Goal: Task Accomplishment & Management: Use online tool/utility

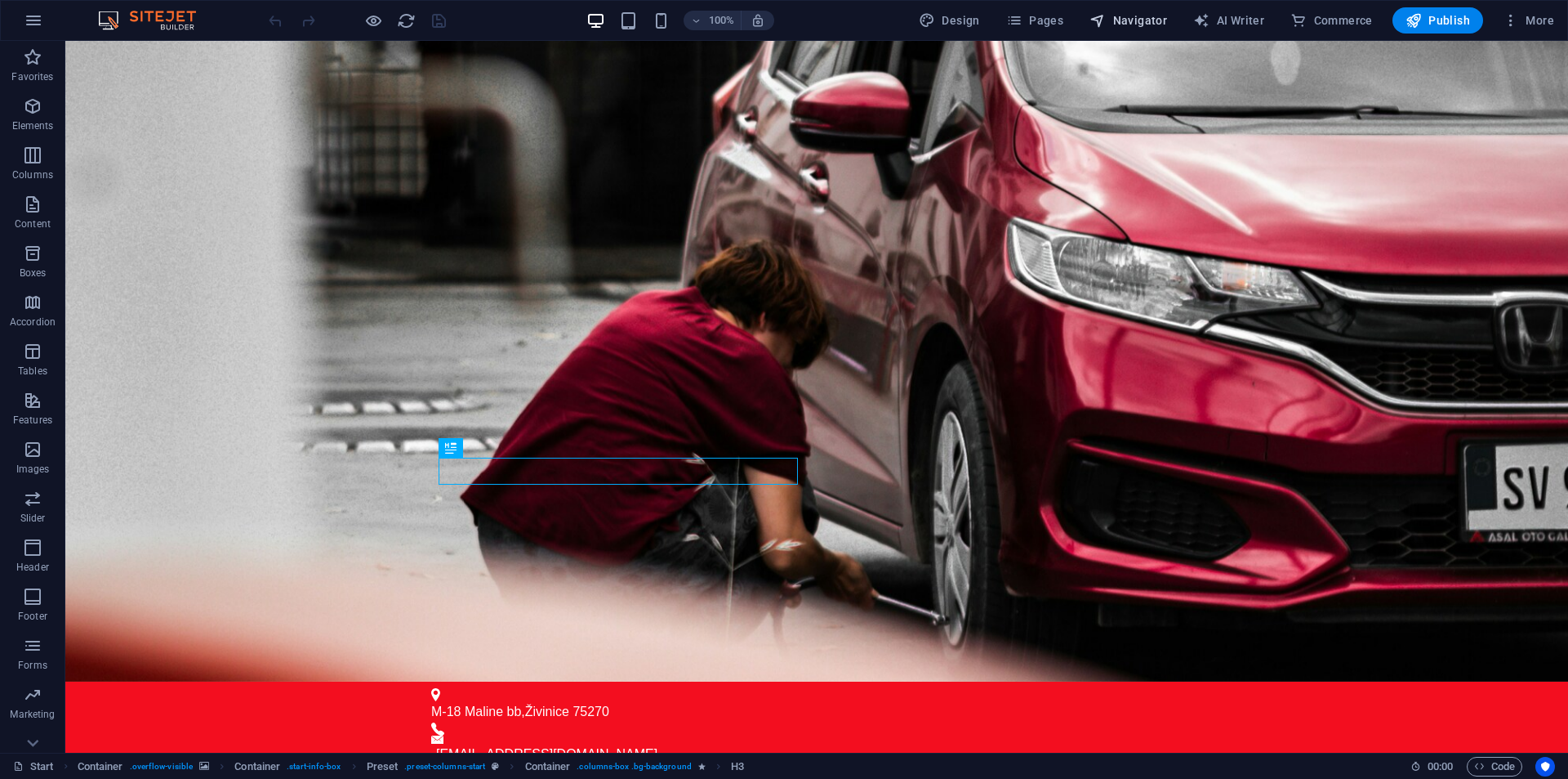
click at [1134, 31] on button "Navigator" at bounding box center [1128, 20] width 90 height 27
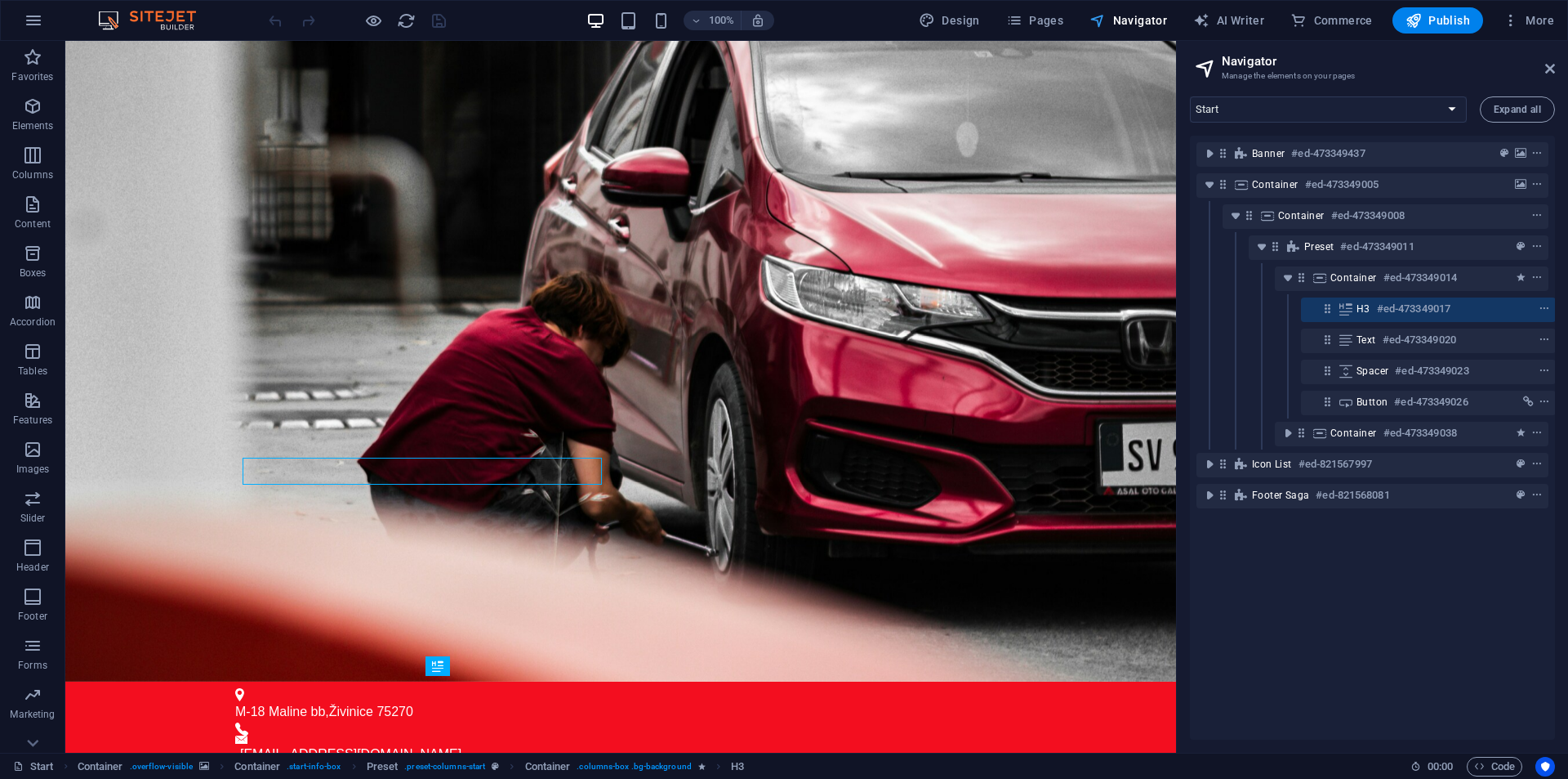
scroll to position [0, 4]
click at [1050, 24] on span "Pages" at bounding box center [1034, 20] width 58 height 16
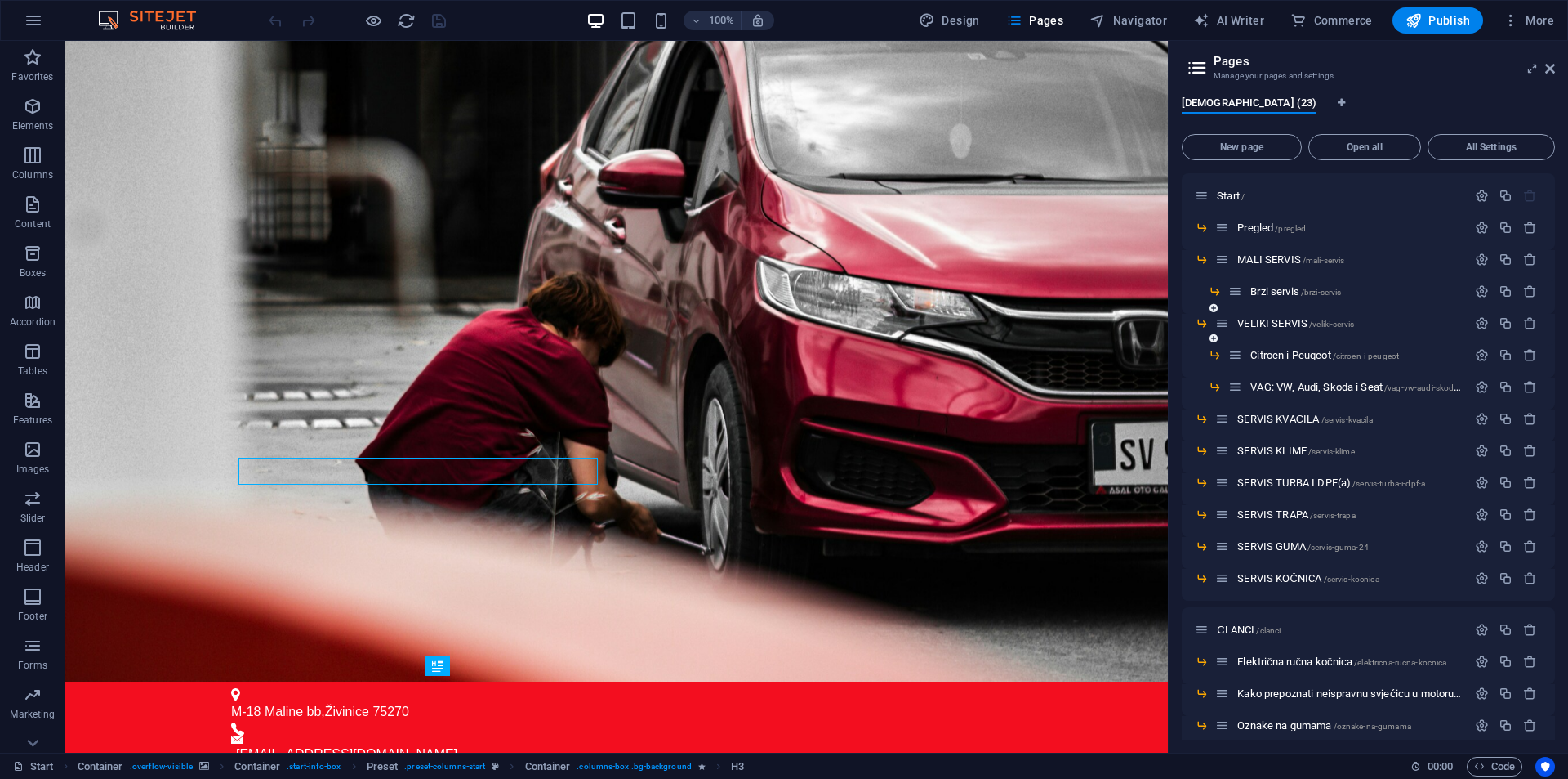
click at [1283, 317] on div "VELIKI SERVIS /veliki-servis" at bounding box center [1340, 323] width 251 height 19
click at [1283, 325] on span "VELIKI SERVIS /veliki-servis" at bounding box center [1296, 323] width 117 height 12
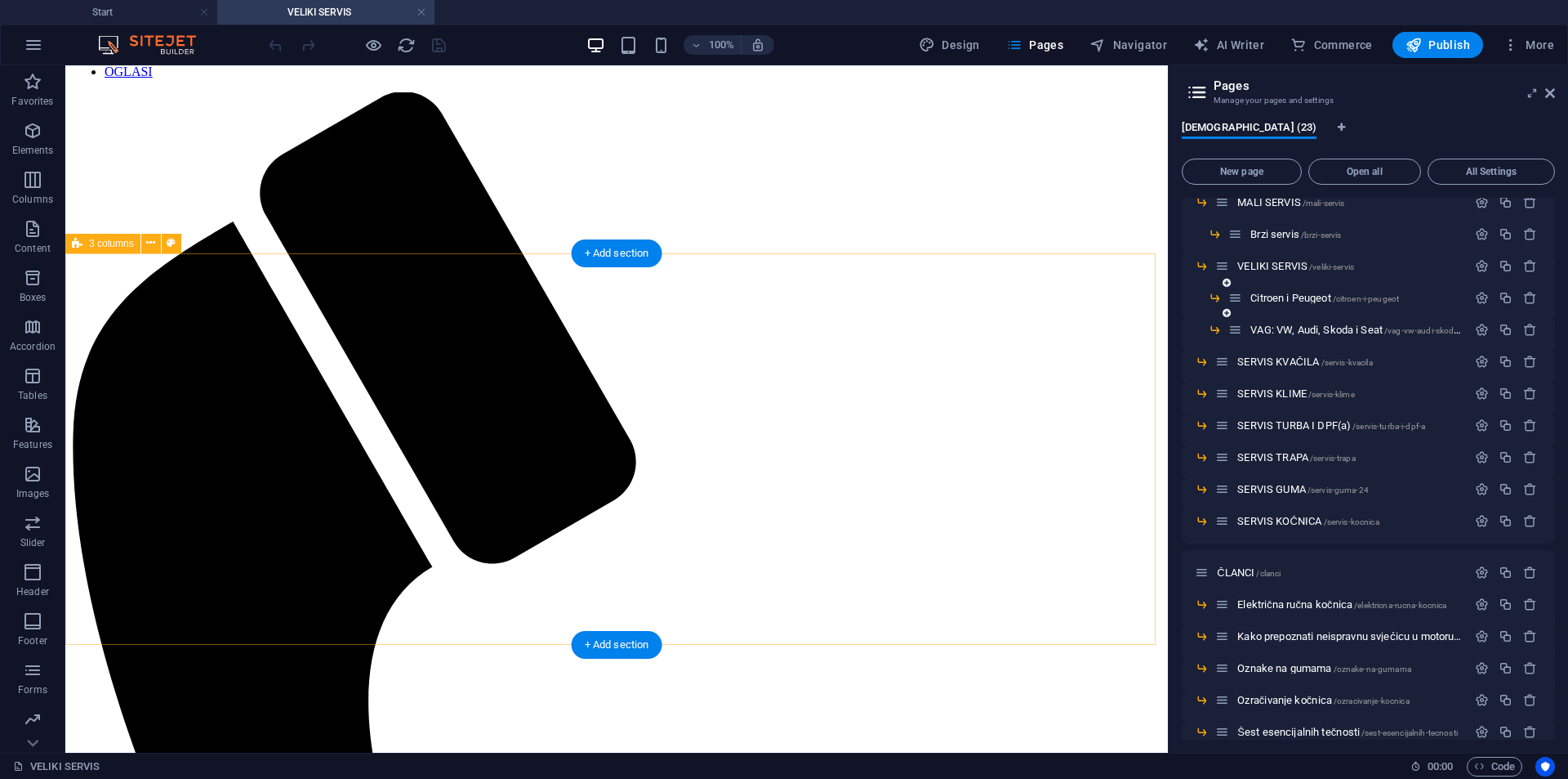
scroll to position [81, 0]
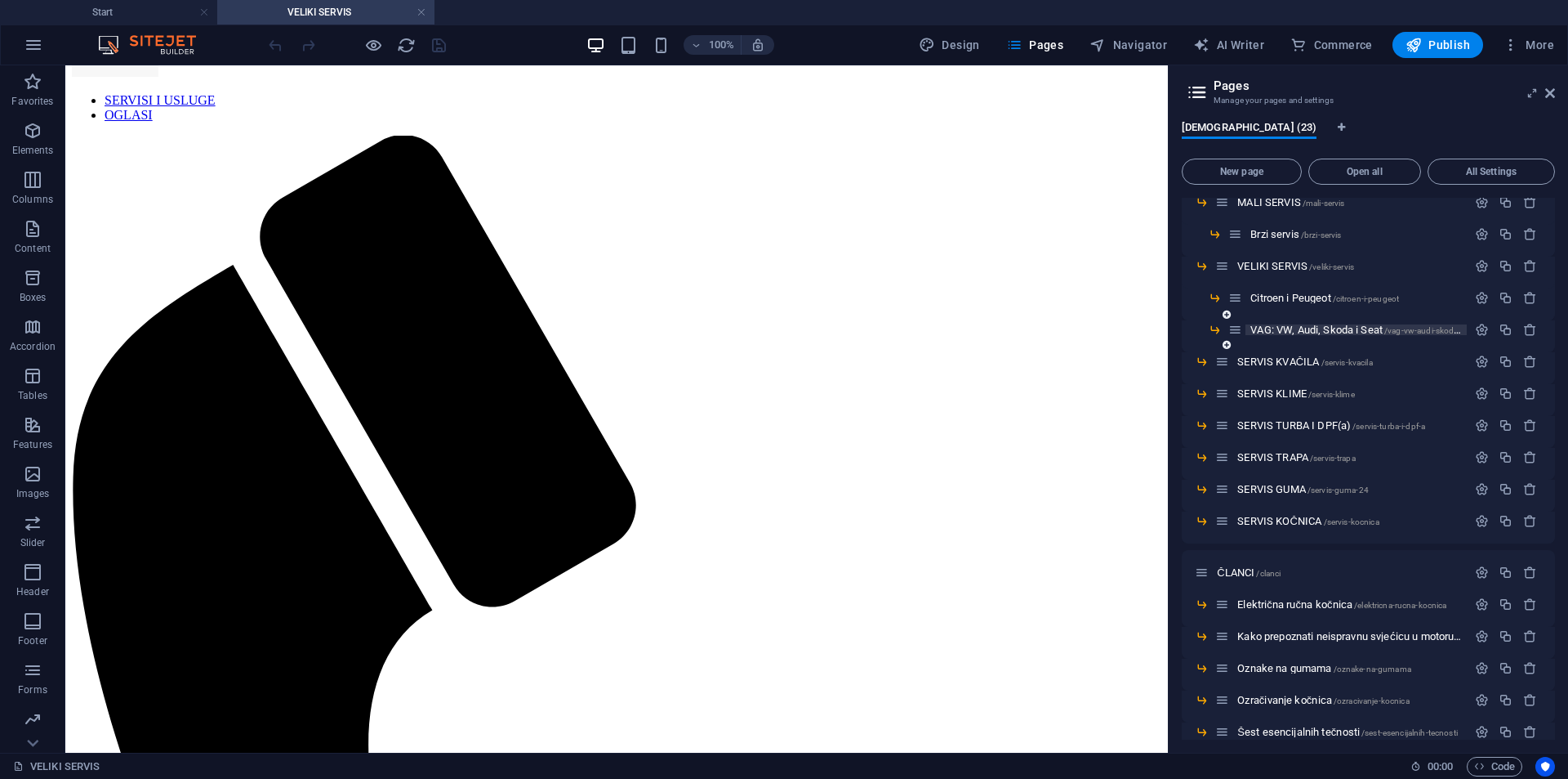
click at [1304, 329] on span "VAG: VW, Audi, Skoda i Seat /vag-vw-audi-skoda-i-seat" at bounding box center [1365, 329] width 229 height 12
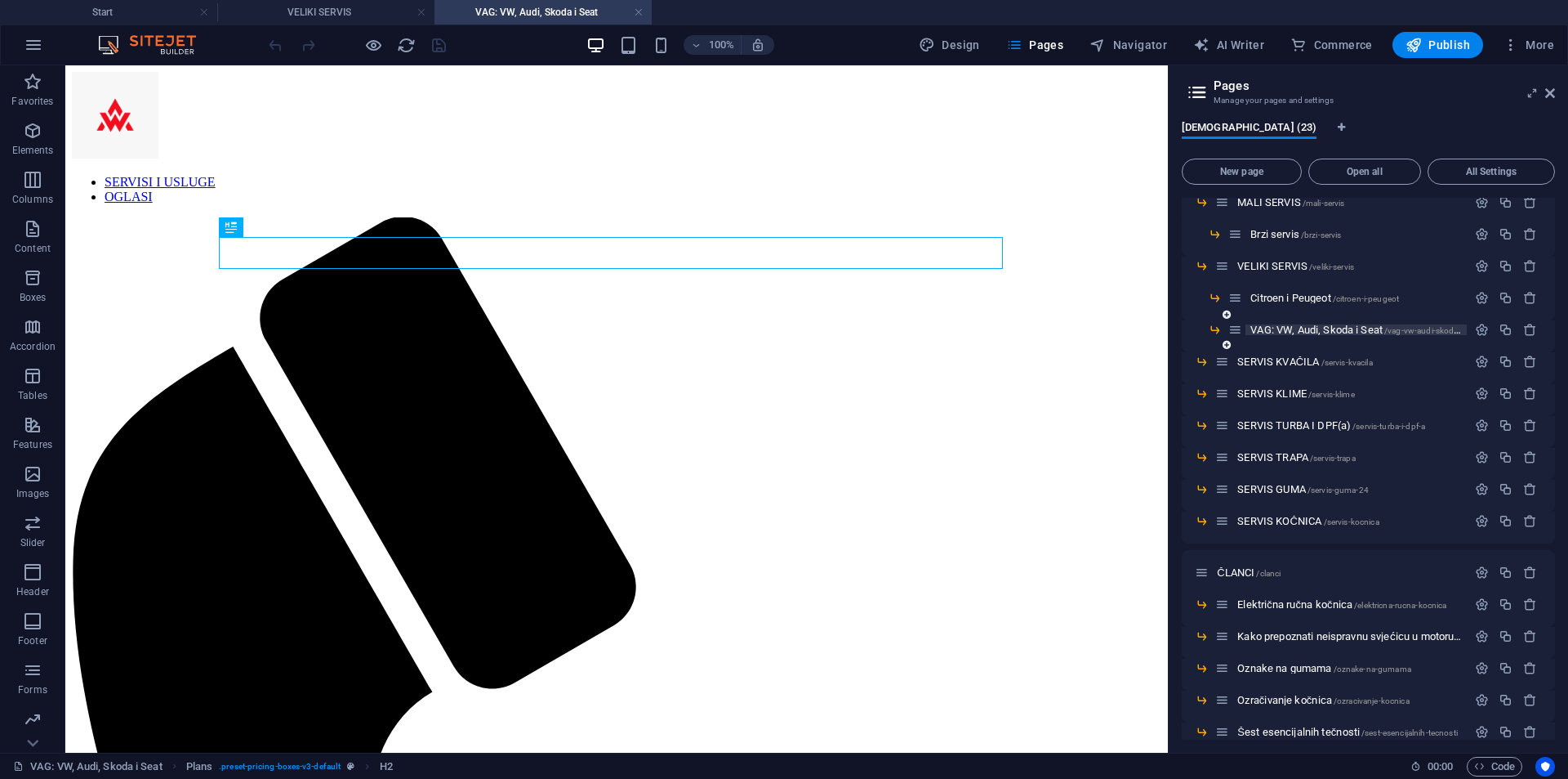
scroll to position [0, 0]
click at [1282, 267] on span "VELIKI SERVIS /veliki-servis" at bounding box center [1296, 265] width 117 height 12
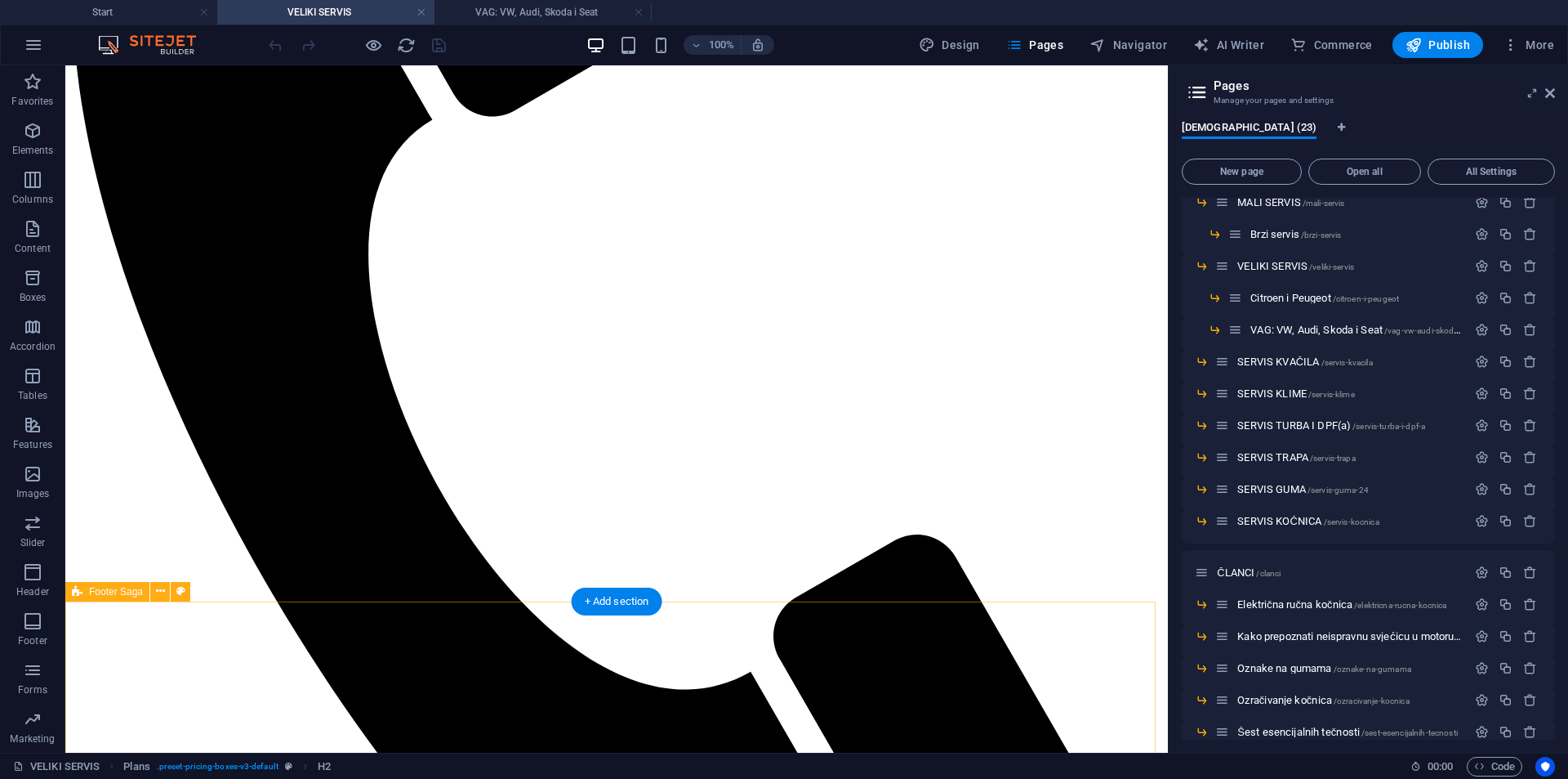
scroll to position [490, 0]
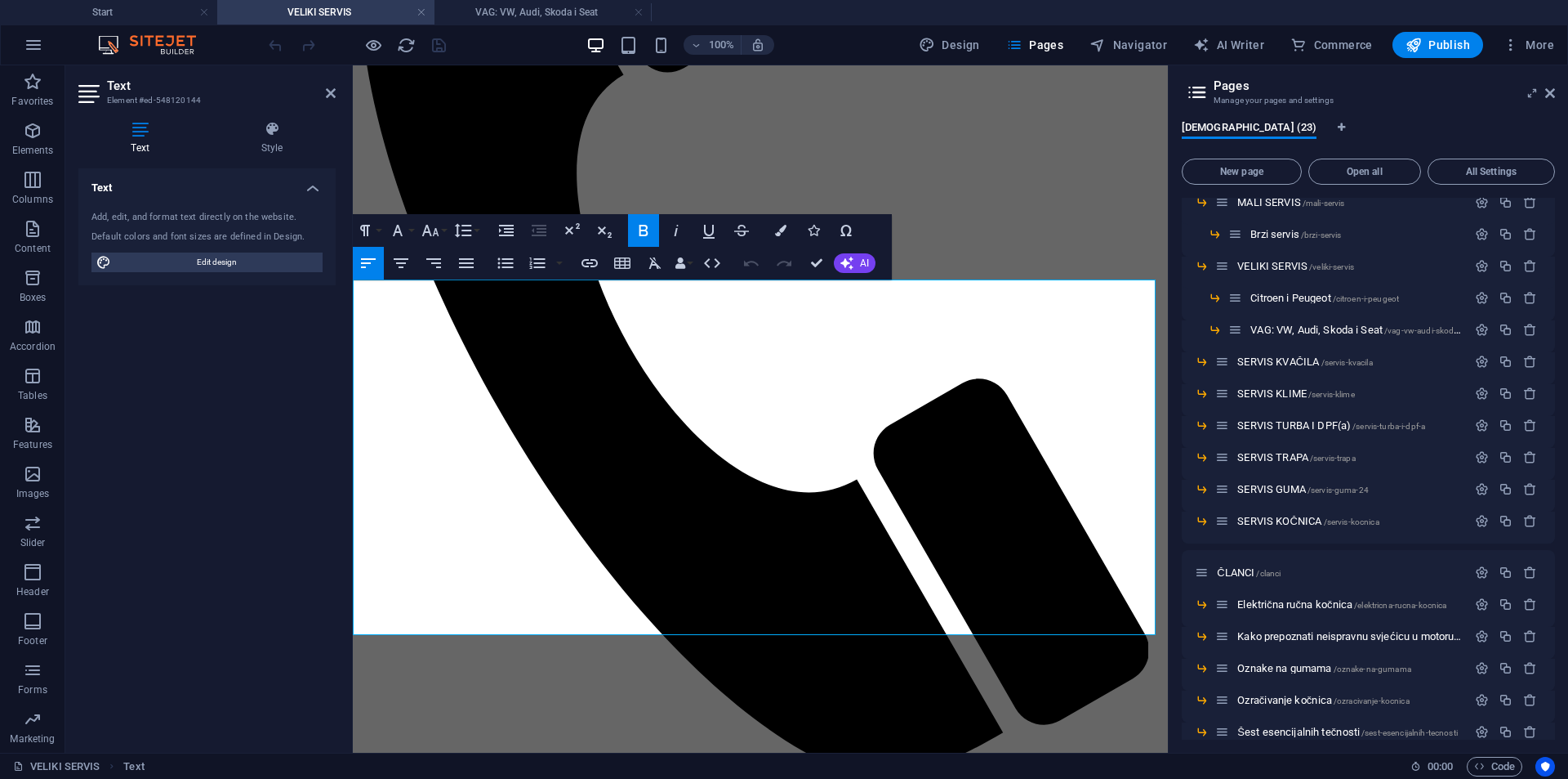
drag, startPoint x: 355, startPoint y: 435, endPoint x: 647, endPoint y: 578, distance: 325.1
copy div "- ZUBČASTI REMEN, - [PERSON_NAME] ZR, - ROLER ZR, - VODENA PUMPA, - NOVI ŠARAFI…"
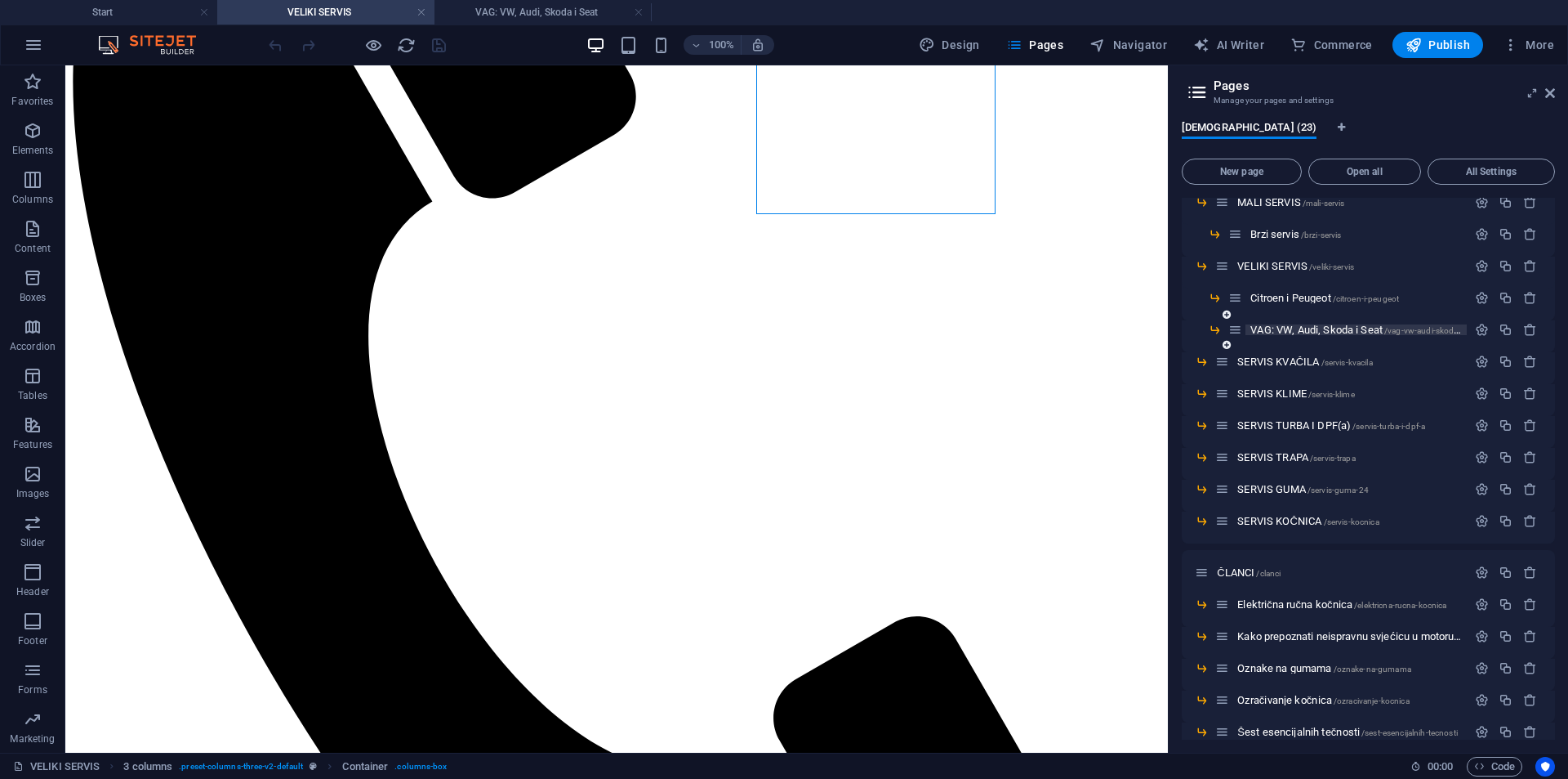
click at [1282, 325] on span "VAG: VW, Audi, Skoda i Seat /vag-vw-audi-skoda-i-seat" at bounding box center [1365, 329] width 229 height 12
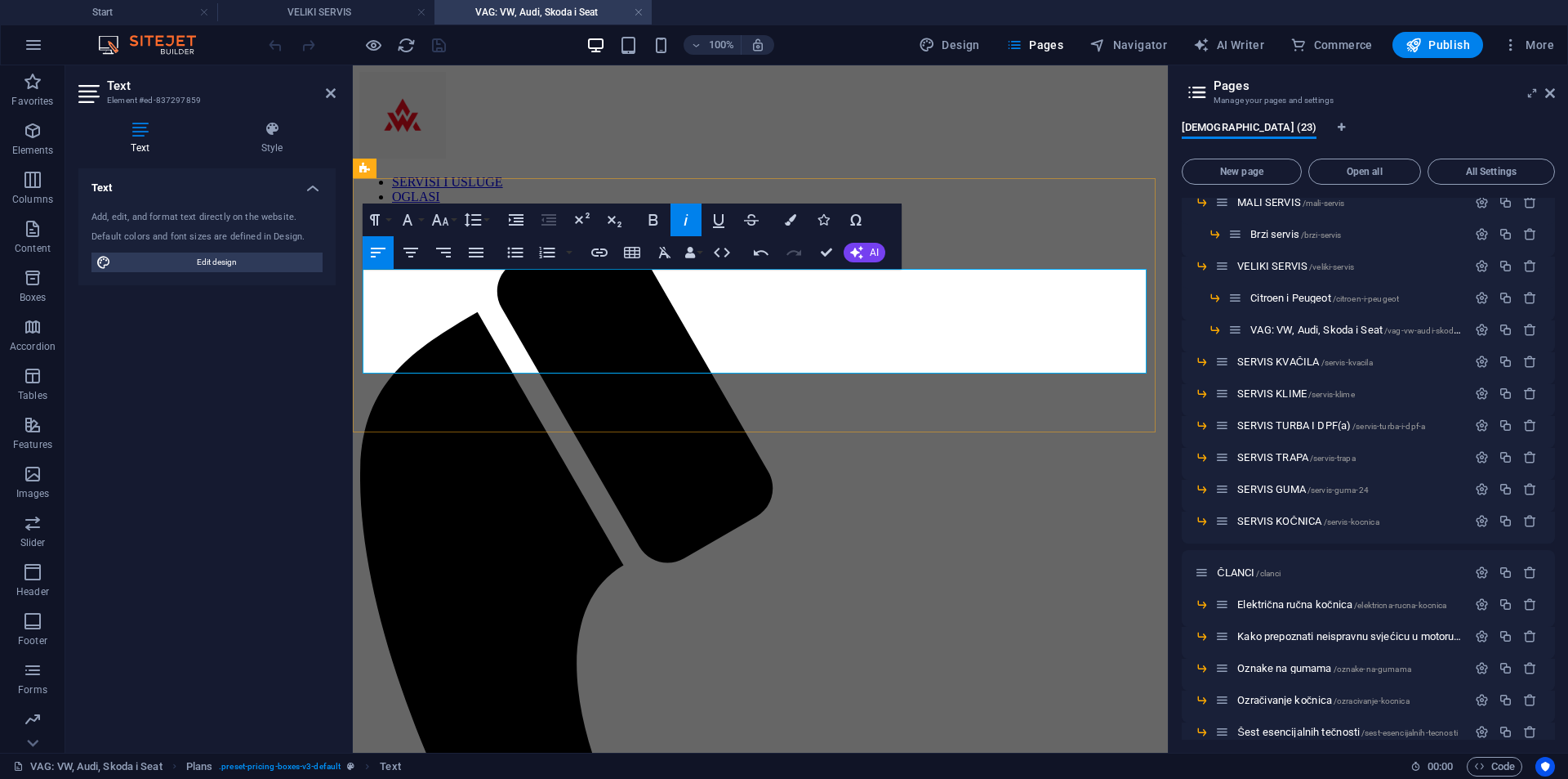
drag, startPoint x: 574, startPoint y: 346, endPoint x: 412, endPoint y: 347, distance: 162.0
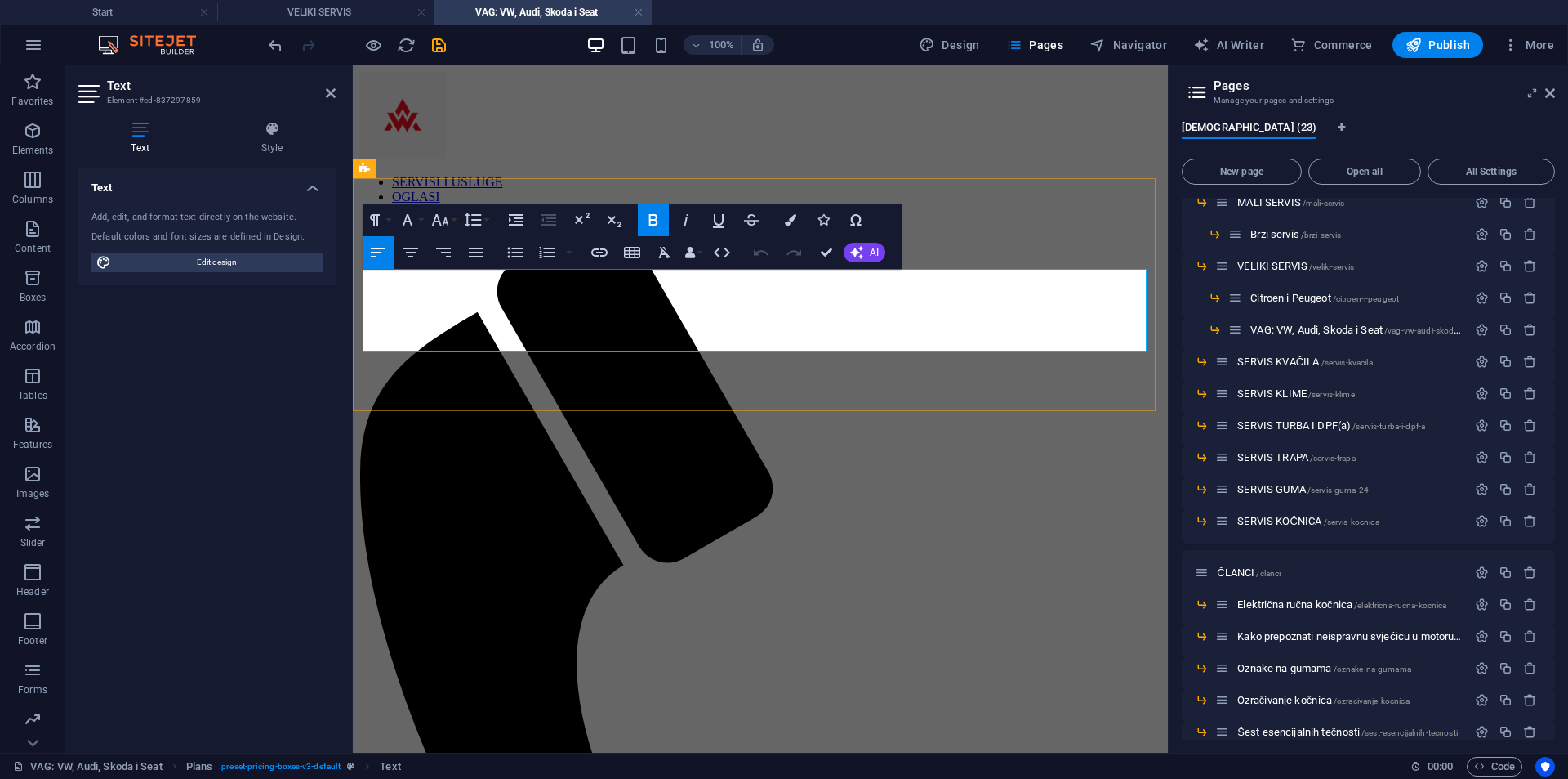
click at [641, 214] on button "Bold" at bounding box center [653, 220] width 31 height 33
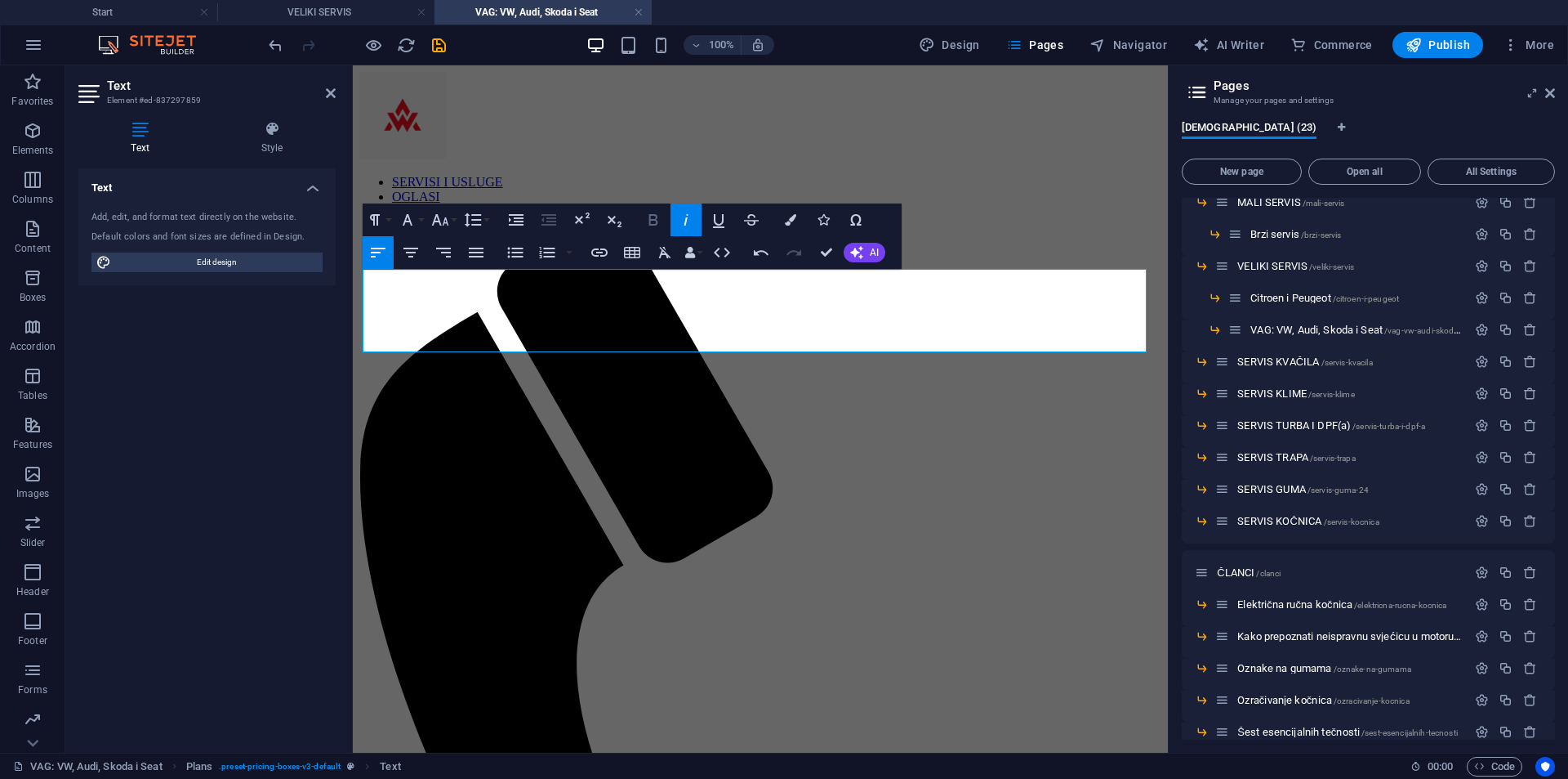
click at [647, 215] on icon "button" at bounding box center [652, 219] width 19 height 19
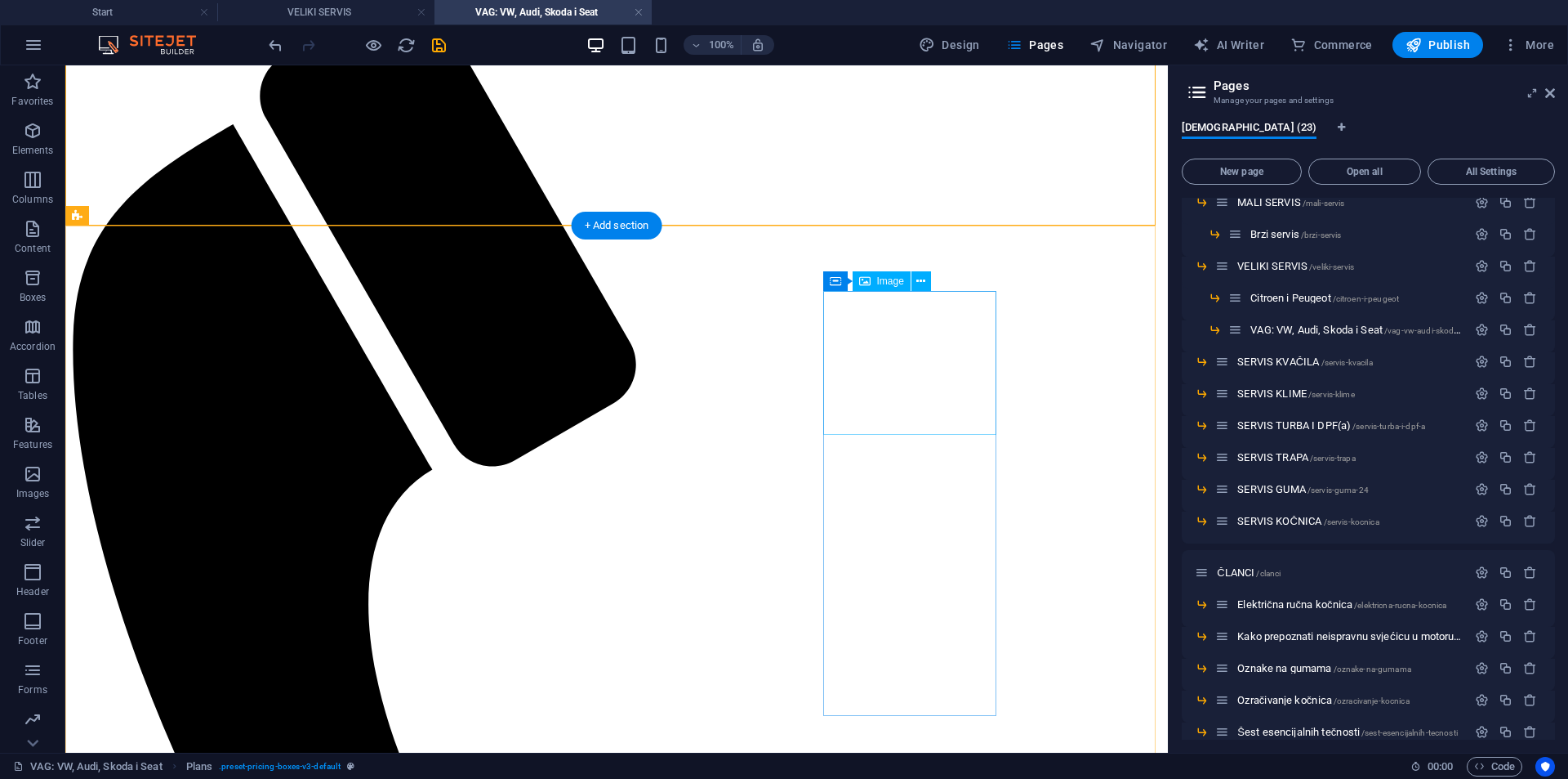
scroll to position [245, 0]
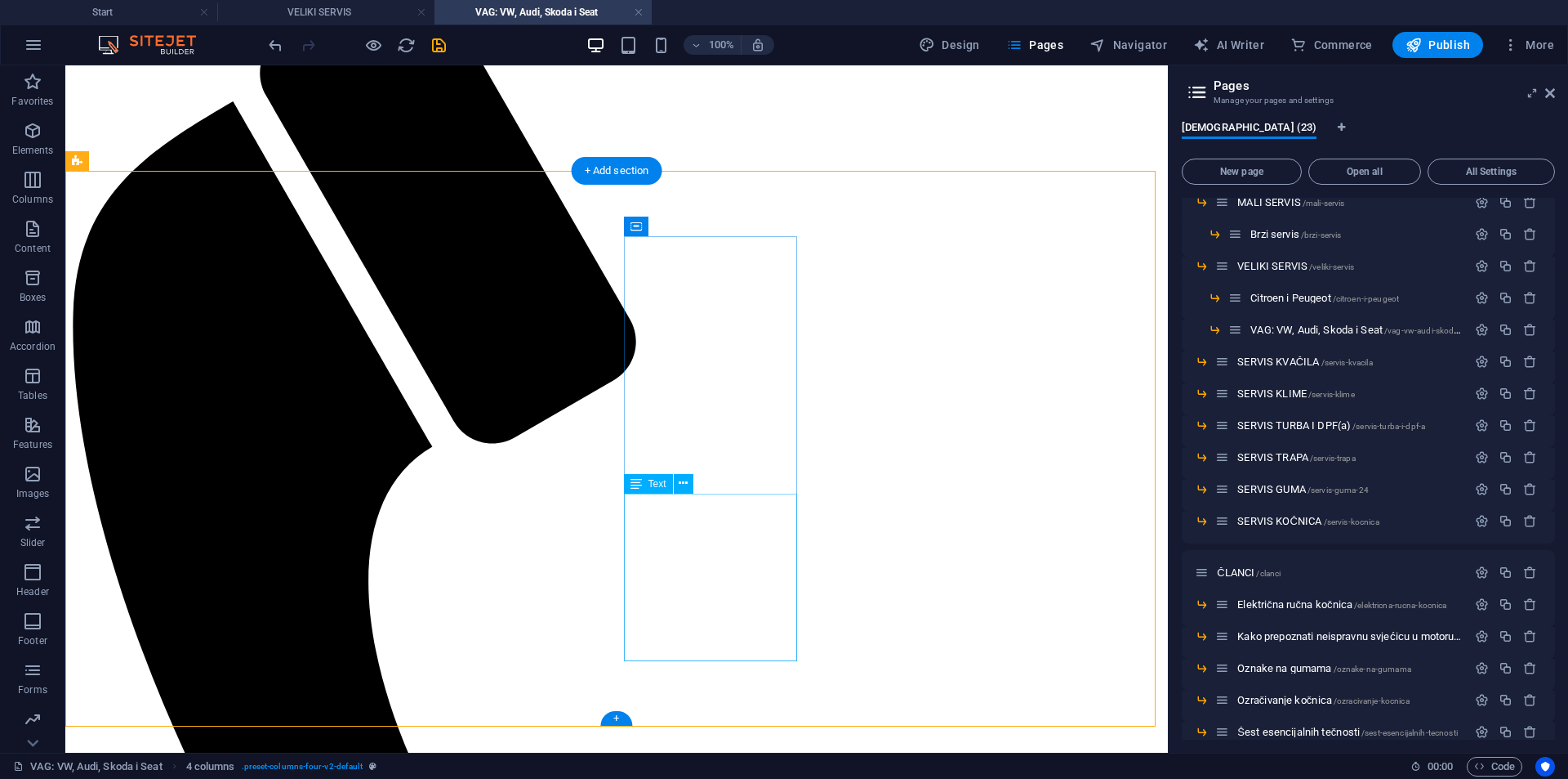
scroll to position [164, 0]
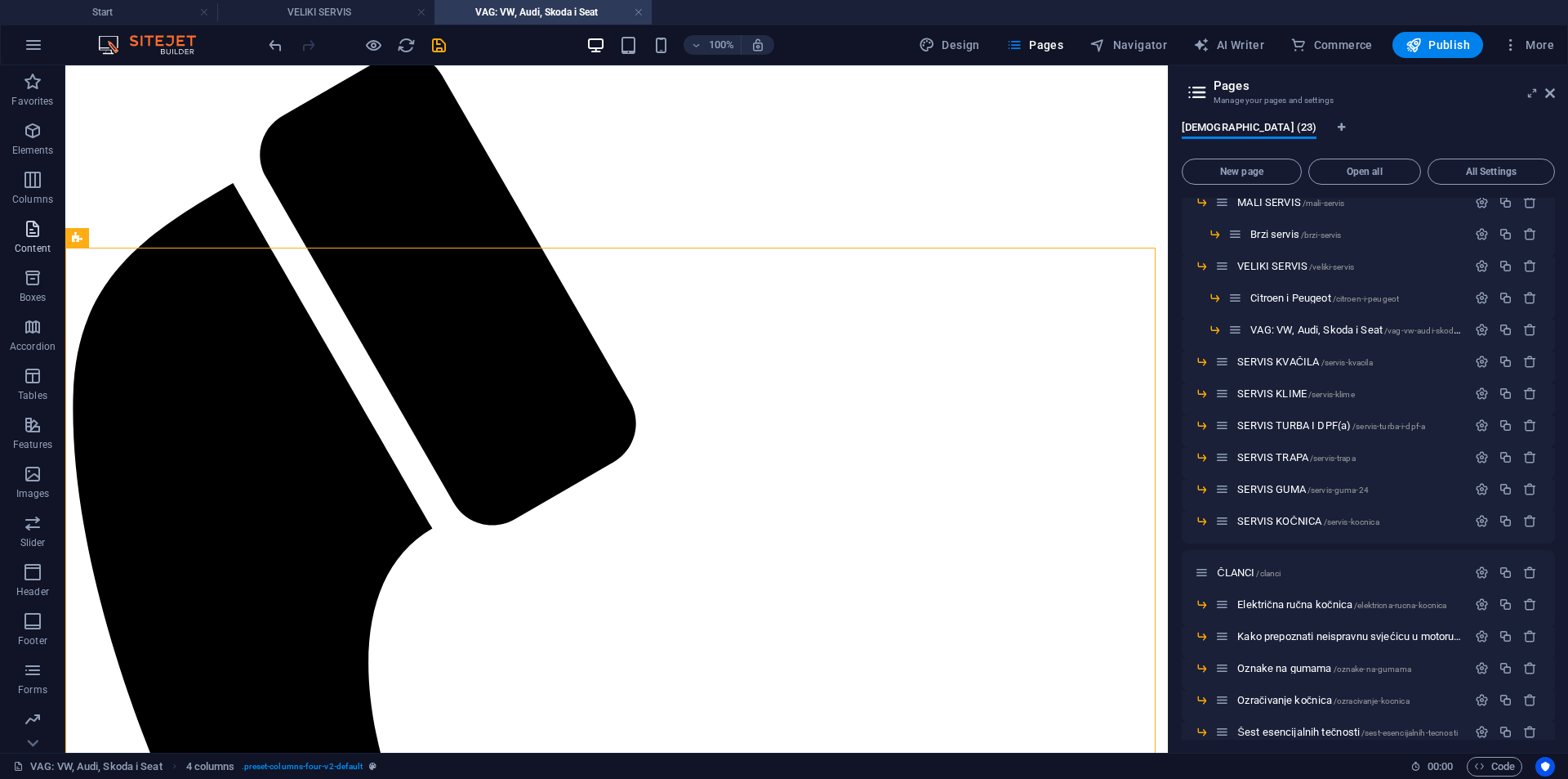
click at [40, 234] on icon "button" at bounding box center [32, 229] width 19 height 19
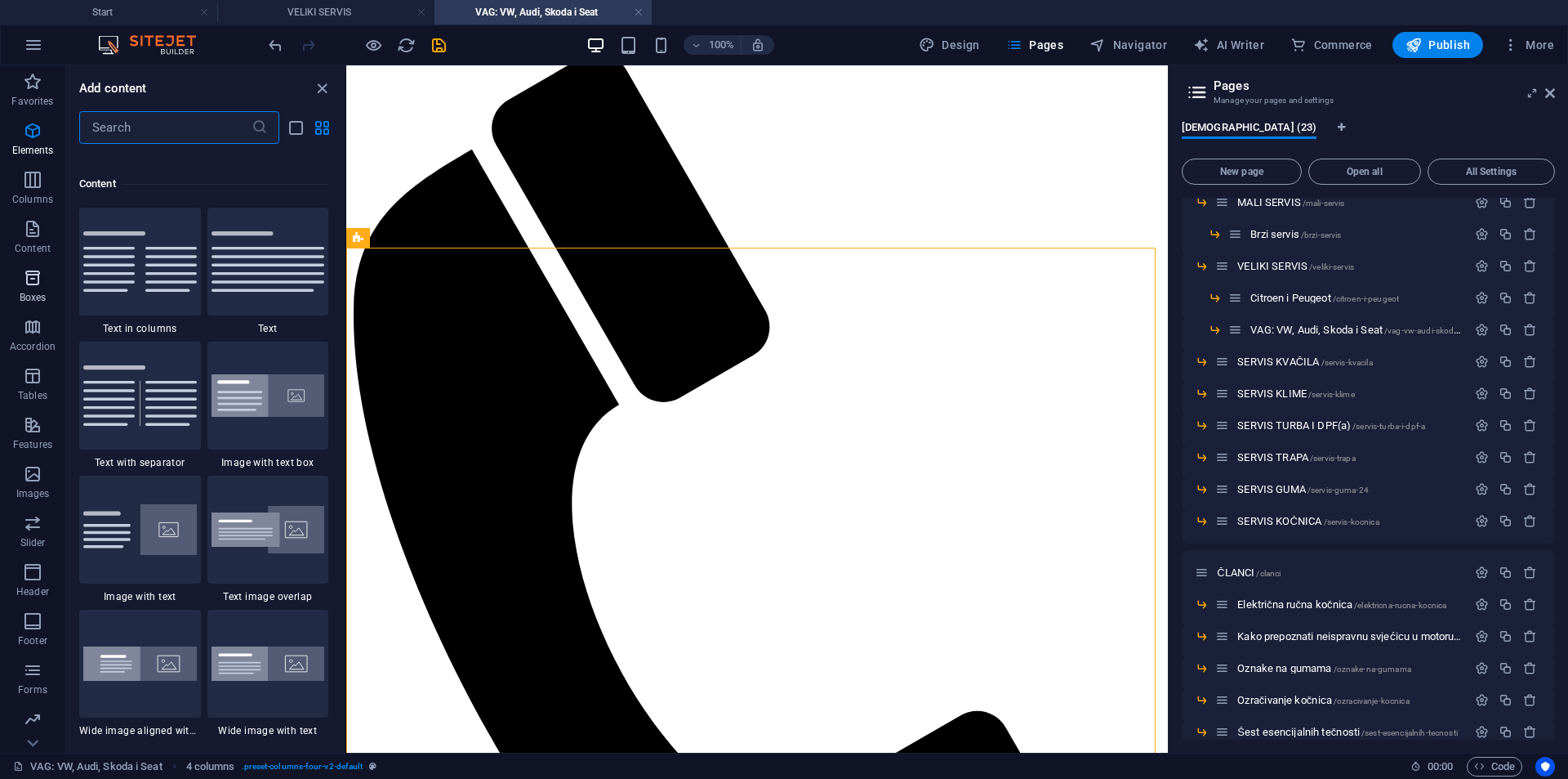
scroll to position [2860, 0]
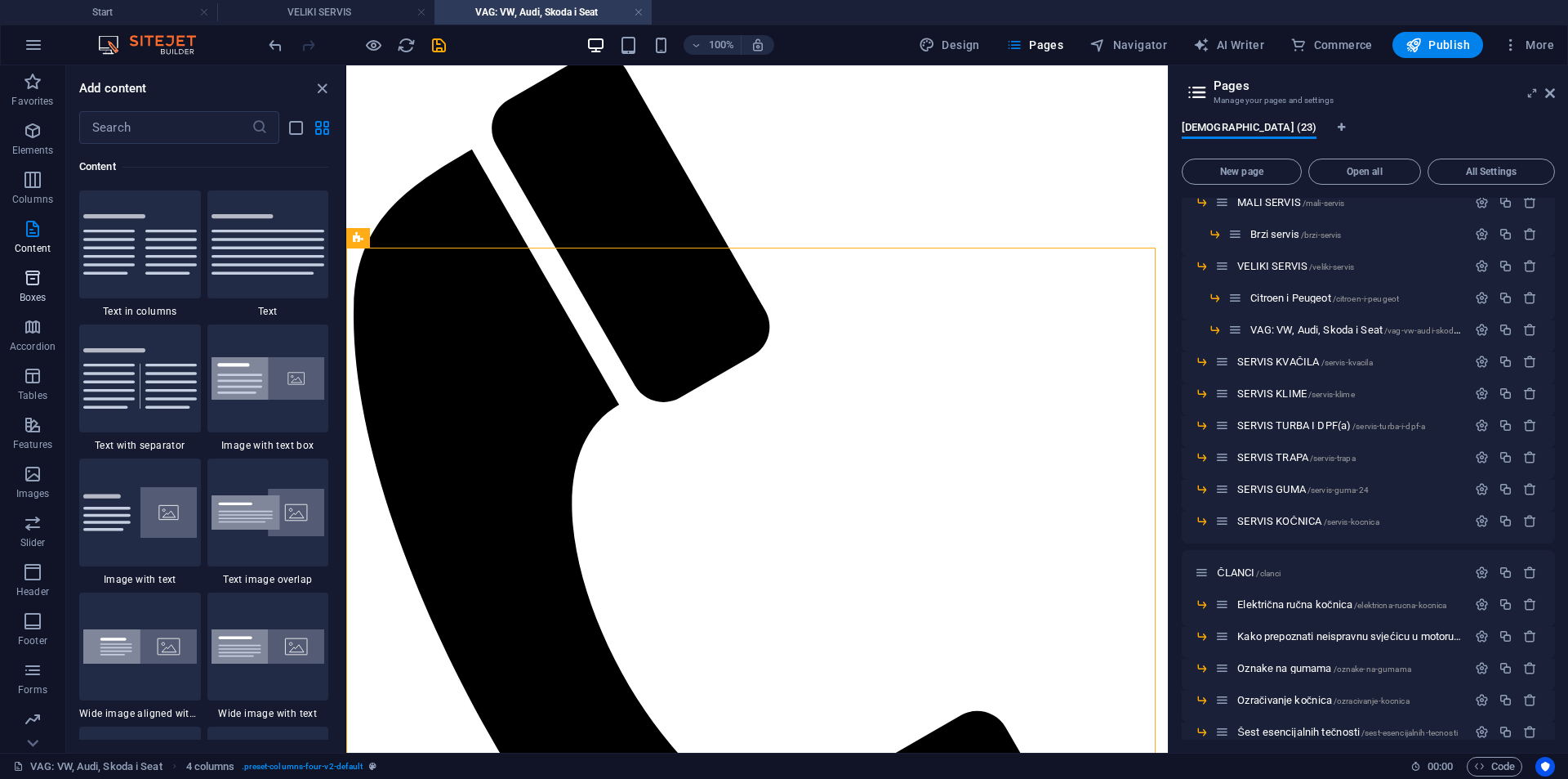
click at [32, 276] on icon "button" at bounding box center [32, 277] width 19 height 19
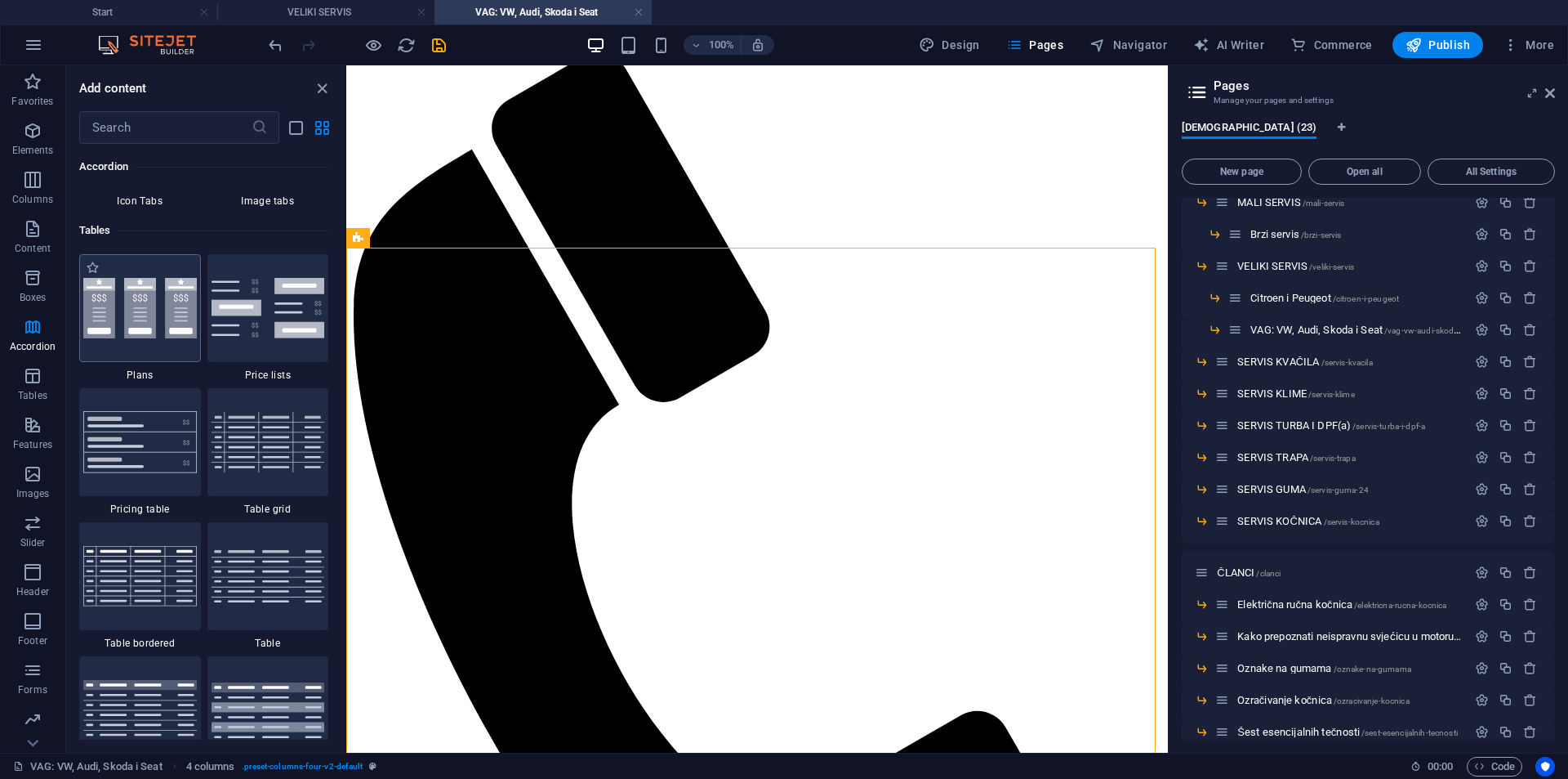
scroll to position [5571, 0]
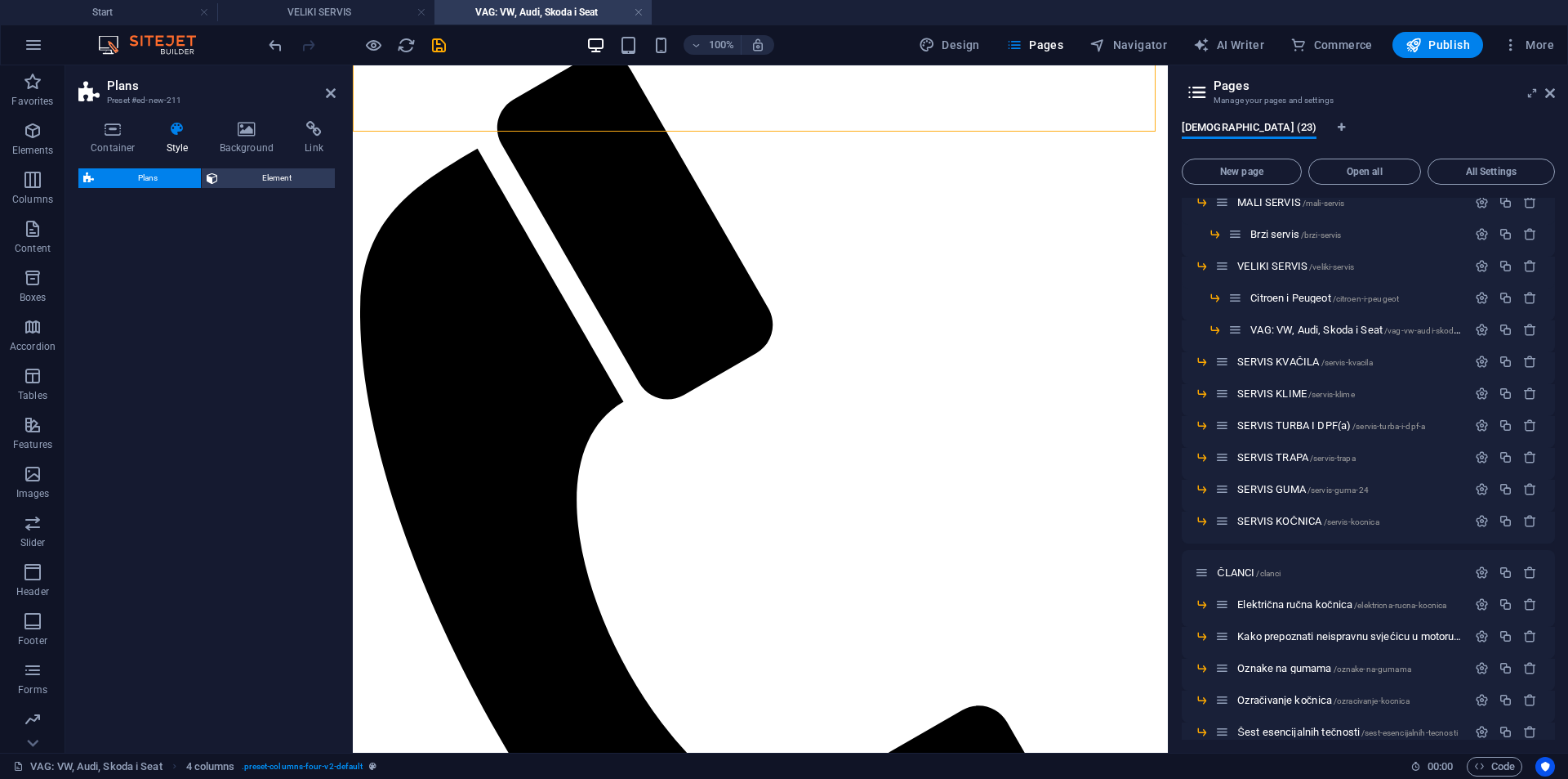
select select "rem"
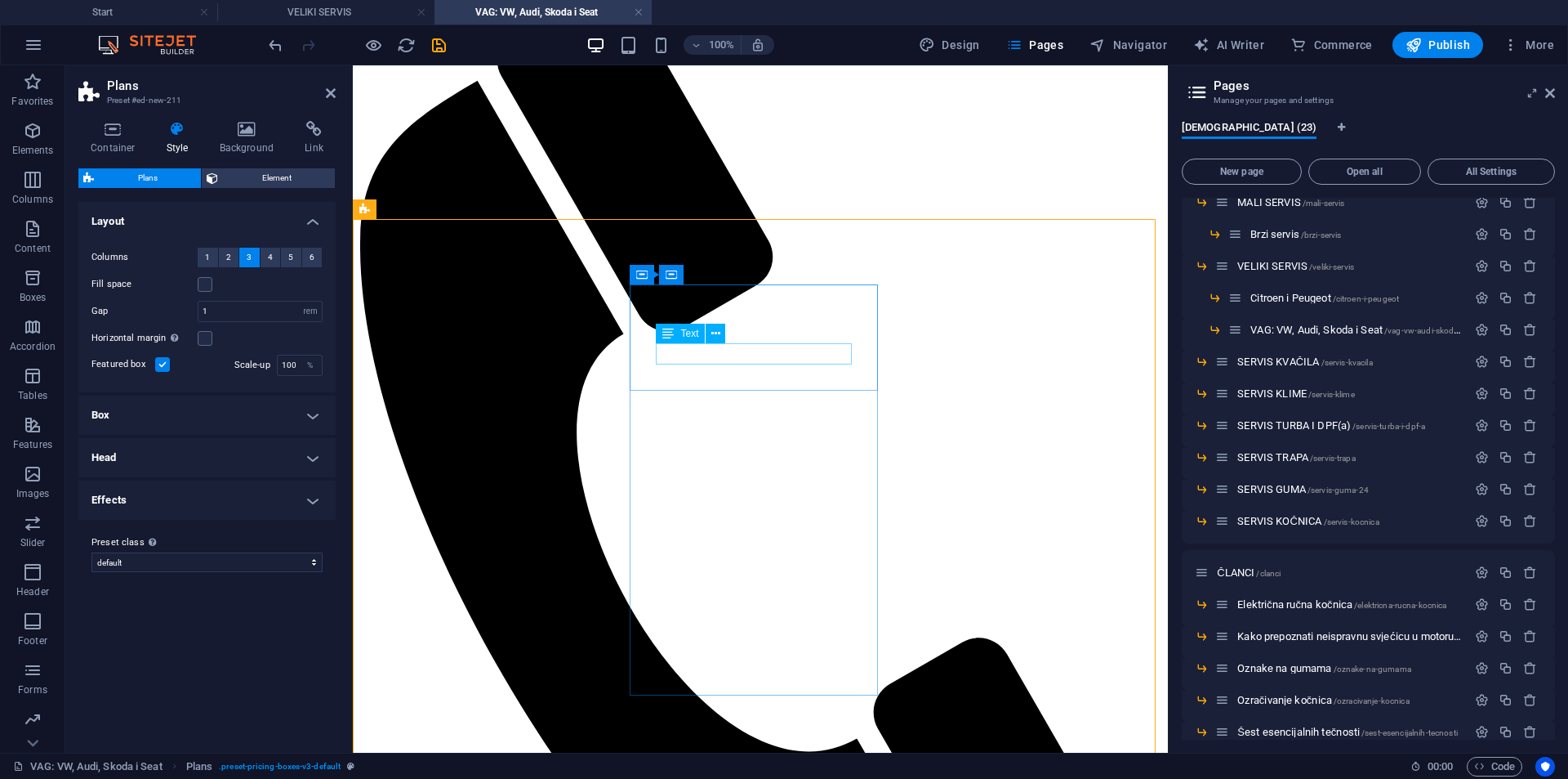
scroll to position [191, 0]
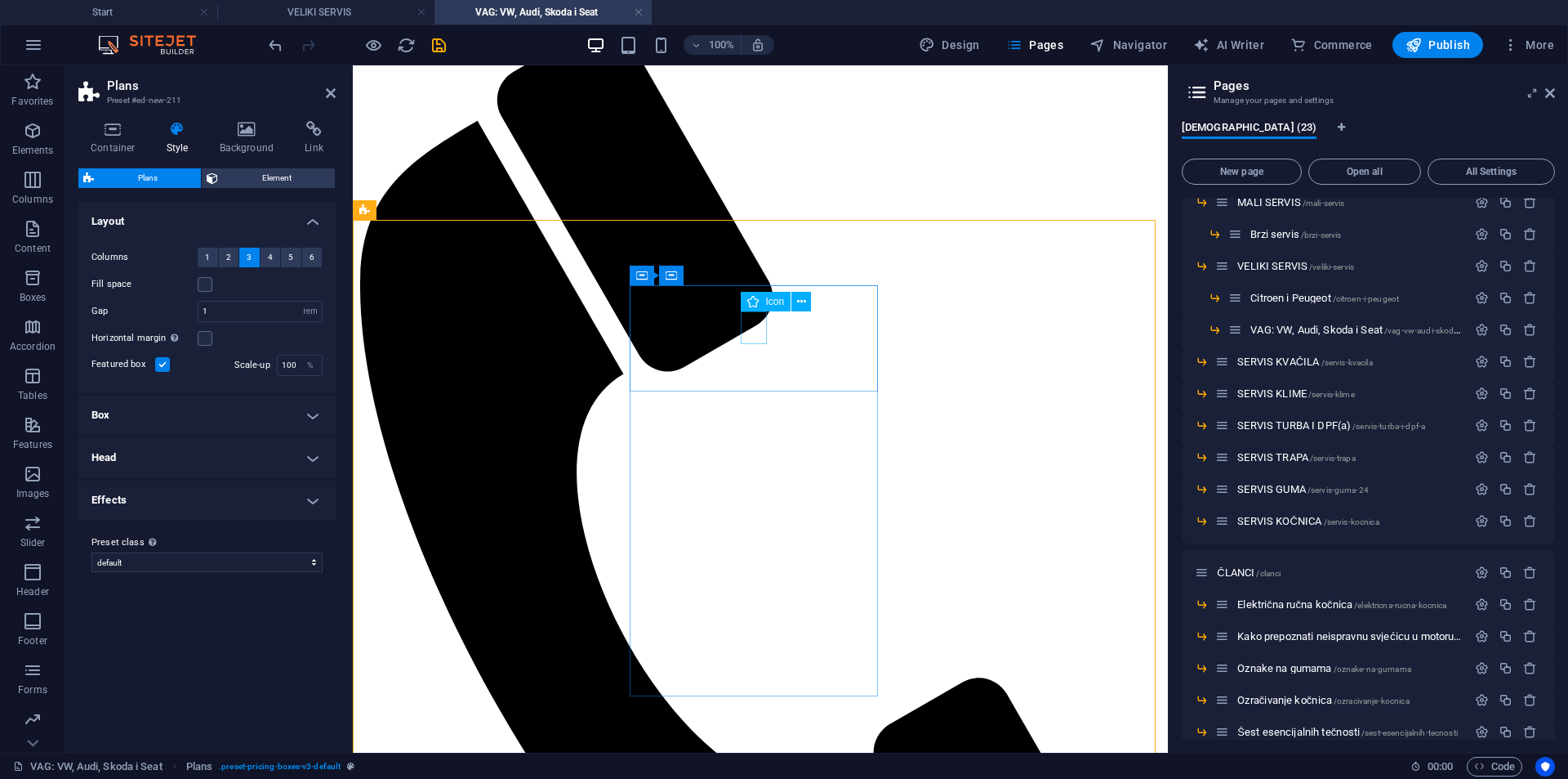
select select "xMidYMid"
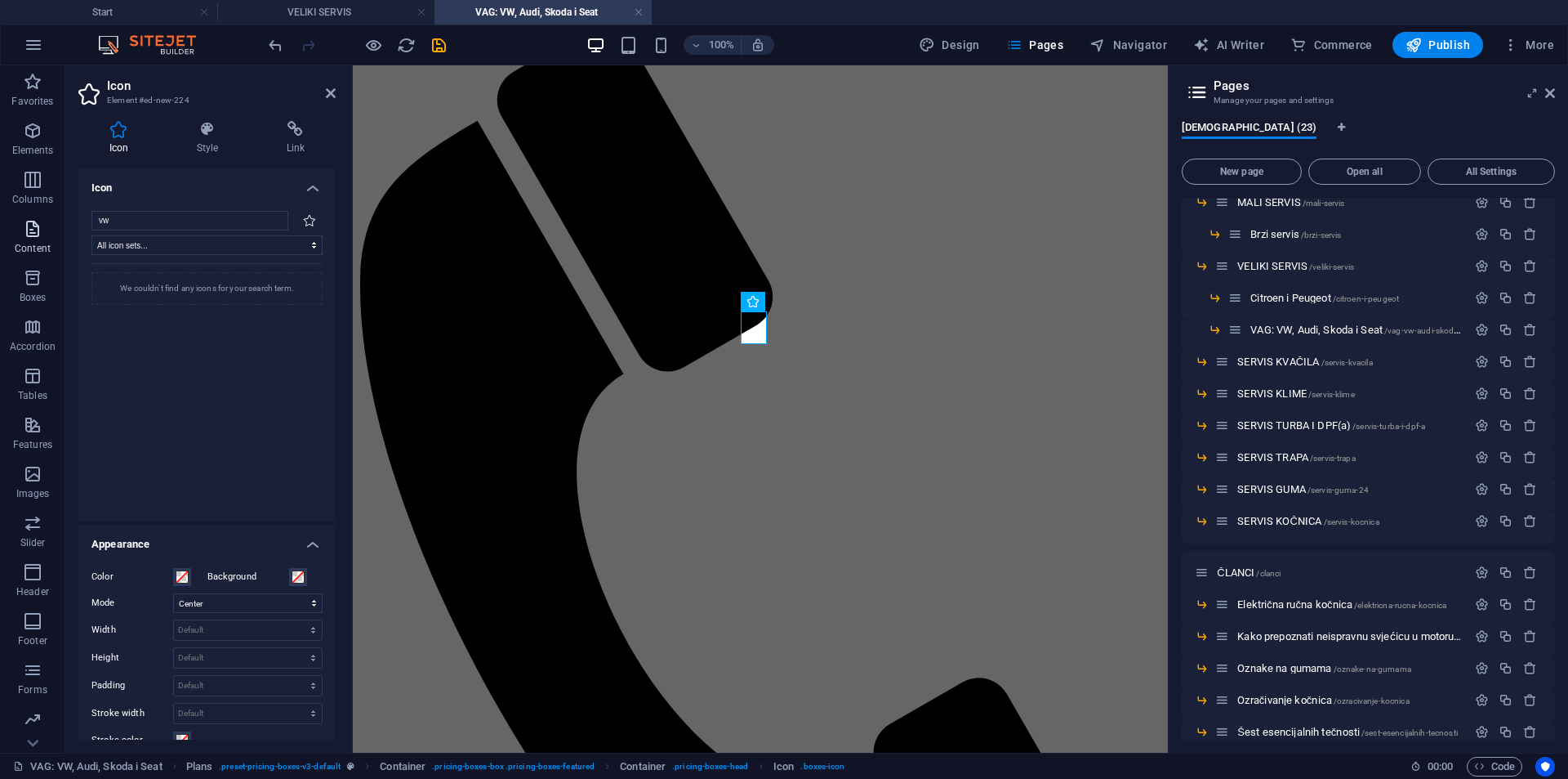
drag, startPoint x: 162, startPoint y: 219, endPoint x: 43, endPoint y: 230, distance: 119.5
click at [43, 230] on section "Favorites Elements Columns Content Boxes Accordion Tables Features Images Slide…" at bounding box center [584, 410] width 1168 height 688
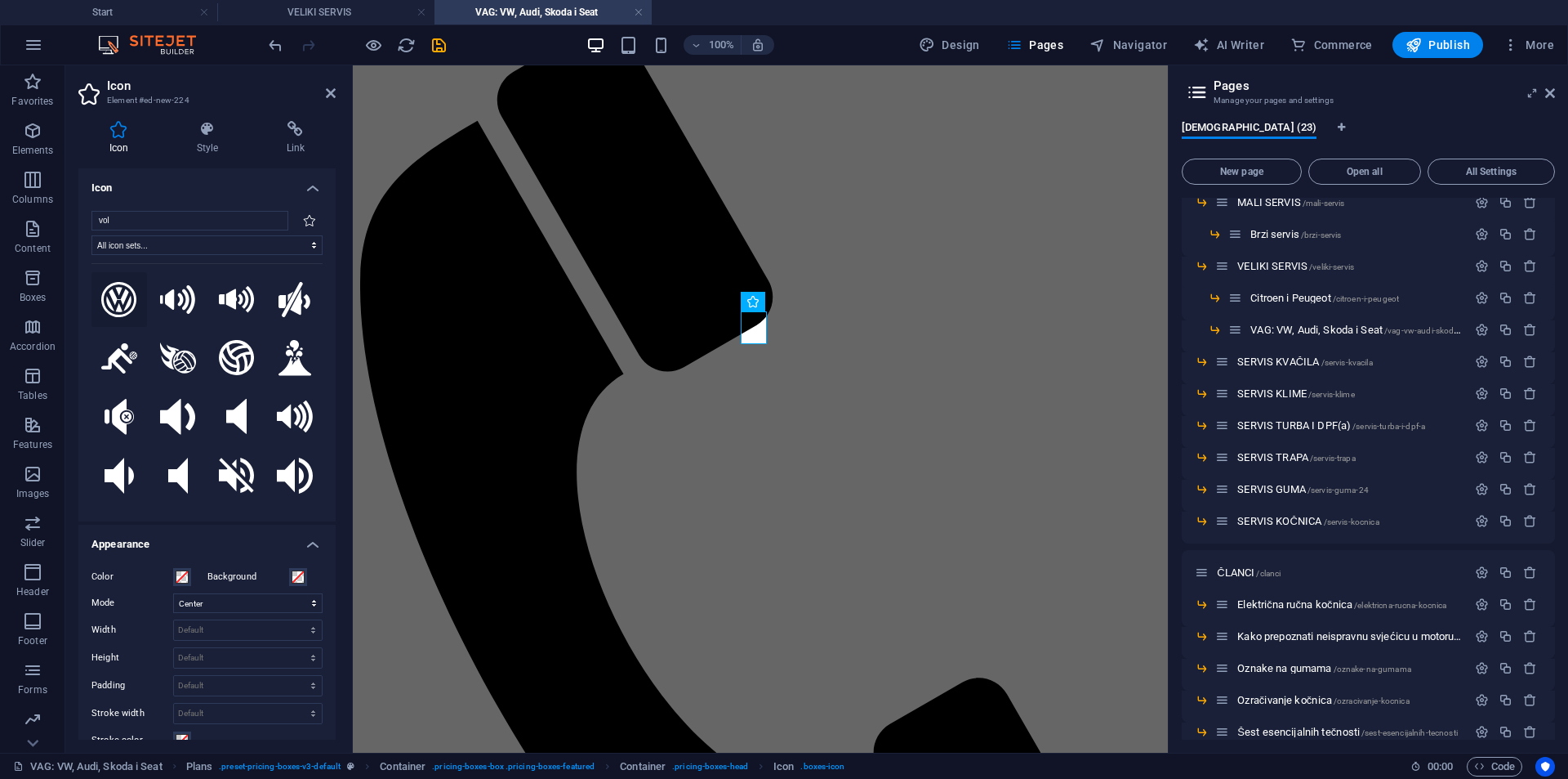
type input "vol"
click at [119, 299] on icon at bounding box center [119, 299] width 36 height 36
click at [332, 93] on icon at bounding box center [331, 93] width 10 height 13
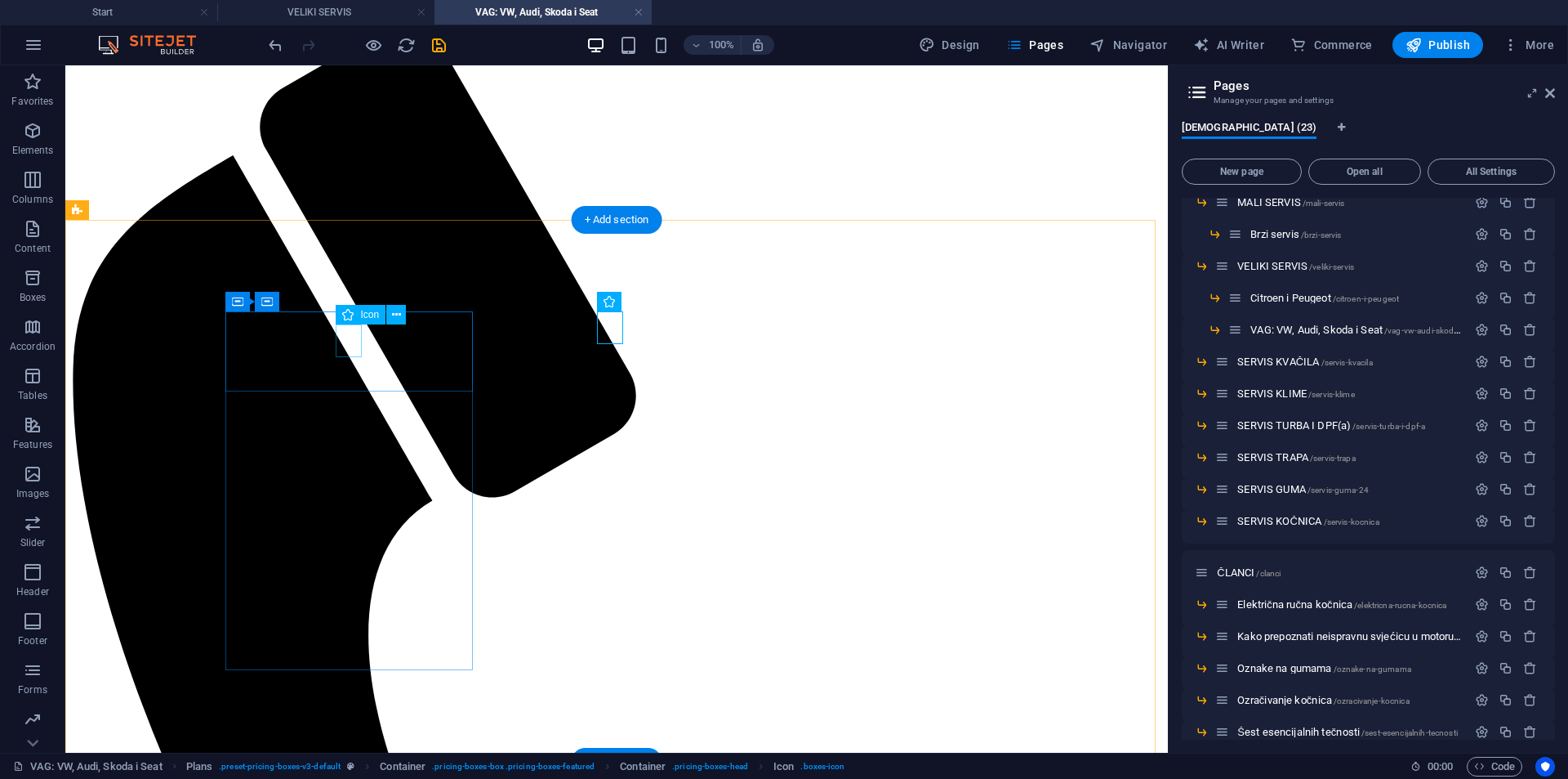
select select "xMidYMid"
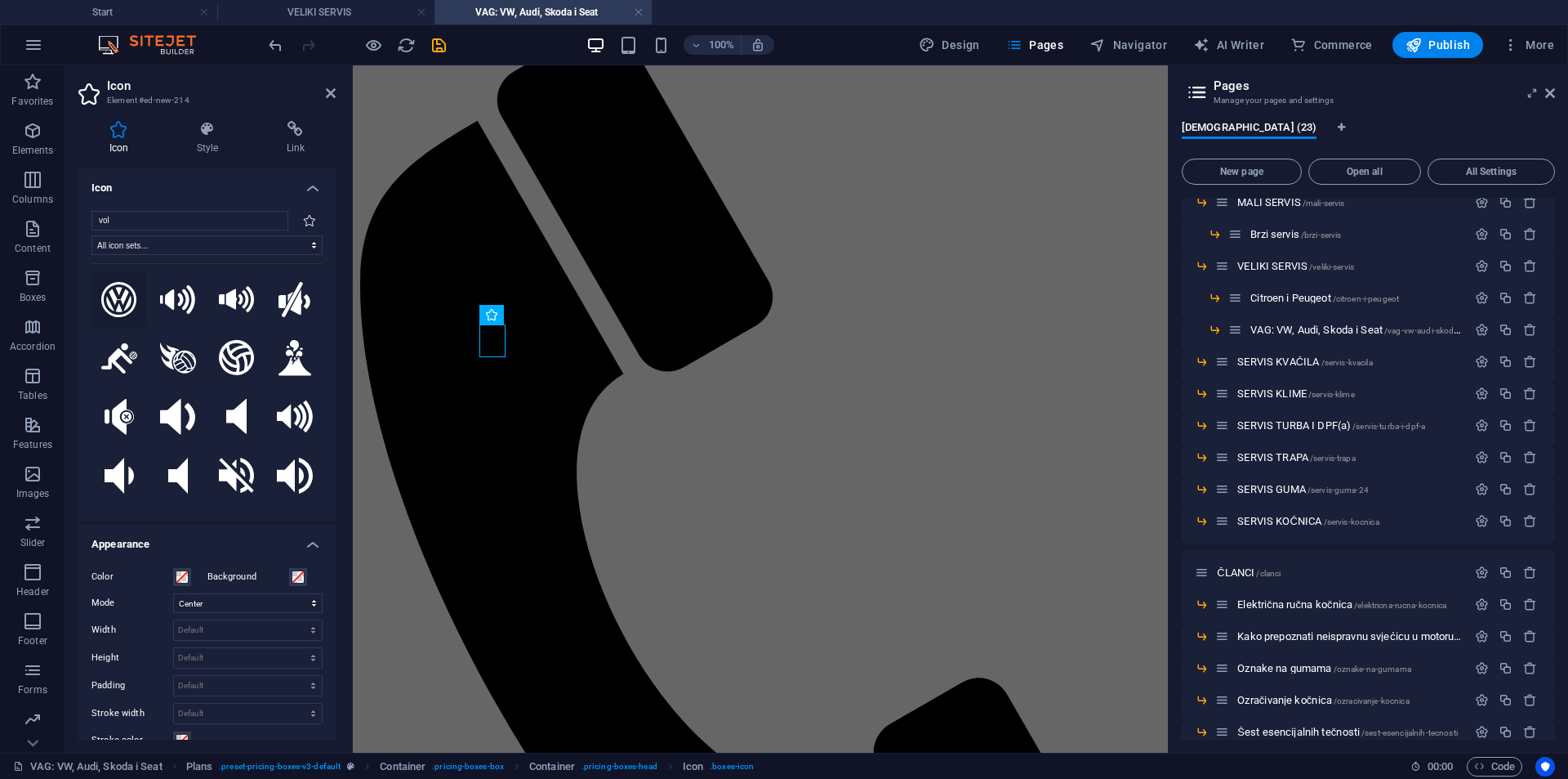
type input "vol"
click at [127, 295] on icon at bounding box center [119, 299] width 36 height 36
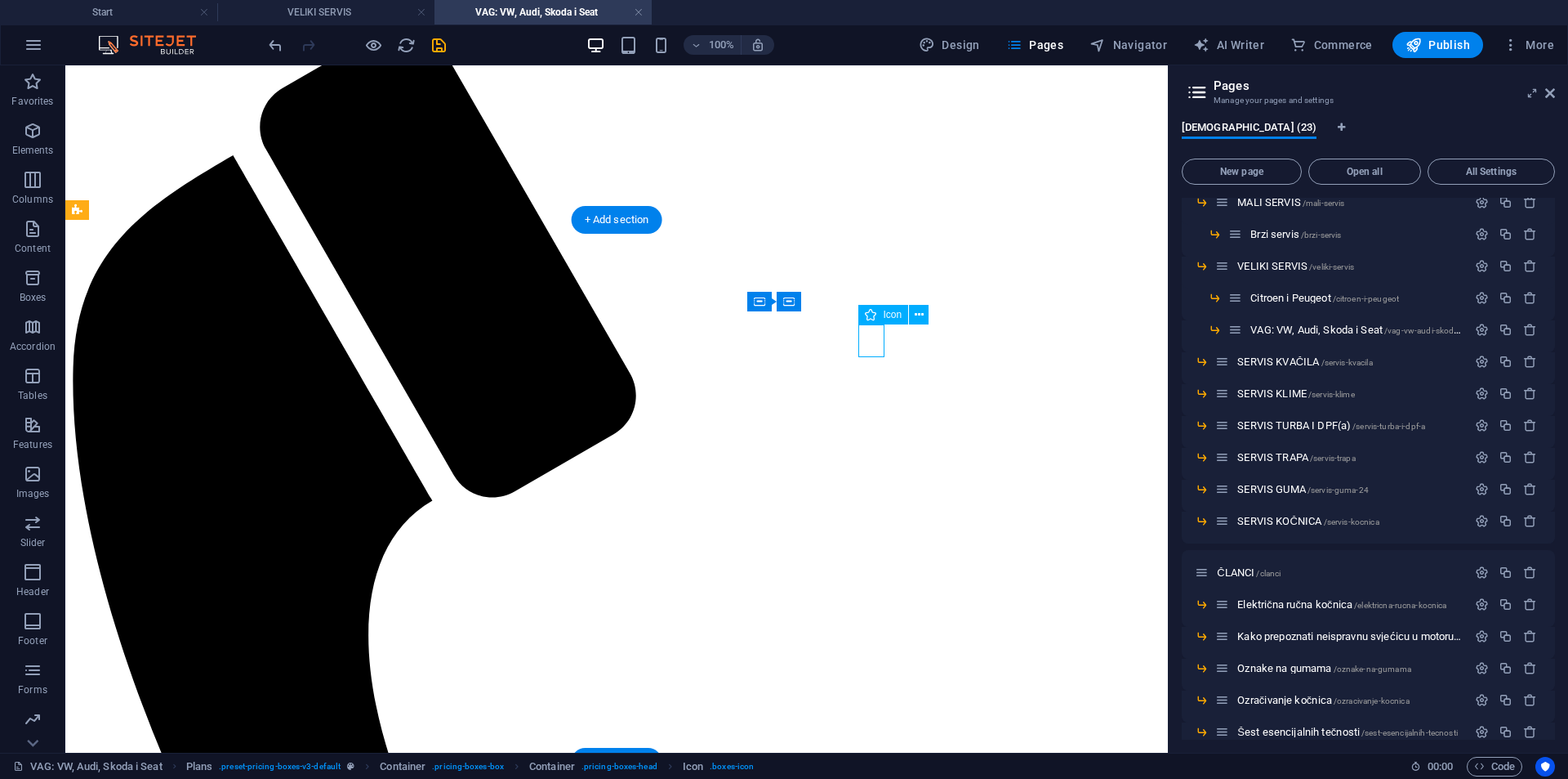
select select "xMidYMid"
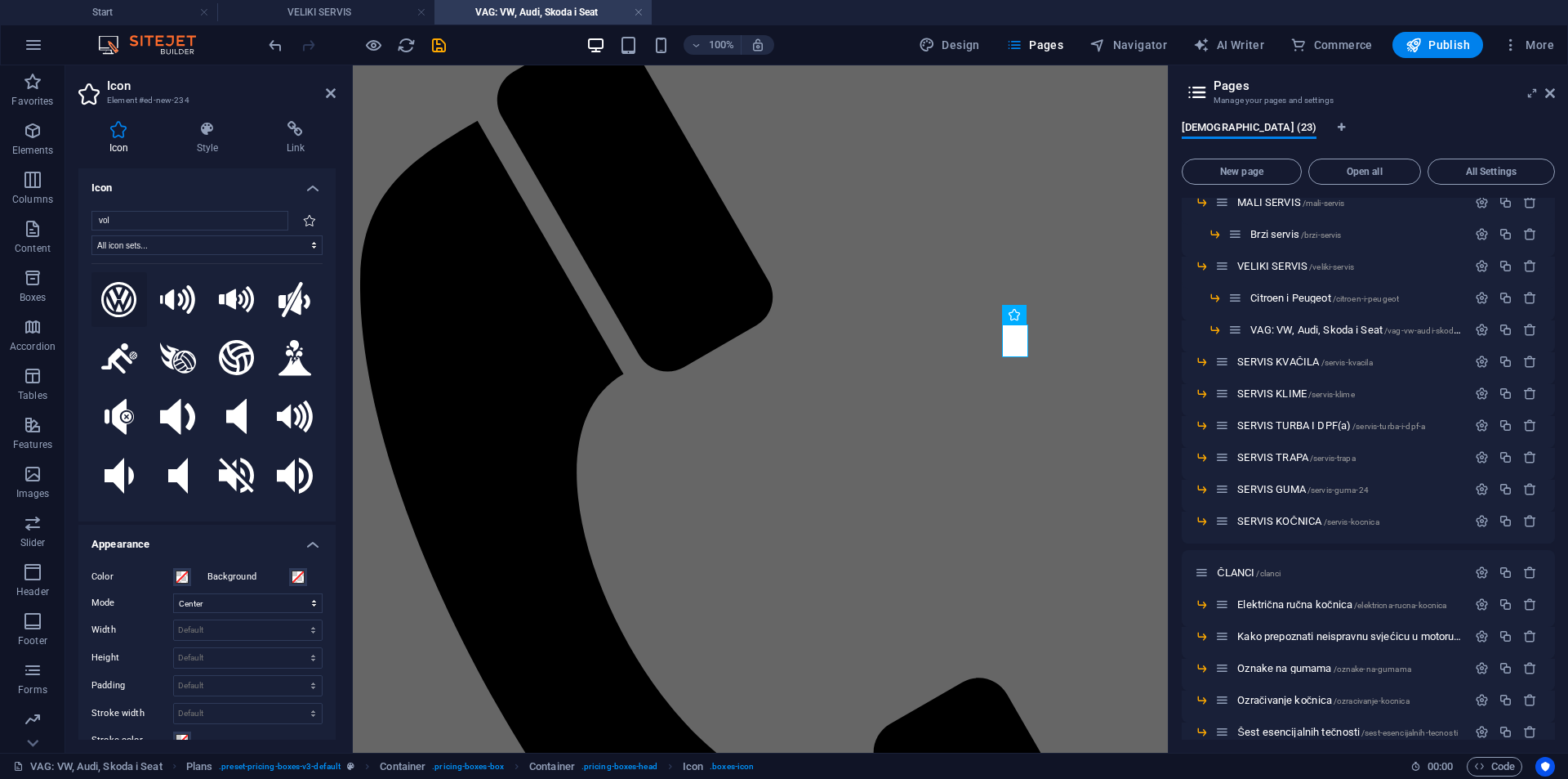
type input "vol"
click at [118, 297] on icon at bounding box center [119, 299] width 36 height 36
click at [340, 97] on aside "Icon Element #ed-new-234 Icon Style Link Icon vol All icon sets... IcoFont Ioni…" at bounding box center [209, 410] width 288 height 688
drag, startPoint x: 334, startPoint y: 95, endPoint x: 316, endPoint y: 86, distance: 20.1
click at [334, 95] on icon at bounding box center [331, 93] width 10 height 13
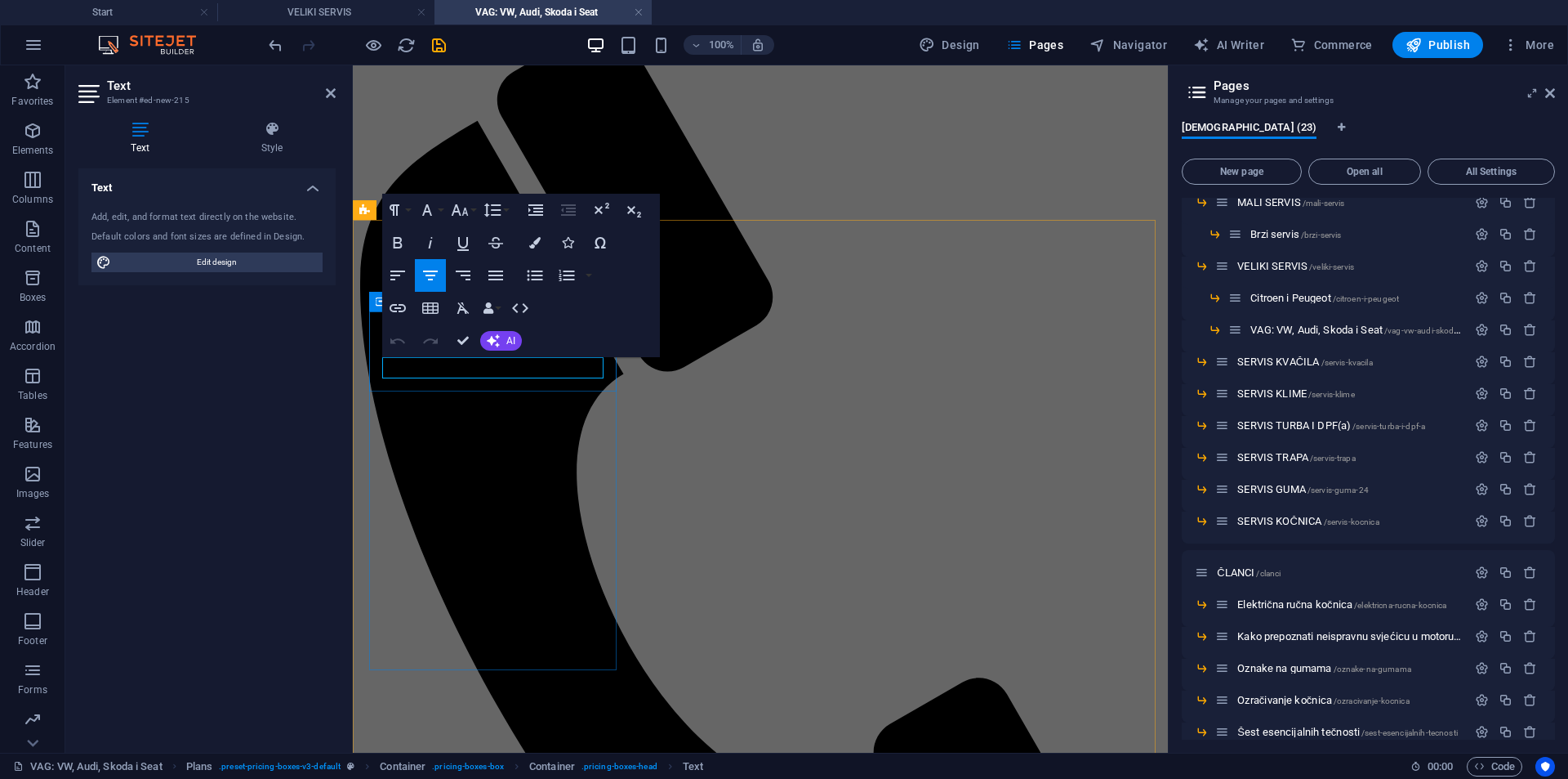
click at [435, 281] on icon "button" at bounding box center [429, 275] width 19 height 19
drag, startPoint x: 460, startPoint y: 342, endPoint x: 403, endPoint y: 279, distance: 85.0
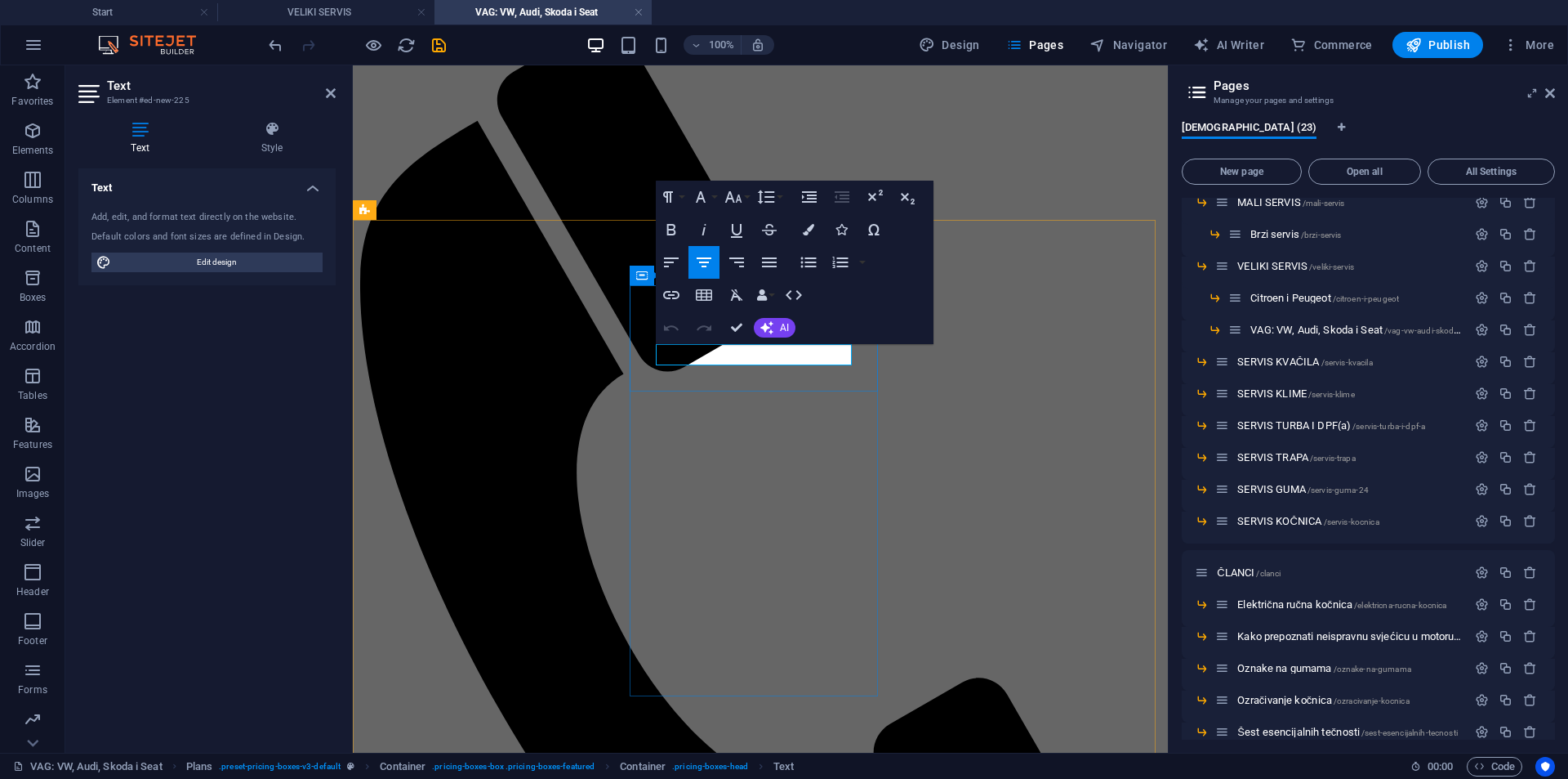
click at [715, 260] on button "Align Center" at bounding box center [705, 262] width 31 height 33
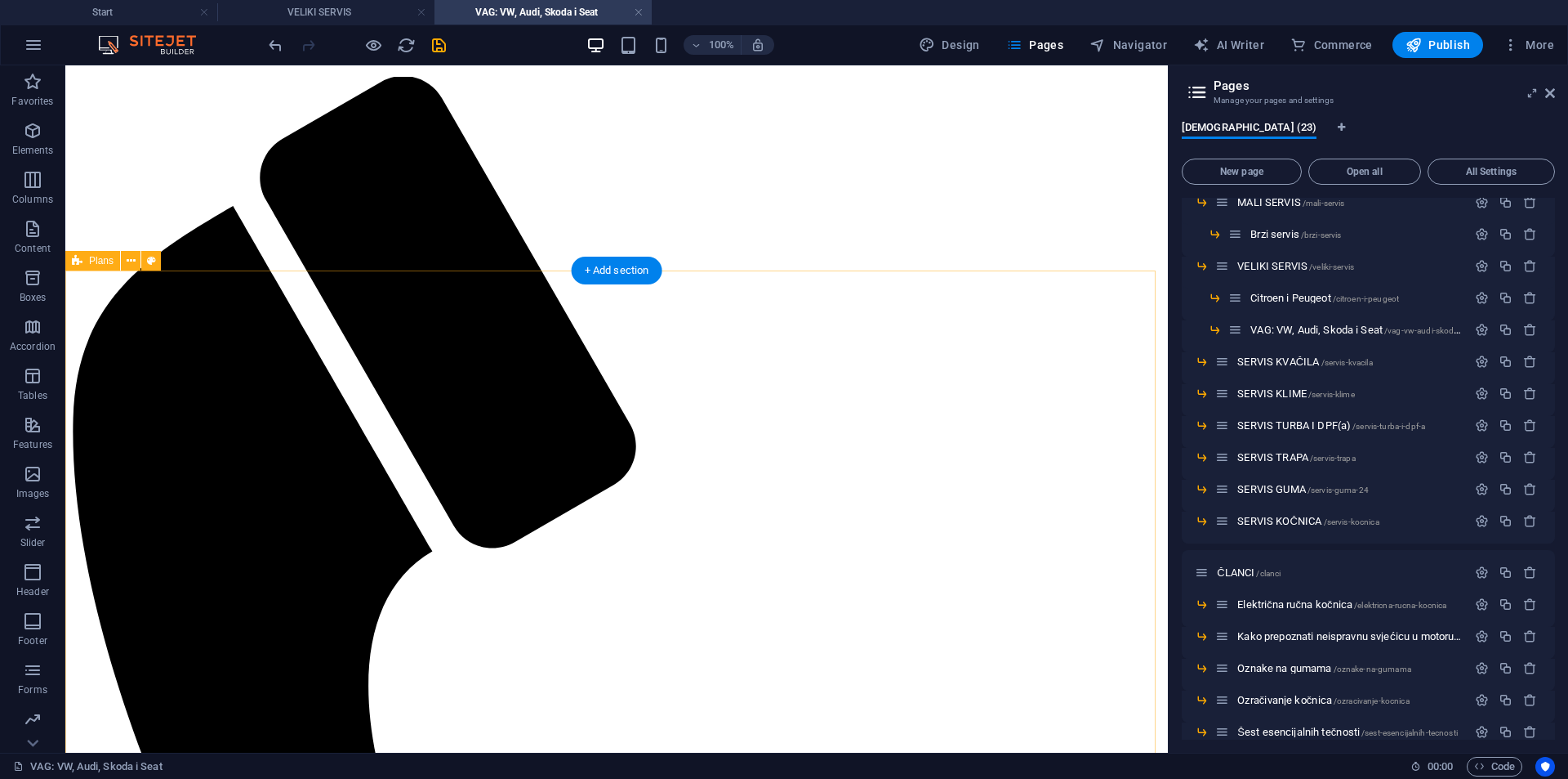
scroll to position [110, 0]
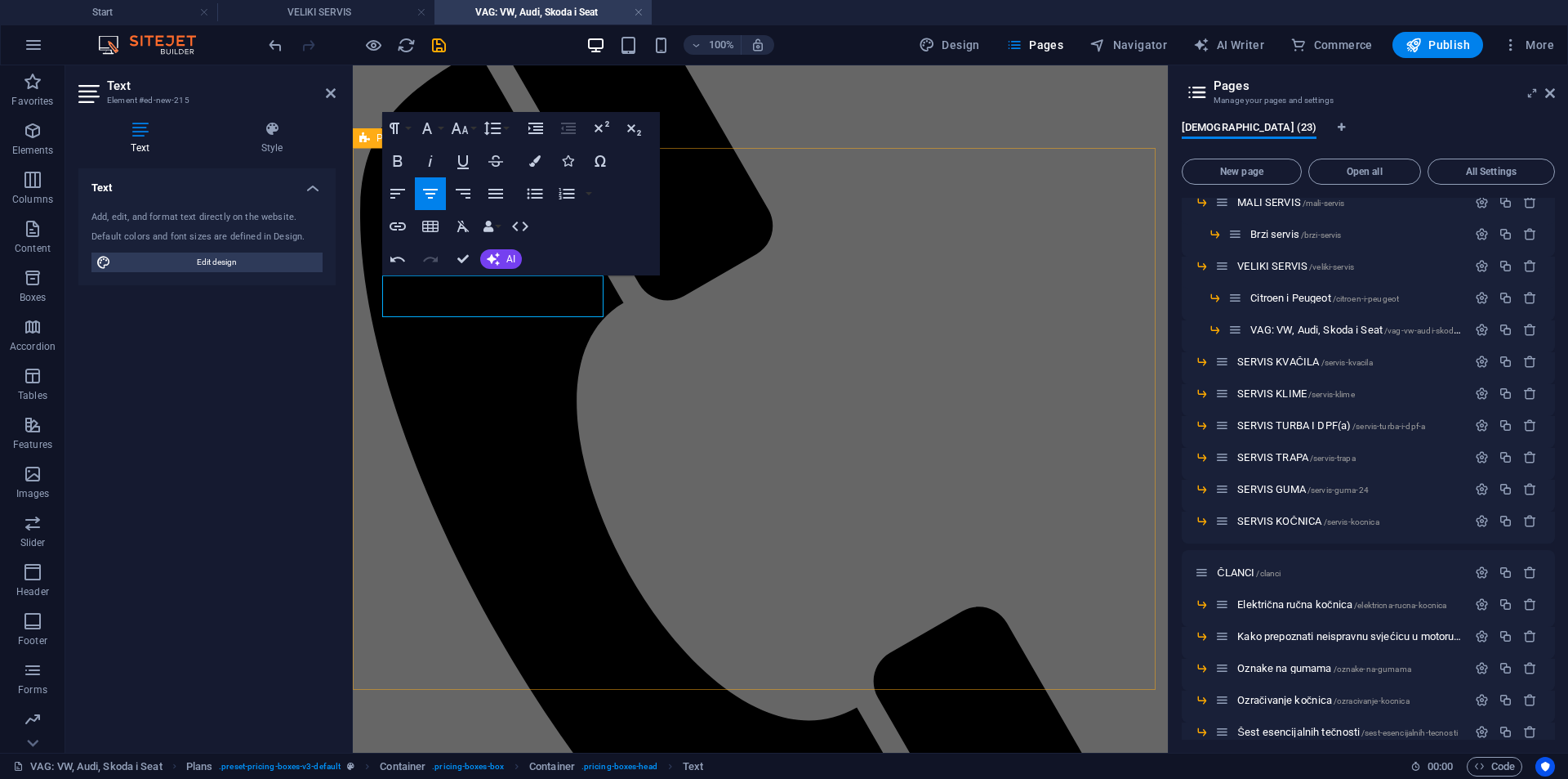
scroll to position [263, 0]
drag, startPoint x: 529, startPoint y: 308, endPoint x: 455, endPoint y: 322, distance: 75.3
click at [600, 127] on icon "button" at bounding box center [602, 126] width 15 height 12
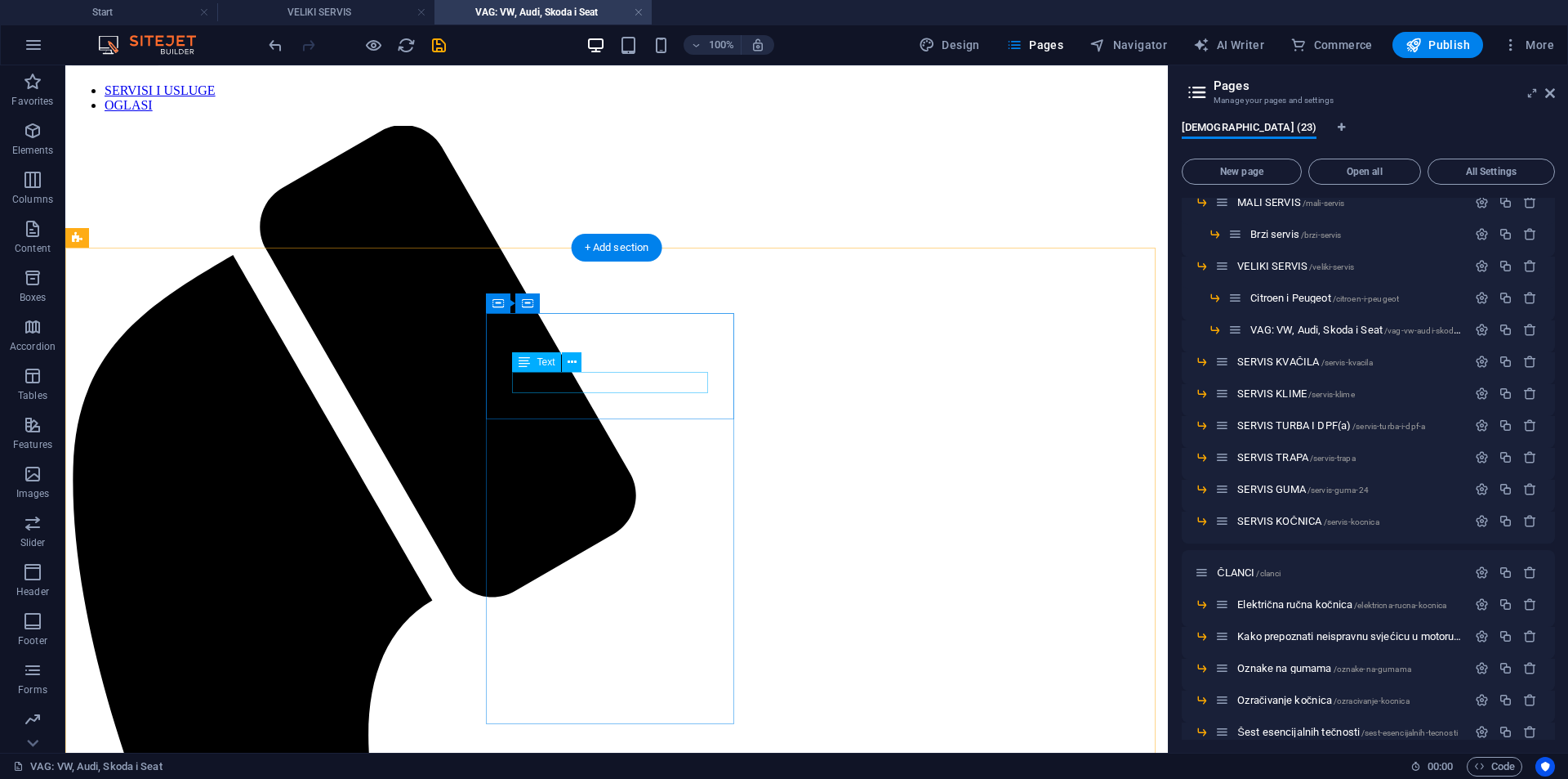
scroll to position [164, 0]
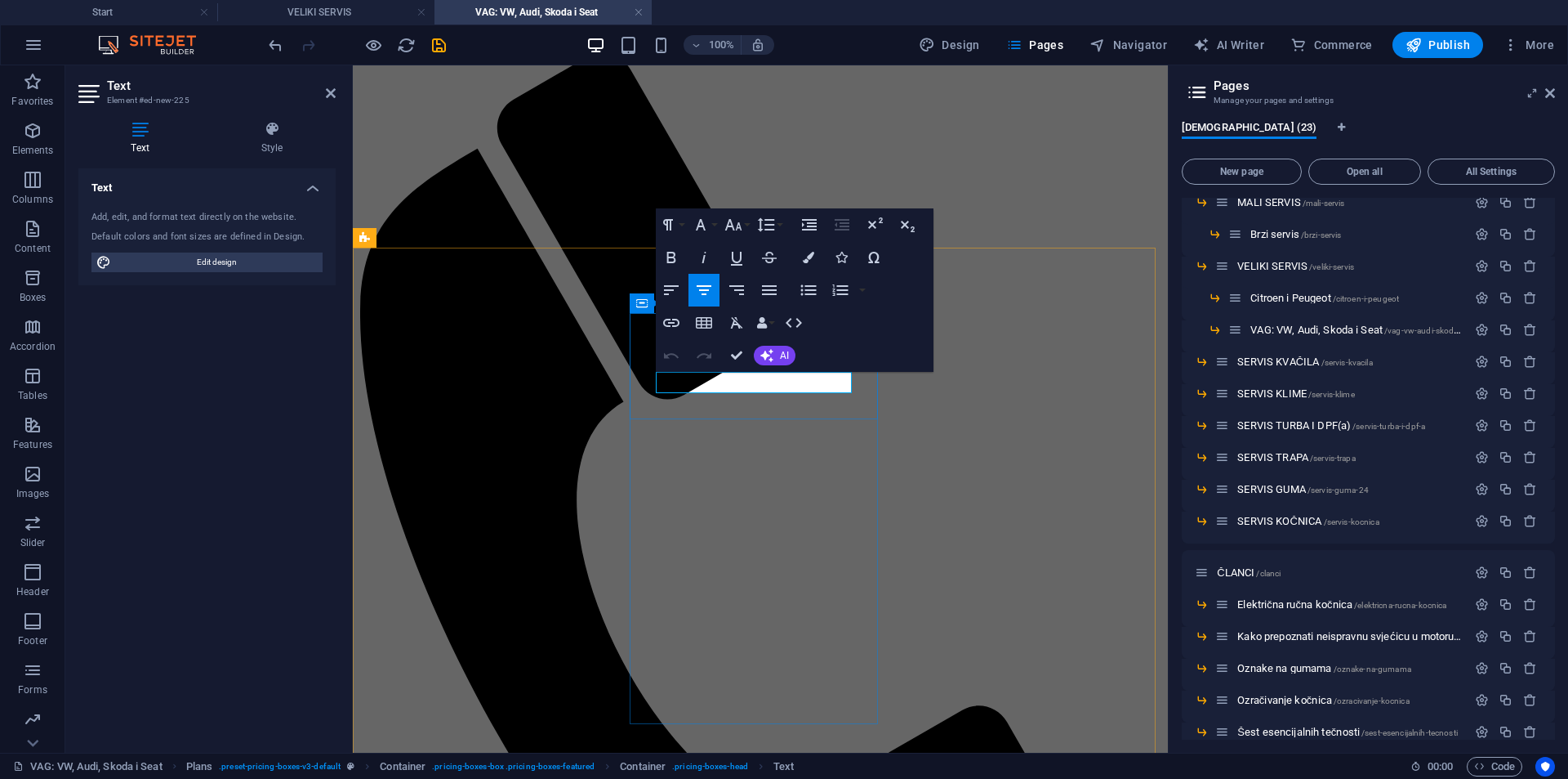
drag, startPoint x: 809, startPoint y: 398, endPoint x: 687, endPoint y: 421, distance: 124.1
click at [882, 221] on icon "button" at bounding box center [875, 223] width 15 height 12
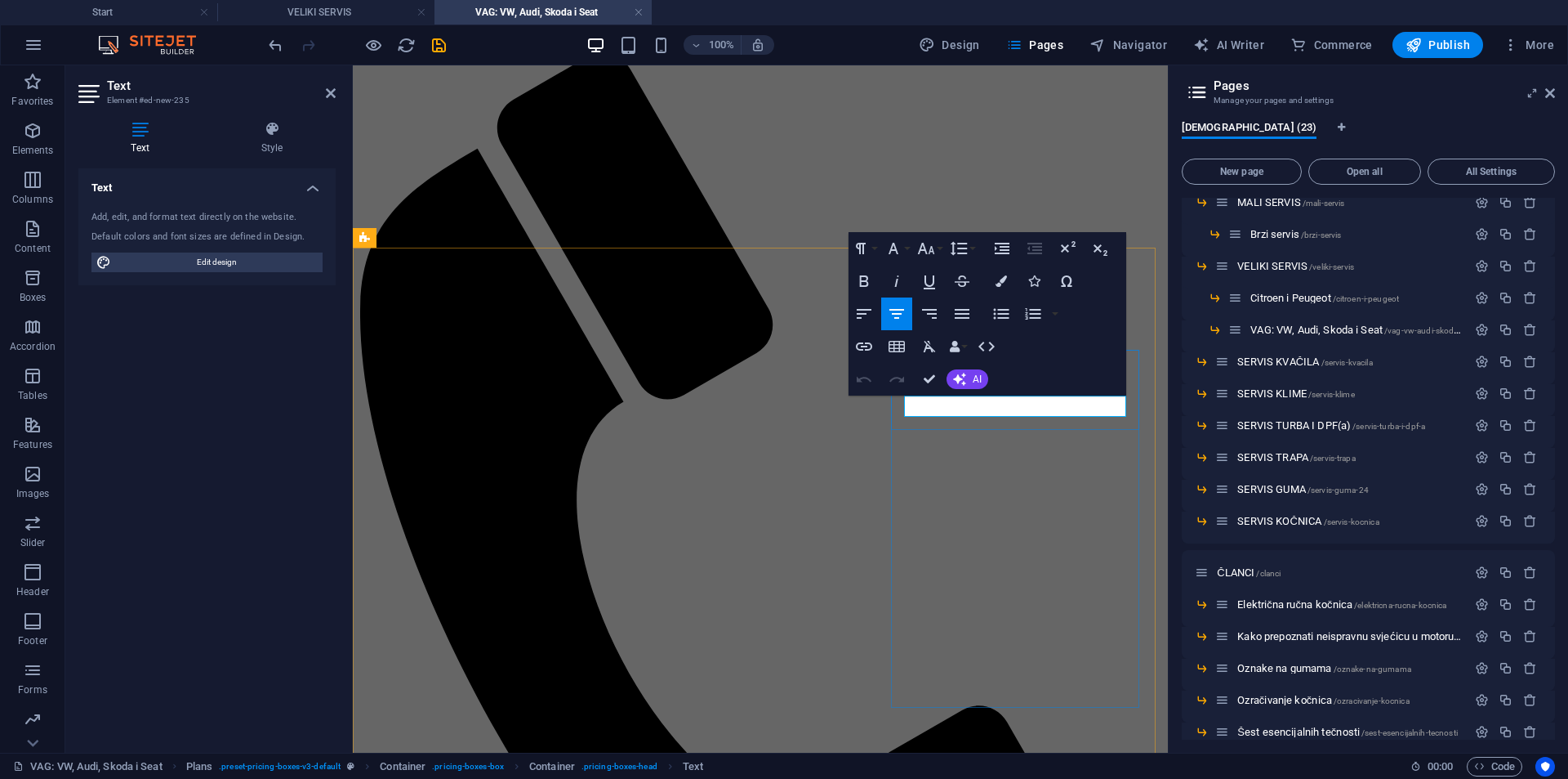
drag, startPoint x: 1067, startPoint y: 408, endPoint x: 966, endPoint y: 422, distance: 102.0
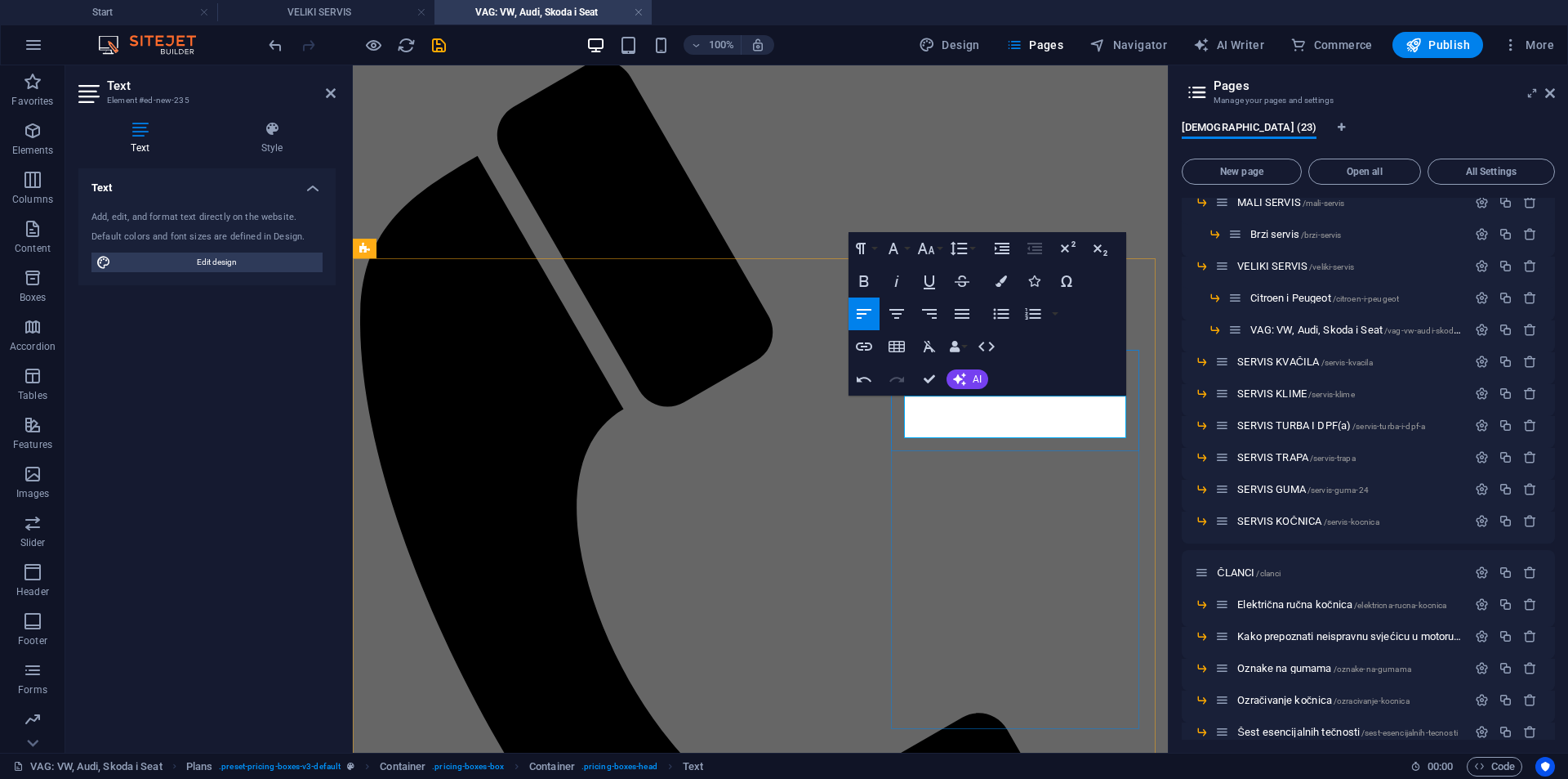
scroll to position [153, 0]
drag, startPoint x: 964, startPoint y: 434, endPoint x: 866, endPoint y: 441, distance: 98.2
click at [1074, 250] on icon "button" at bounding box center [1067, 248] width 19 height 19
click at [906, 314] on icon "button" at bounding box center [896, 314] width 19 height 19
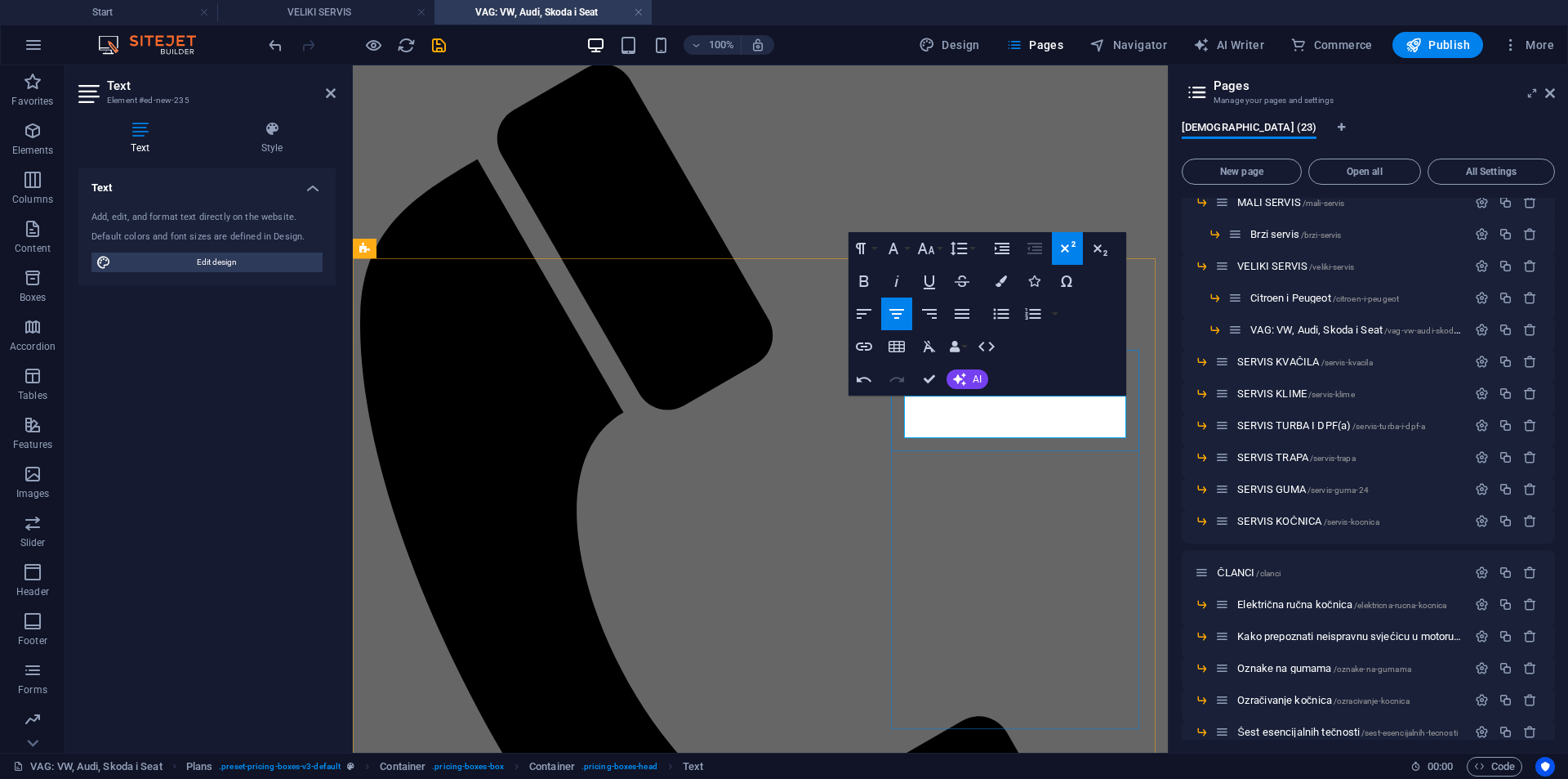
click at [899, 313] on icon "button" at bounding box center [896, 314] width 19 height 19
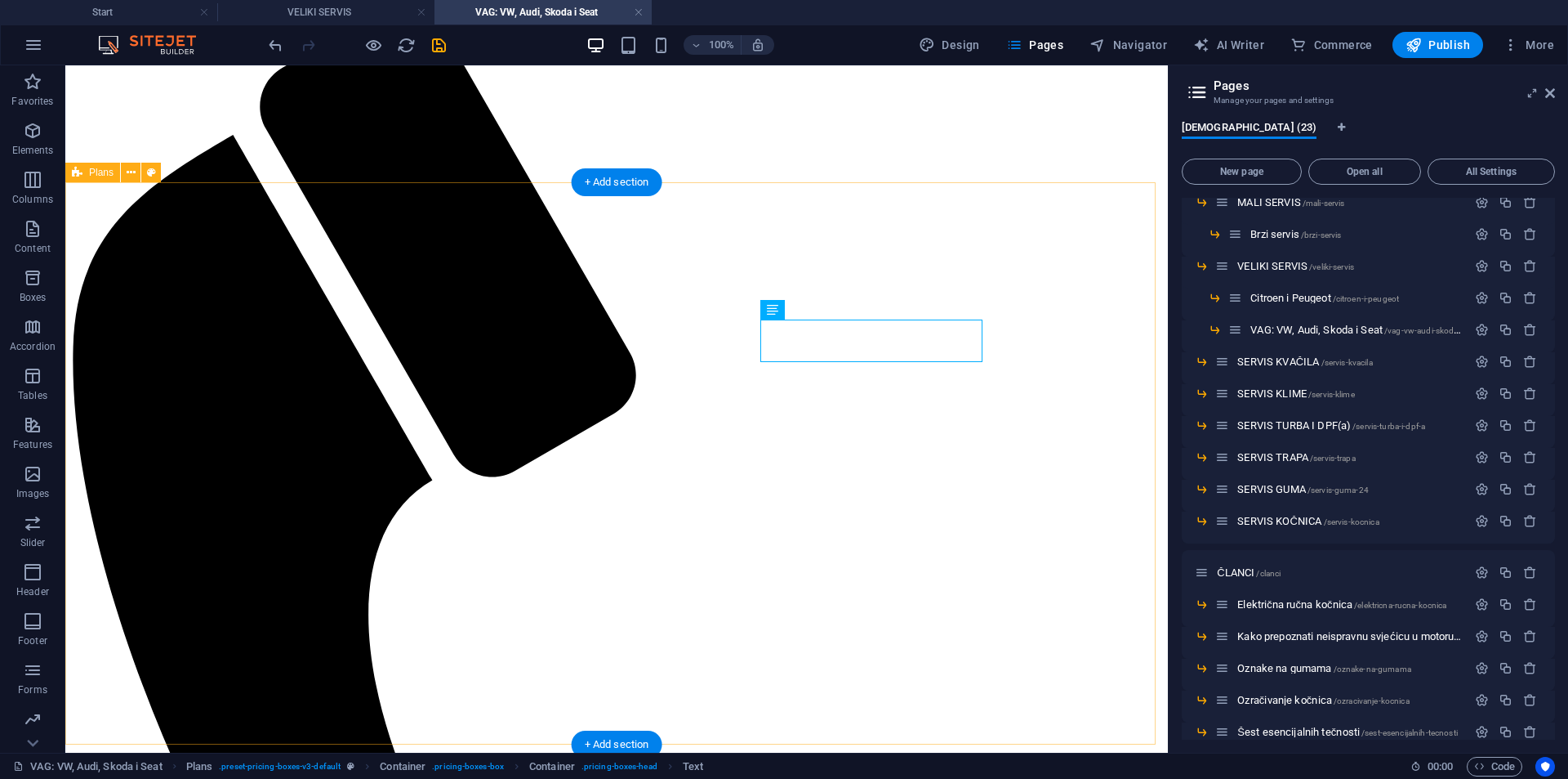
scroll to position [235, 0]
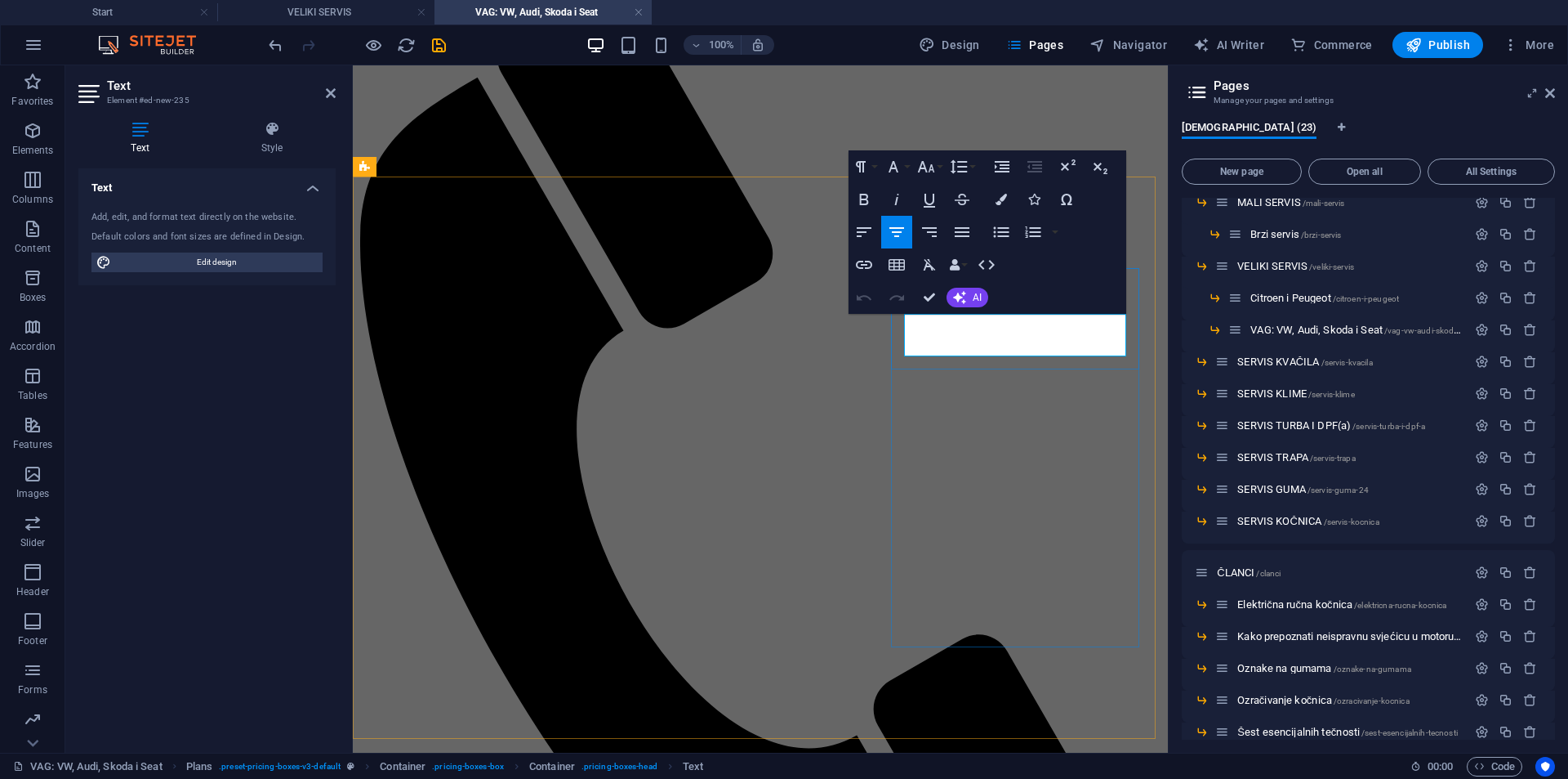
scroll to position [225, 0]
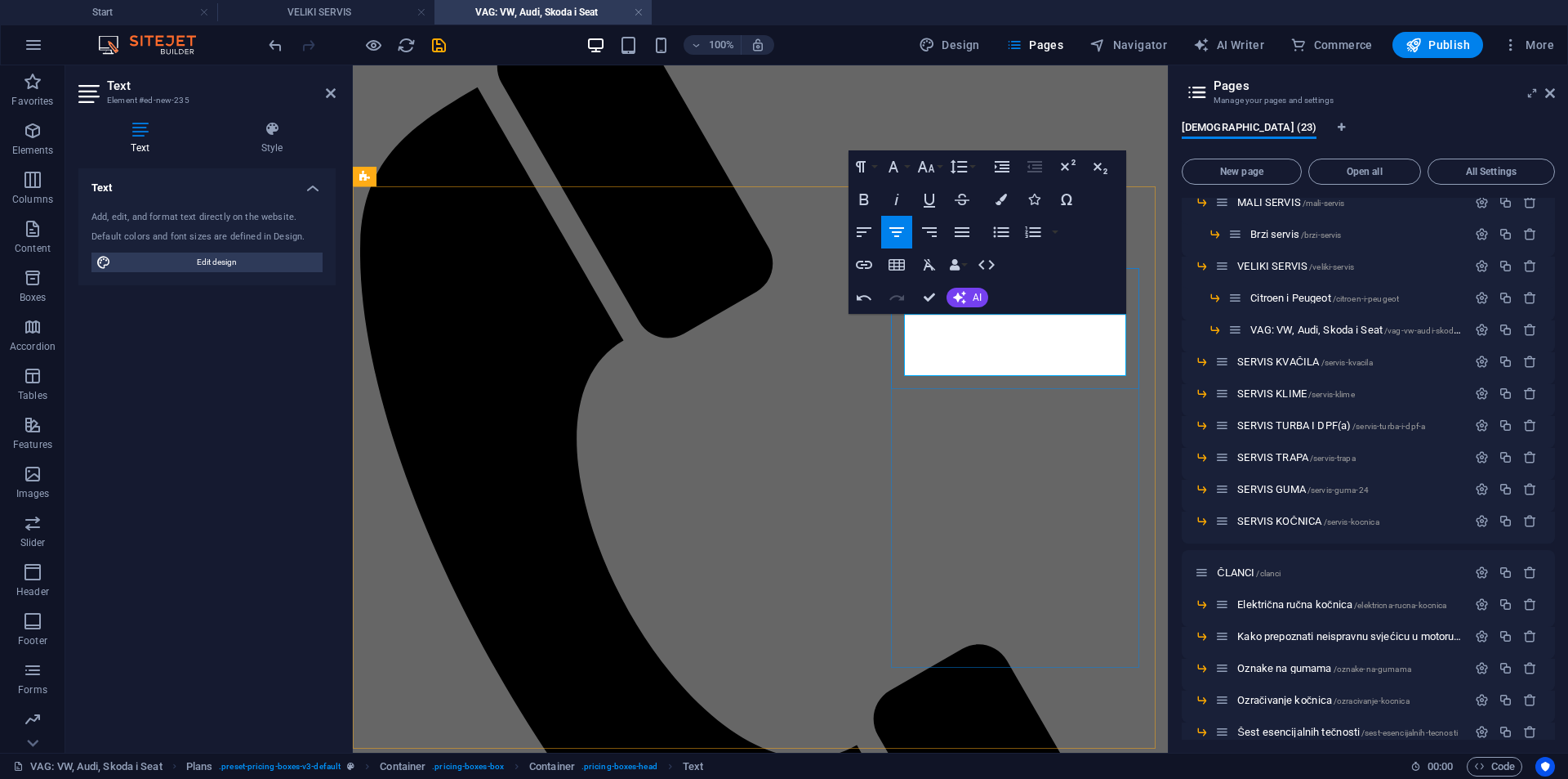
drag, startPoint x: 1034, startPoint y: 350, endPoint x: 1072, endPoint y: 348, distance: 38.1
click at [874, 304] on icon "button" at bounding box center [863, 297] width 19 height 19
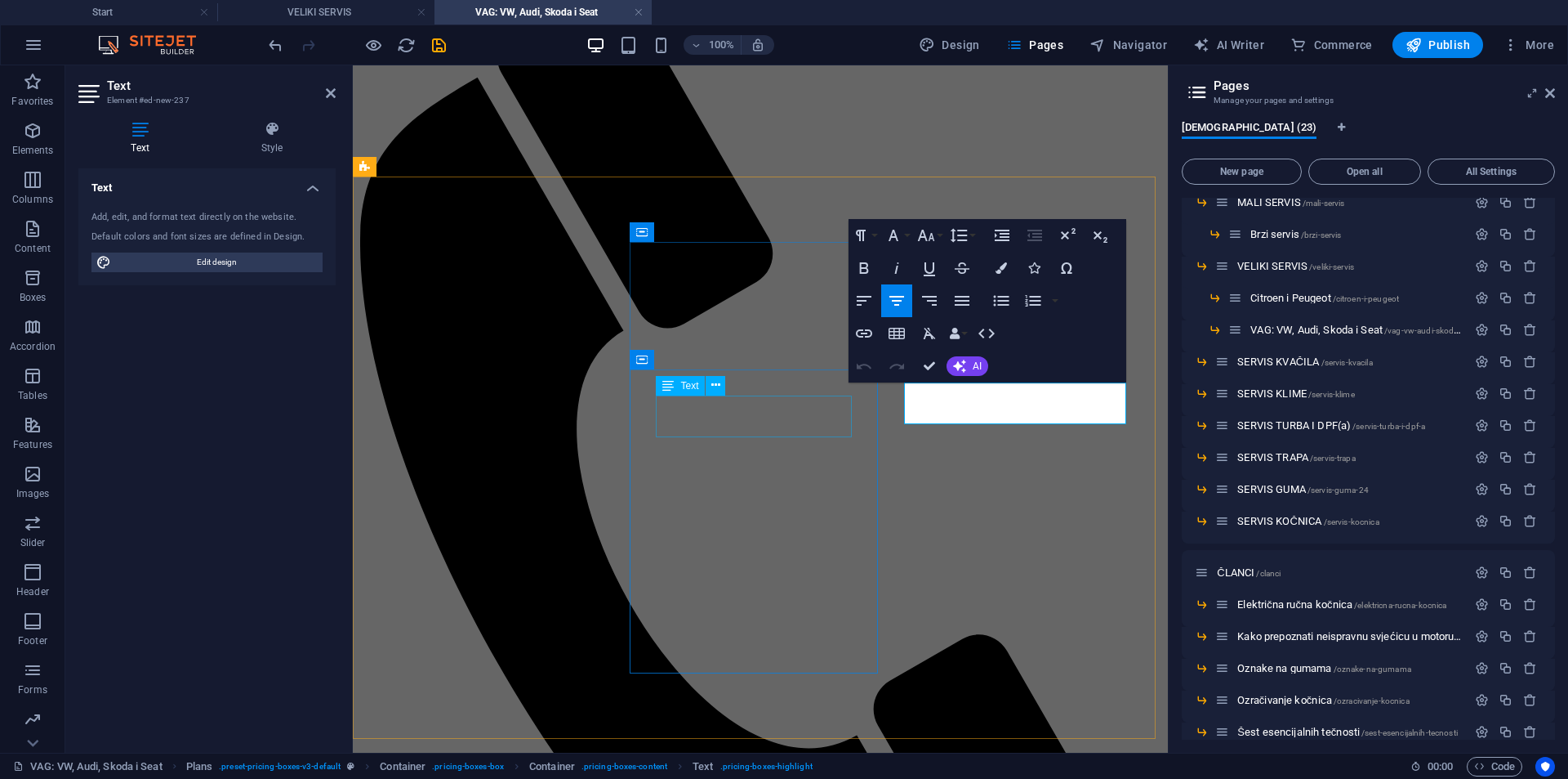
drag, startPoint x: 1101, startPoint y: 397, endPoint x: 820, endPoint y: 416, distance: 281.6
drag, startPoint x: 933, startPoint y: 408, endPoint x: 920, endPoint y: 410, distance: 13.2
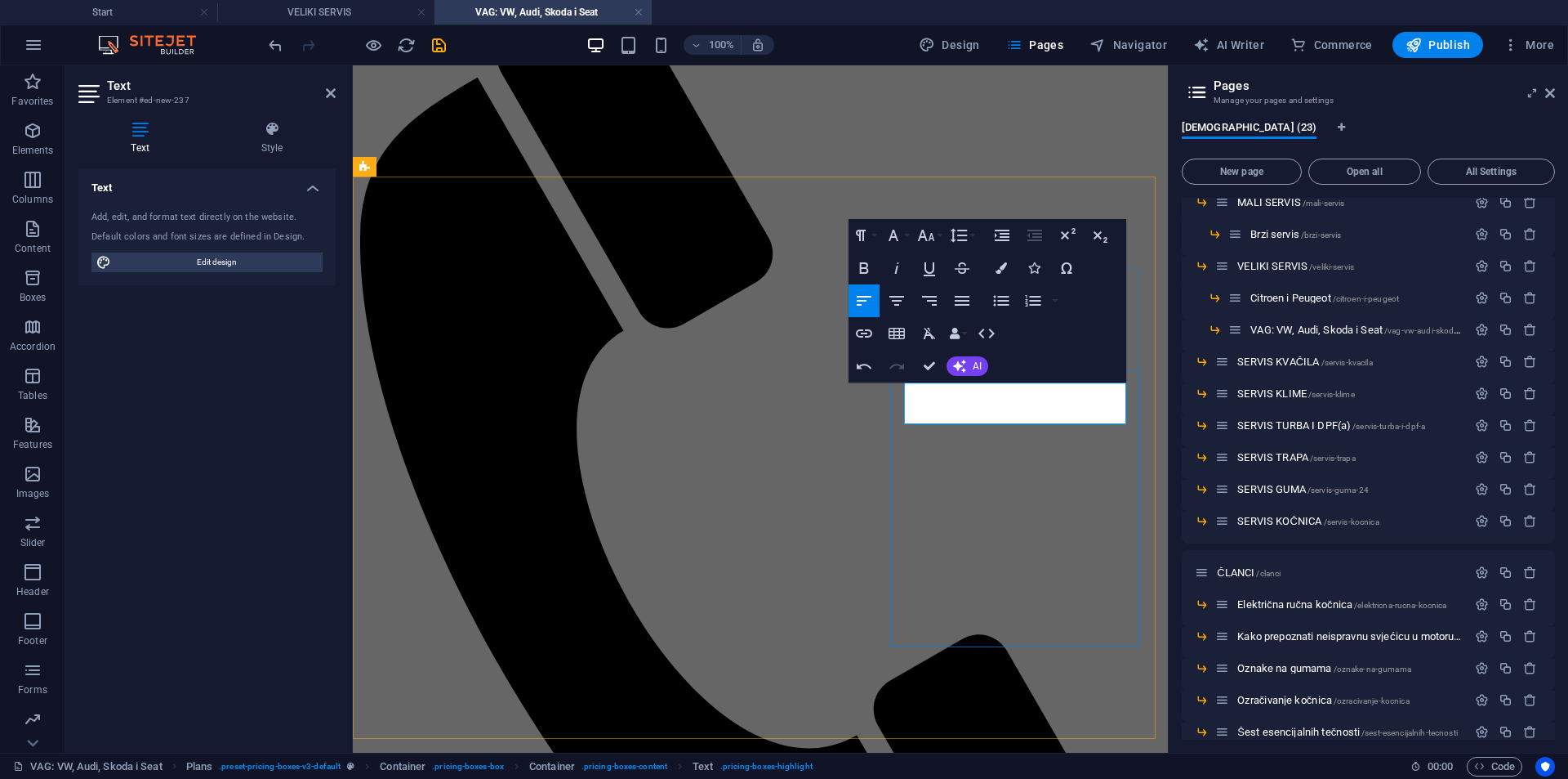
drag, startPoint x: 999, startPoint y: 407, endPoint x: 963, endPoint y: 407, distance: 36.0
click at [1071, 227] on icon "button" at bounding box center [1067, 235] width 19 height 19
click at [896, 300] on icon "button" at bounding box center [897, 301] width 15 height 10
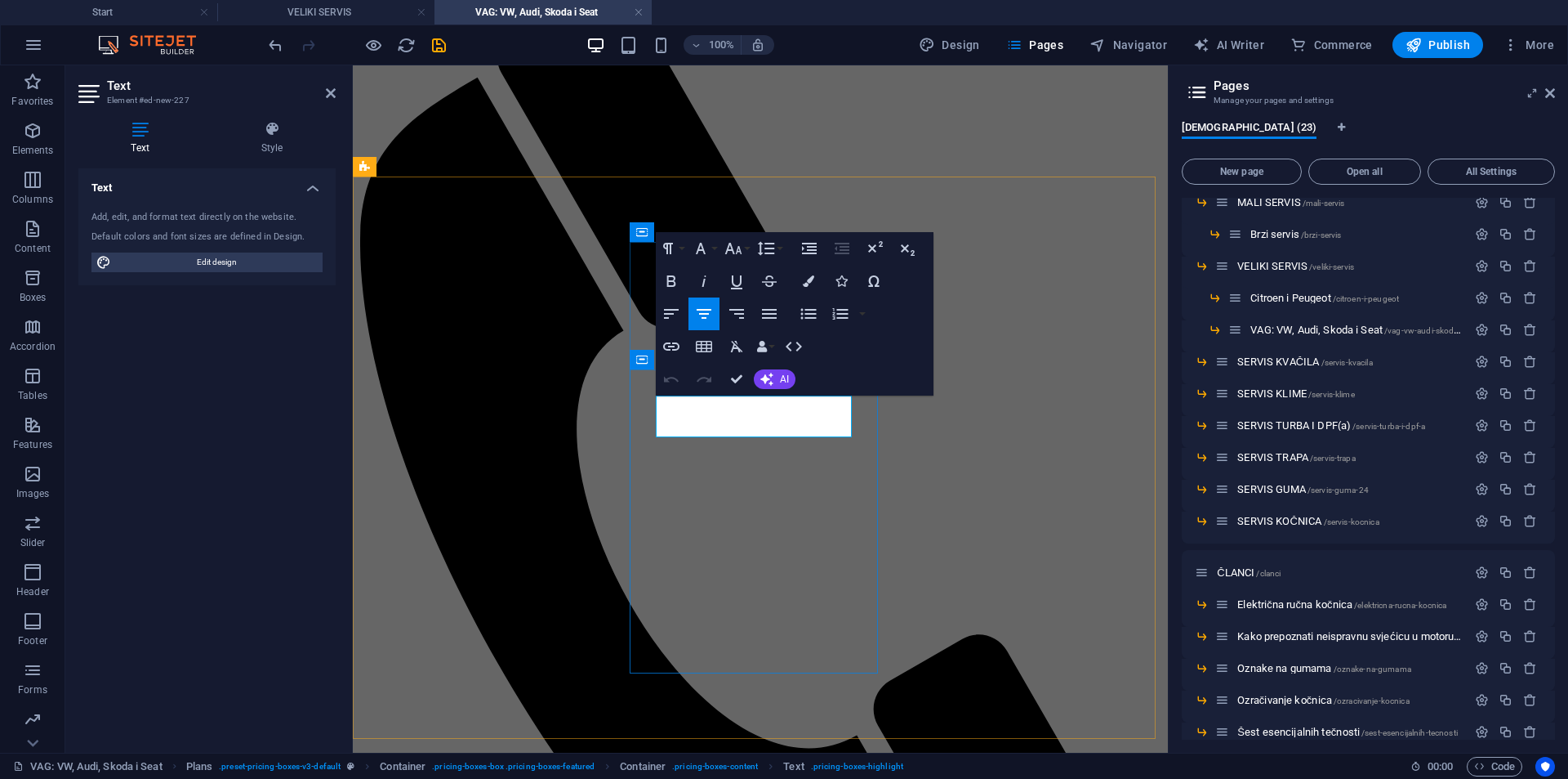
drag, startPoint x: 821, startPoint y: 416, endPoint x: 692, endPoint y: 425, distance: 129.3
drag, startPoint x: 740, startPoint y: 411, endPoint x: 1071, endPoint y: 456, distance: 334.0
click at [870, 243] on icon "button" at bounding box center [874, 248] width 19 height 19
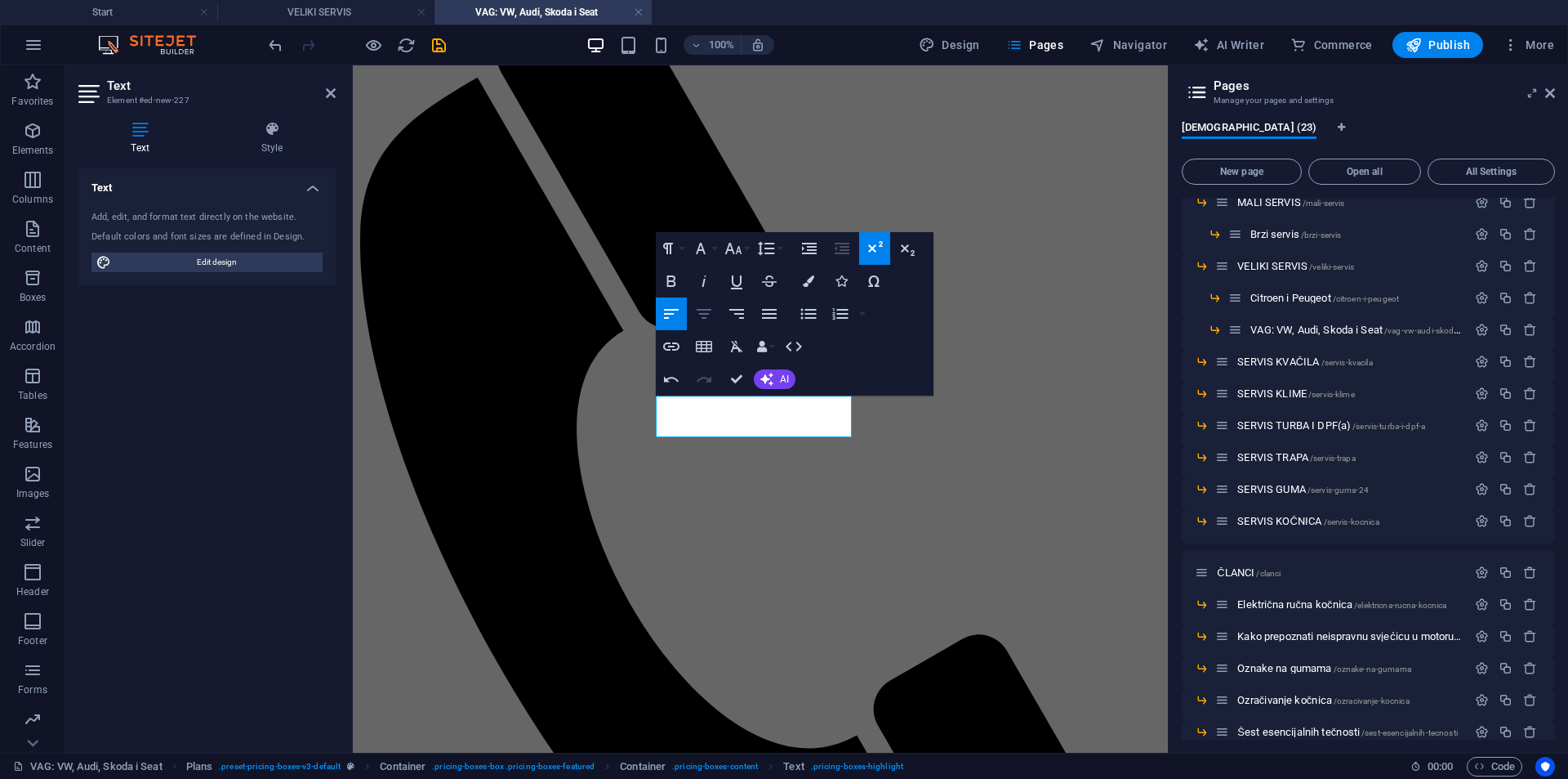
click at [711, 312] on icon "button" at bounding box center [704, 314] width 19 height 19
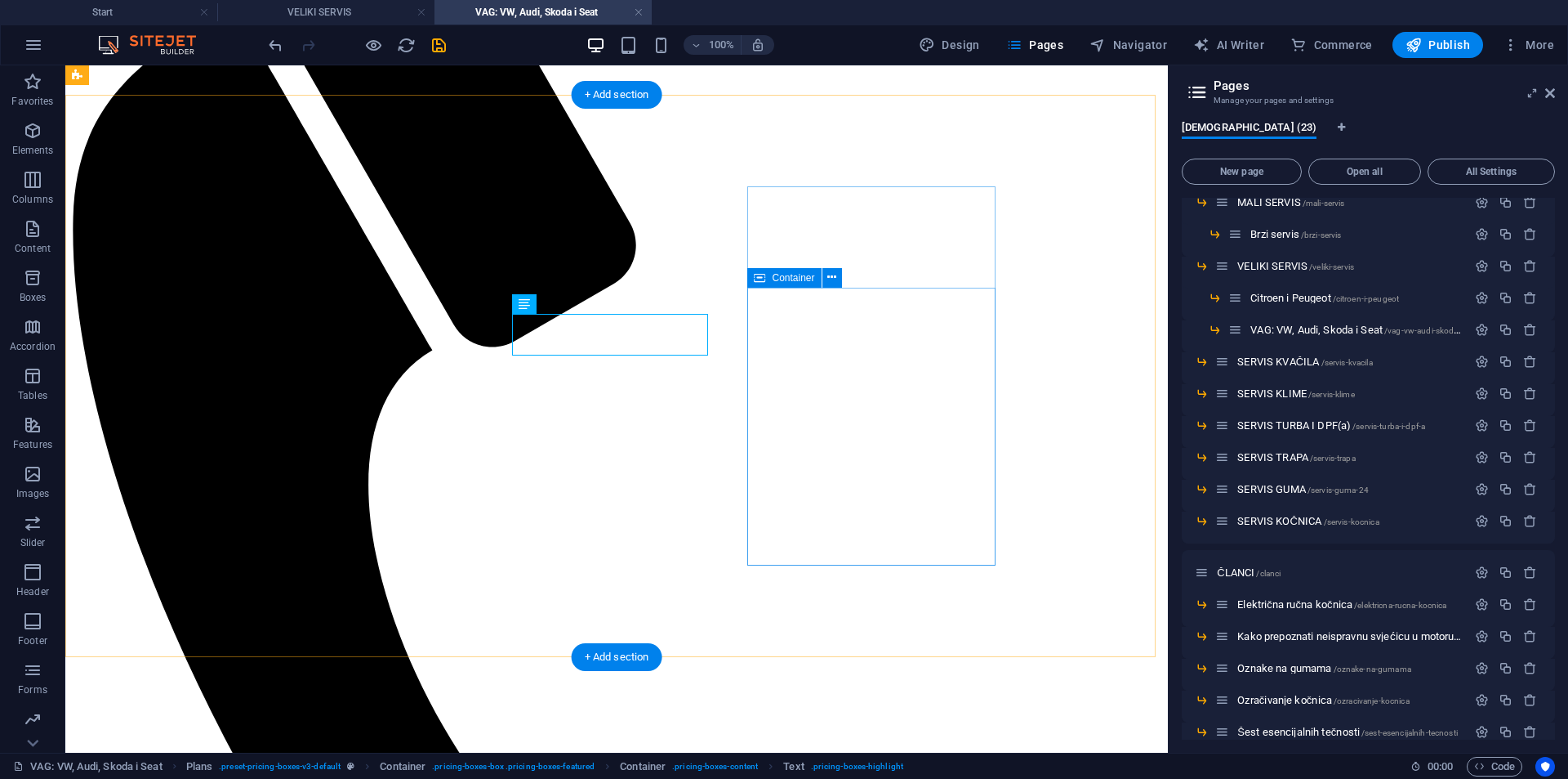
scroll to position [316, 0]
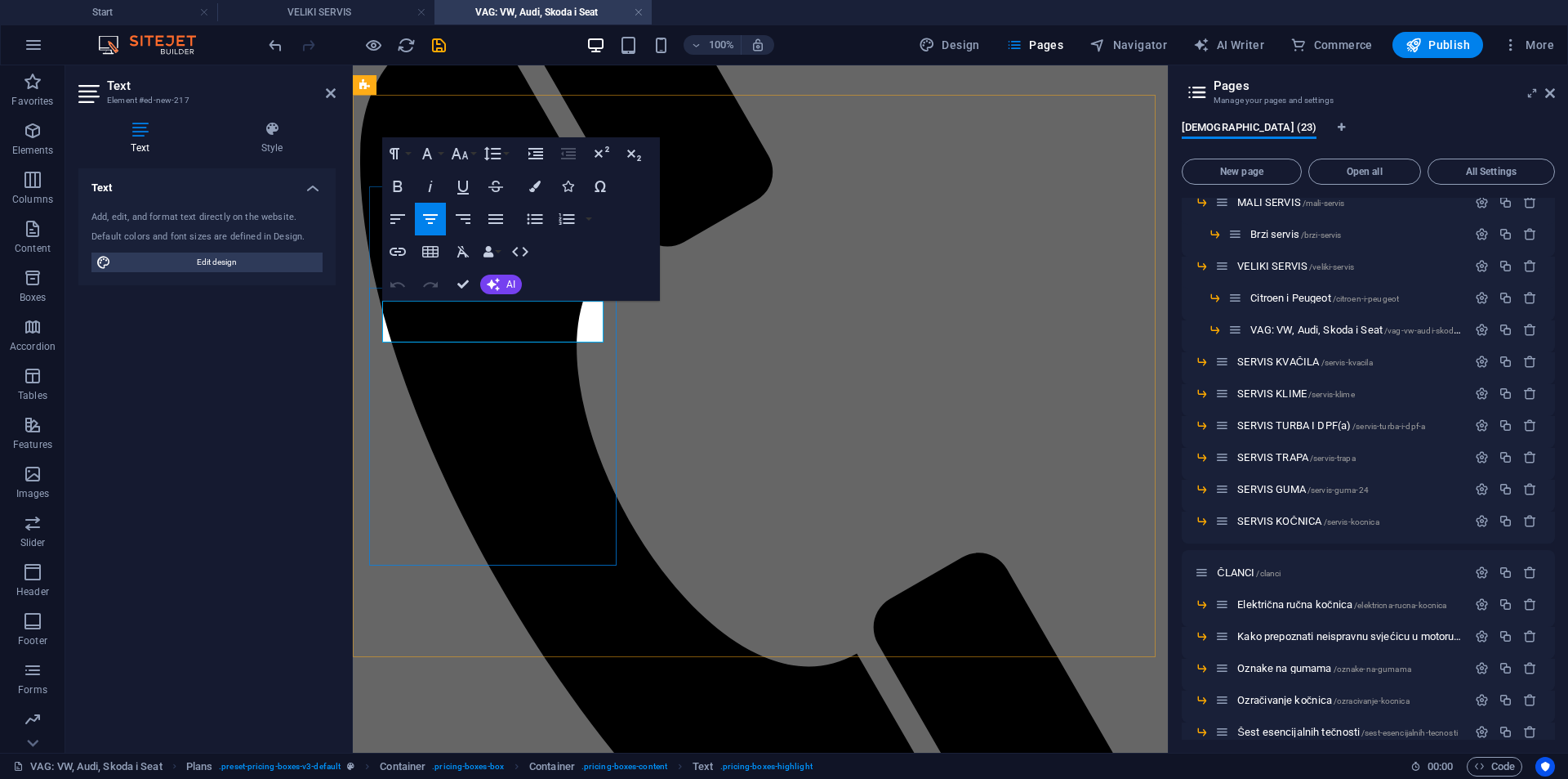
drag, startPoint x: 526, startPoint y: 317, endPoint x: 448, endPoint y: 325, distance: 78.4
drag, startPoint x: 480, startPoint y: 325, endPoint x: 931, endPoint y: 311, distance: 451.2
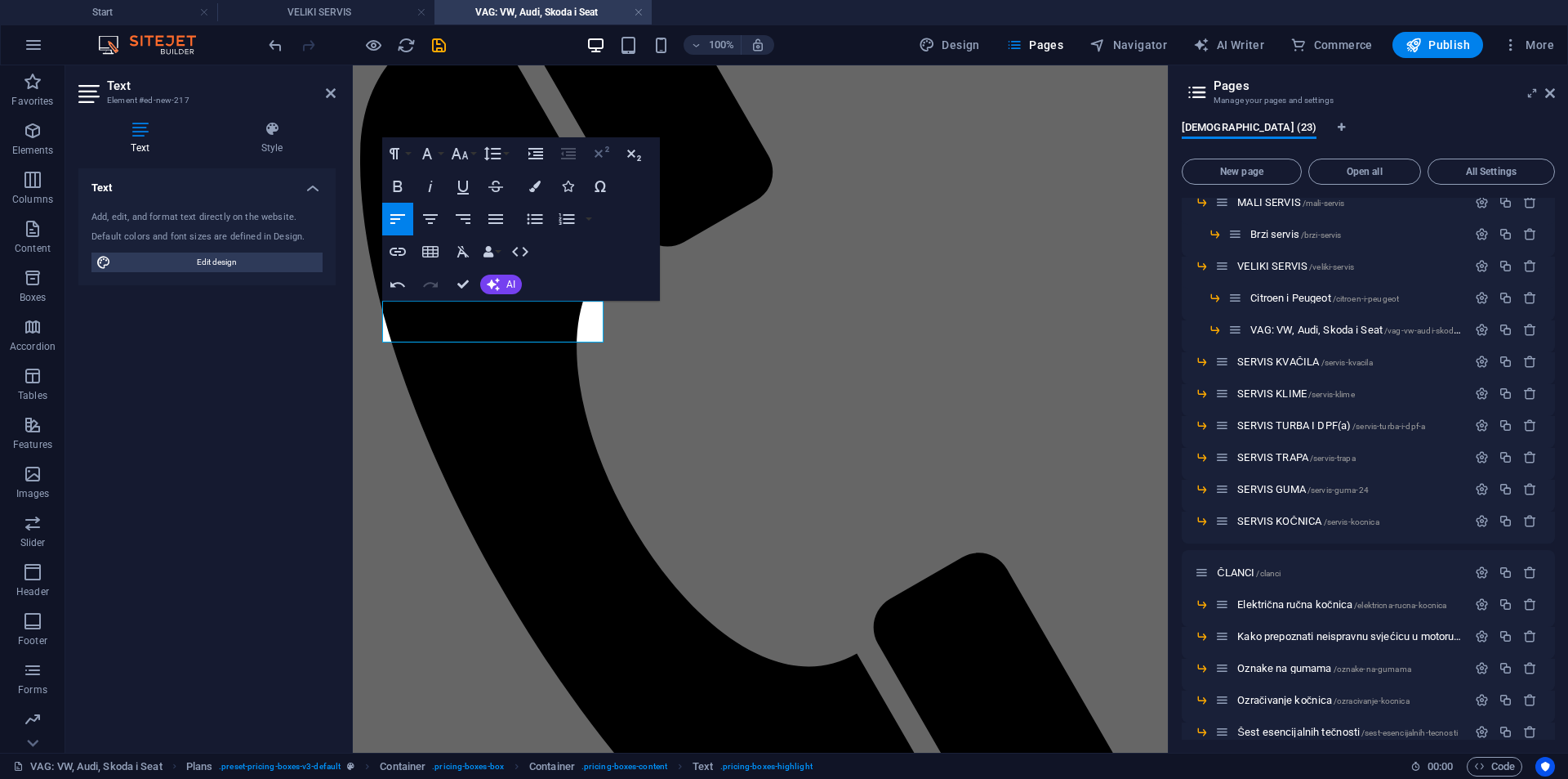
click at [605, 154] on icon "button" at bounding box center [600, 153] width 19 height 19
click at [434, 219] on icon "button" at bounding box center [430, 219] width 15 height 10
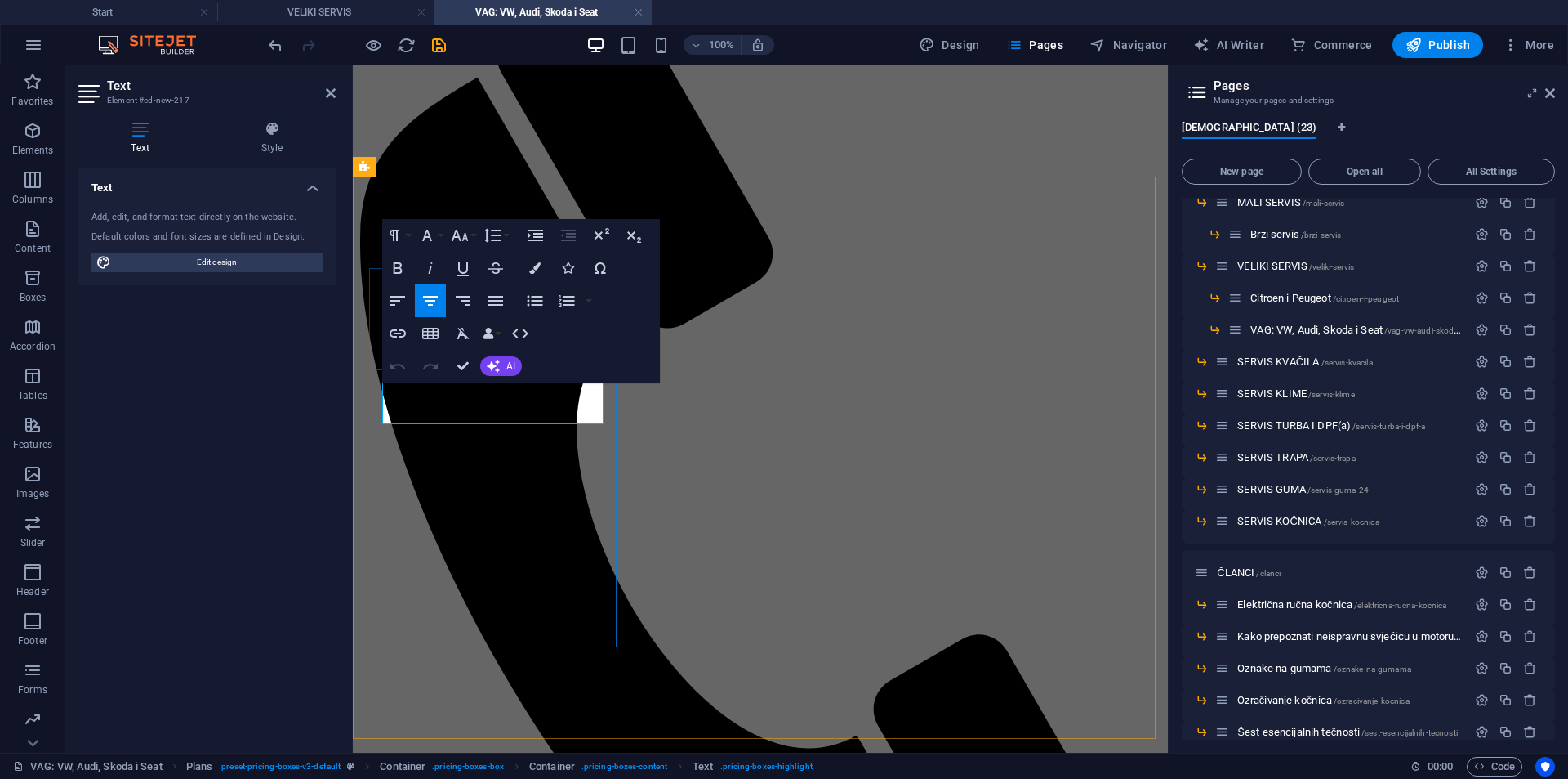
drag, startPoint x: 493, startPoint y: 408, endPoint x: 769, endPoint y: 363, distance: 279.6
click at [406, 272] on icon "button" at bounding box center [397, 267] width 19 height 19
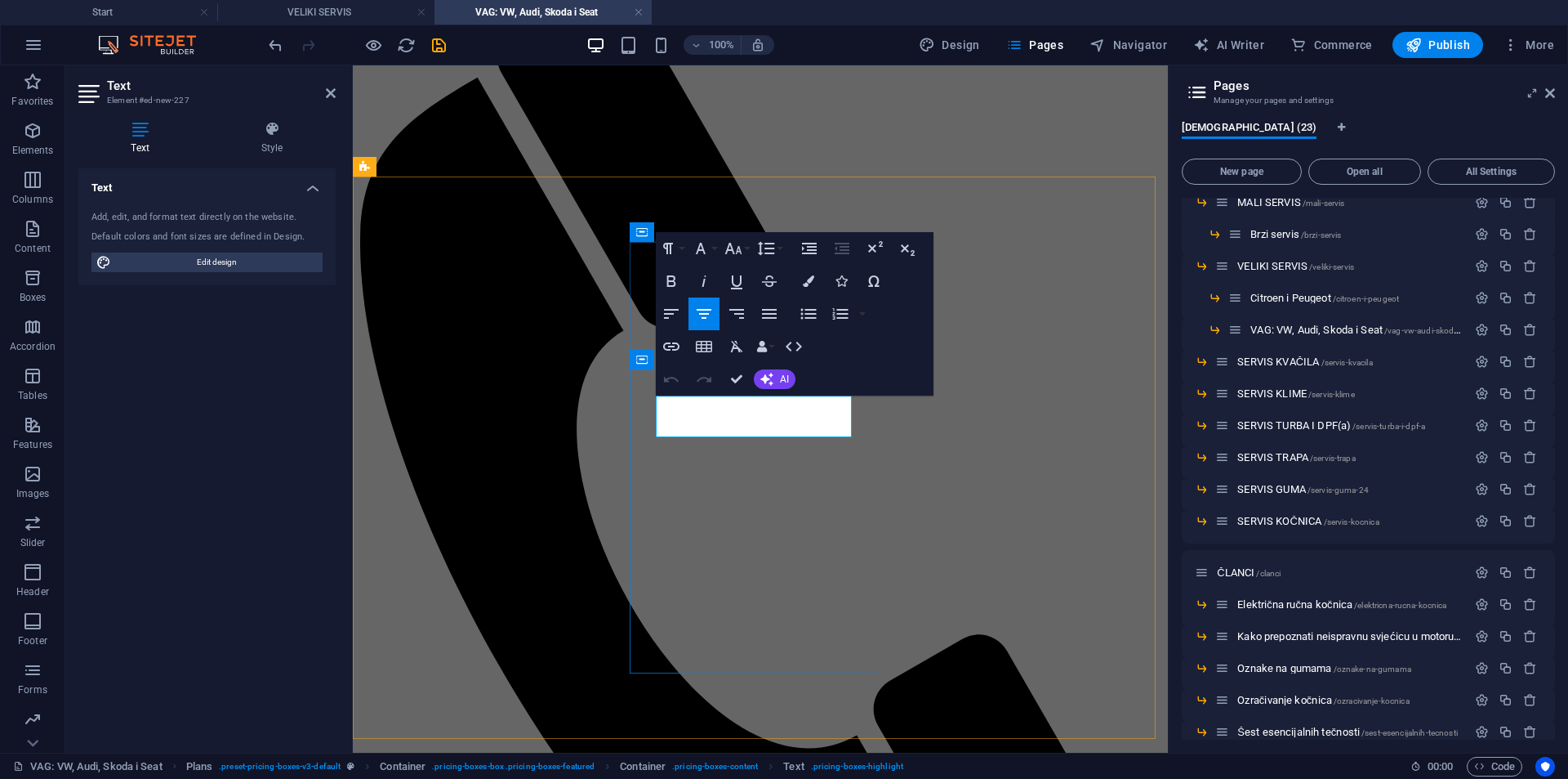
drag, startPoint x: 760, startPoint y: 416, endPoint x: 716, endPoint y: 421, distance: 44.3
click at [680, 272] on icon "button" at bounding box center [671, 281] width 19 height 19
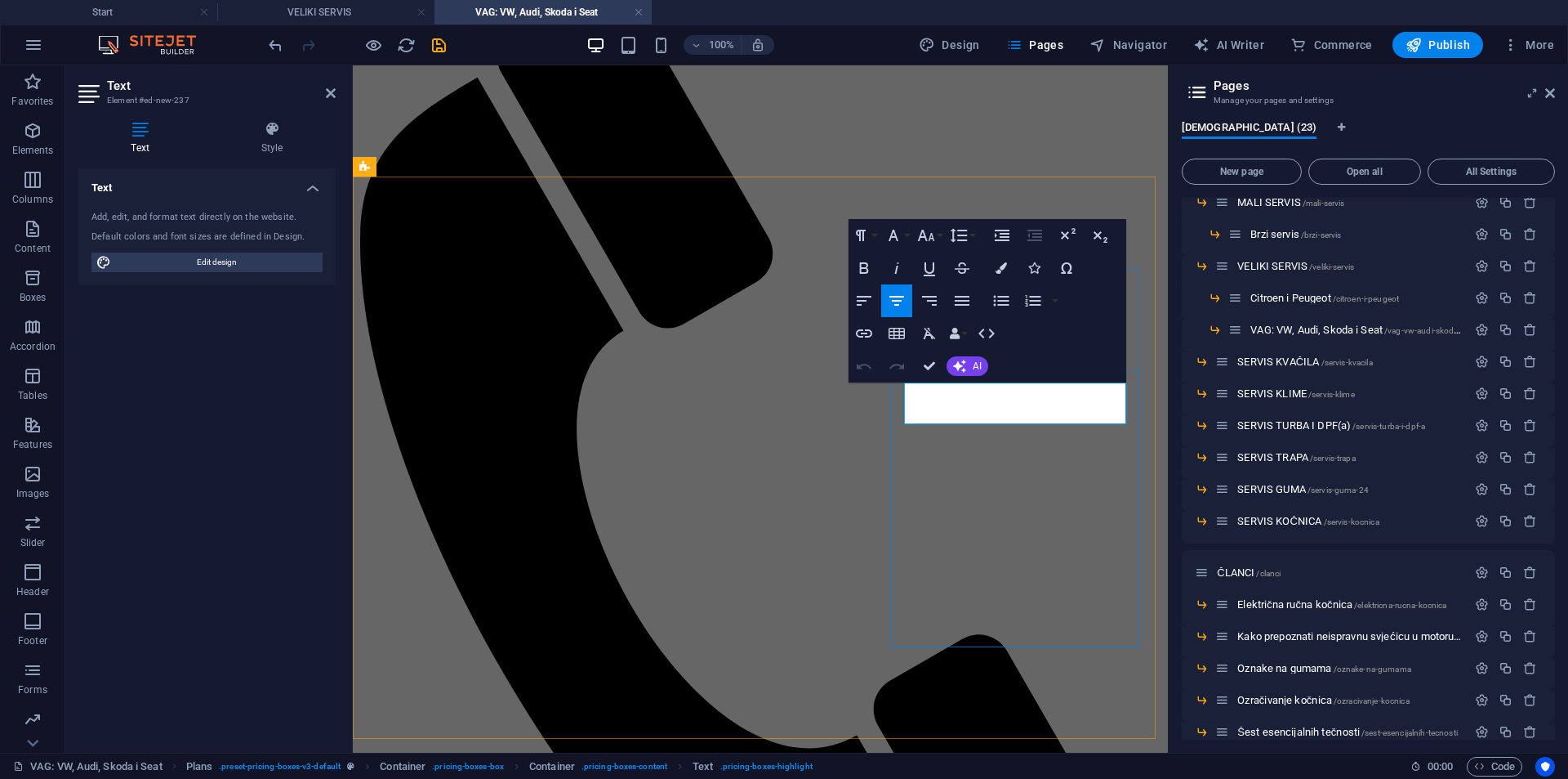
drag, startPoint x: 1018, startPoint y: 404, endPoint x: 979, endPoint y: 411, distance: 39.6
click at [857, 263] on icon "button" at bounding box center [863, 267] width 19 height 19
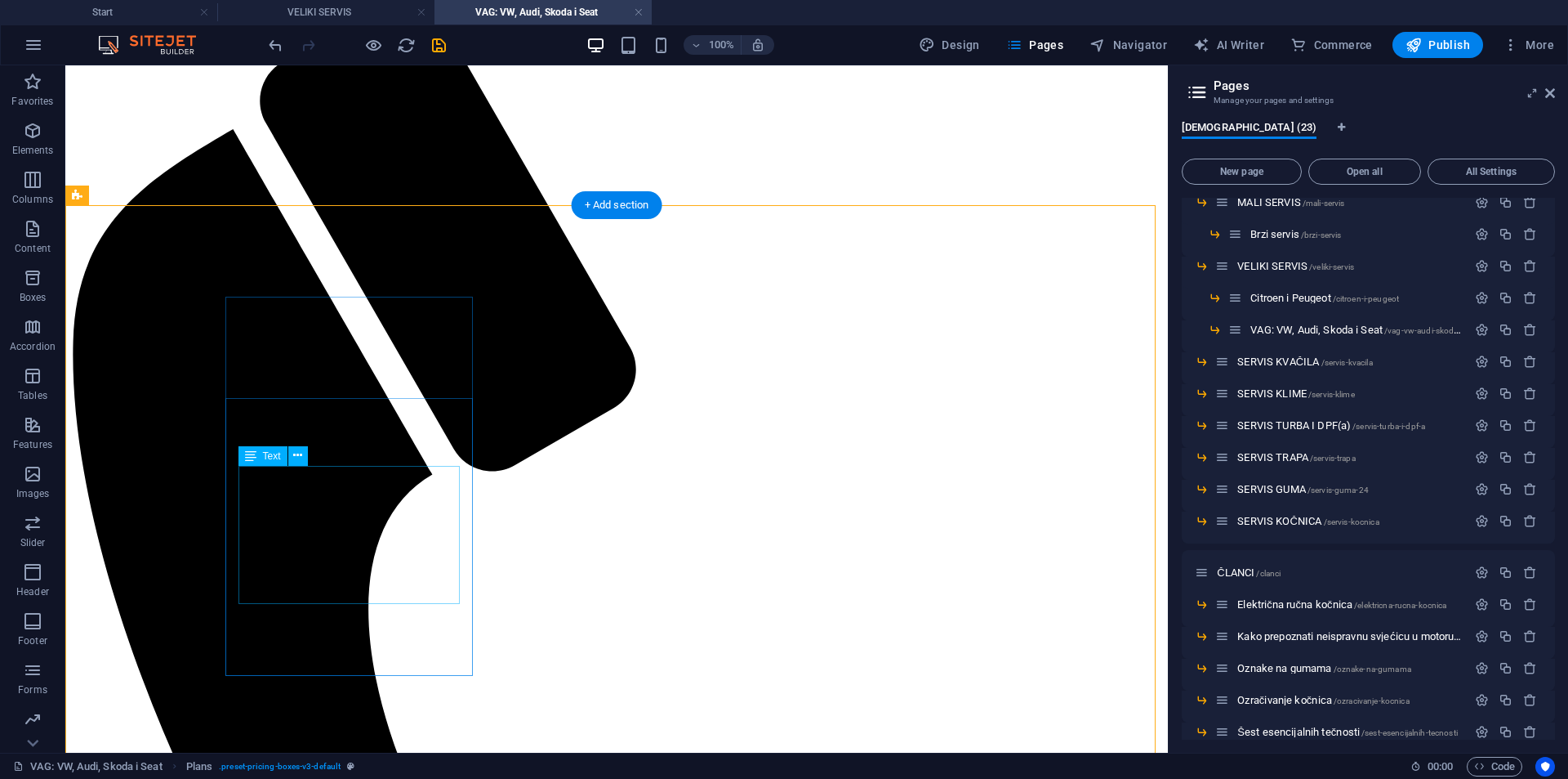
scroll to position [245, 0]
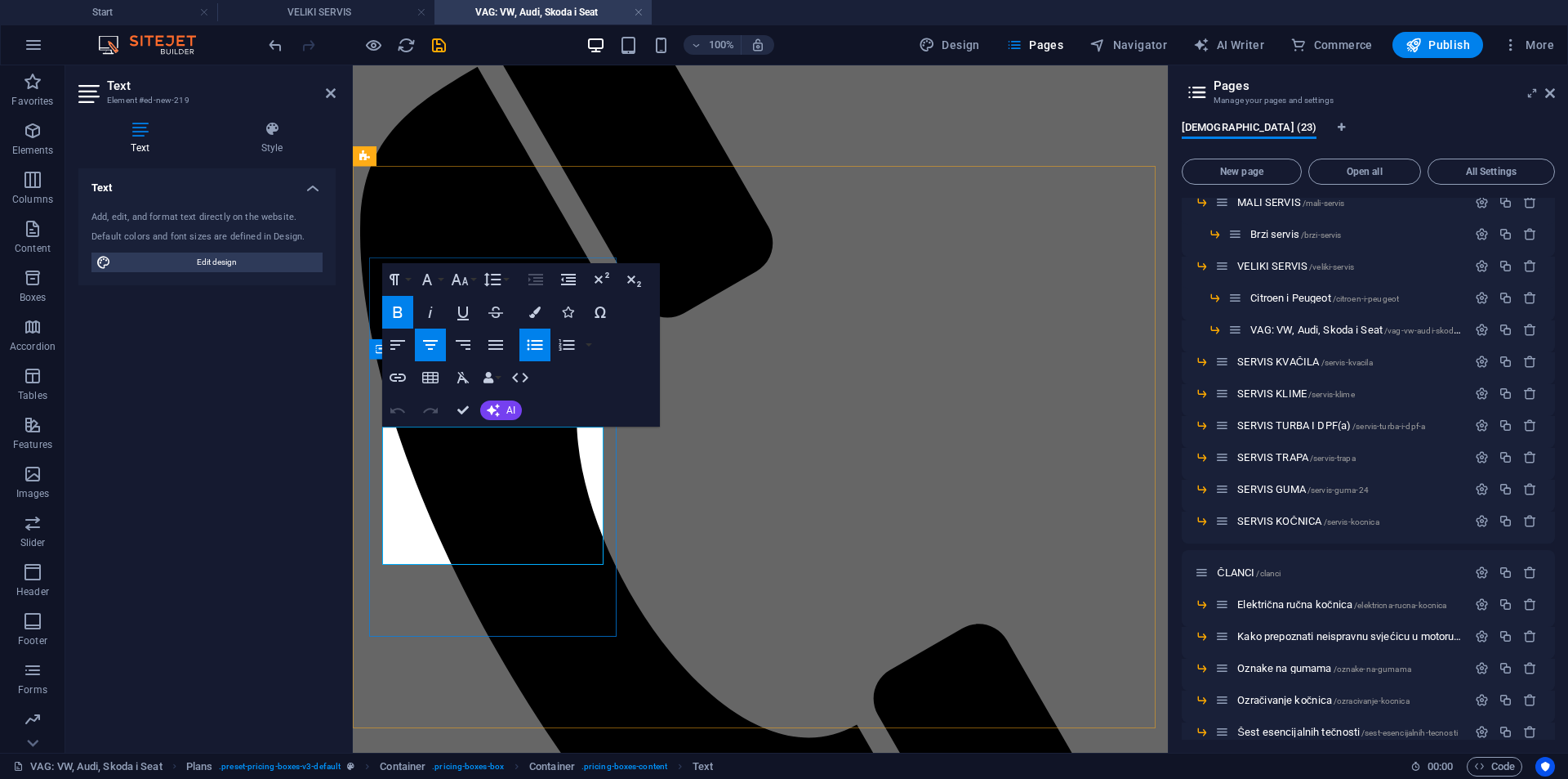
drag, startPoint x: 535, startPoint y: 447, endPoint x: 452, endPoint y: 458, distance: 83.7
click at [408, 304] on button "Bold" at bounding box center [397, 313] width 31 height 33
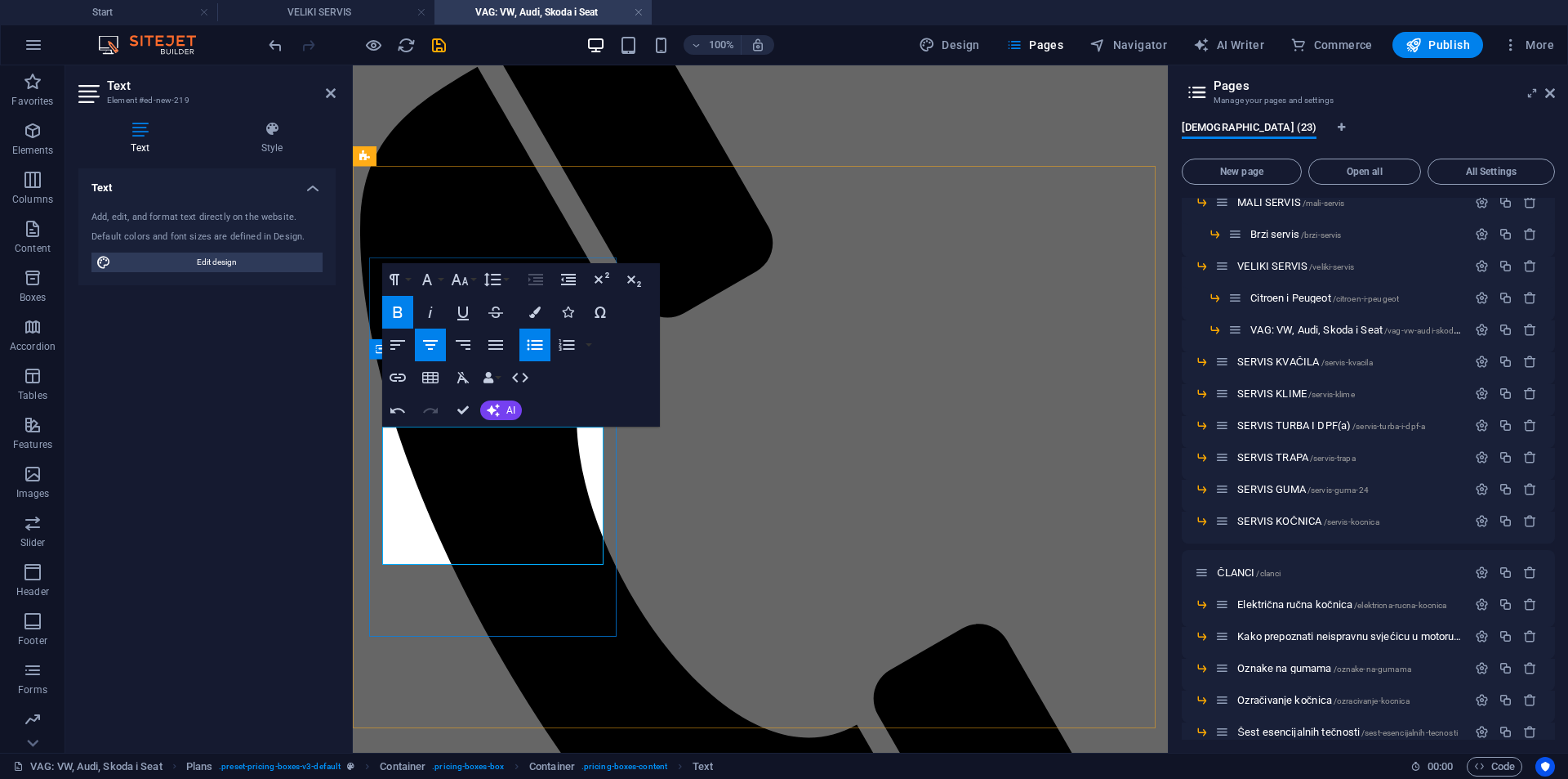
drag, startPoint x: 495, startPoint y: 447, endPoint x: 815, endPoint y: 484, distance: 322.1
click at [396, 311] on icon "button" at bounding box center [397, 312] width 19 height 19
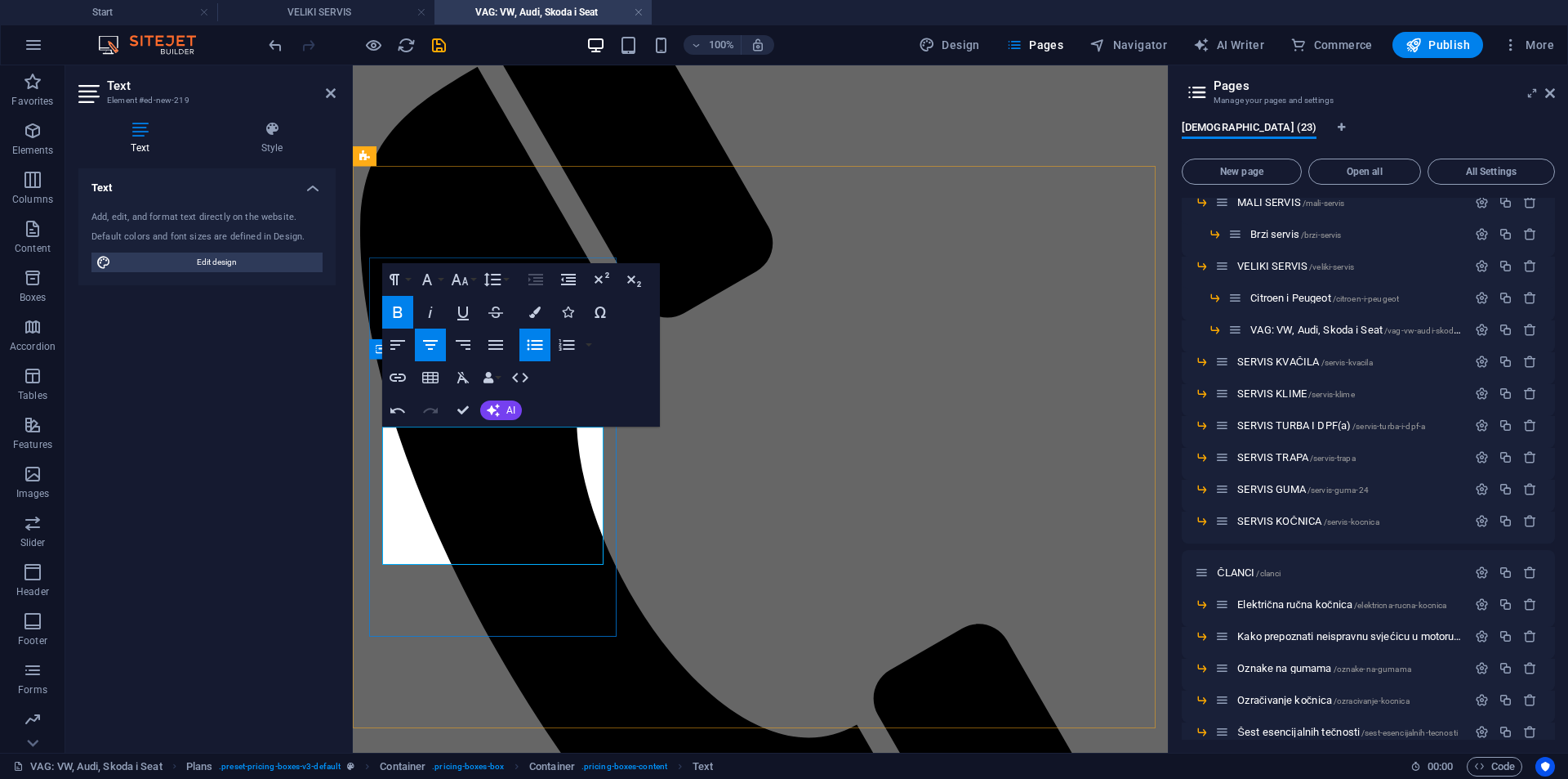
click at [398, 313] on icon "button" at bounding box center [397, 312] width 19 height 19
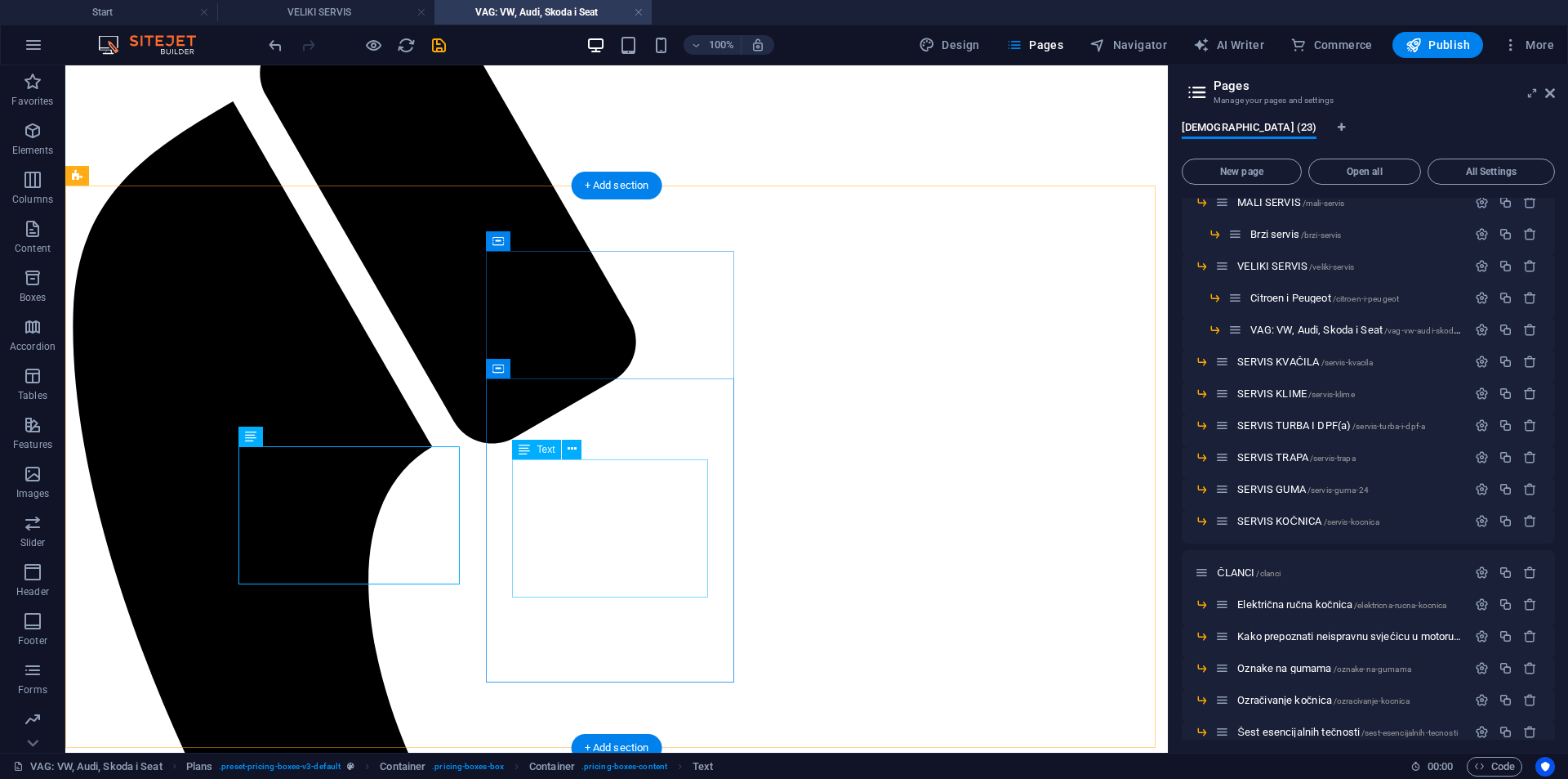
scroll to position [164, 0]
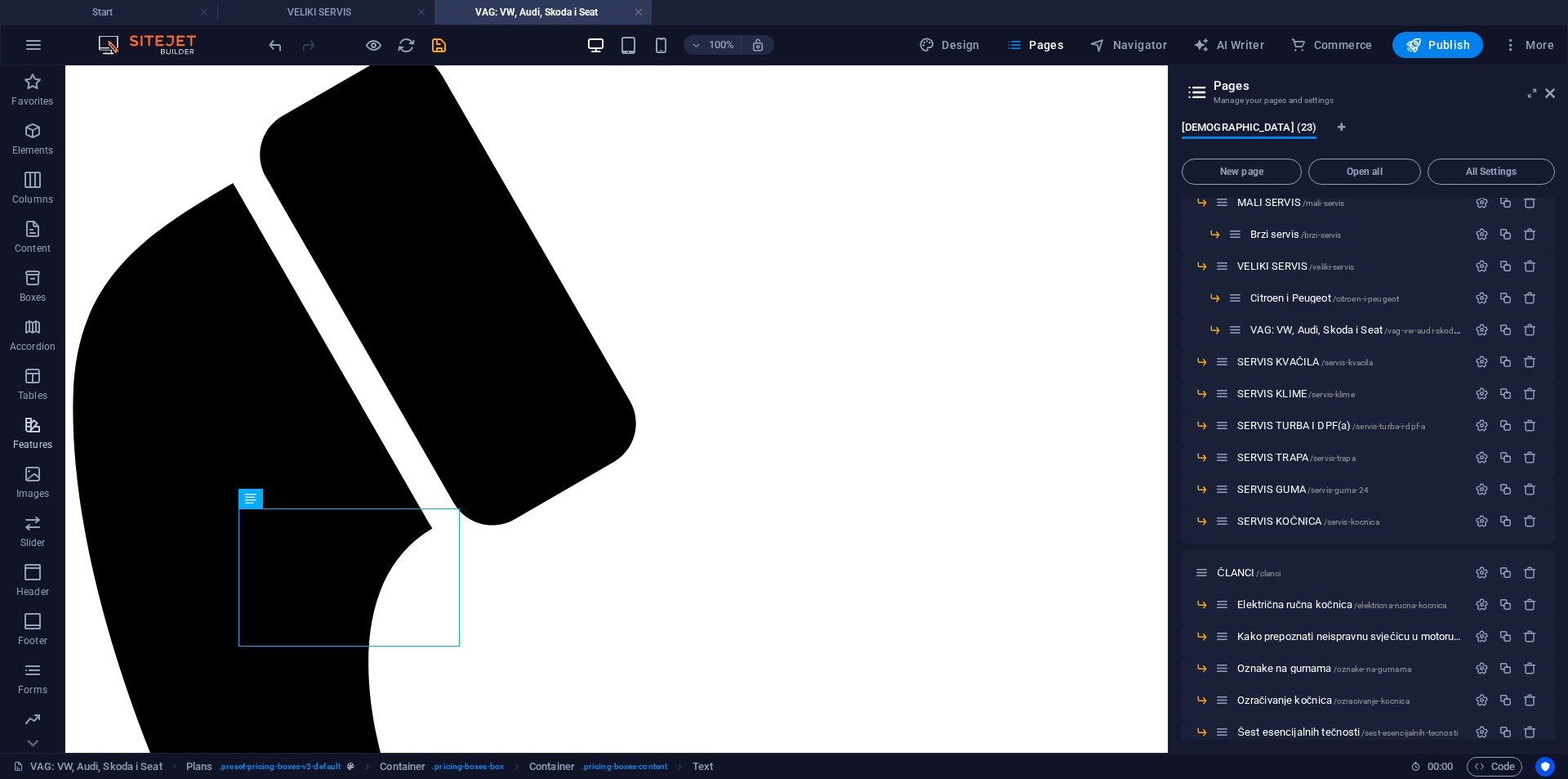
click at [37, 431] on icon "button" at bounding box center [32, 424] width 19 height 19
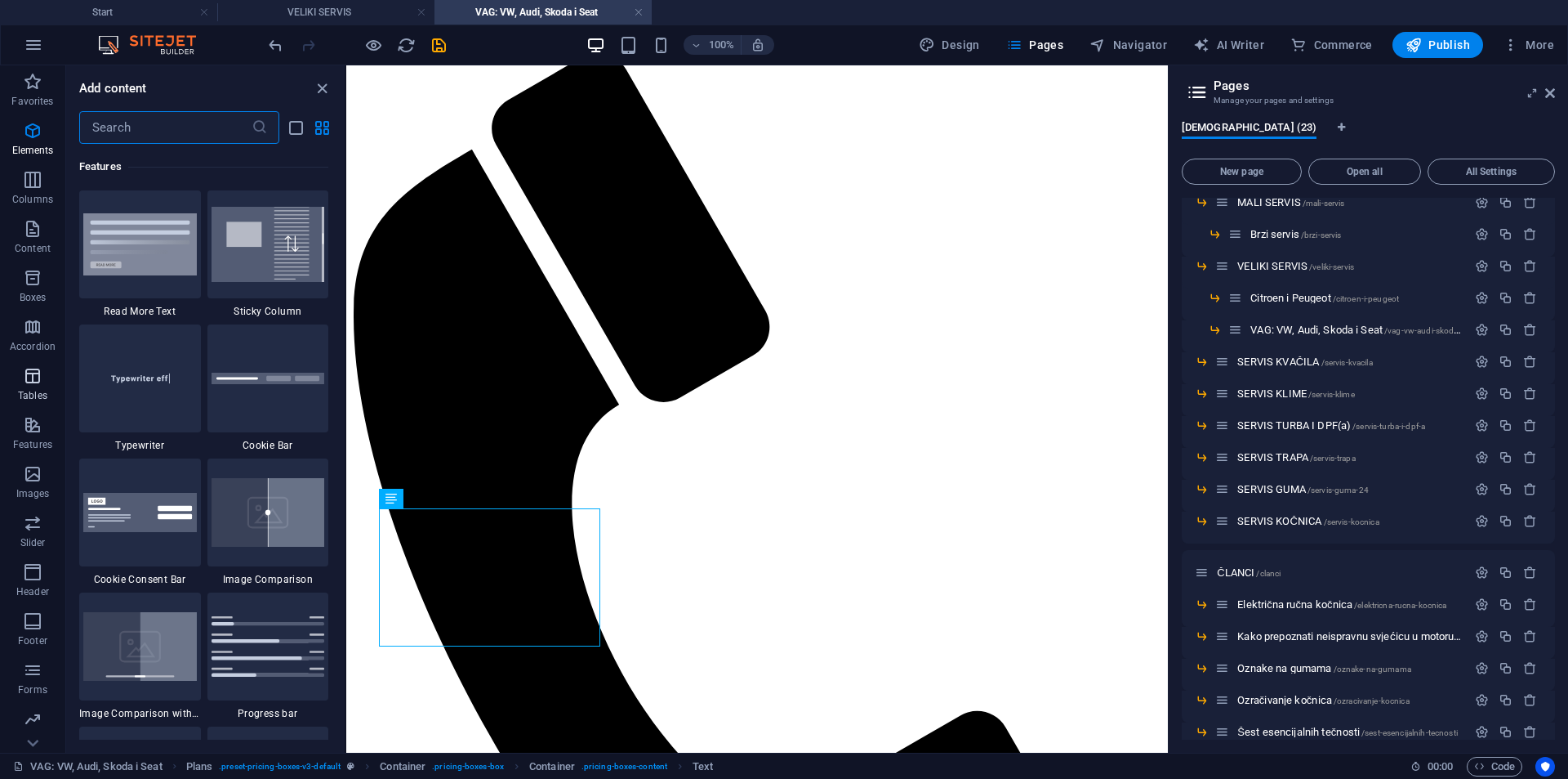
click at [28, 400] on p "Tables" at bounding box center [33, 396] width 29 height 13
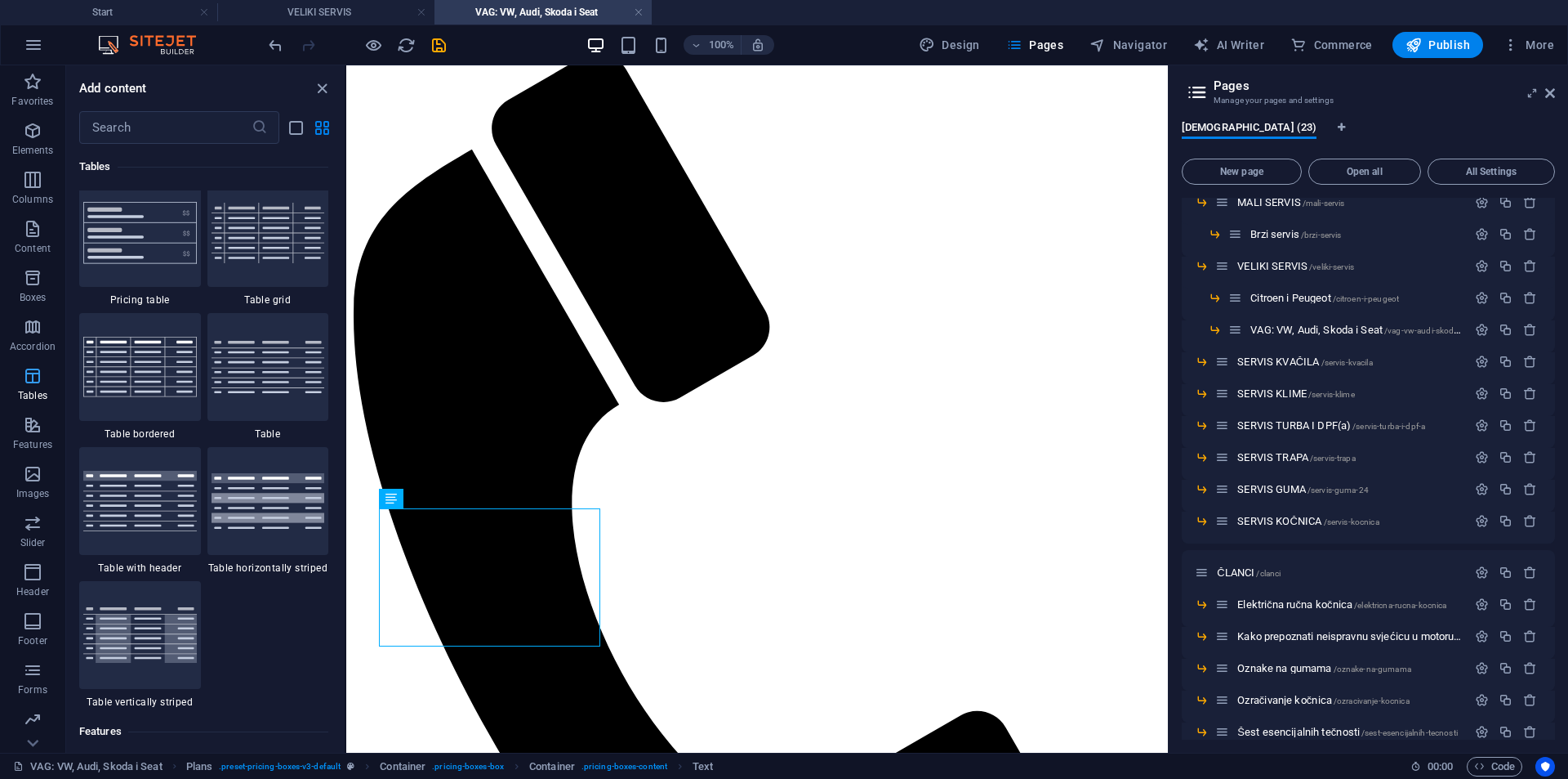
scroll to position [5661, 0]
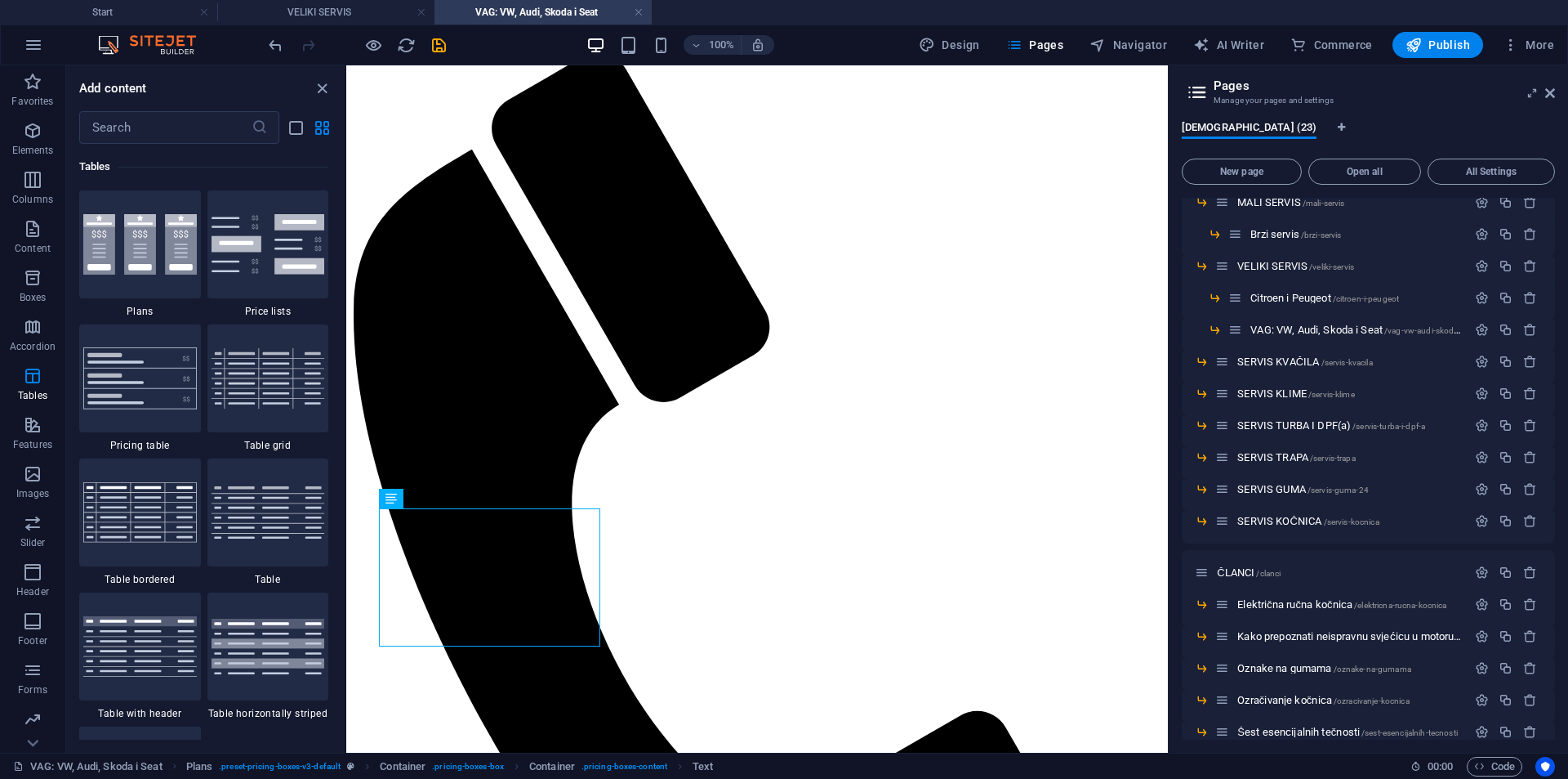
click at [1568, 692] on div "Bosnian (23) New page Open all All Settings Start / Pregled /pregled MALI SERVI…" at bounding box center [1368, 430] width 399 height 645
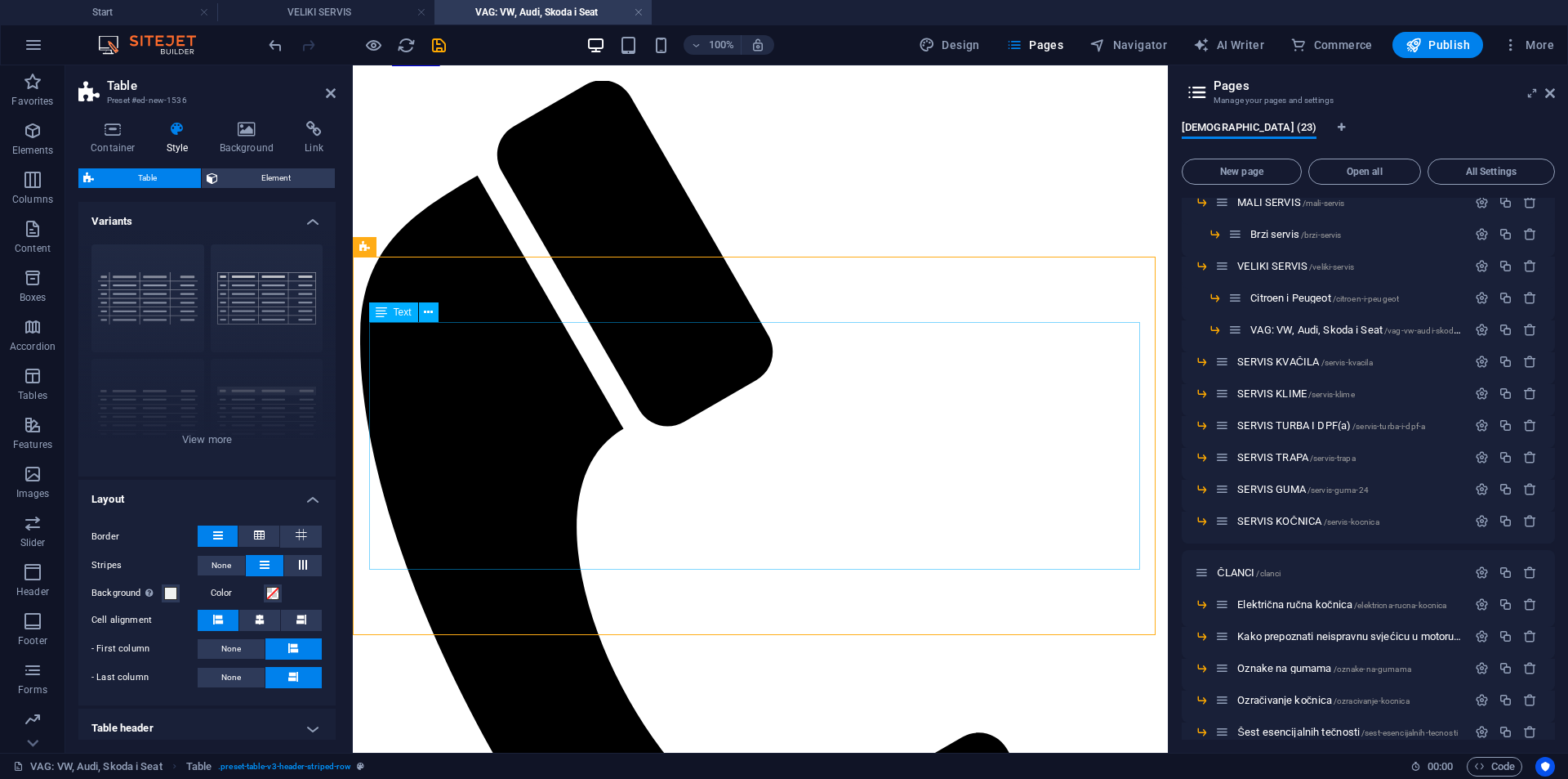
scroll to position [164, 0]
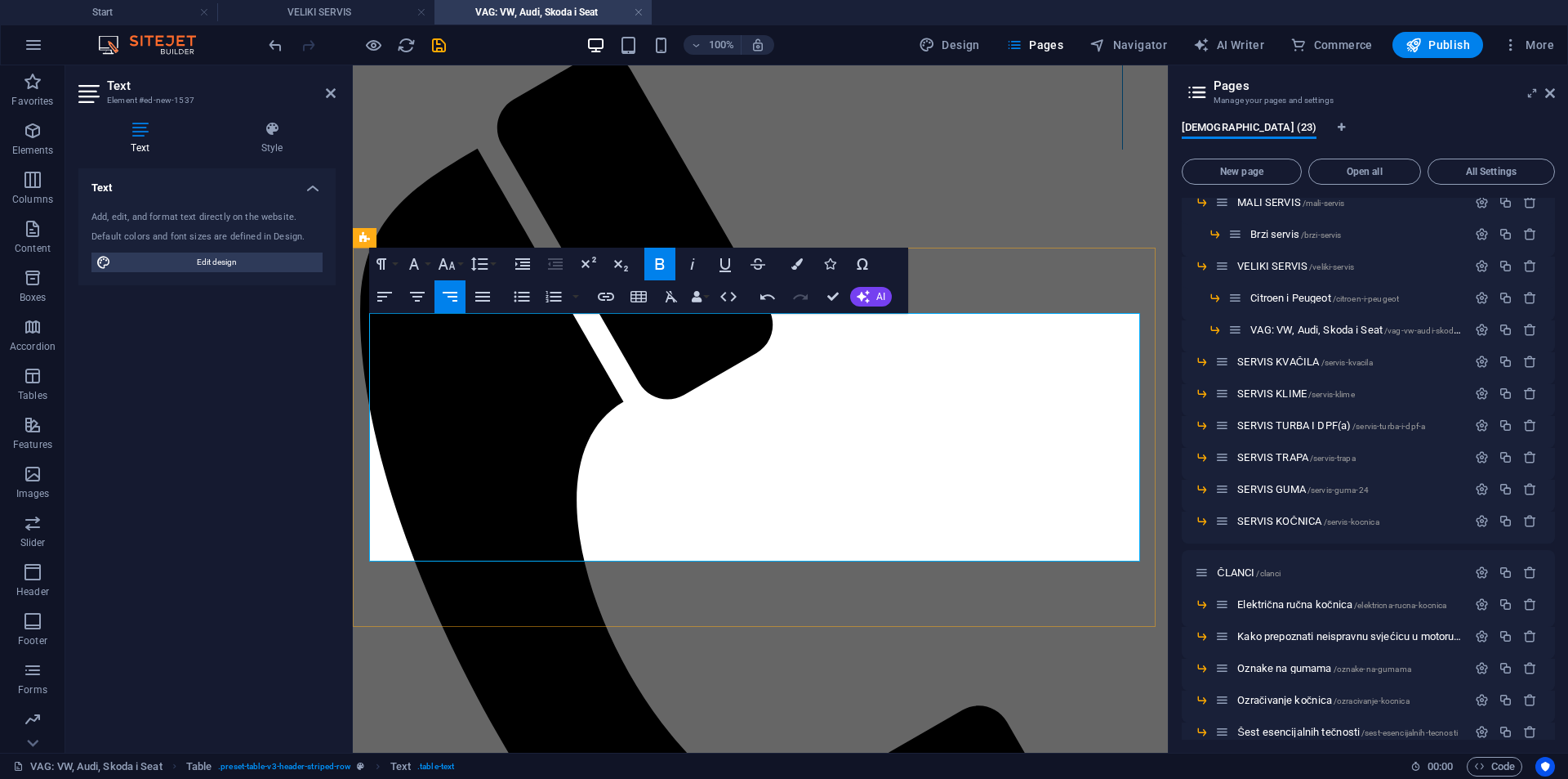
click at [1123, 150] on div at bounding box center [1123, 26] width 9 height 248
click at [664, 258] on icon "button" at bounding box center [660, 263] width 19 height 19
click at [648, 262] on button "Bold" at bounding box center [660, 264] width 31 height 33
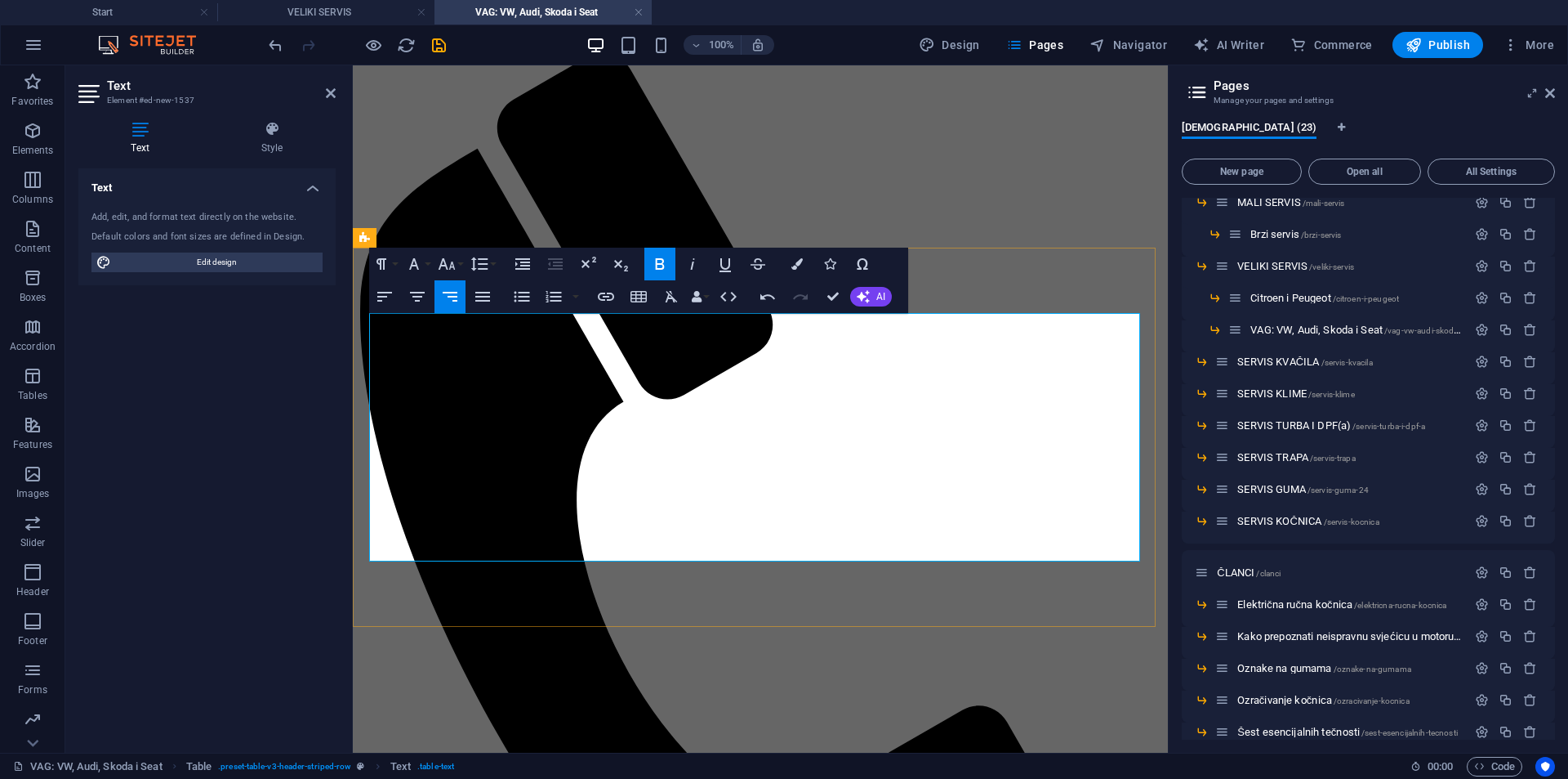
click at [667, 264] on icon "button" at bounding box center [660, 263] width 19 height 19
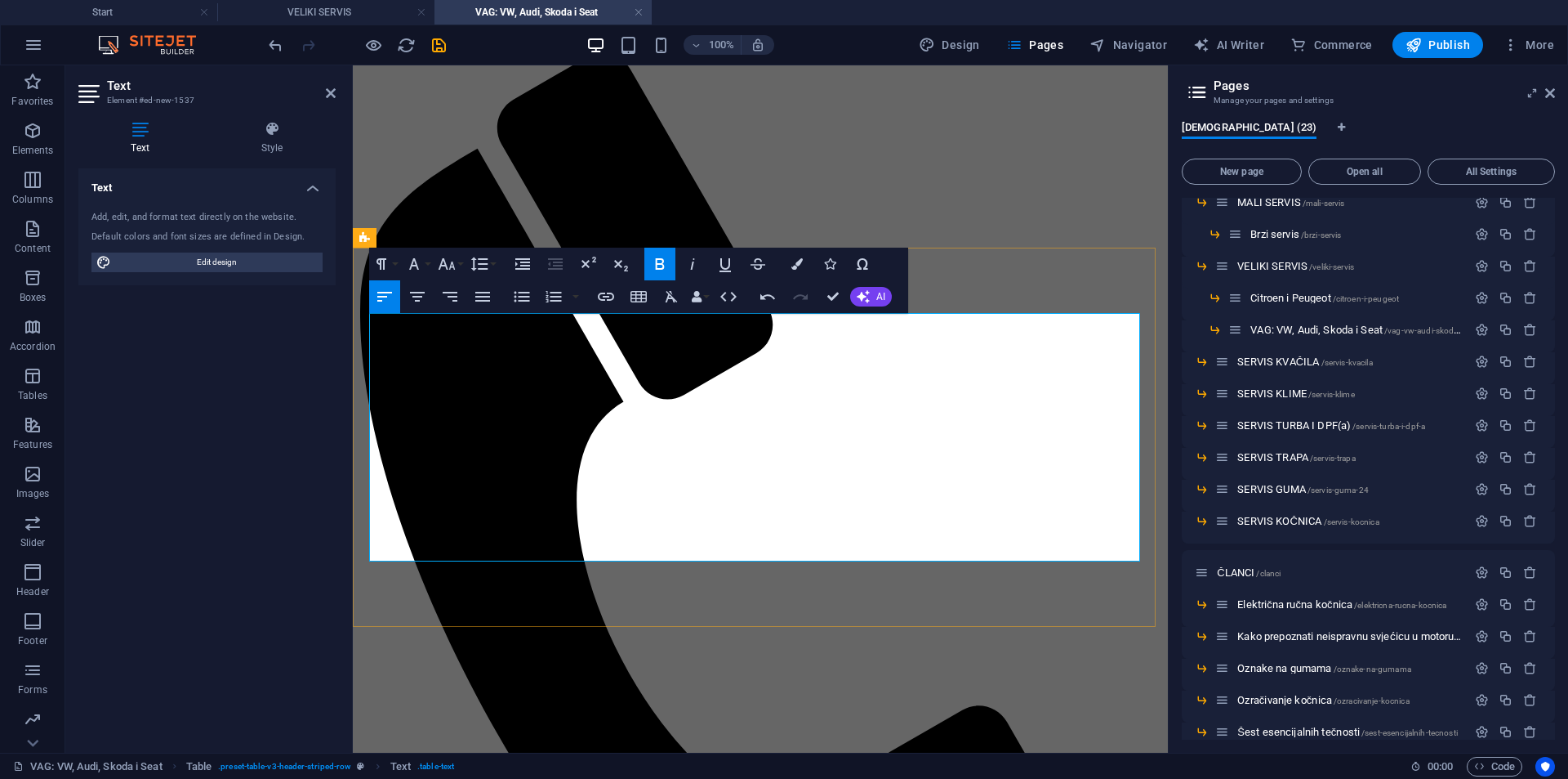
click at [664, 260] on icon "button" at bounding box center [660, 263] width 19 height 19
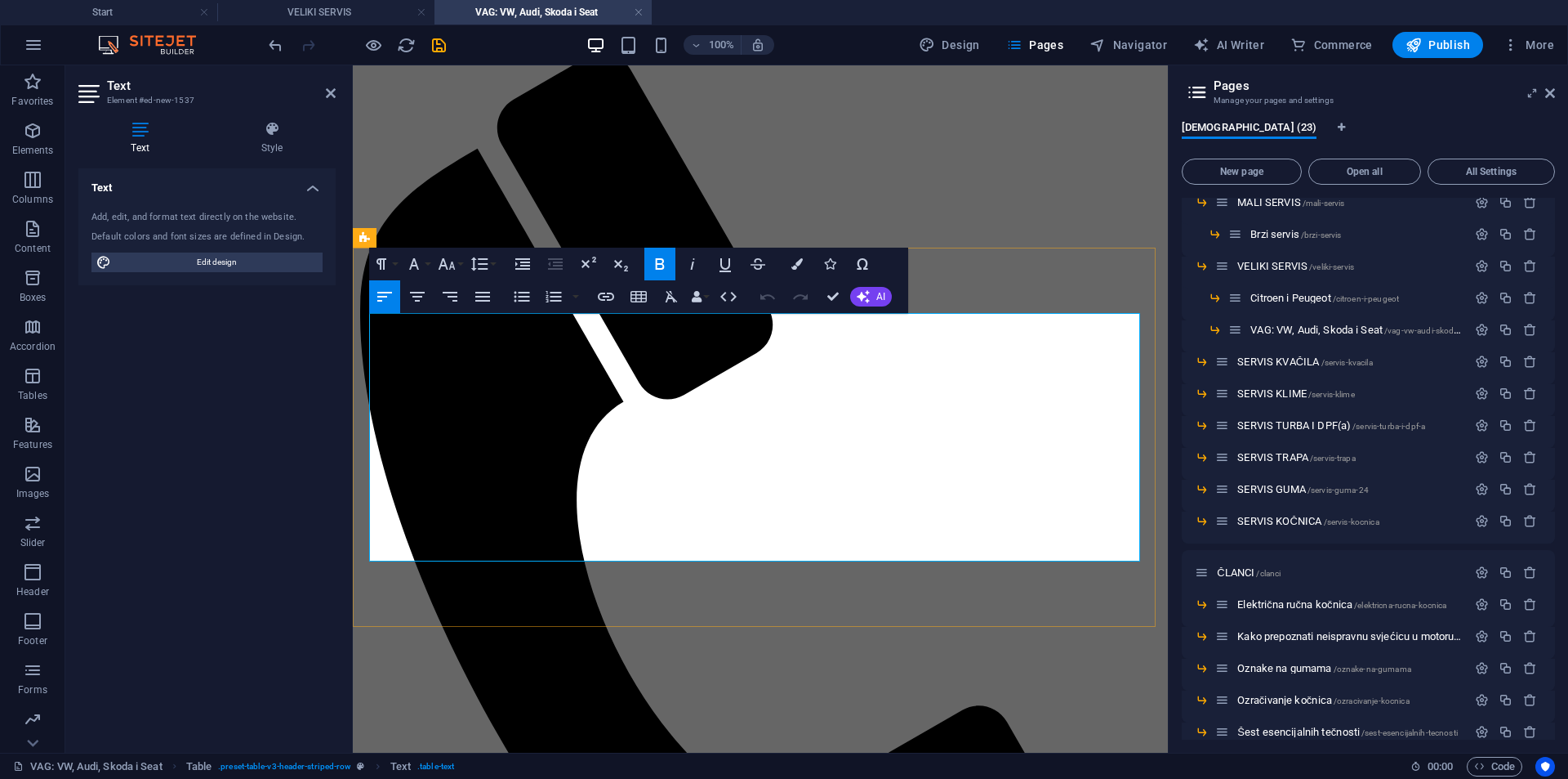
drag, startPoint x: 482, startPoint y: 379, endPoint x: 665, endPoint y: 444, distance: 194.2
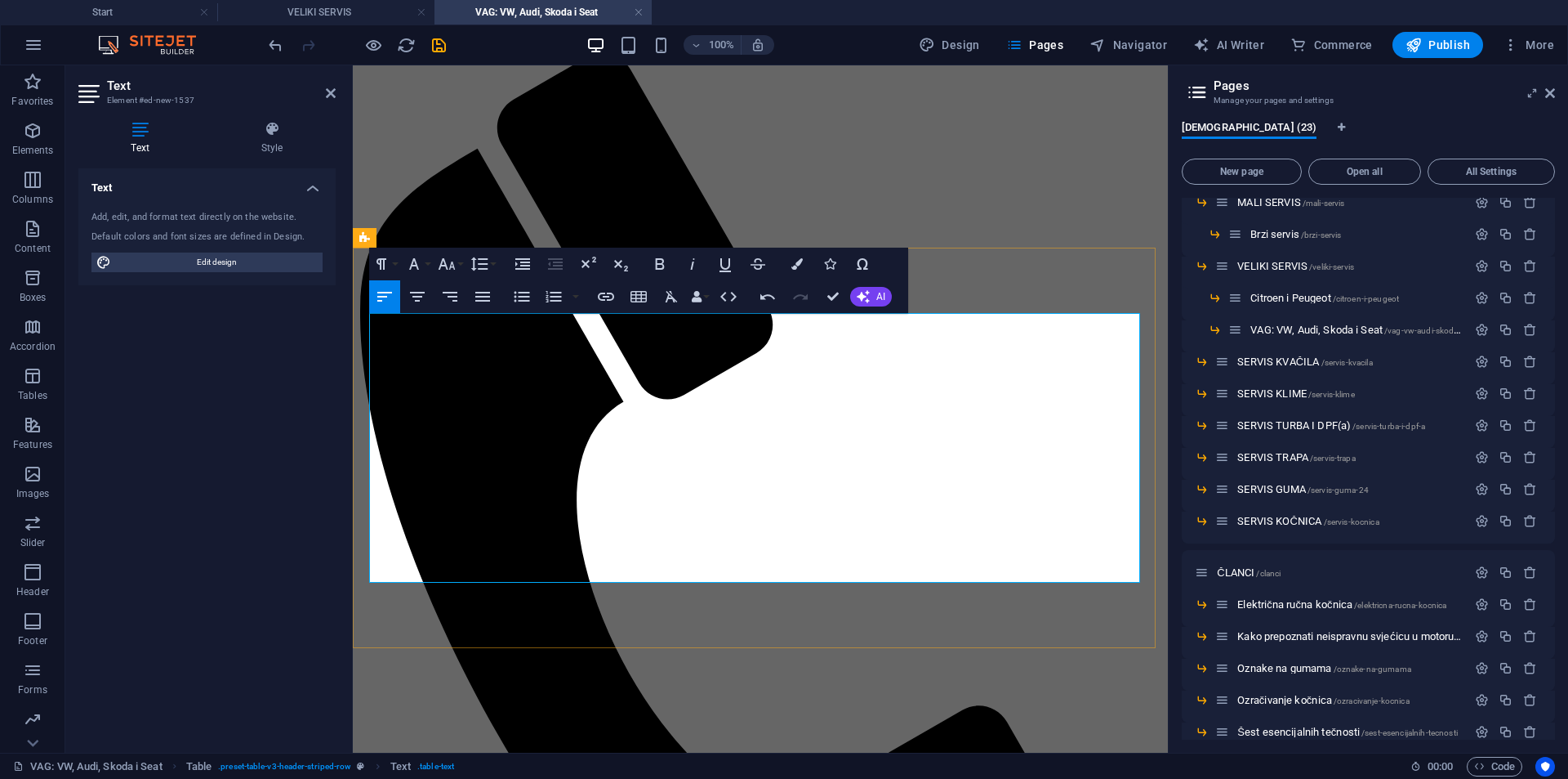
drag, startPoint x: 455, startPoint y: 393, endPoint x: 371, endPoint y: 397, distance: 84.1
click at [592, 261] on icon "button" at bounding box center [588, 263] width 19 height 19
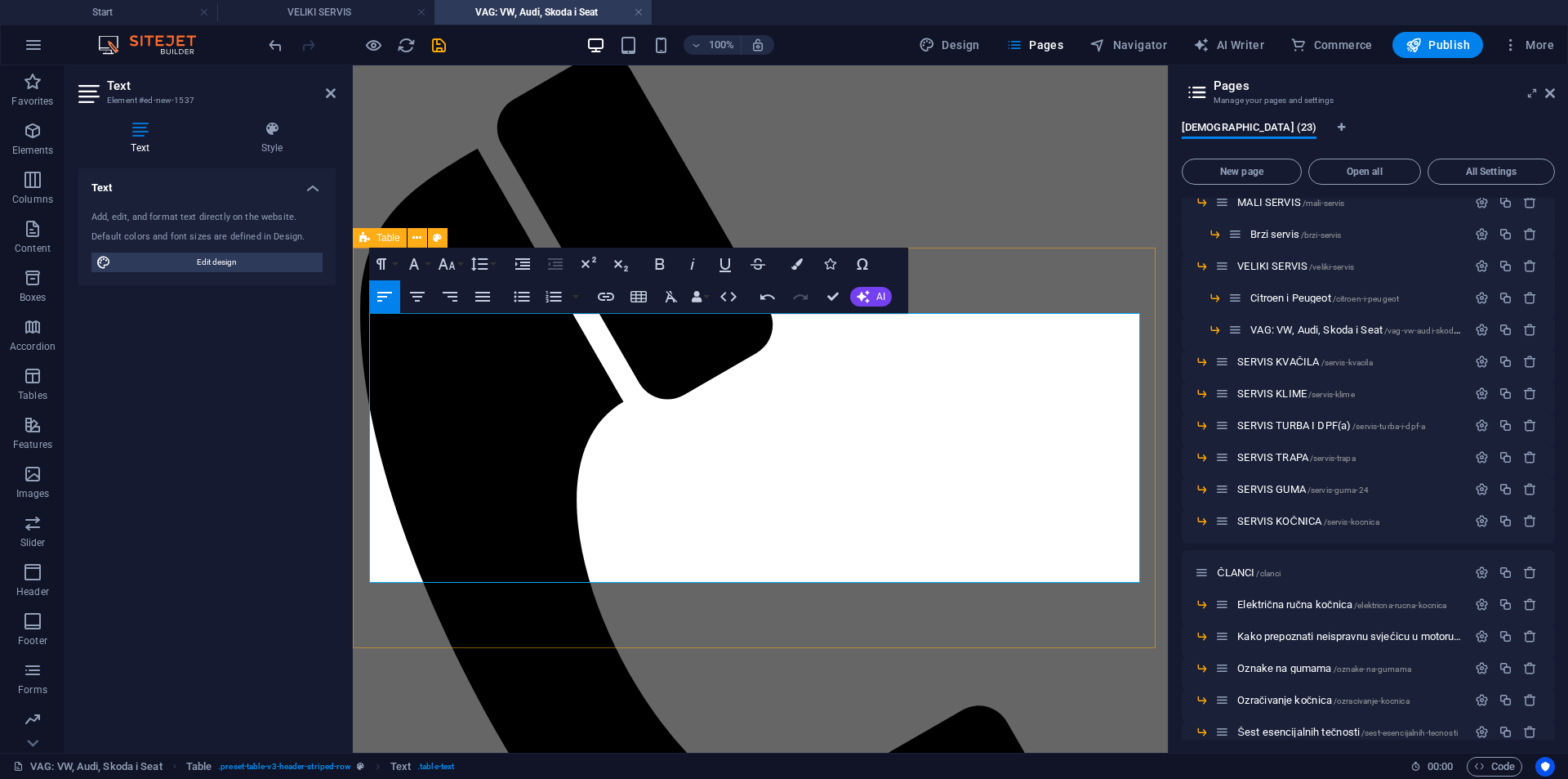
drag, startPoint x: 419, startPoint y: 370, endPoint x: 363, endPoint y: 378, distance: 56.6
drag, startPoint x: 437, startPoint y: 376, endPoint x: 378, endPoint y: 378, distance: 59.0
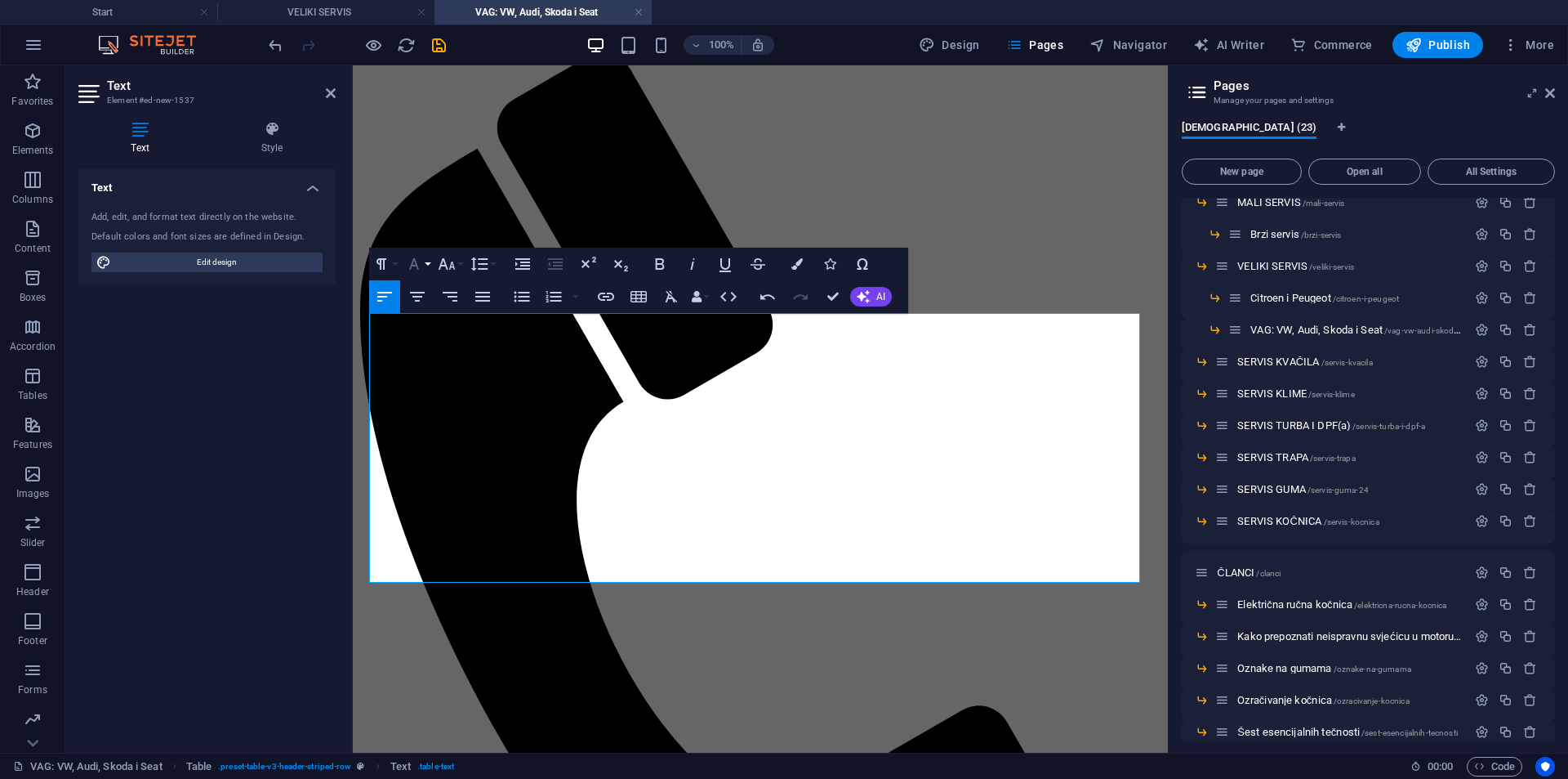
click at [411, 265] on icon "button" at bounding box center [414, 263] width 10 height 12
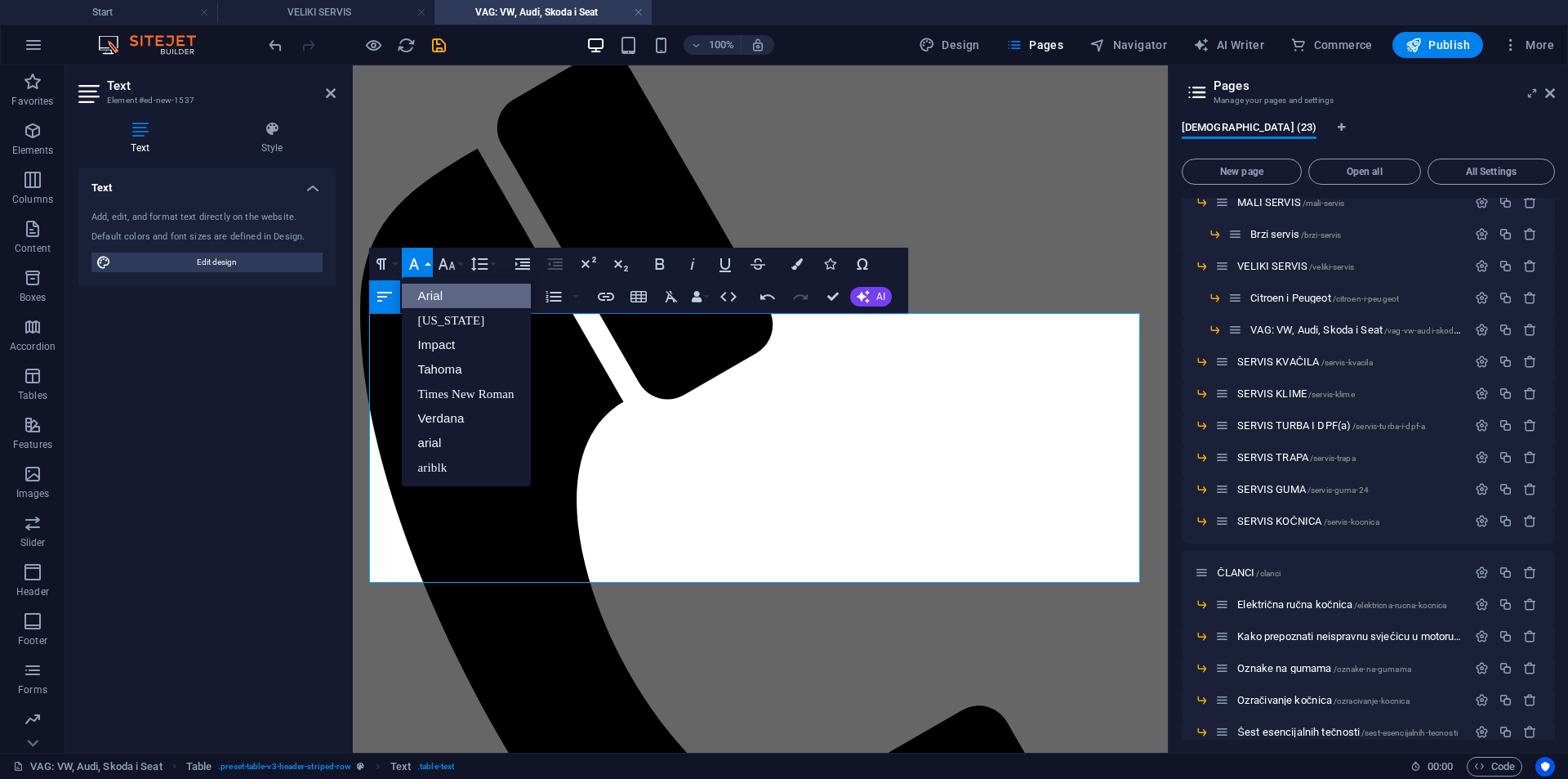
scroll to position [0, 0]
click at [653, 258] on icon "button" at bounding box center [660, 263] width 19 height 19
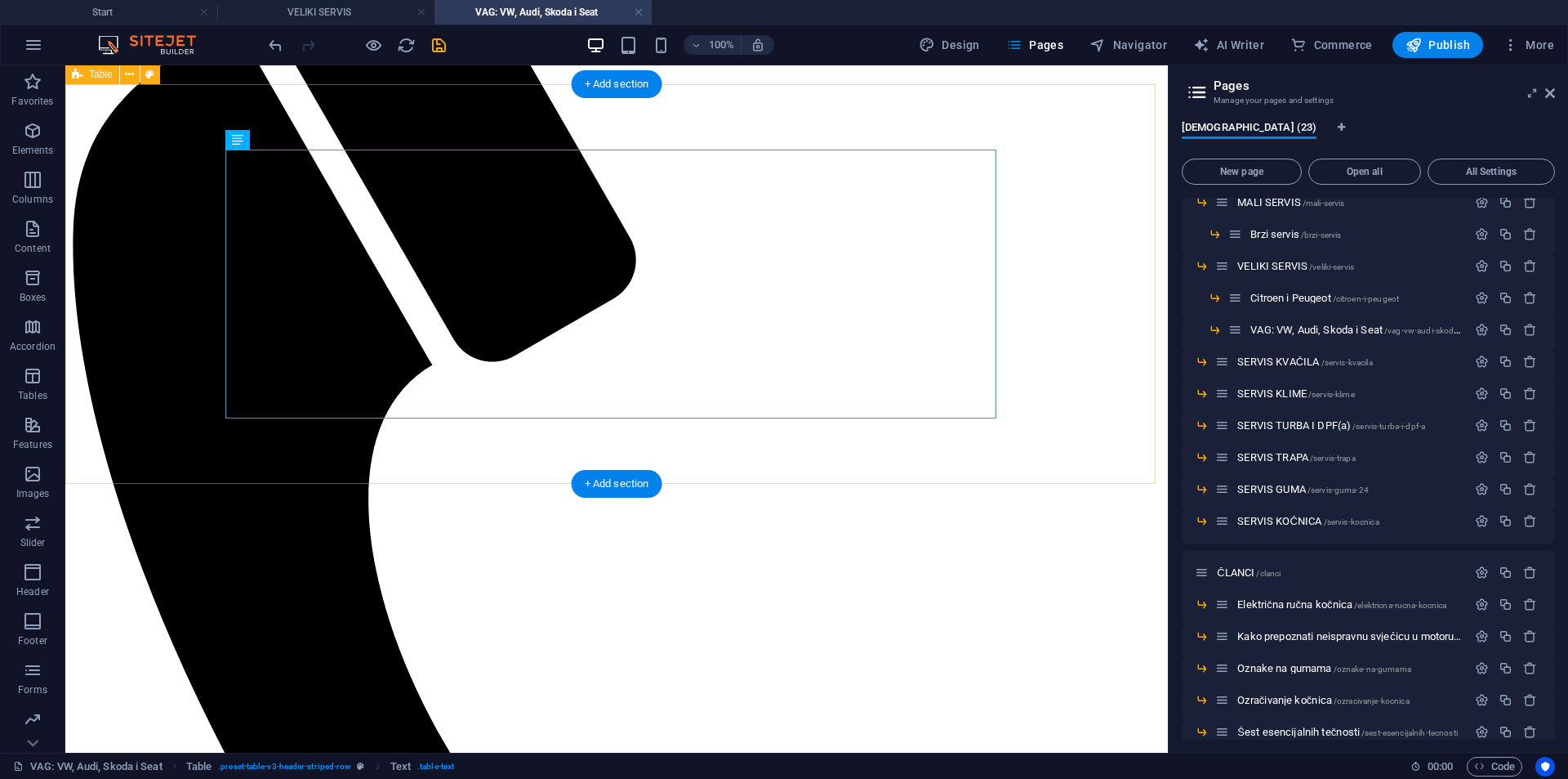
scroll to position [245, 0]
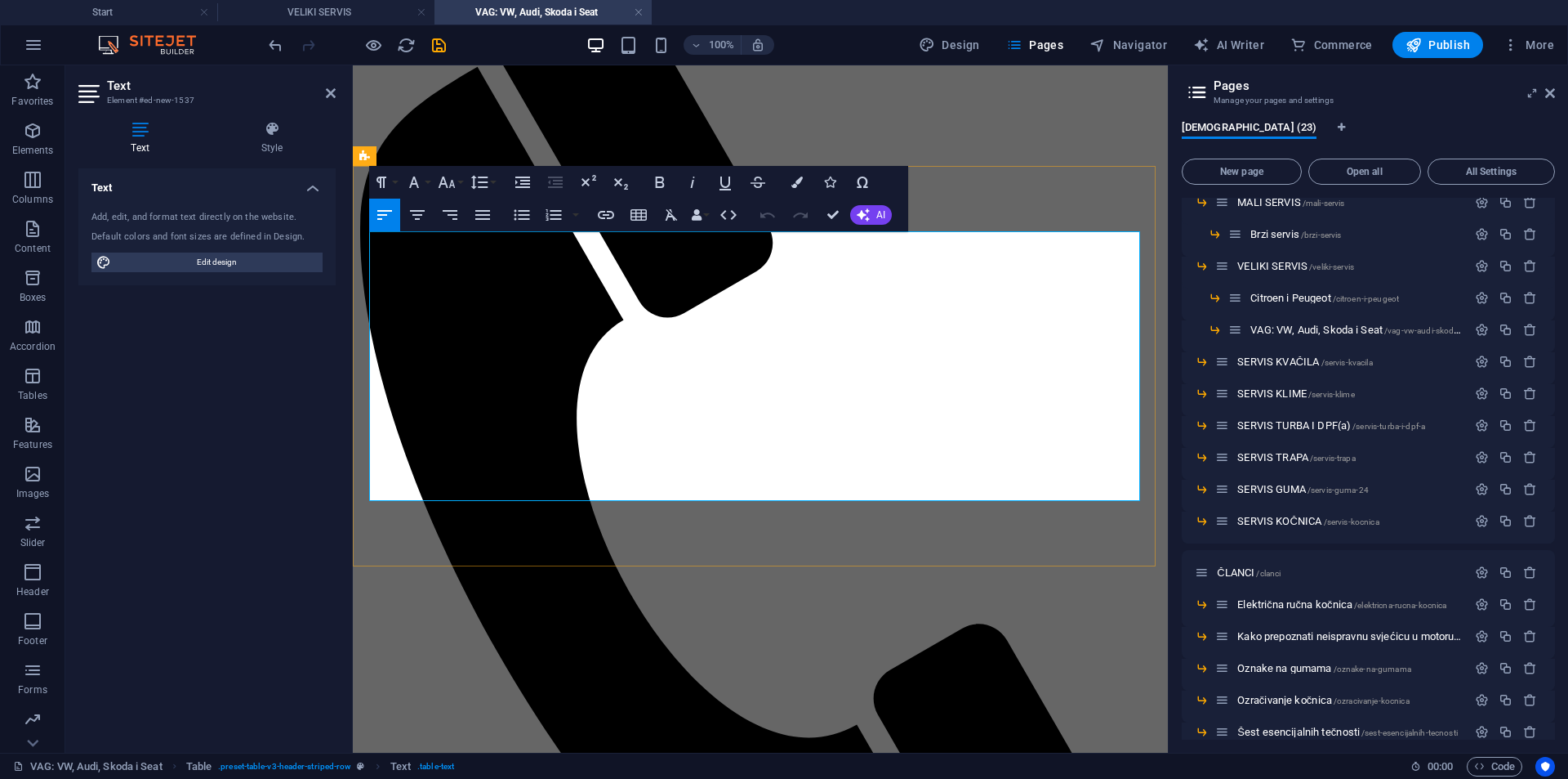
drag, startPoint x: 636, startPoint y: 297, endPoint x: 556, endPoint y: 306, distance: 80.5
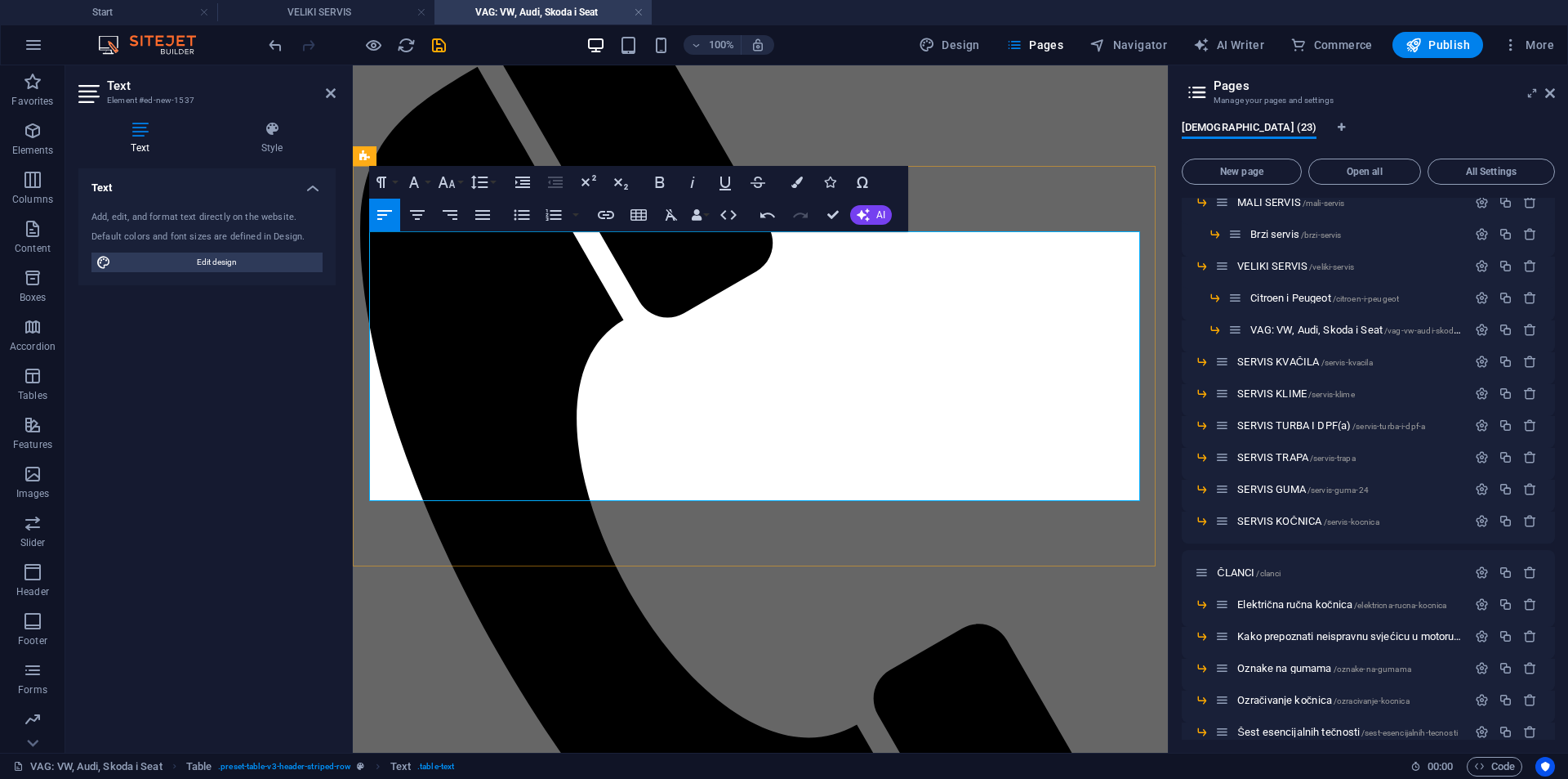
drag, startPoint x: 611, startPoint y: 303, endPoint x: 596, endPoint y: 304, distance: 15.0
click at [578, 182] on icon "button" at bounding box center [588, 182] width 19 height 19
drag, startPoint x: 592, startPoint y: 299, endPoint x: 564, endPoint y: 304, distance: 28.4
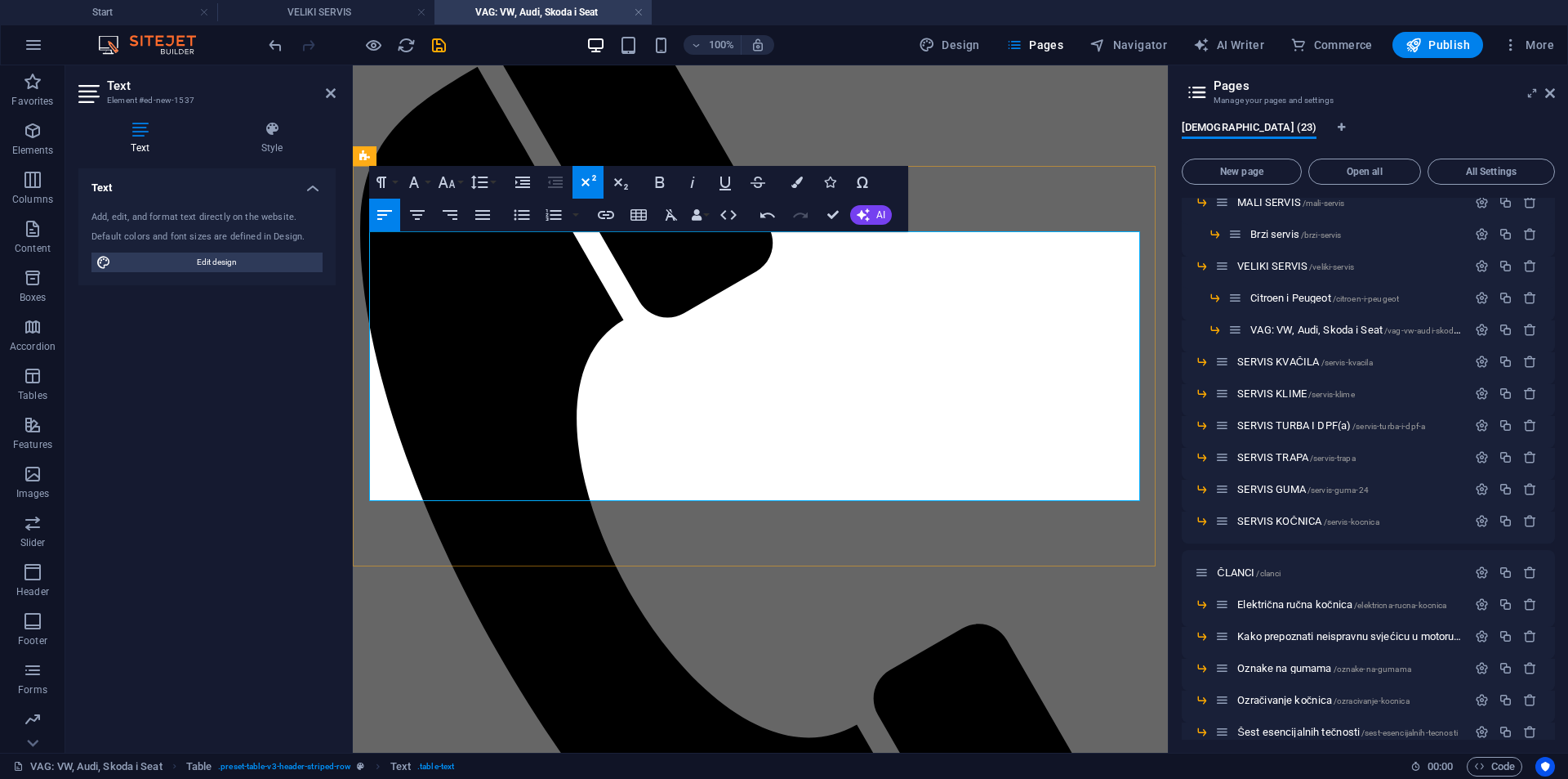
click at [659, 176] on icon "button" at bounding box center [660, 182] width 19 height 19
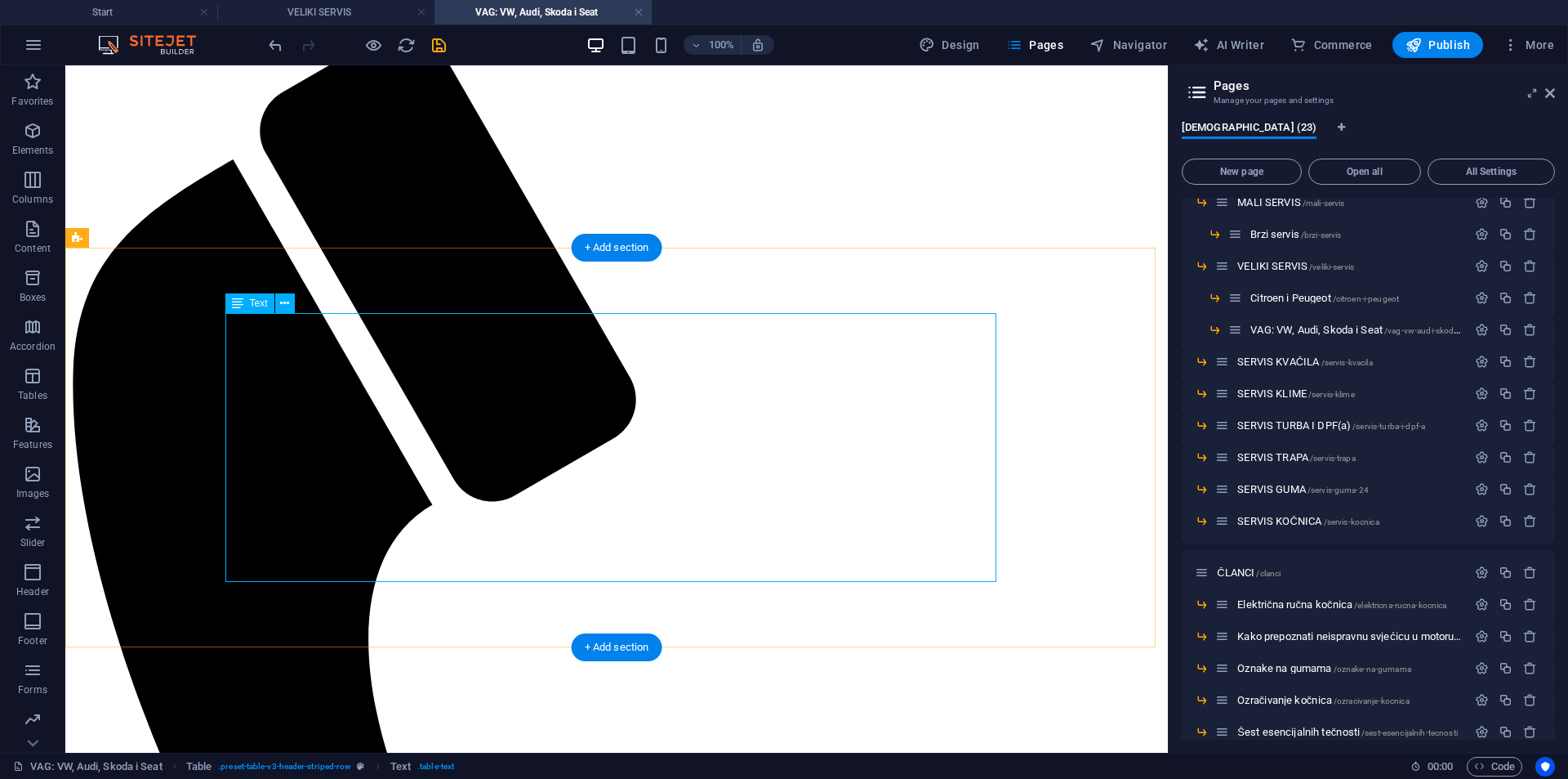
scroll to position [164, 0]
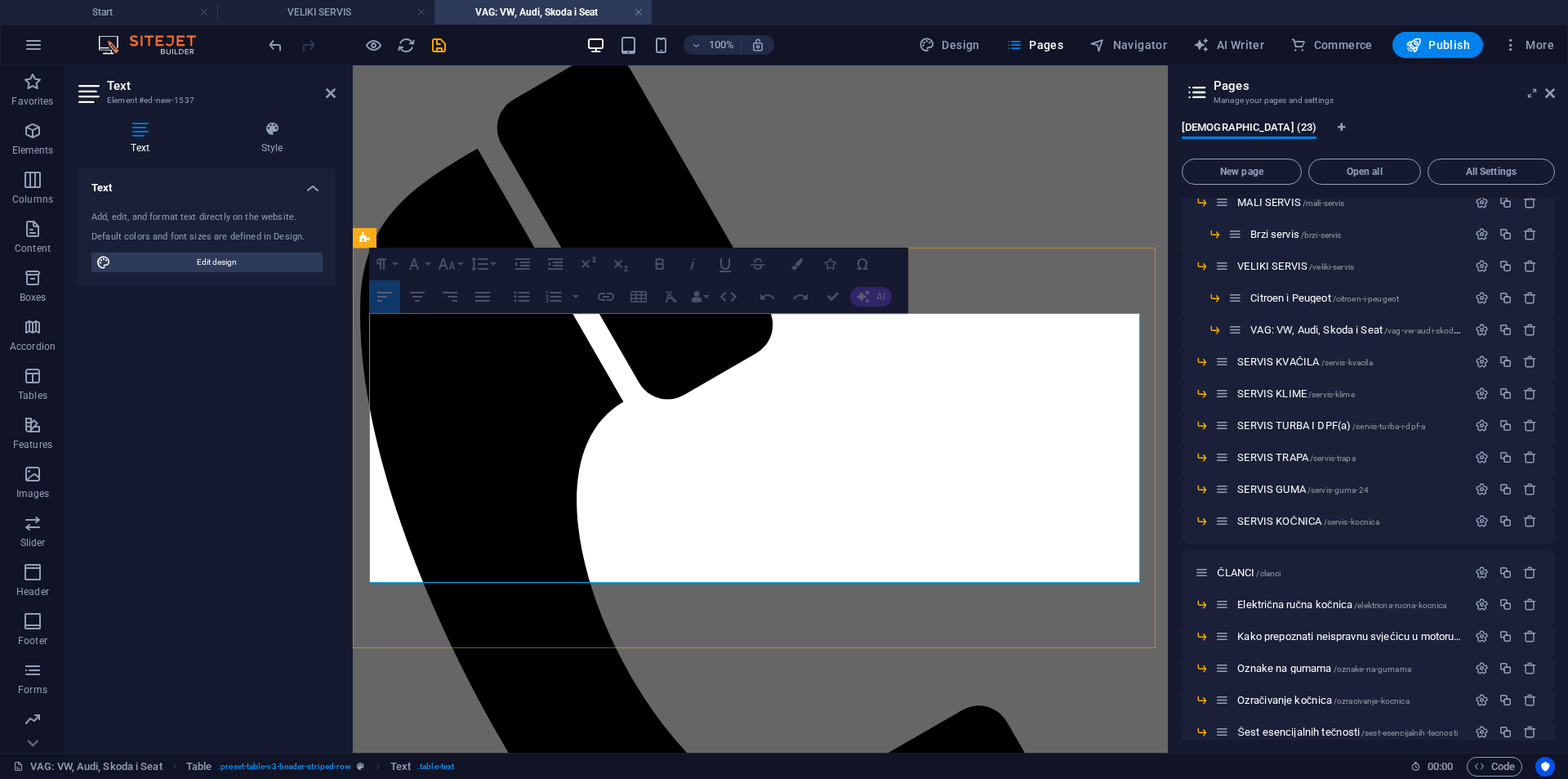
drag, startPoint x: 855, startPoint y: 390, endPoint x: 770, endPoint y: 395, distance: 85.1
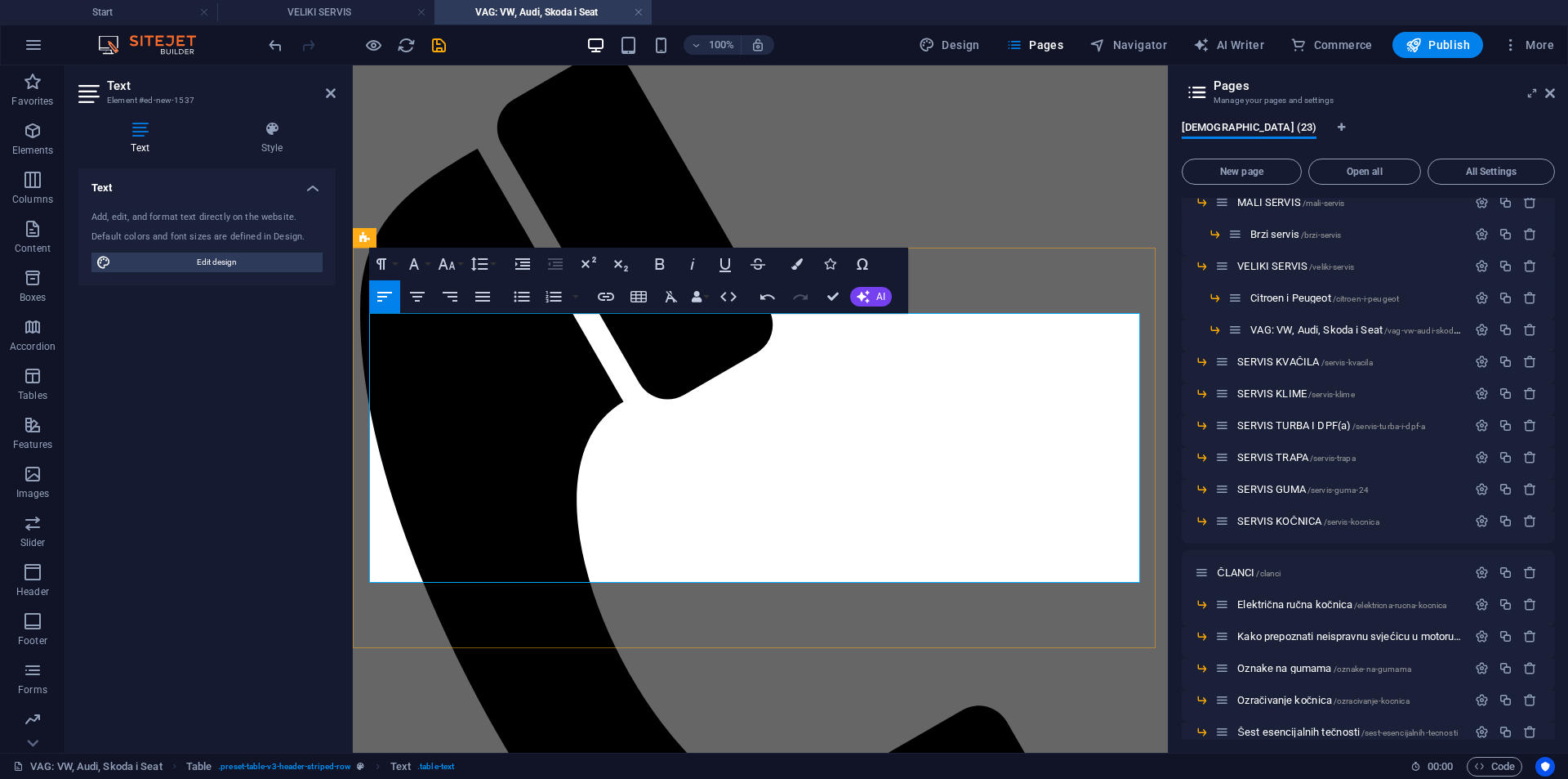
drag, startPoint x: 829, startPoint y: 382, endPoint x: 811, endPoint y: 383, distance: 18.0
click at [587, 259] on icon "button" at bounding box center [588, 263] width 19 height 19
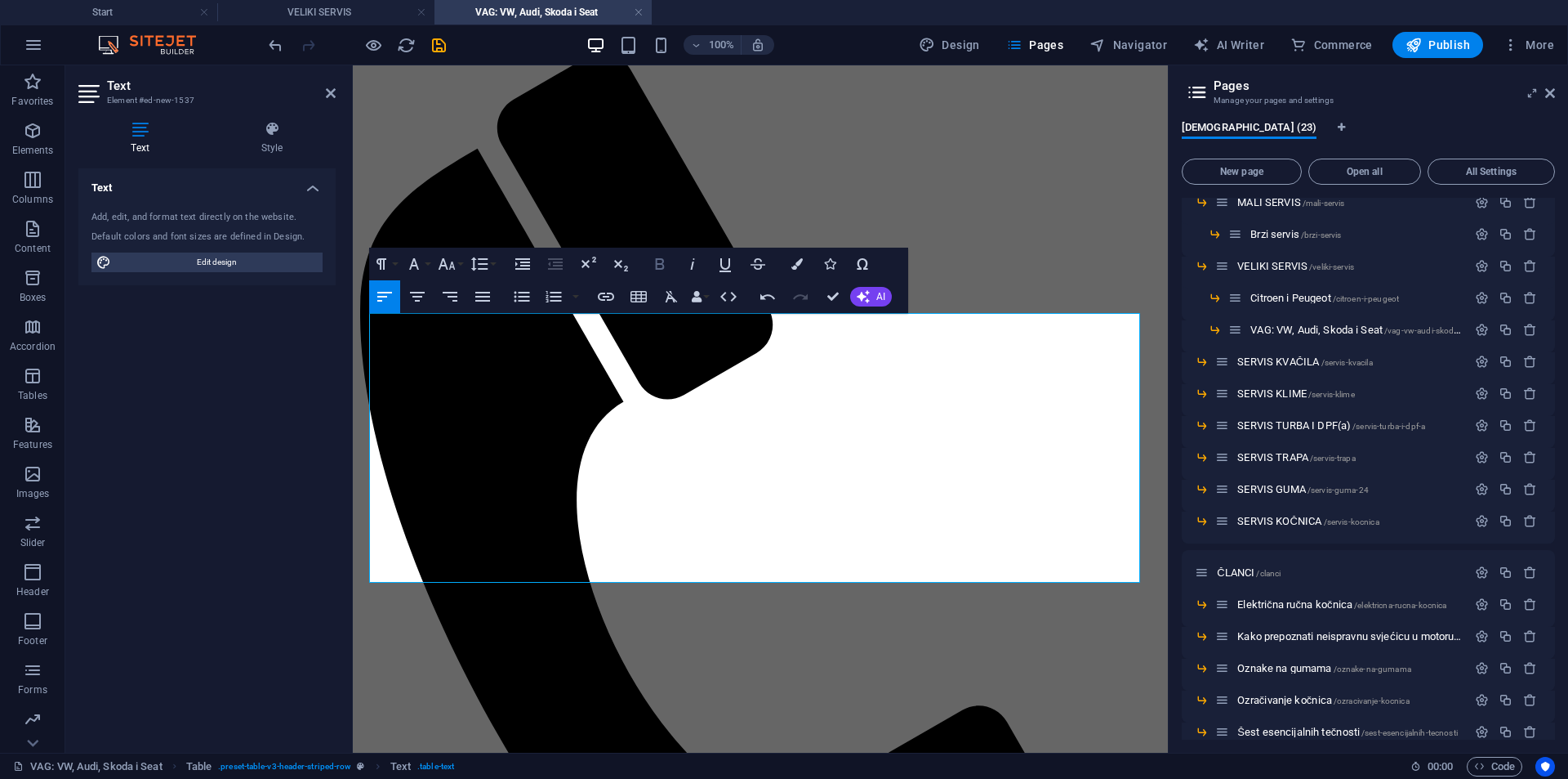
click at [661, 258] on icon "button" at bounding box center [660, 263] width 19 height 19
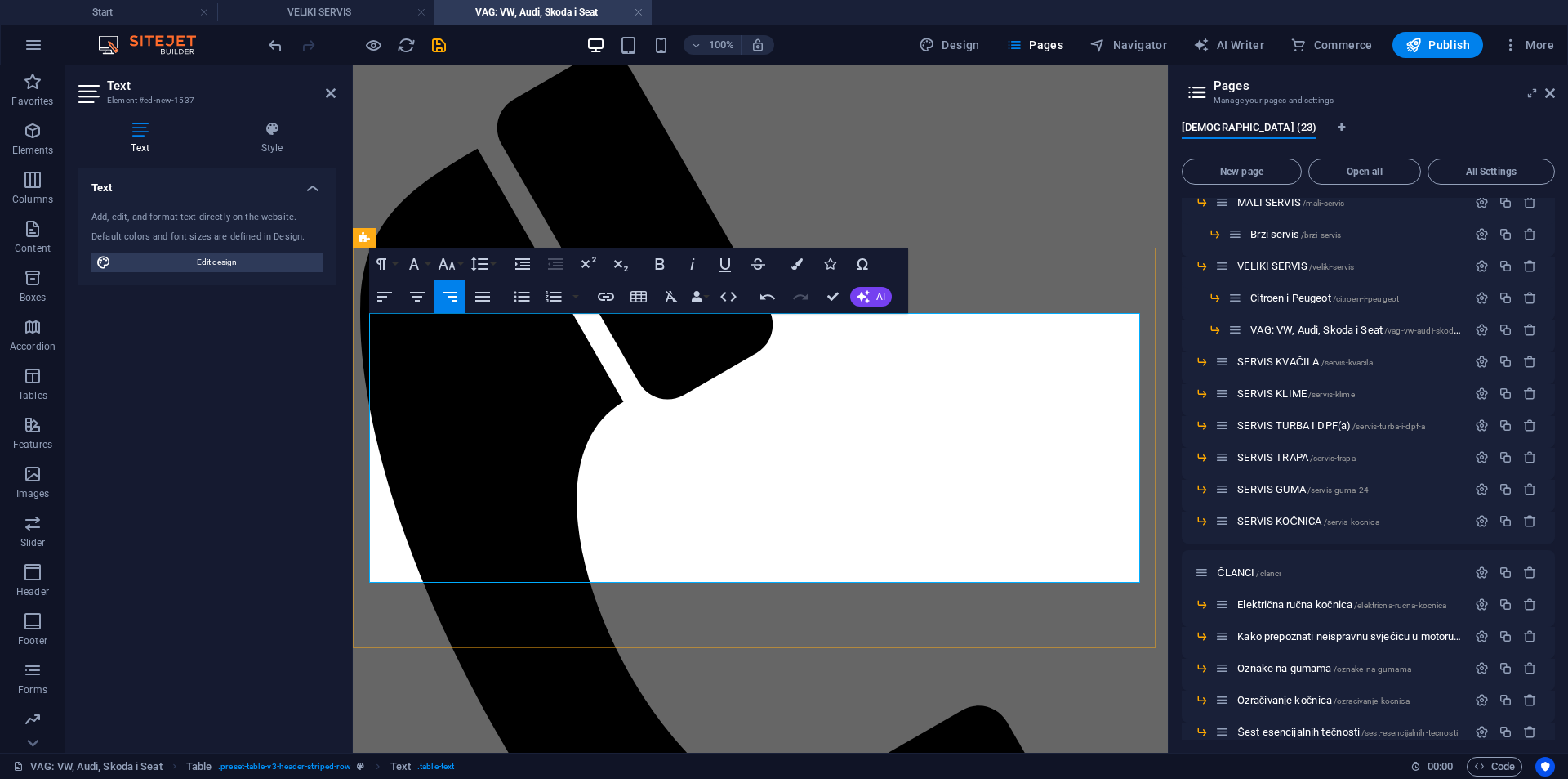
drag, startPoint x: 1137, startPoint y: 381, endPoint x: 1116, endPoint y: 387, distance: 21.8
click at [597, 266] on icon "button" at bounding box center [588, 263] width 19 height 19
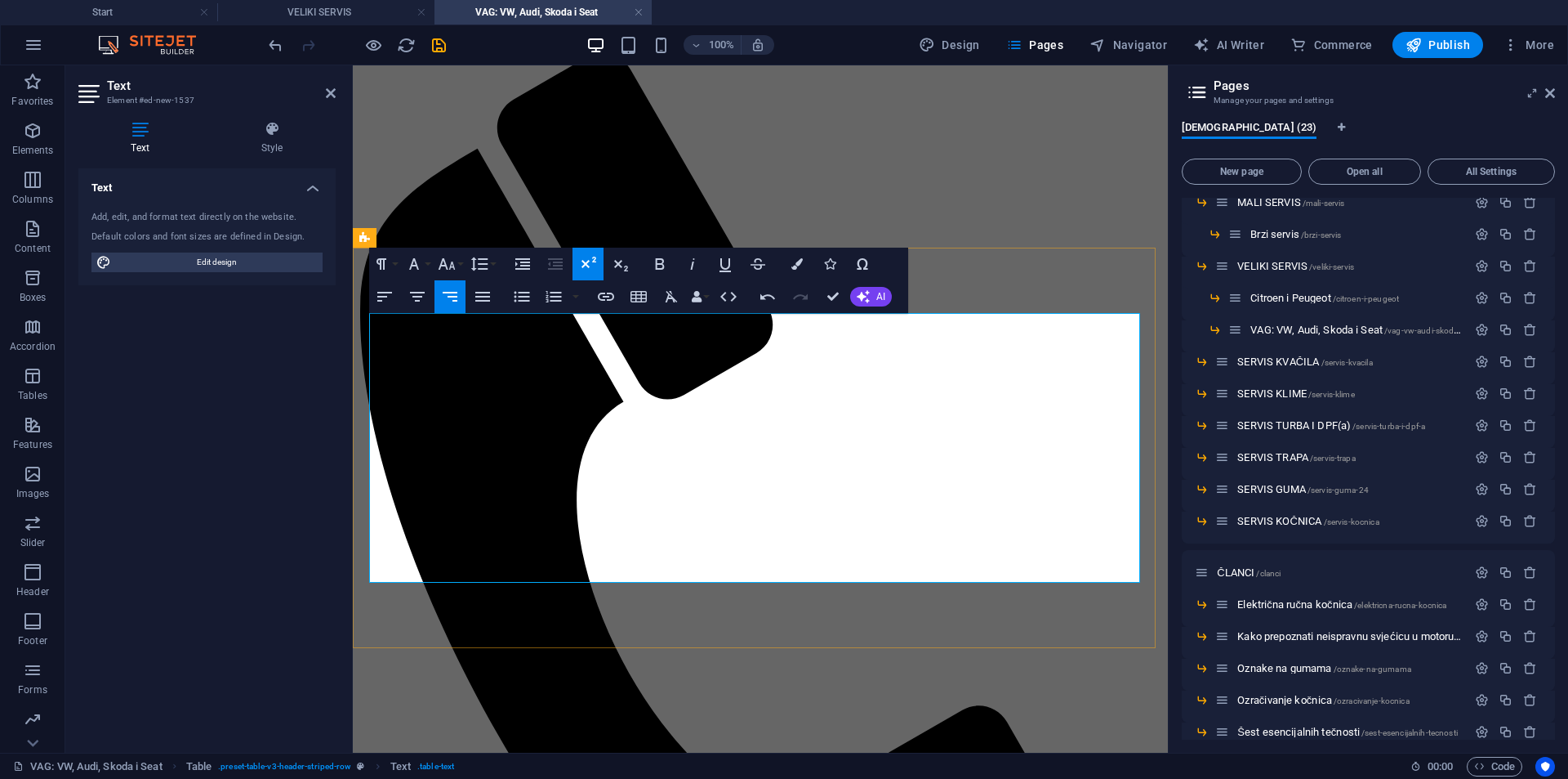
click at [652, 257] on icon "button" at bounding box center [660, 263] width 19 height 19
drag, startPoint x: 829, startPoint y: 293, endPoint x: 833, endPoint y: 321, distance: 28.3
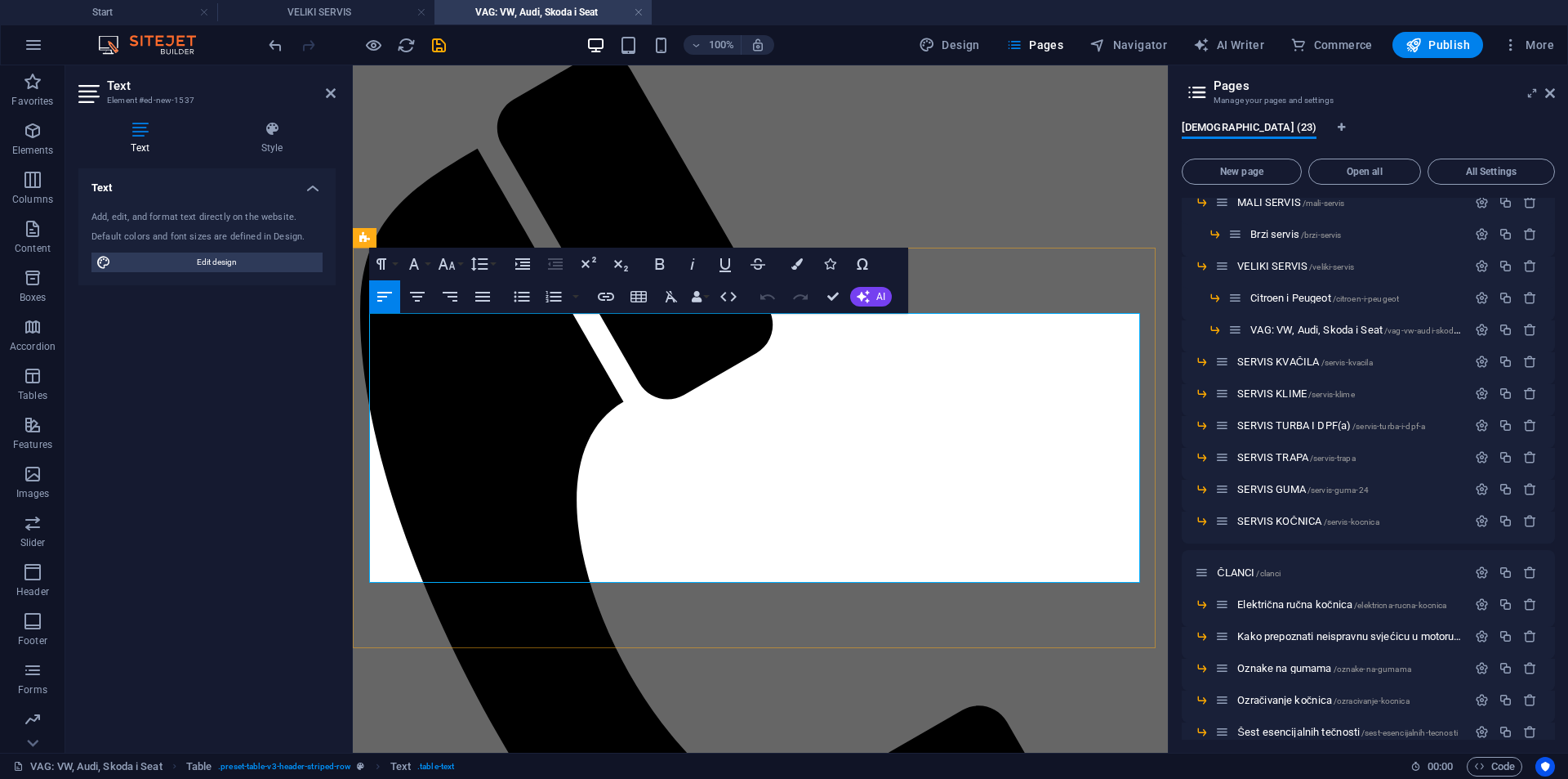
click at [422, 302] on icon "button" at bounding box center [417, 296] width 19 height 19
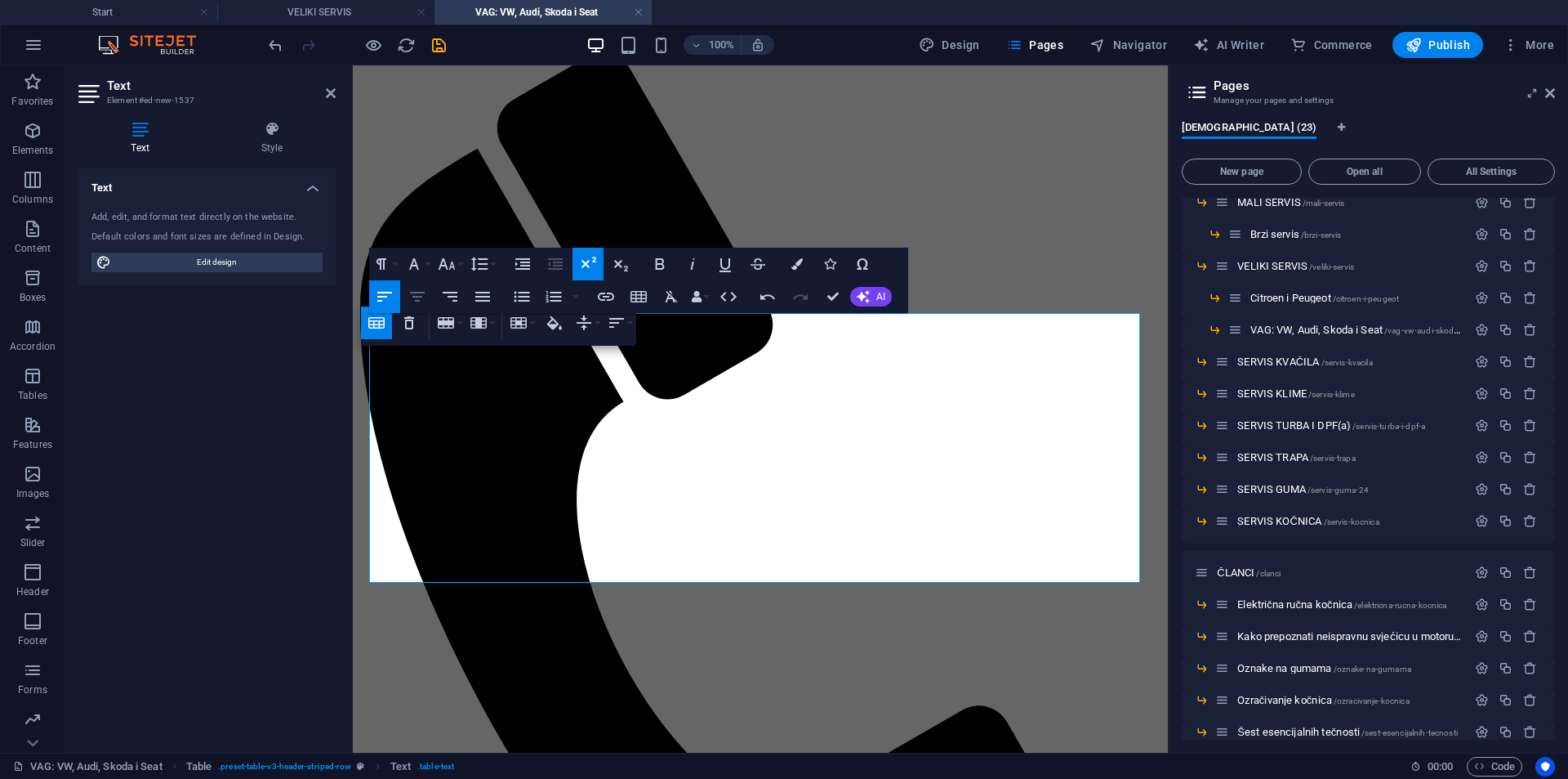
click at [423, 289] on icon "button" at bounding box center [417, 296] width 19 height 19
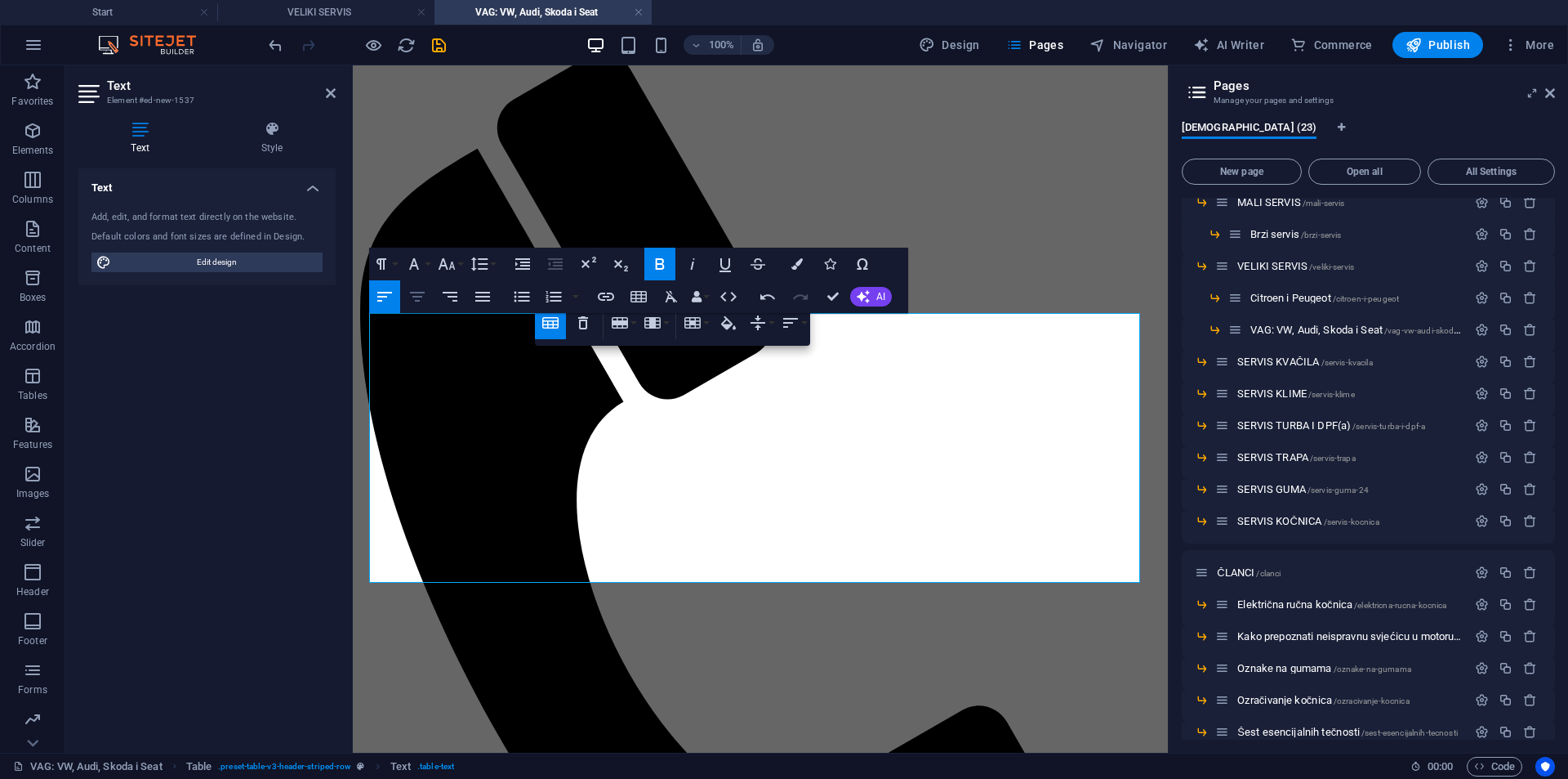
click at [427, 298] on icon "button" at bounding box center [417, 296] width 19 height 19
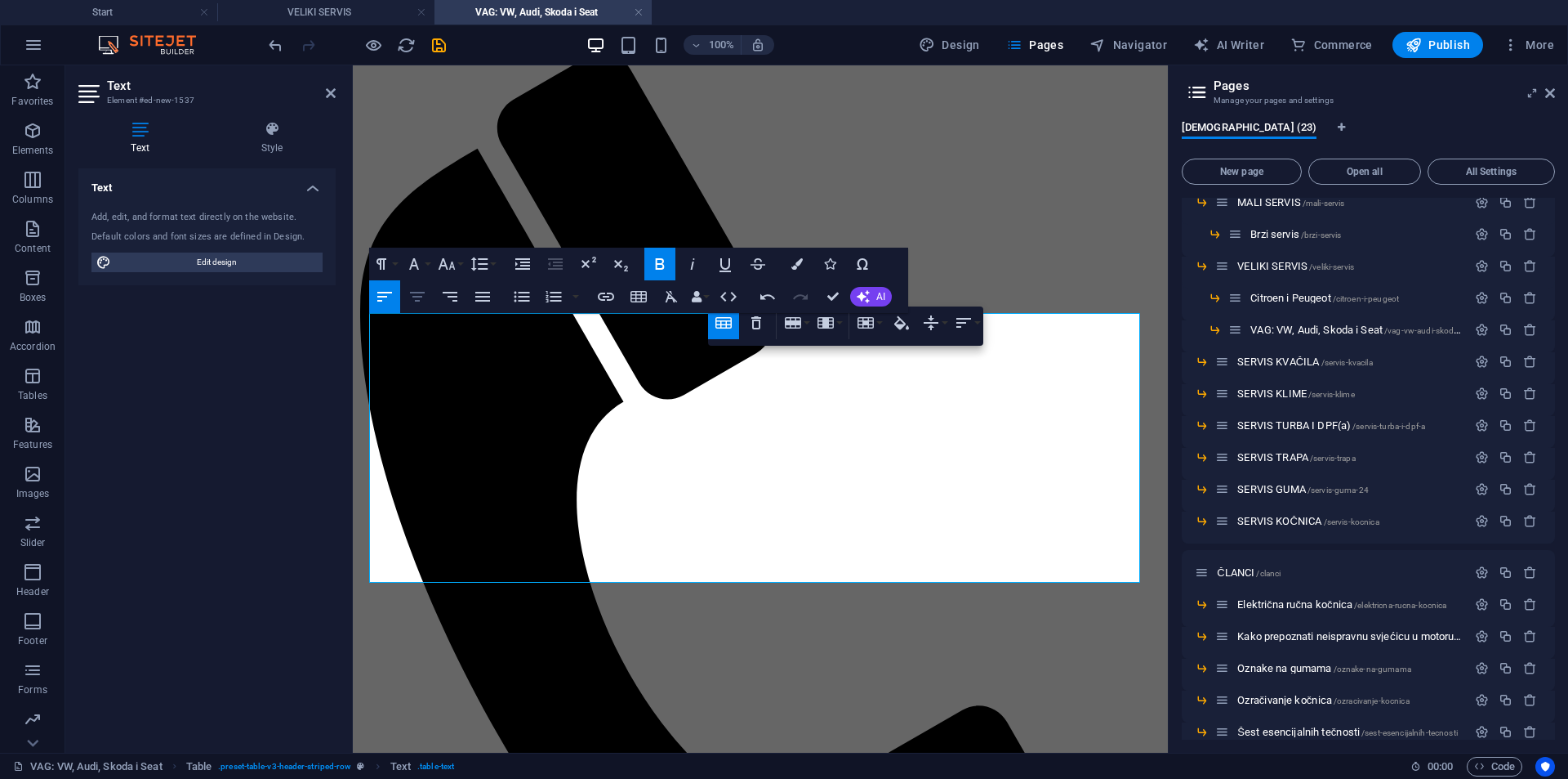
click at [419, 297] on icon "button" at bounding box center [418, 296] width 15 height 10
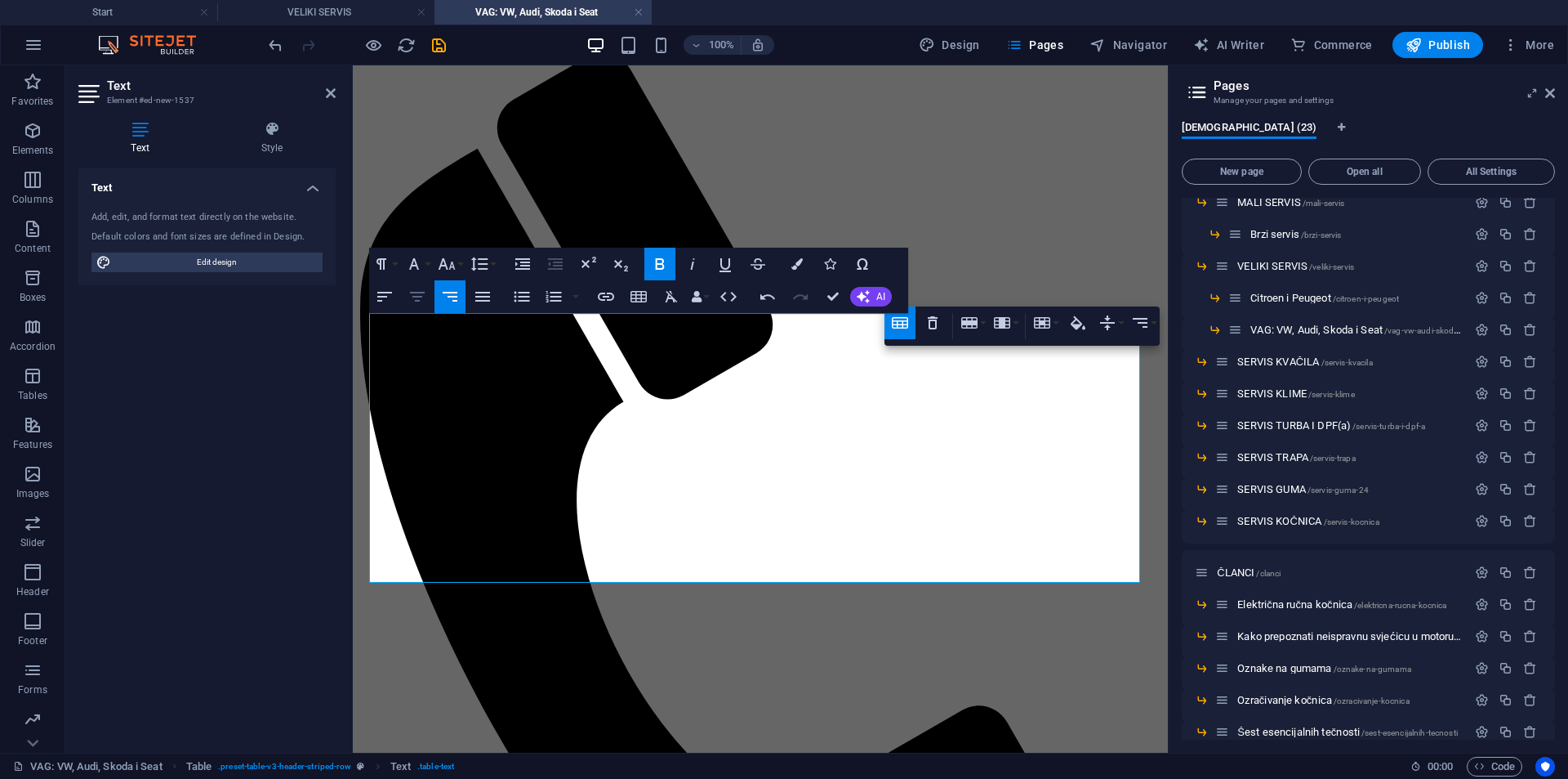
click at [421, 299] on icon "button" at bounding box center [417, 296] width 19 height 19
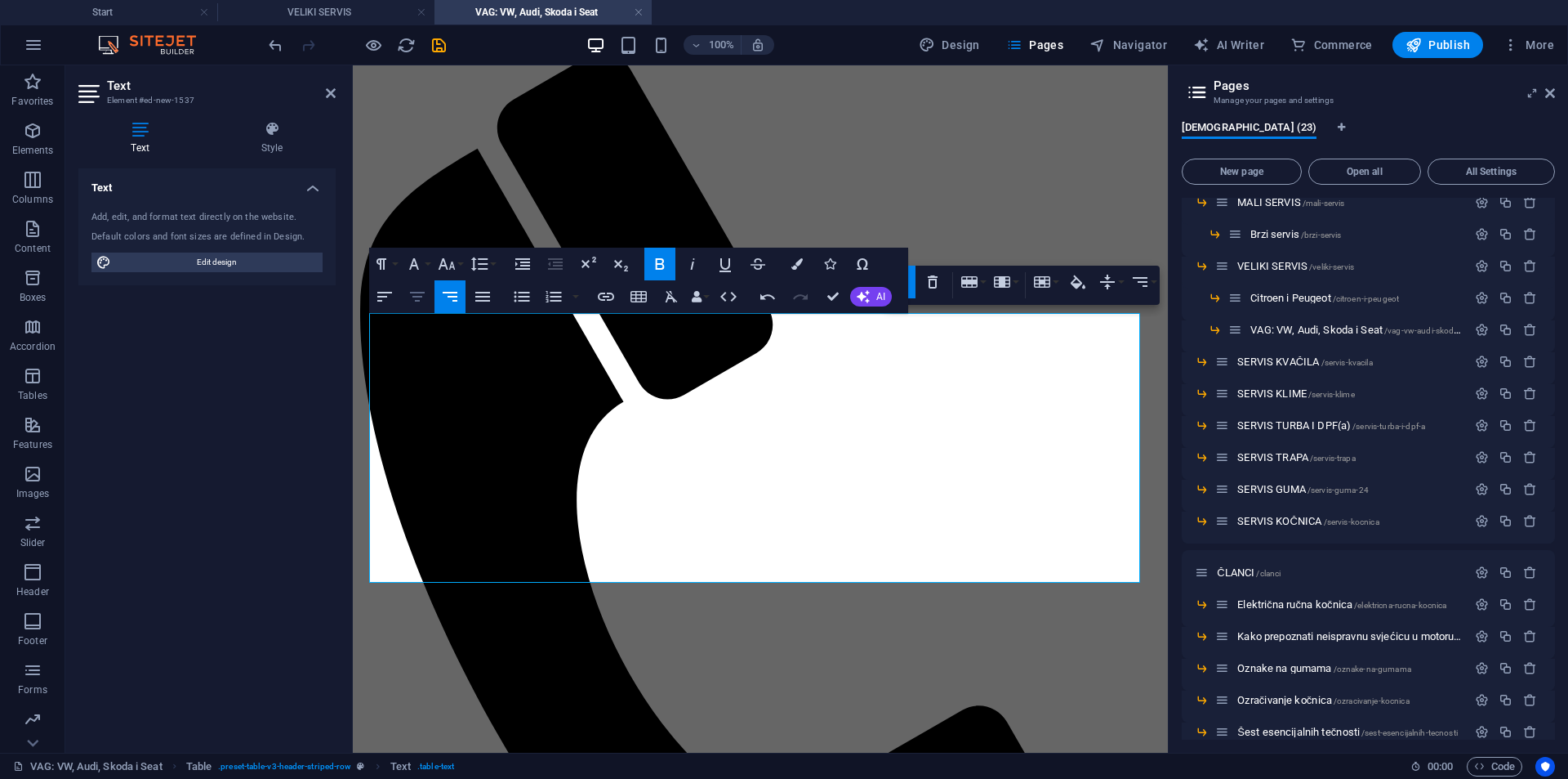
click at [419, 292] on icon "button" at bounding box center [417, 296] width 19 height 19
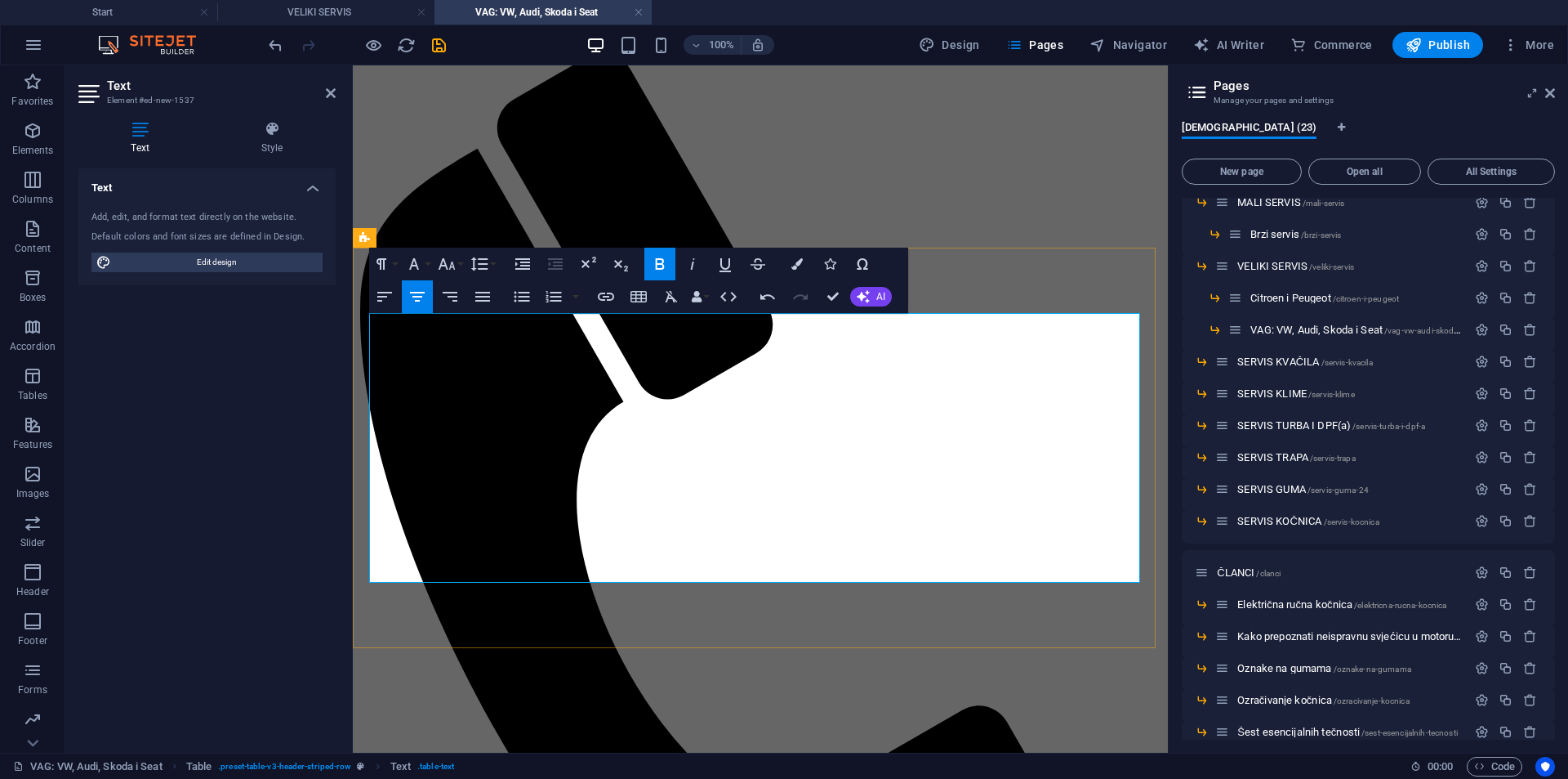
click at [420, 290] on icon "button" at bounding box center [417, 296] width 19 height 19
click at [412, 296] on icon "button" at bounding box center [417, 296] width 19 height 19
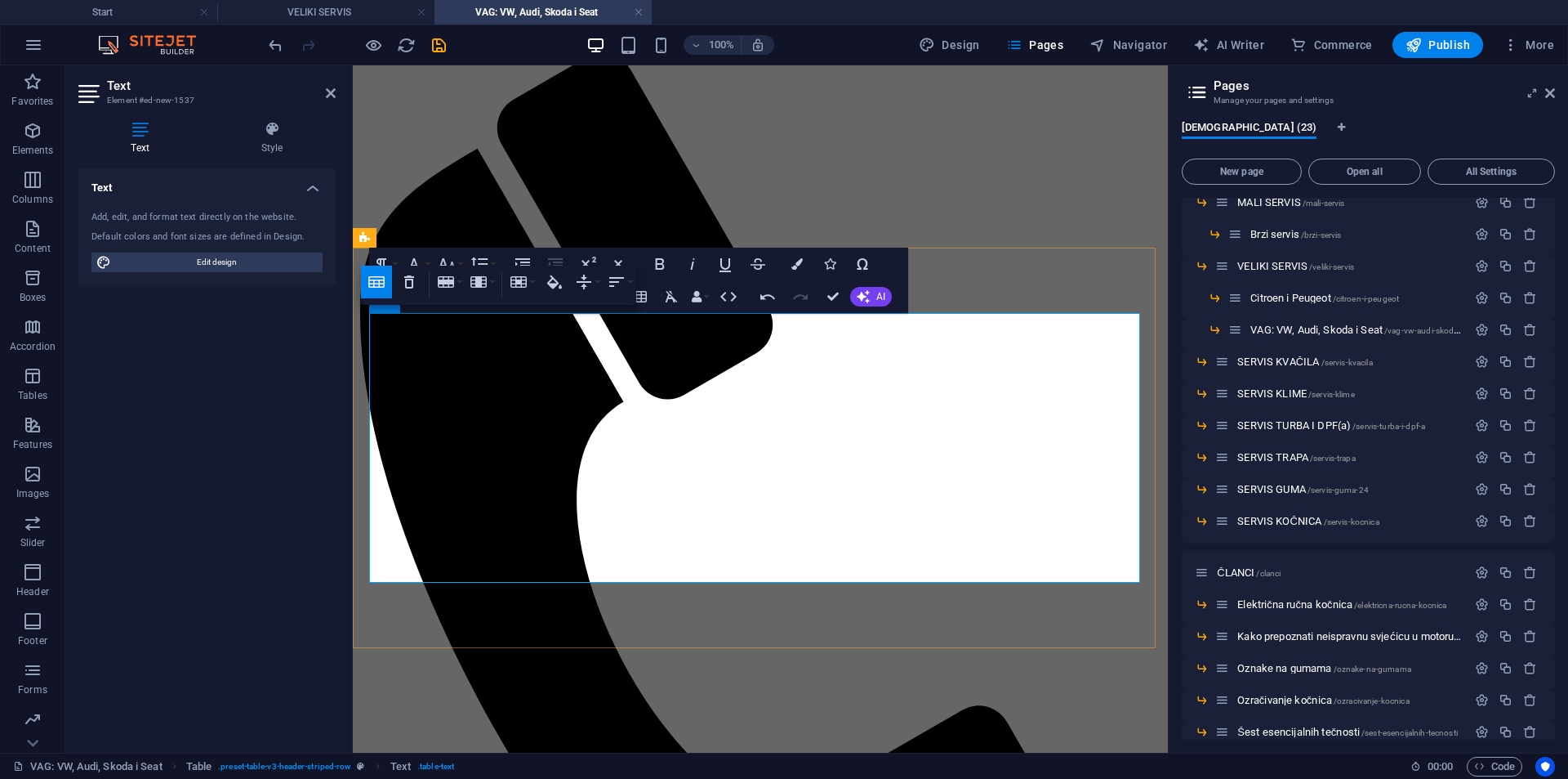
click at [427, 293] on icon "button" at bounding box center [417, 296] width 19 height 19
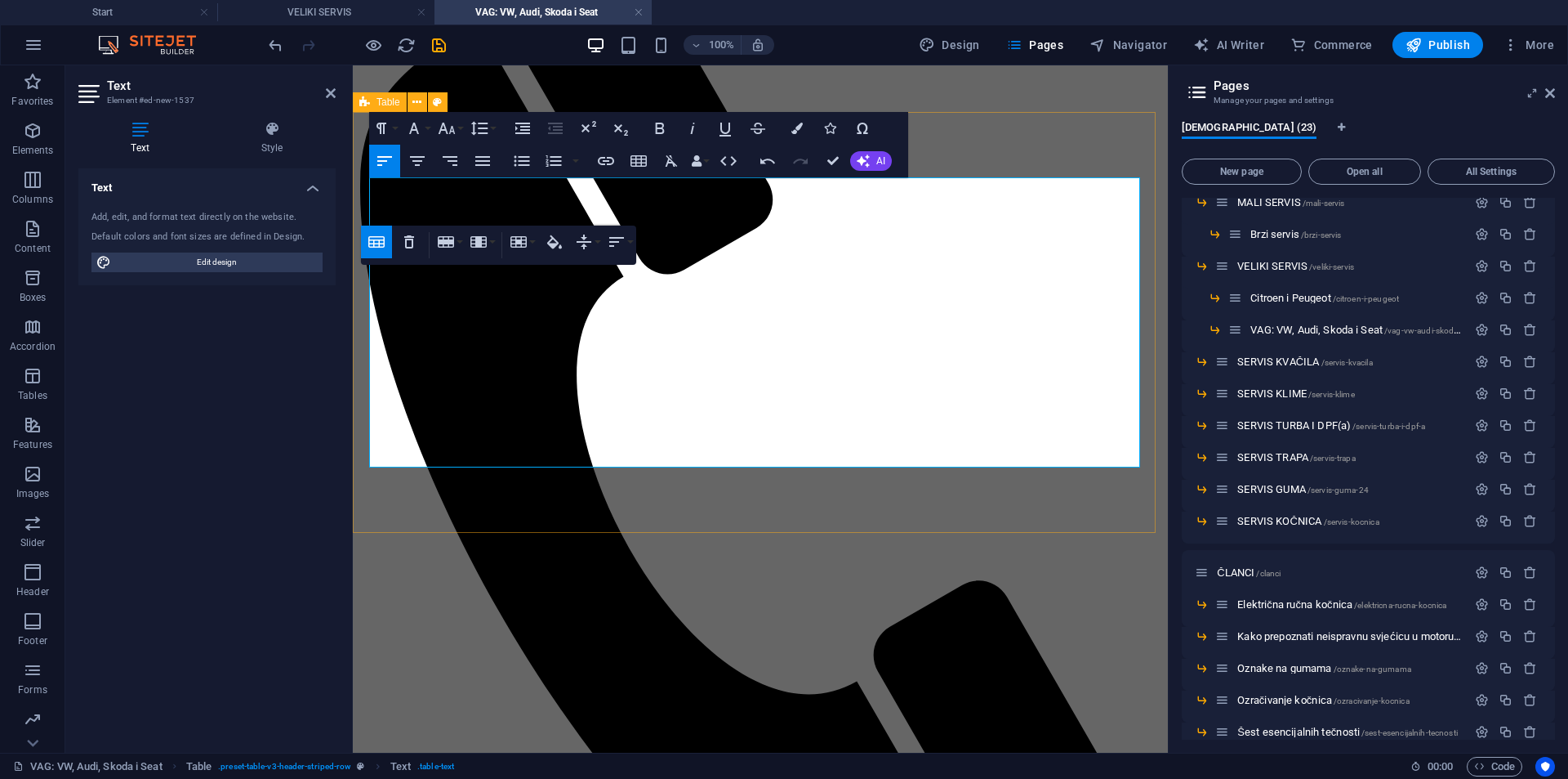
scroll to position [245, 0]
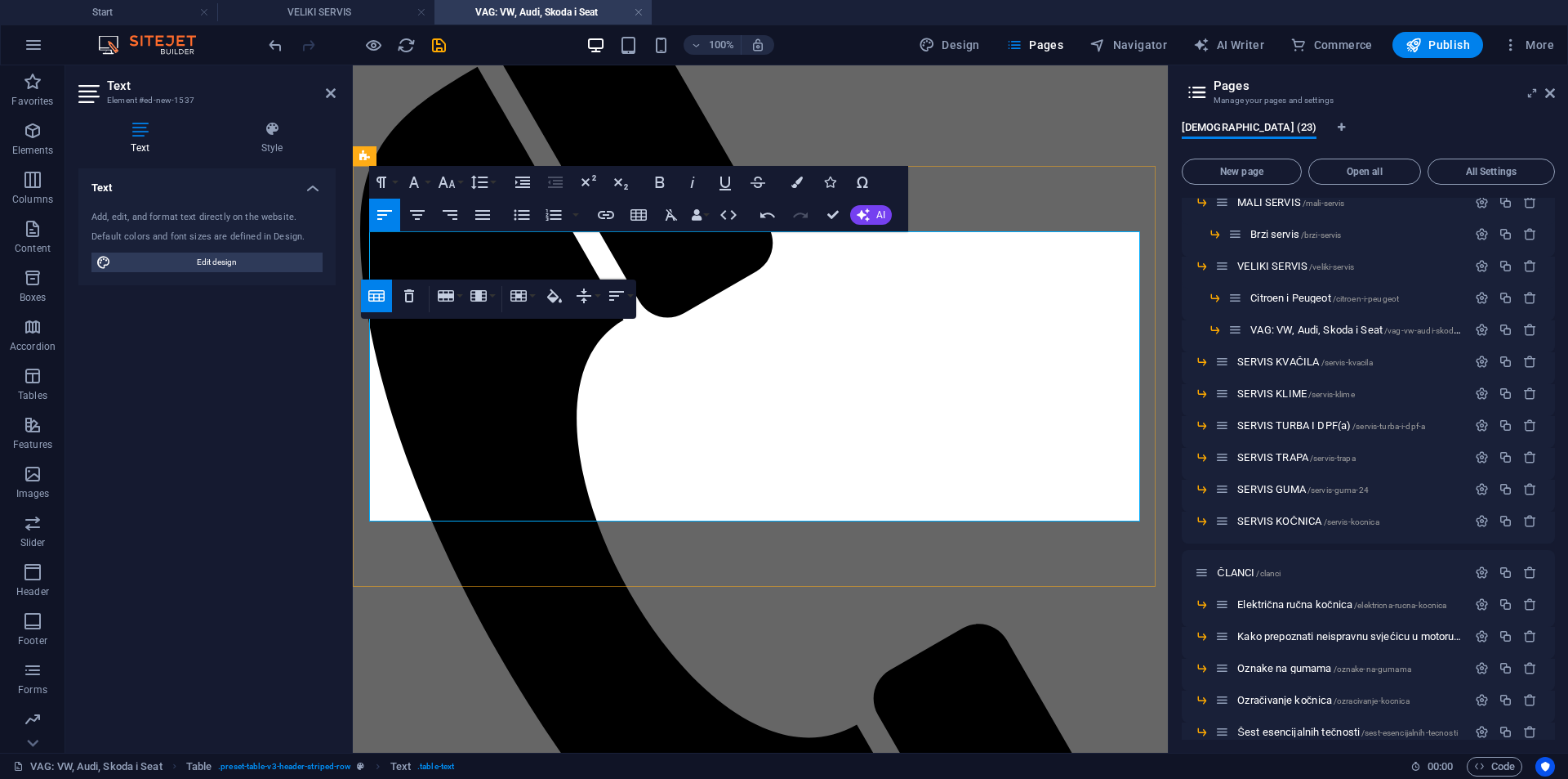
click at [586, 180] on icon "button" at bounding box center [588, 182] width 19 height 19
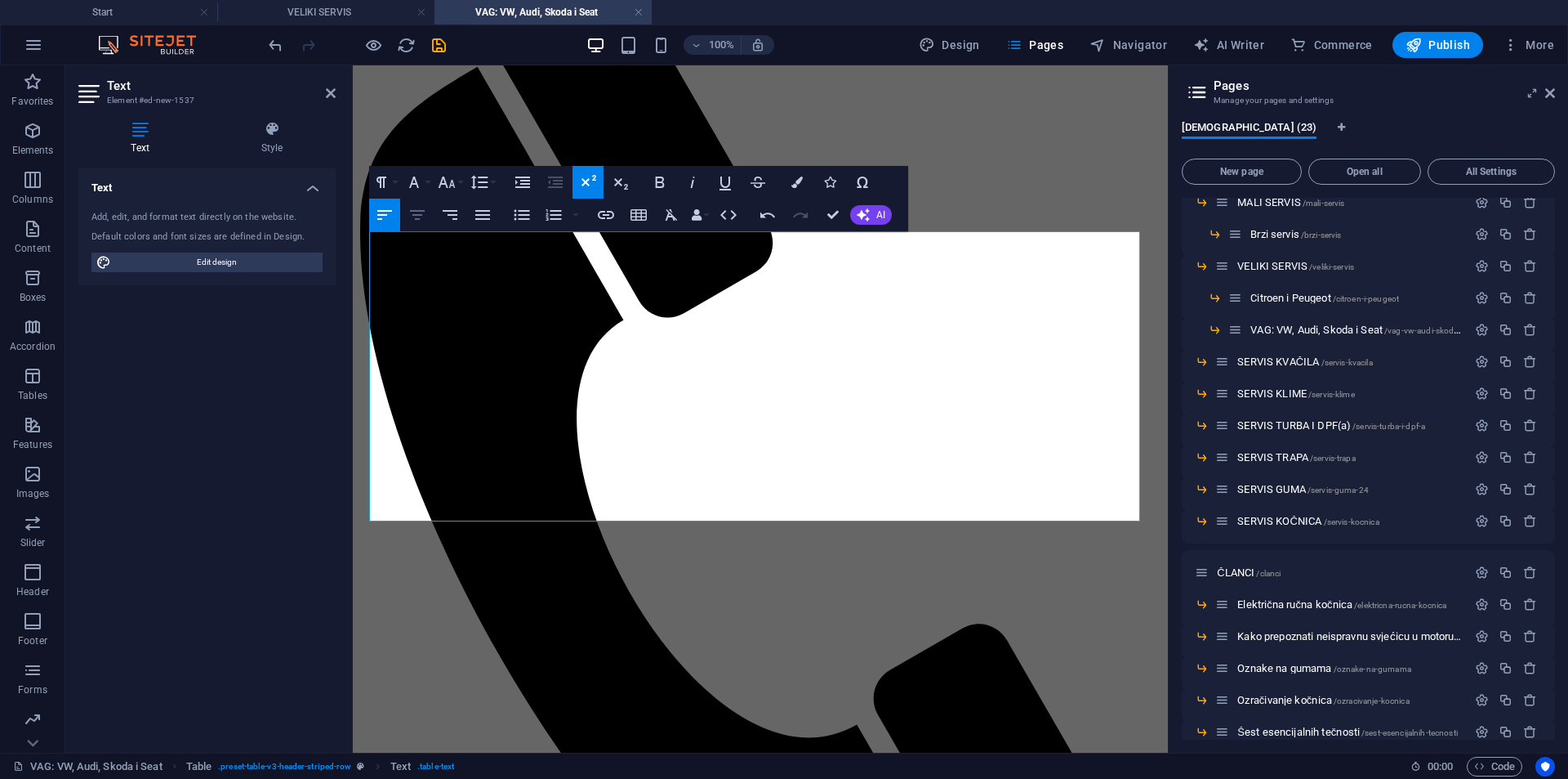
click at [423, 223] on icon "button" at bounding box center [417, 214] width 19 height 19
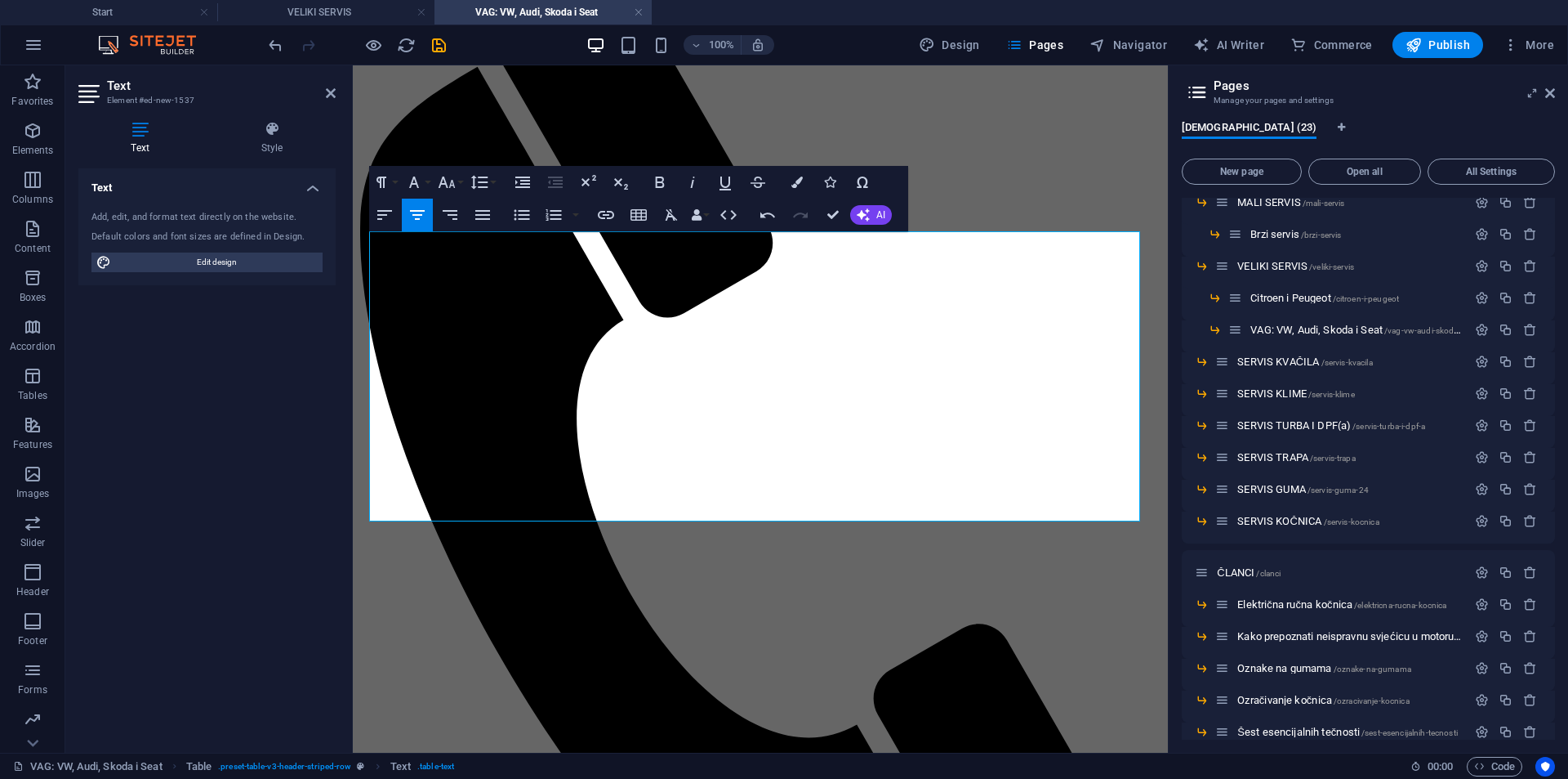
click at [425, 220] on icon "button" at bounding box center [417, 214] width 19 height 19
click at [653, 181] on icon "button" at bounding box center [660, 182] width 19 height 19
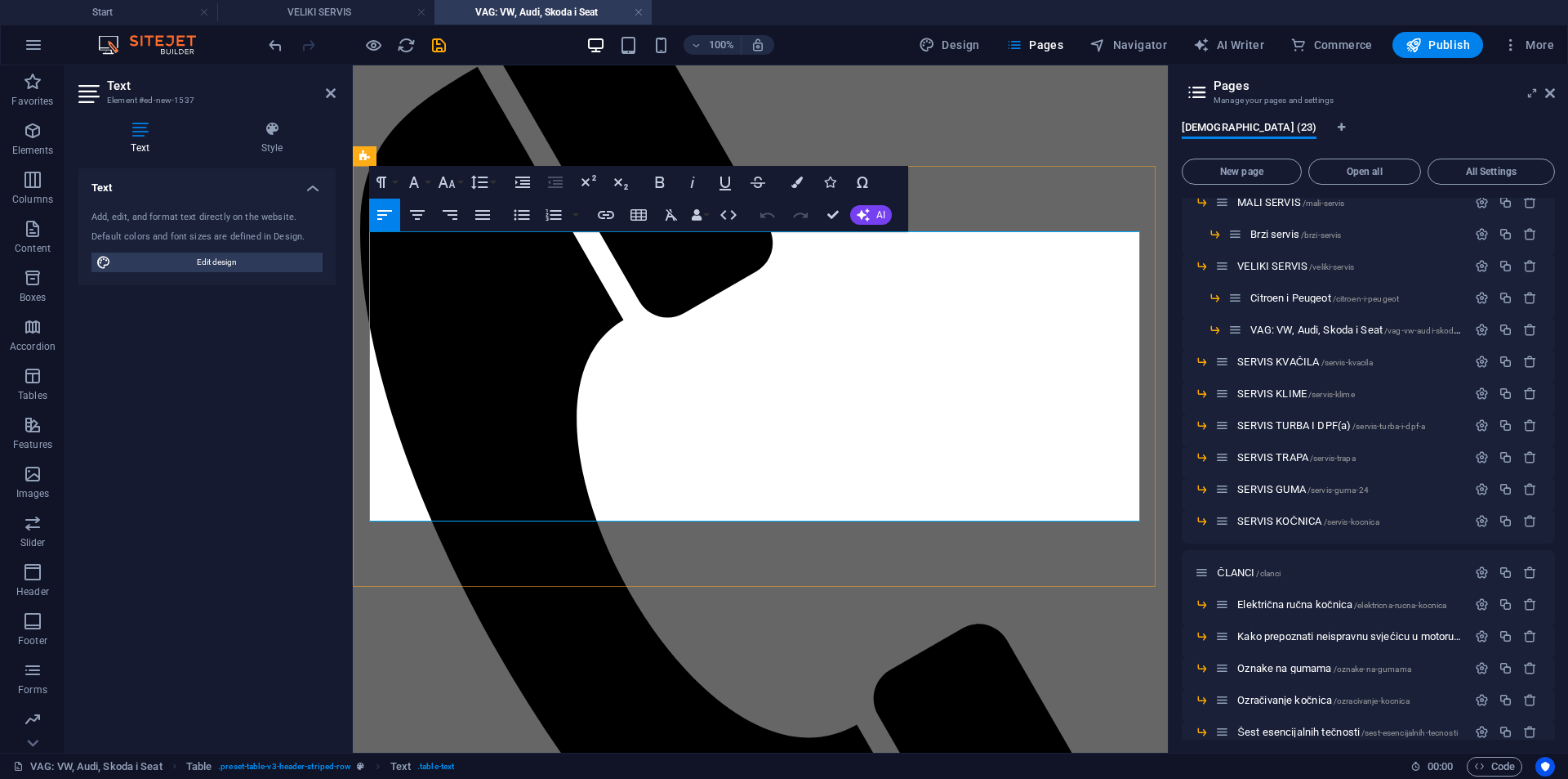
click at [791, 182] on icon "button" at bounding box center [797, 182] width 12 height 12
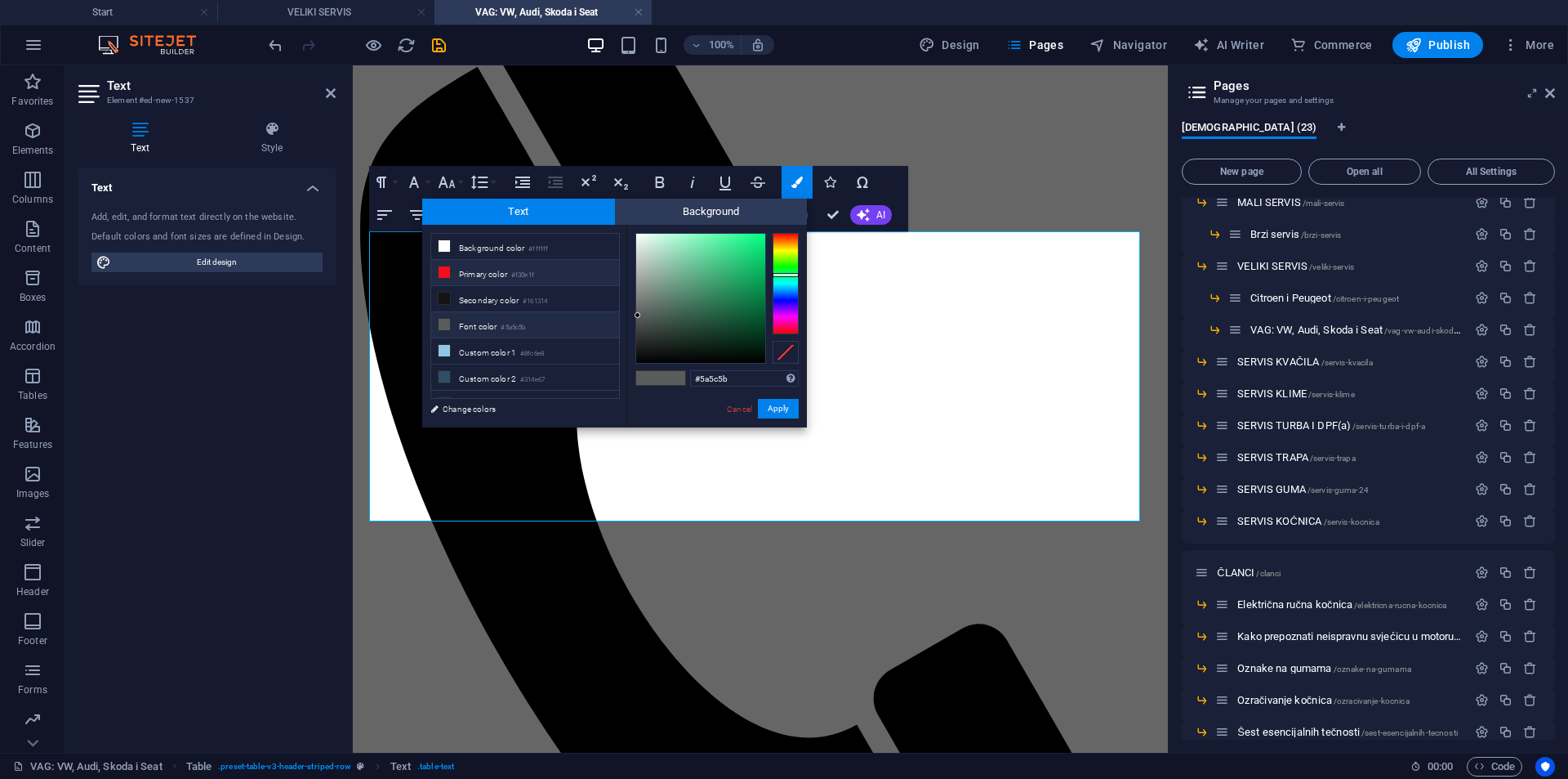
click at [527, 274] on small "#f30e1f" at bounding box center [523, 275] width 23 height 12
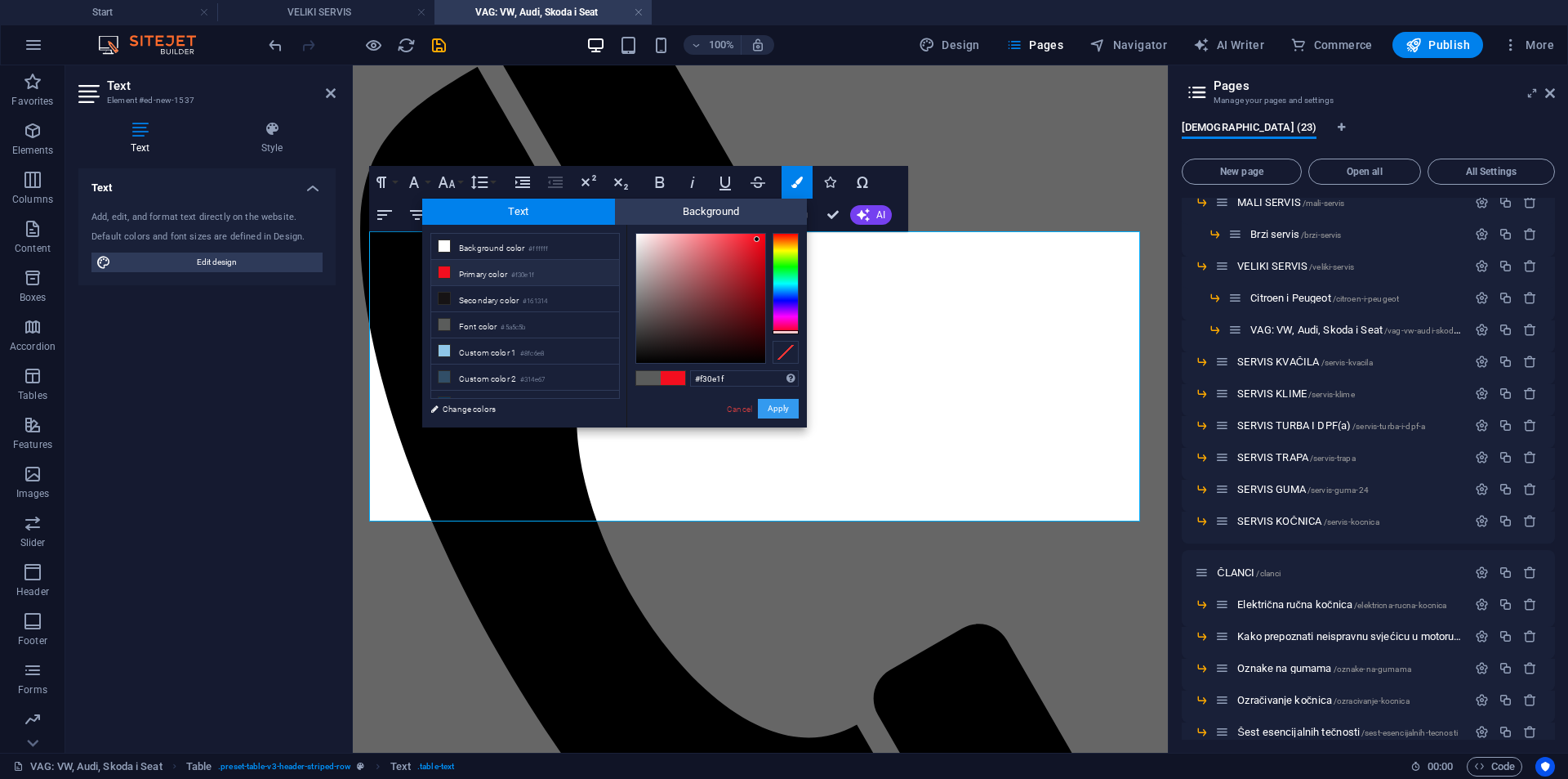
click at [784, 403] on button "Apply" at bounding box center [779, 408] width 41 height 19
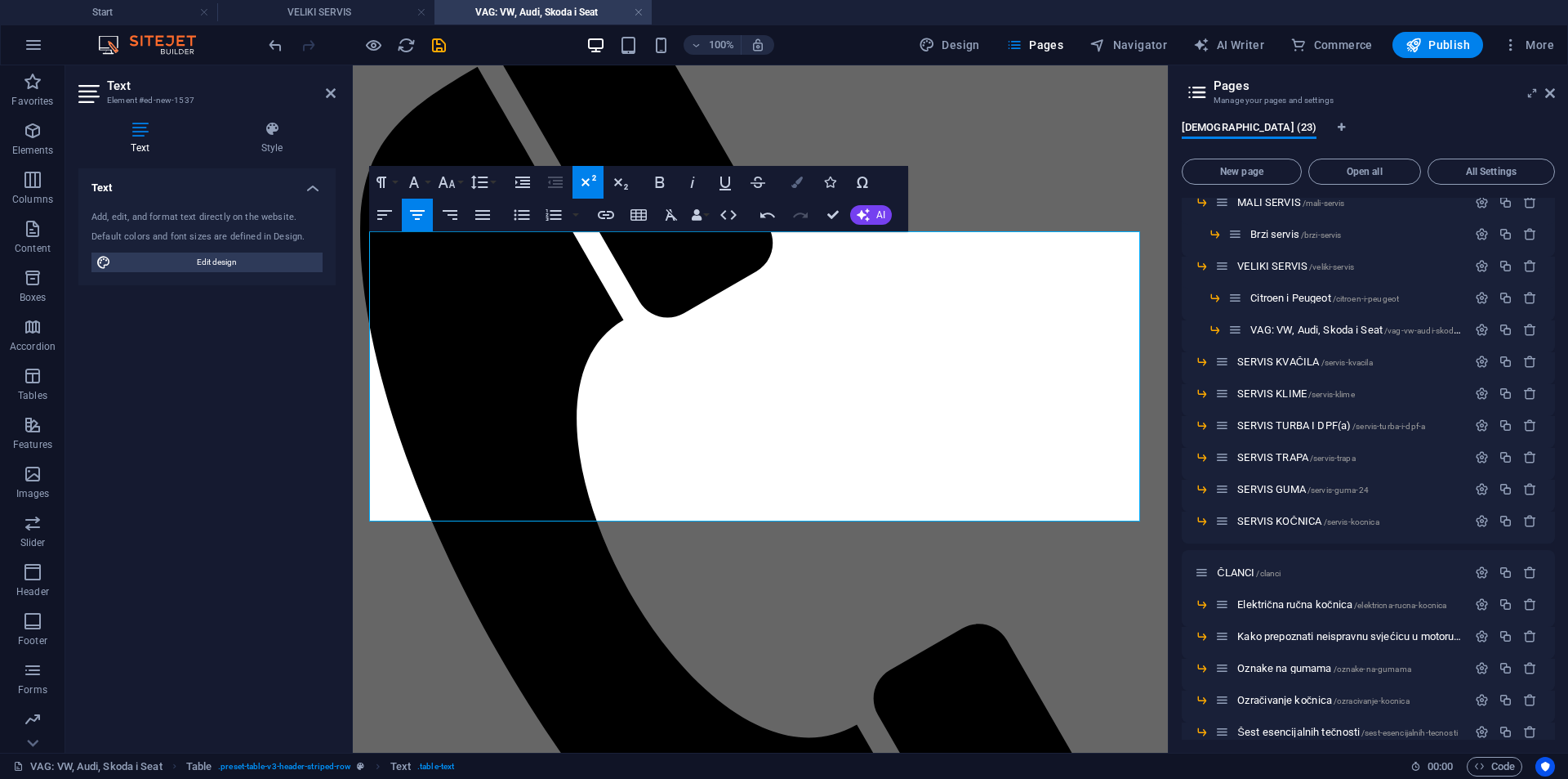
click at [797, 181] on icon "button" at bounding box center [797, 182] width 12 height 12
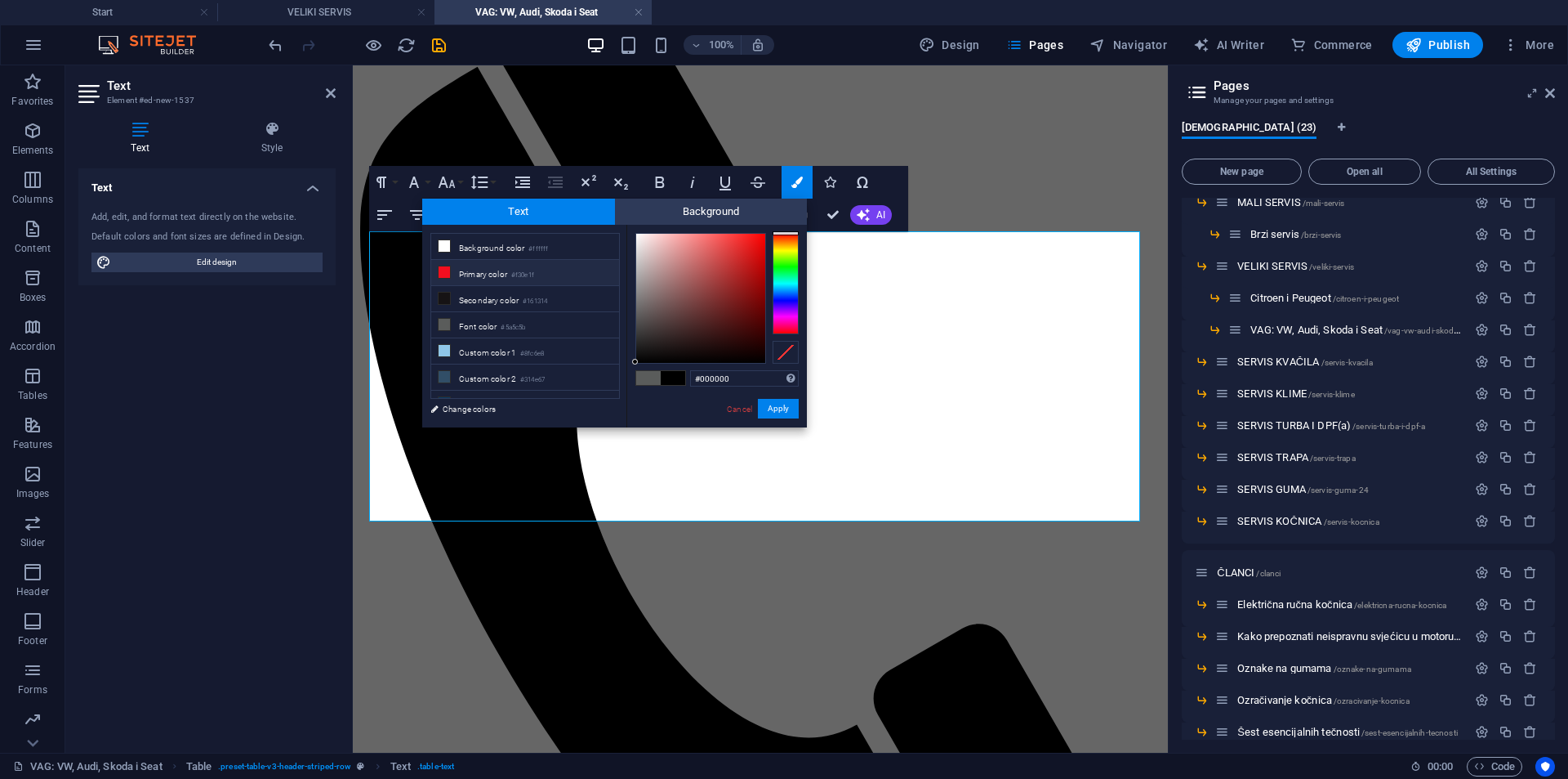
click at [521, 277] on small "#f30e1f" at bounding box center [523, 275] width 23 height 12
type input "#f30e1f"
click at [521, 277] on small "#f30e1f" at bounding box center [523, 275] width 23 height 12
click at [780, 414] on button "Apply" at bounding box center [779, 408] width 41 height 19
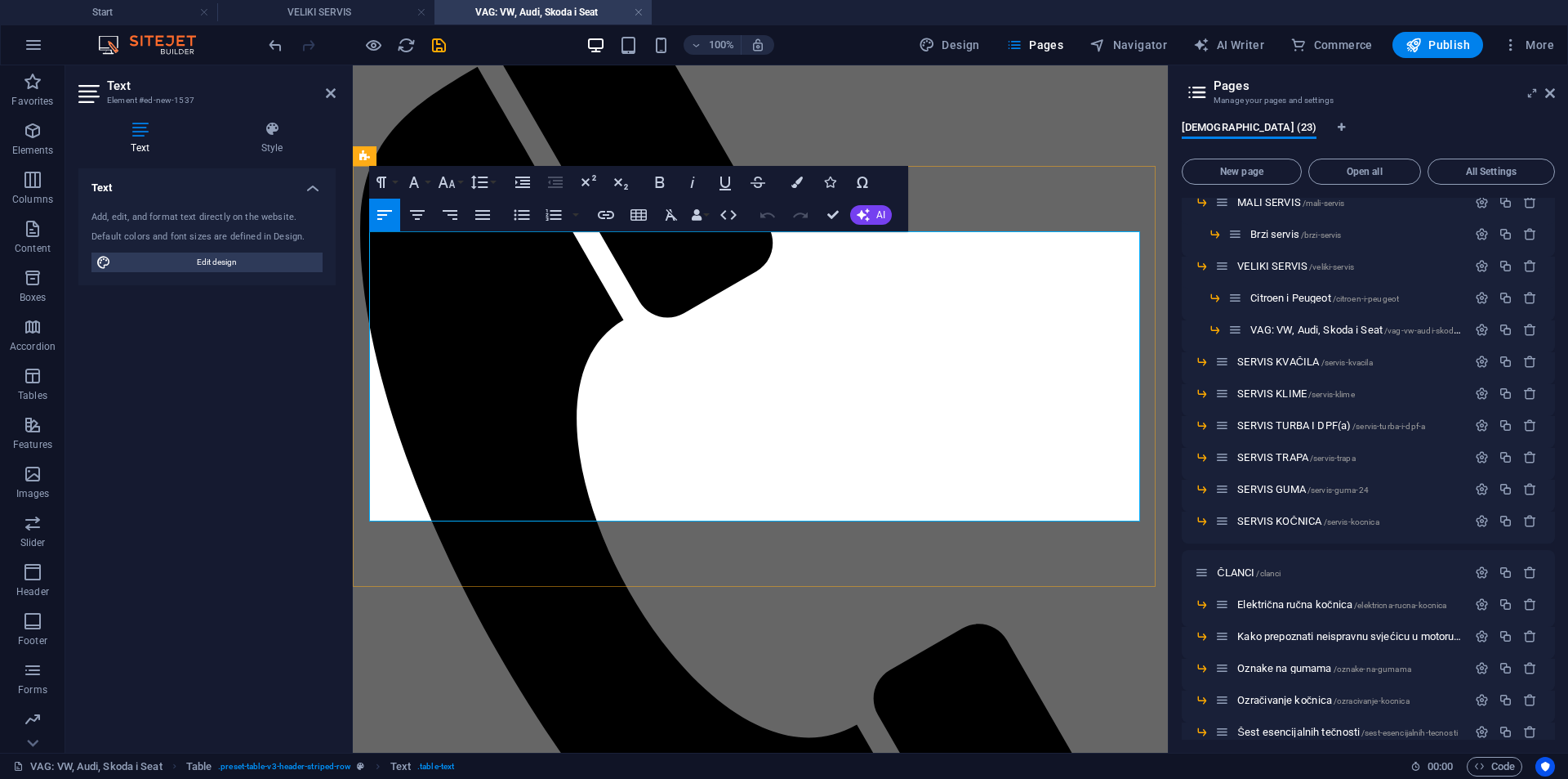
click at [420, 216] on icon "button" at bounding box center [418, 215] width 15 height 10
drag, startPoint x: 1049, startPoint y: 367, endPoint x: 1028, endPoint y: 370, distance: 21.2
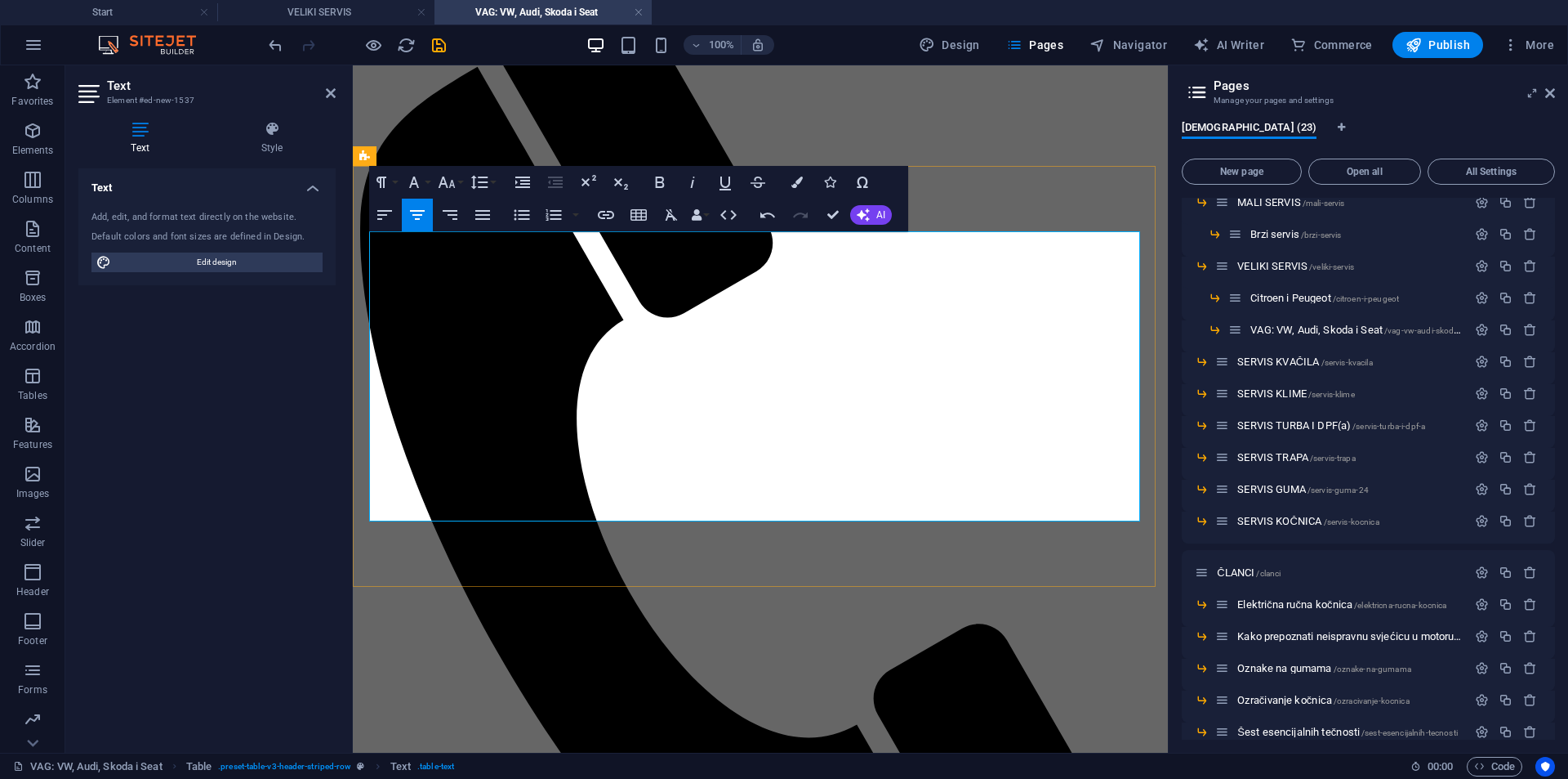
click at [589, 179] on icon "button" at bounding box center [588, 182] width 19 height 19
click at [654, 182] on icon "button" at bounding box center [660, 182] width 19 height 19
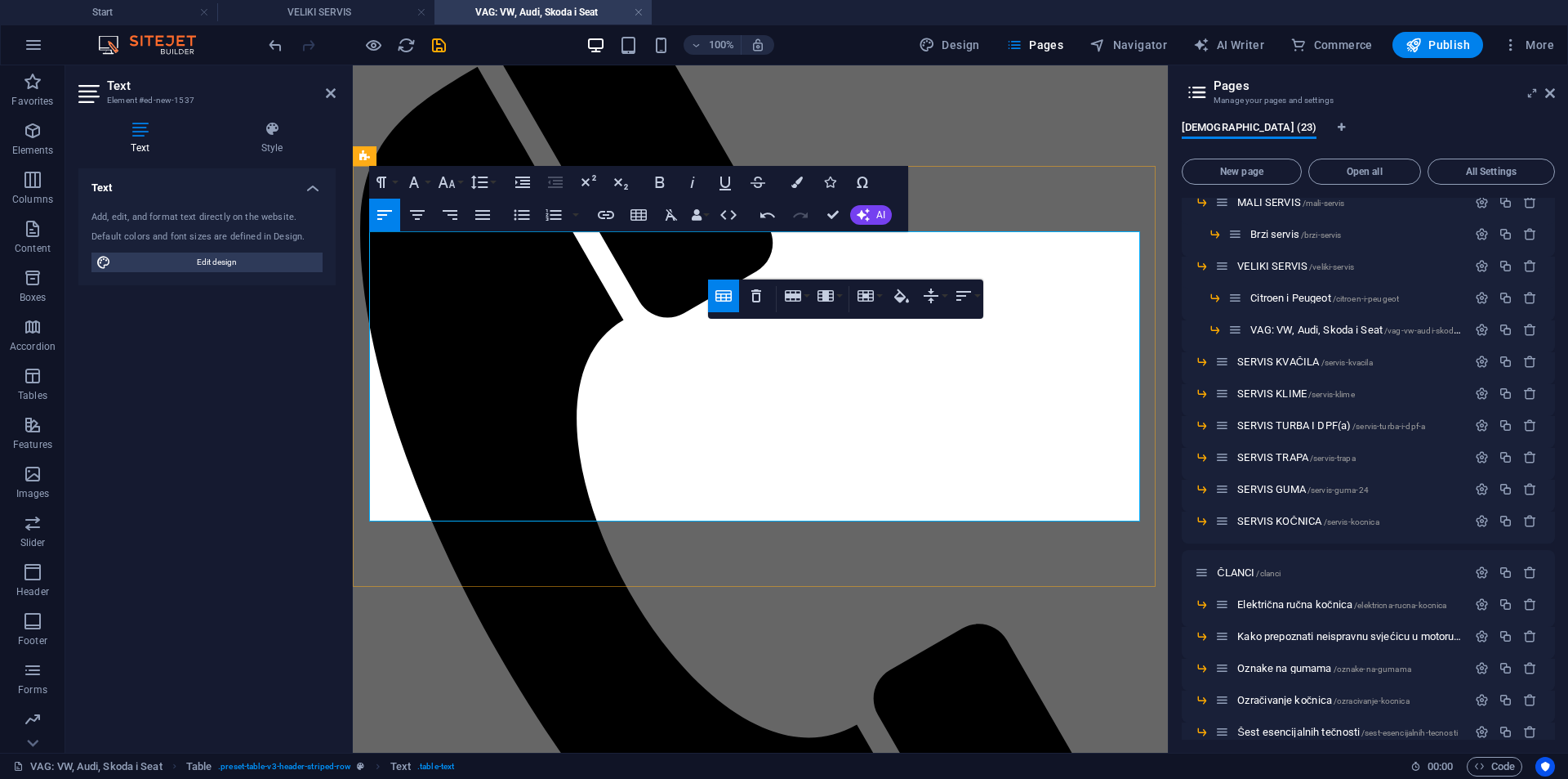
drag, startPoint x: 868, startPoint y: 371, endPoint x: 786, endPoint y: 371, distance: 82.0
click at [412, 209] on icon "button" at bounding box center [417, 214] width 19 height 19
drag, startPoint x: 863, startPoint y: 370, endPoint x: 850, endPoint y: 370, distance: 13.0
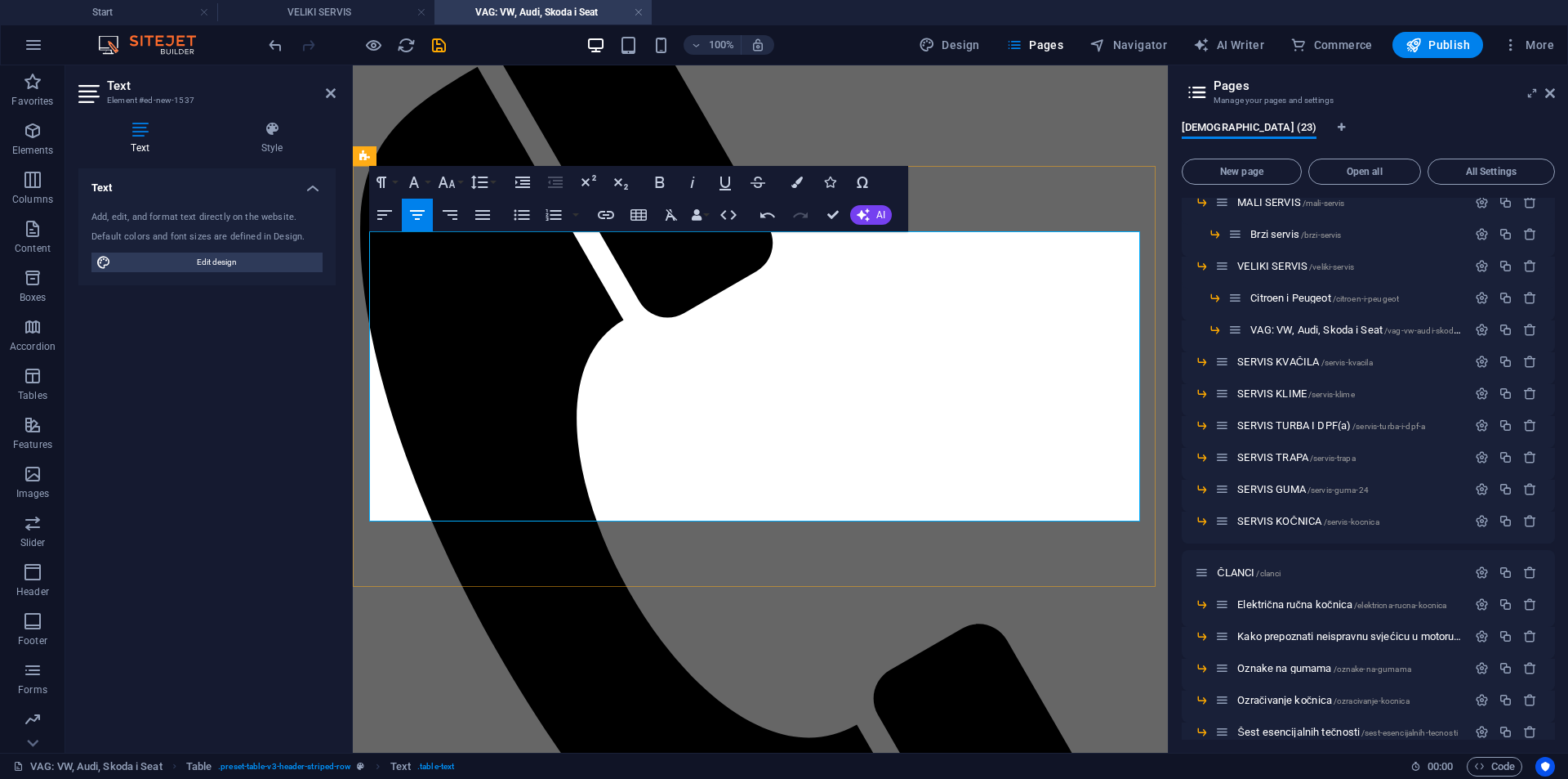
click at [592, 181] on icon "button" at bounding box center [588, 182] width 19 height 19
click at [661, 174] on icon "button" at bounding box center [660, 182] width 19 height 19
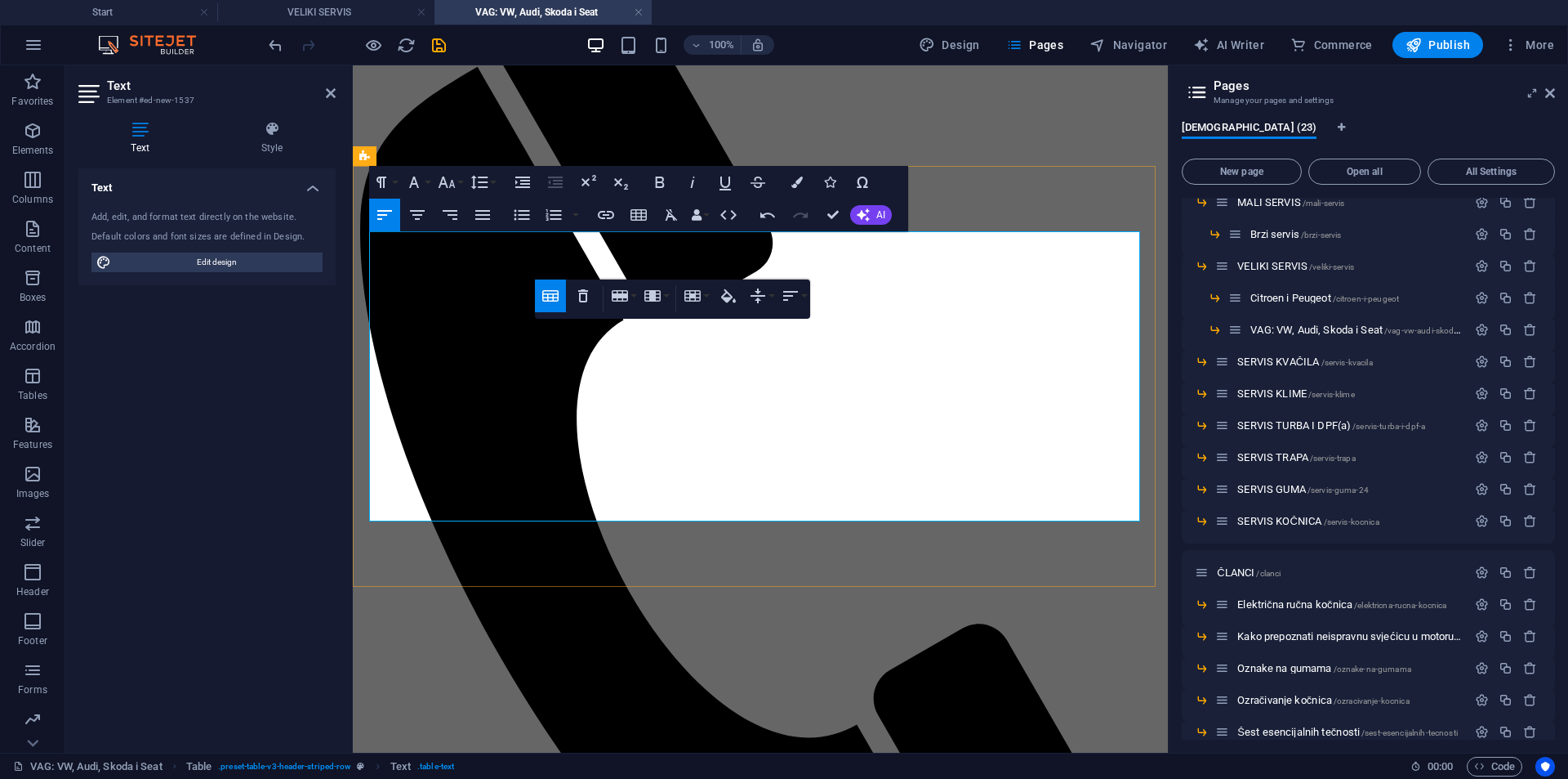
drag, startPoint x: 614, startPoint y: 369, endPoint x: 599, endPoint y: 369, distance: 15.0
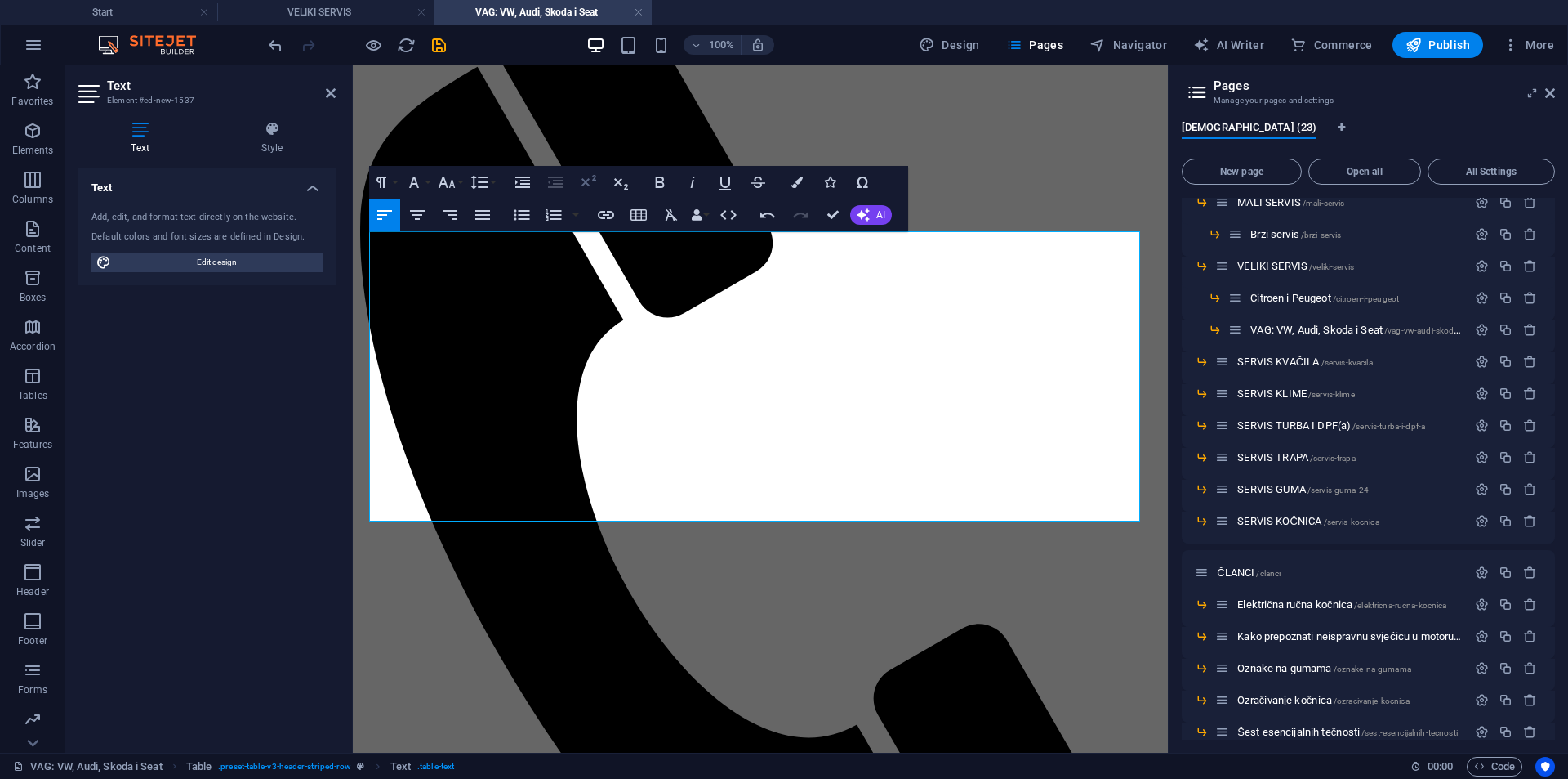
click at [588, 181] on icon "button" at bounding box center [589, 180] width 15 height 12
click at [653, 178] on icon "button" at bounding box center [660, 182] width 19 height 19
click at [424, 218] on icon "button" at bounding box center [417, 214] width 19 height 19
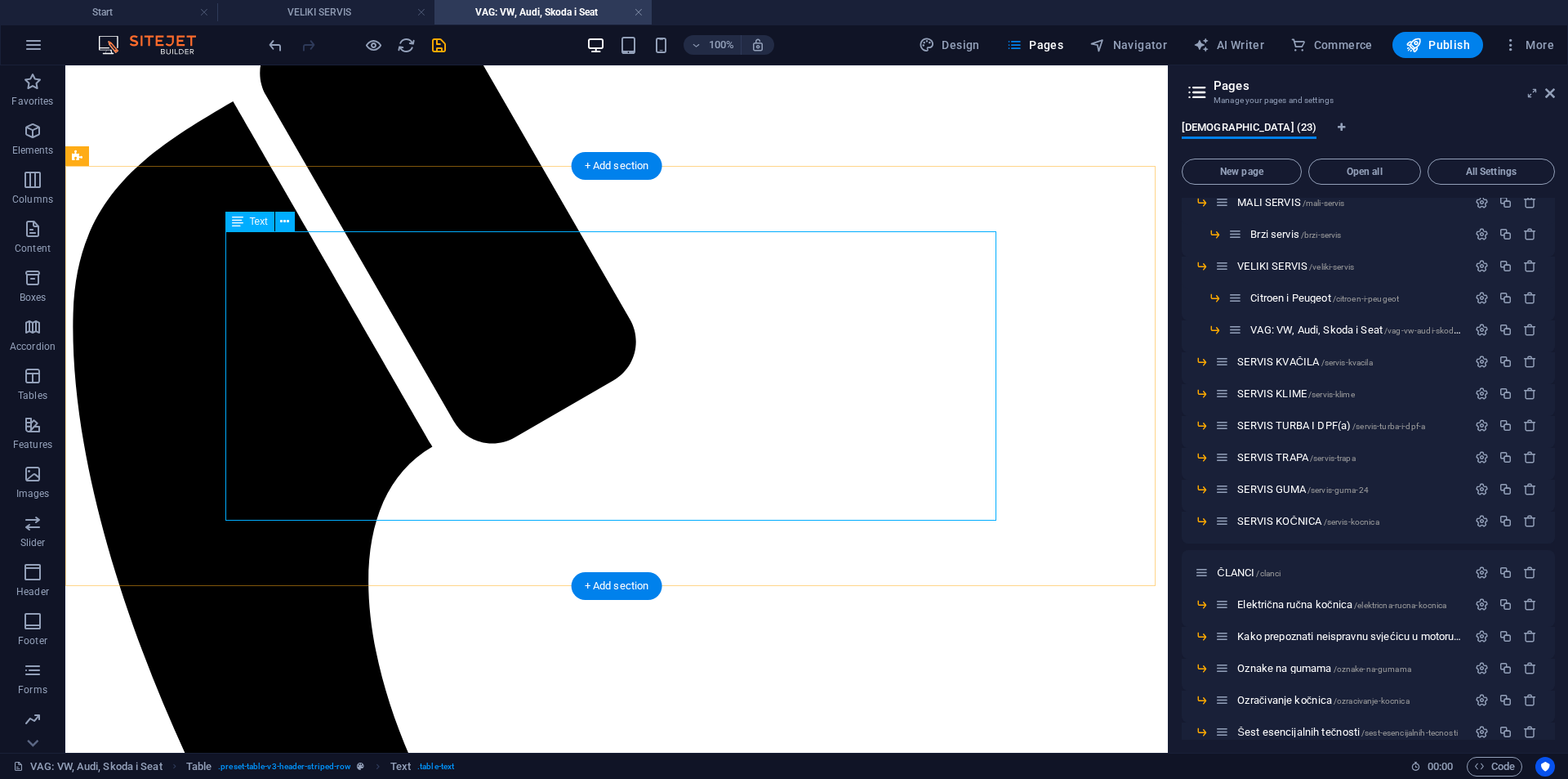
drag, startPoint x: 693, startPoint y: 393, endPoint x: 677, endPoint y: 388, distance: 16.8
click at [0, 180] on span "Columns" at bounding box center [33, 189] width 66 height 39
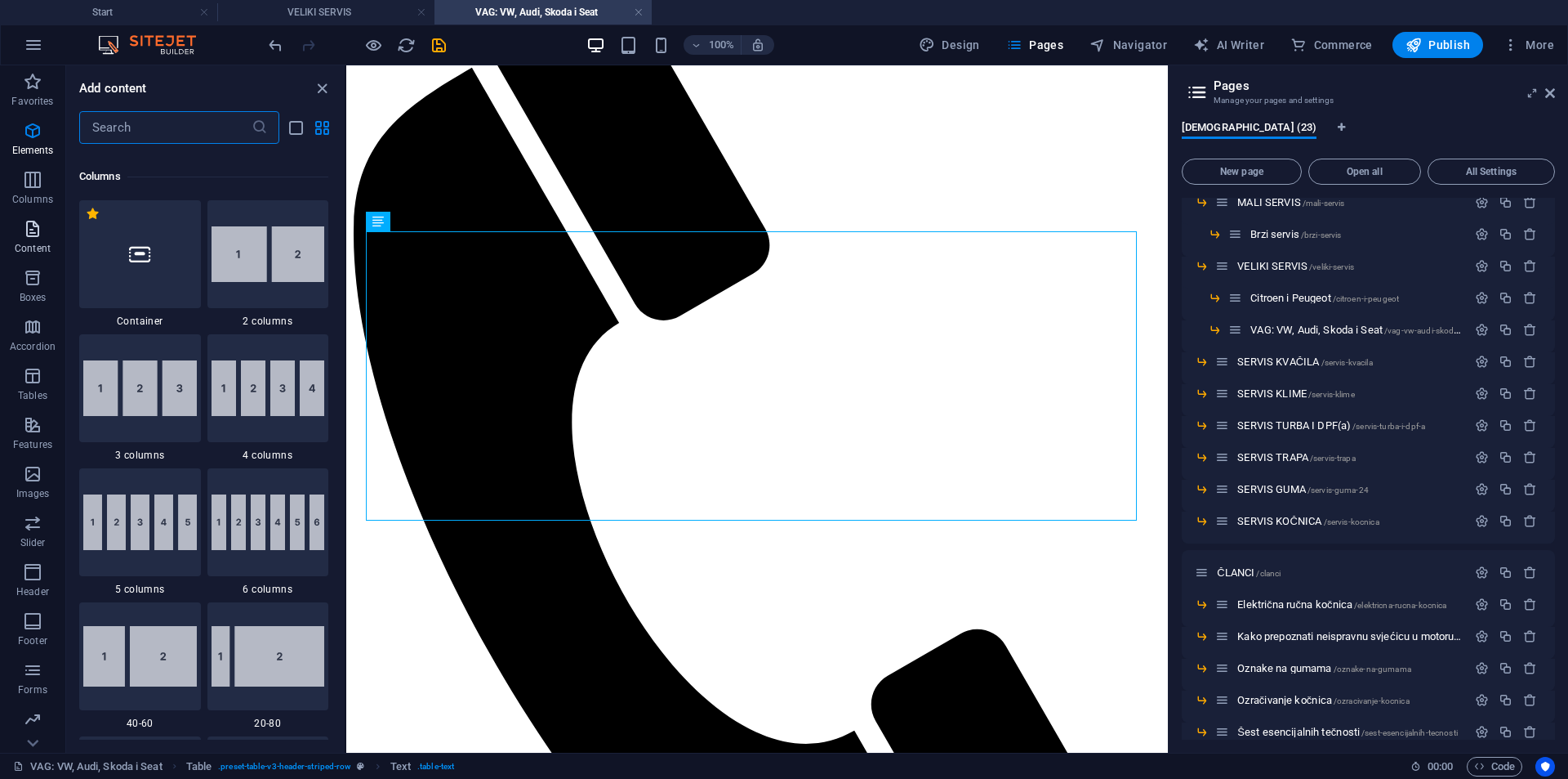
scroll to position [809, 0]
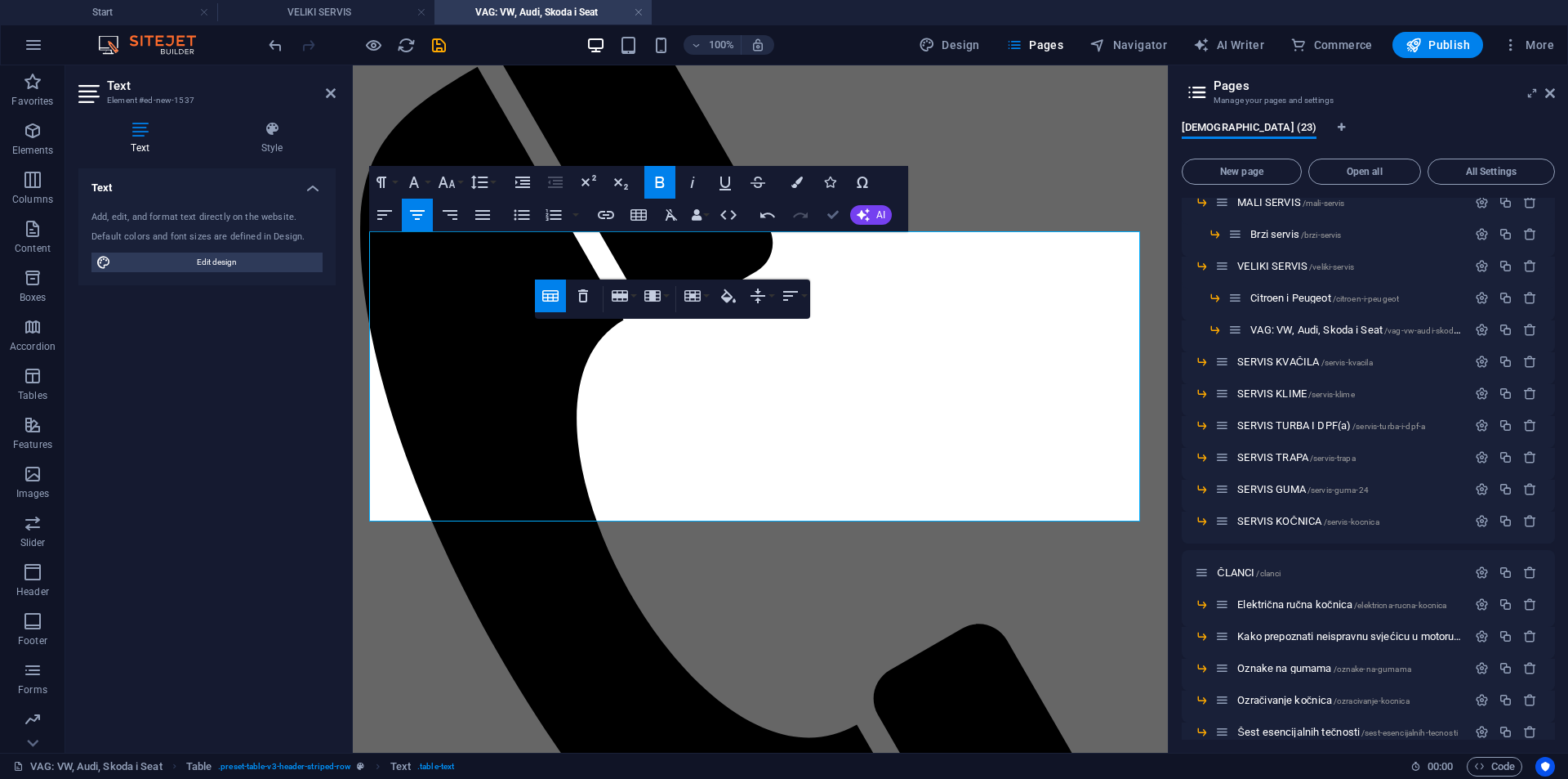
drag, startPoint x: 832, startPoint y: 215, endPoint x: 774, endPoint y: 167, distance: 75.3
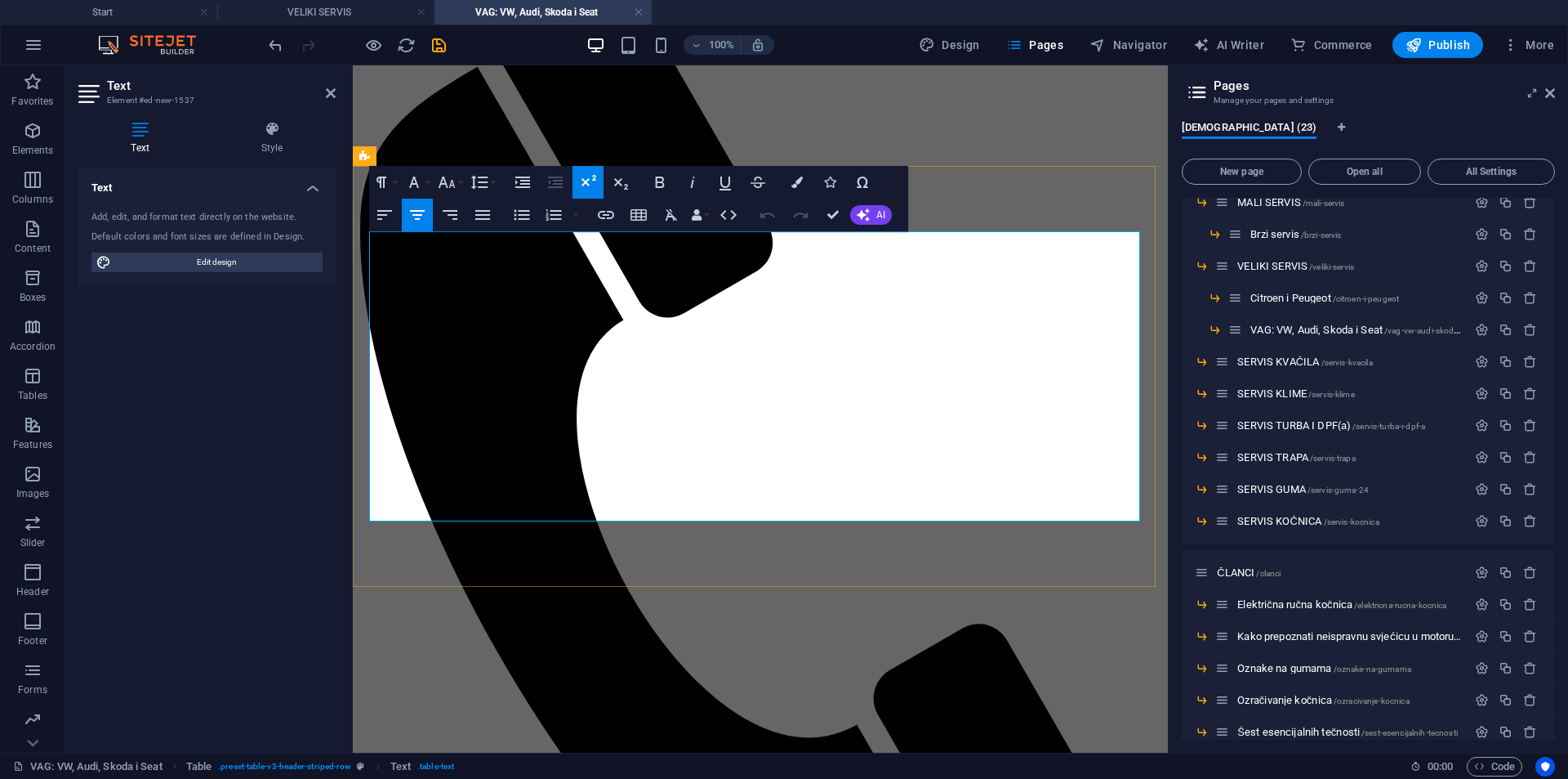
drag, startPoint x: 525, startPoint y: 415, endPoint x: 284, endPoint y: 402, distance: 241.4
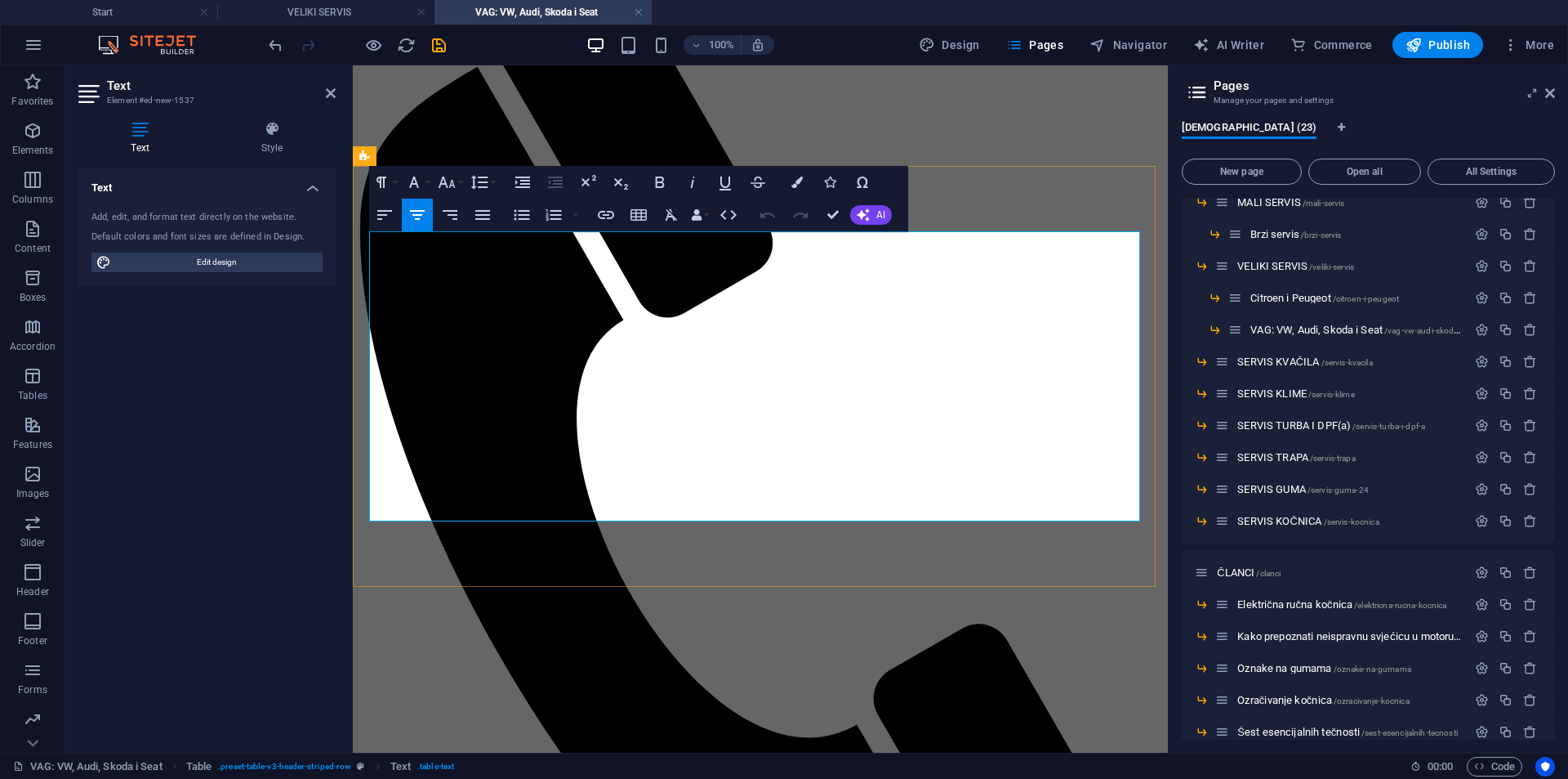
click at [413, 216] on icon "button" at bounding box center [418, 215] width 15 height 10
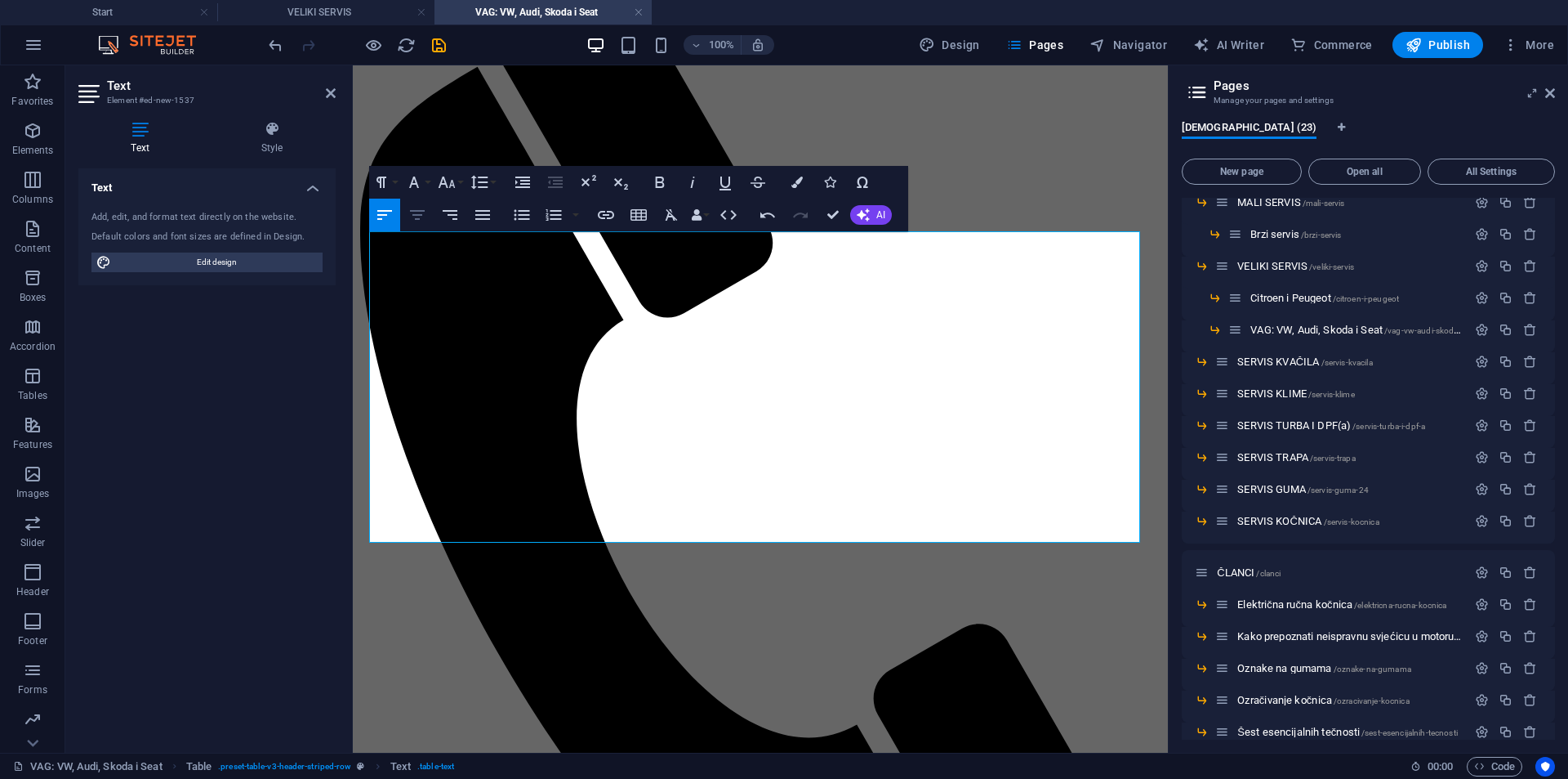
click at [425, 219] on icon "button" at bounding box center [417, 214] width 19 height 19
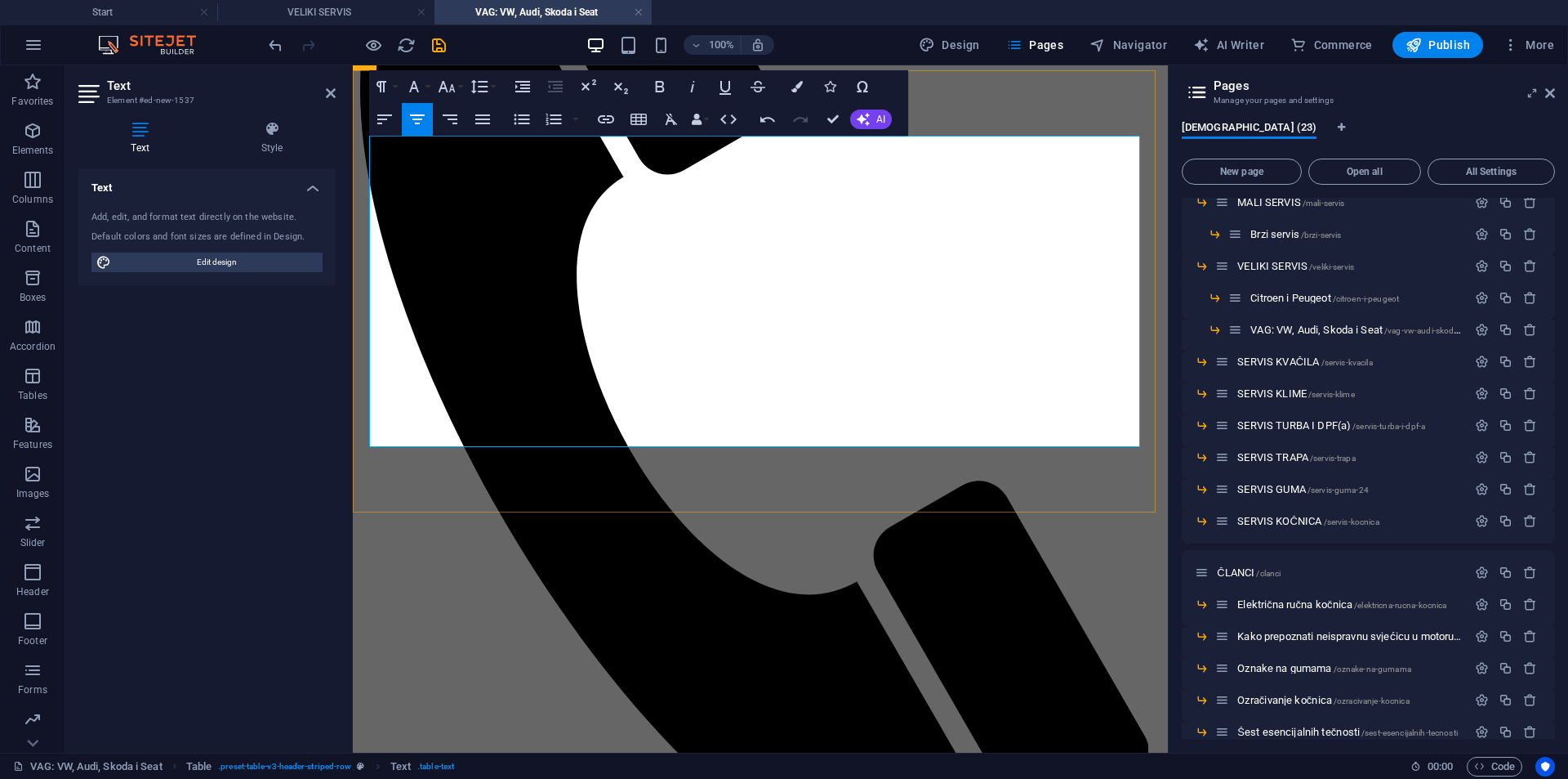
scroll to position [409, 0]
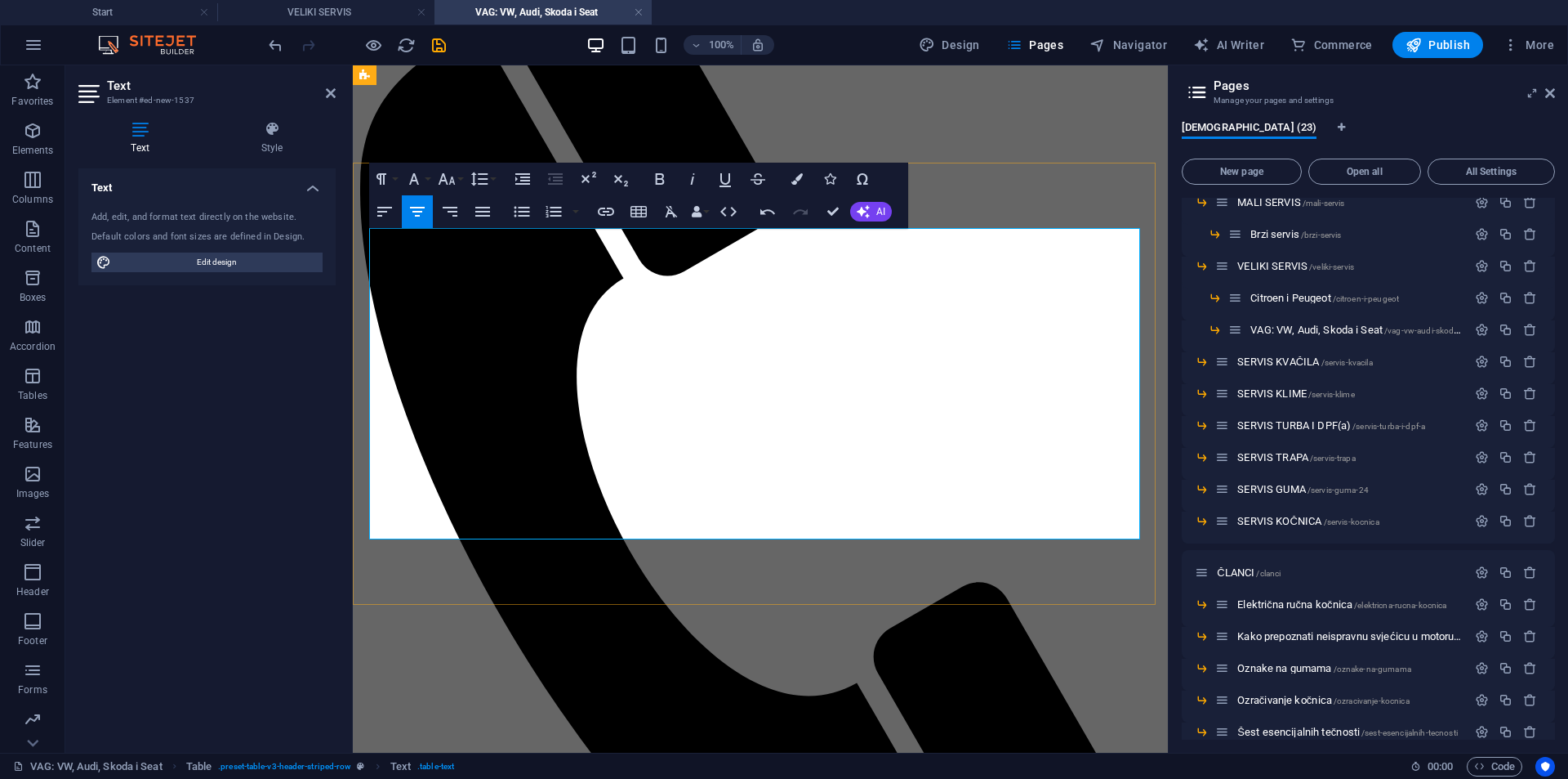
scroll to position [245, 0]
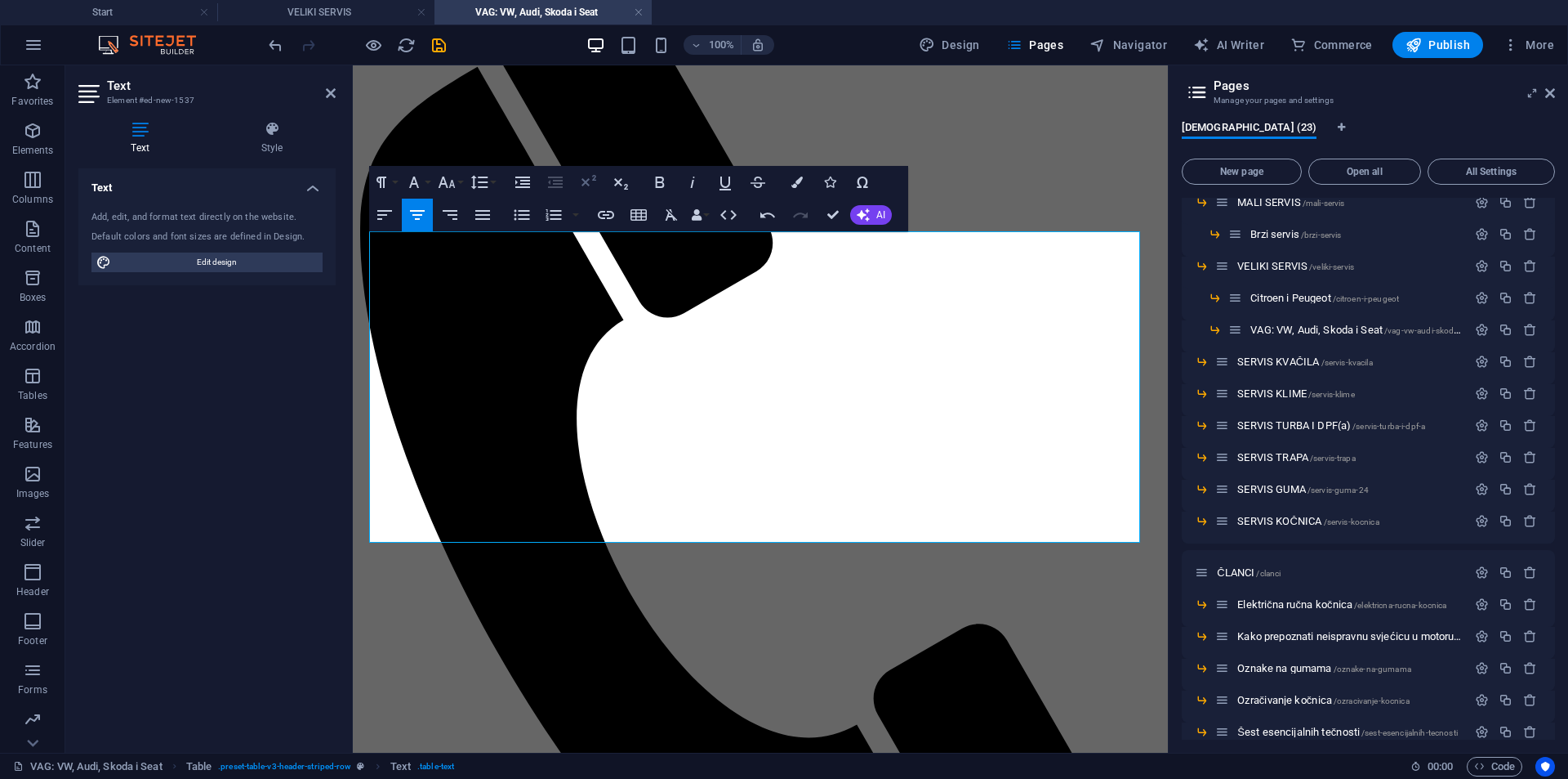
click at [592, 178] on icon "button" at bounding box center [588, 182] width 19 height 19
click at [670, 178] on button "Bold" at bounding box center [660, 182] width 31 height 33
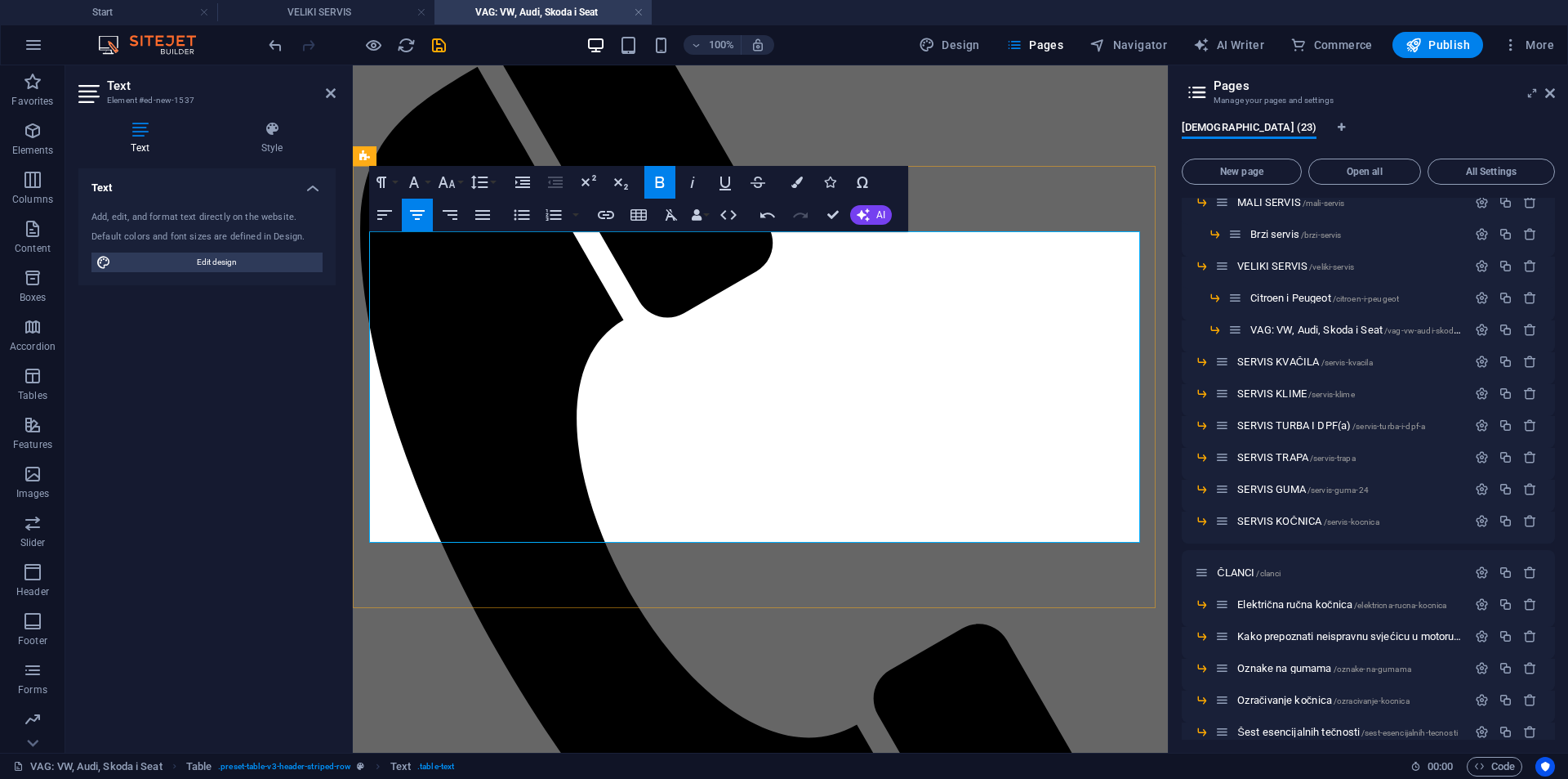
click at [800, 187] on icon "button" at bounding box center [797, 182] width 12 height 12
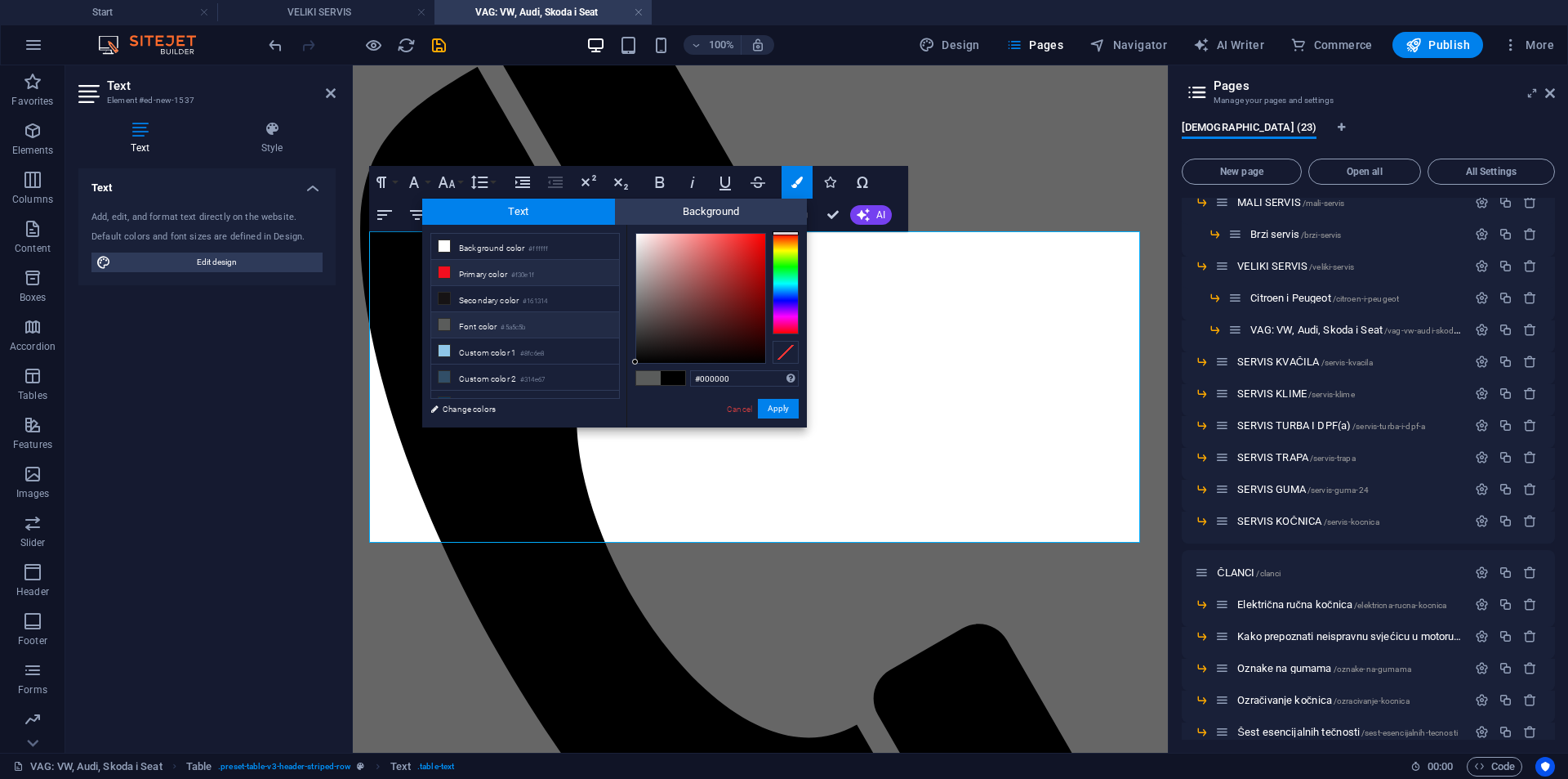
click at [560, 272] on li "Primary color #f30e1f" at bounding box center [525, 272] width 188 height 27
type input "#f30e1f"
click at [773, 403] on button "Apply" at bounding box center [779, 408] width 41 height 19
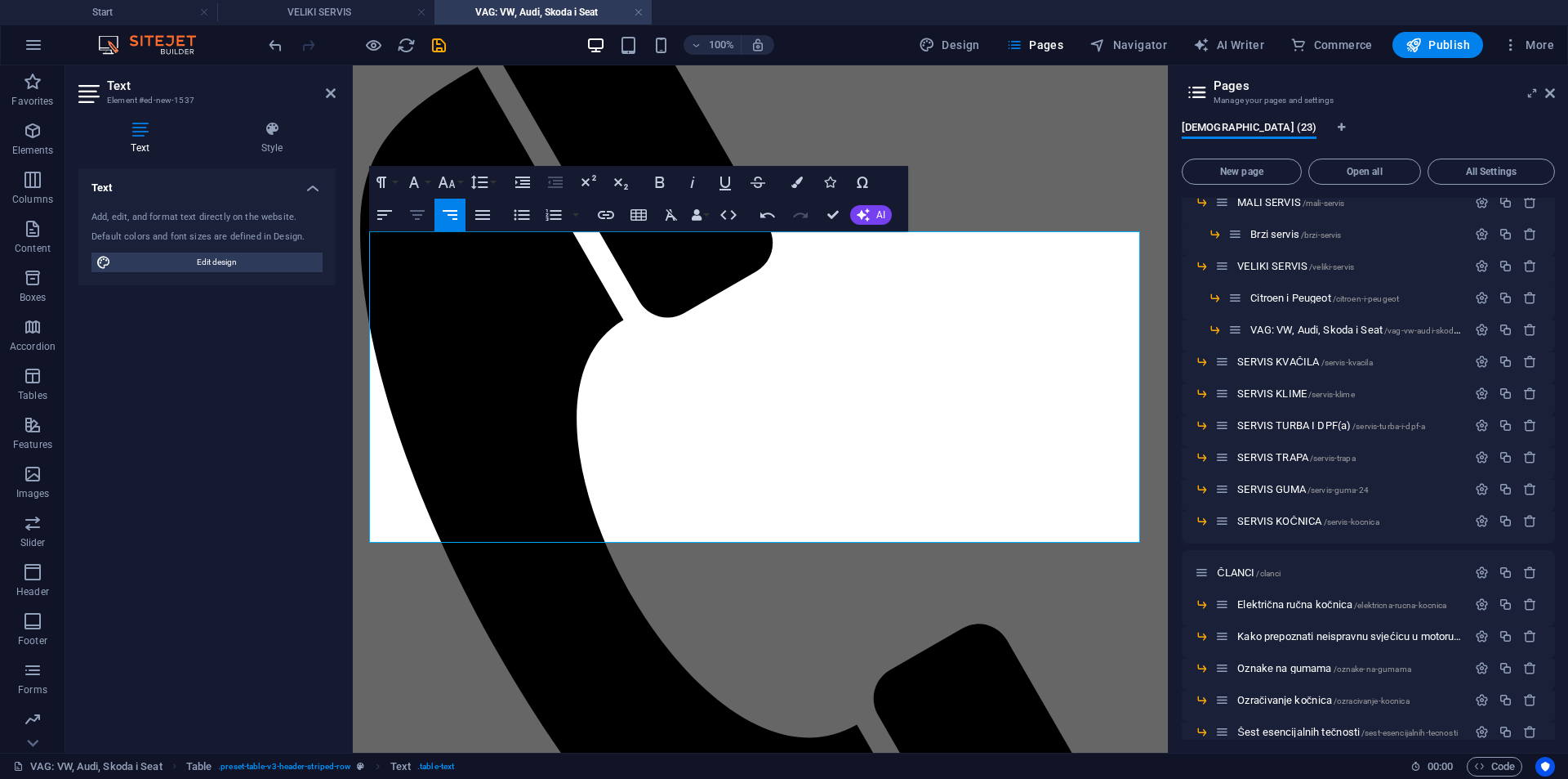
click at [413, 215] on icon "button" at bounding box center [418, 215] width 15 height 10
drag, startPoint x: 1044, startPoint y: 429, endPoint x: 1027, endPoint y: 432, distance: 17.3
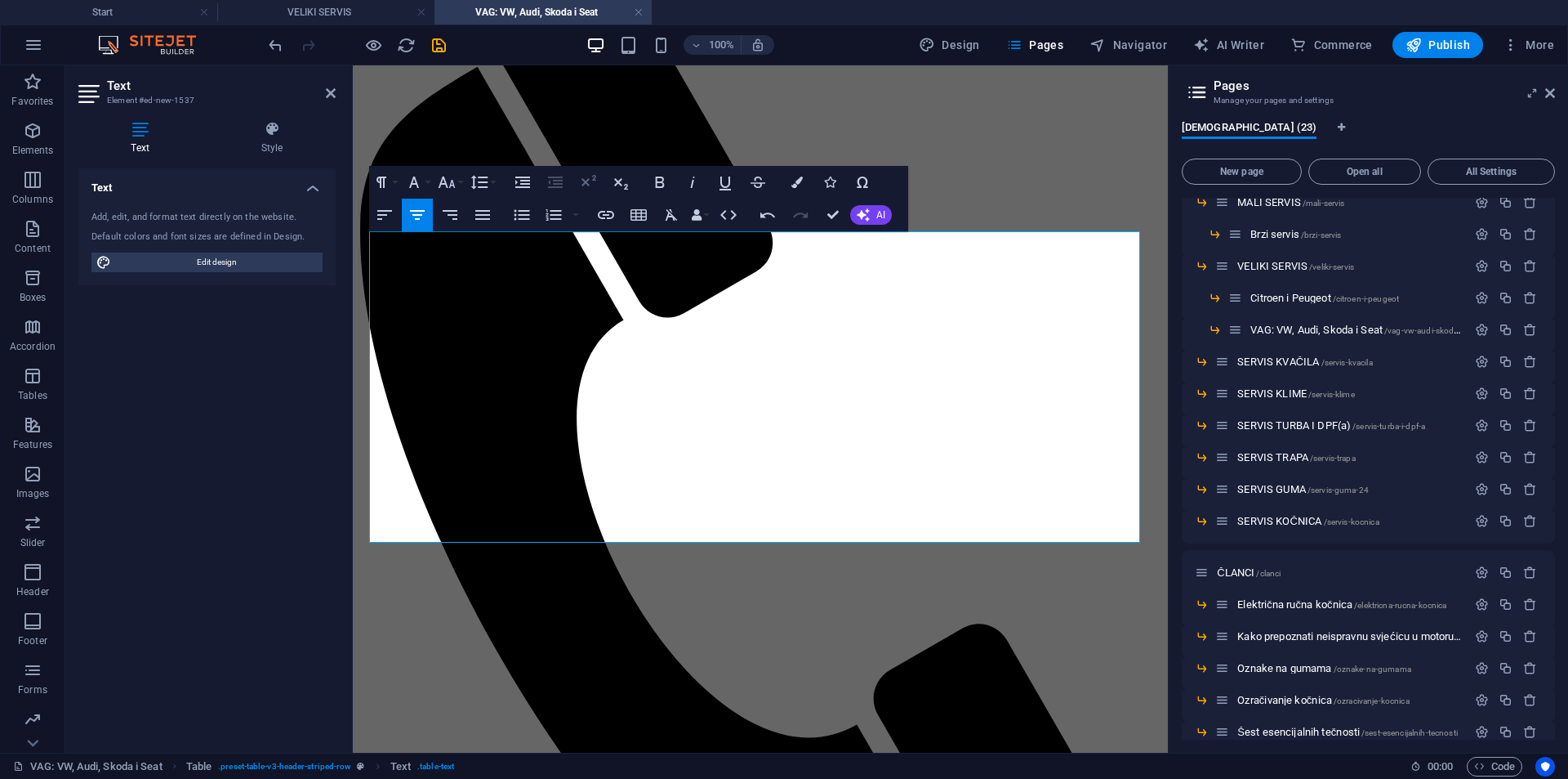
click at [596, 185] on icon "button" at bounding box center [588, 182] width 19 height 19
click at [655, 183] on icon "button" at bounding box center [660, 182] width 19 height 19
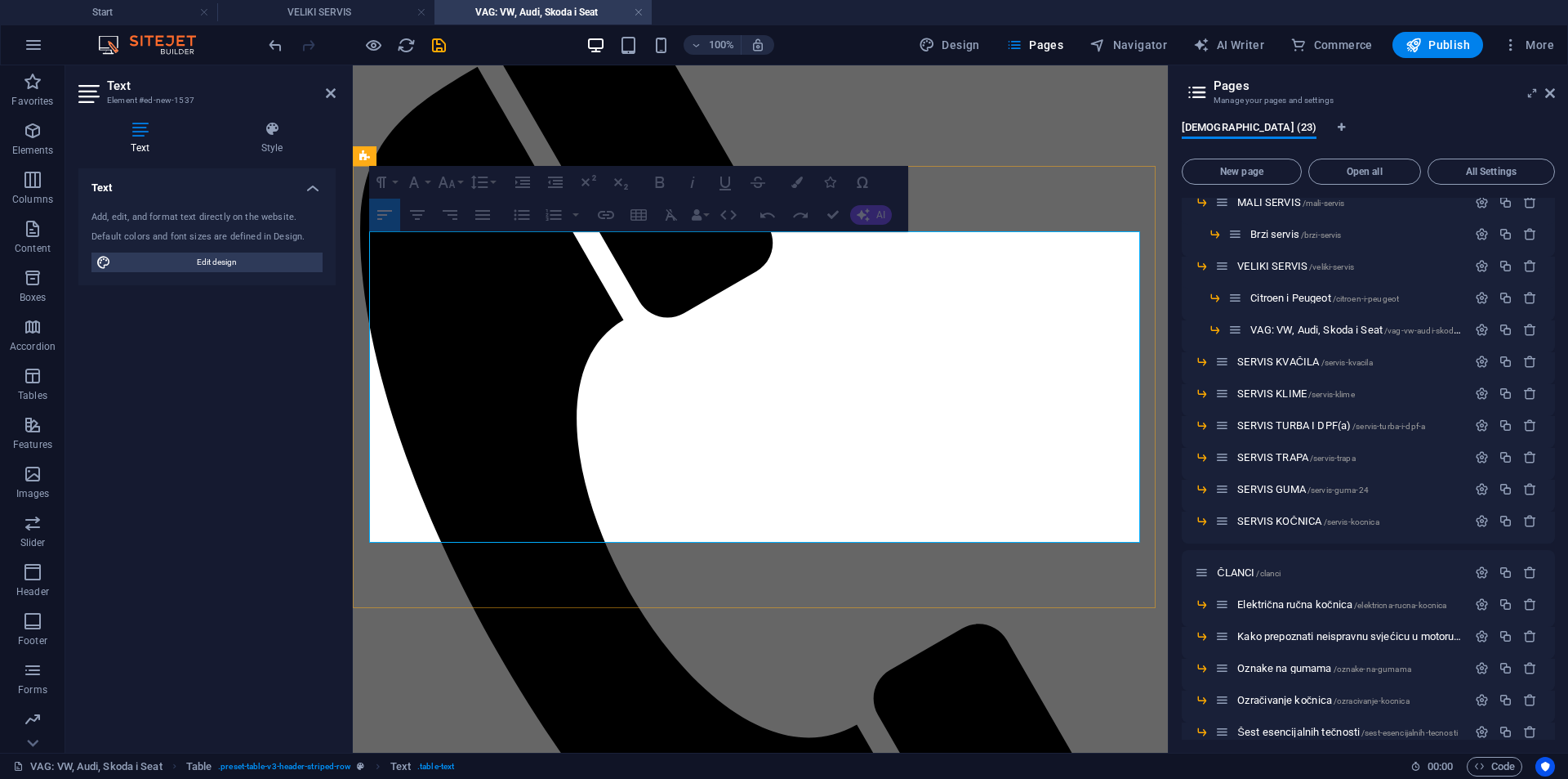
drag, startPoint x: 857, startPoint y: 428, endPoint x: 806, endPoint y: 428, distance: 51.0
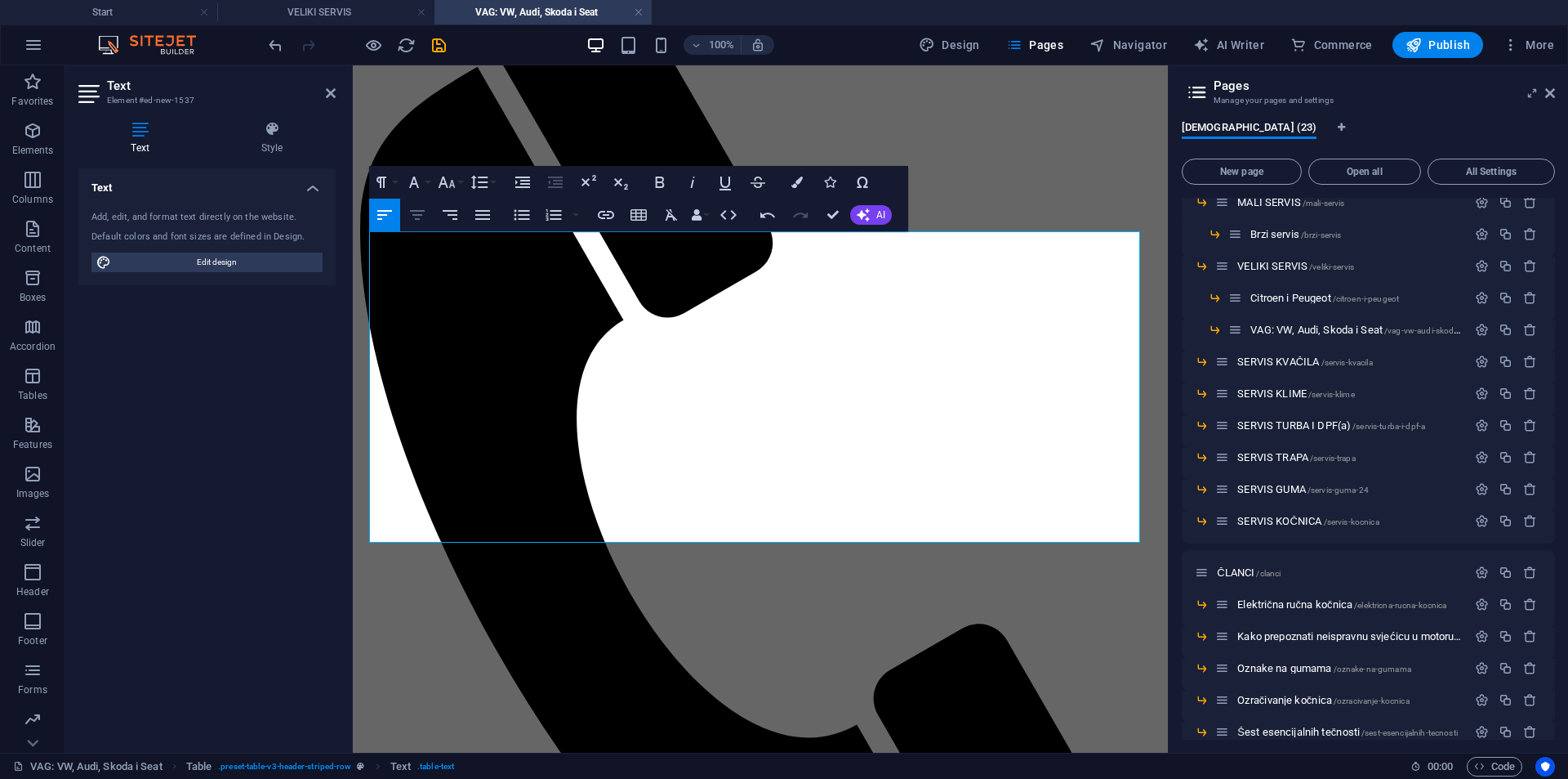
click at [424, 222] on icon "button" at bounding box center [417, 214] width 19 height 19
drag, startPoint x: 867, startPoint y: 432, endPoint x: 849, endPoint y: 432, distance: 18.0
click at [590, 181] on icon "button" at bounding box center [588, 182] width 19 height 19
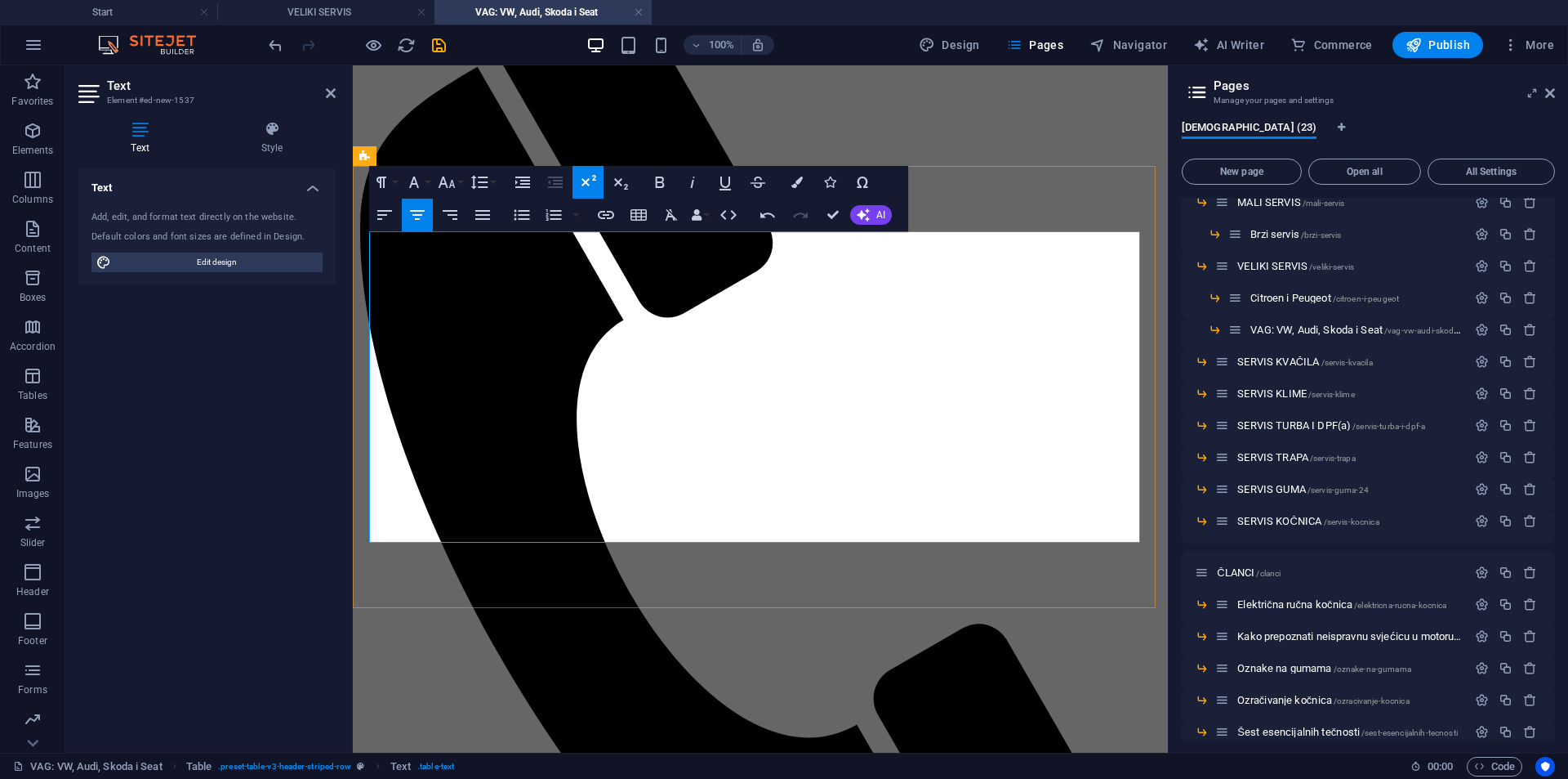
click at [658, 181] on icon "button" at bounding box center [660, 182] width 19 height 19
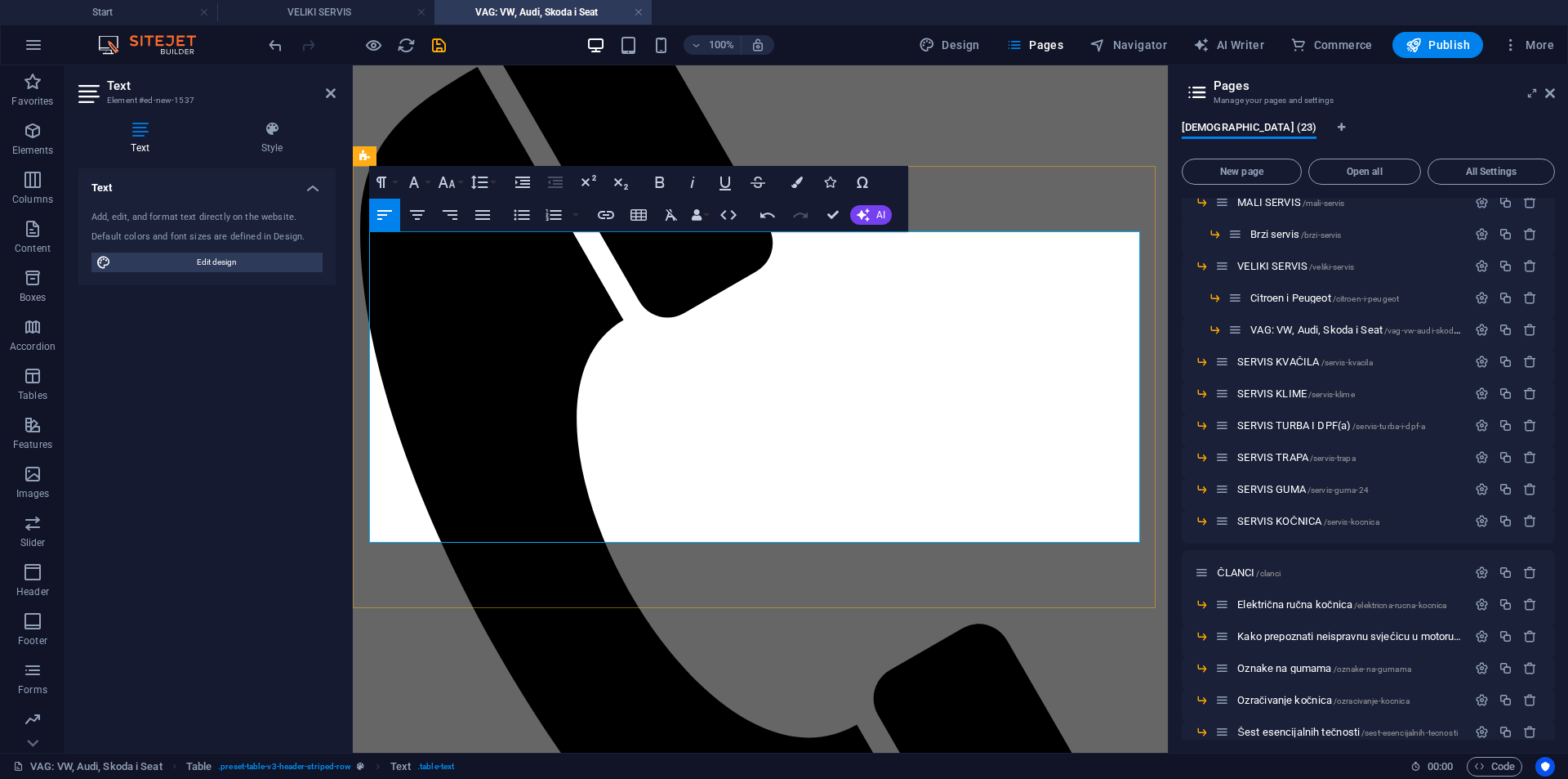
click at [420, 216] on icon "button" at bounding box center [418, 215] width 15 height 10
drag, startPoint x: 693, startPoint y: 428, endPoint x: 680, endPoint y: 429, distance: 13.0
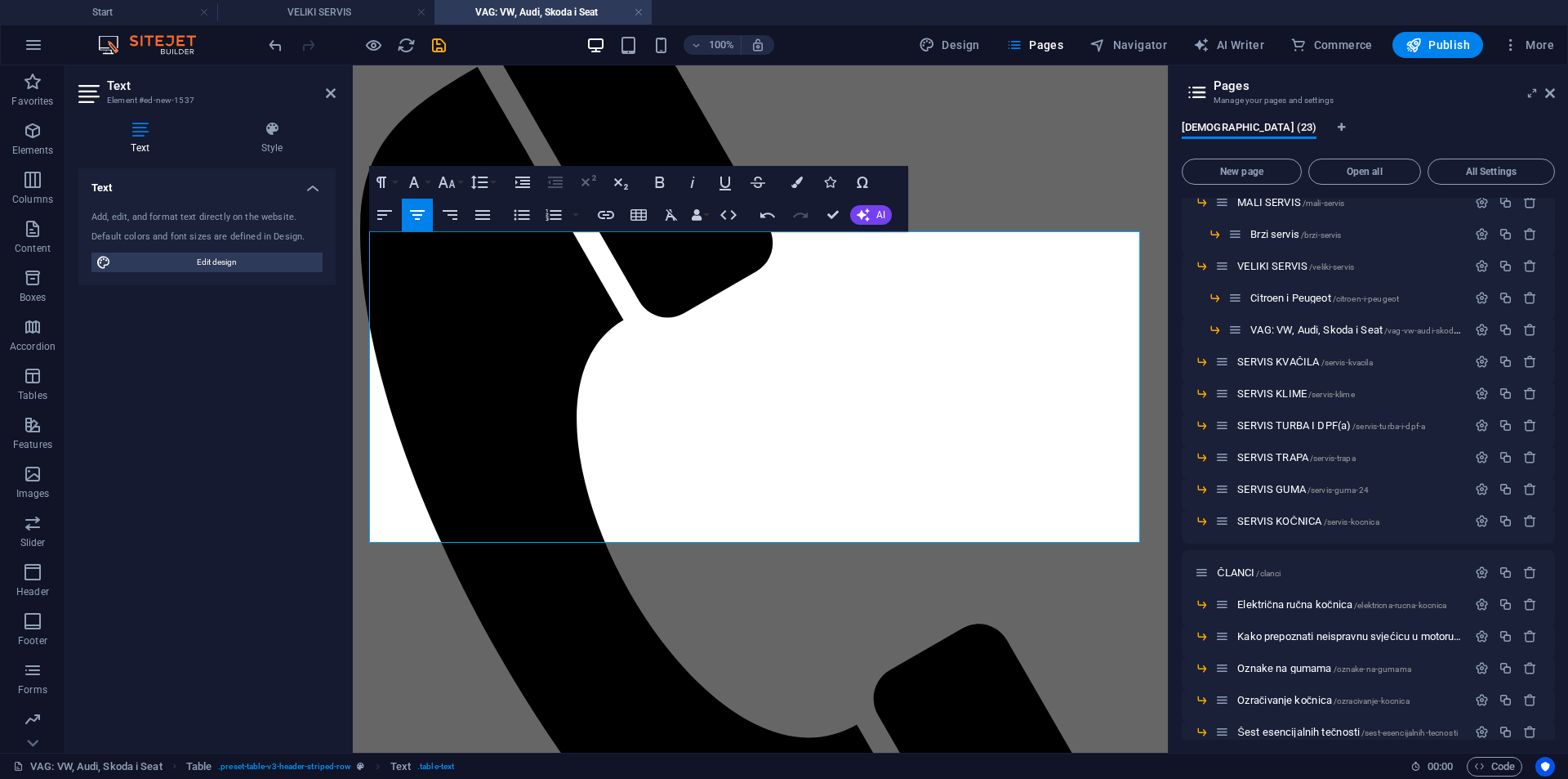
click at [586, 187] on icon "button" at bounding box center [588, 182] width 19 height 19
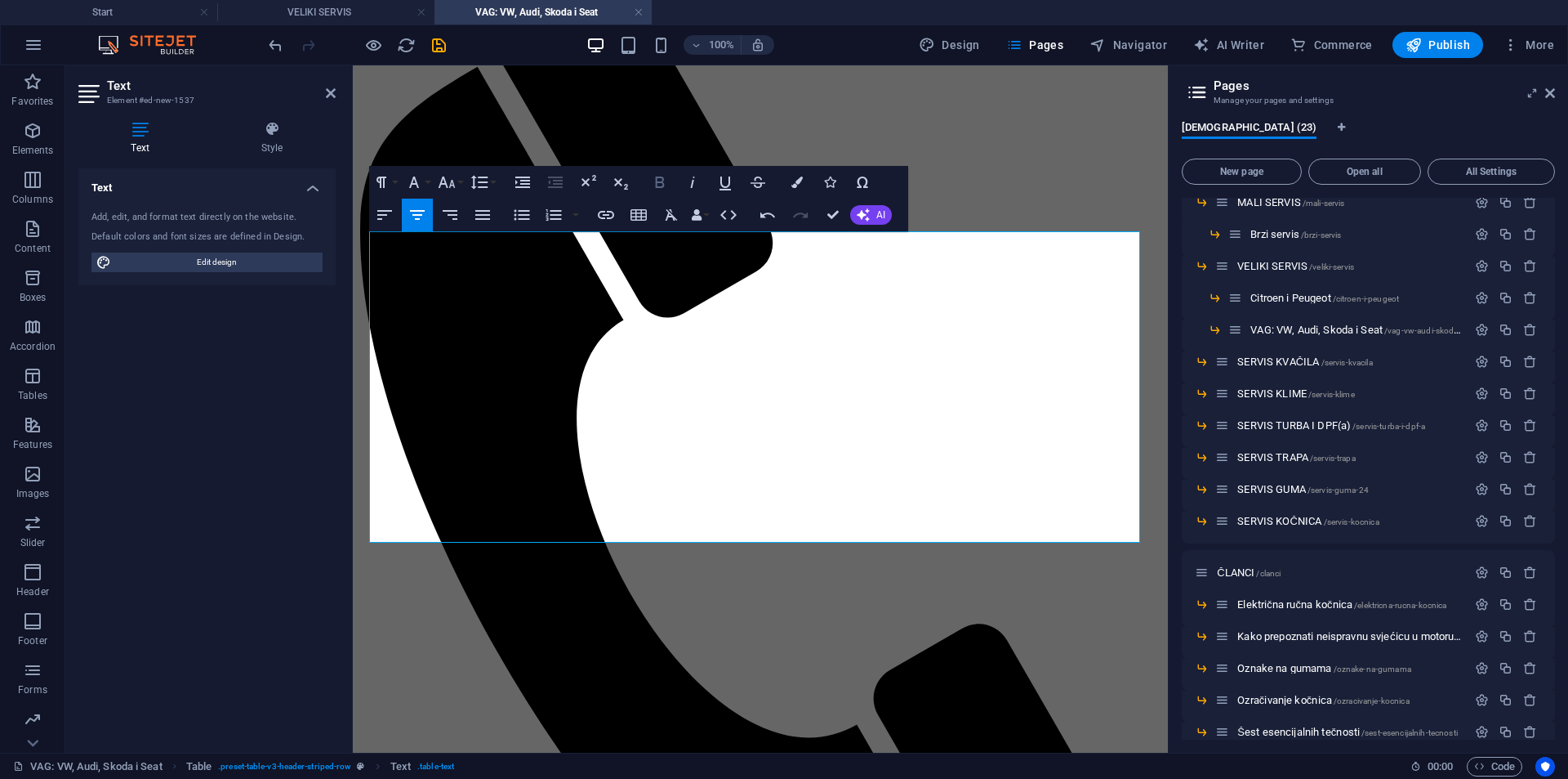
click at [657, 183] on icon "button" at bounding box center [660, 182] width 9 height 12
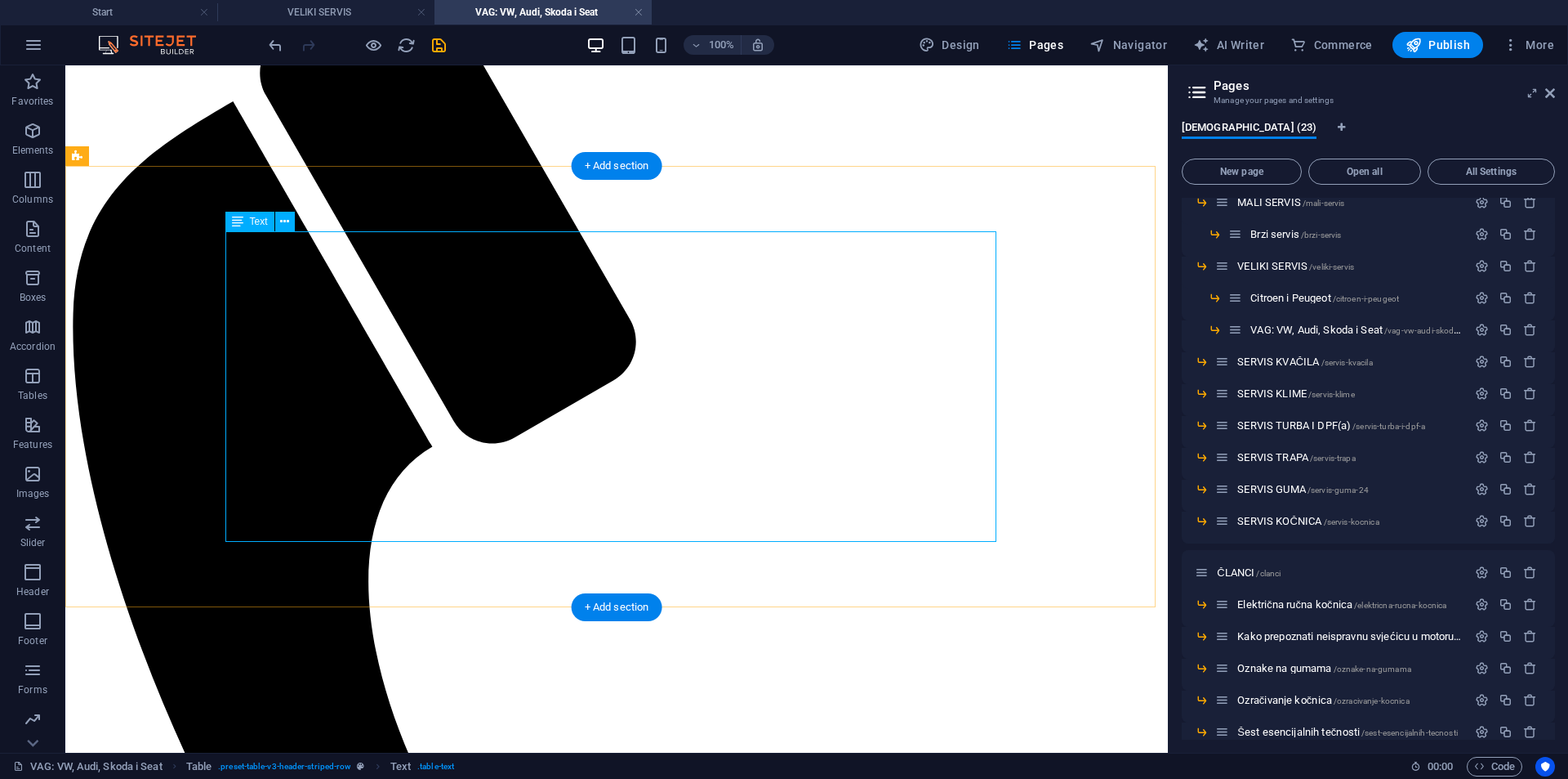
click at [1120, 41] on span "Navigator" at bounding box center [1128, 45] width 78 height 16
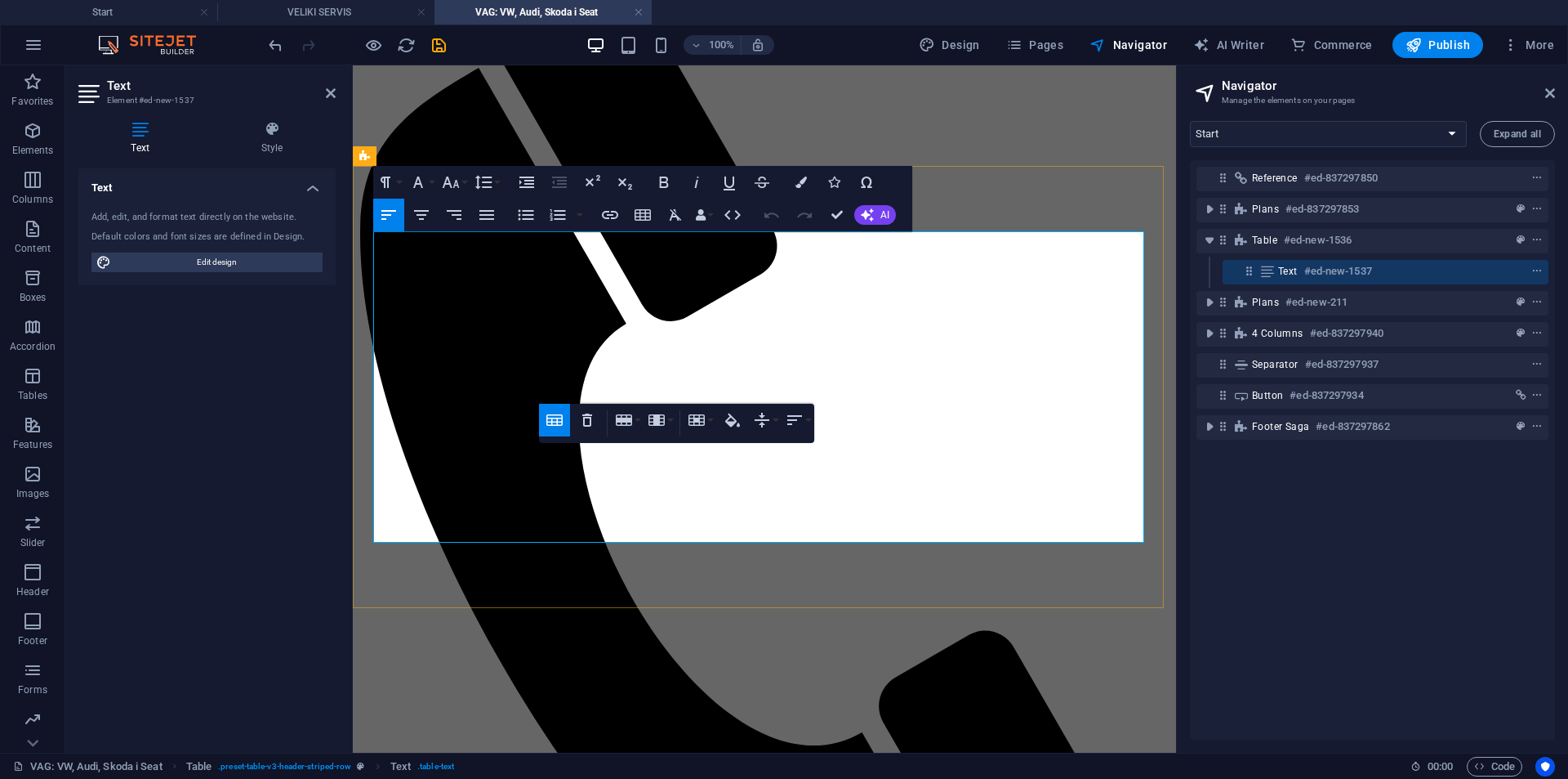
click at [1276, 266] on icon at bounding box center [1268, 272] width 18 height 13
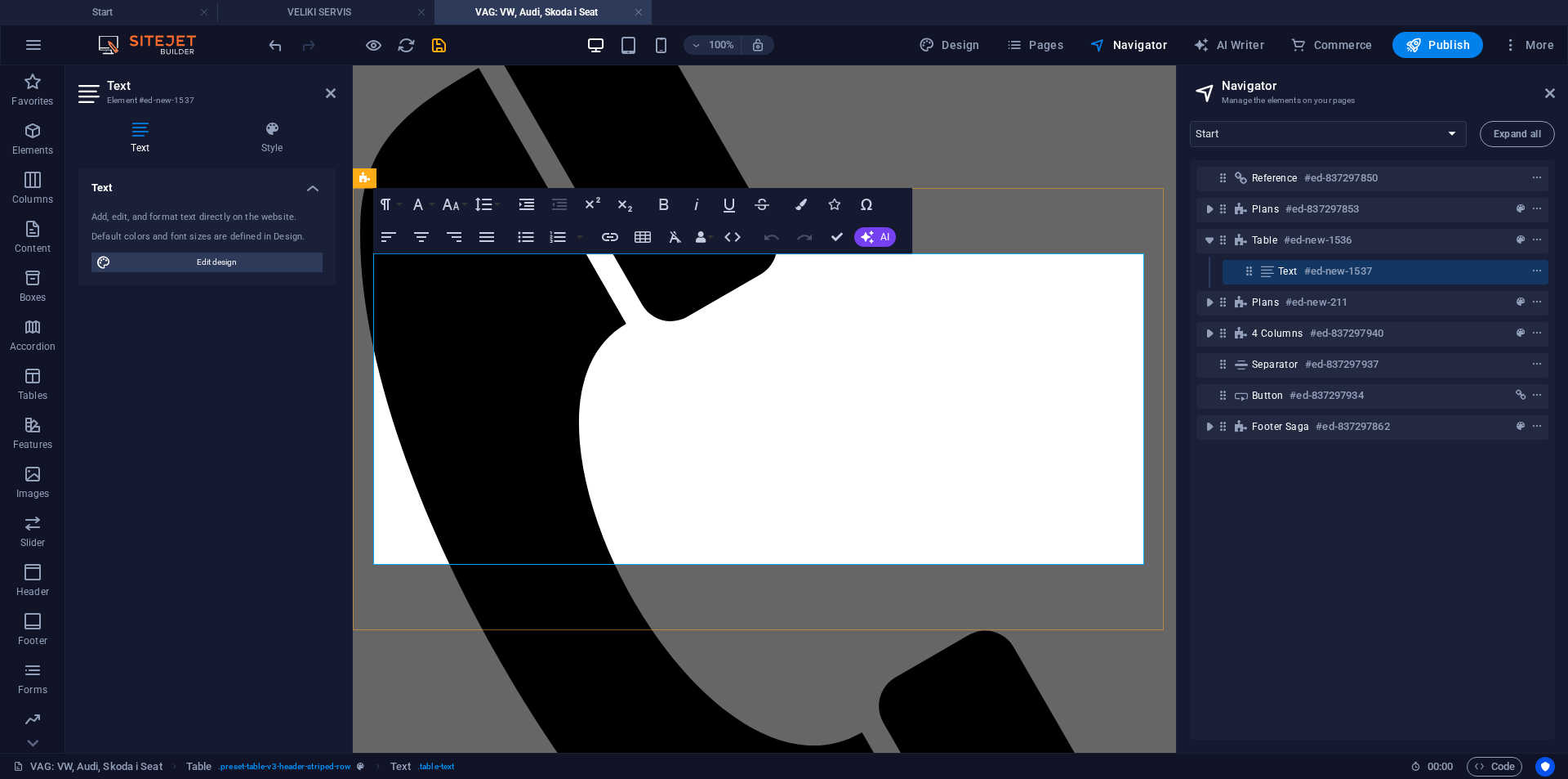
scroll to position [223, 0]
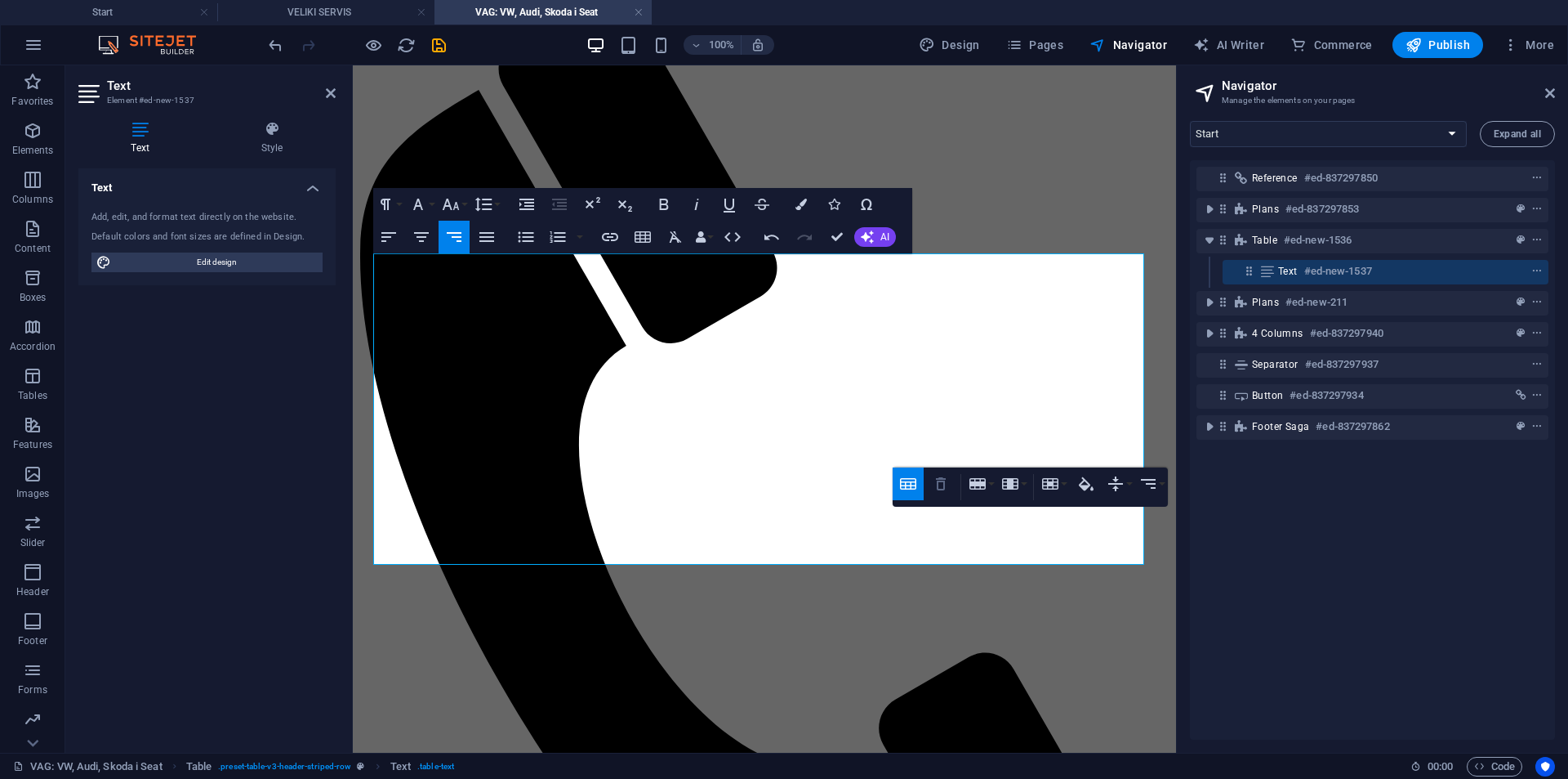
click at [942, 481] on icon "button" at bounding box center [940, 484] width 10 height 13
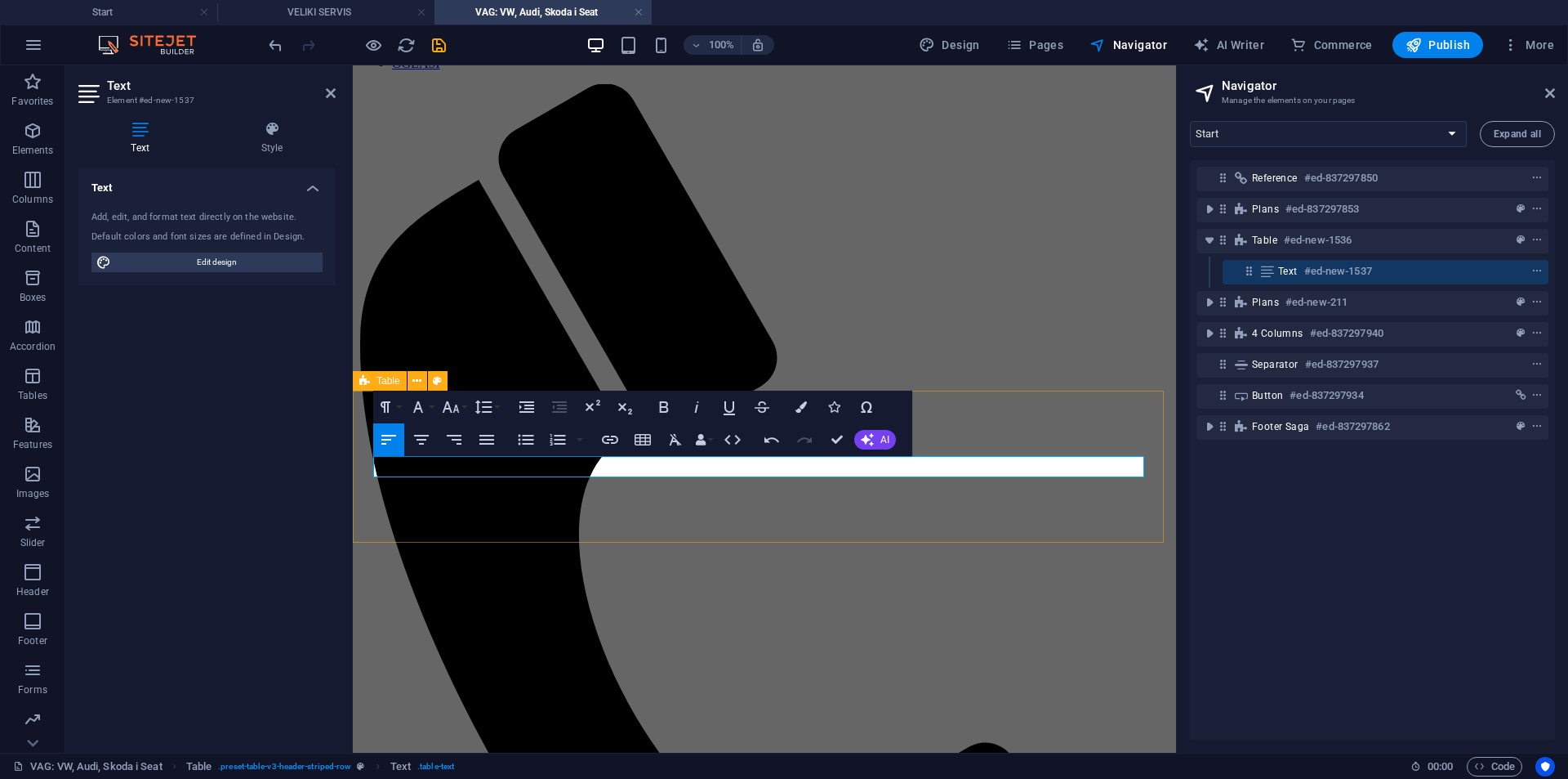
scroll to position [0, 0]
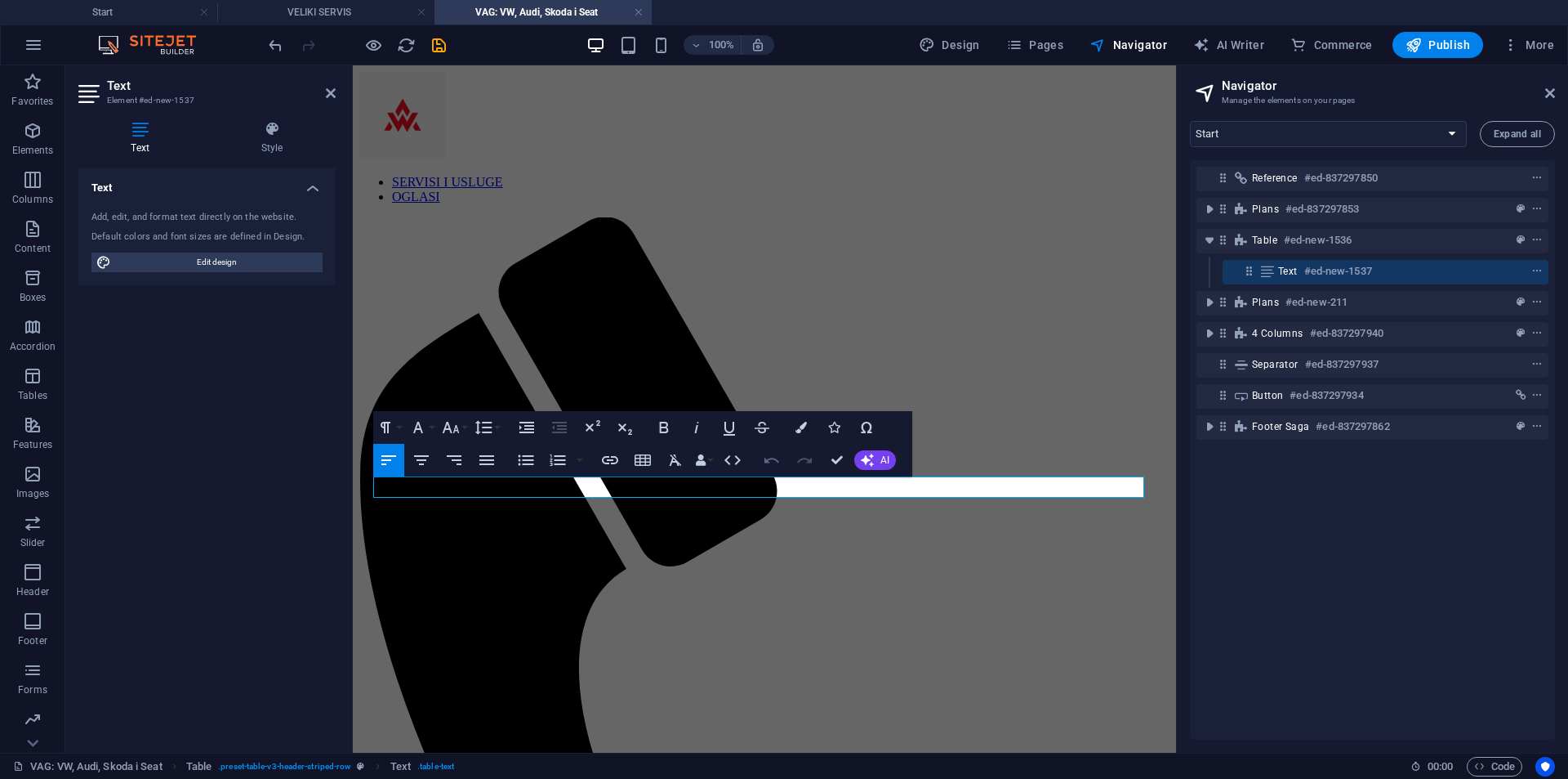
click at [759, 459] on button "Undo" at bounding box center [772, 460] width 31 height 33
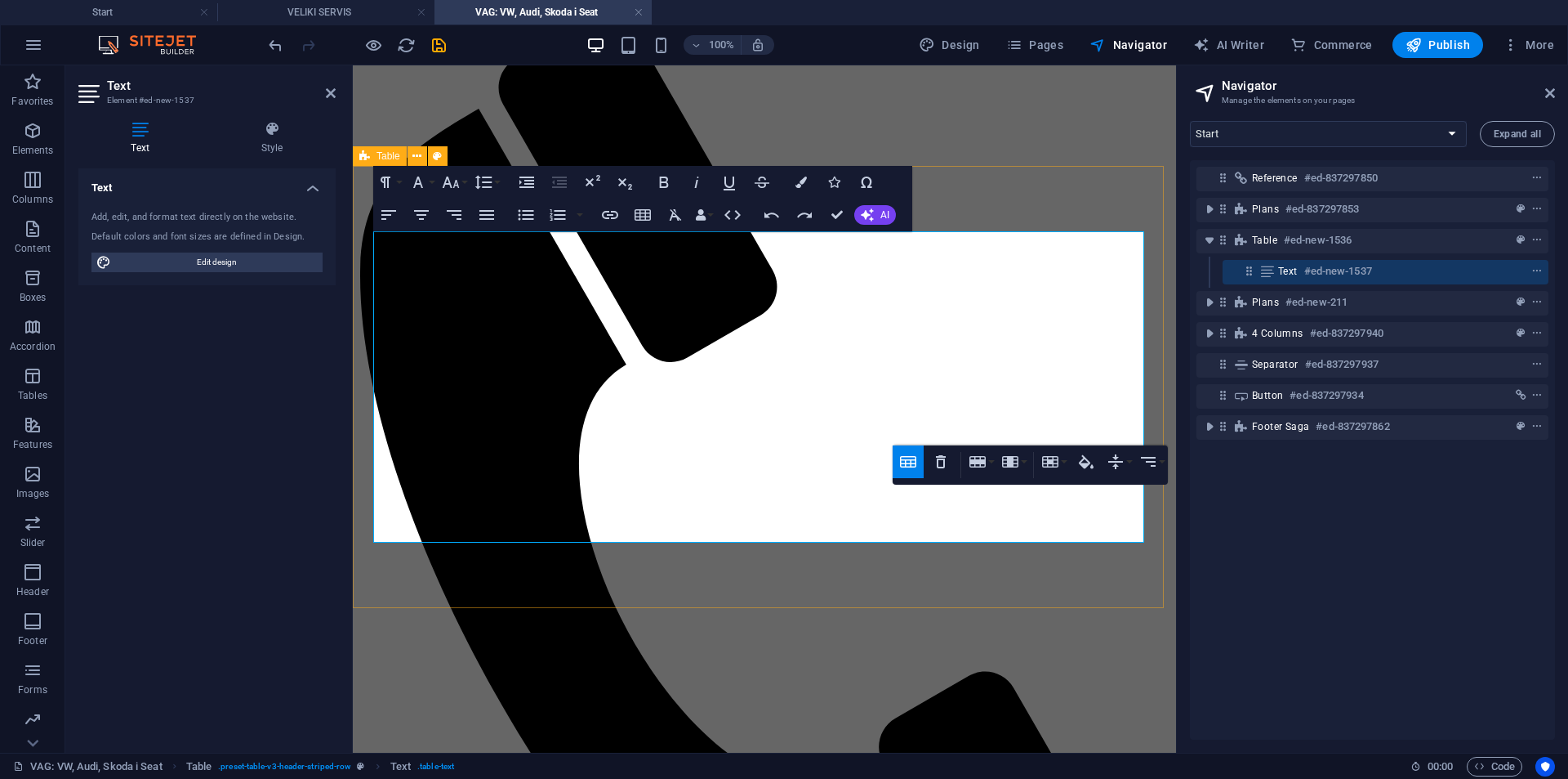
scroll to position [245, 0]
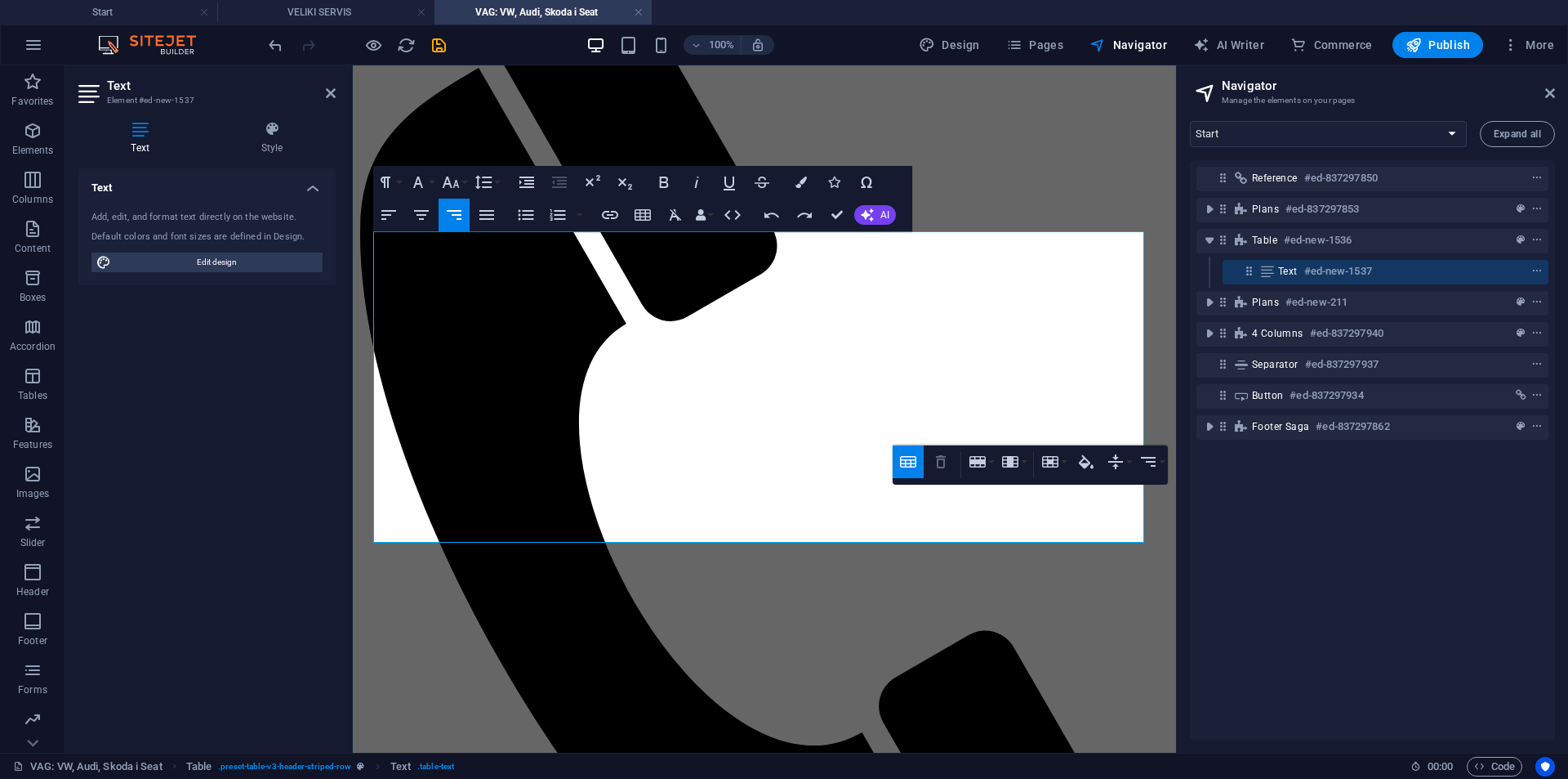
click at [943, 464] on icon "button" at bounding box center [940, 461] width 19 height 19
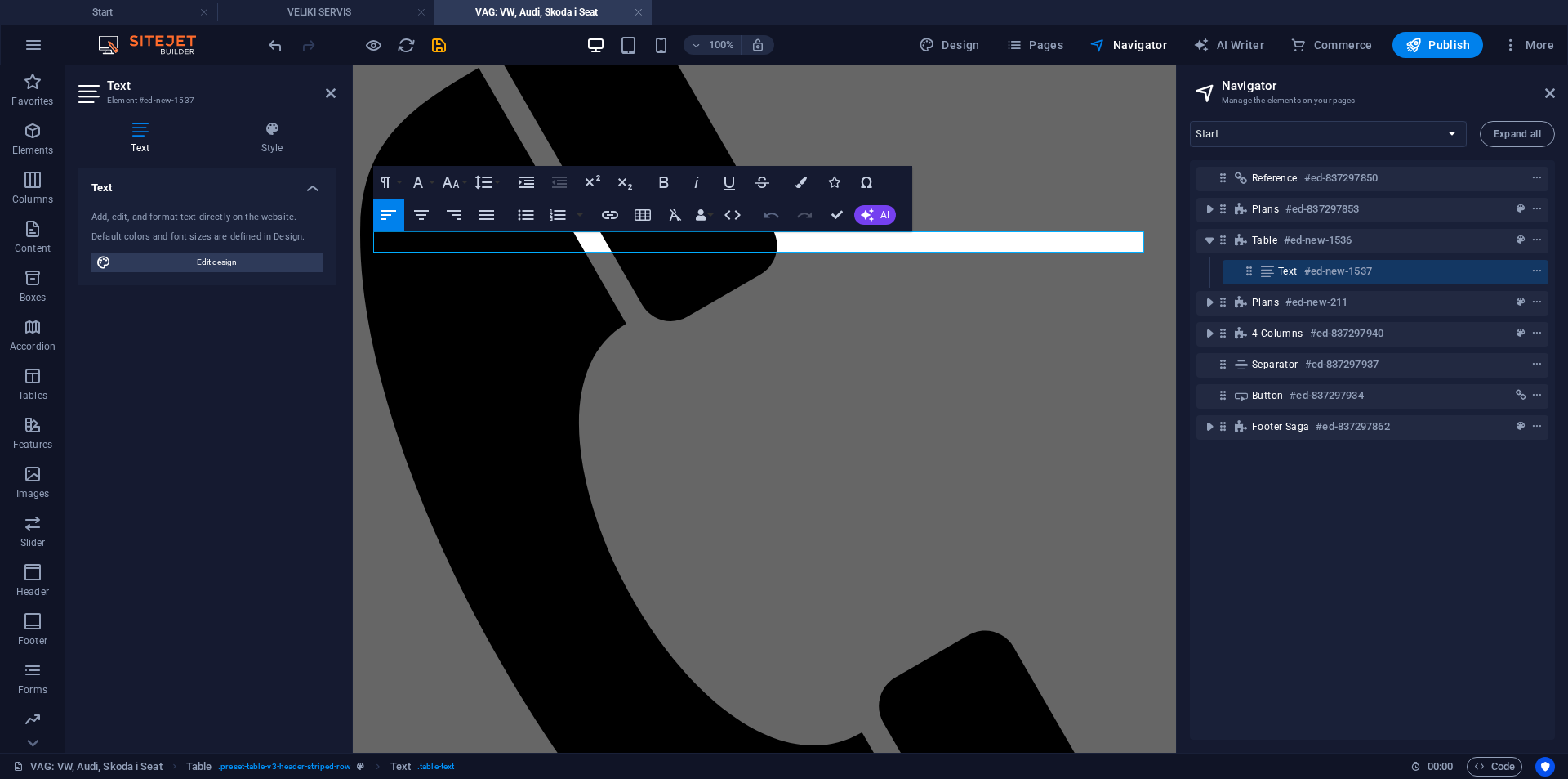
click at [768, 214] on icon "button" at bounding box center [772, 215] width 15 height 5
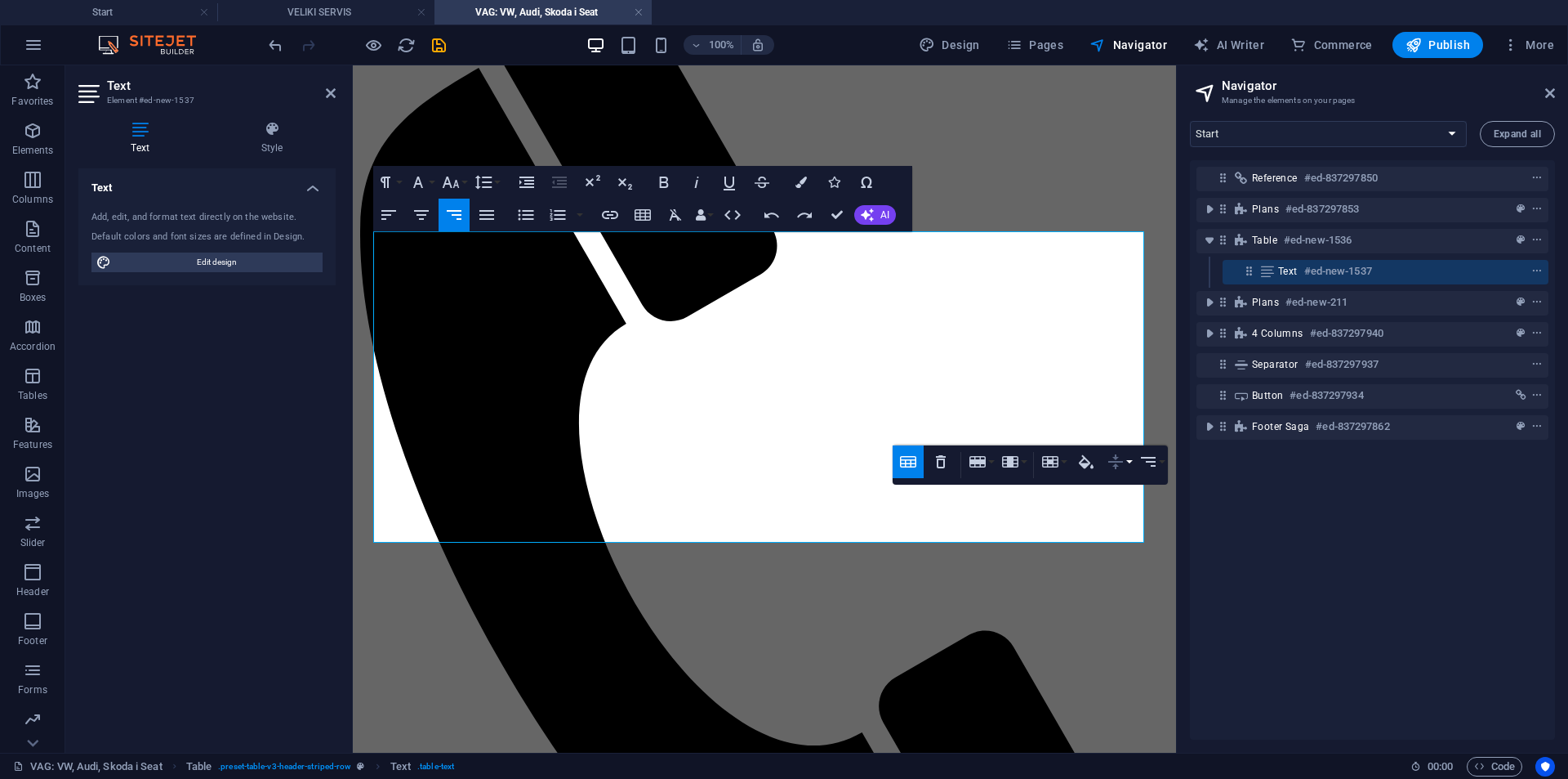
click at [1117, 460] on icon "button" at bounding box center [1115, 461] width 19 height 19
click at [1097, 485] on div "Table Header Remove Table Row Insert row above Insert row below Delete row Colu…" at bounding box center [1030, 464] width 275 height 39
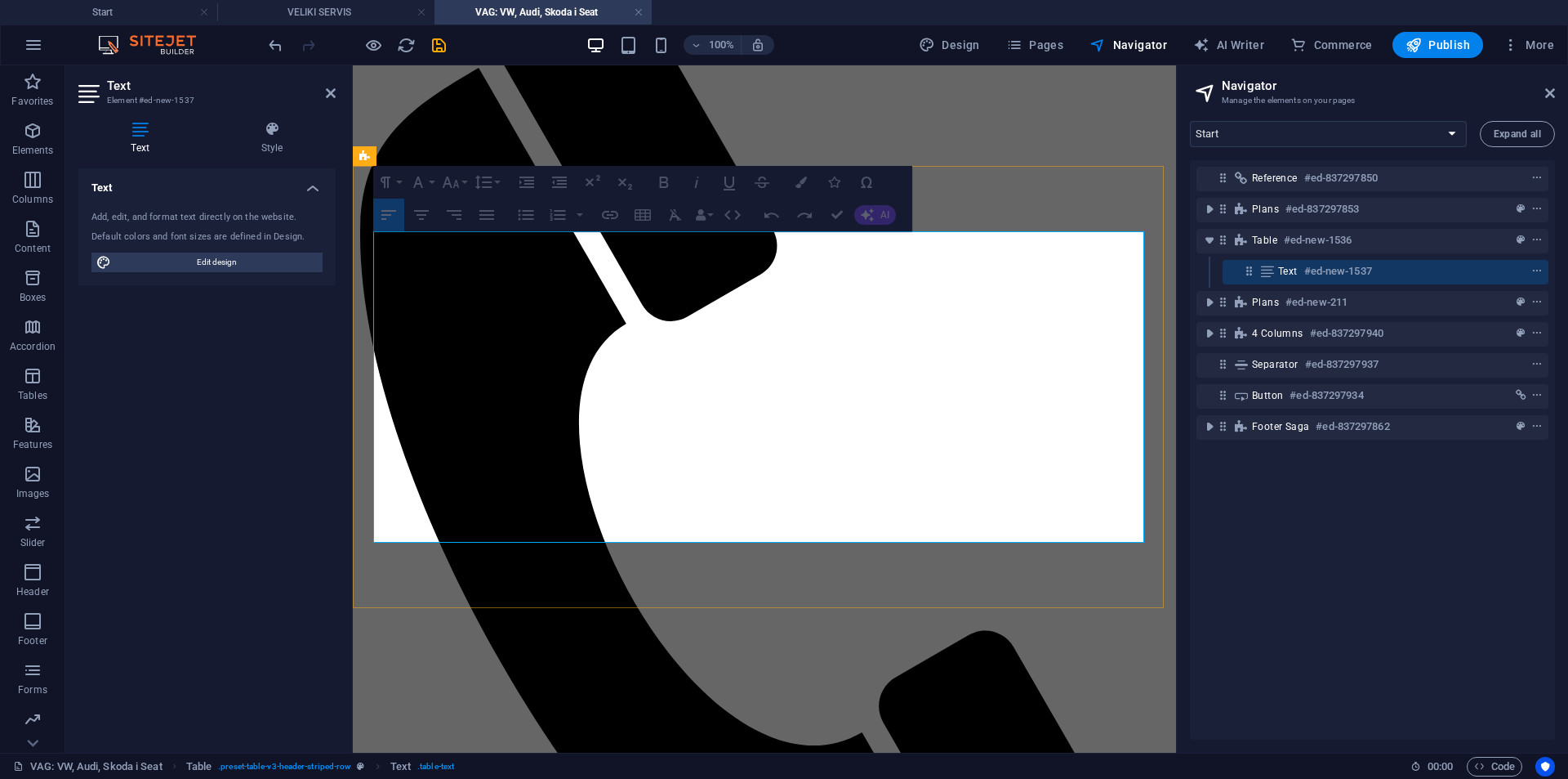
drag, startPoint x: 534, startPoint y: 522, endPoint x: 1029, endPoint y: 505, distance: 495.3
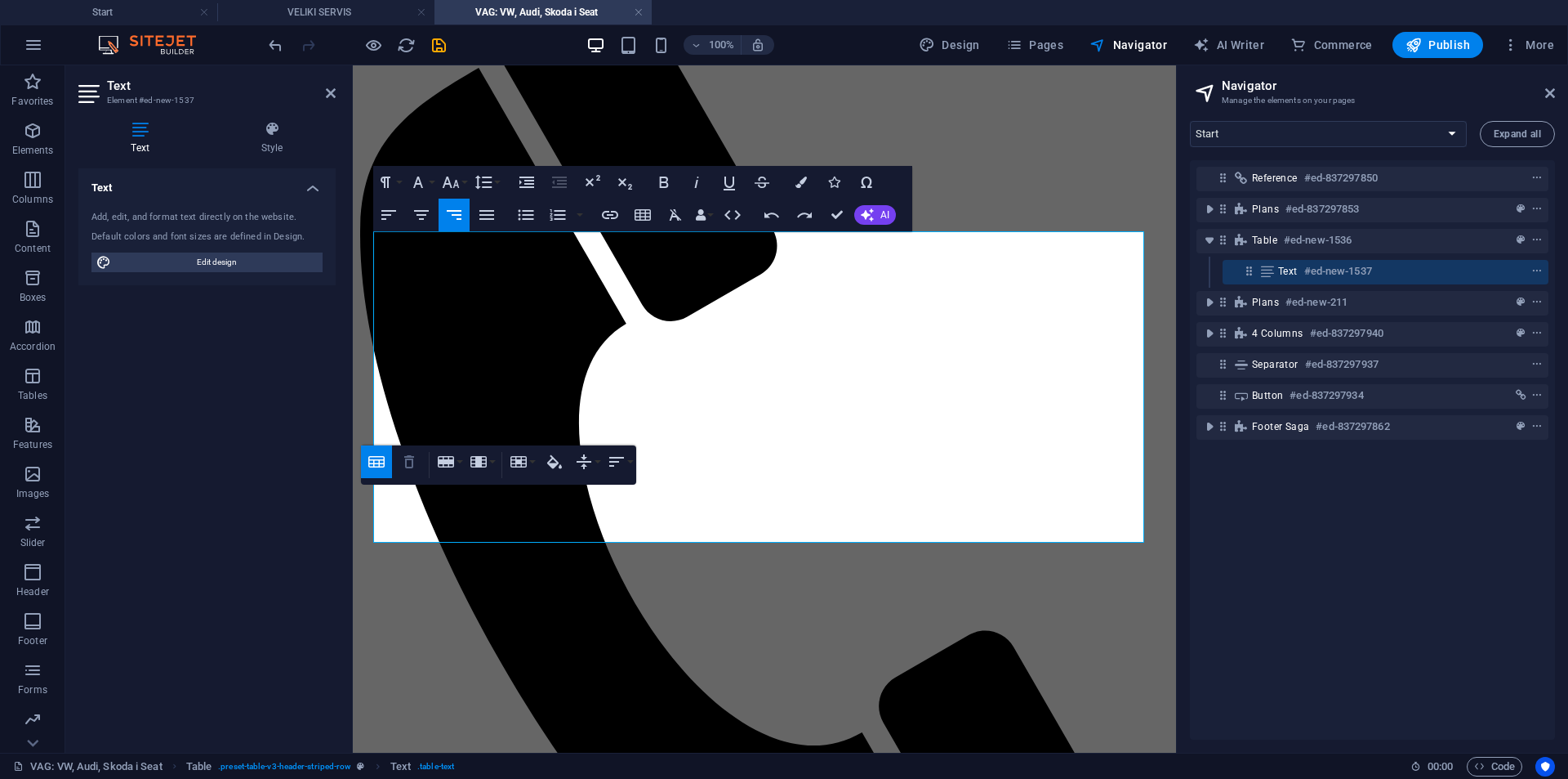
click at [413, 471] on icon "button" at bounding box center [408, 461] width 19 height 19
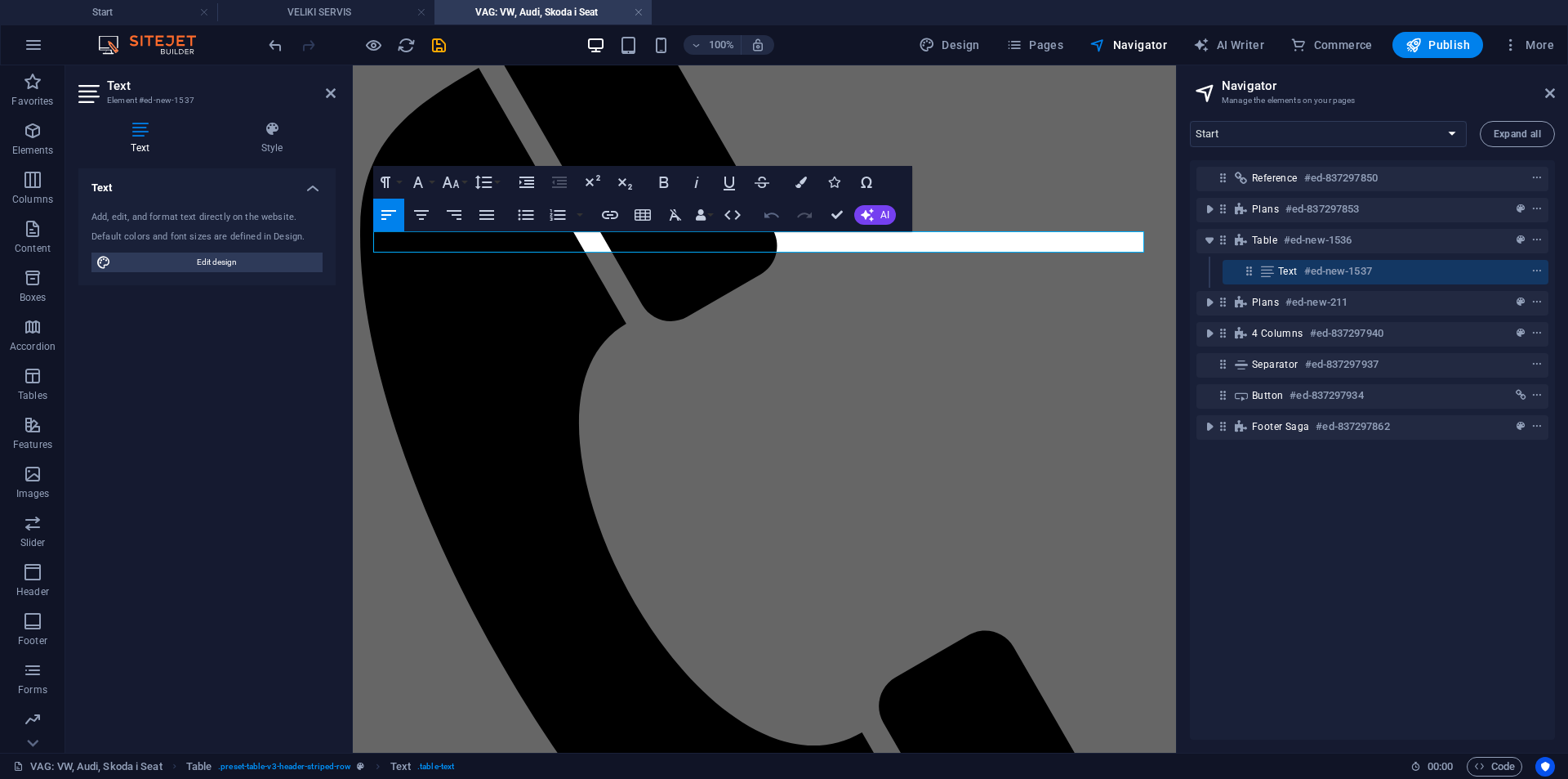
click at [780, 221] on icon "button" at bounding box center [771, 214] width 19 height 19
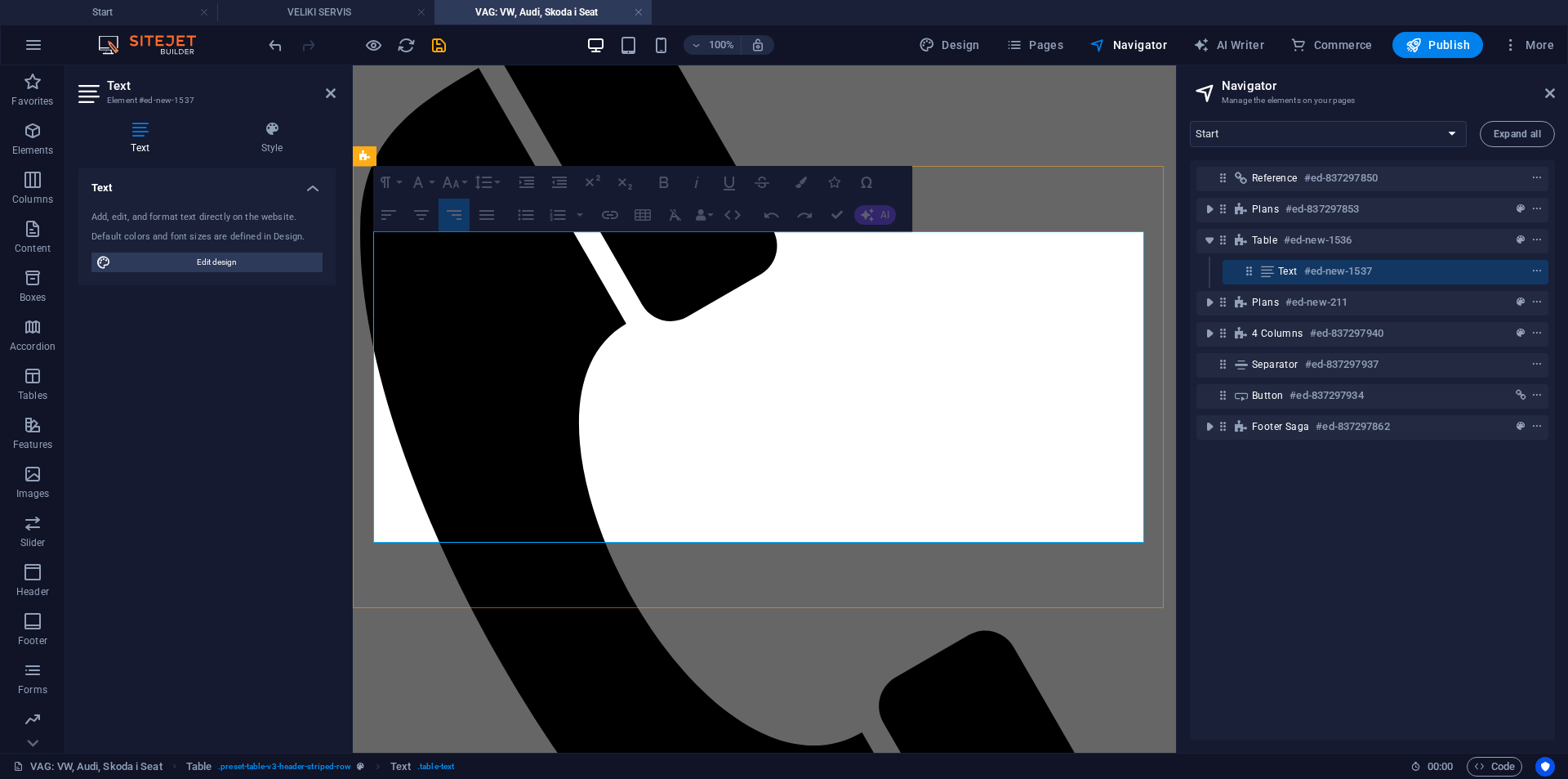
drag, startPoint x: 993, startPoint y: 512, endPoint x: 508, endPoint y: 514, distance: 485.0
drag, startPoint x: 1042, startPoint y: 475, endPoint x: 536, endPoint y: 479, distance: 506.0
drag, startPoint x: 963, startPoint y: 521, endPoint x: 523, endPoint y: 525, distance: 440.0
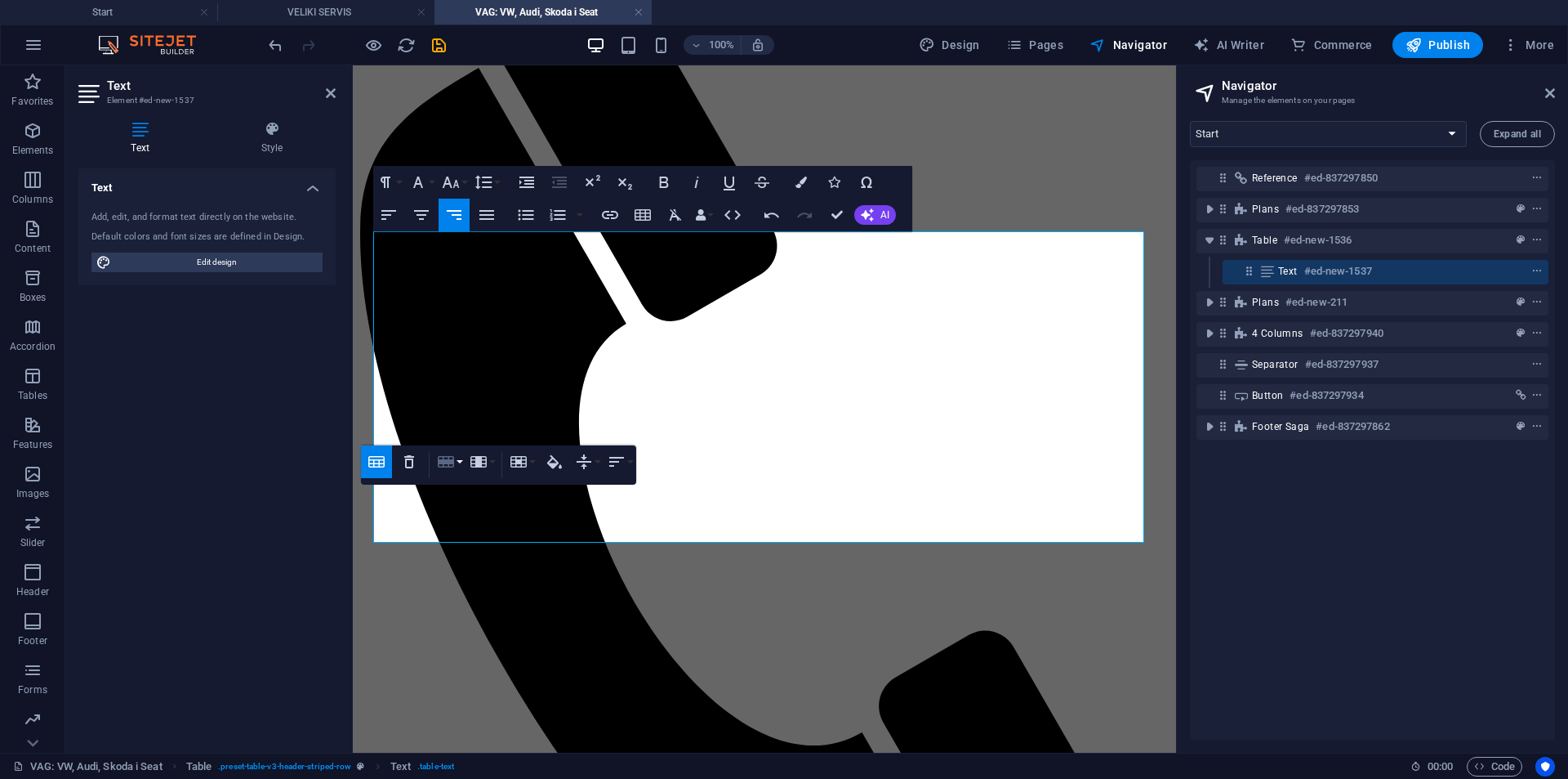
click at [455, 464] on icon "button" at bounding box center [445, 461] width 19 height 19
click at [480, 532] on link "Delete row" at bounding box center [496, 542] width 125 height 25
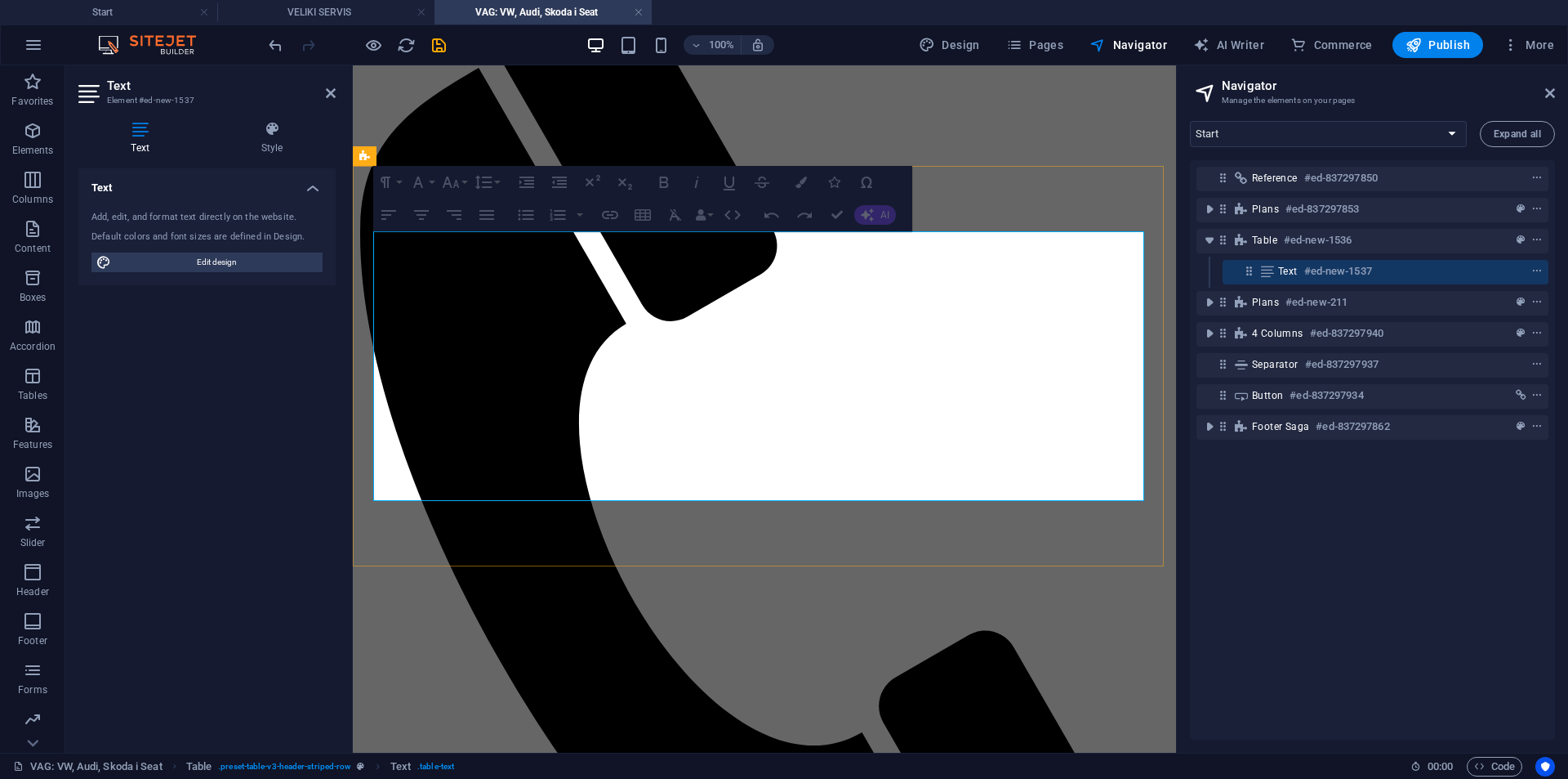
drag, startPoint x: 496, startPoint y: 485, endPoint x: 965, endPoint y: 482, distance: 469.0
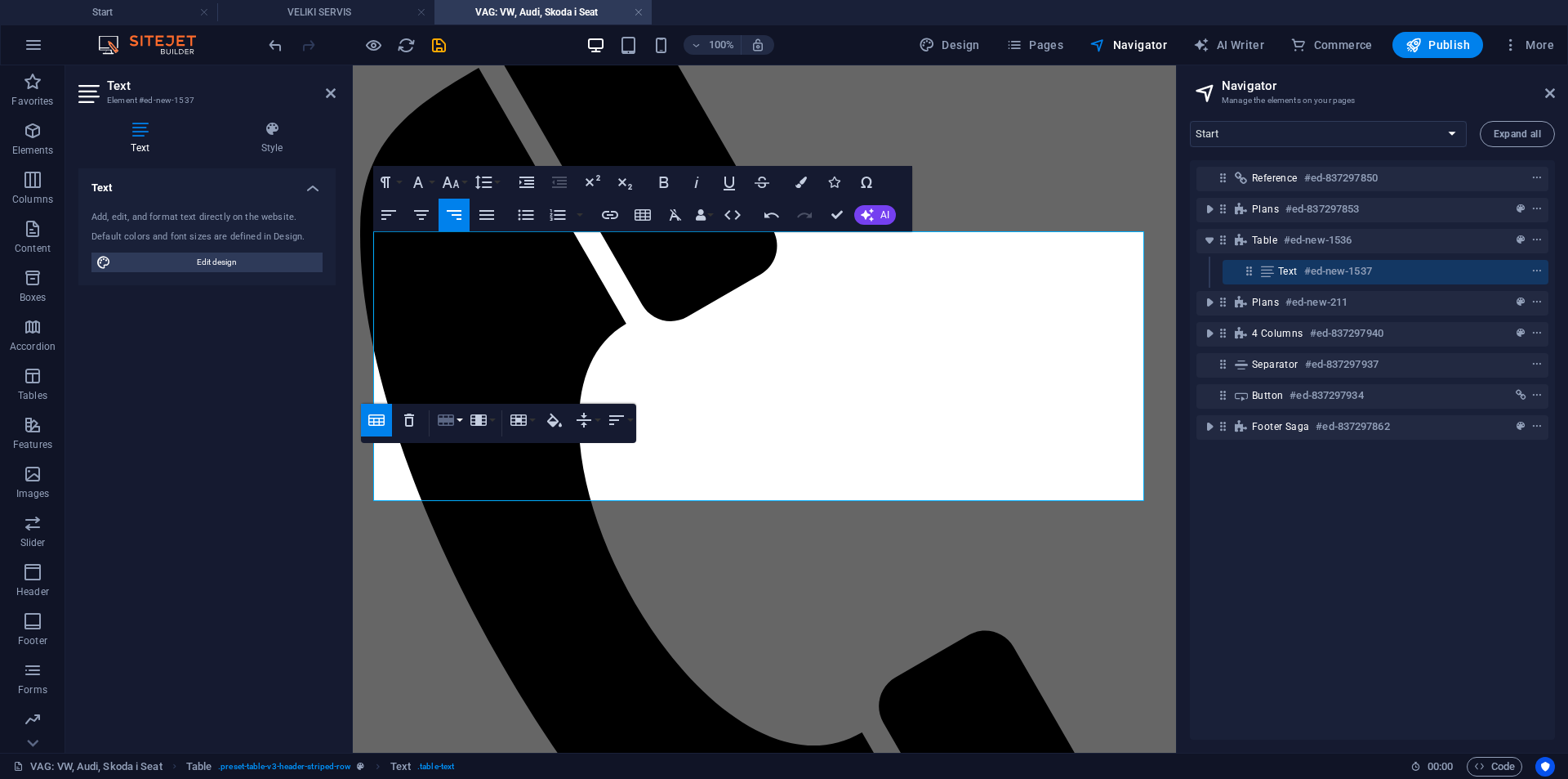
click at [445, 421] on icon "button" at bounding box center [446, 420] width 16 height 12
drag, startPoint x: 482, startPoint y: 505, endPoint x: 276, endPoint y: 443, distance: 215.1
click at [482, 505] on link "Delete row" at bounding box center [496, 501] width 125 height 25
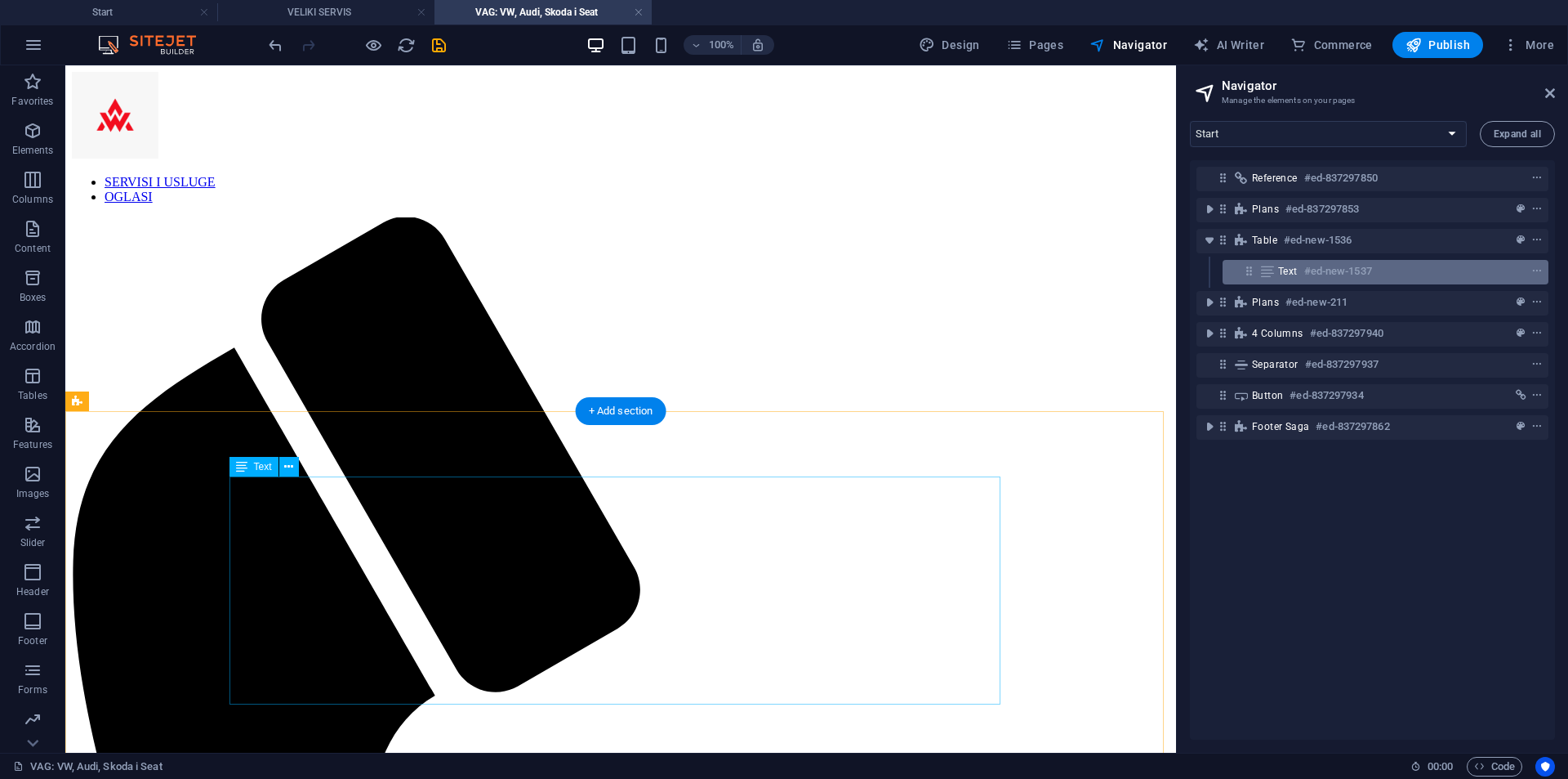
click at [1333, 276] on h6 "#ed-new-1537" at bounding box center [1339, 271] width 68 height 19
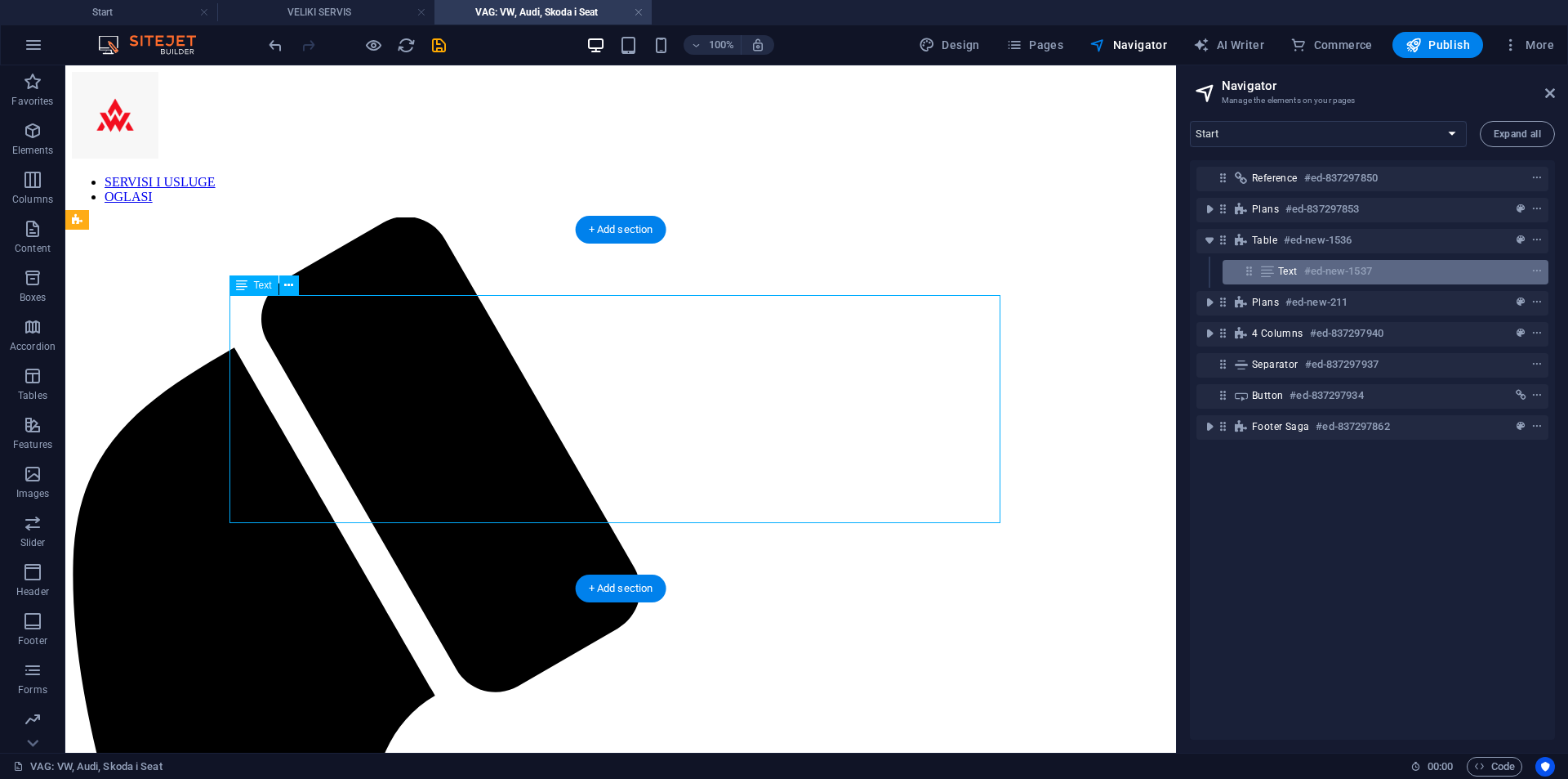
scroll to position [181, 0]
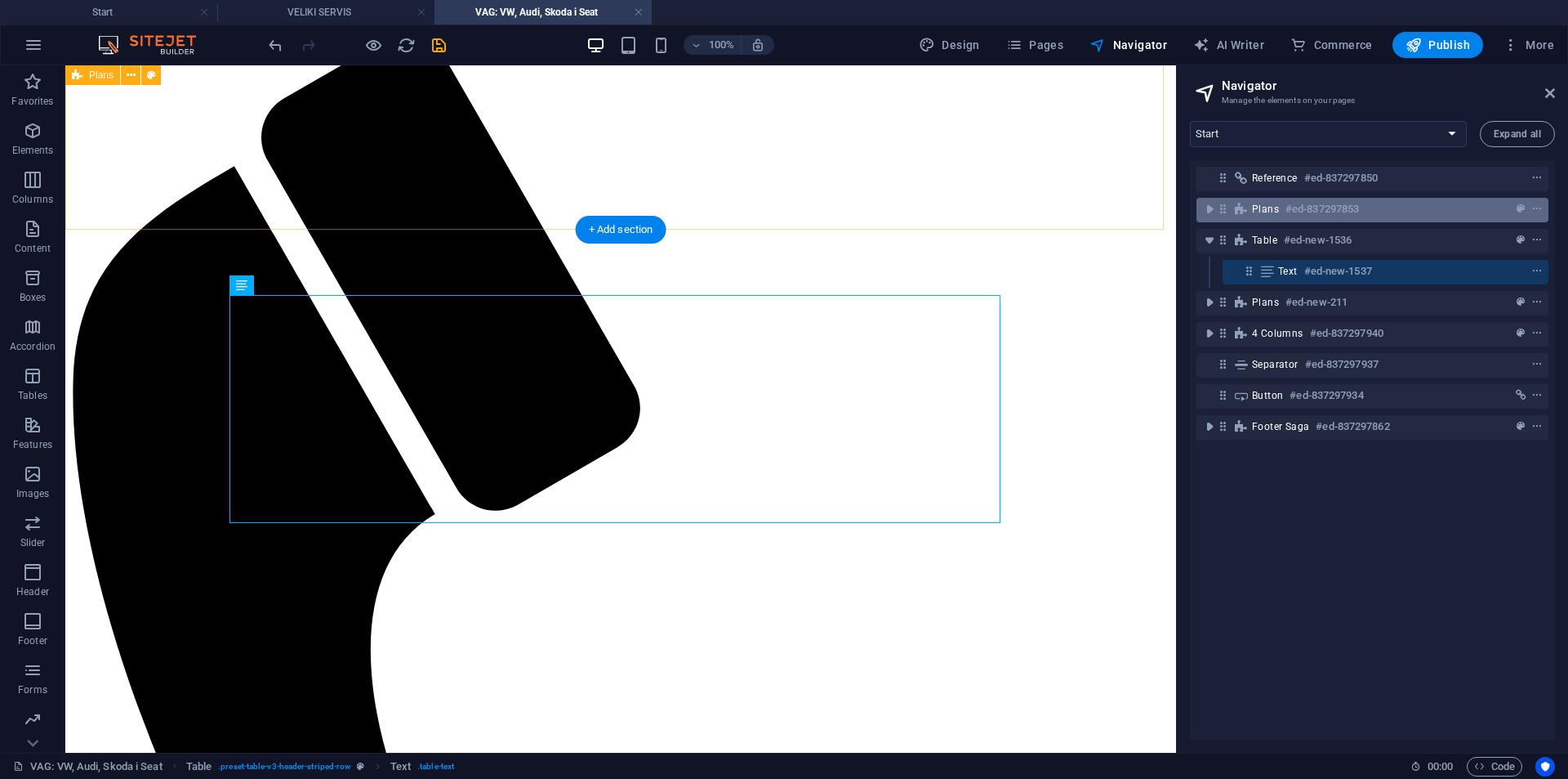
click at [1315, 212] on h6 "#ed-837297853" at bounding box center [1322, 208] width 73 height 19
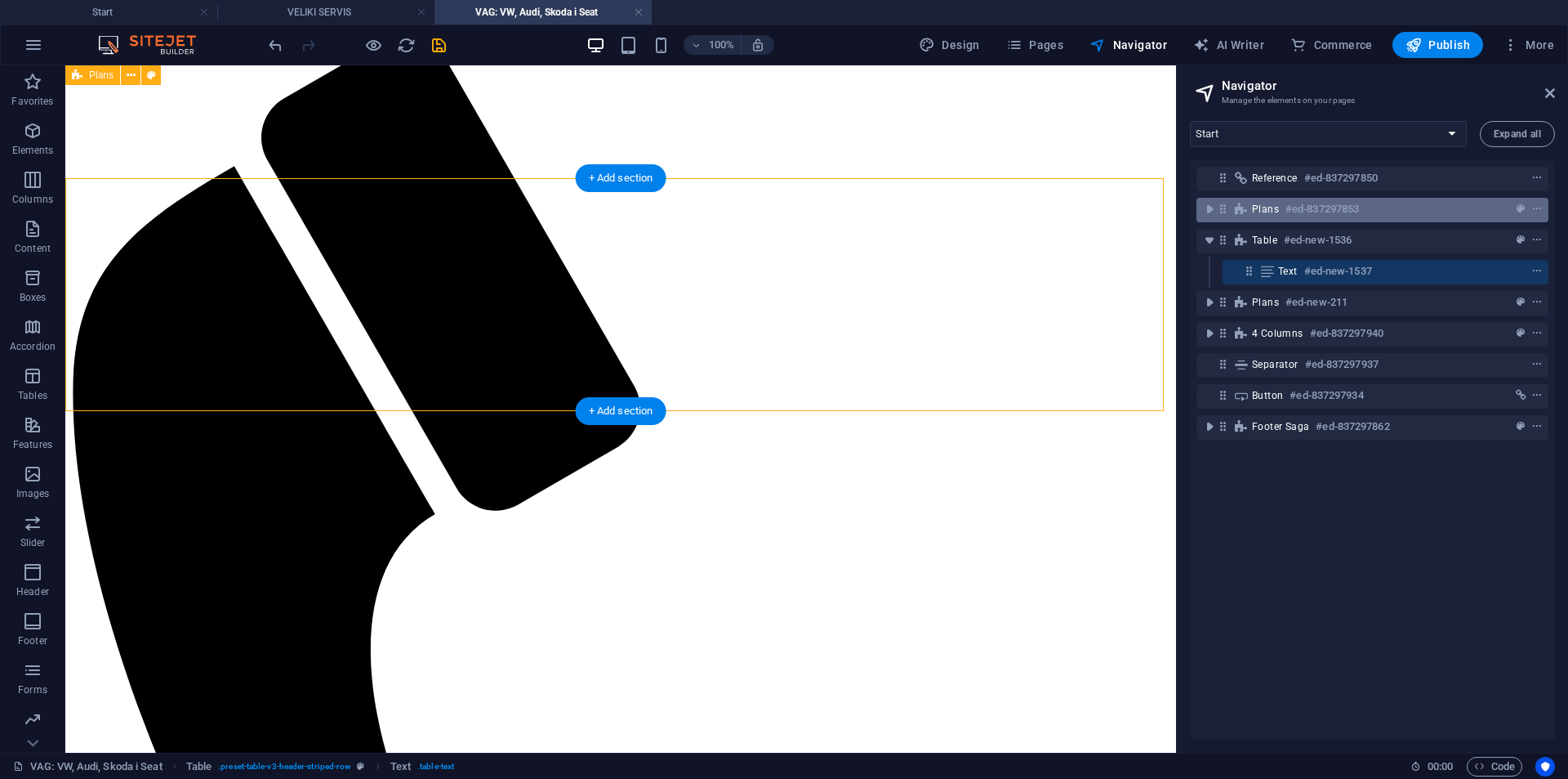
scroll to position [0, 0]
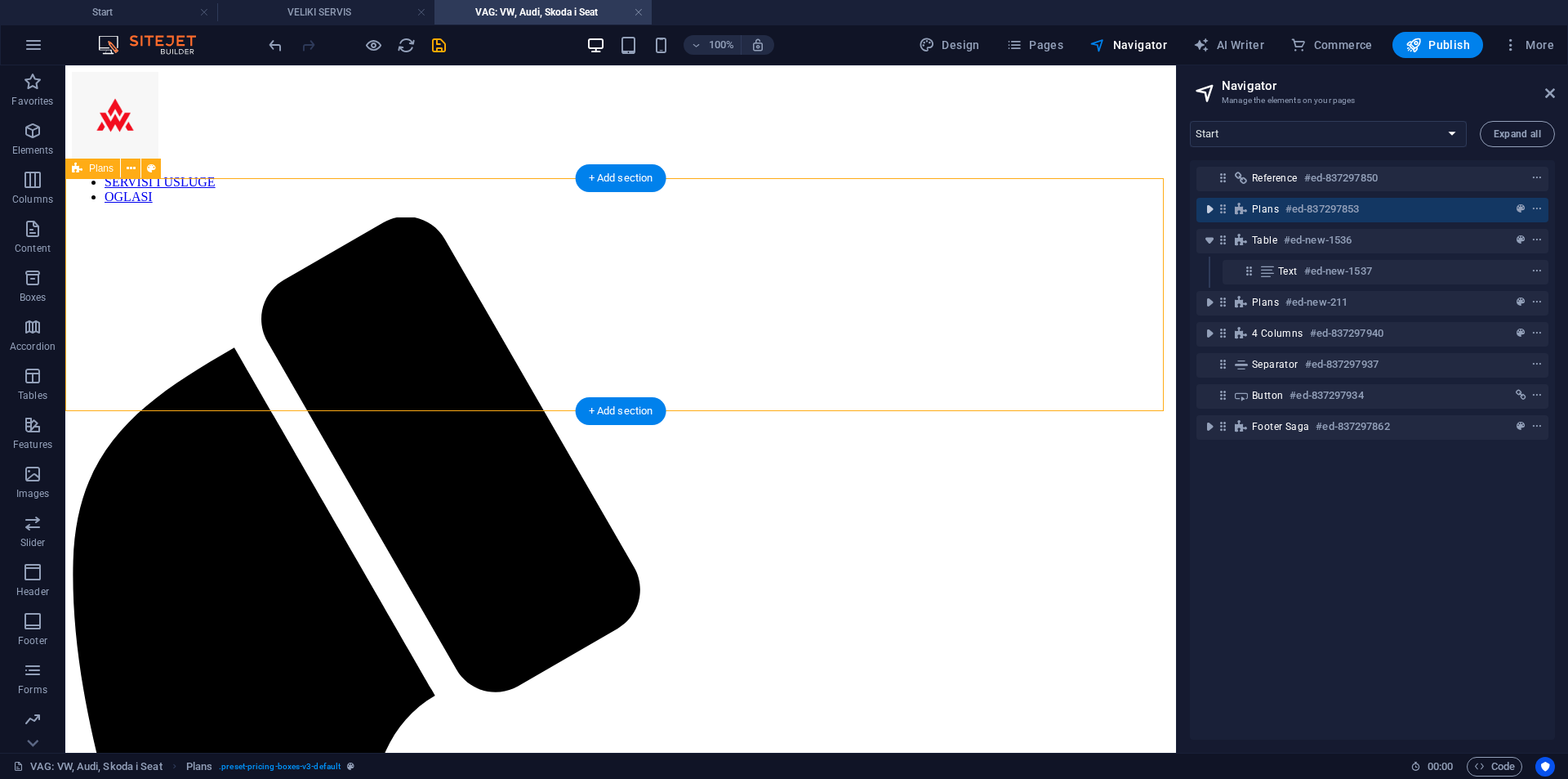
click at [1213, 209] on icon "toggle-expand" at bounding box center [1210, 209] width 16 height 16
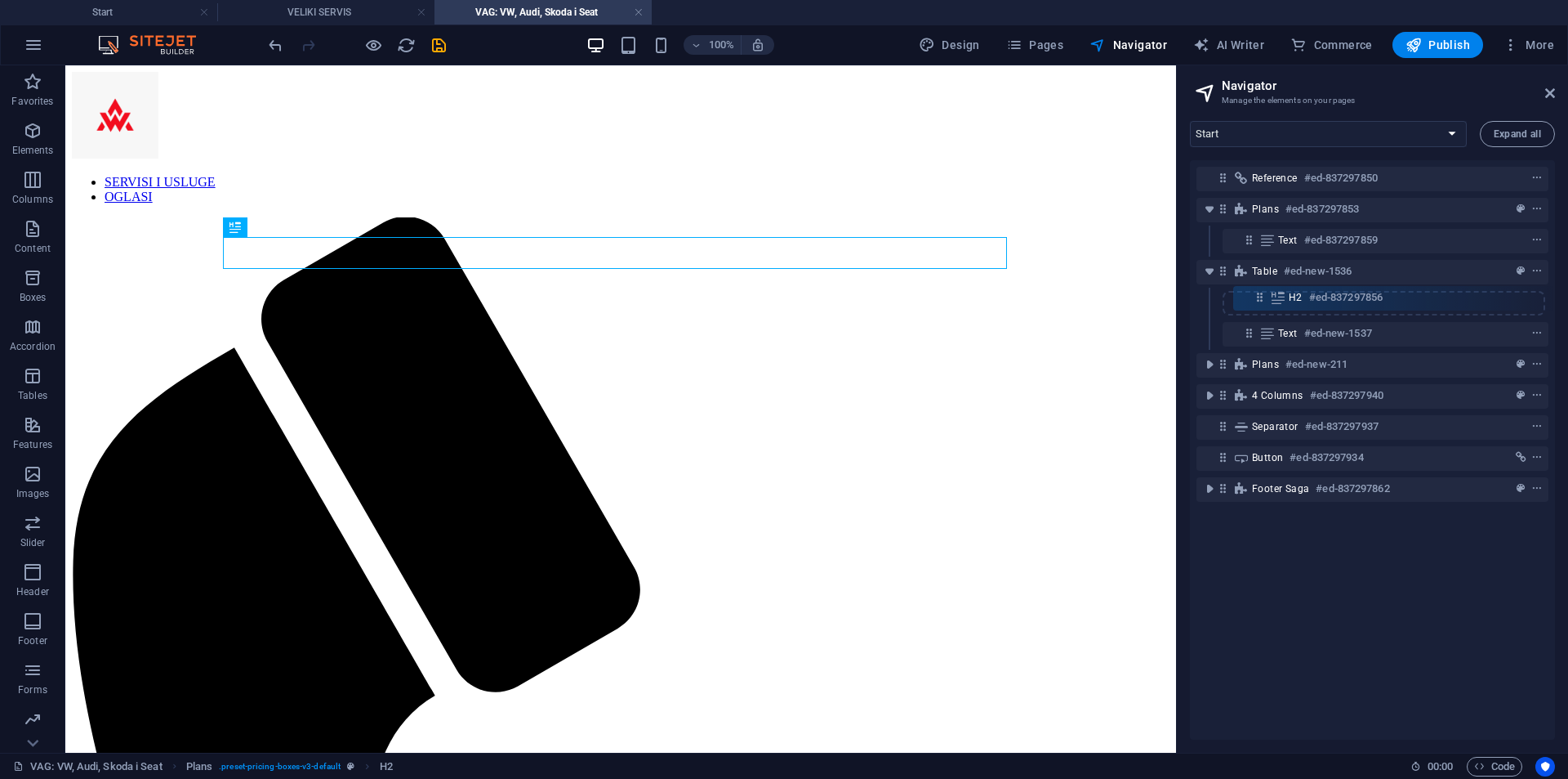
drag, startPoint x: 1251, startPoint y: 238, endPoint x: 1261, endPoint y: 301, distance: 63.8
click at [1261, 301] on div "Reference #ed-837297850 Plans #ed-837297853 H2 #ed-837297856 Text #ed-837297859…" at bounding box center [1373, 450] width 366 height 580
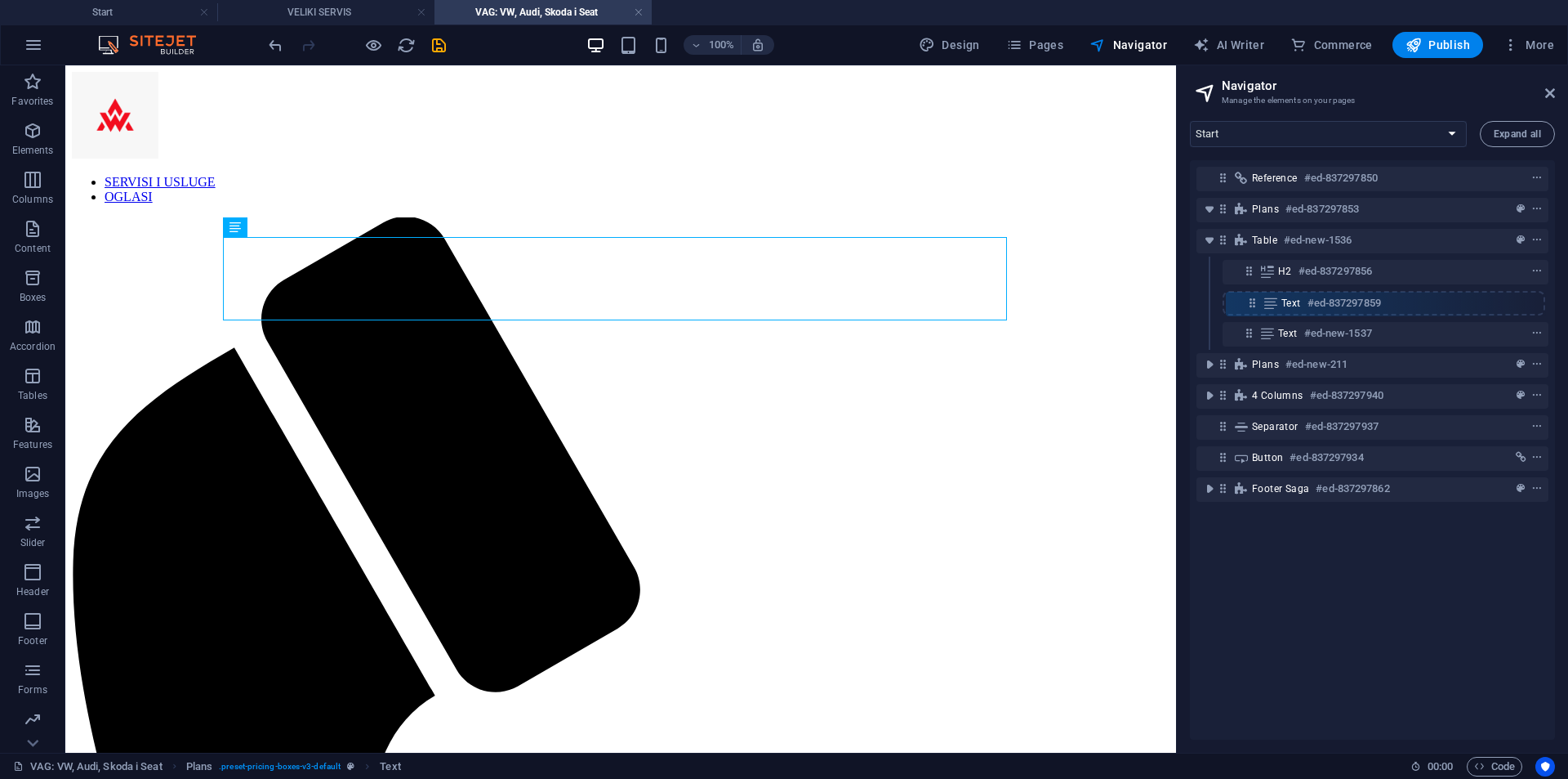
drag, startPoint x: 1253, startPoint y: 243, endPoint x: 1256, endPoint y: 313, distance: 70.1
click at [1256, 313] on div "Reference #ed-837297850 Plans #ed-837297853 Text #ed-837297859 Table #ed-new-15…" at bounding box center [1373, 450] width 366 height 580
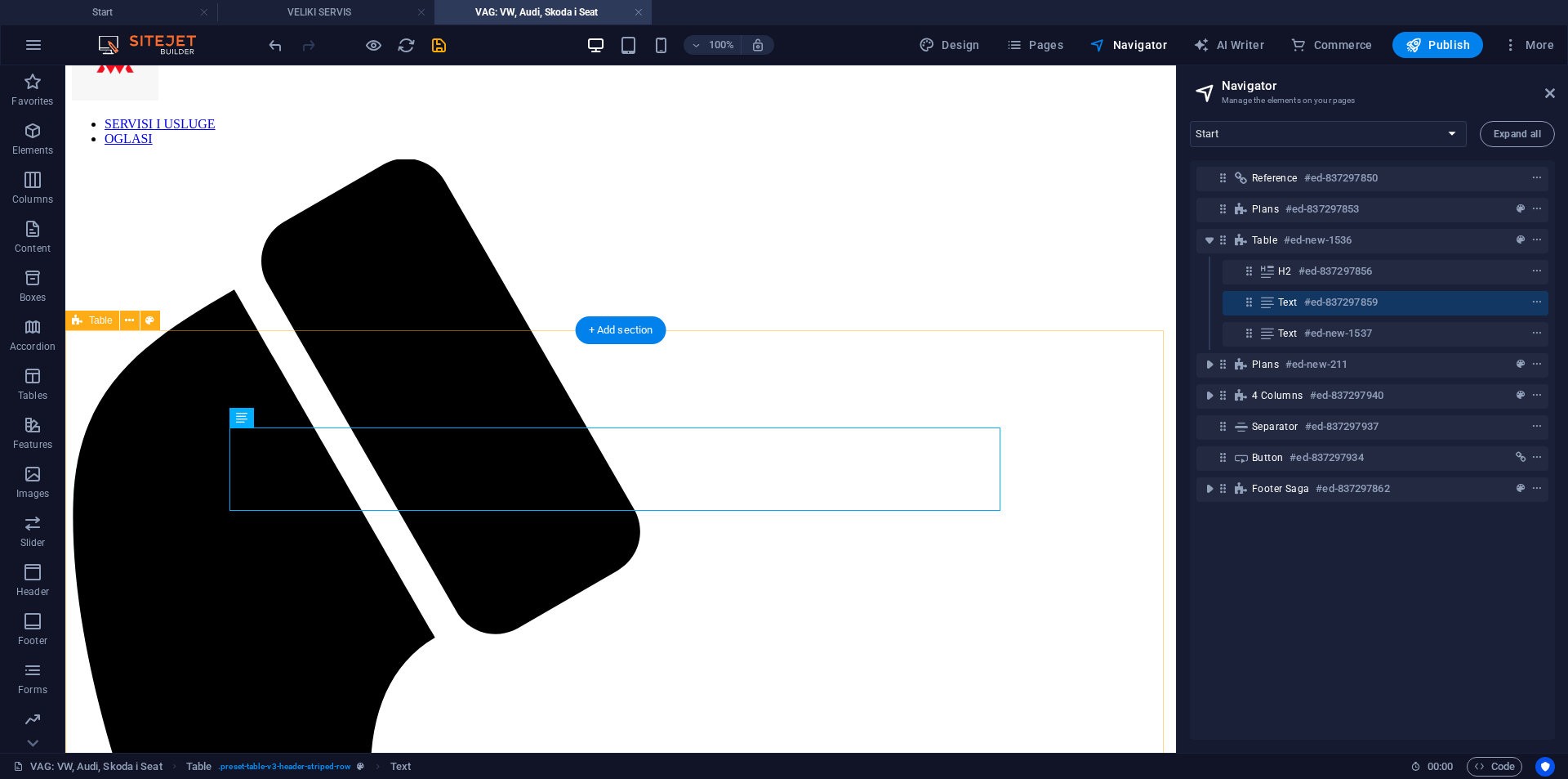
scroll to position [81, 0]
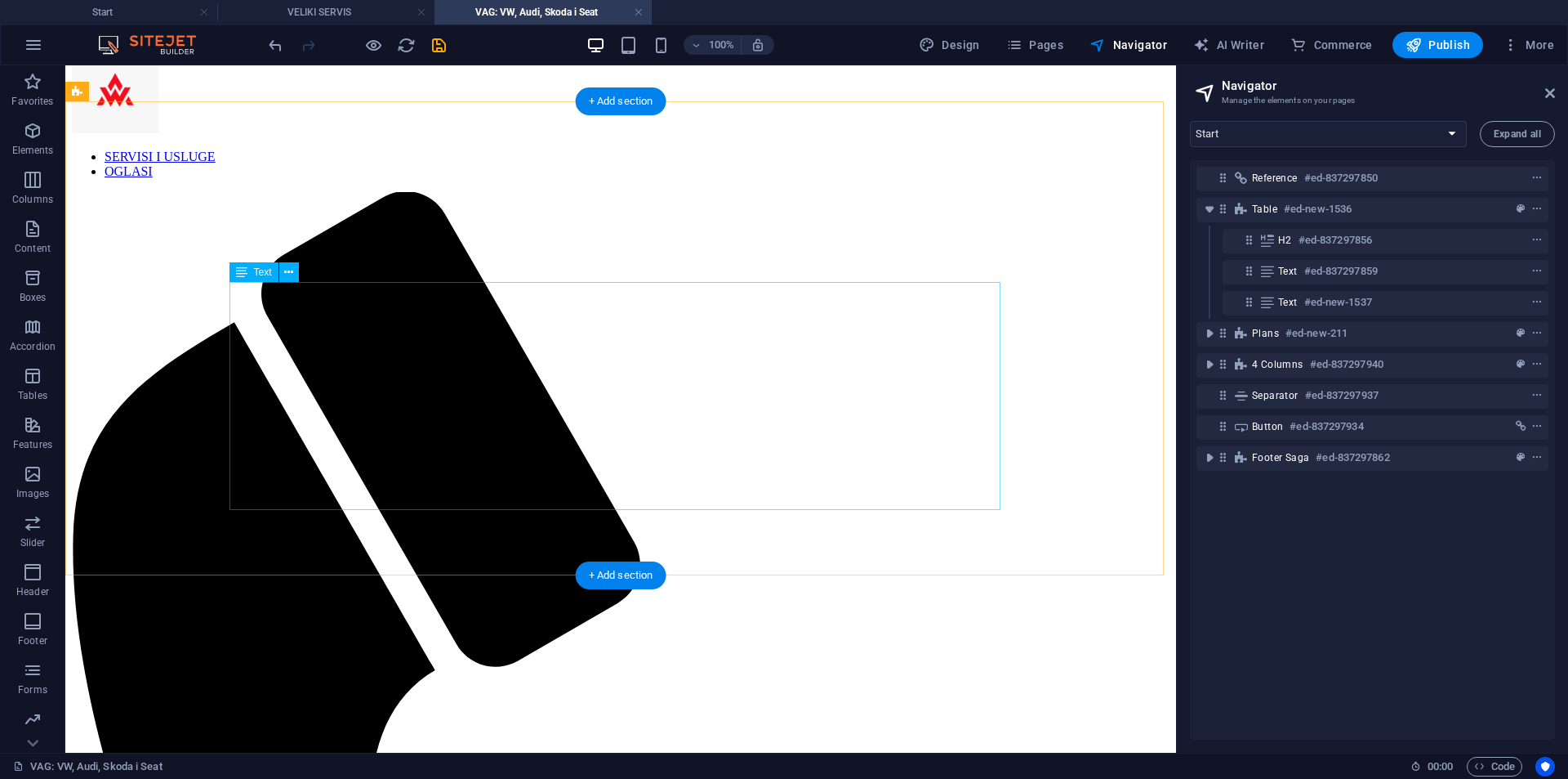
scroll to position [0, 0]
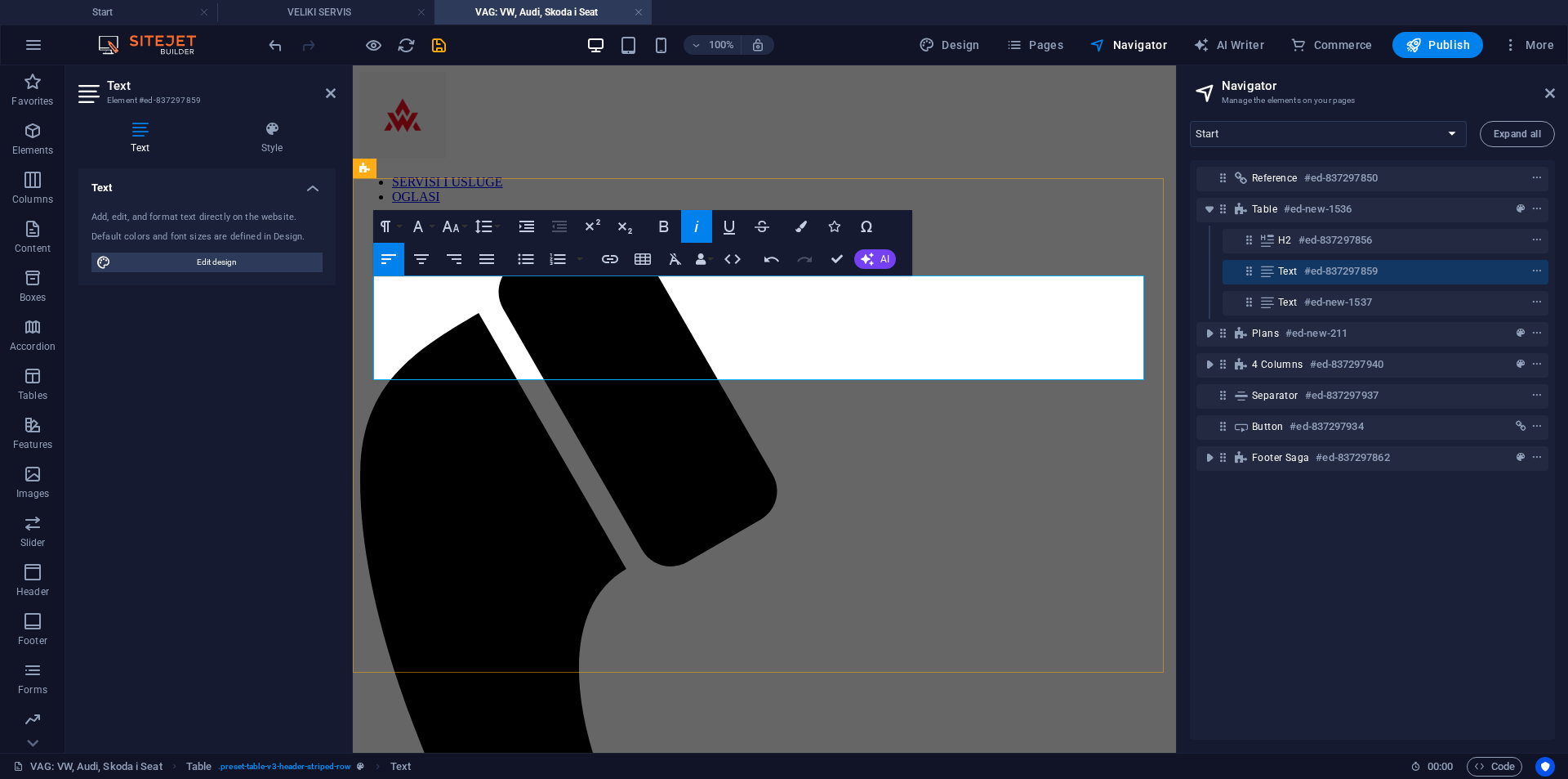
drag, startPoint x: 451, startPoint y: 286, endPoint x: 362, endPoint y: 280, distance: 89.2
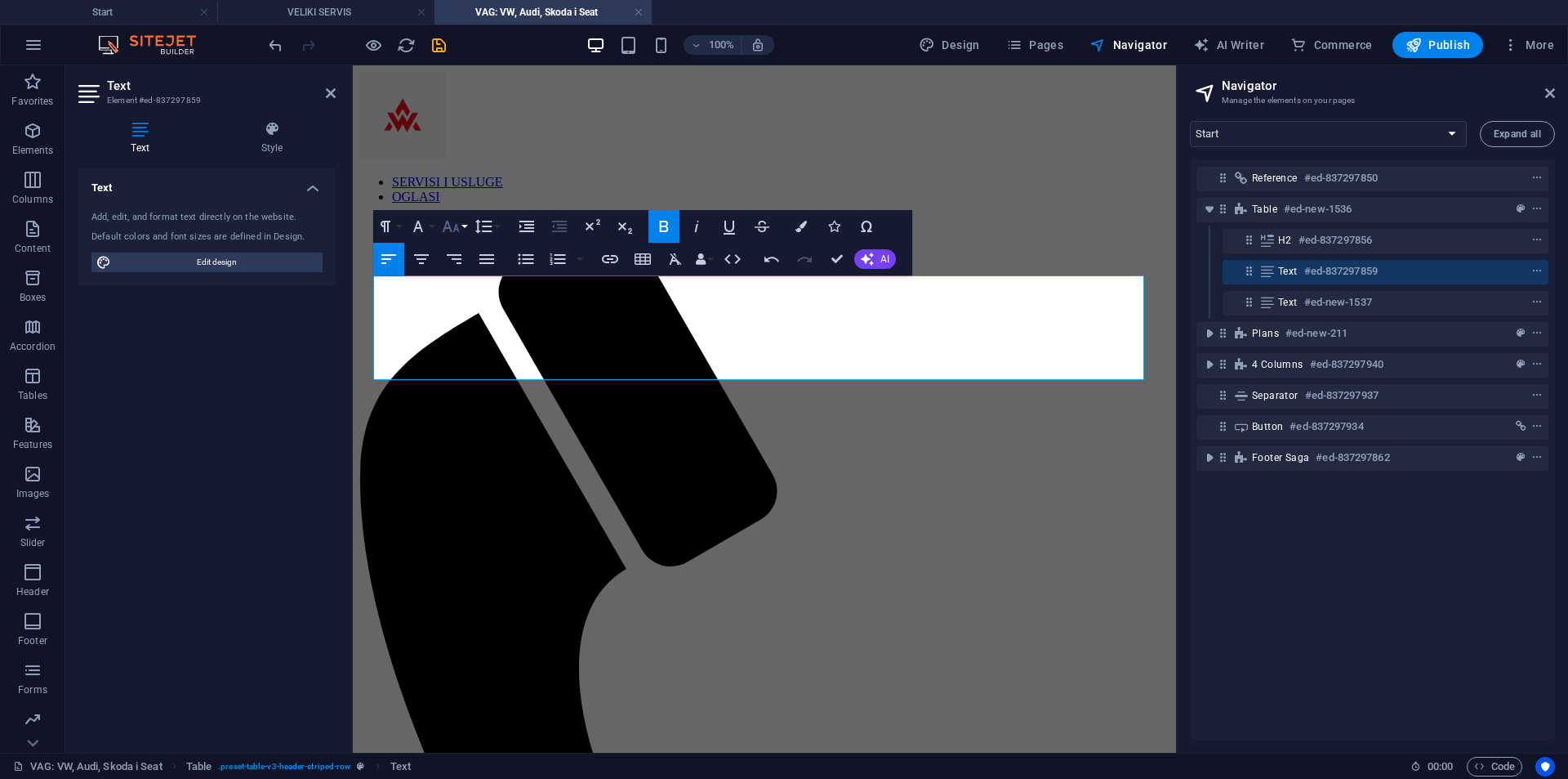
click at [448, 231] on icon "button" at bounding box center [450, 226] width 19 height 19
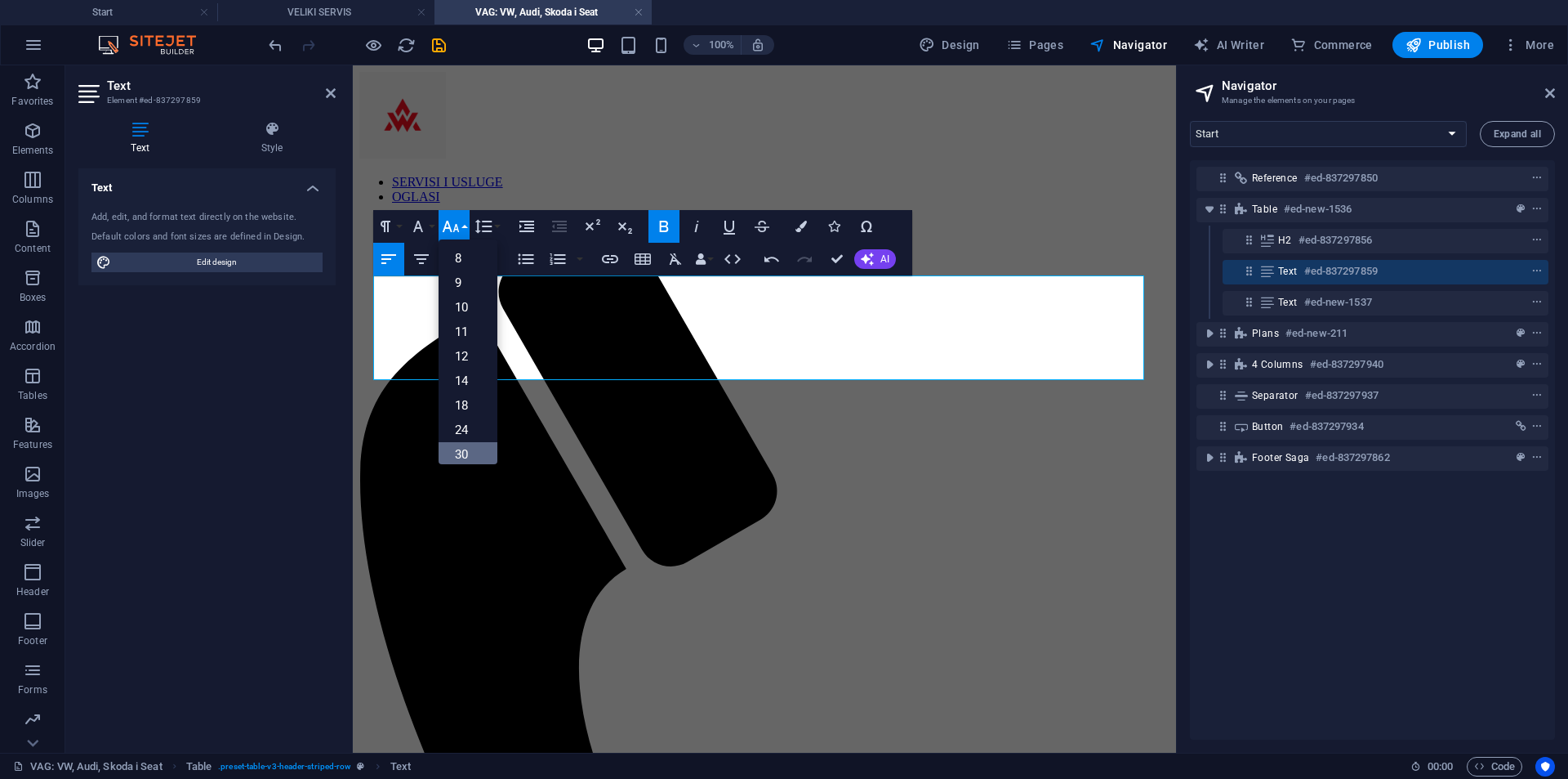
click at [486, 448] on link "30" at bounding box center [468, 454] width 58 height 25
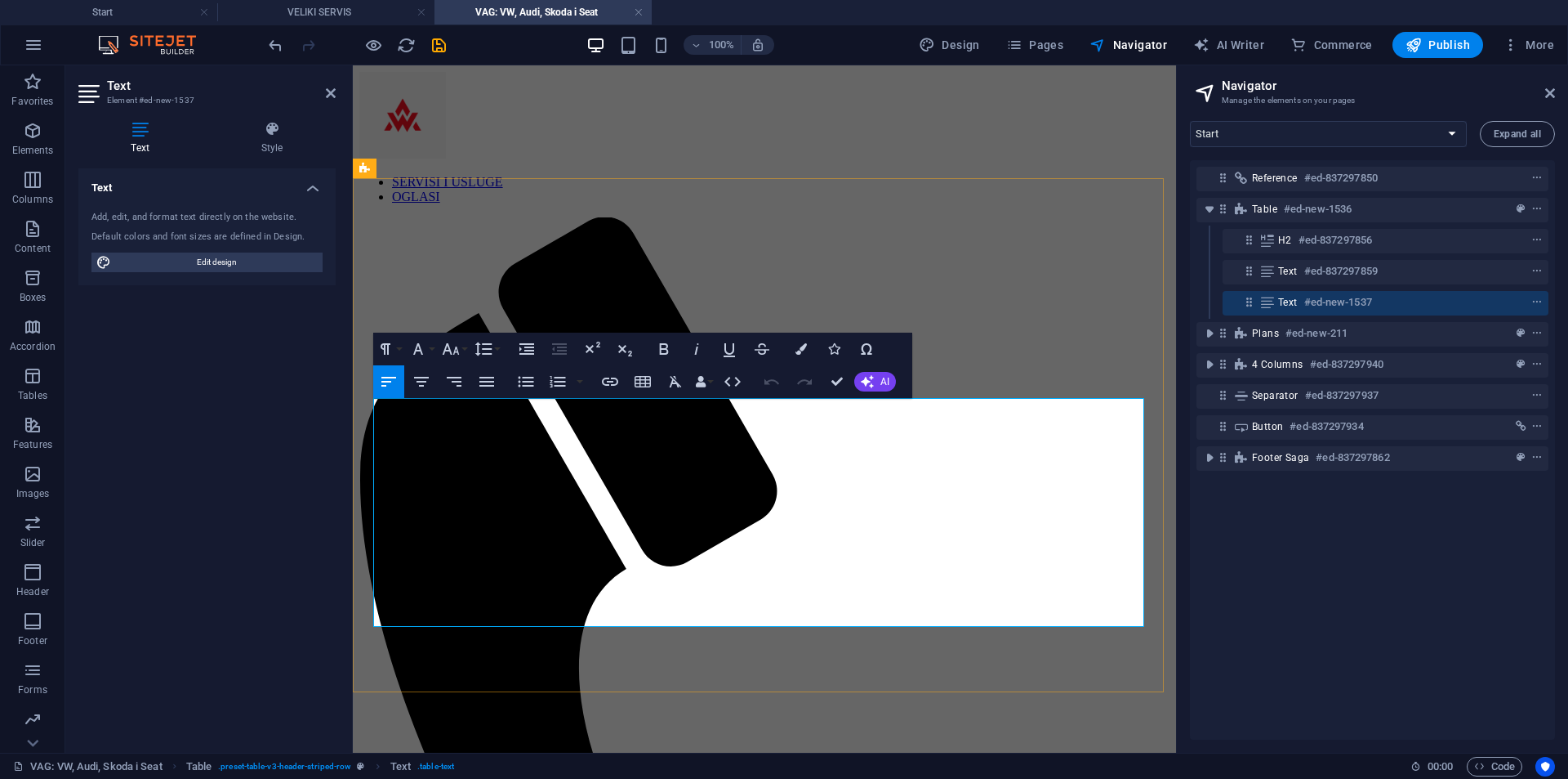
click at [455, 356] on icon "button" at bounding box center [450, 348] width 19 height 19
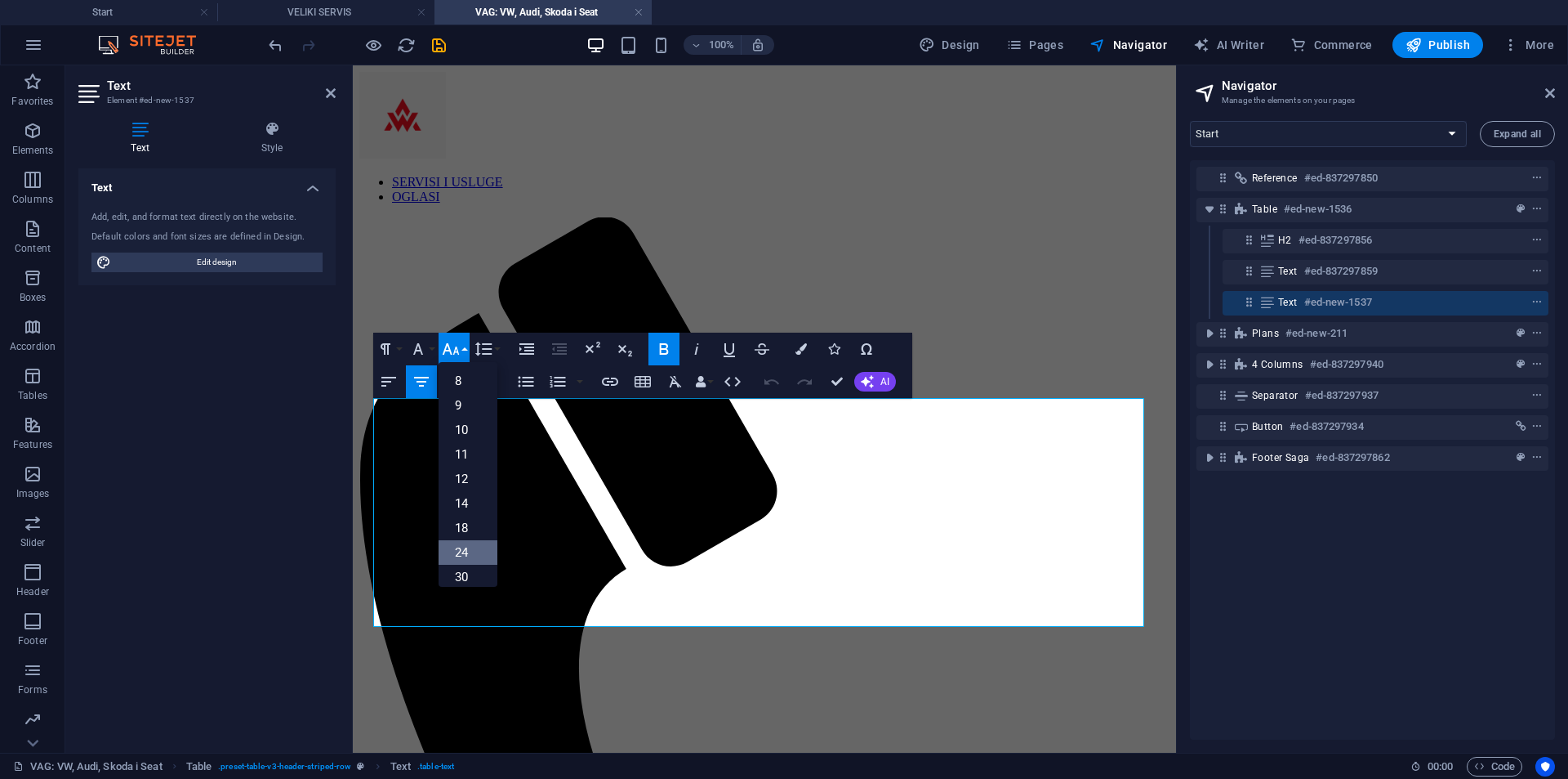
click at [474, 545] on link "24" at bounding box center [468, 552] width 58 height 25
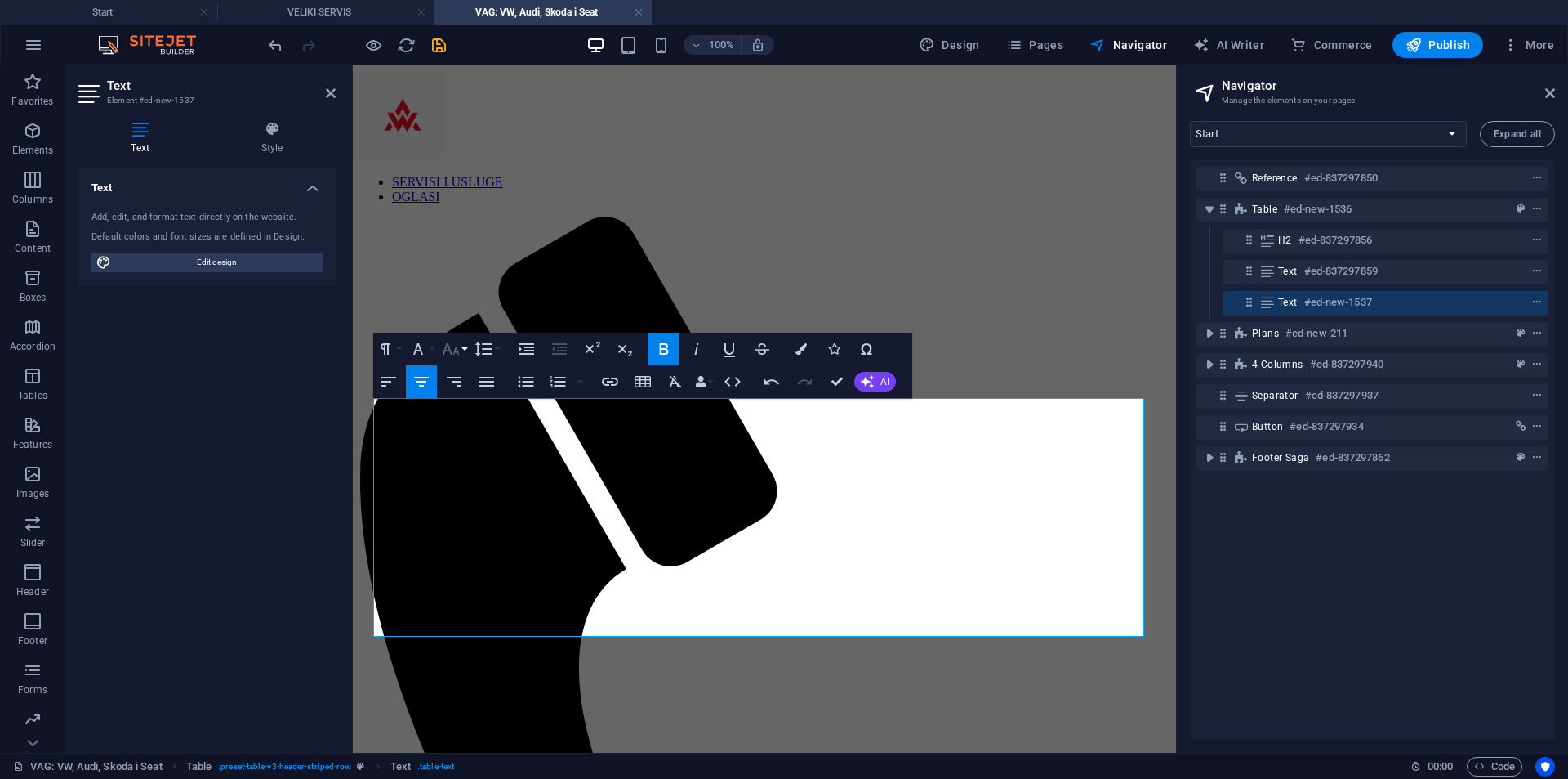
click at [443, 354] on icon "button" at bounding box center [450, 348] width 17 height 12
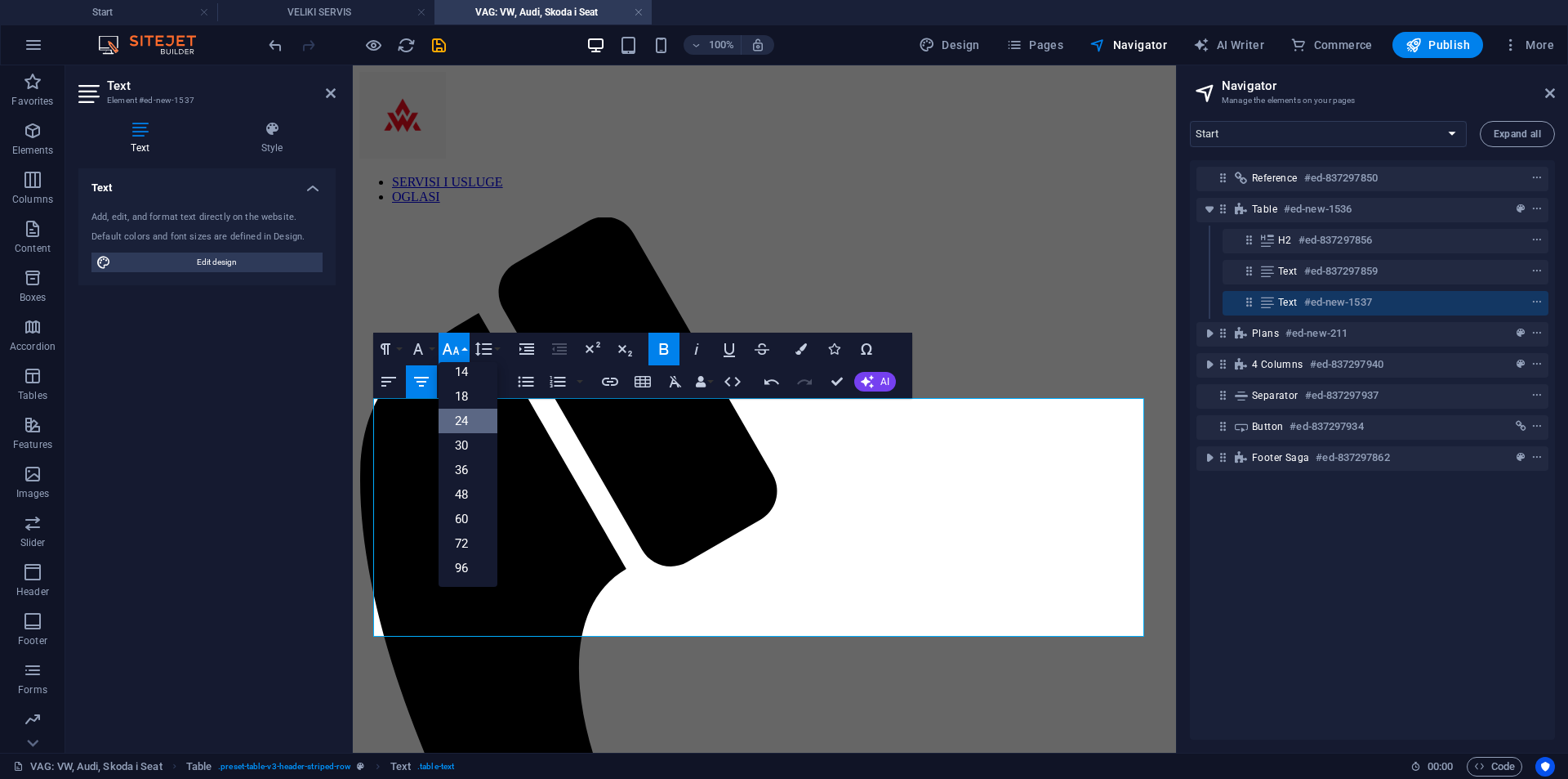
scroll to position [132, 0]
click at [480, 394] on link "18" at bounding box center [468, 396] width 58 height 25
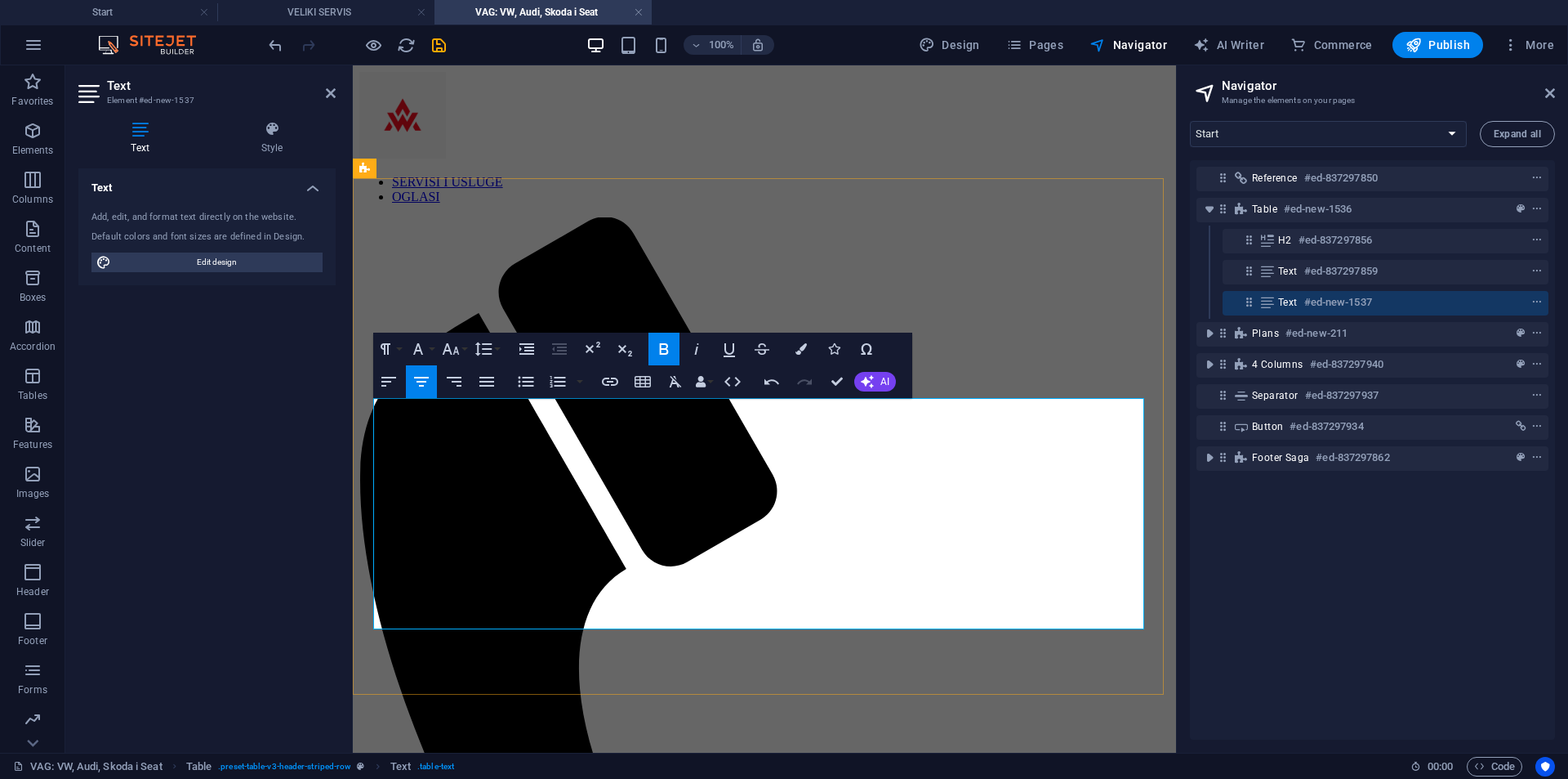
click at [453, 349] on icon "button" at bounding box center [450, 348] width 19 height 19
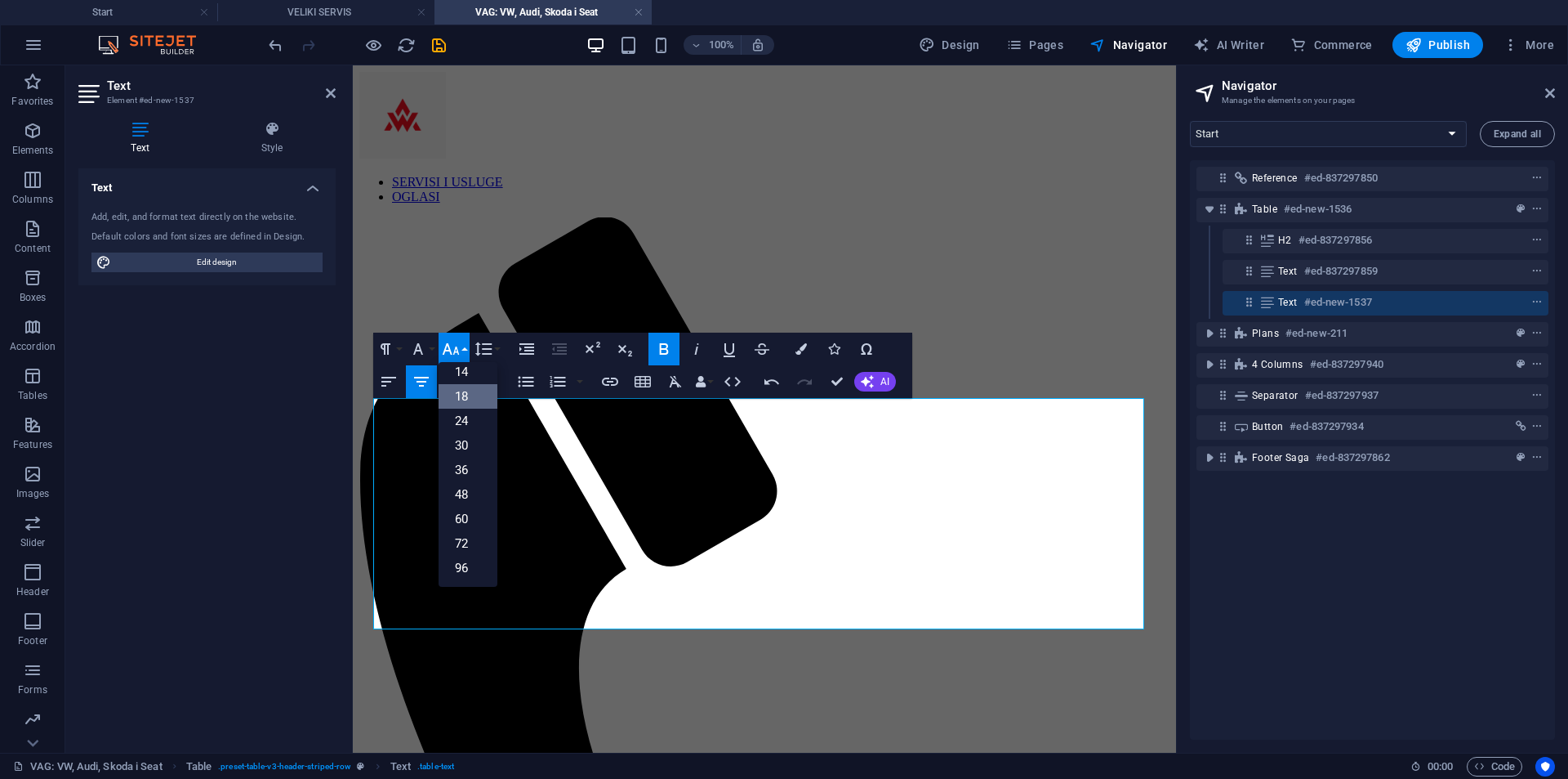
click at [475, 398] on link "18" at bounding box center [468, 396] width 58 height 25
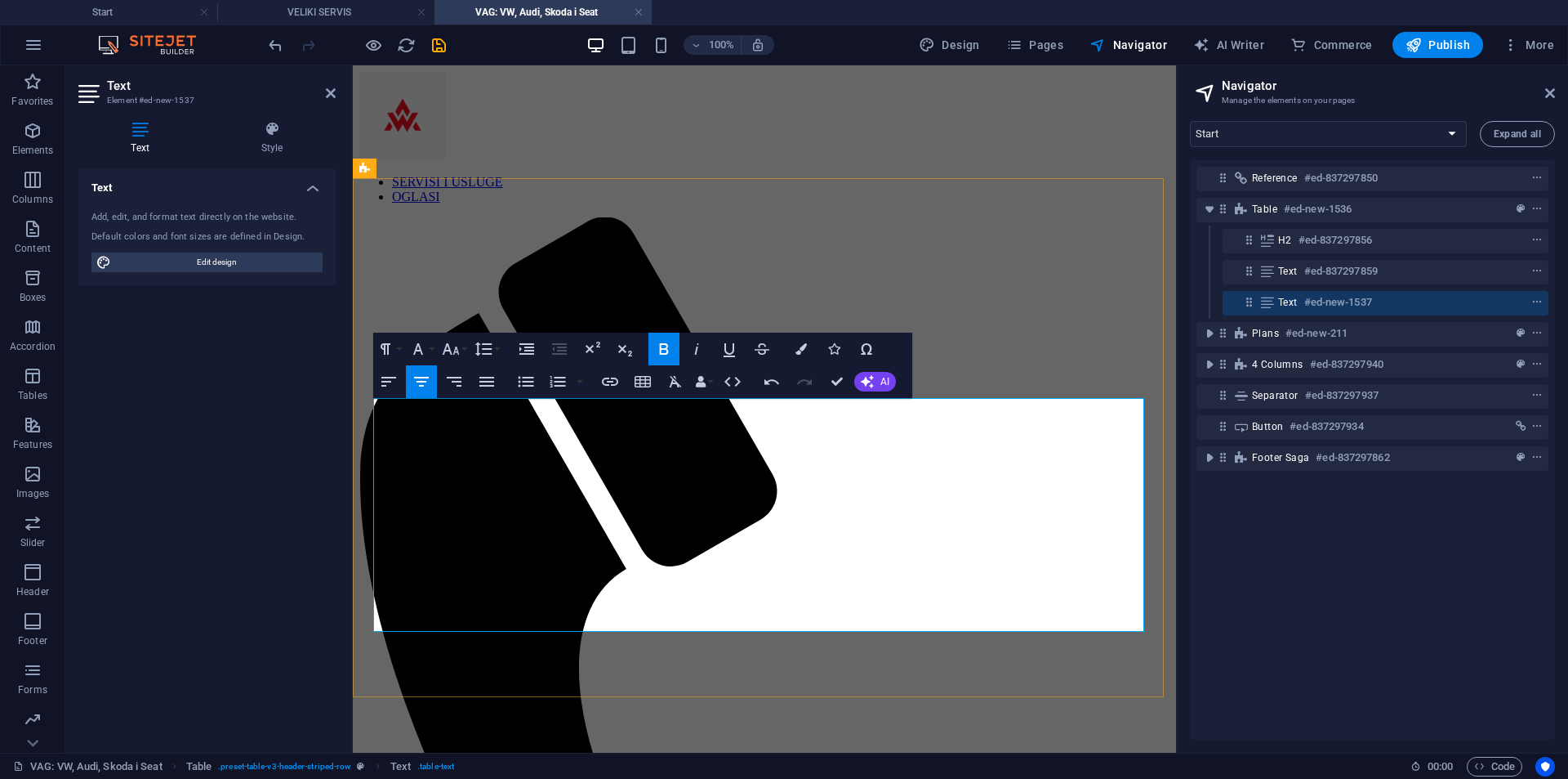
click at [452, 351] on icon "button" at bounding box center [450, 348] width 19 height 19
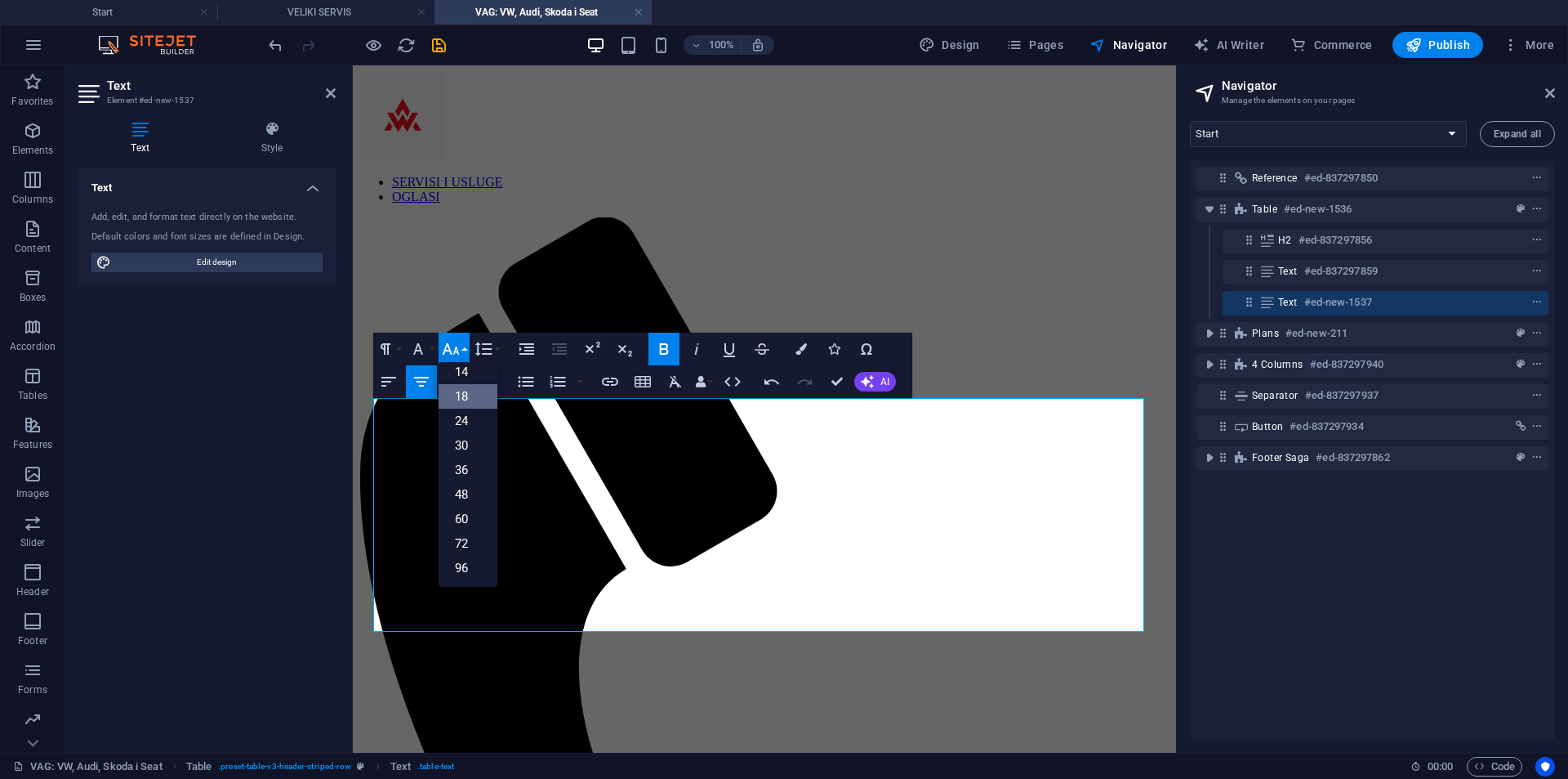
click at [475, 396] on link "18" at bounding box center [468, 396] width 58 height 25
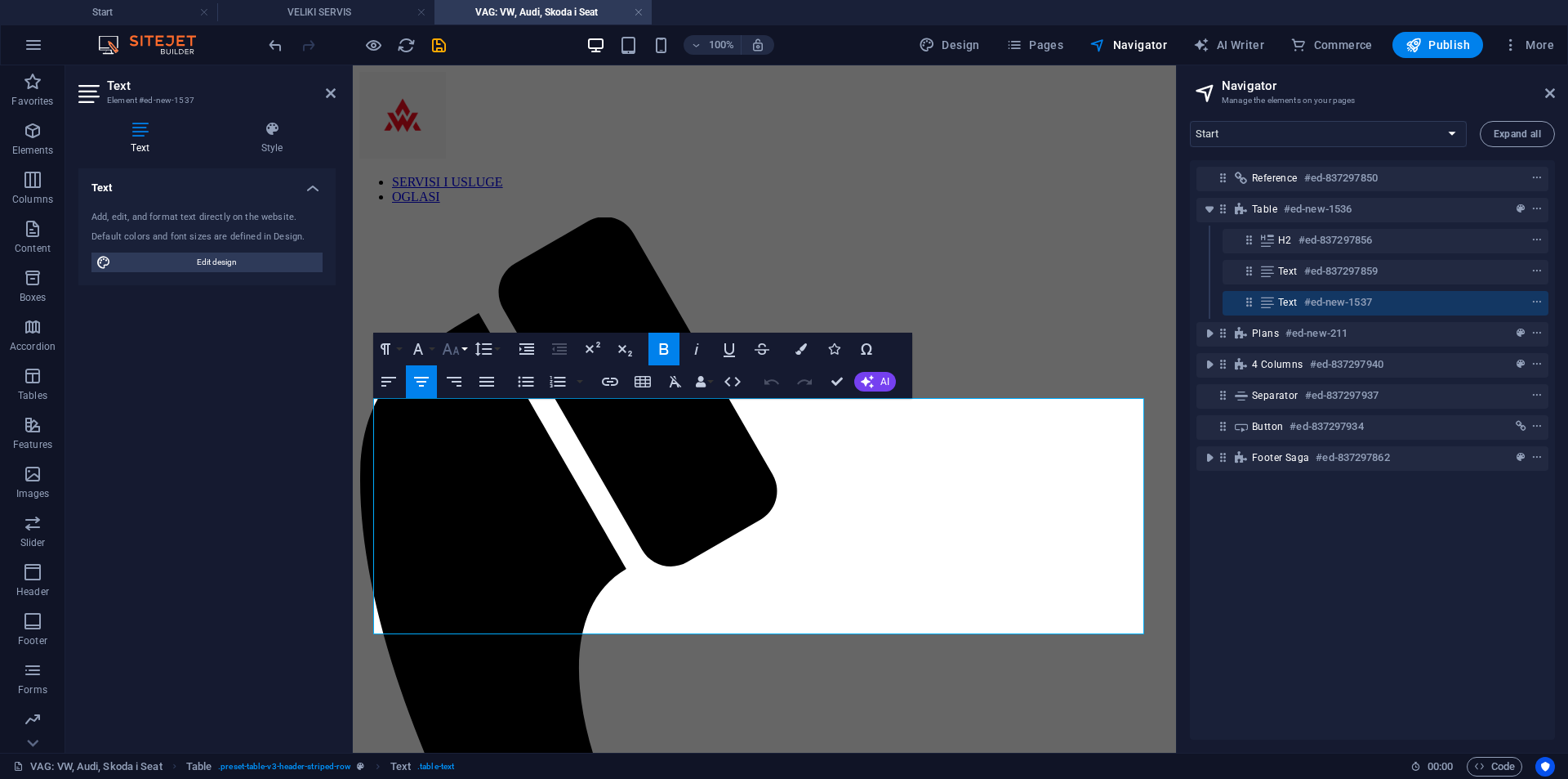
click at [452, 347] on icon "button" at bounding box center [450, 348] width 19 height 19
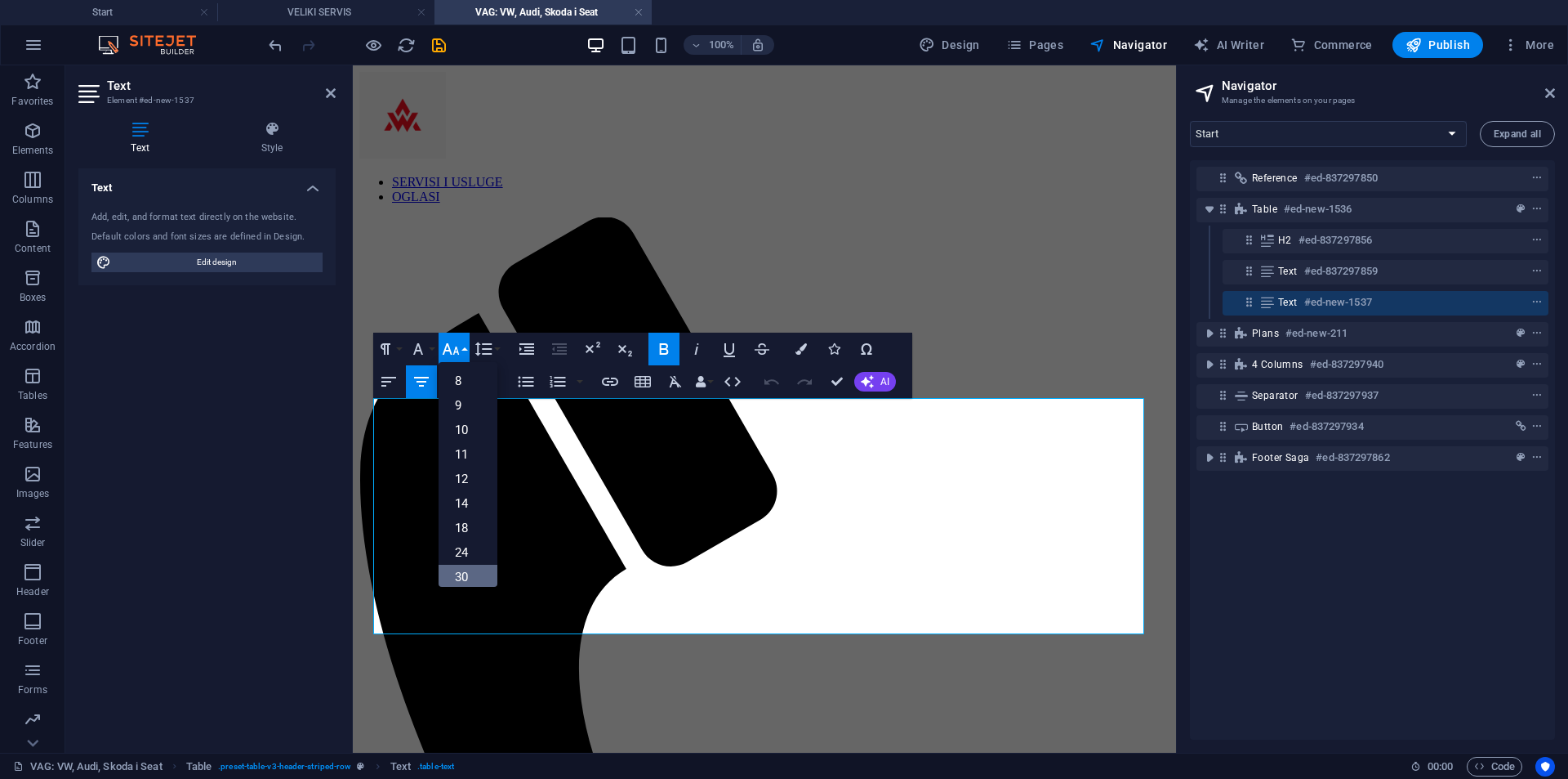
click at [482, 571] on link "30" at bounding box center [468, 577] width 58 height 25
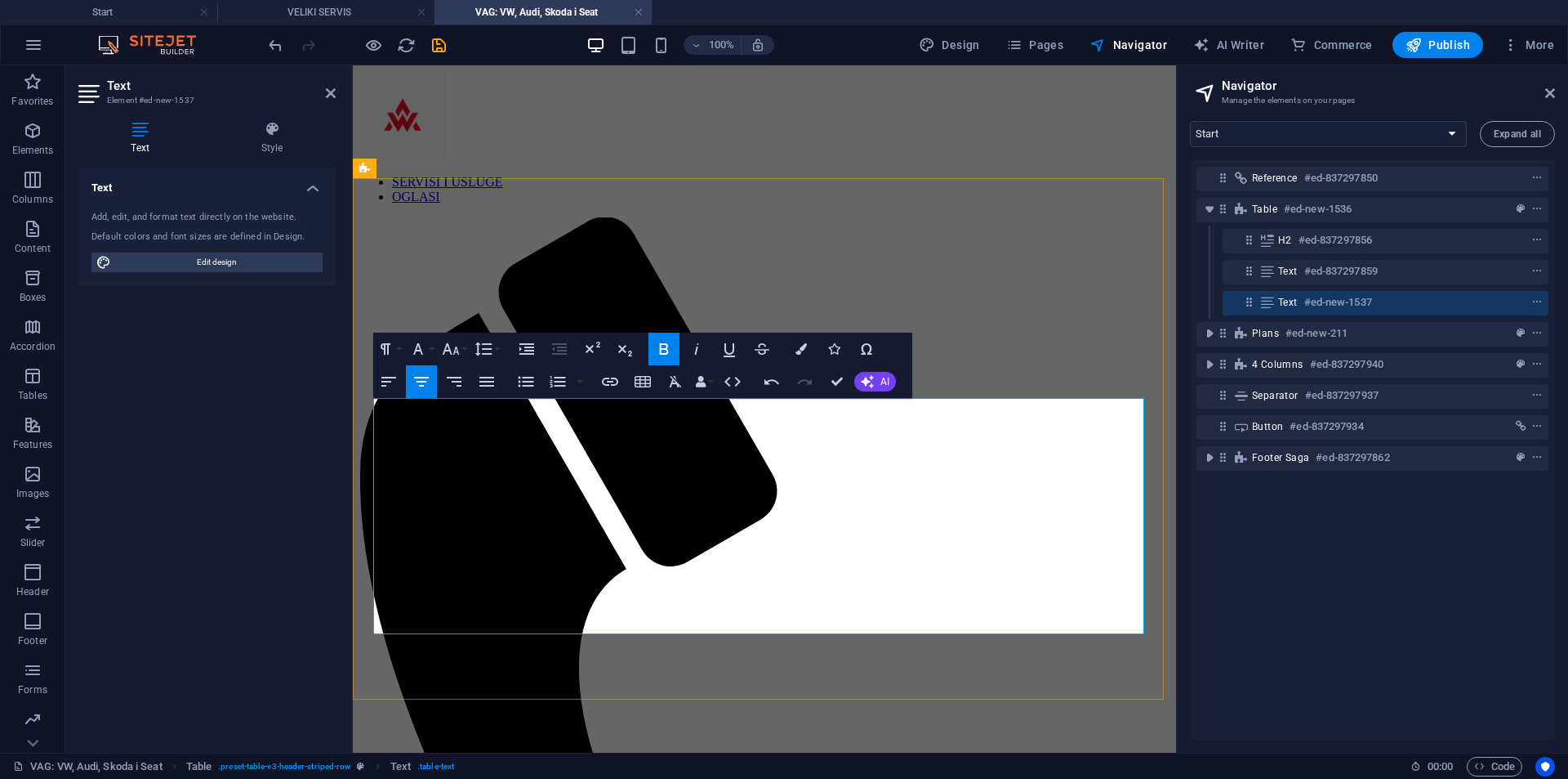
drag, startPoint x: 990, startPoint y: 511, endPoint x: 1342, endPoint y: 576, distance: 358.0
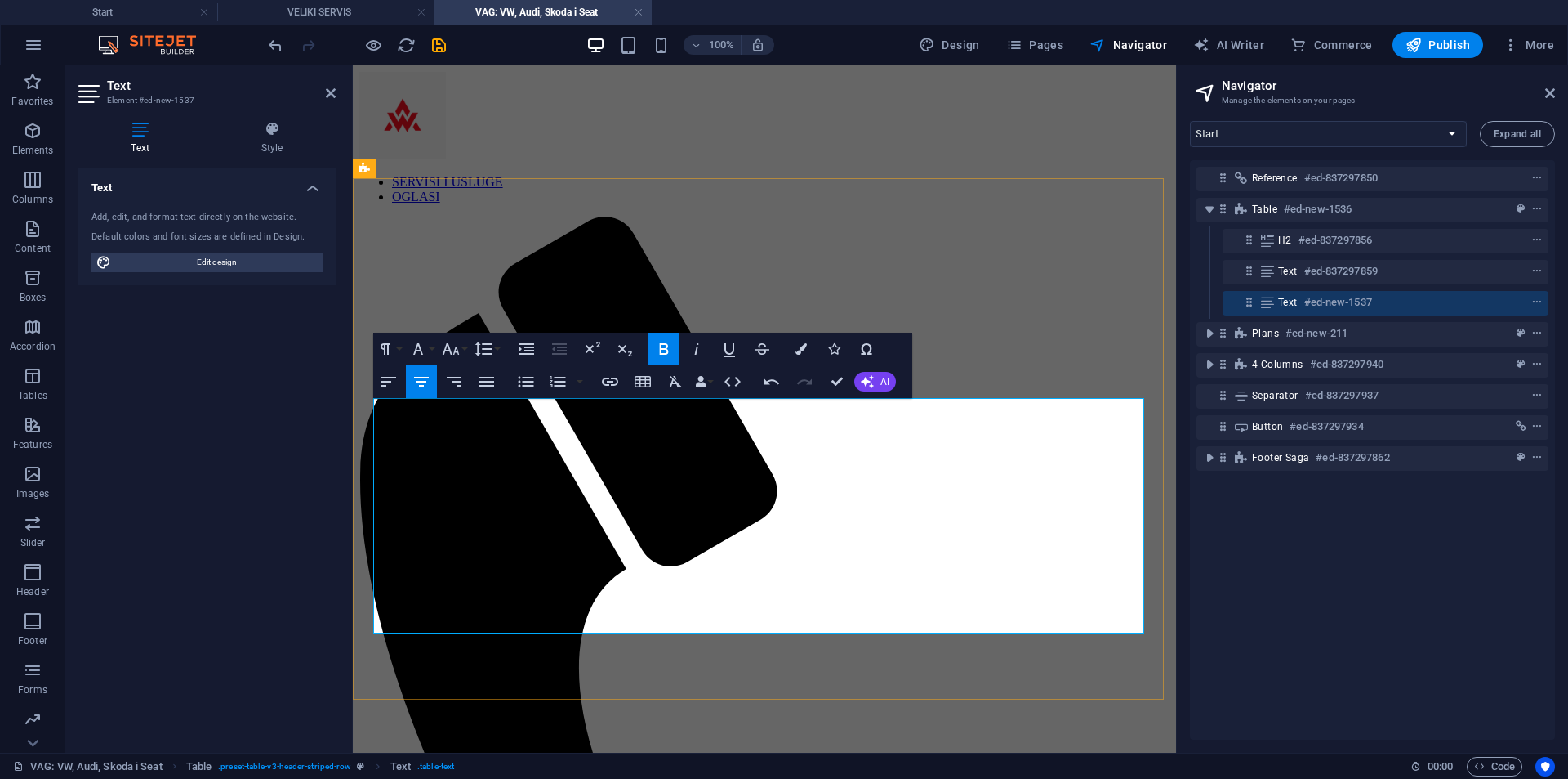
click at [452, 343] on icon "button" at bounding box center [450, 348] width 19 height 19
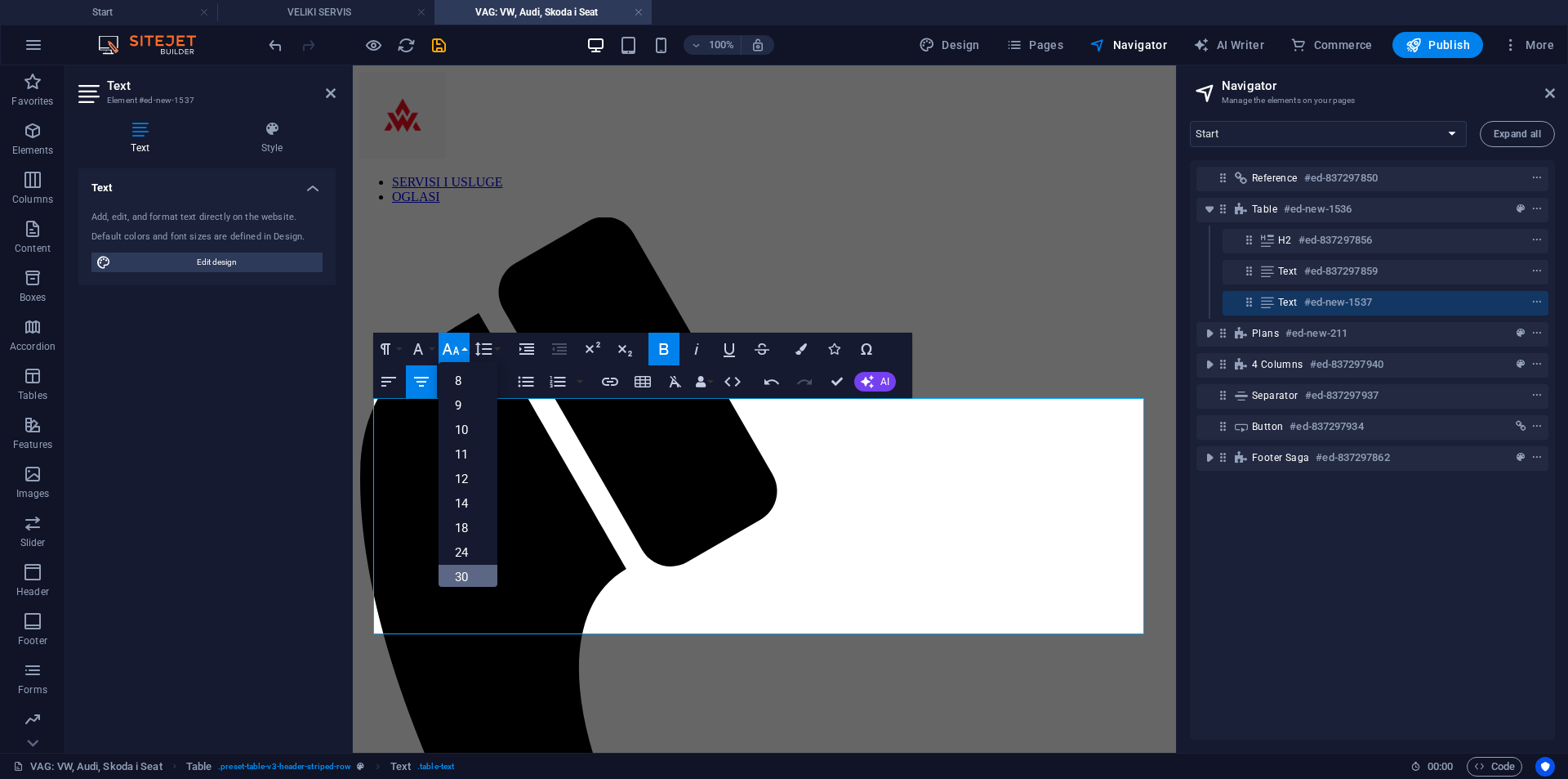
click at [478, 569] on link "30" at bounding box center [468, 577] width 58 height 25
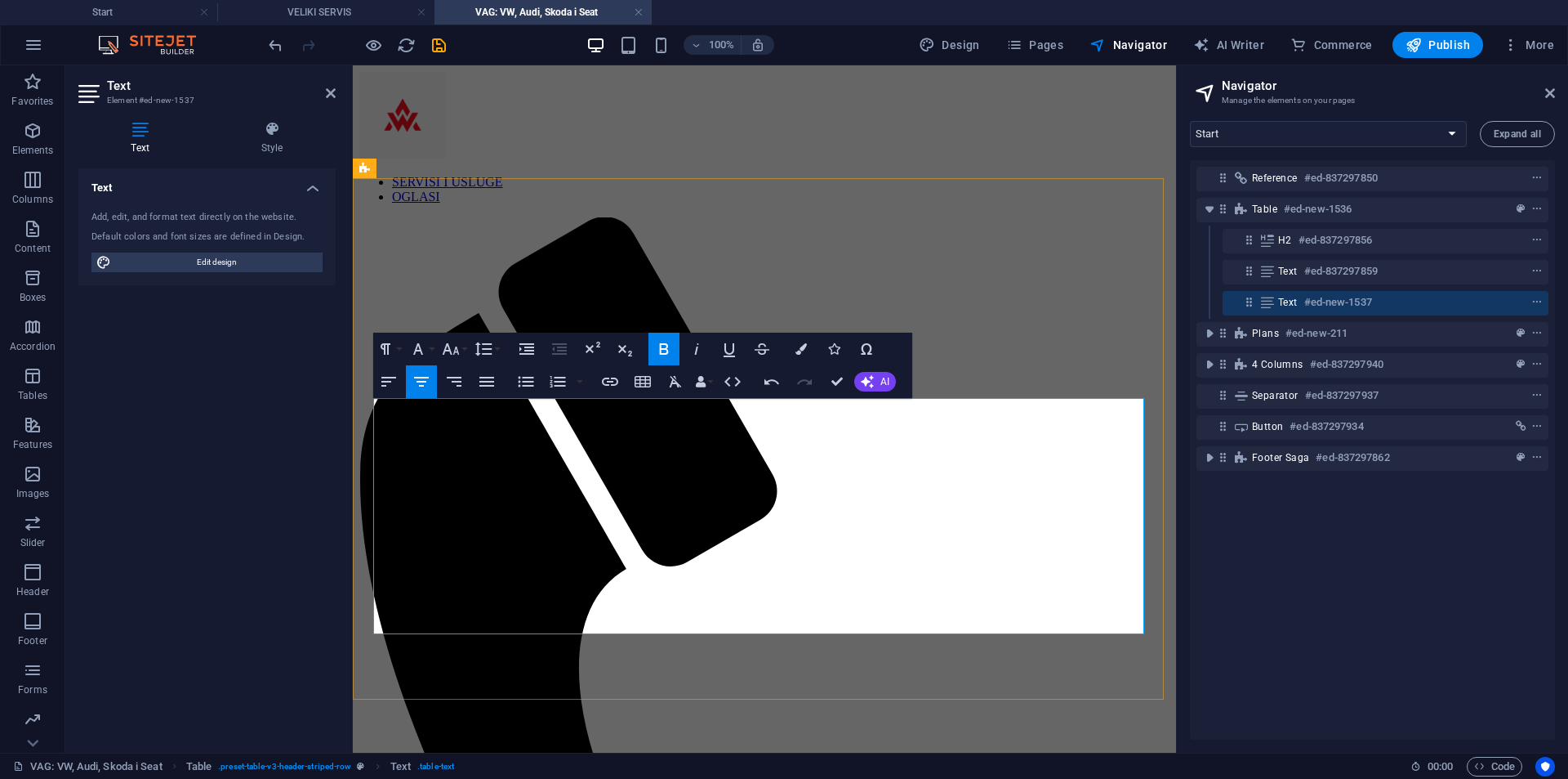
click at [452, 351] on icon "button" at bounding box center [450, 348] width 19 height 19
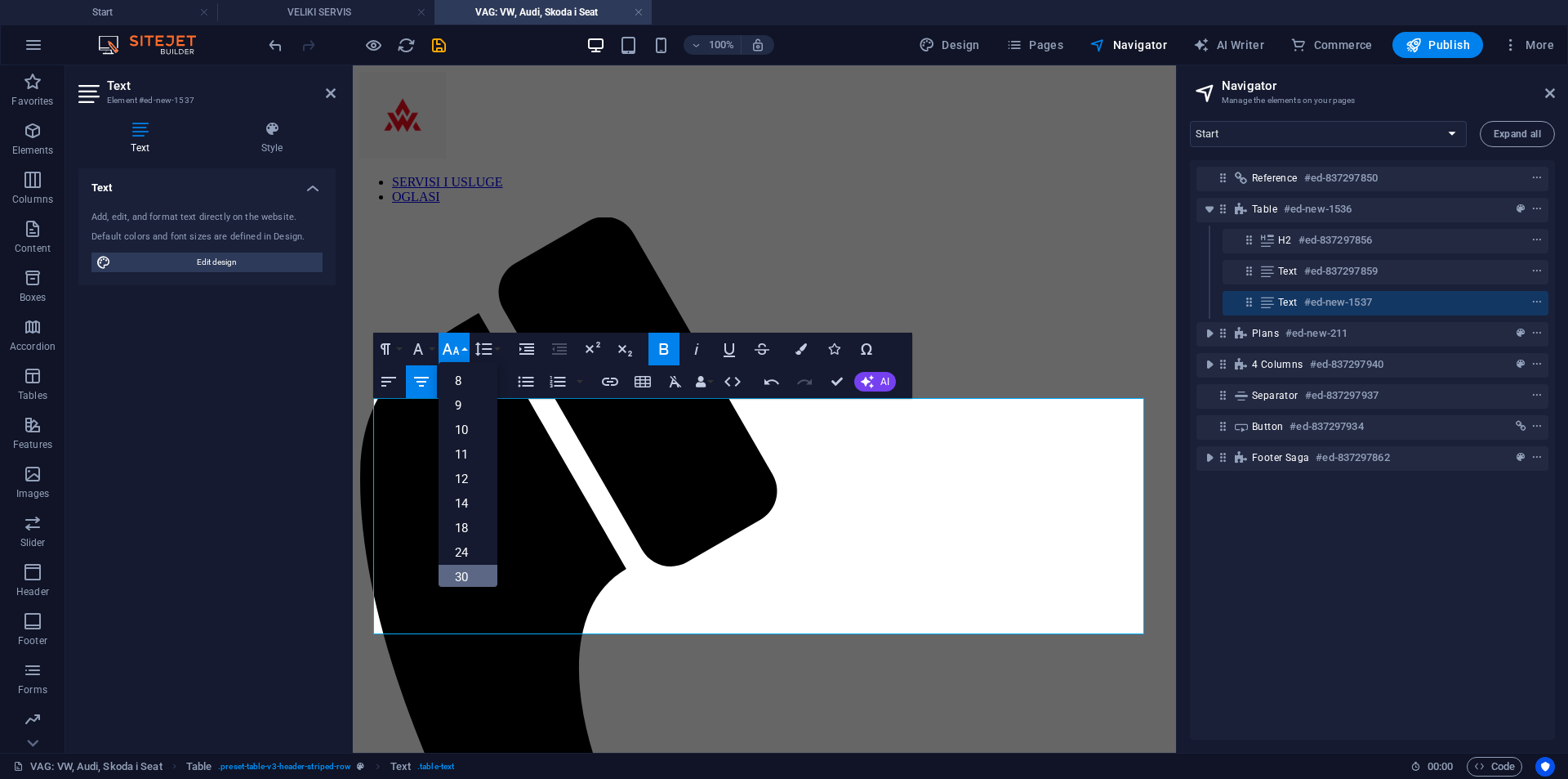
click at [471, 575] on link "30" at bounding box center [468, 577] width 58 height 25
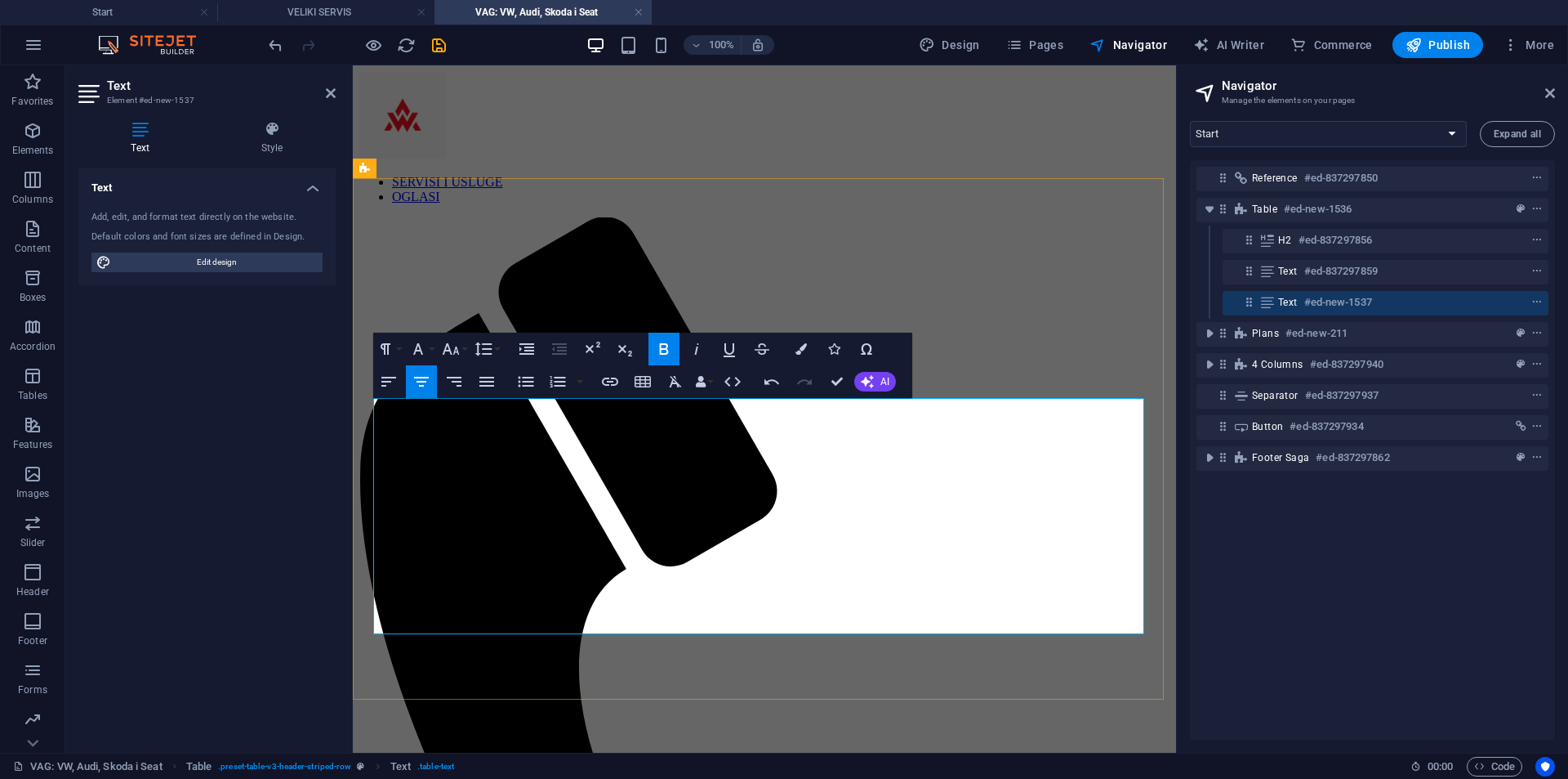
click at [805, 354] on icon "button" at bounding box center [801, 348] width 12 height 12
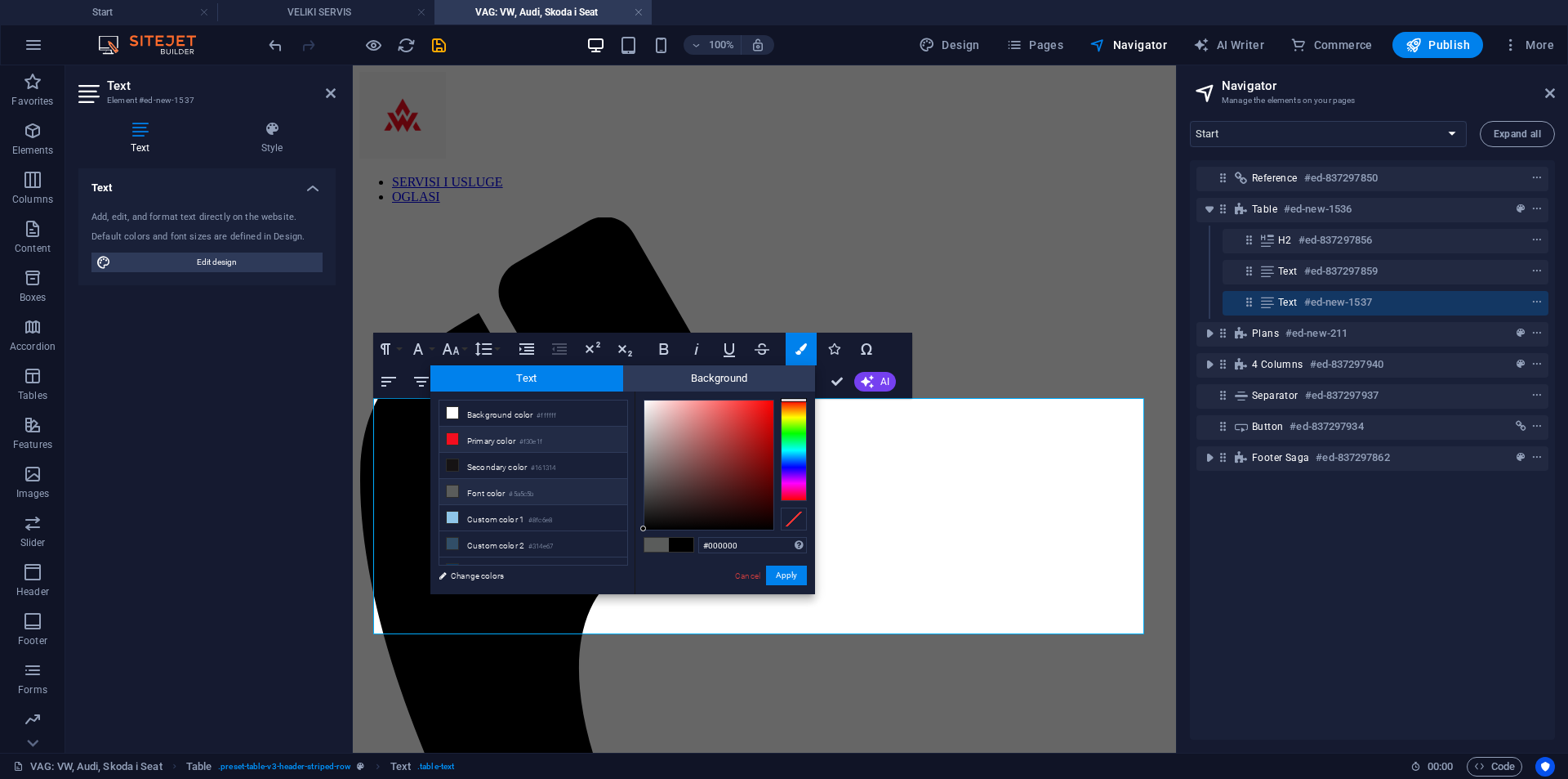
click at [532, 437] on small "#f30e1f" at bounding box center [531, 442] width 23 height 12
click at [788, 577] on button "Apply" at bounding box center [787, 575] width 41 height 19
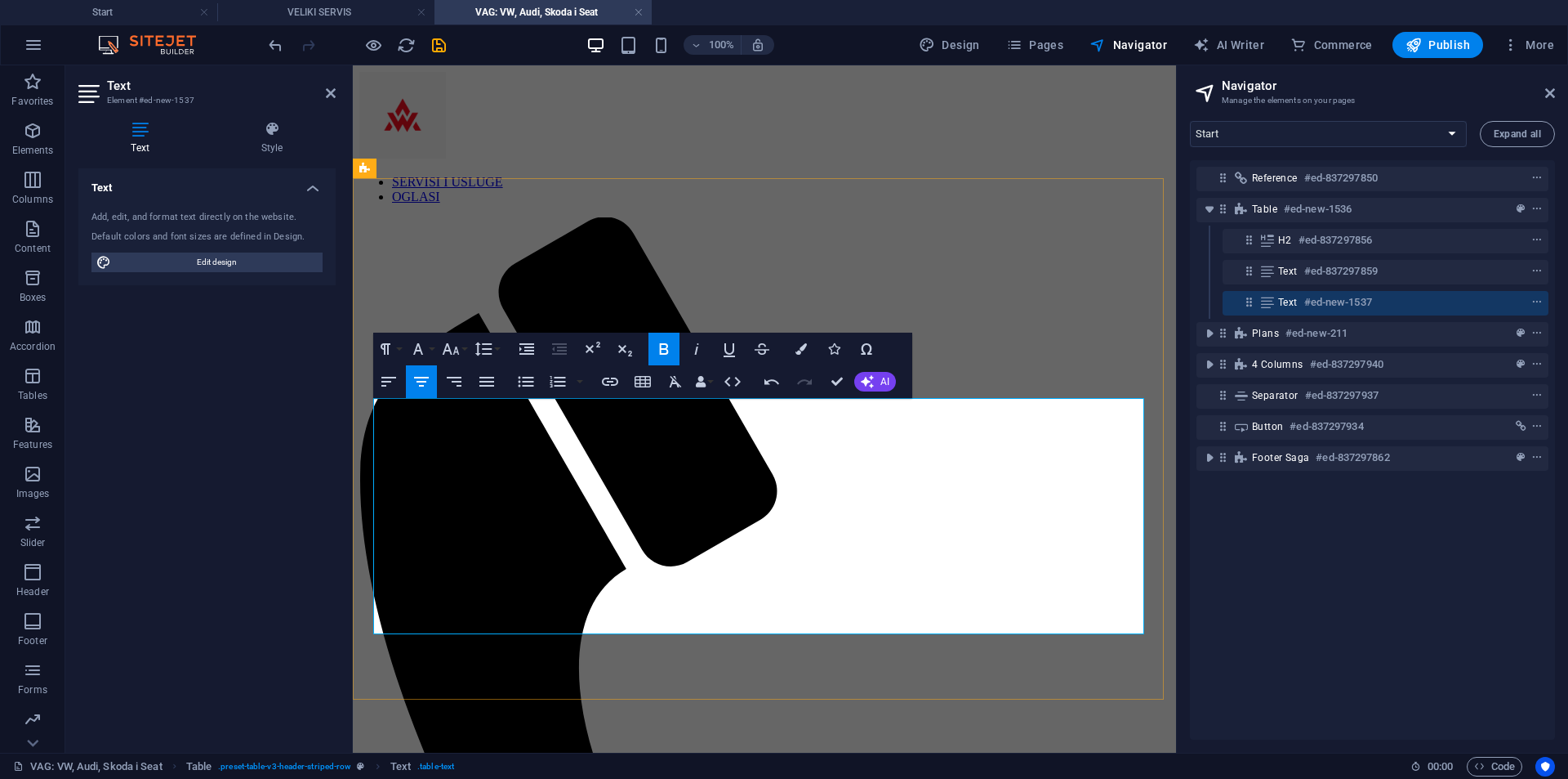
click at [803, 343] on icon "button" at bounding box center [801, 348] width 12 height 12
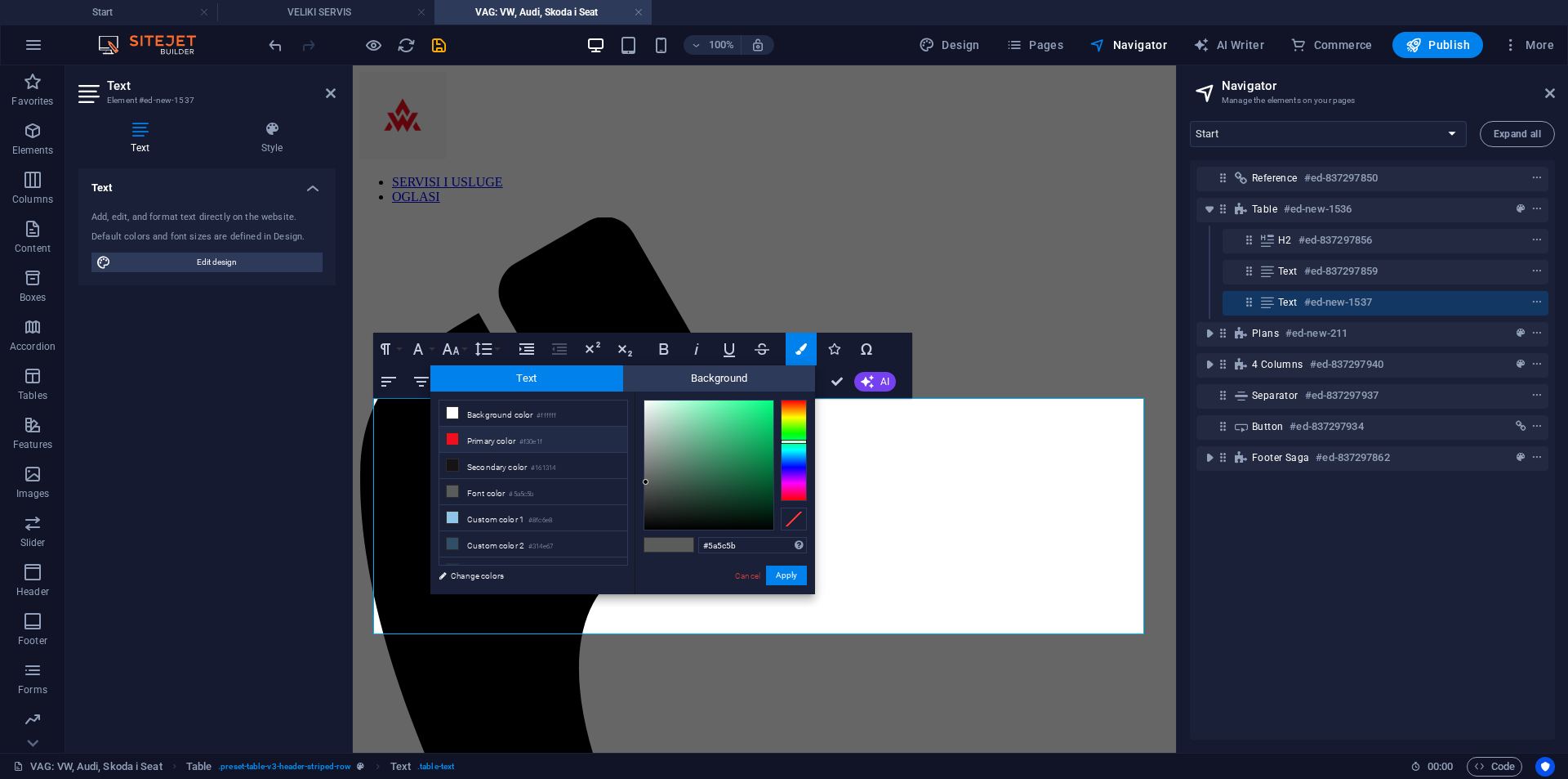
click at [558, 431] on li "Primary color #f30e1f" at bounding box center [534, 440] width 188 height 27
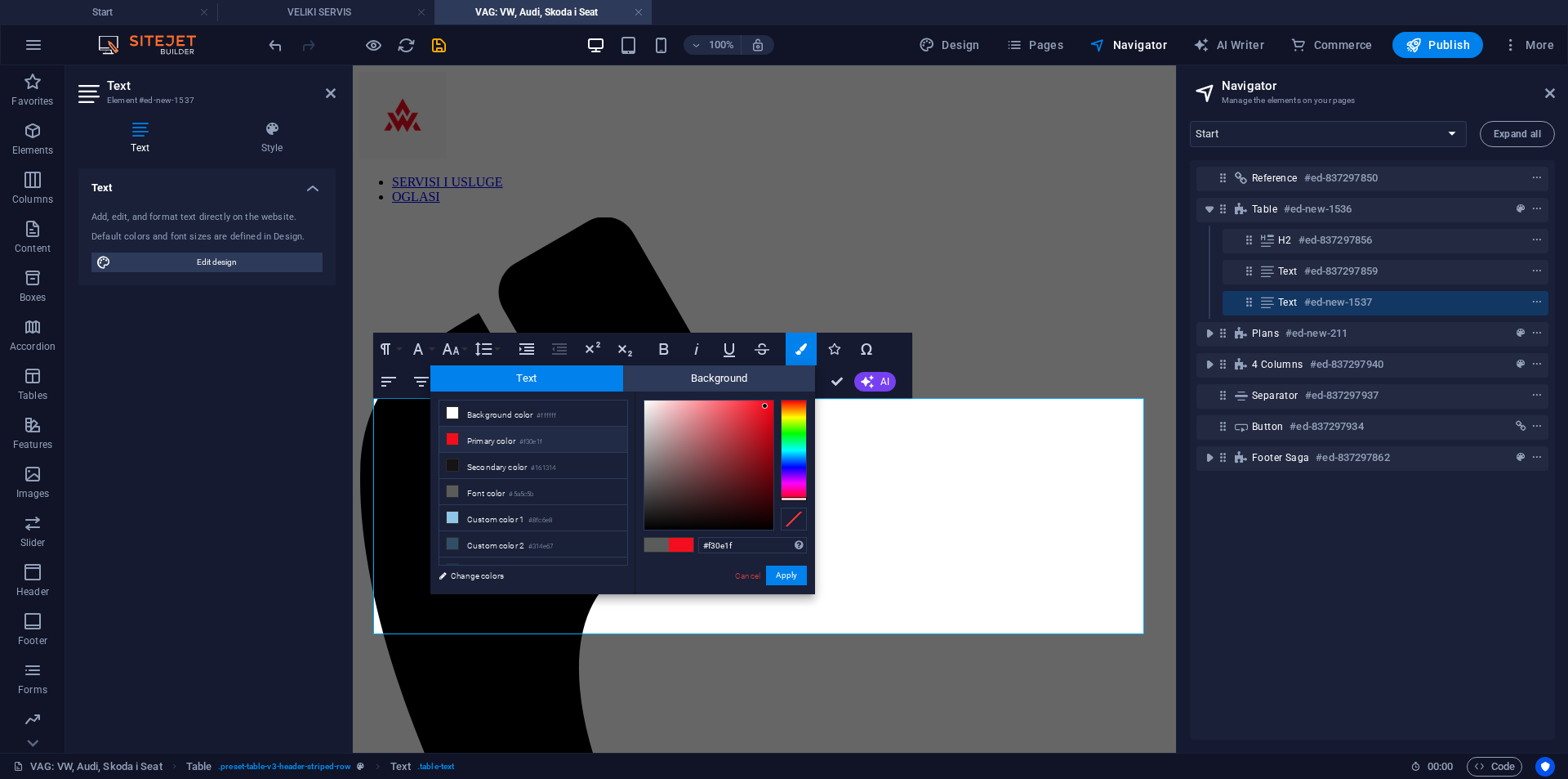
click at [558, 431] on li "Primary color #f30e1f" at bounding box center [534, 440] width 188 height 27
click at [791, 581] on button "Apply" at bounding box center [787, 575] width 41 height 19
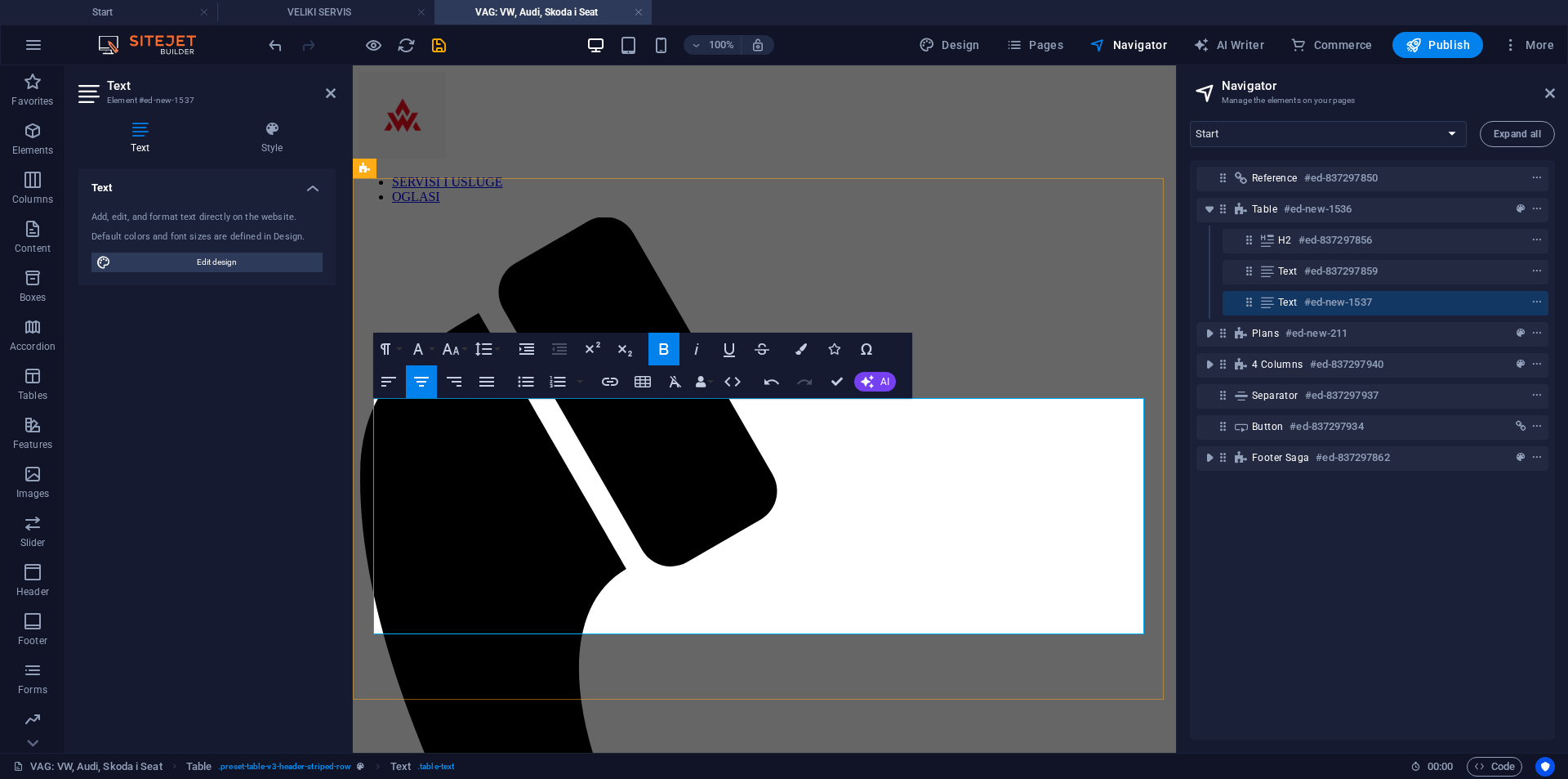
click at [792, 347] on button "Colors" at bounding box center [801, 349] width 31 height 33
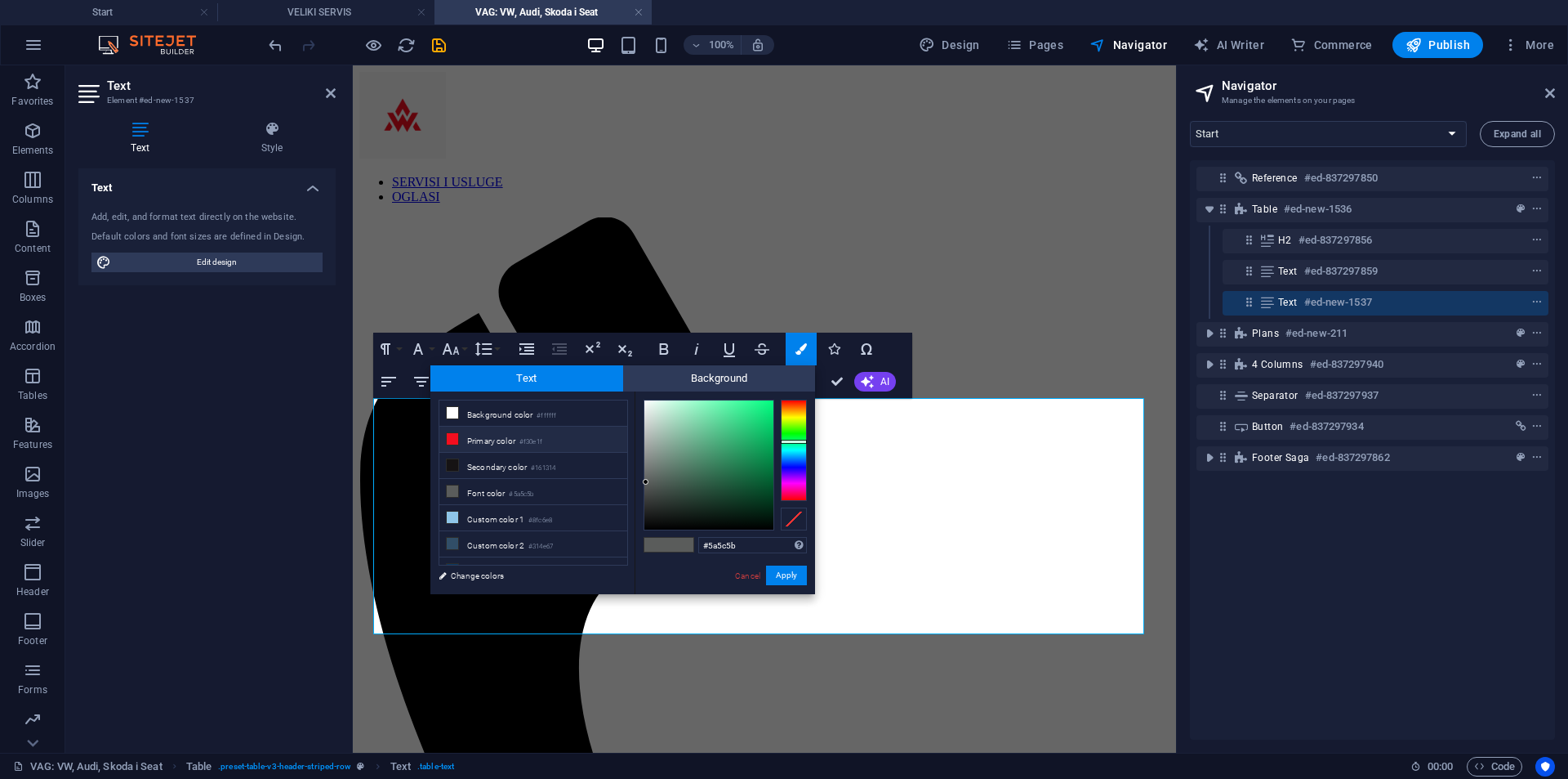
click at [527, 443] on small "#f30e1f" at bounding box center [531, 442] width 23 height 12
type input "#f30e1f"
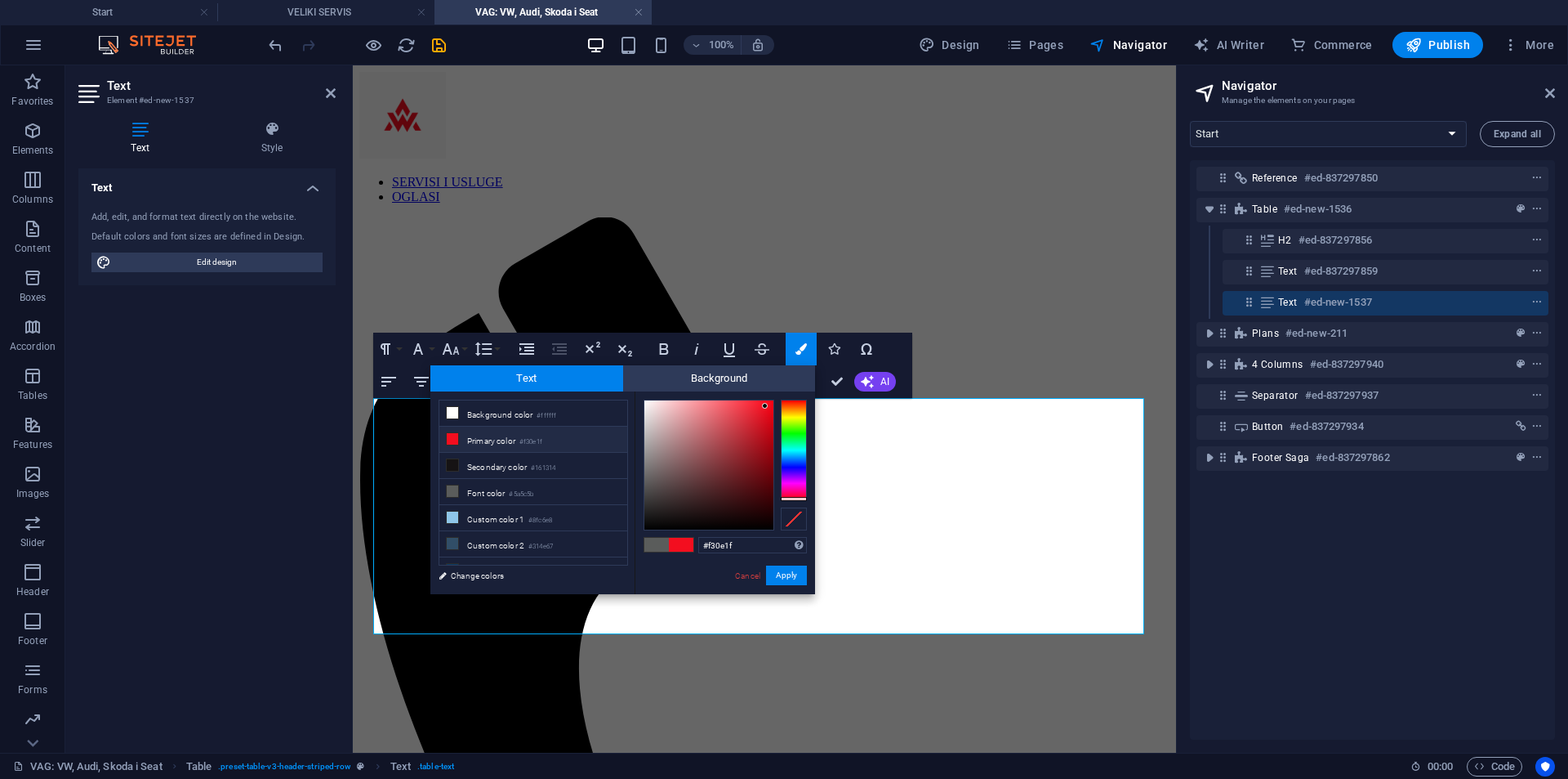
click at [527, 443] on small "#f30e1f" at bounding box center [531, 442] width 23 height 12
click at [808, 581] on div "#f30e1f Supported formats #0852ed rgb(8, 82, 237) rgba(8, 82, 237, 90%) hsv(221…" at bounding box center [726, 611] width 181 height 440
click at [801, 581] on button "Apply" at bounding box center [787, 575] width 41 height 19
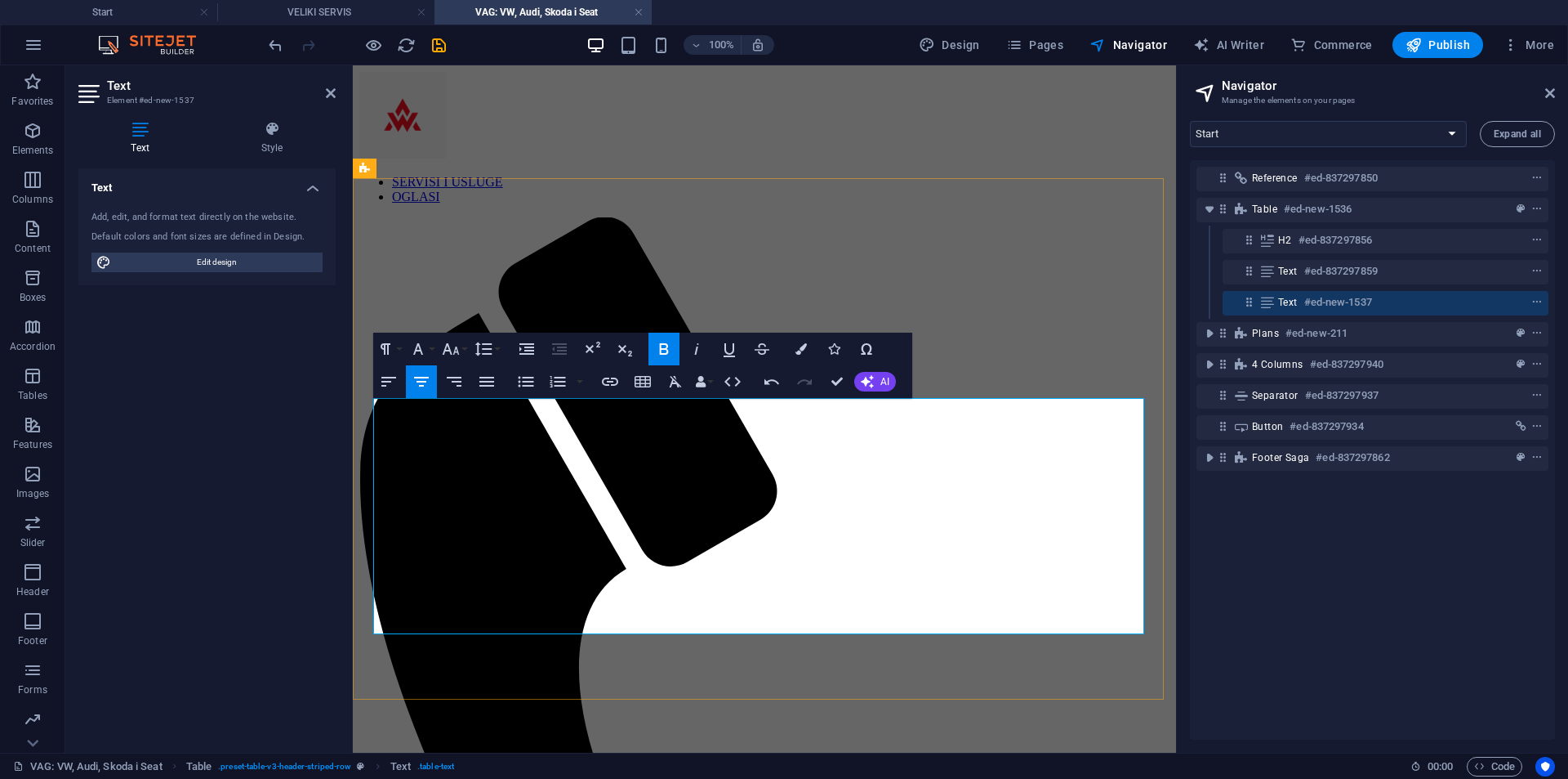
click at [443, 351] on icon "button" at bounding box center [450, 348] width 19 height 19
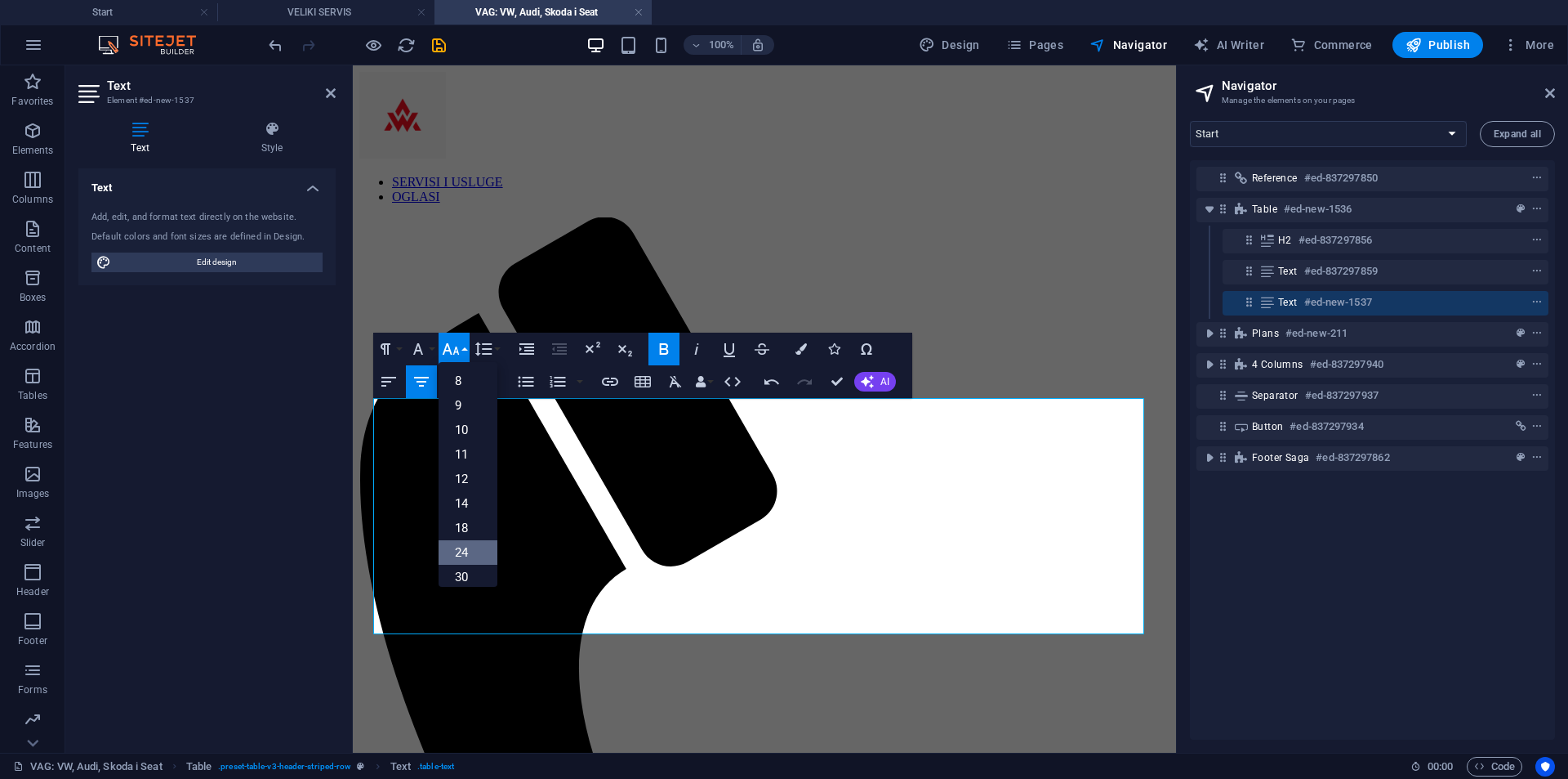
click at [482, 546] on link "24" at bounding box center [468, 552] width 58 height 25
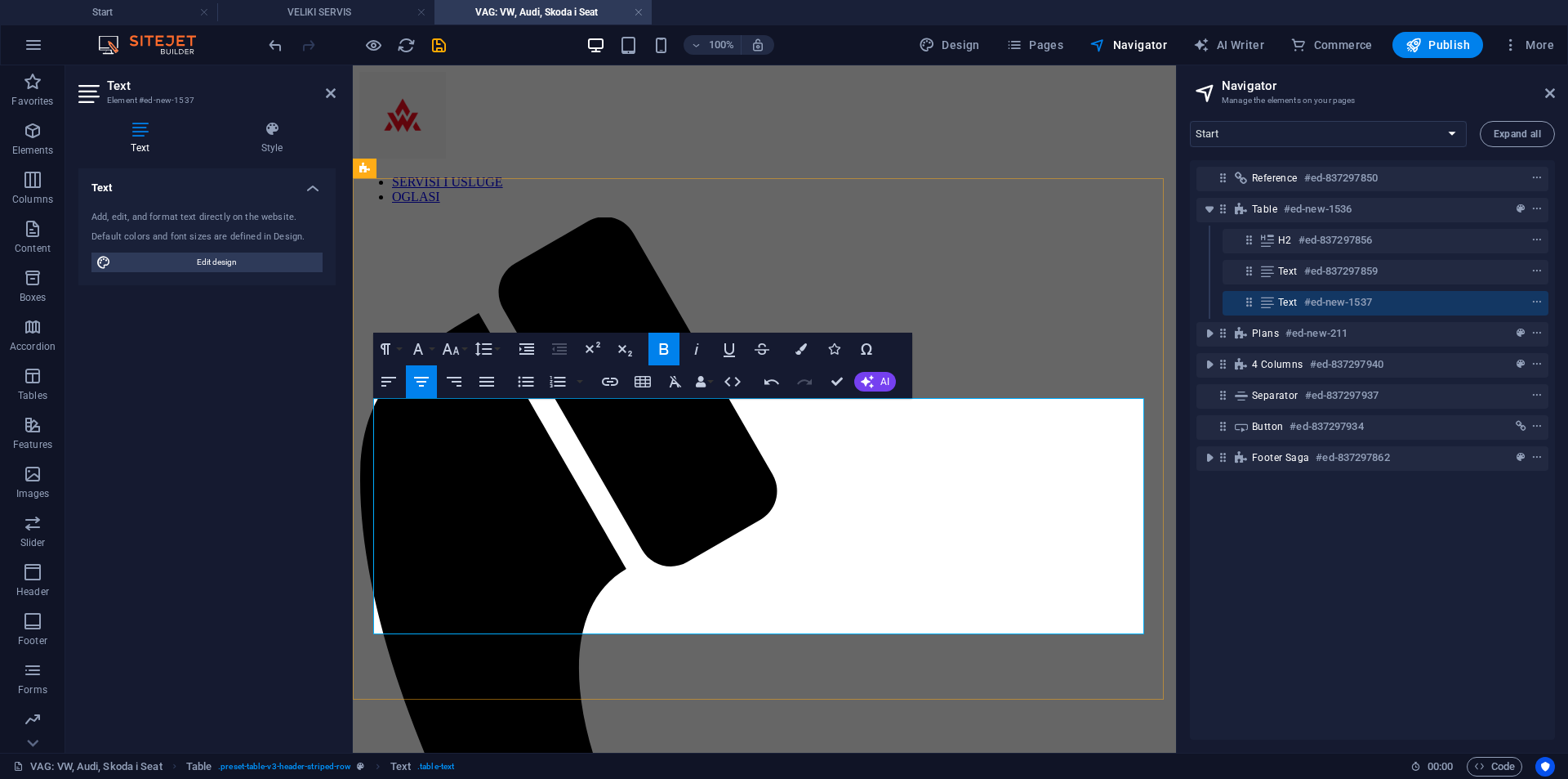
click at [459, 346] on icon "button" at bounding box center [450, 348] width 19 height 19
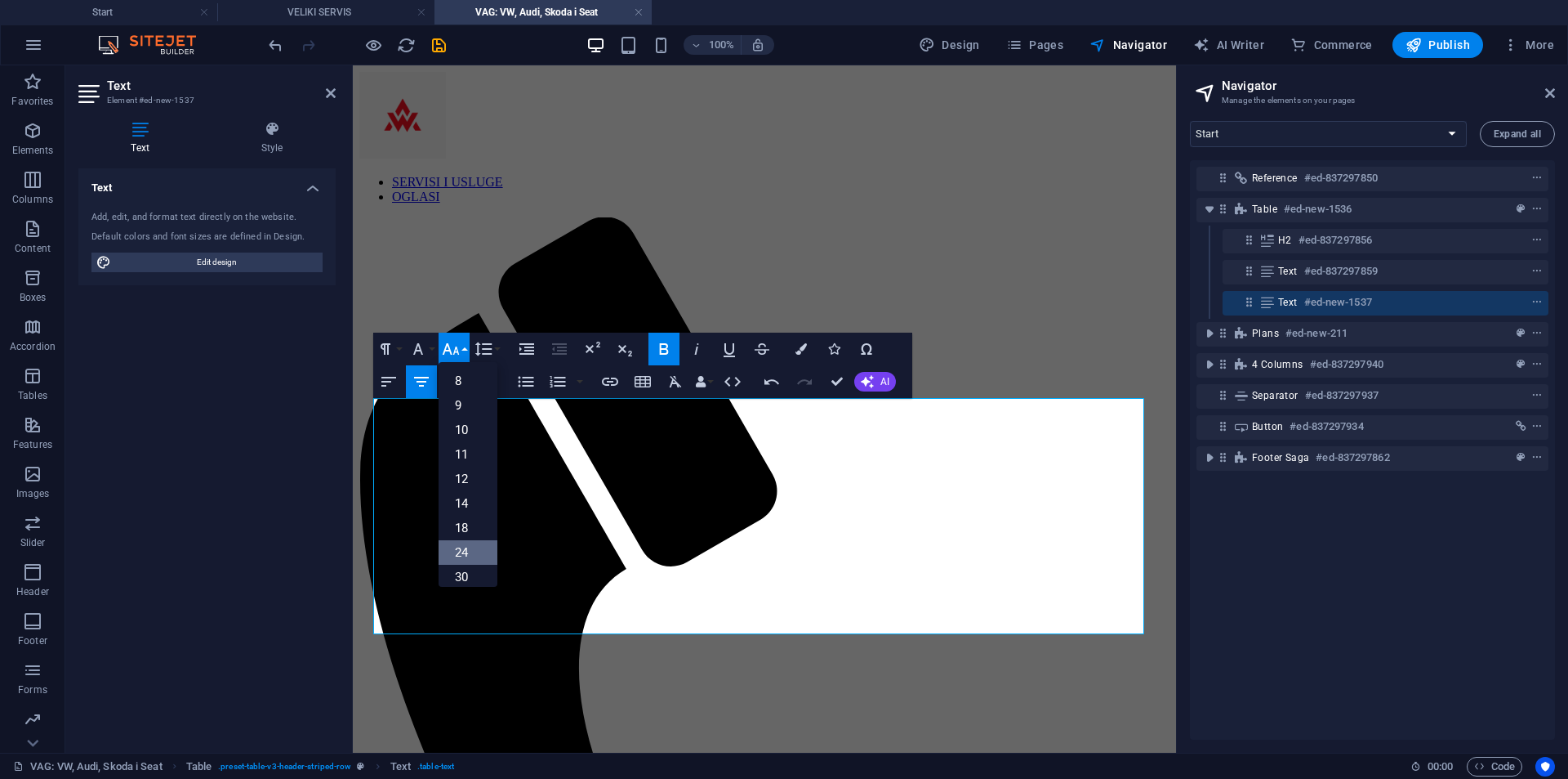
click at [474, 550] on link "24" at bounding box center [468, 552] width 58 height 25
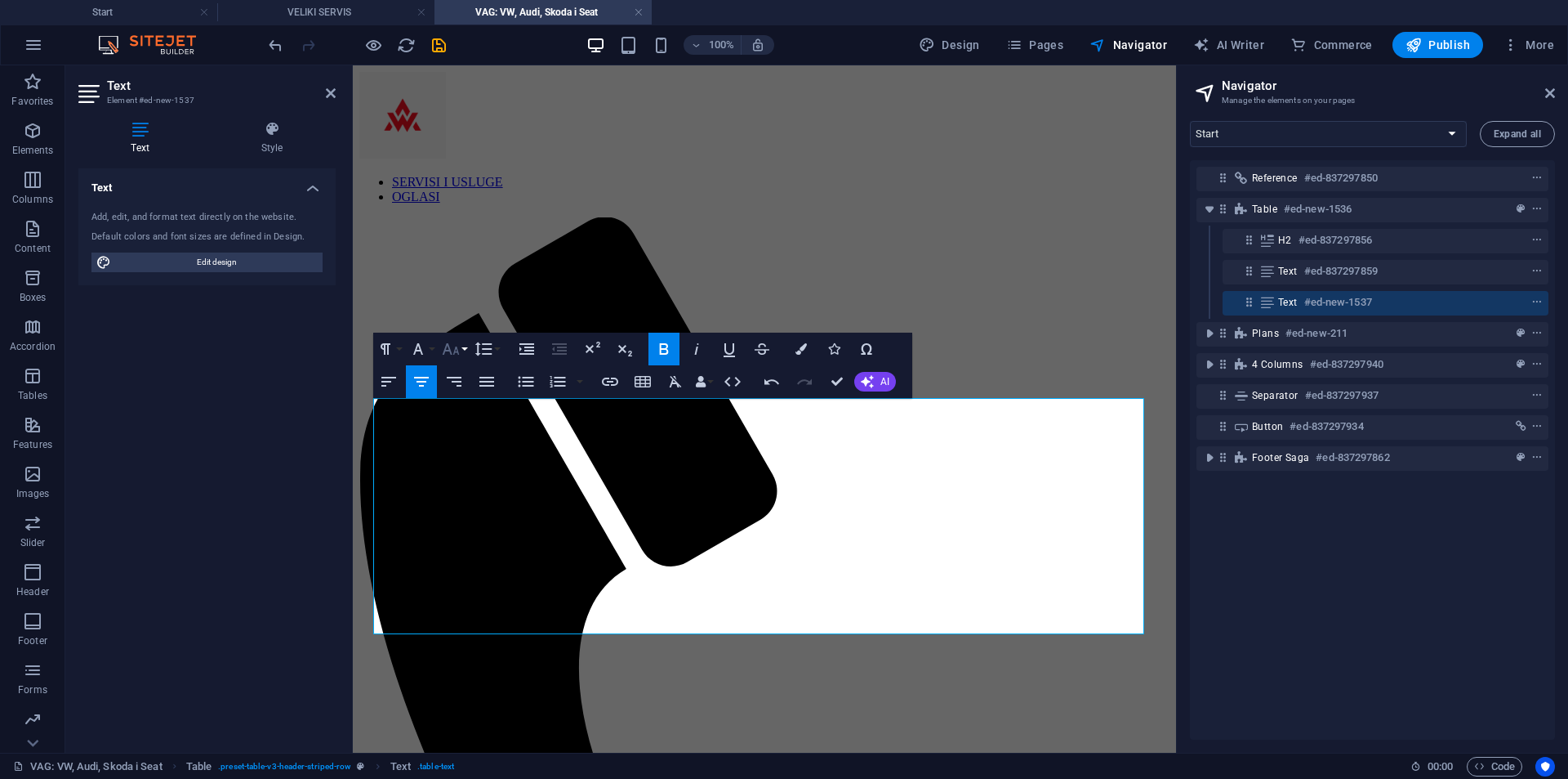
click at [450, 345] on icon "button" at bounding box center [450, 348] width 19 height 19
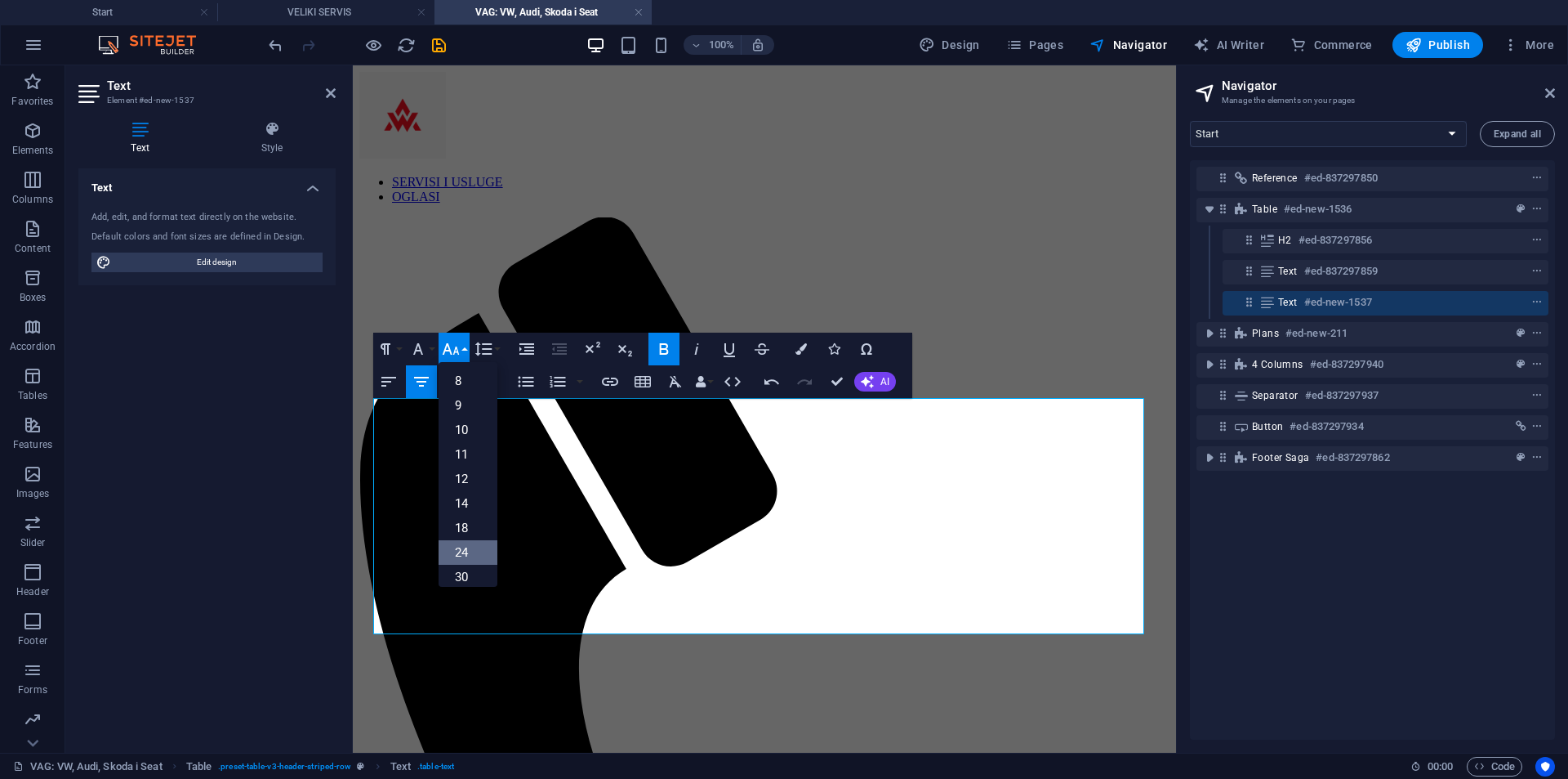
click at [482, 541] on link "24" at bounding box center [468, 552] width 58 height 25
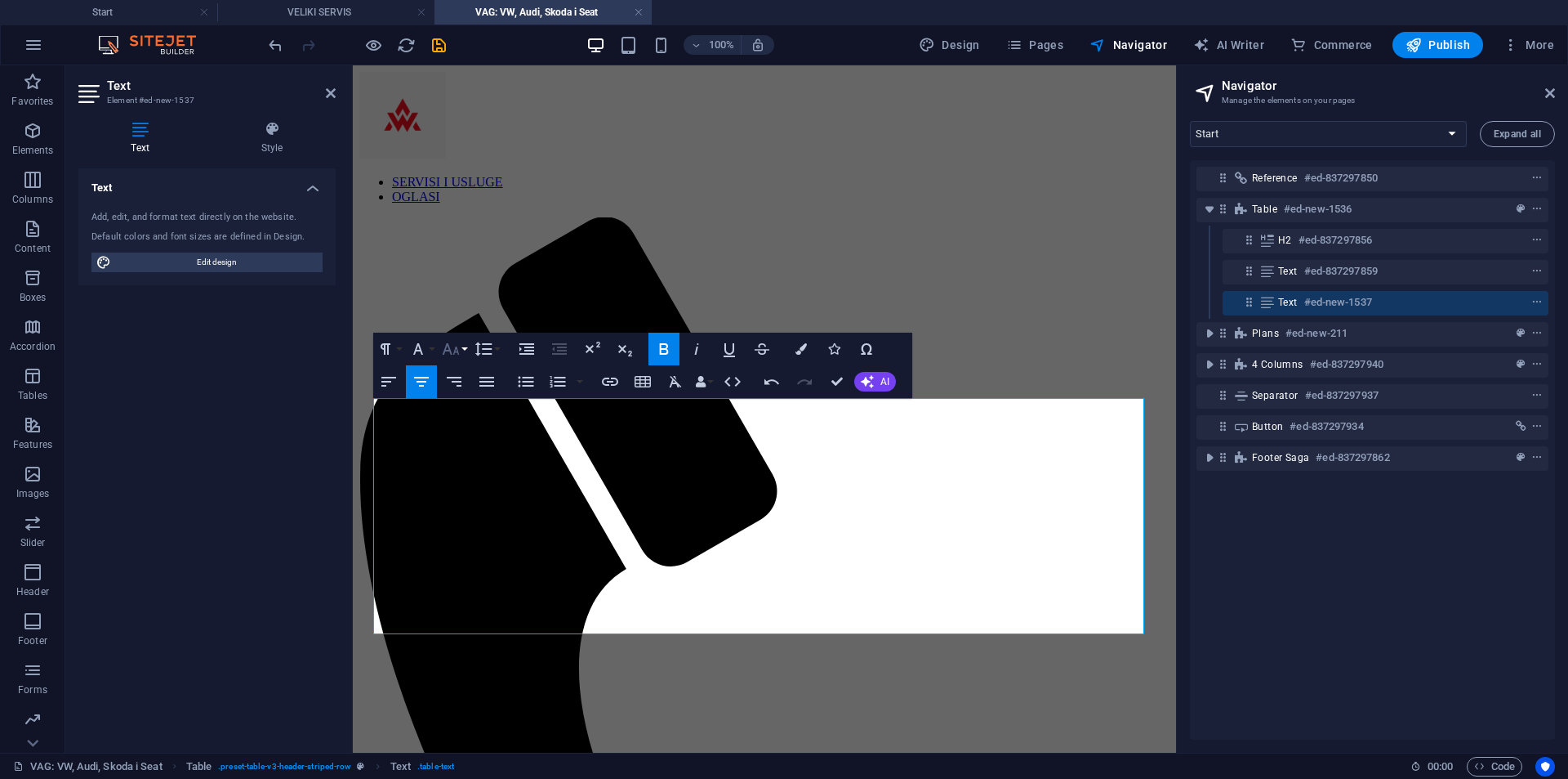
click at [452, 342] on icon "button" at bounding box center [450, 348] width 19 height 19
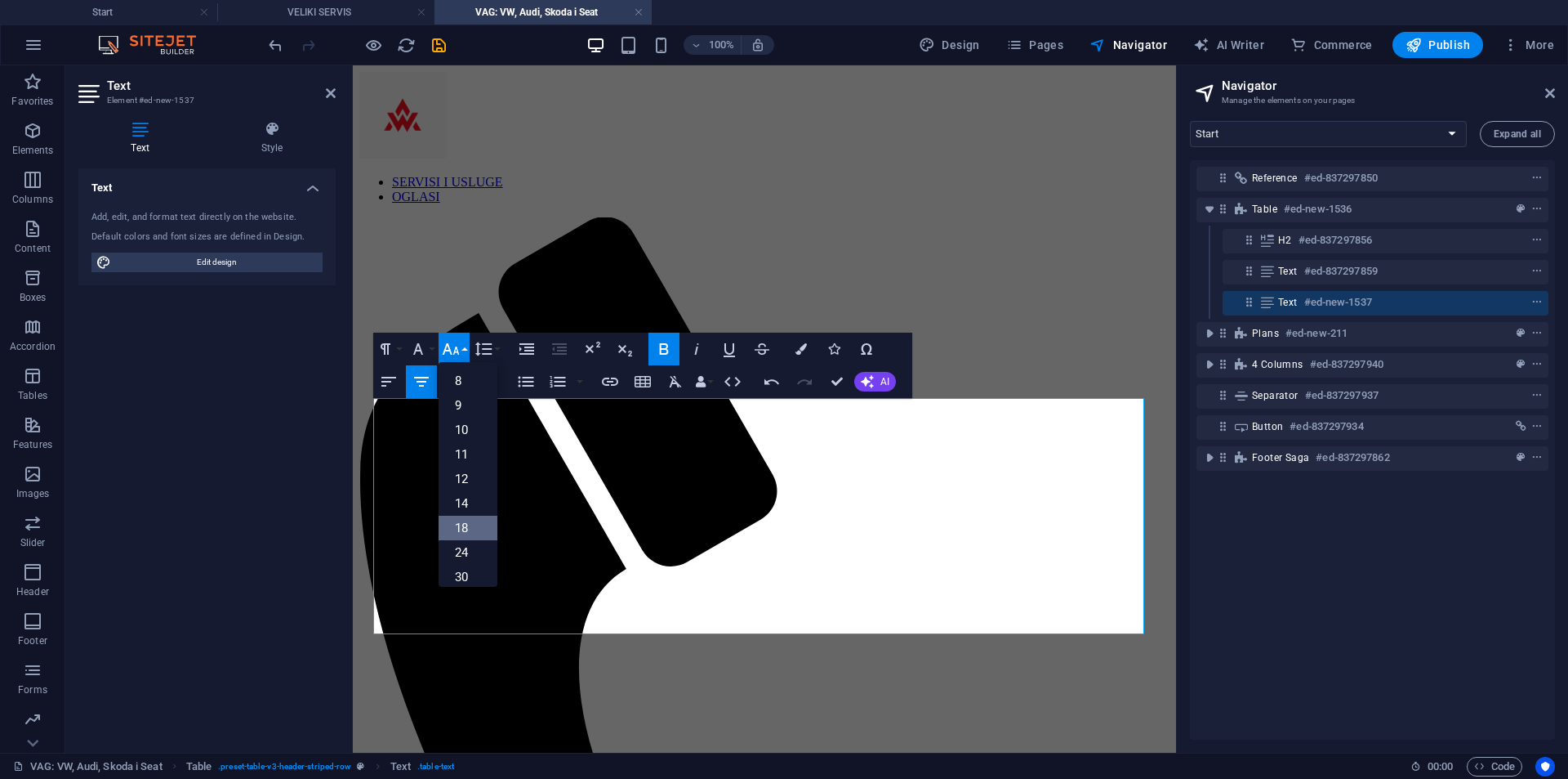
click at [466, 525] on link "18" at bounding box center [468, 528] width 58 height 25
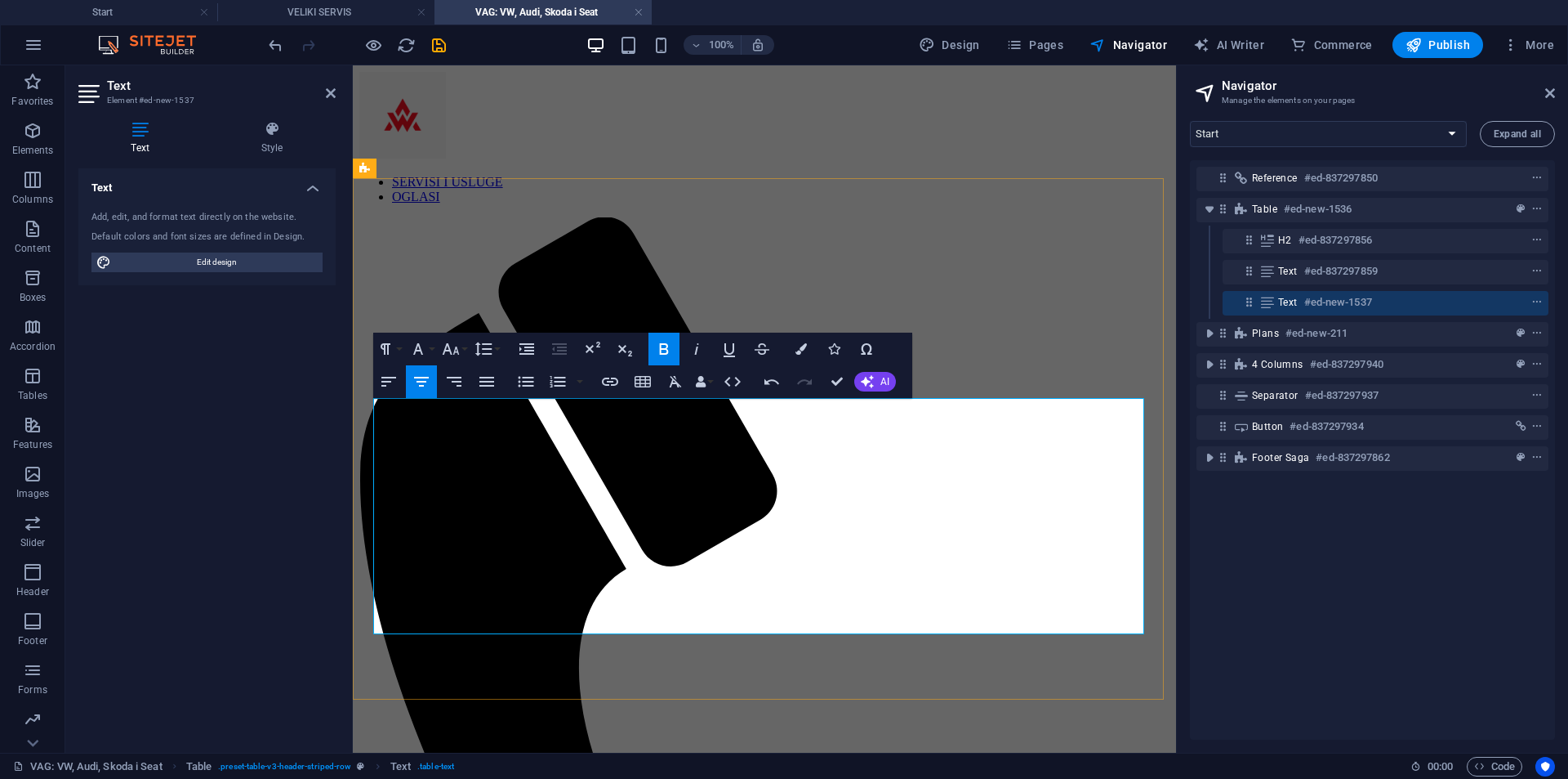
click at [449, 349] on icon "button" at bounding box center [450, 348] width 17 height 12
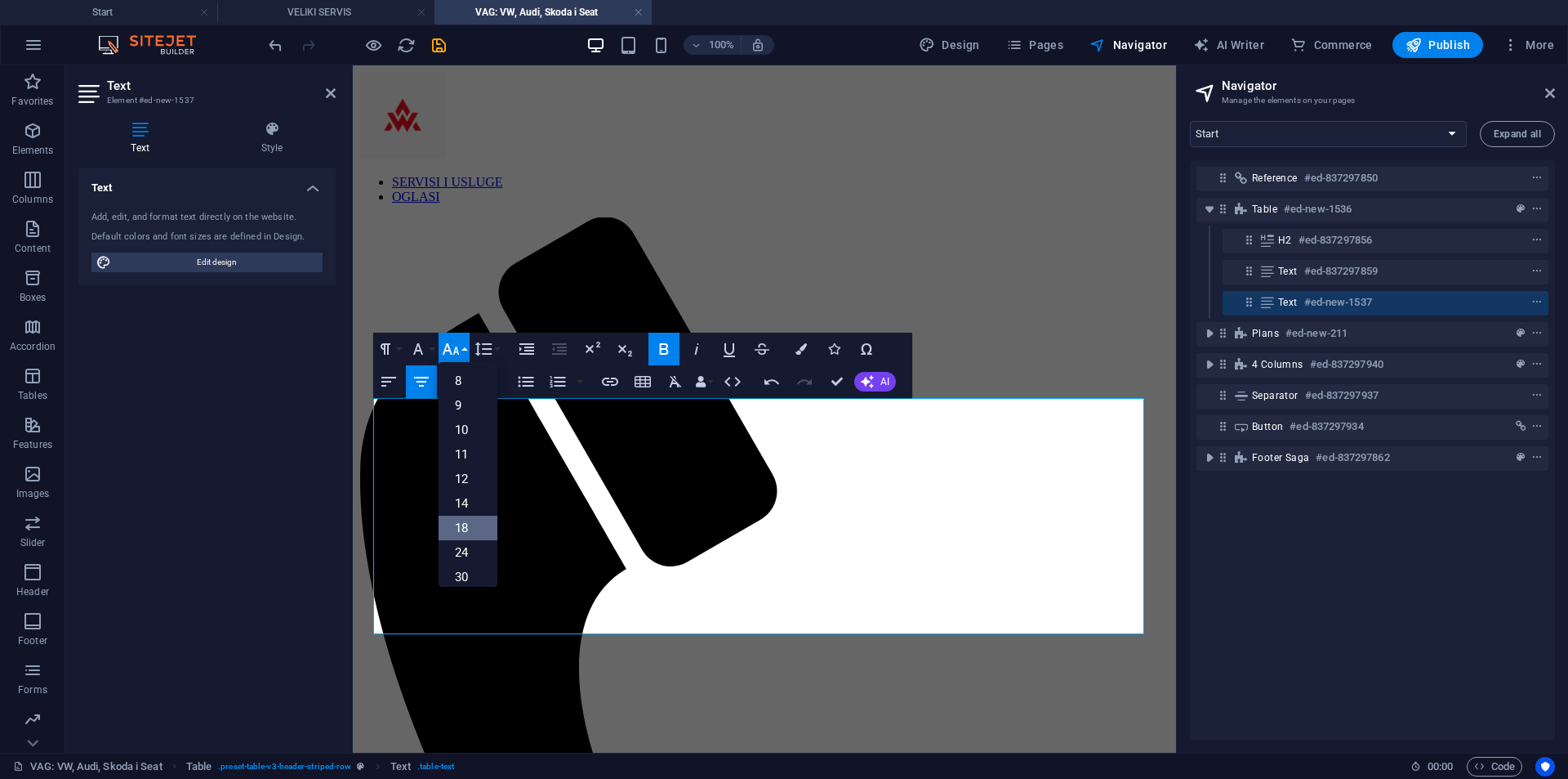
click at [472, 532] on link "18" at bounding box center [468, 528] width 58 height 25
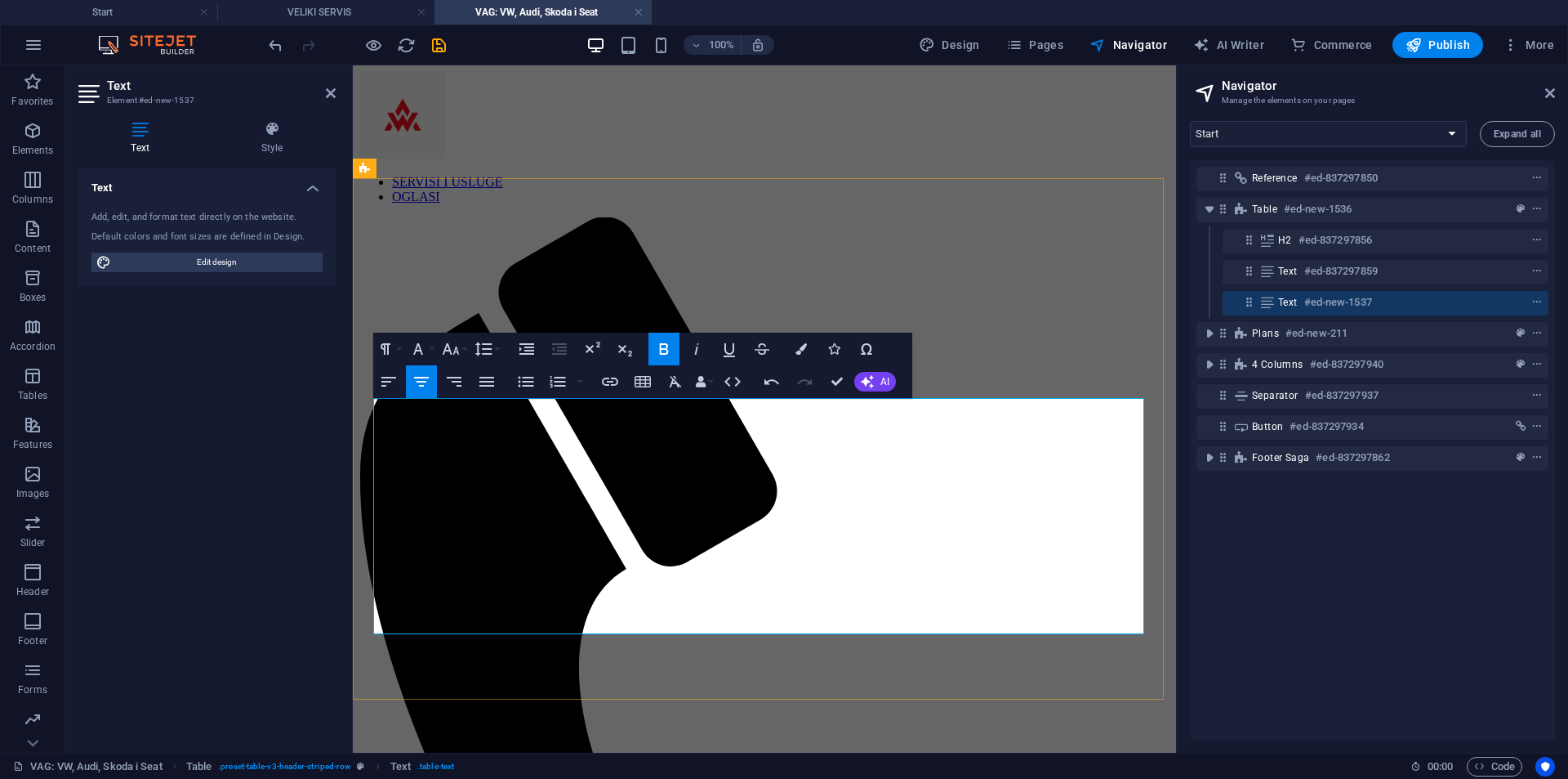
click at [455, 345] on icon "button" at bounding box center [450, 348] width 19 height 19
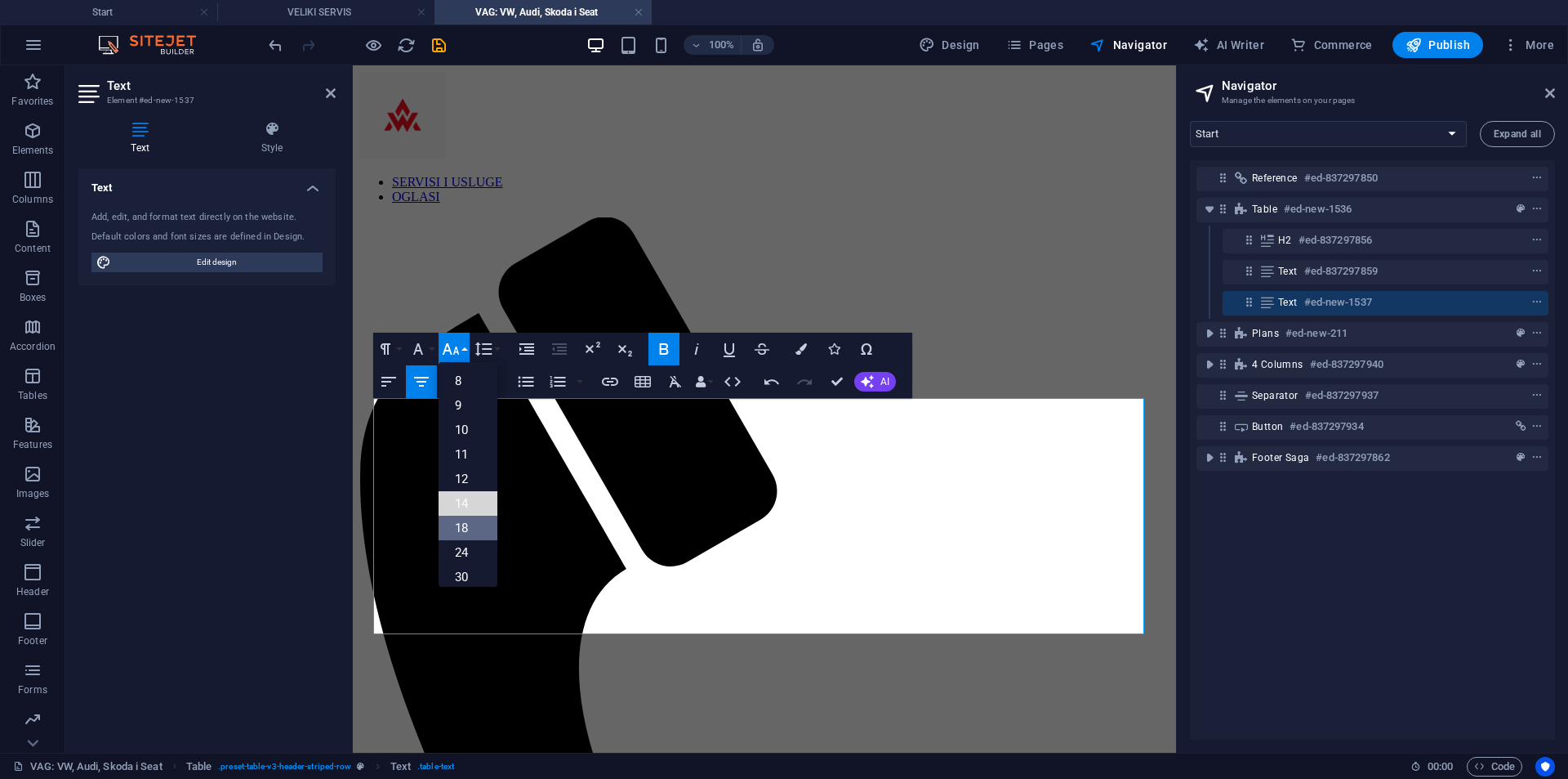
drag, startPoint x: 471, startPoint y: 511, endPoint x: 471, endPoint y: 522, distance: 11.0
click at [471, 522] on ul "8 9 10 11 12 14 18 24 30 36 48 60 72 96" at bounding box center [468, 540] width 58 height 357
click at [471, 520] on link "18" at bounding box center [468, 528] width 58 height 25
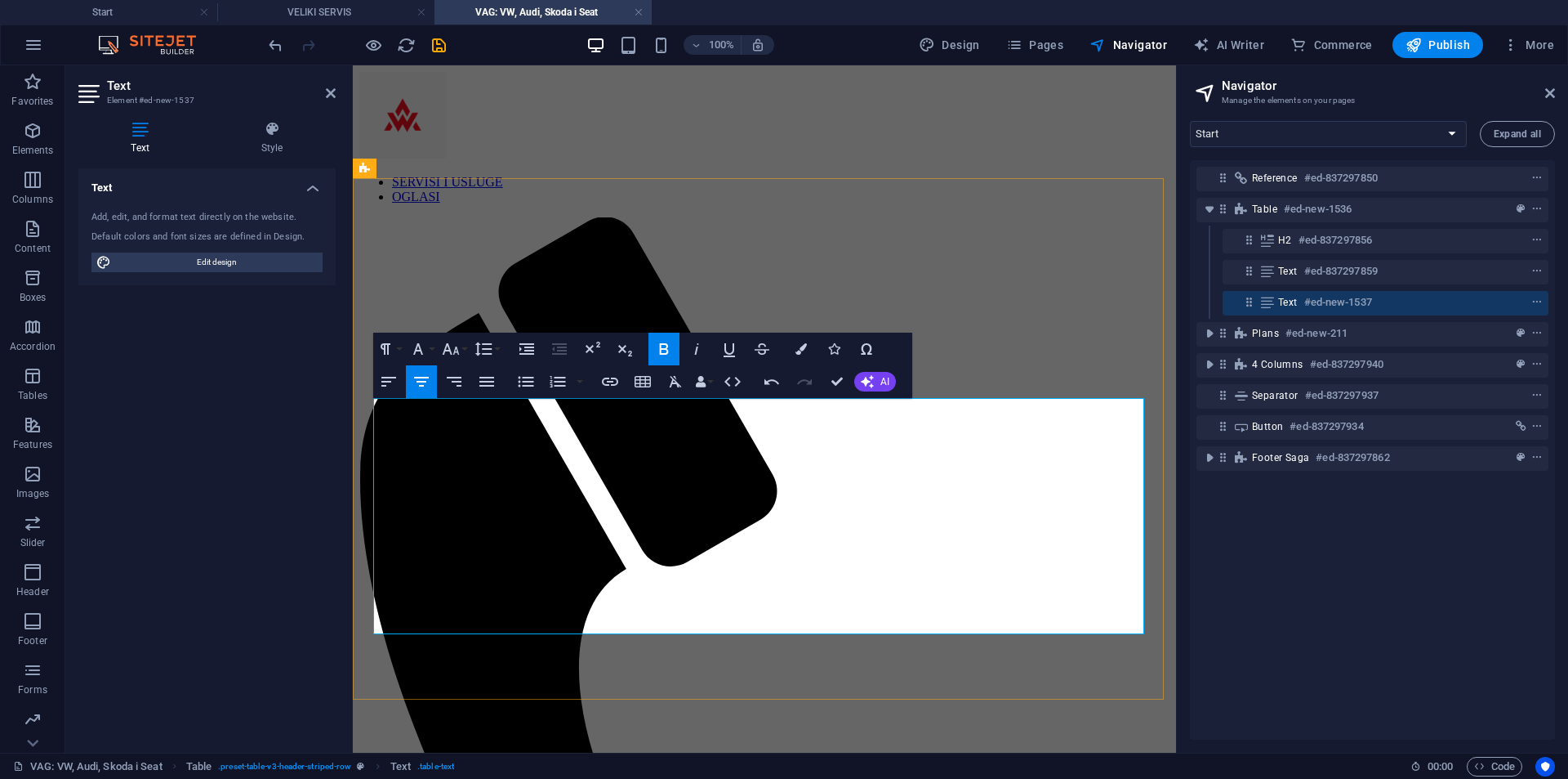
click at [450, 353] on icon "button" at bounding box center [450, 348] width 19 height 19
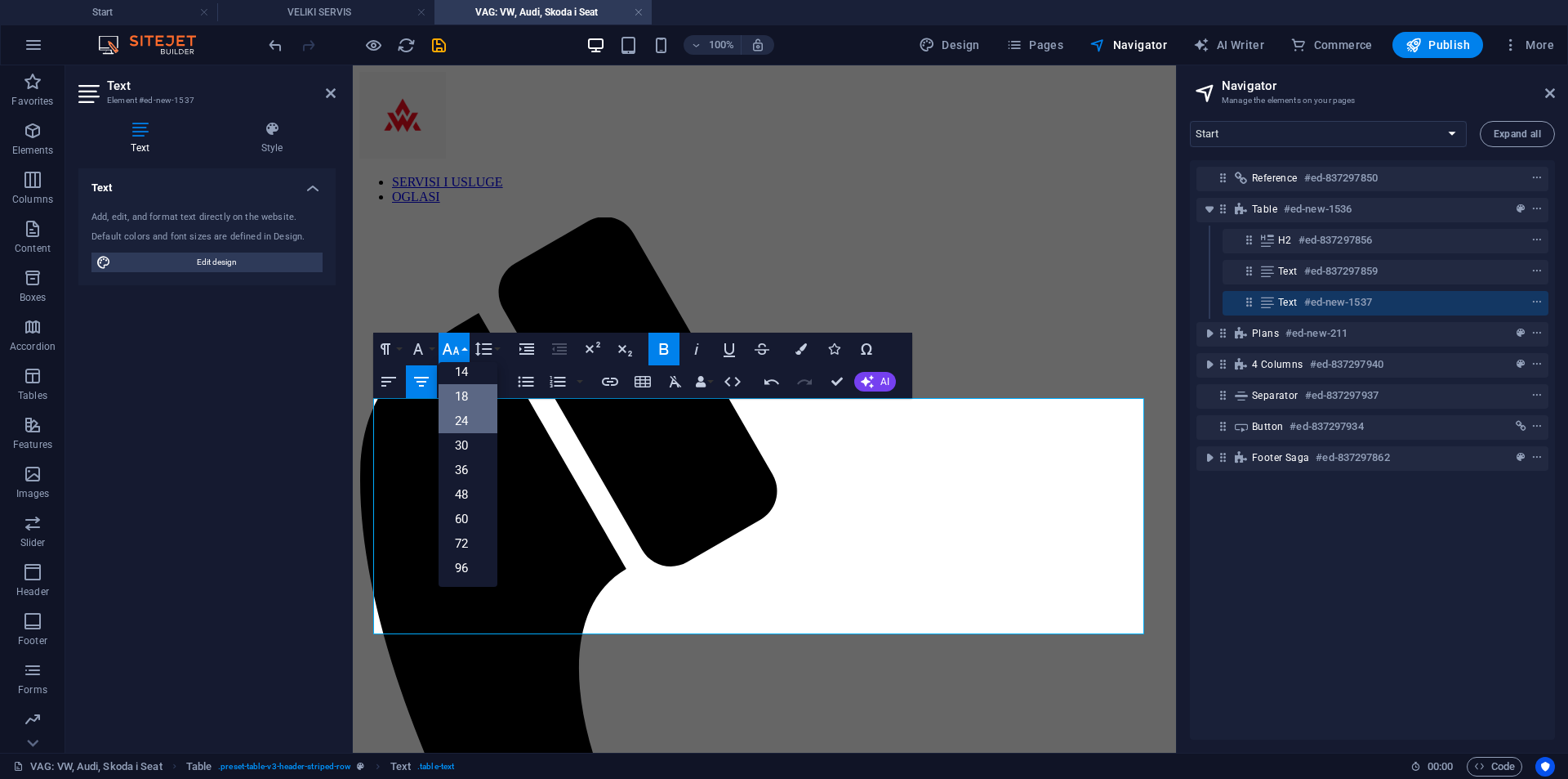
click at [470, 420] on link "24" at bounding box center [468, 421] width 58 height 25
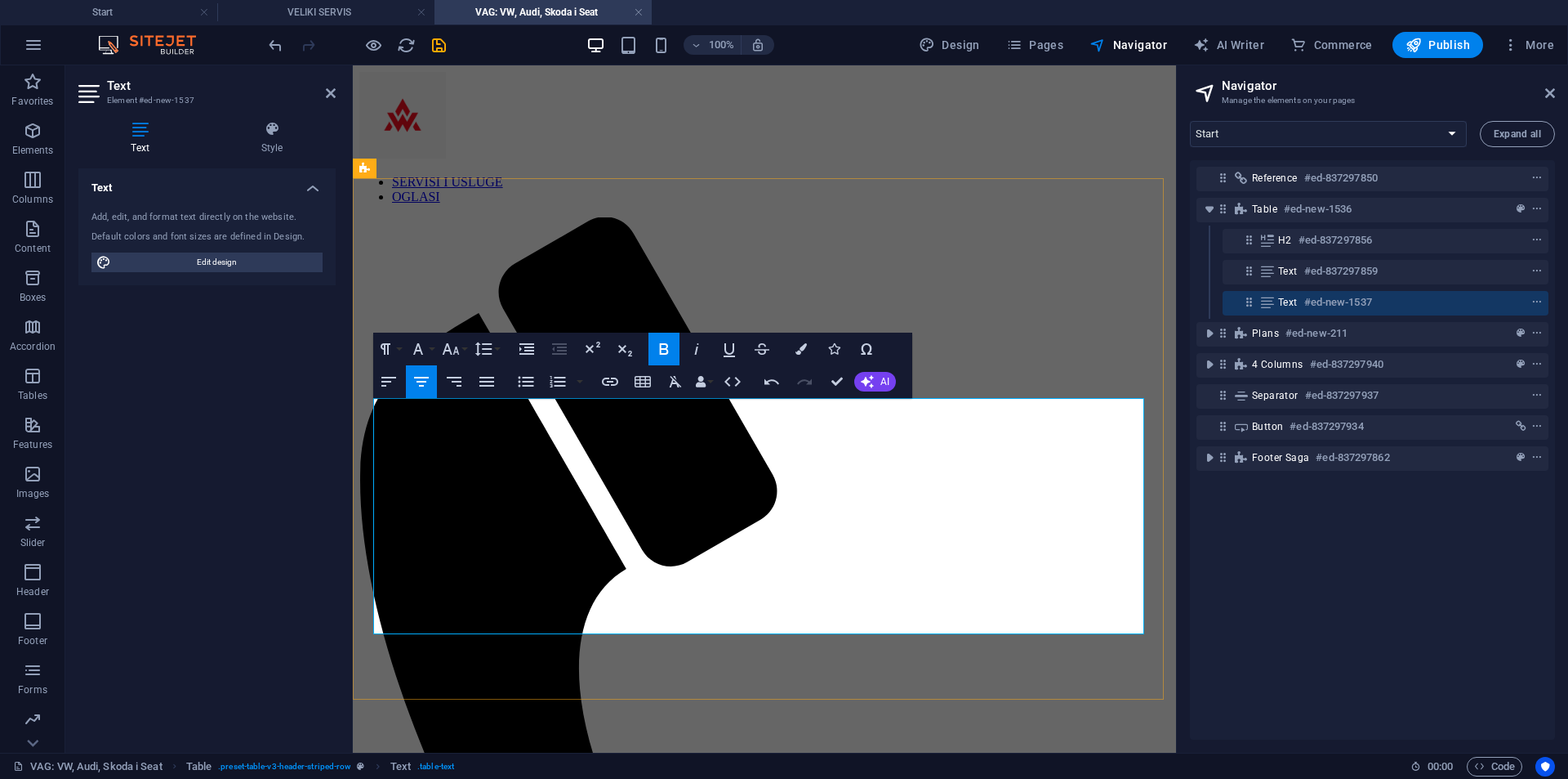
click at [464, 351] on button "Font Size" at bounding box center [454, 349] width 31 height 33
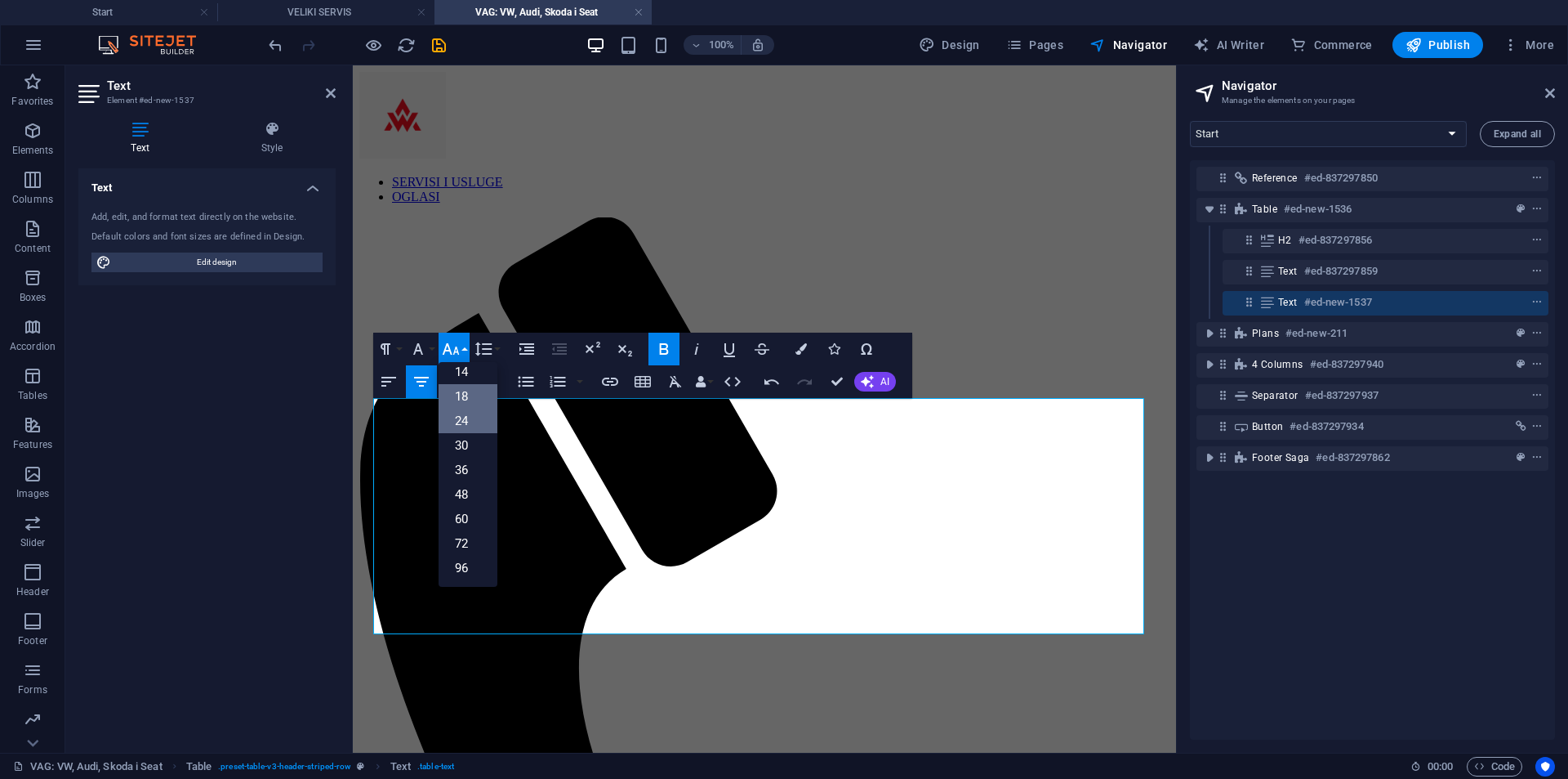
click at [470, 426] on link "24" at bounding box center [468, 421] width 58 height 25
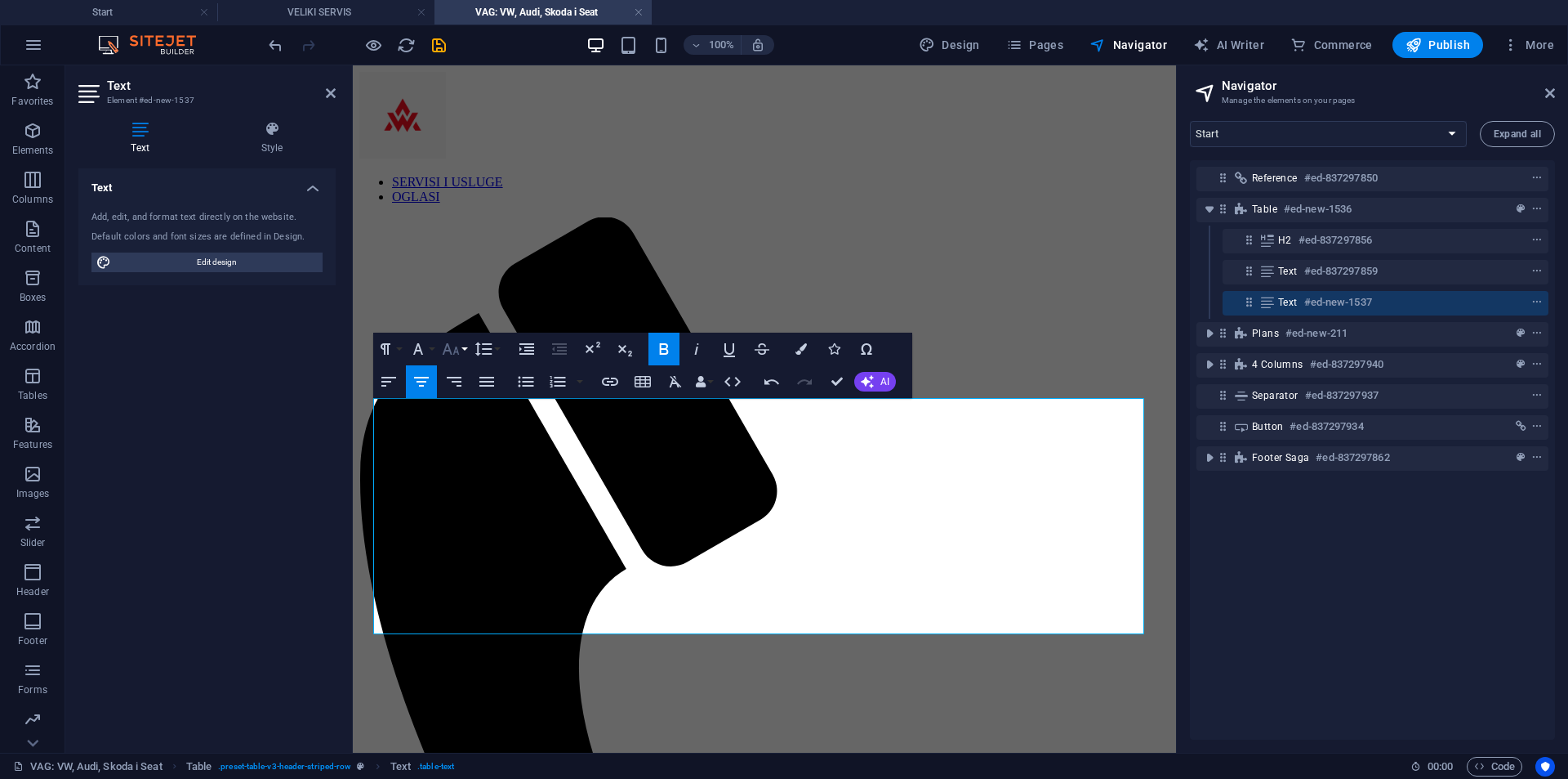
click at [462, 351] on button "Font Size" at bounding box center [454, 349] width 31 height 33
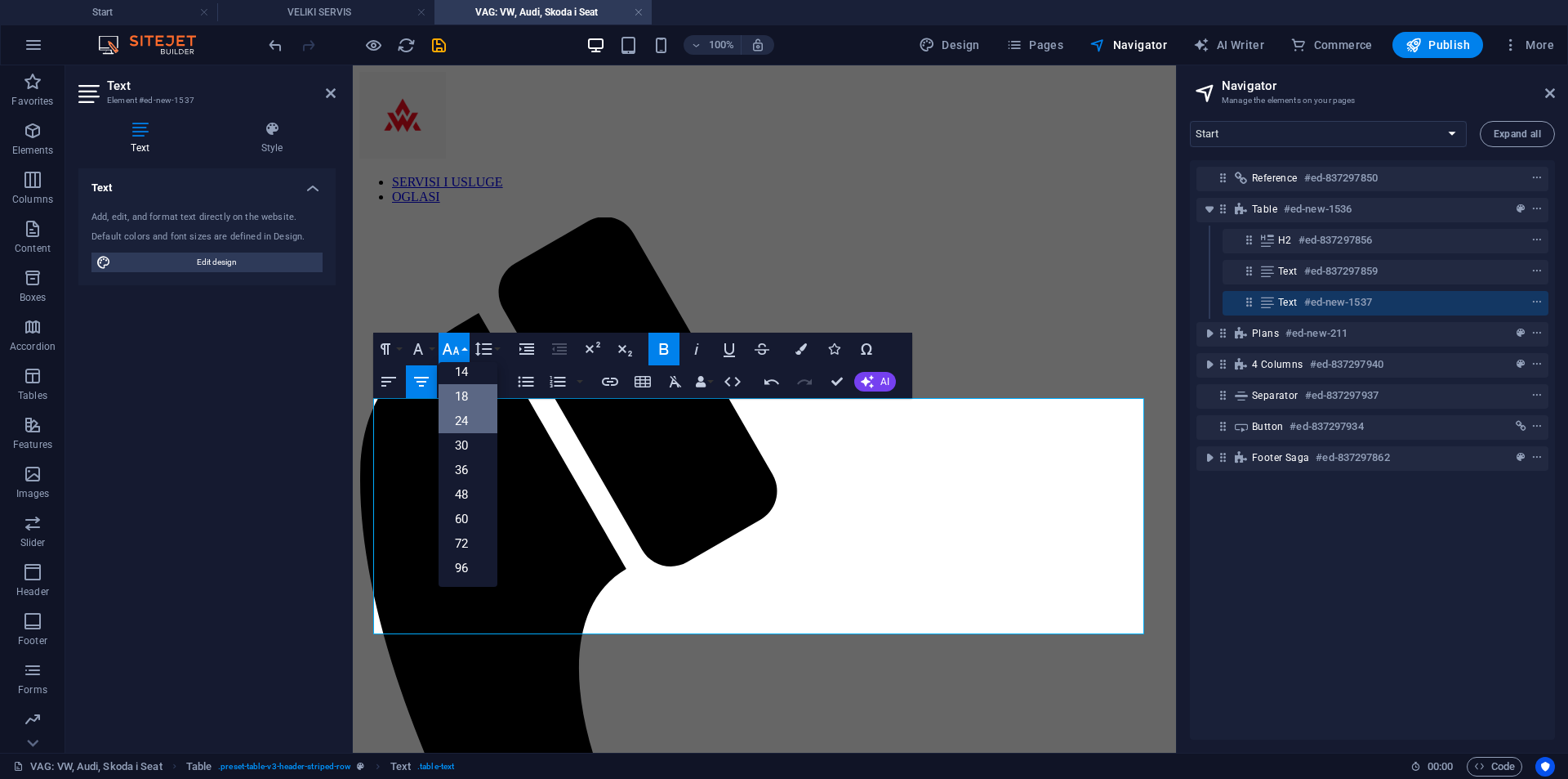
click at [474, 421] on link "24" at bounding box center [468, 421] width 58 height 25
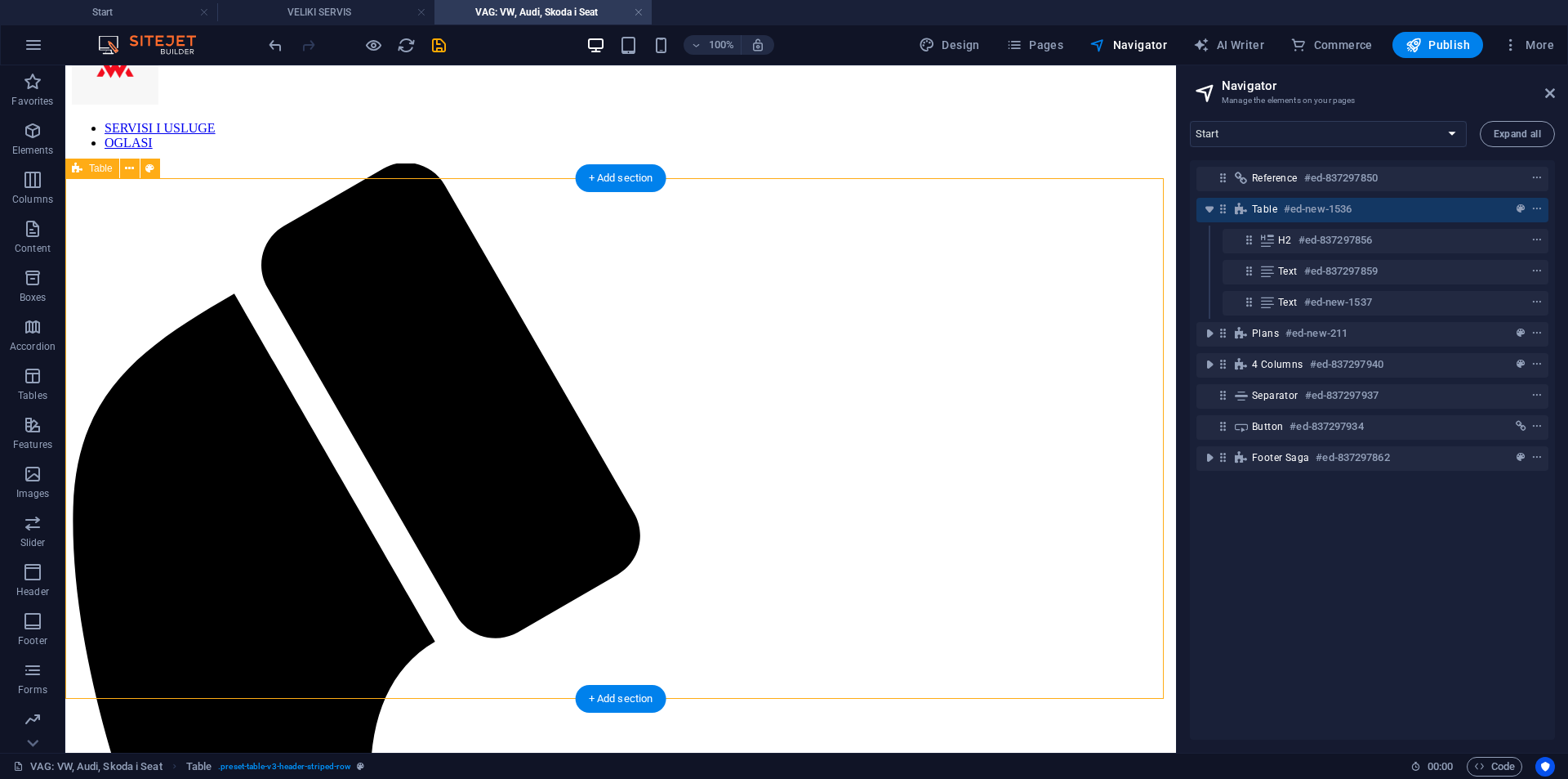
scroll to position [81, 0]
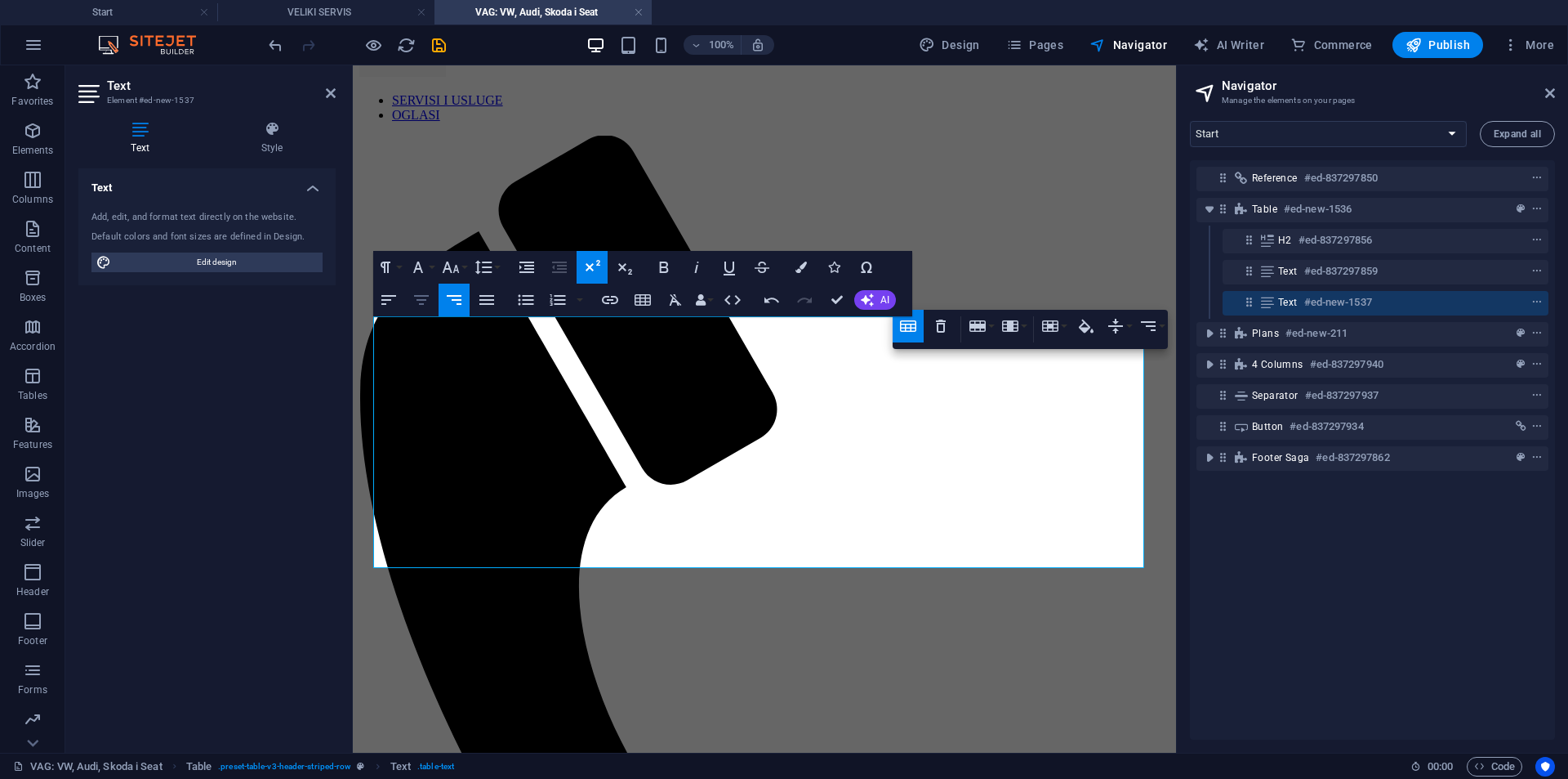
click at [428, 297] on icon "button" at bounding box center [421, 299] width 19 height 19
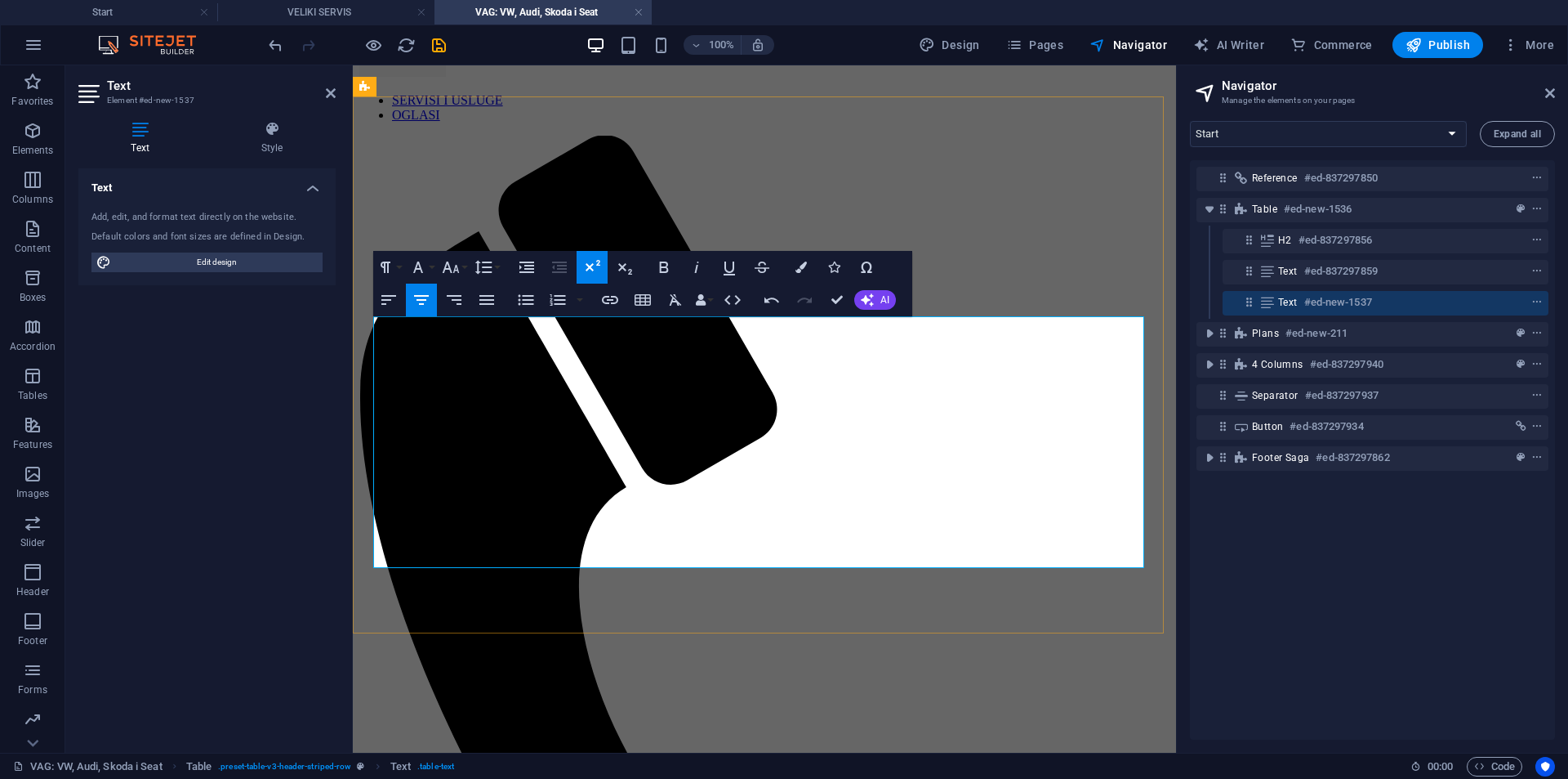
click at [796, 269] on icon "button" at bounding box center [801, 267] width 12 height 12
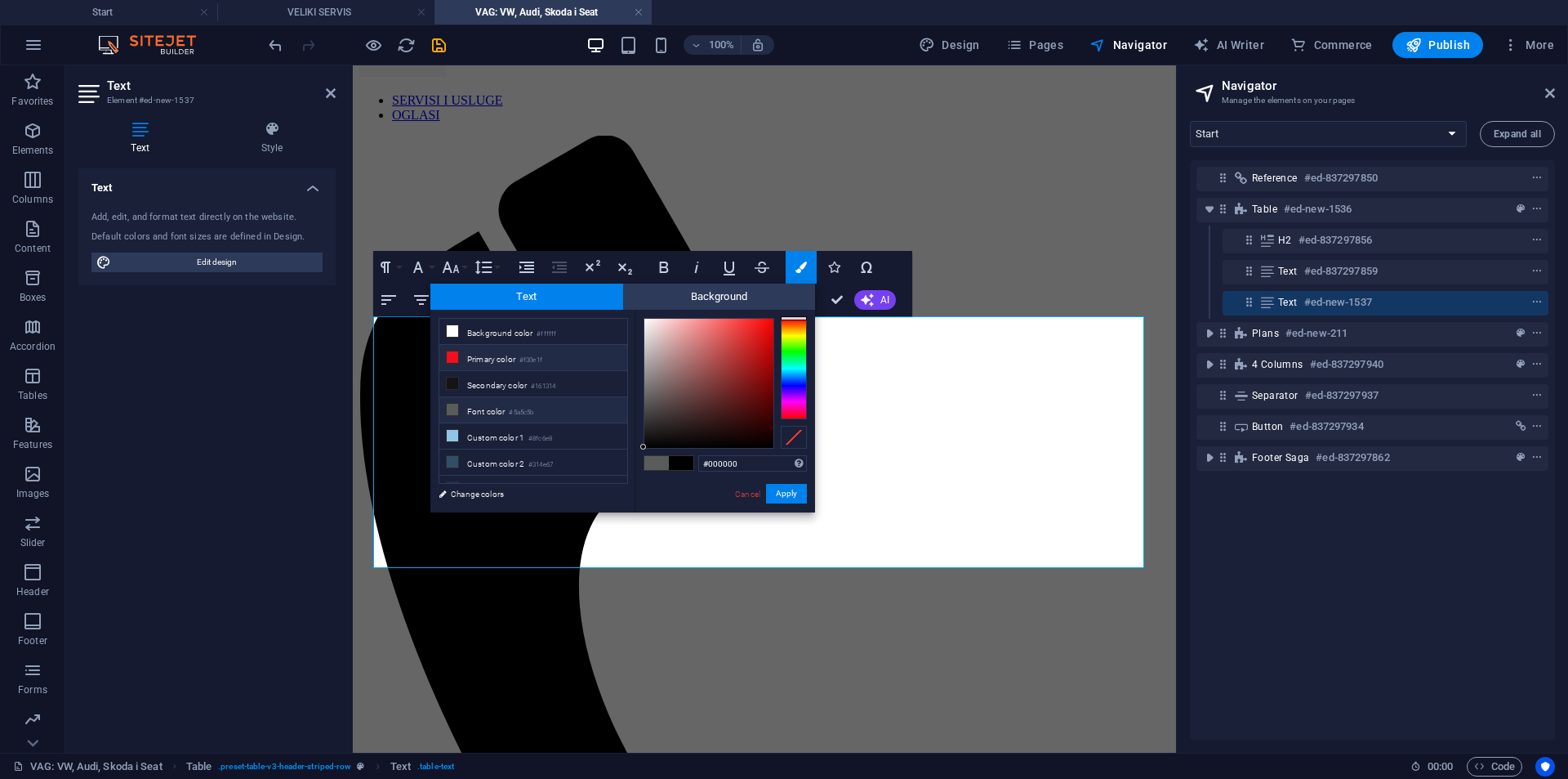
click at [504, 349] on li "Primary color #f30e1f" at bounding box center [534, 357] width 188 height 27
type input "#f30e1f"
click at [504, 349] on li "Primary color #f30e1f" at bounding box center [534, 357] width 188 height 27
click at [782, 491] on button "Apply" at bounding box center [787, 493] width 41 height 19
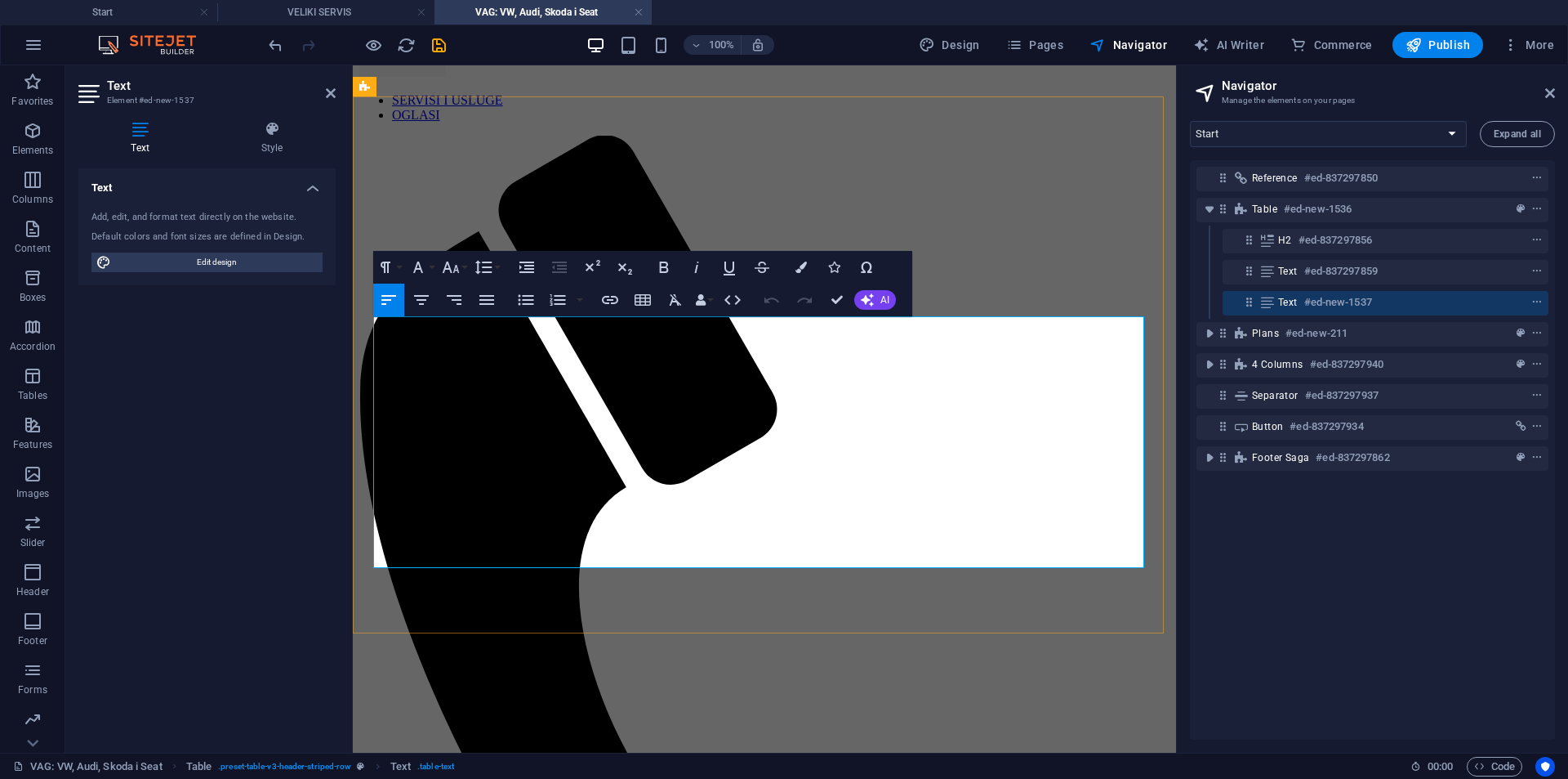
copy span "5 [DEMOGRAPHIC_DATA]. / 90.000km garancija!"
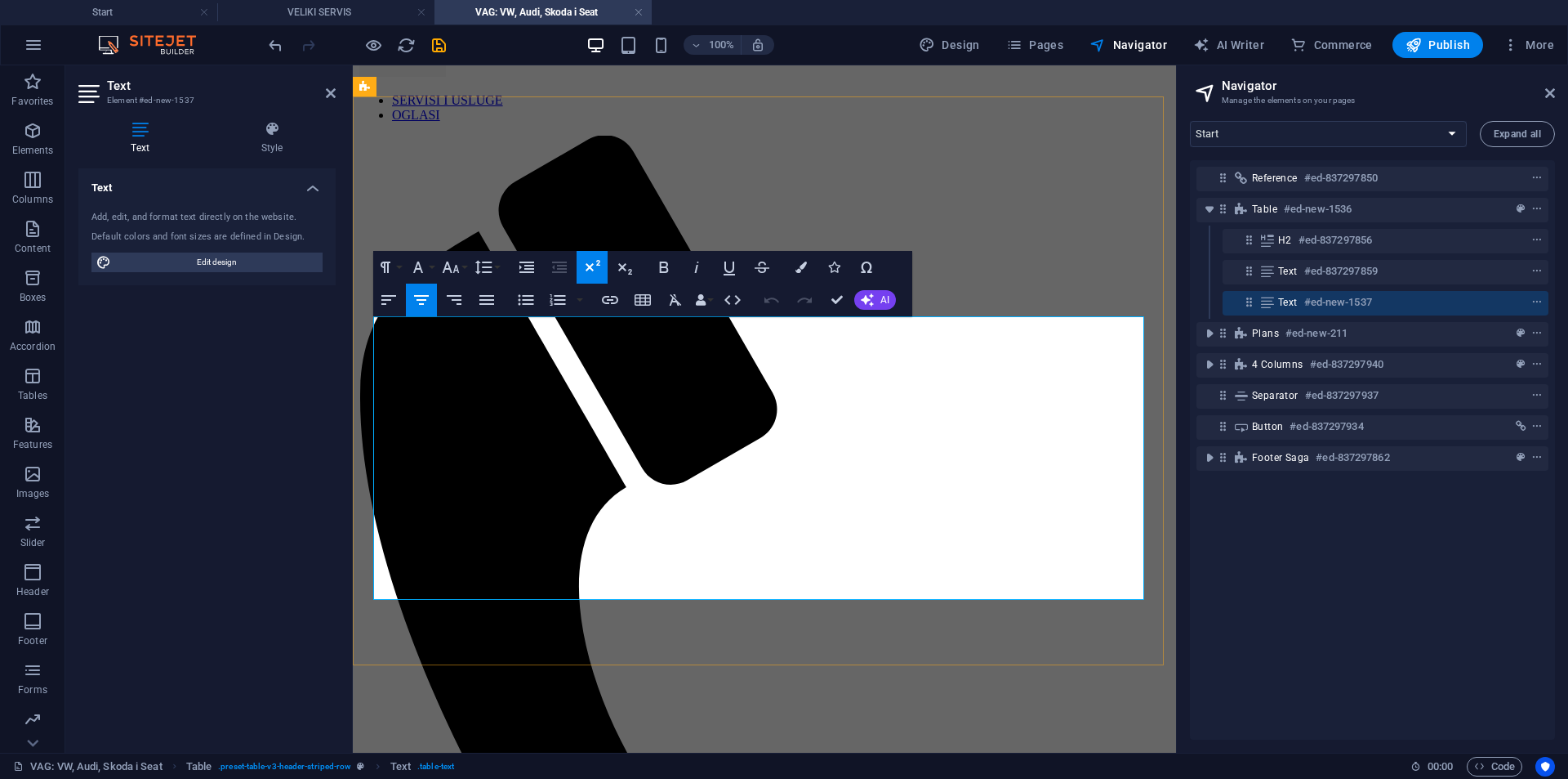
click at [789, 266] on button "Colors" at bounding box center [801, 267] width 31 height 33
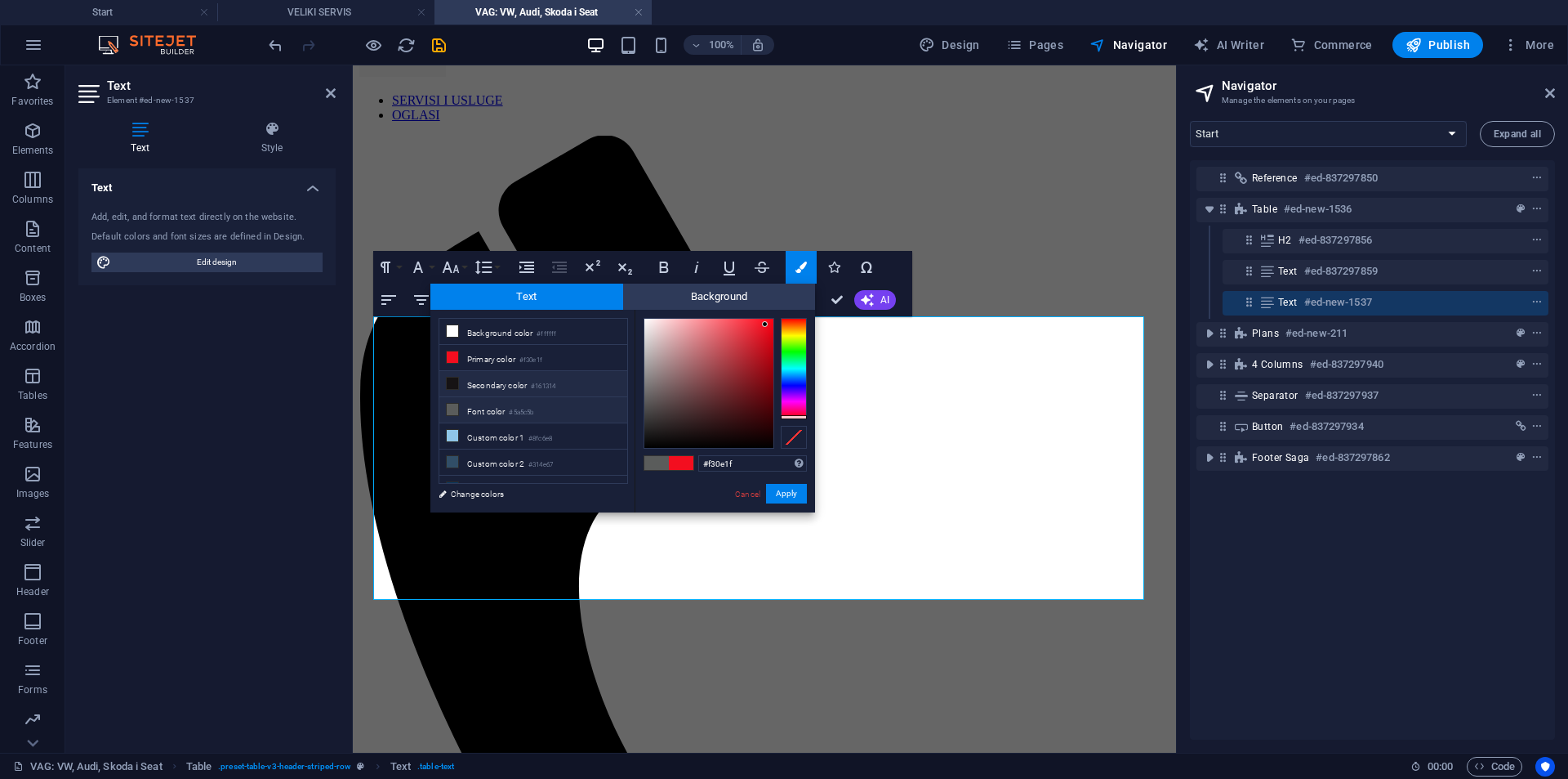
click at [508, 383] on li "Secondary color #161314" at bounding box center [534, 384] width 188 height 27
click at [796, 503] on button "Apply" at bounding box center [787, 493] width 41 height 19
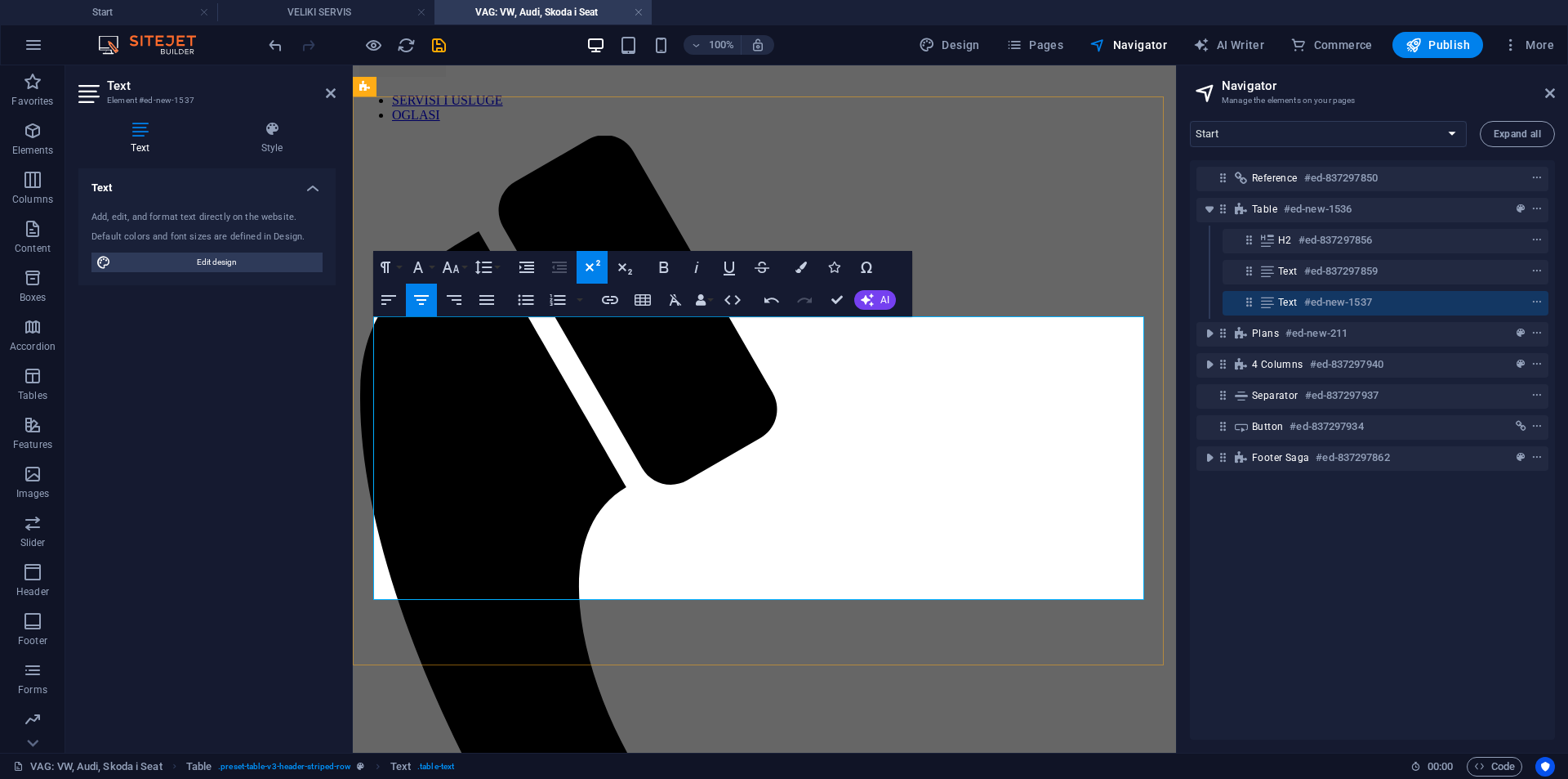
click at [796, 259] on button "Colors" at bounding box center [801, 267] width 31 height 33
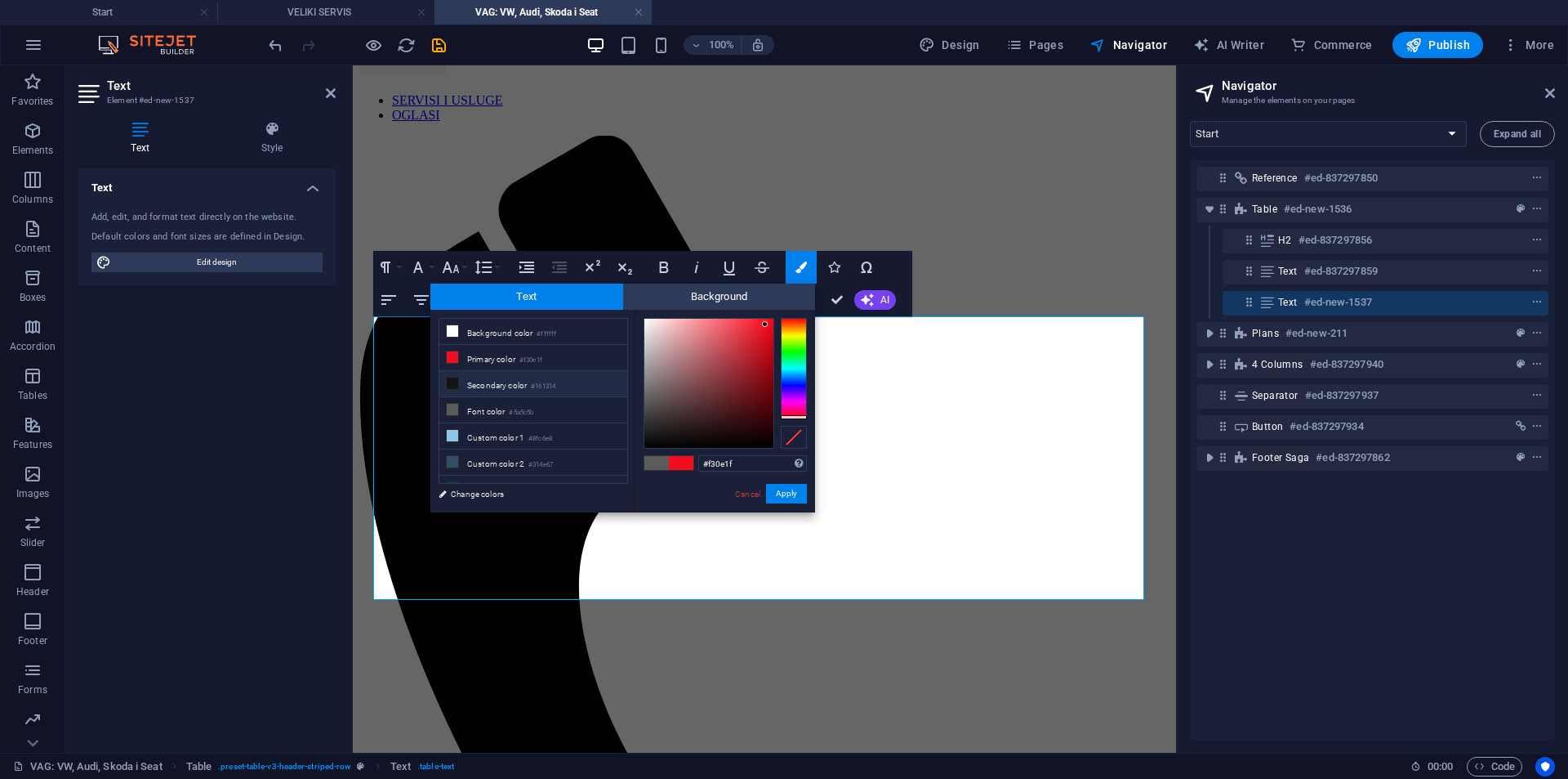
click at [574, 383] on li "Secondary color #161314" at bounding box center [534, 384] width 188 height 27
type input "#161314"
click at [782, 485] on button "Apply" at bounding box center [787, 493] width 41 height 19
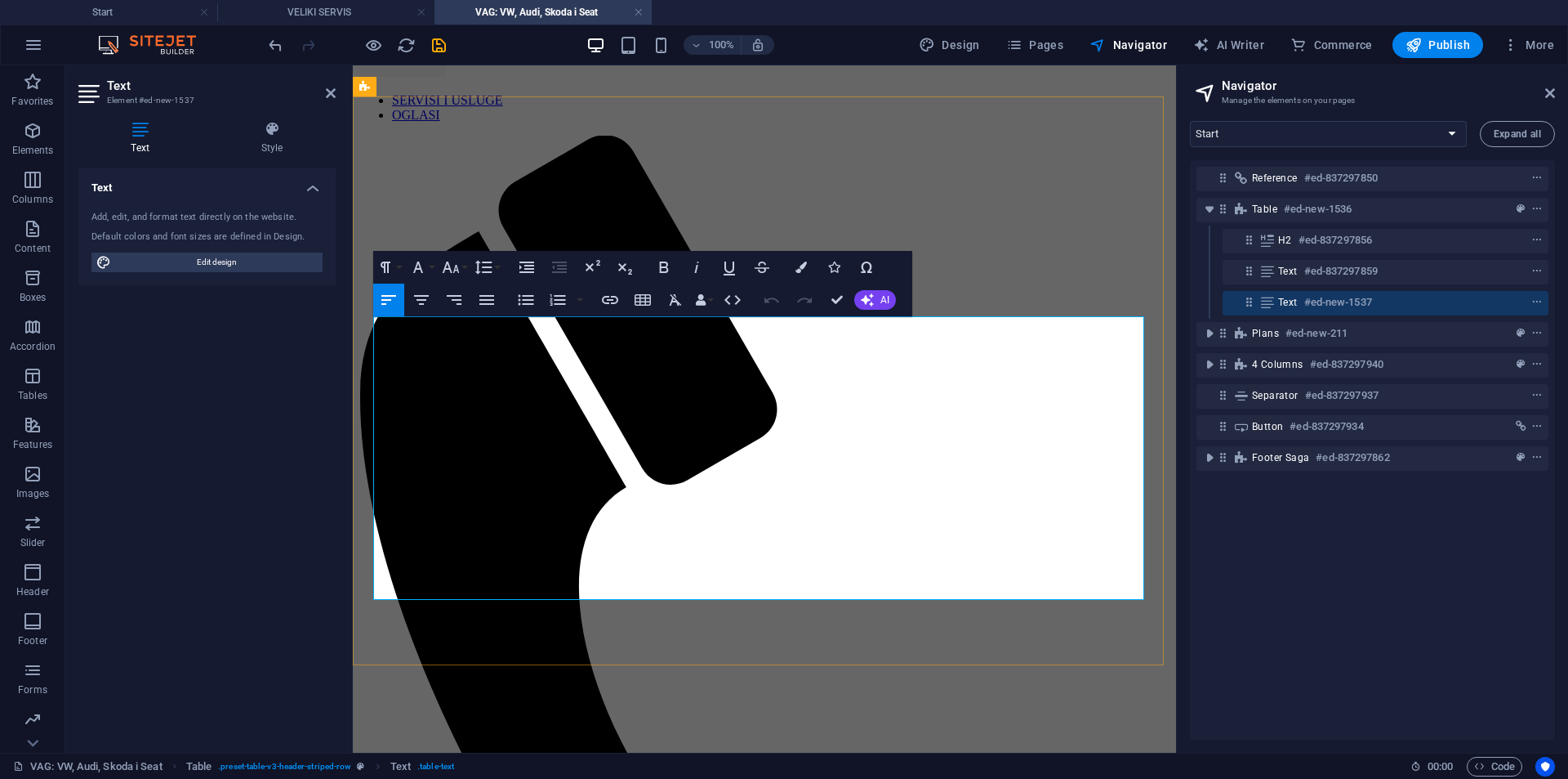
click at [444, 273] on icon "button" at bounding box center [450, 267] width 19 height 19
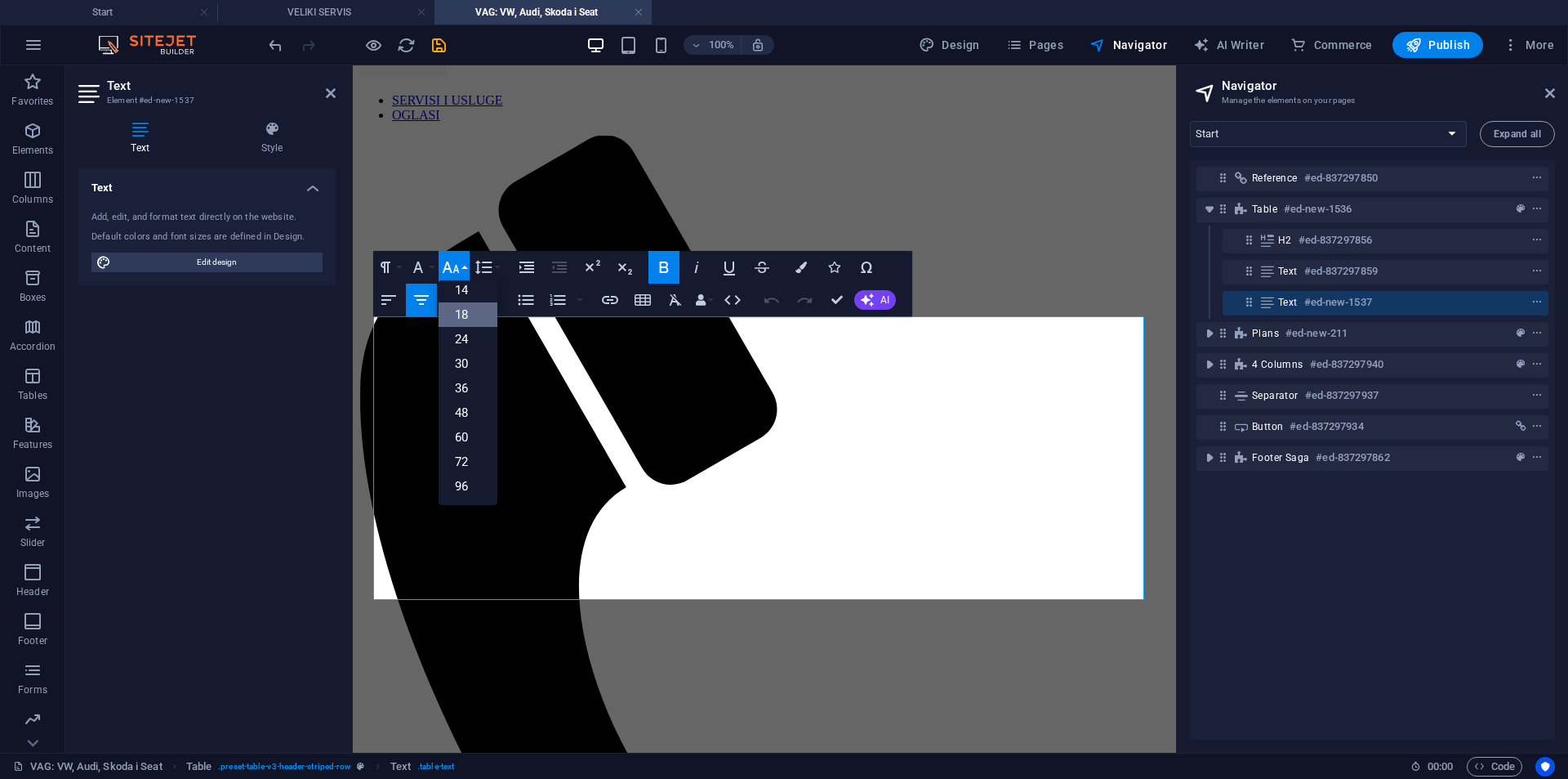
scroll to position [132, 0]
click at [467, 336] on link "24" at bounding box center [468, 339] width 58 height 25
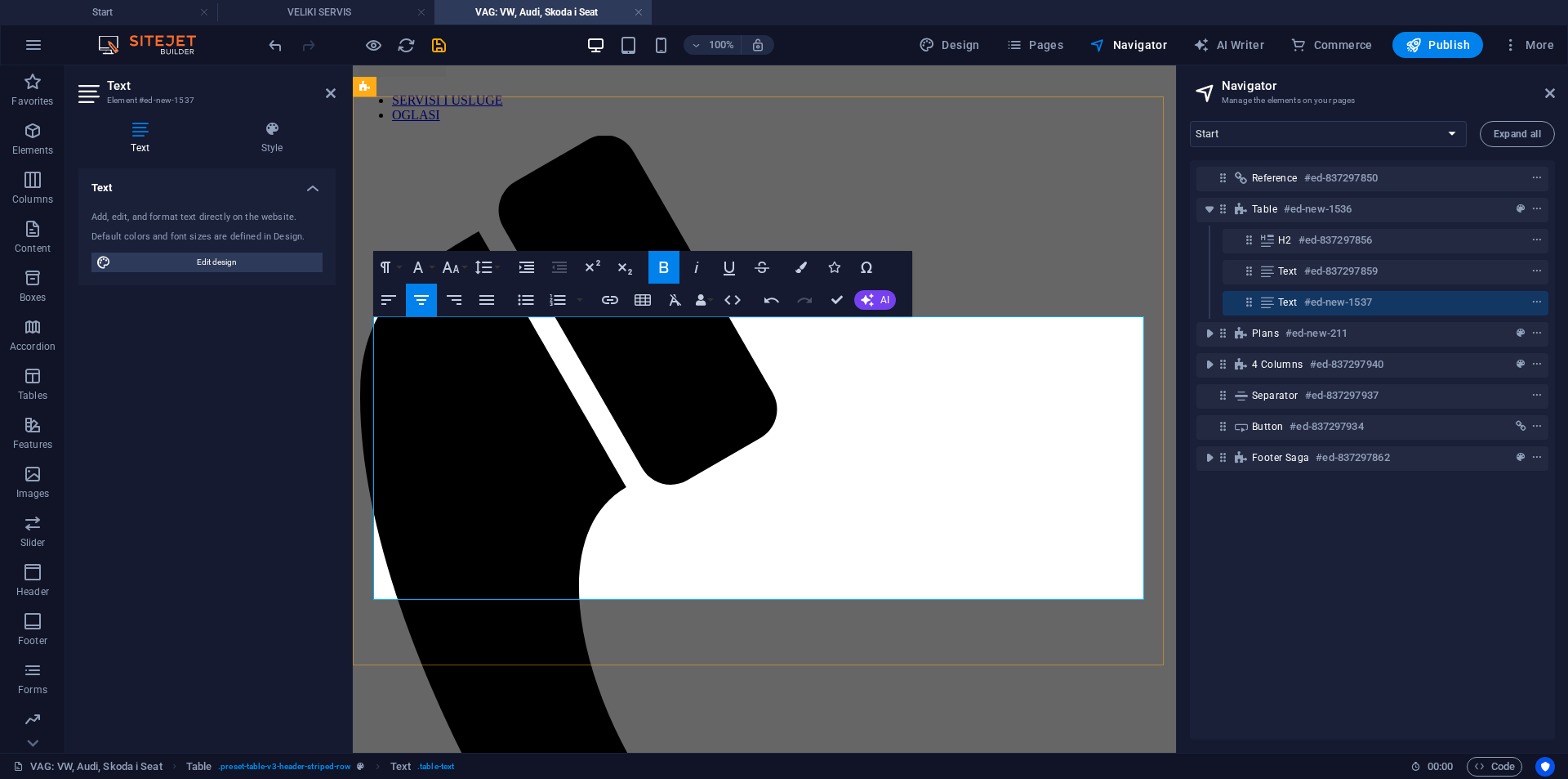
click at [458, 267] on icon "button" at bounding box center [450, 267] width 19 height 19
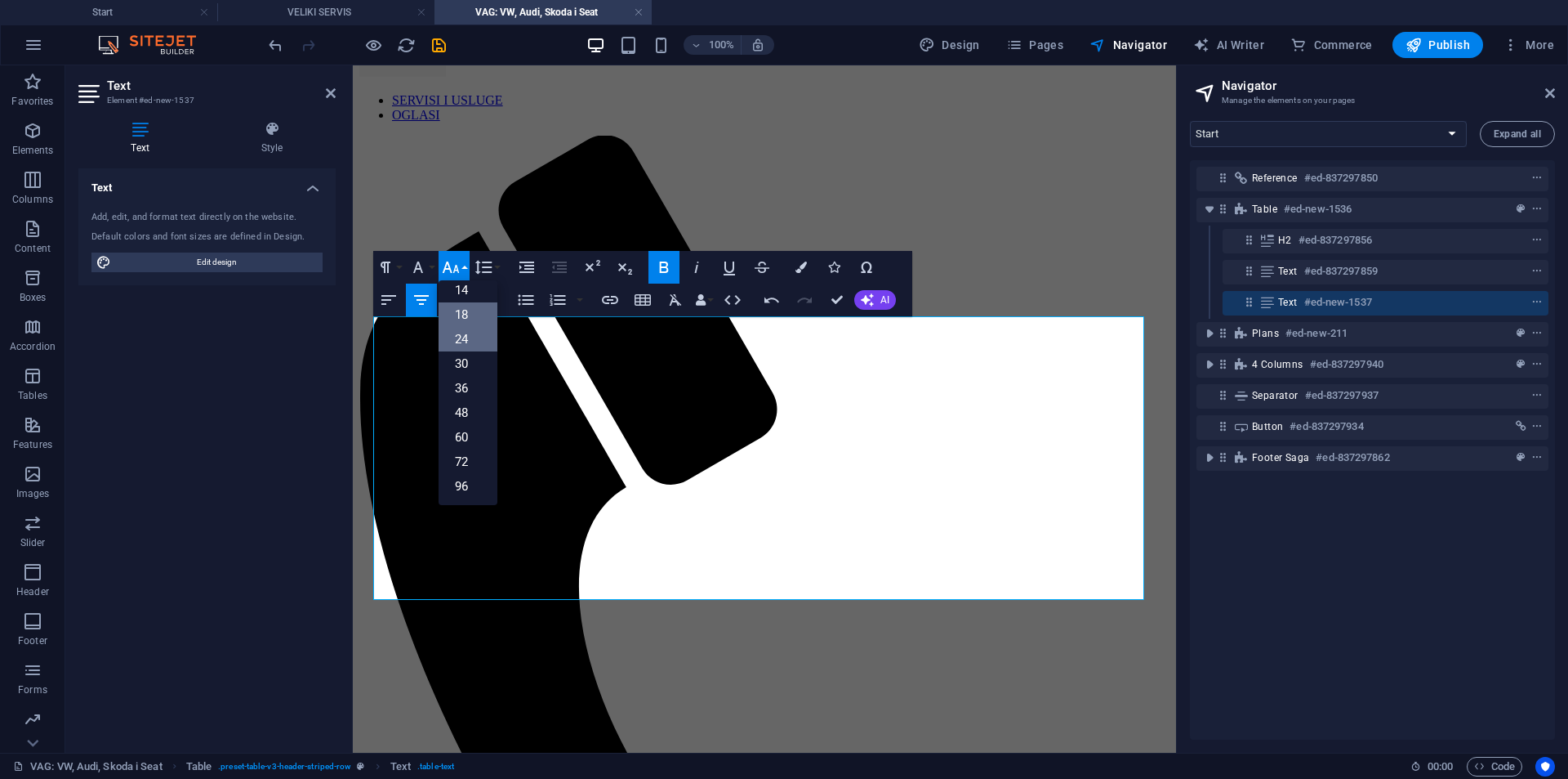
click at [459, 347] on link "24" at bounding box center [468, 339] width 58 height 25
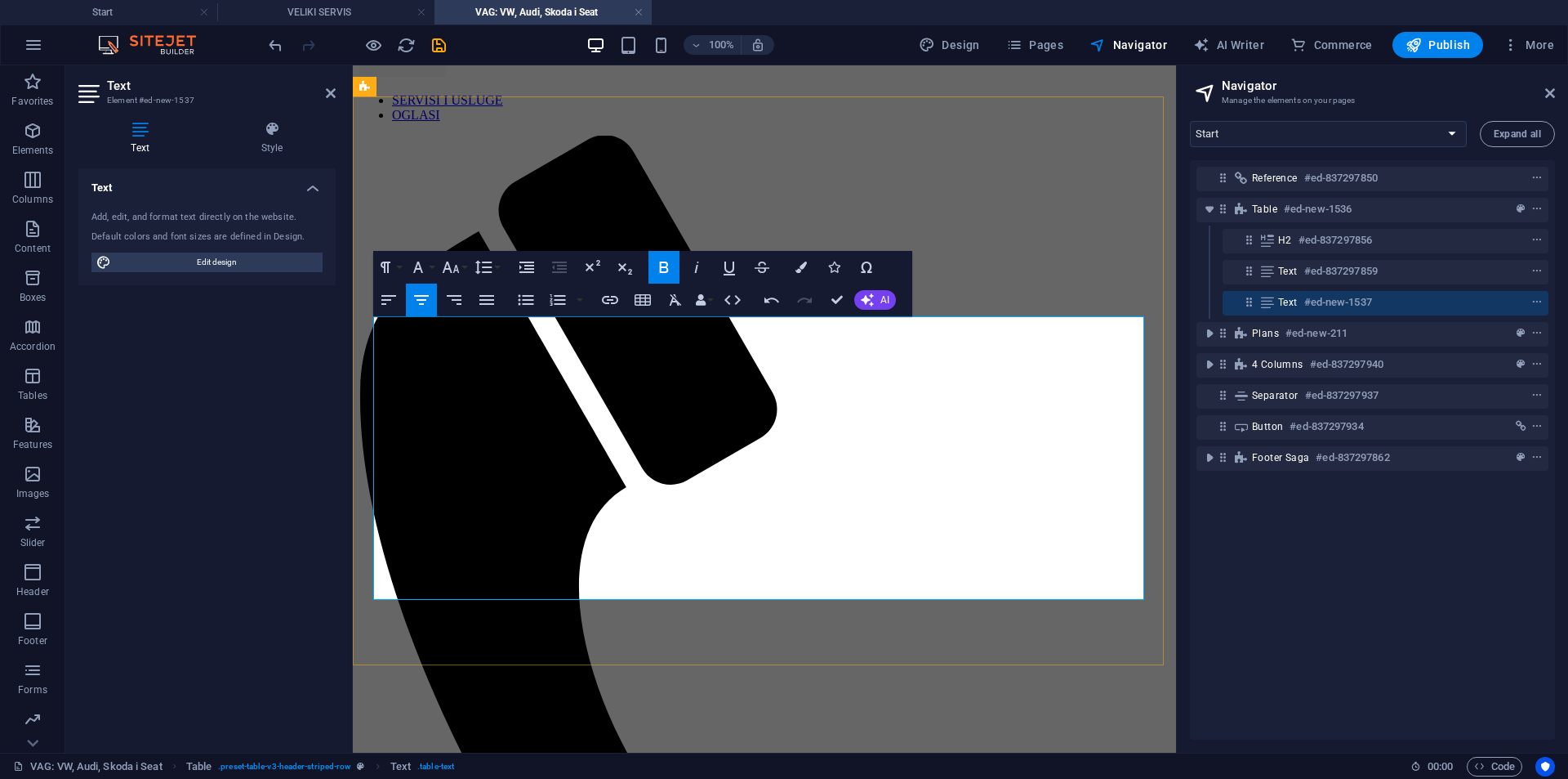
click at [459, 272] on icon "button" at bounding box center [450, 267] width 17 height 12
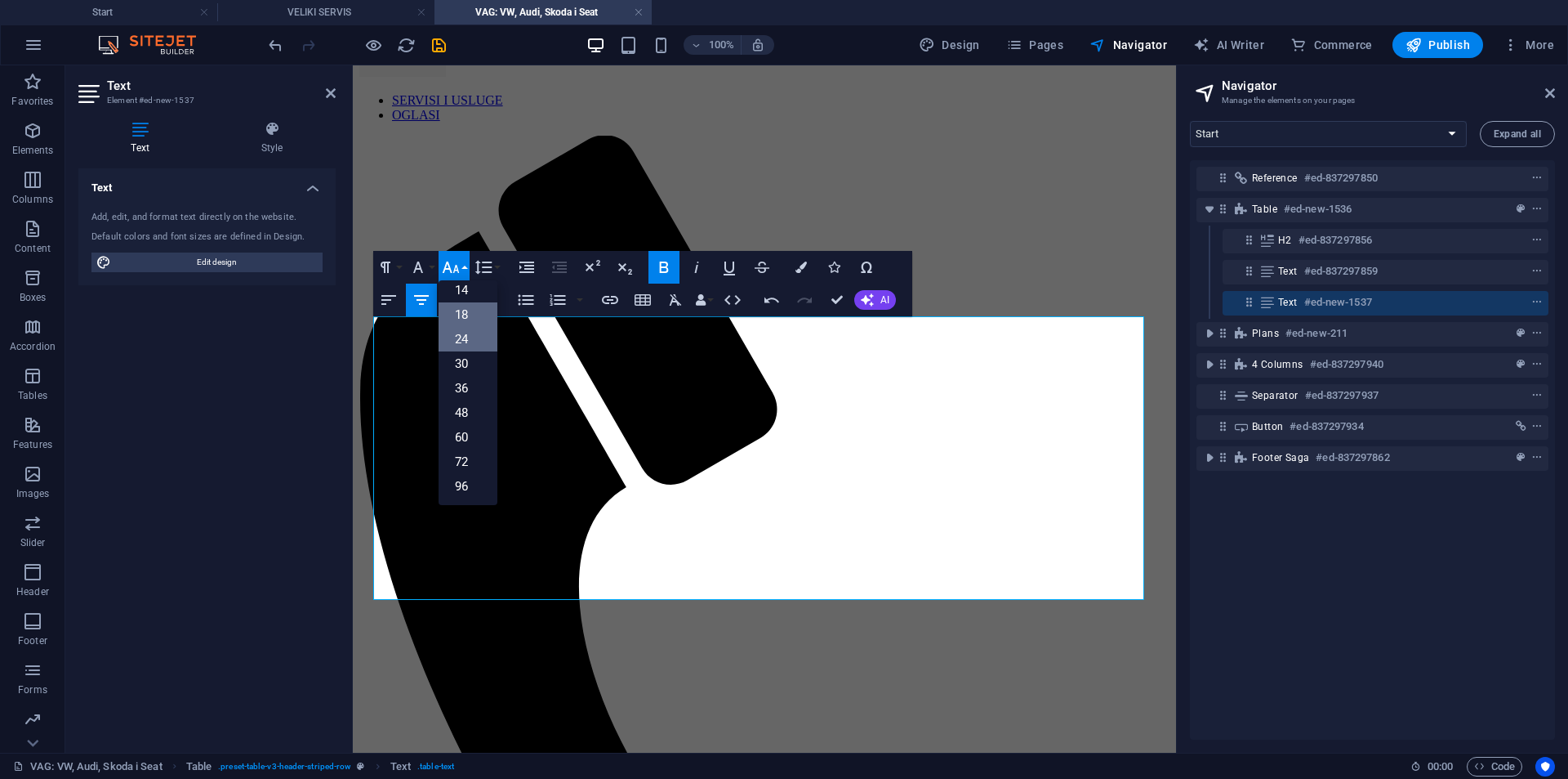
click at [471, 334] on link "24" at bounding box center [468, 339] width 58 height 25
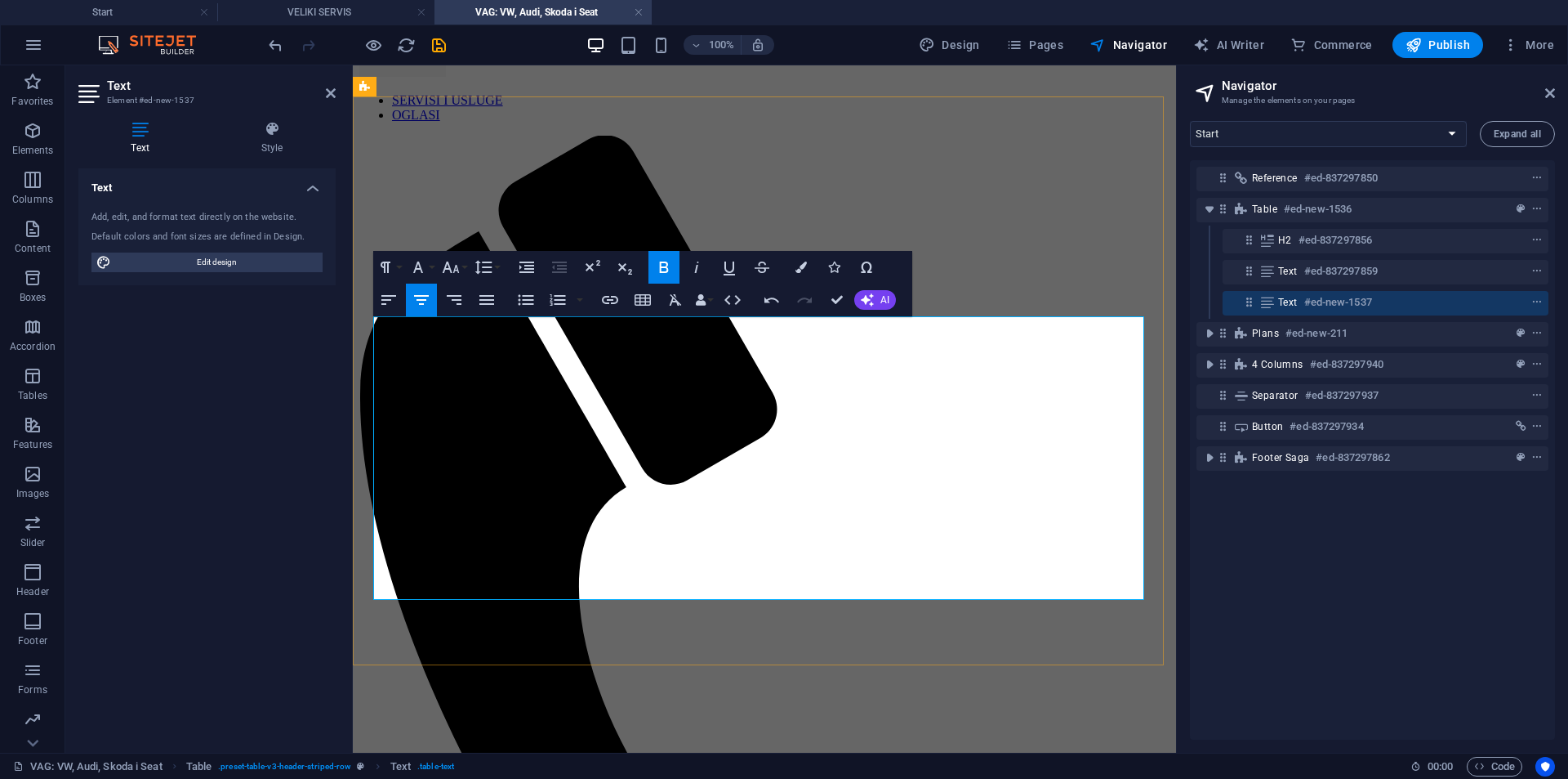
drag, startPoint x: 467, startPoint y: 381, endPoint x: 459, endPoint y: 383, distance: 8.2
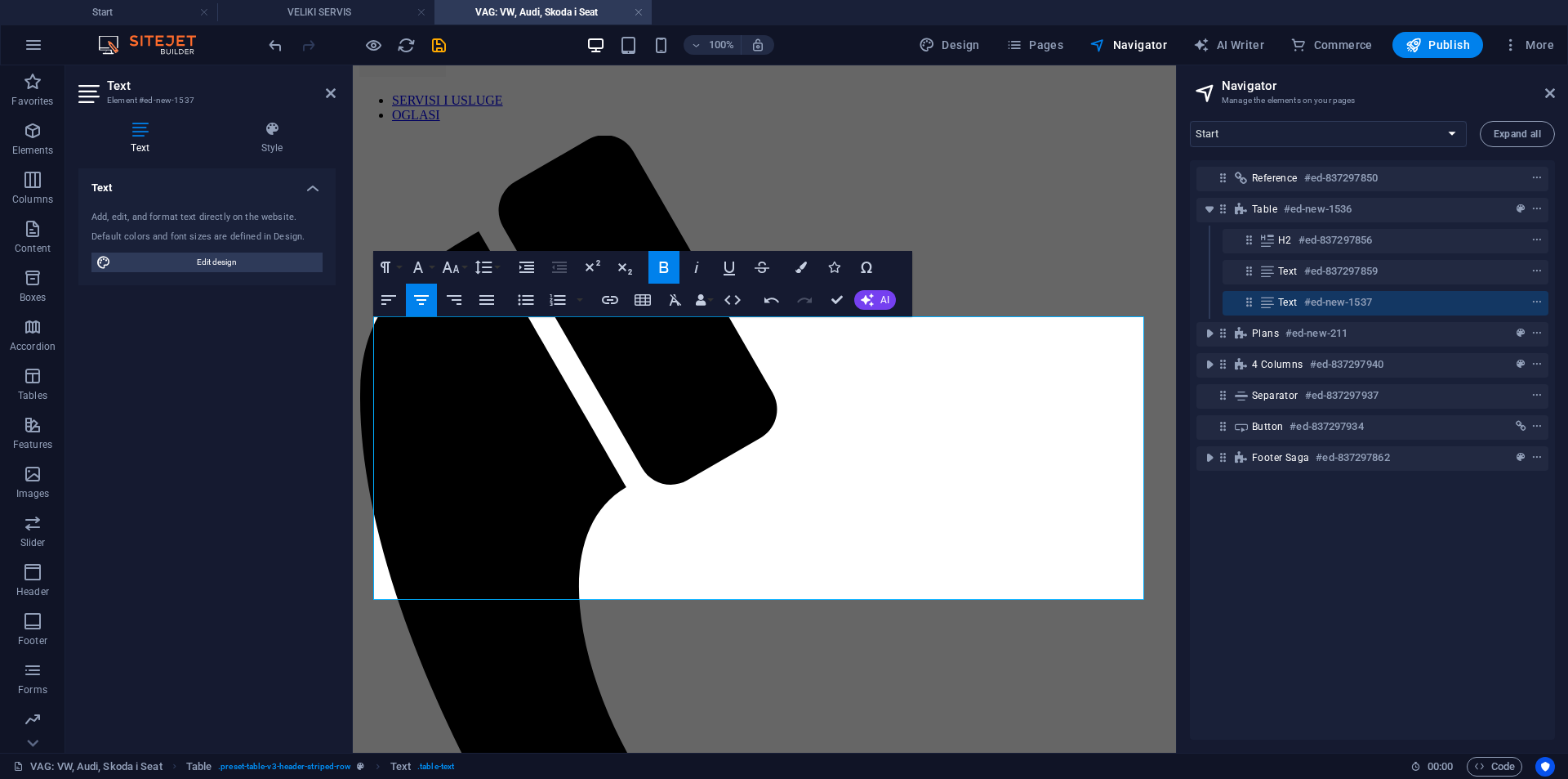
click at [663, 263] on icon "button" at bounding box center [663, 267] width 9 height 12
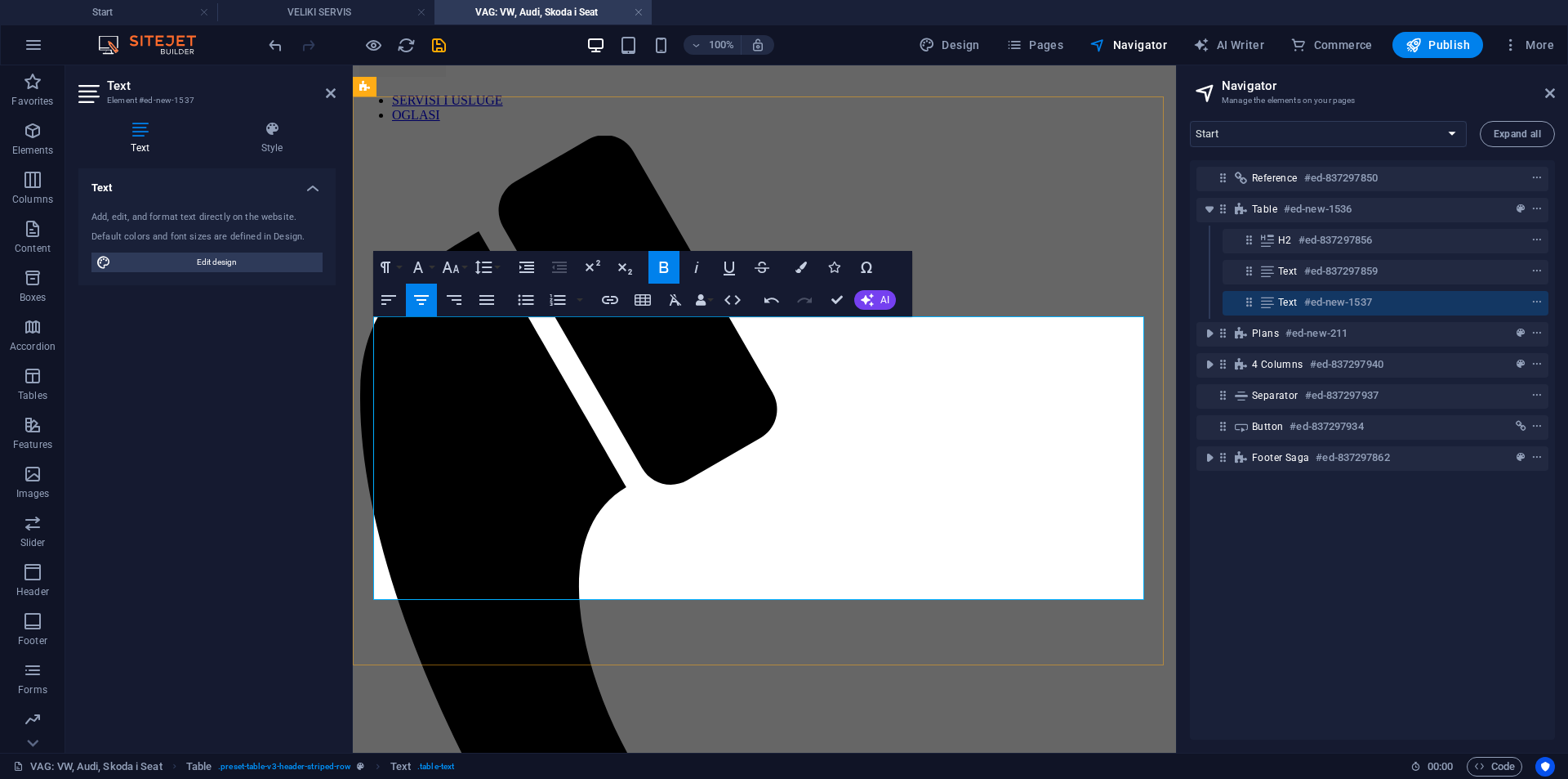
drag, startPoint x: 544, startPoint y: 466, endPoint x: 410, endPoint y: 476, distance: 134.4
click at [809, 266] on button "Colors" at bounding box center [801, 267] width 31 height 33
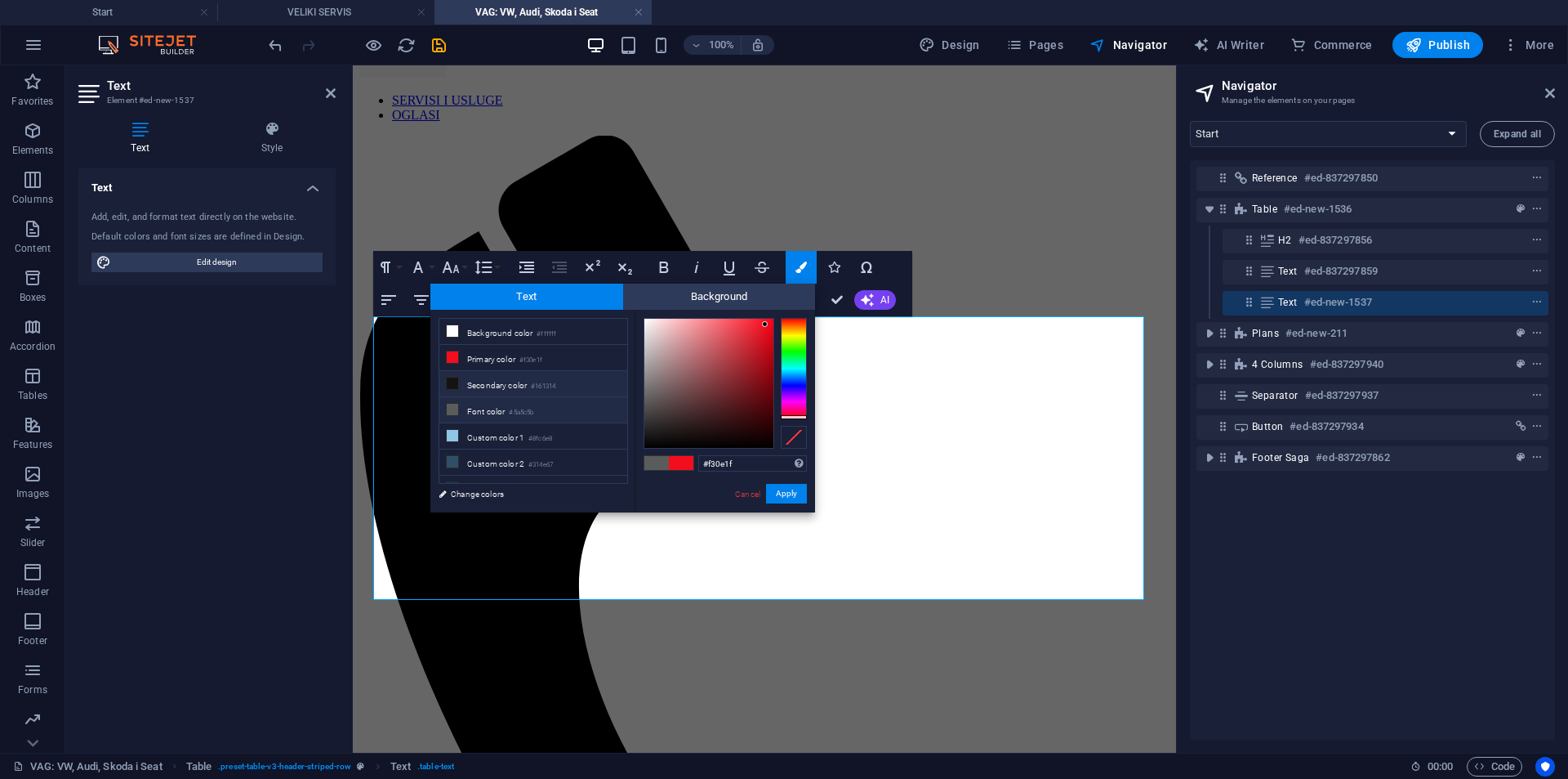
click at [552, 390] on small "#161314" at bounding box center [543, 387] width 25 height 12
click at [775, 490] on button "Apply" at bounding box center [787, 493] width 41 height 19
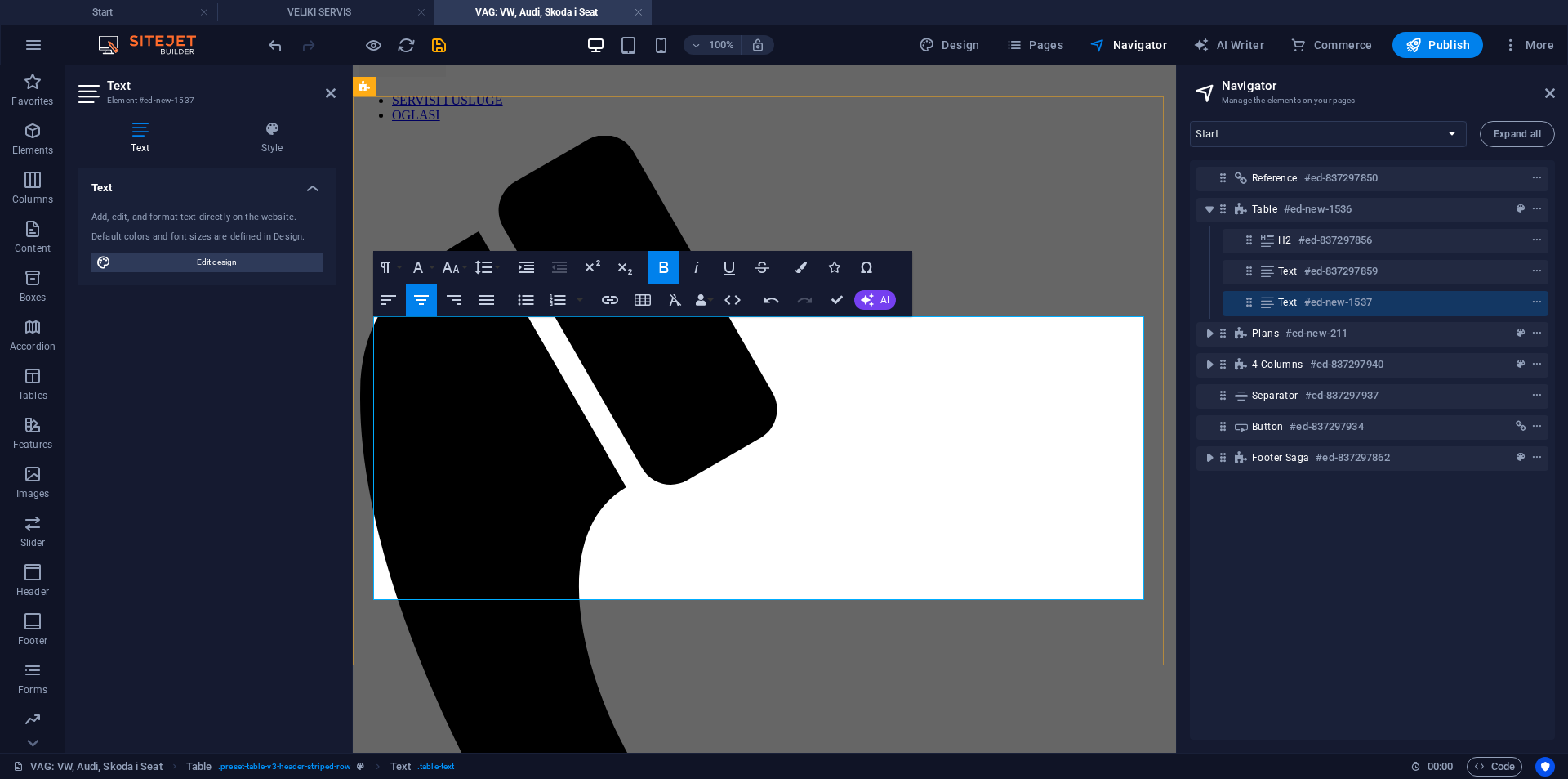
drag, startPoint x: 562, startPoint y: 548, endPoint x: 374, endPoint y: 549, distance: 188.0
click at [805, 266] on icon "button" at bounding box center [801, 267] width 12 height 12
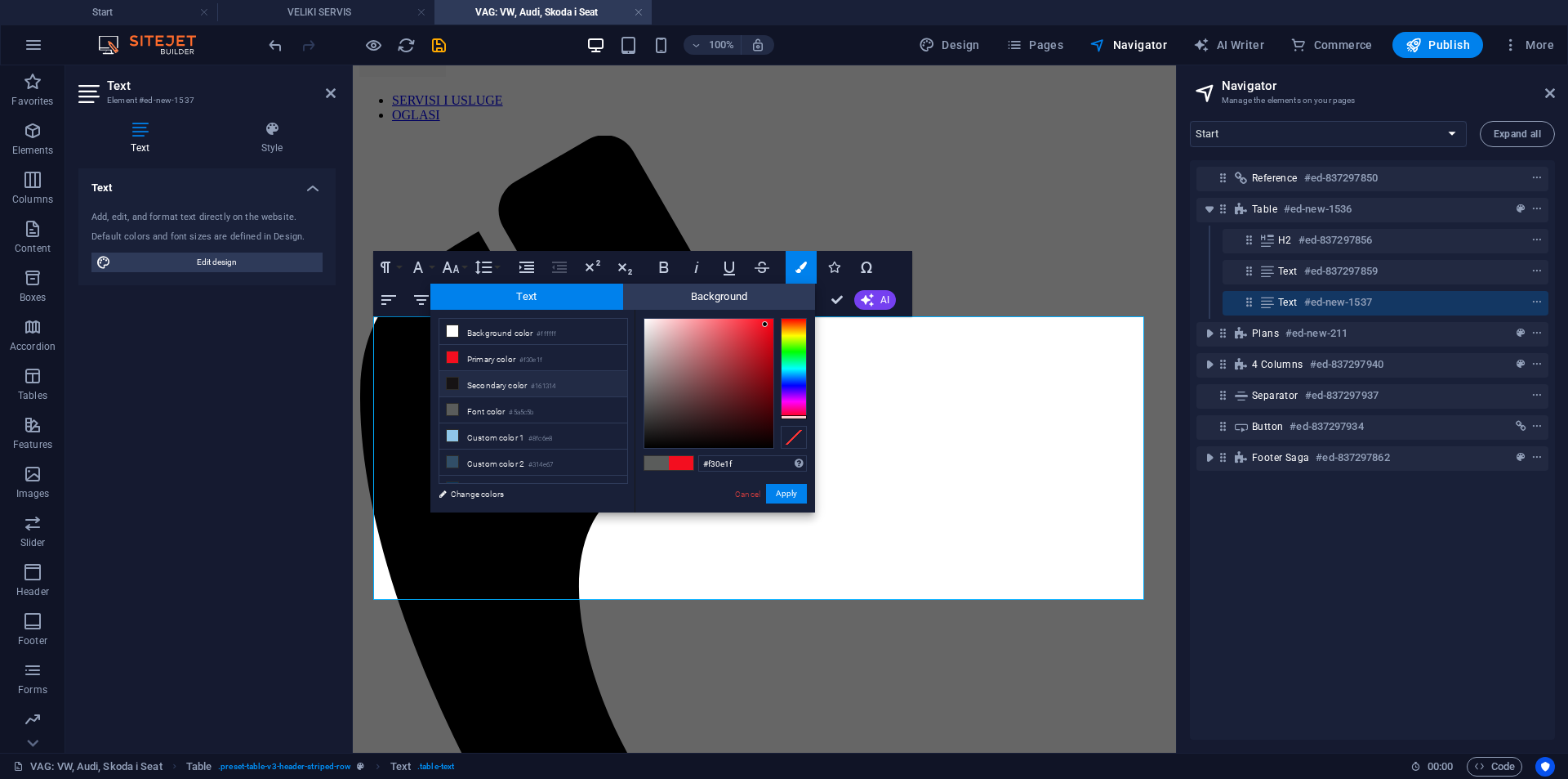
click at [568, 383] on li "Secondary color #161314" at bounding box center [534, 384] width 188 height 27
click at [802, 483] on div "#161314 Supported formats #0852ed rgb(8, 82, 237) rgba(8, 82, 237, 90%) hsv(221…" at bounding box center [726, 529] width 181 height 440
click at [794, 496] on button "Apply" at bounding box center [787, 493] width 41 height 19
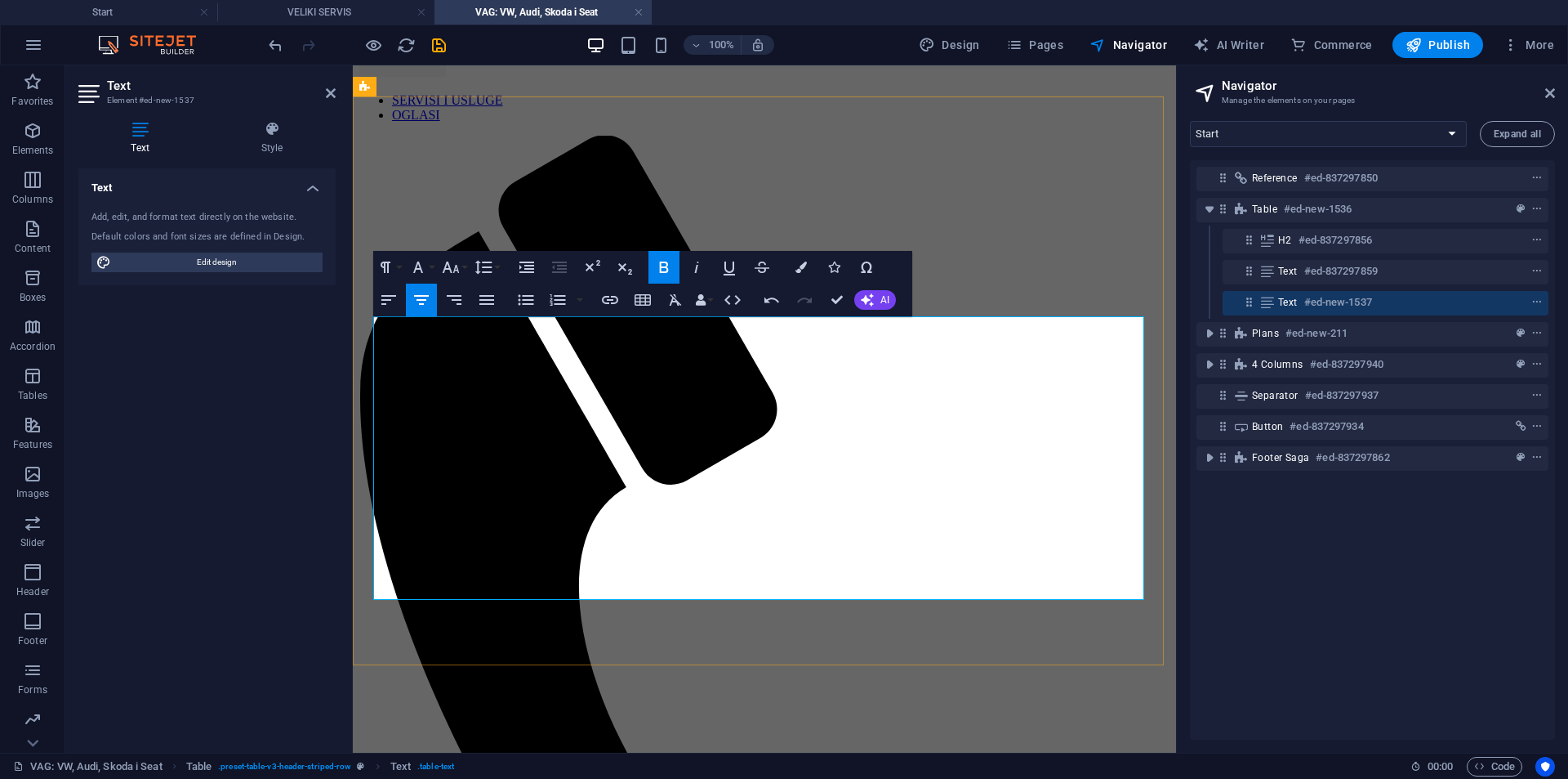
drag, startPoint x: 865, startPoint y: 563, endPoint x: 668, endPoint y: 465, distance: 220.0
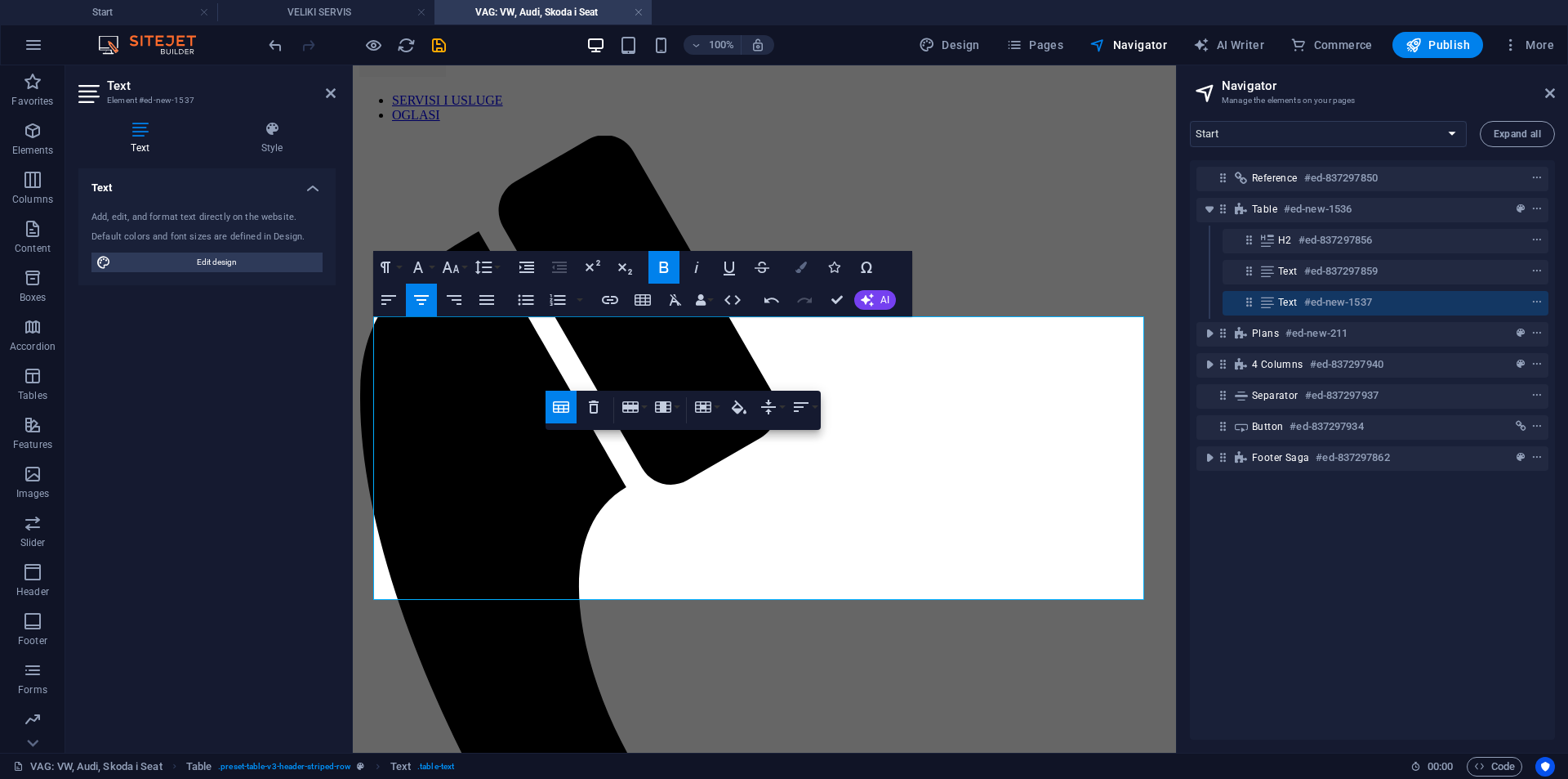
click at [792, 260] on button "Colors" at bounding box center [801, 267] width 31 height 33
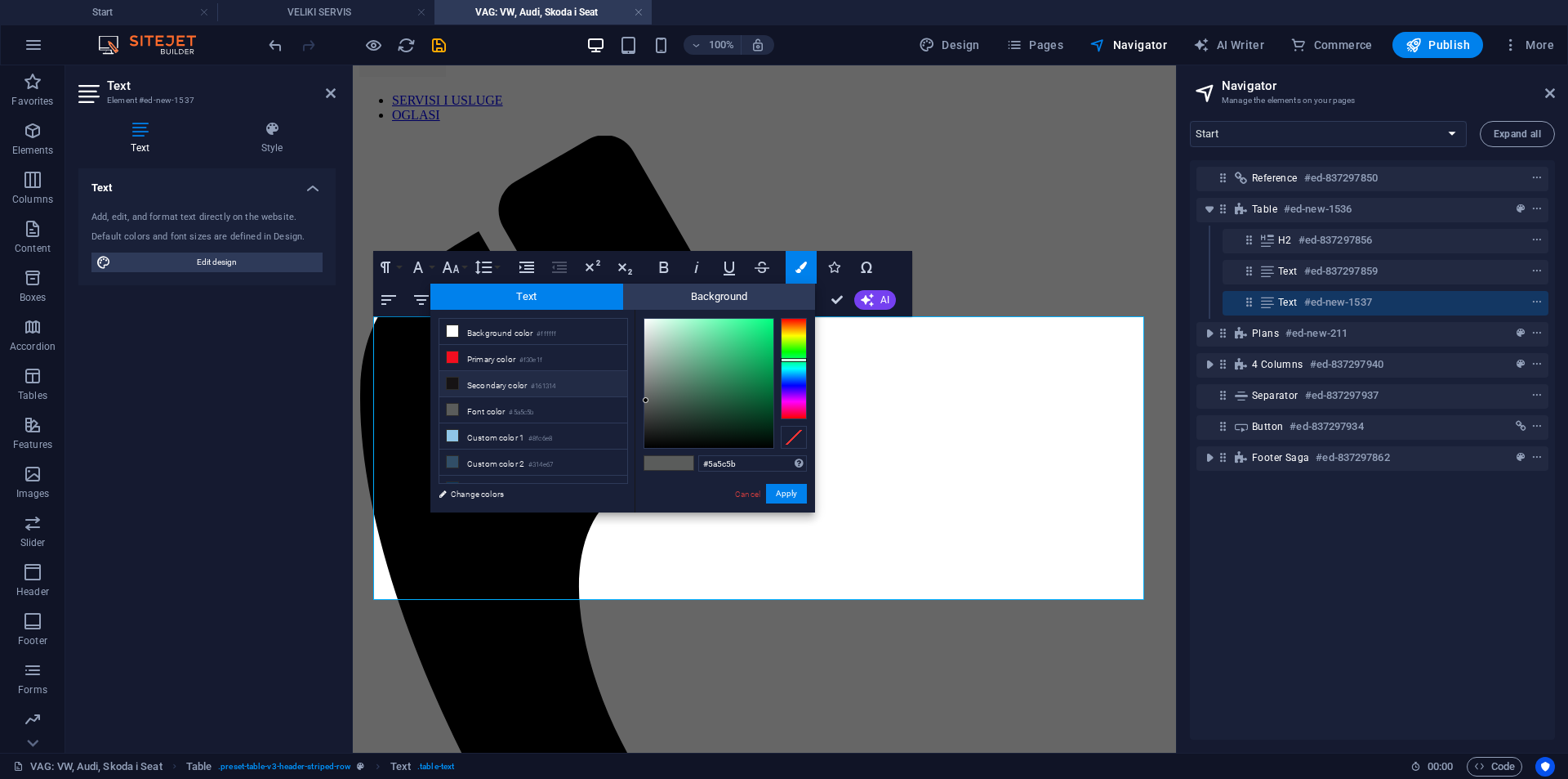
click at [520, 375] on li "Secondary color #161314" at bounding box center [534, 384] width 188 height 27
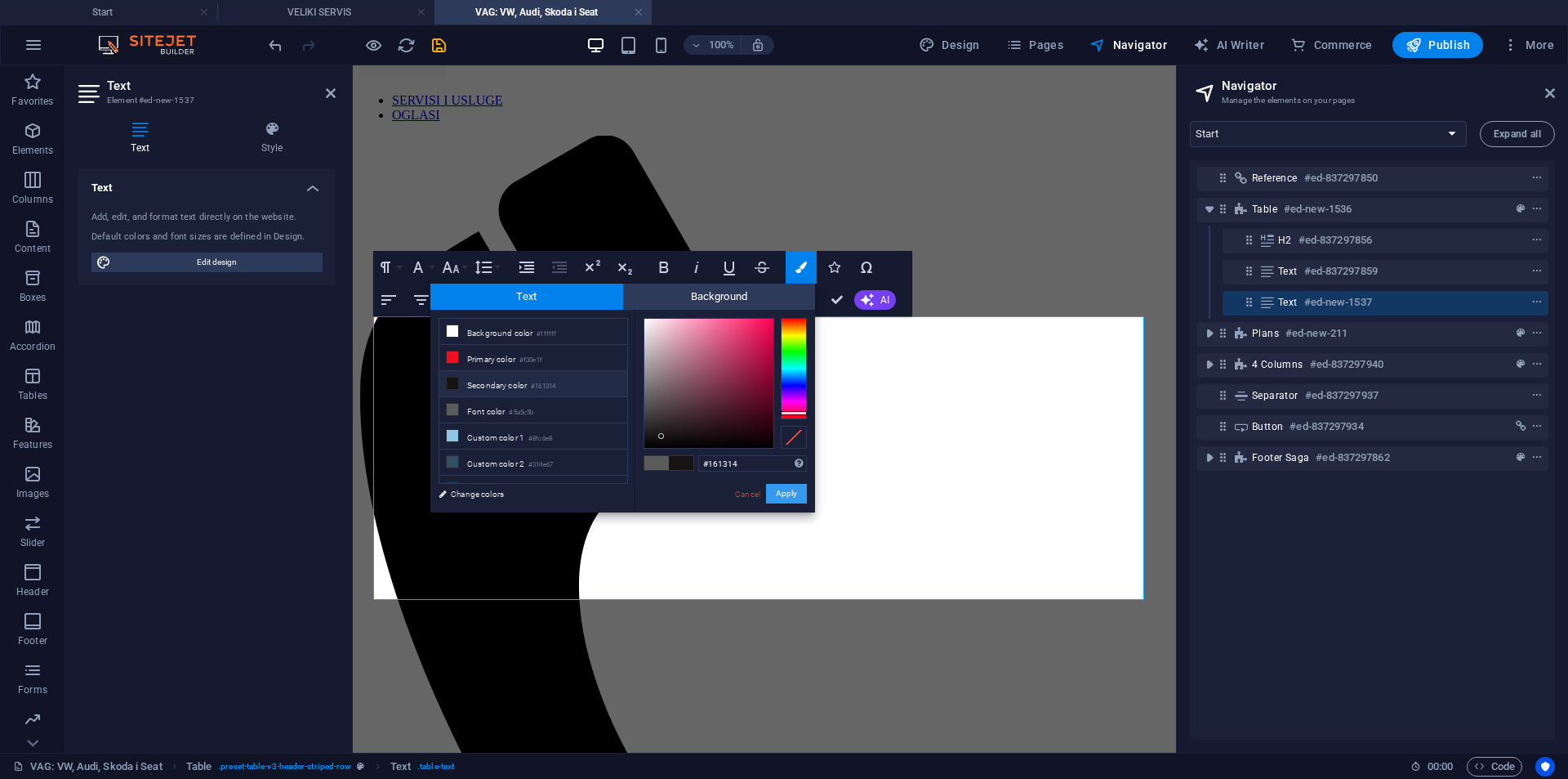
click at [784, 497] on button "Apply" at bounding box center [787, 493] width 41 height 19
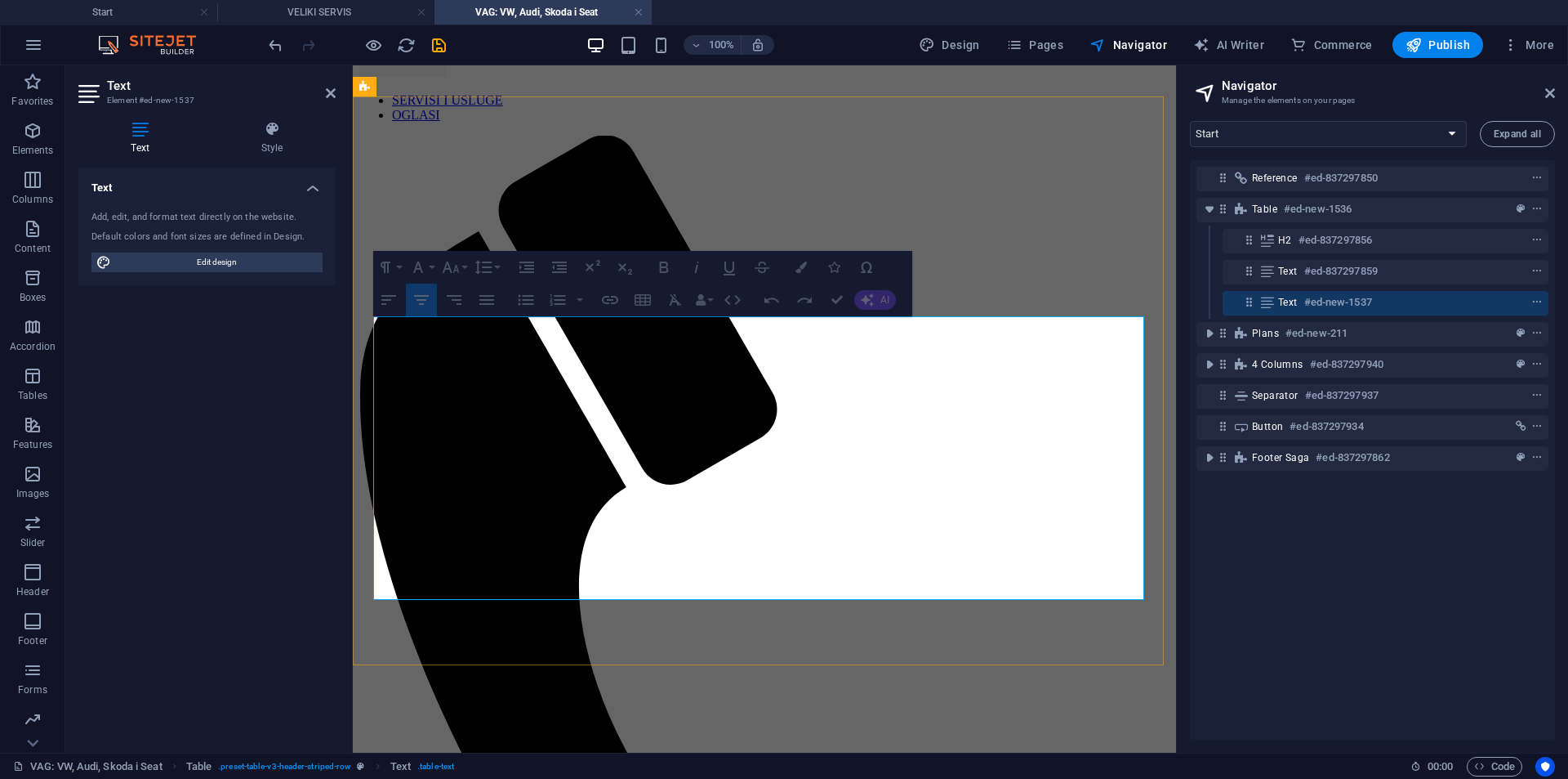
drag, startPoint x: 868, startPoint y: 550, endPoint x: 671, endPoint y: 466, distance: 214.2
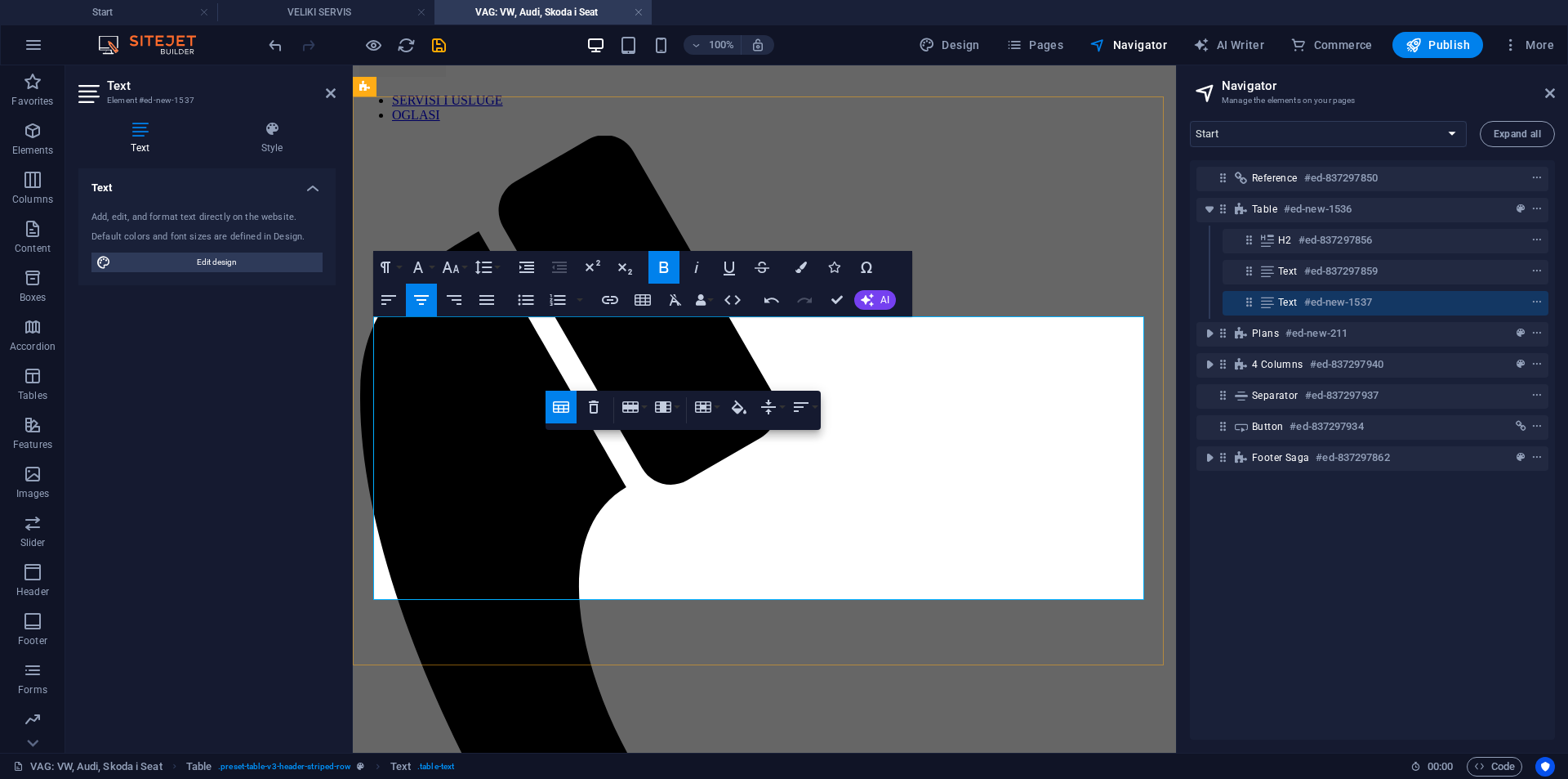
click at [801, 261] on button "Colors" at bounding box center [801, 267] width 31 height 33
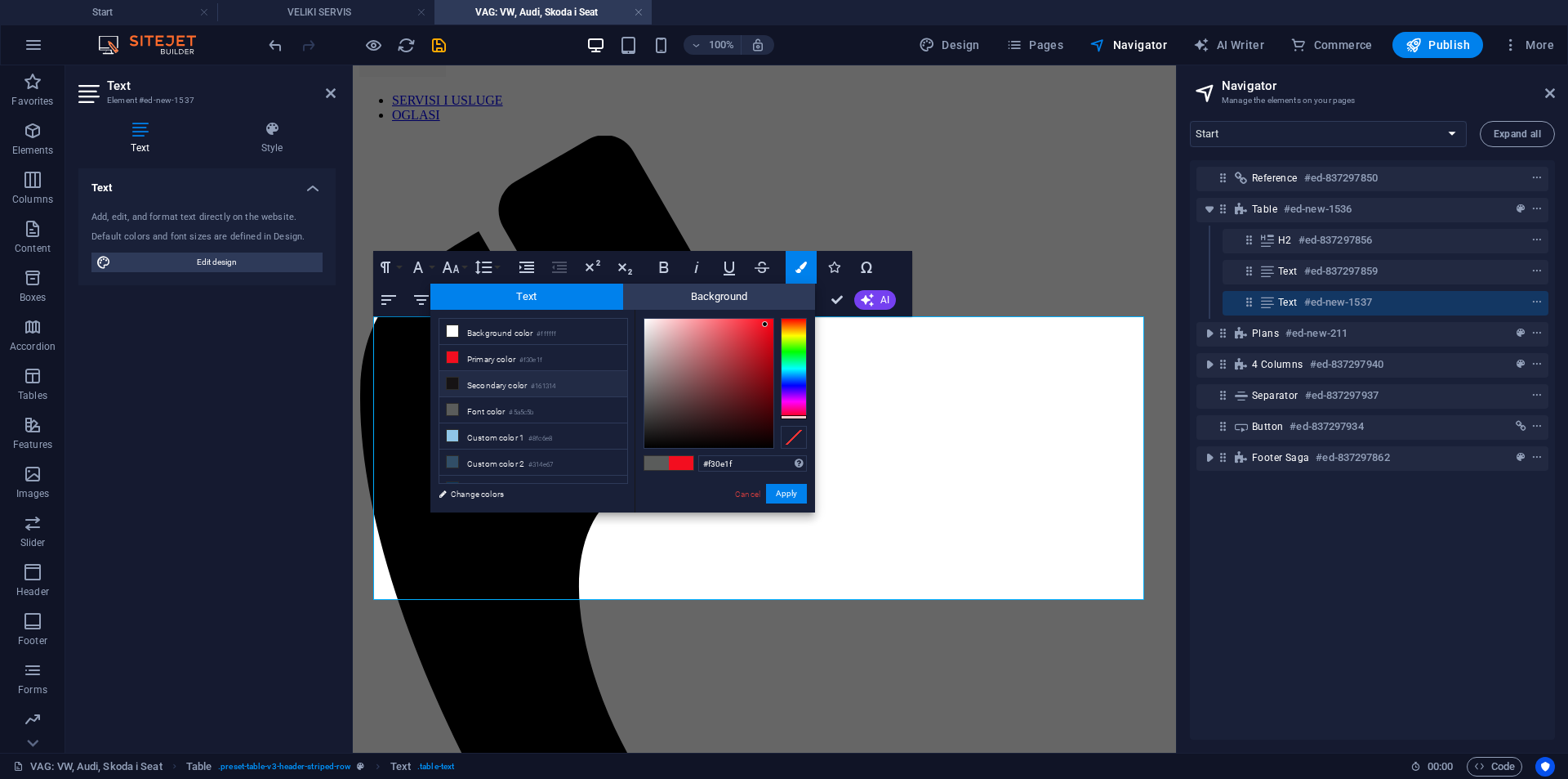
drag, startPoint x: 537, startPoint y: 383, endPoint x: 546, endPoint y: 385, distance: 9.2
click at [538, 383] on small "#161314" at bounding box center [543, 387] width 25 height 12
type input "#161314"
click at [782, 487] on button "Apply" at bounding box center [787, 493] width 41 height 19
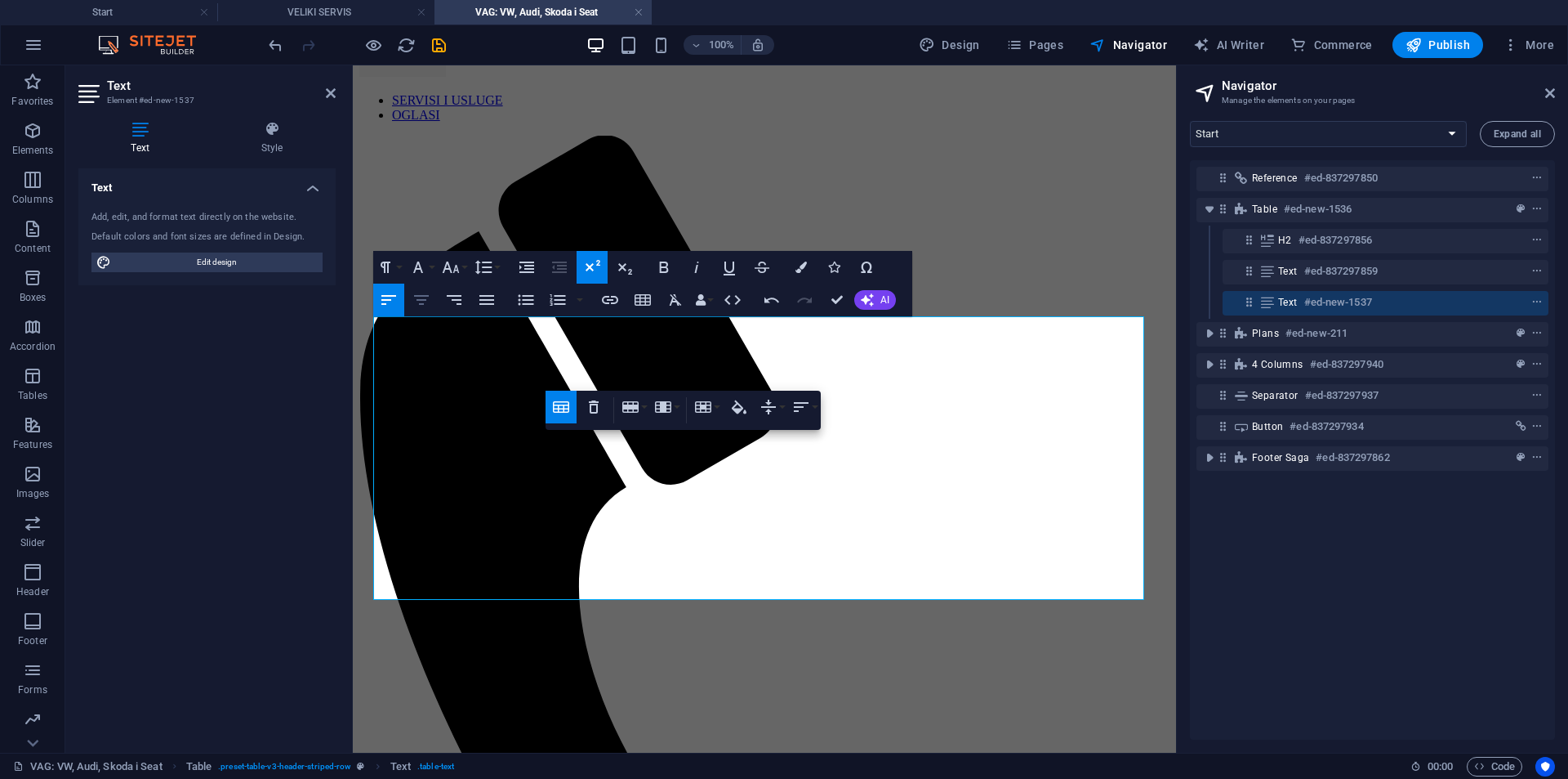
click at [429, 297] on icon "button" at bounding box center [421, 299] width 19 height 19
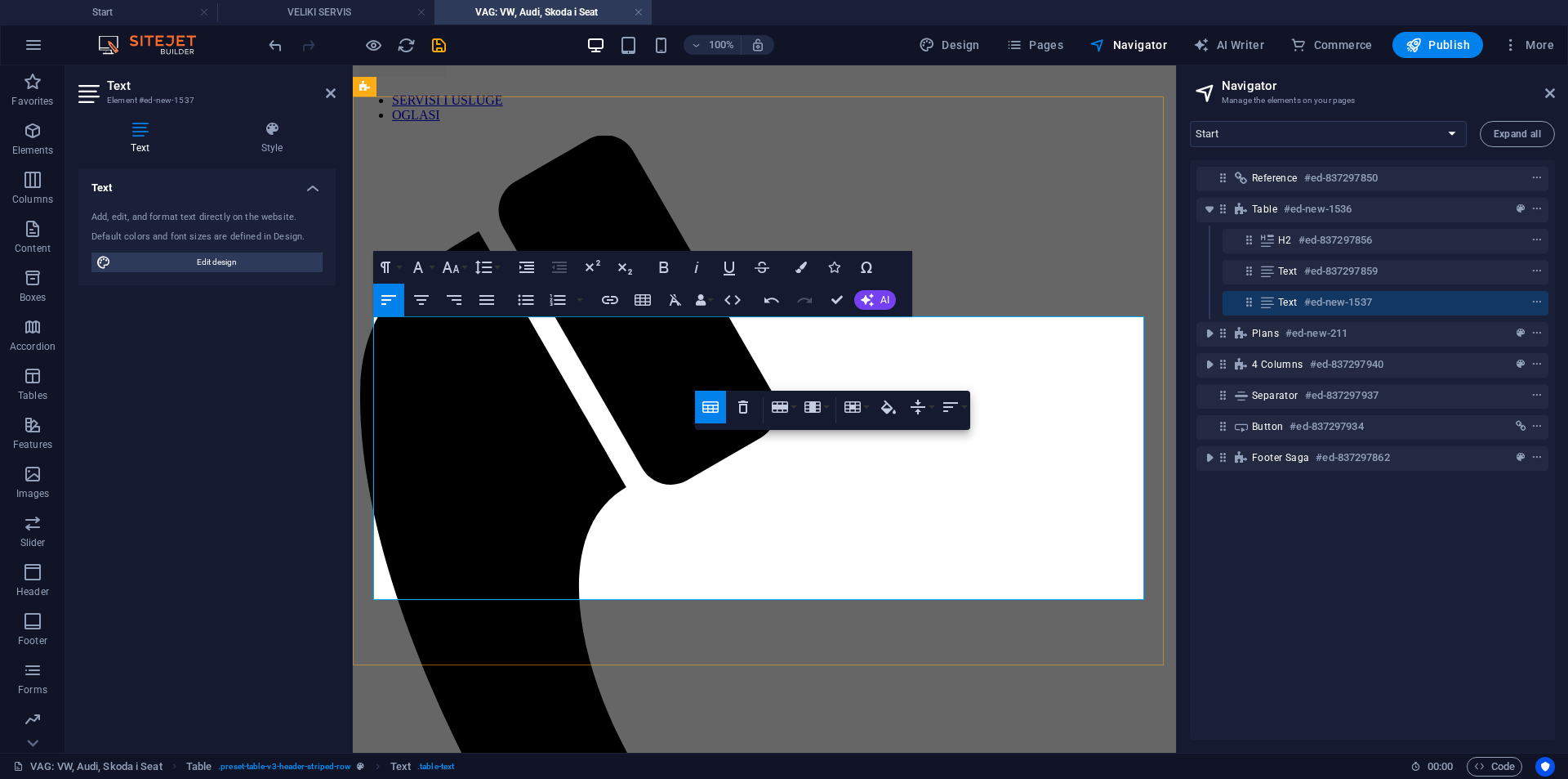
click at [882, 404] on icon "button" at bounding box center [888, 406] width 19 height 19
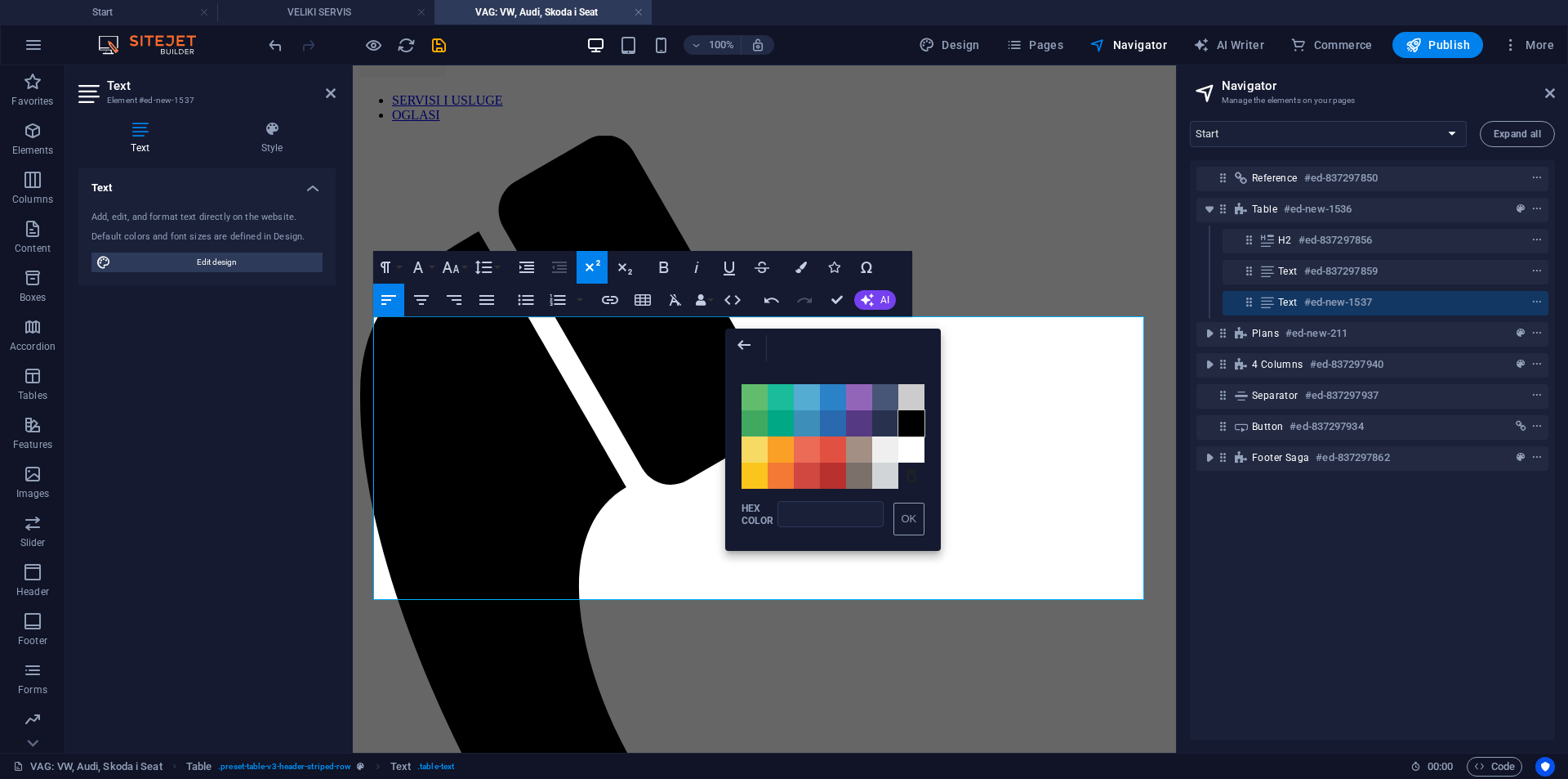
click at [914, 422] on span "Color #000000" at bounding box center [911, 423] width 26 height 27
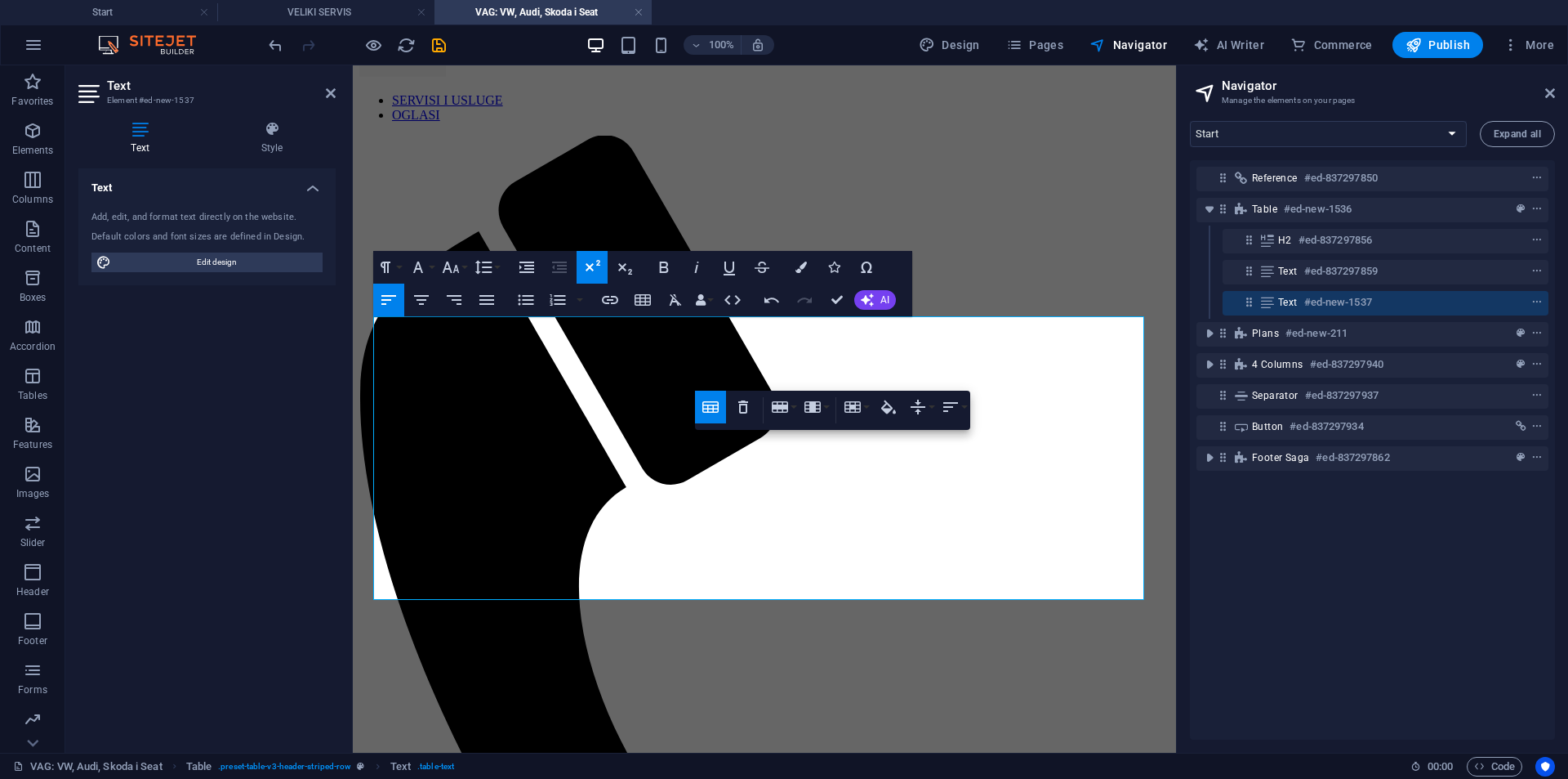
click at [286, 48] on div at bounding box center [357, 45] width 183 height 27
click at [277, 48] on icon "undo" at bounding box center [275, 45] width 19 height 19
drag, startPoint x: 838, startPoint y: 454, endPoint x: 844, endPoint y: 464, distance: 11.7
click at [892, 409] on icon "button" at bounding box center [889, 407] width 15 height 14
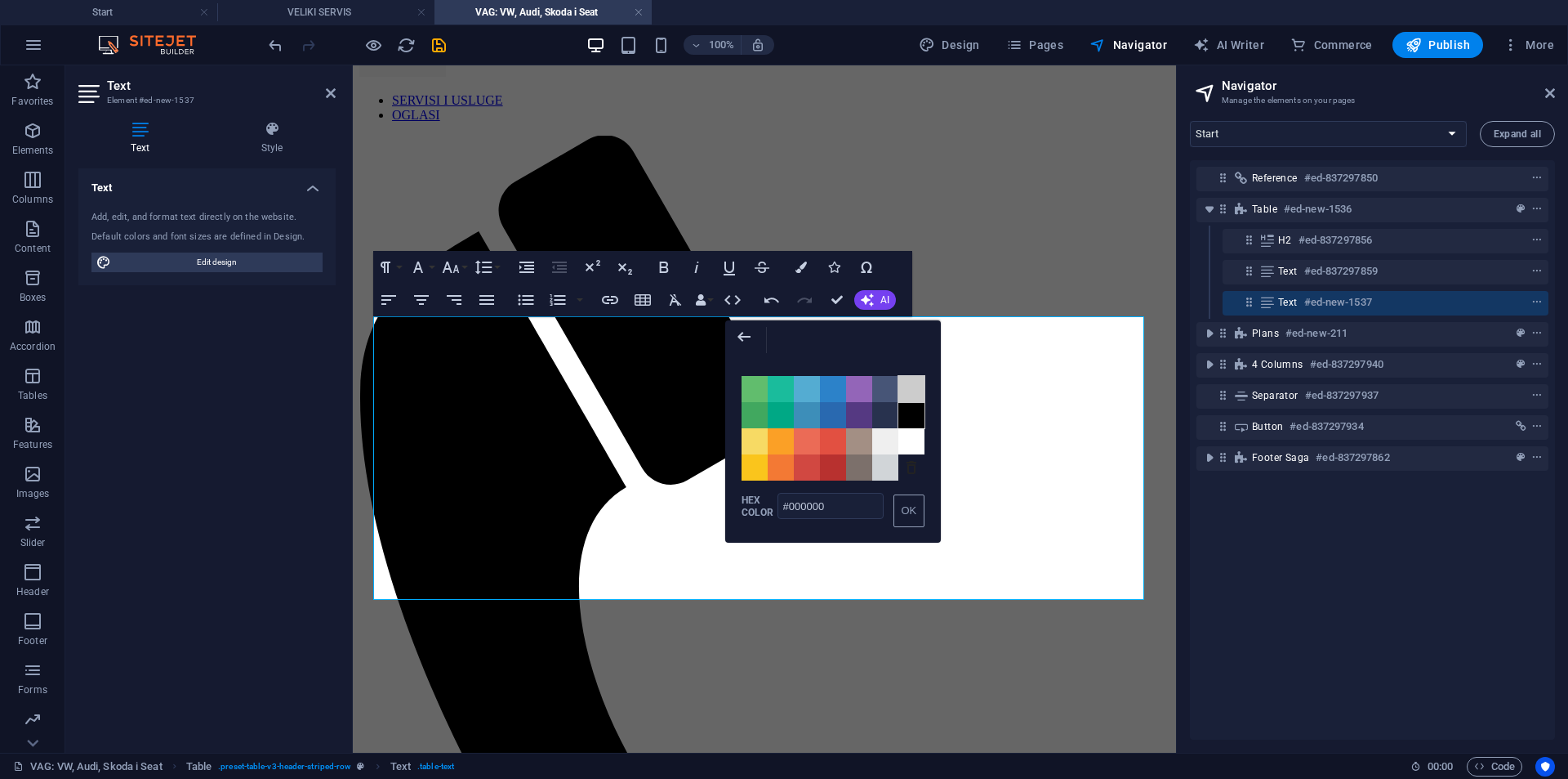
click at [921, 394] on span "Color #CCCCCC" at bounding box center [911, 389] width 26 height 27
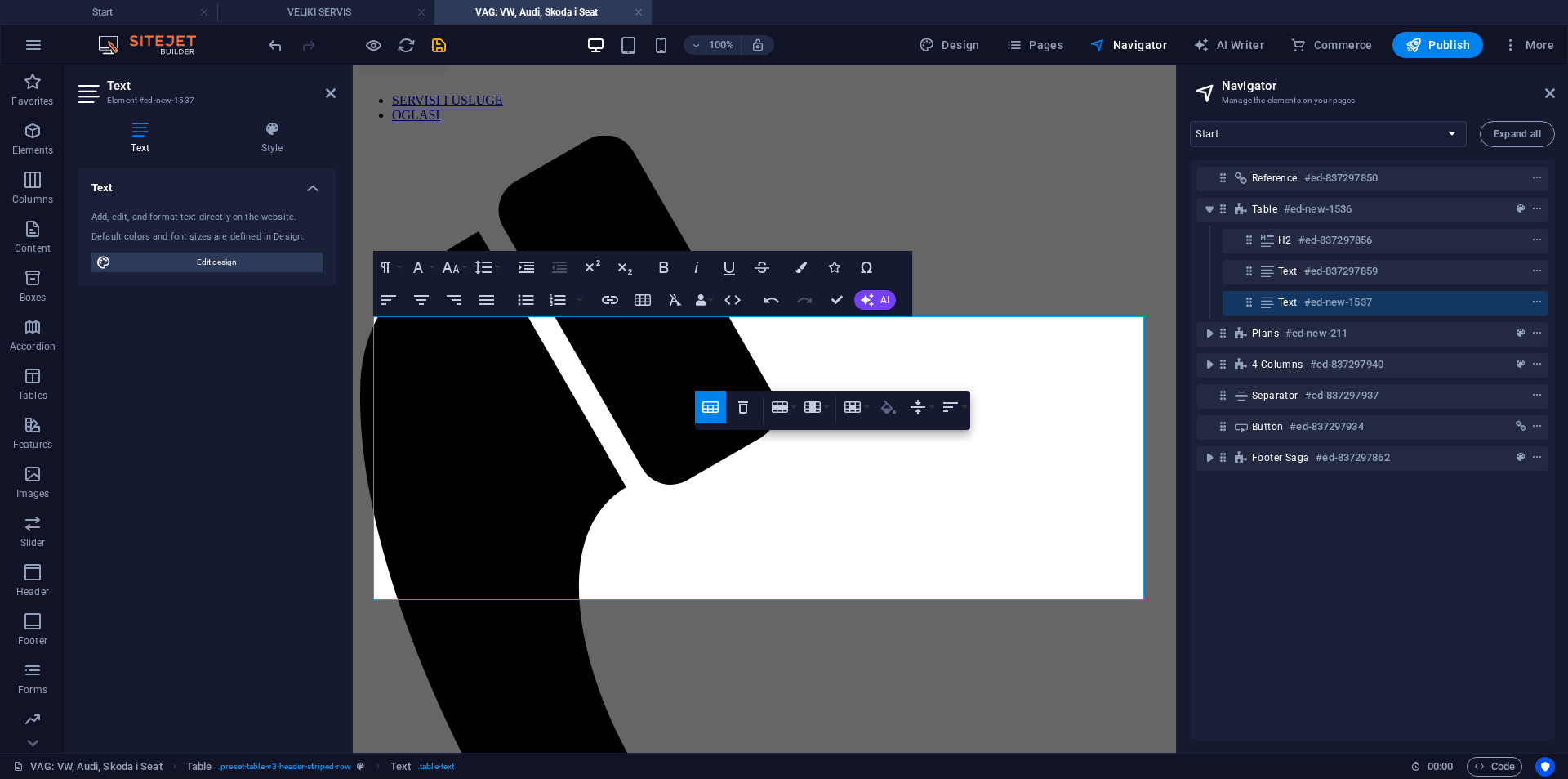
click at [891, 409] on icon "button" at bounding box center [889, 407] width 15 height 14
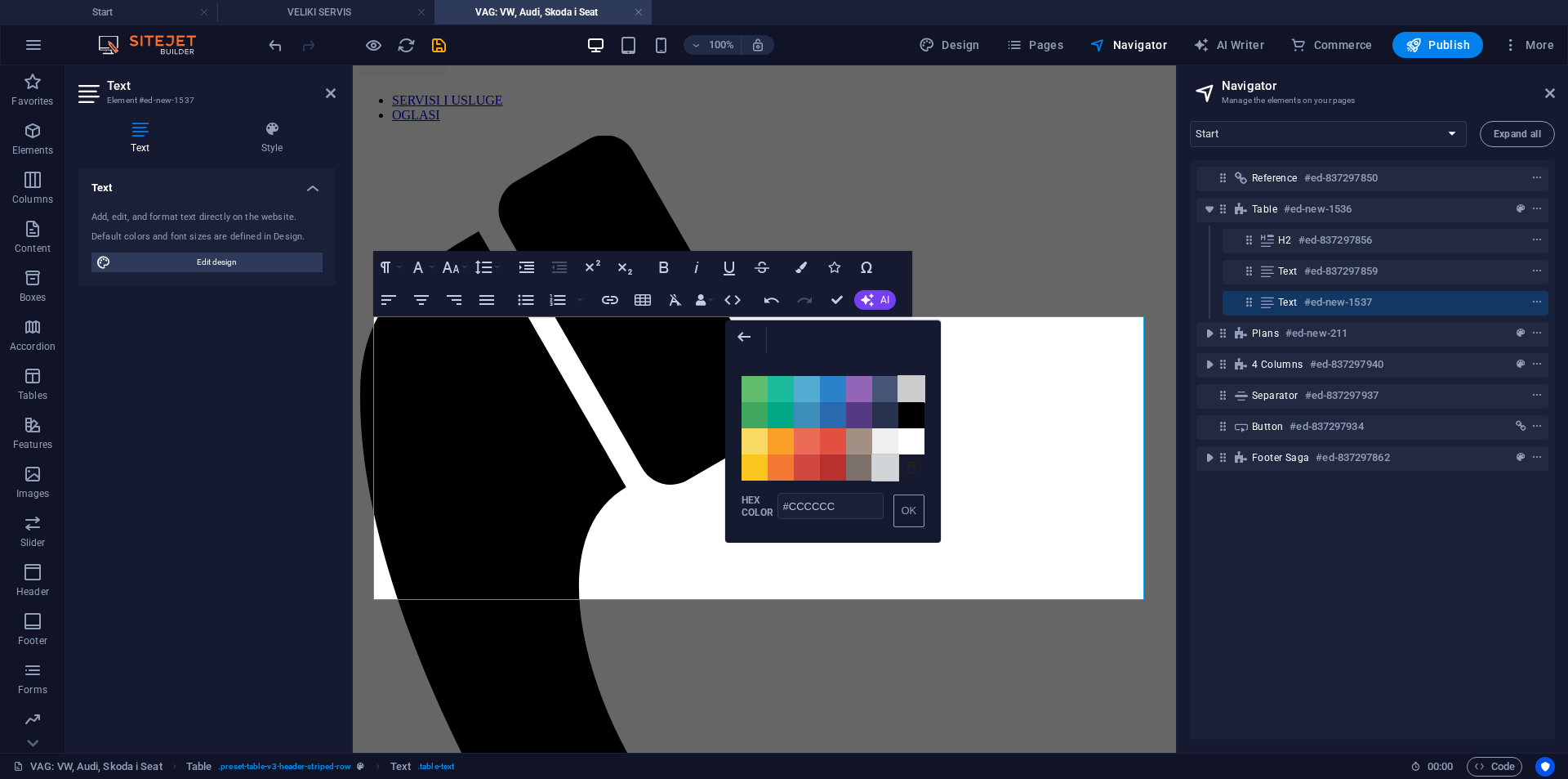
click at [890, 459] on span "Color #D1D5D8" at bounding box center [885, 467] width 26 height 27
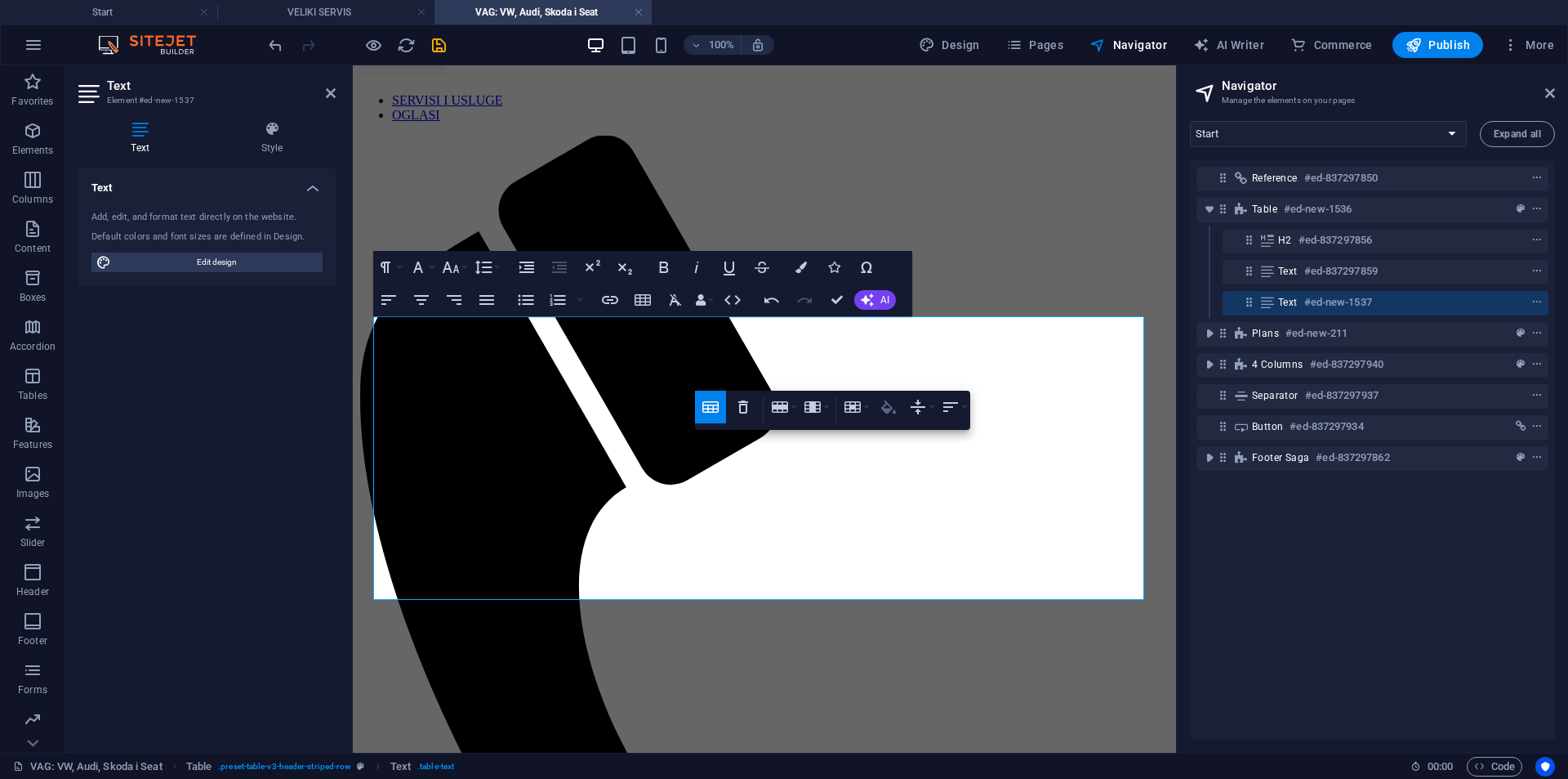
type input "#D1D5D8"
click at [900, 407] on button "Cell Background" at bounding box center [889, 407] width 31 height 33
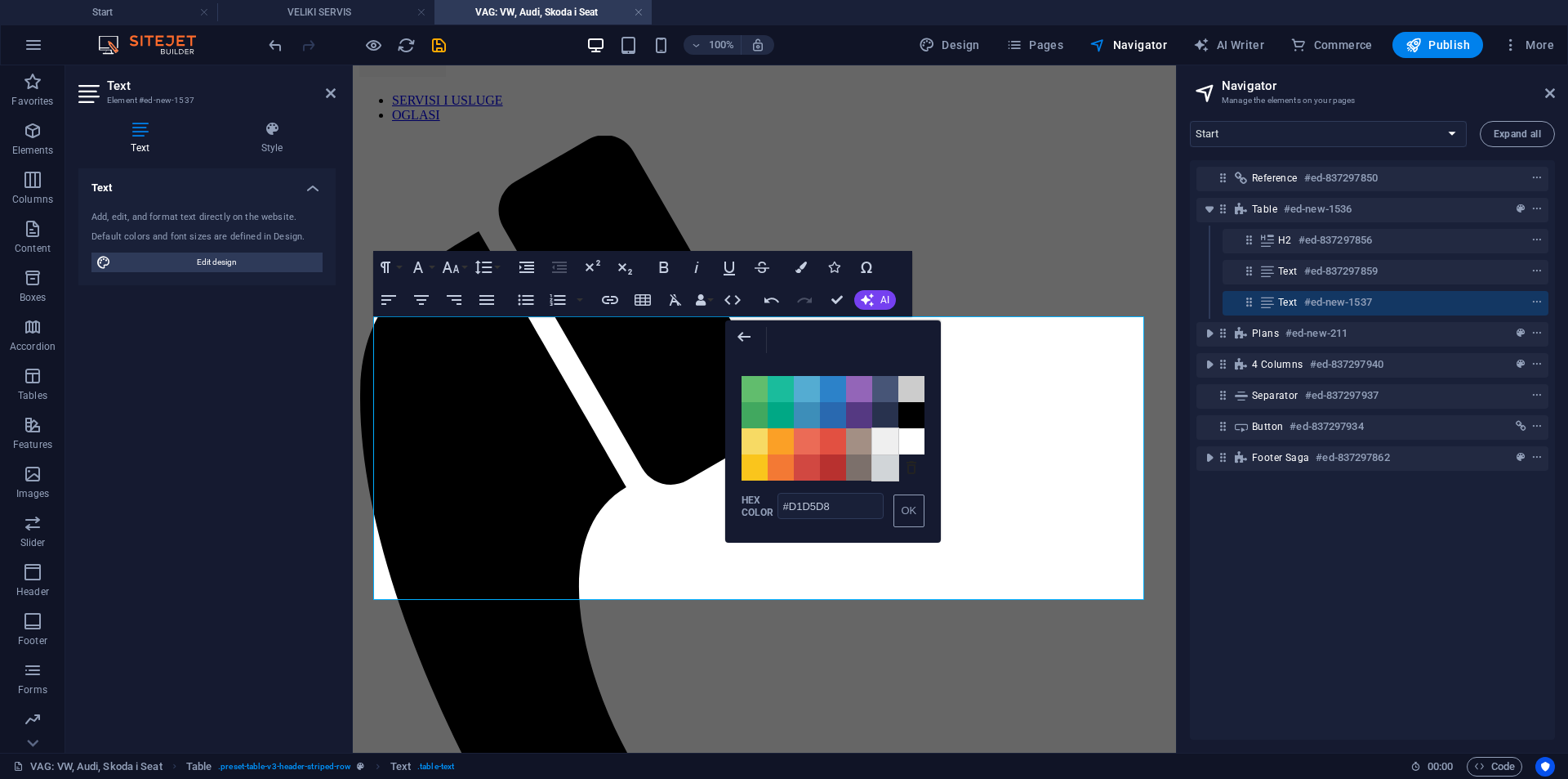
click at [884, 440] on span "Color #EFEFEF" at bounding box center [885, 441] width 26 height 27
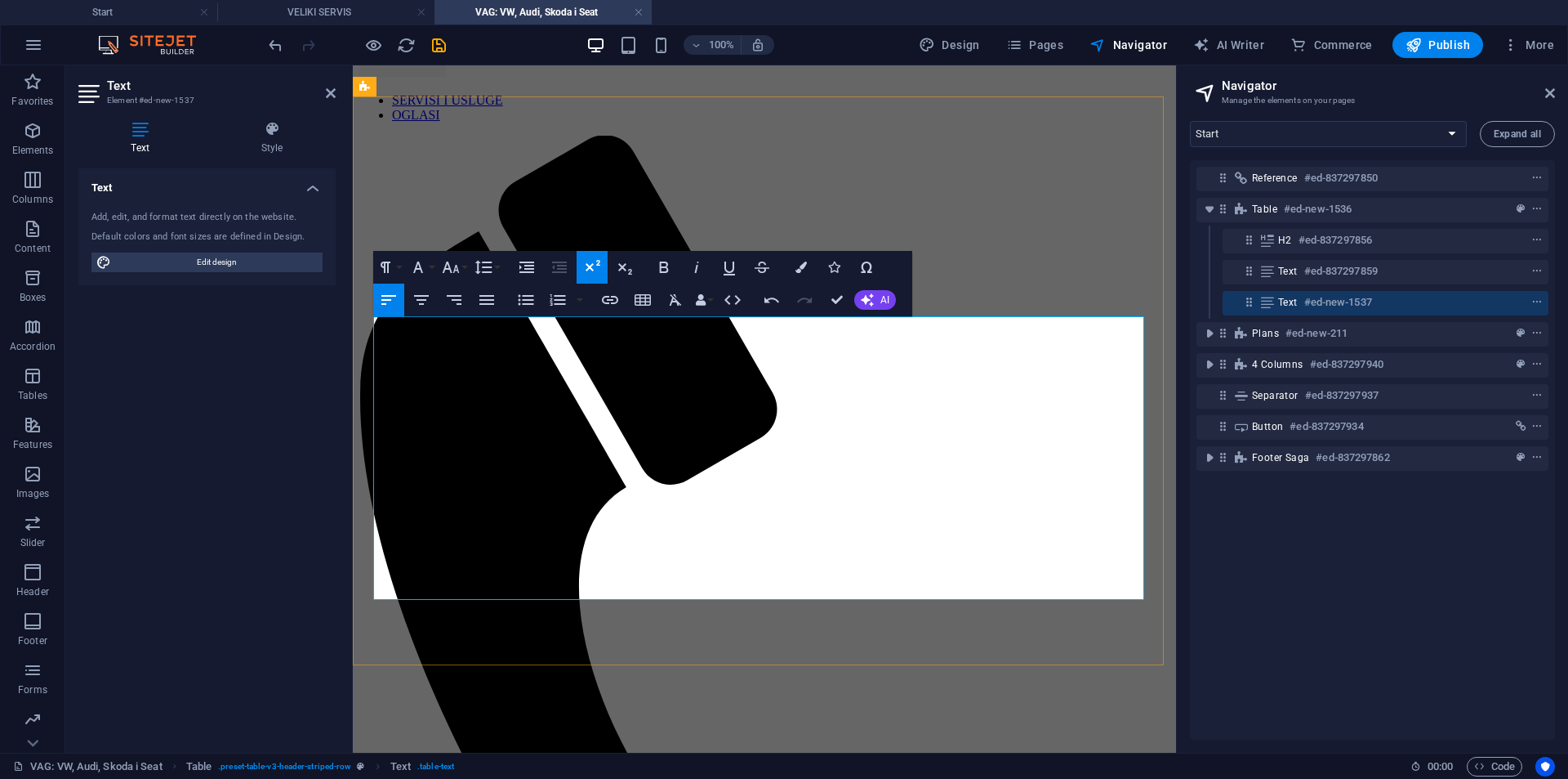
drag, startPoint x: 865, startPoint y: 468, endPoint x: 558, endPoint y: 332, distance: 335.8
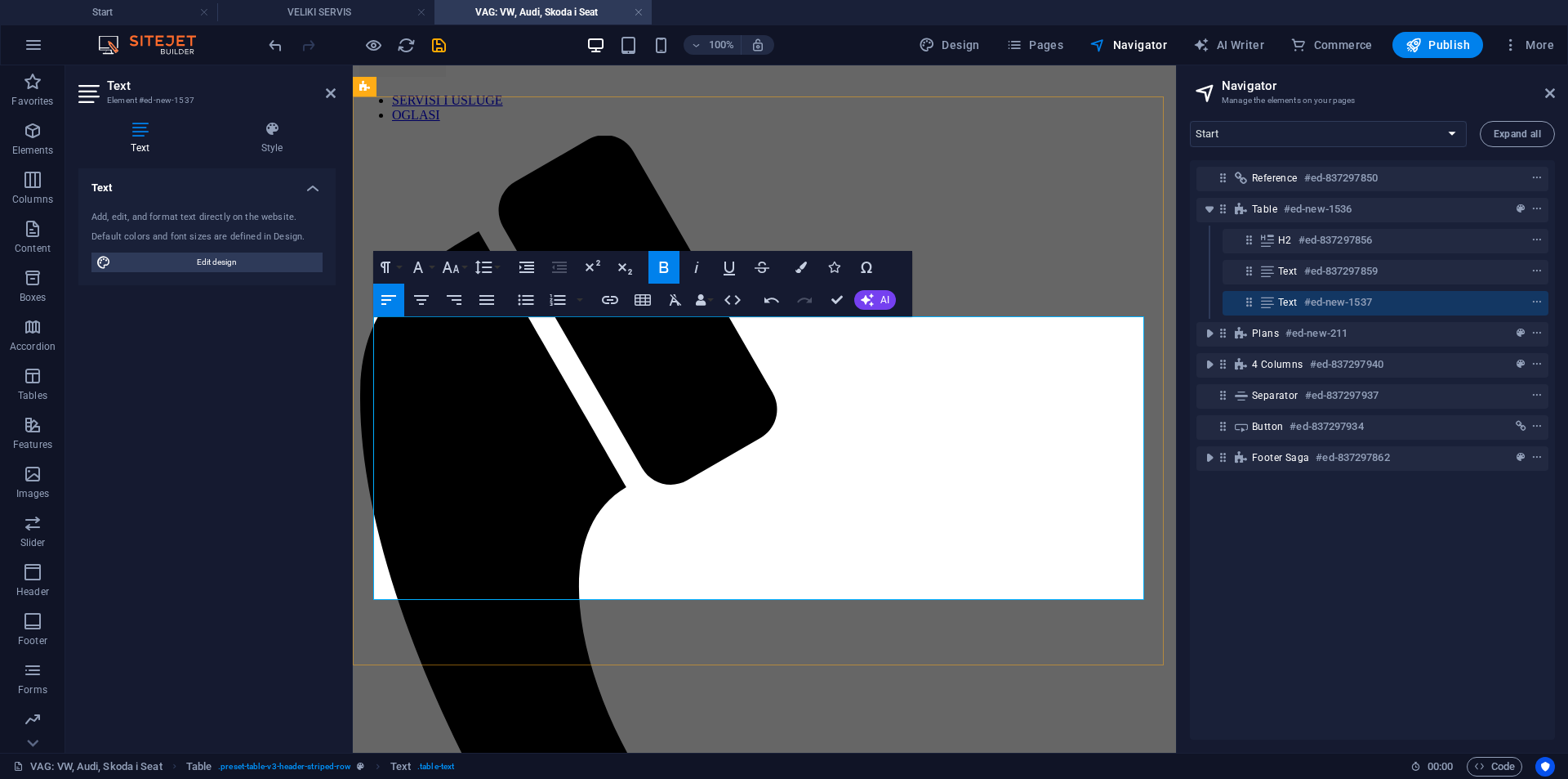
click at [798, 266] on icon "button" at bounding box center [801, 267] width 12 height 12
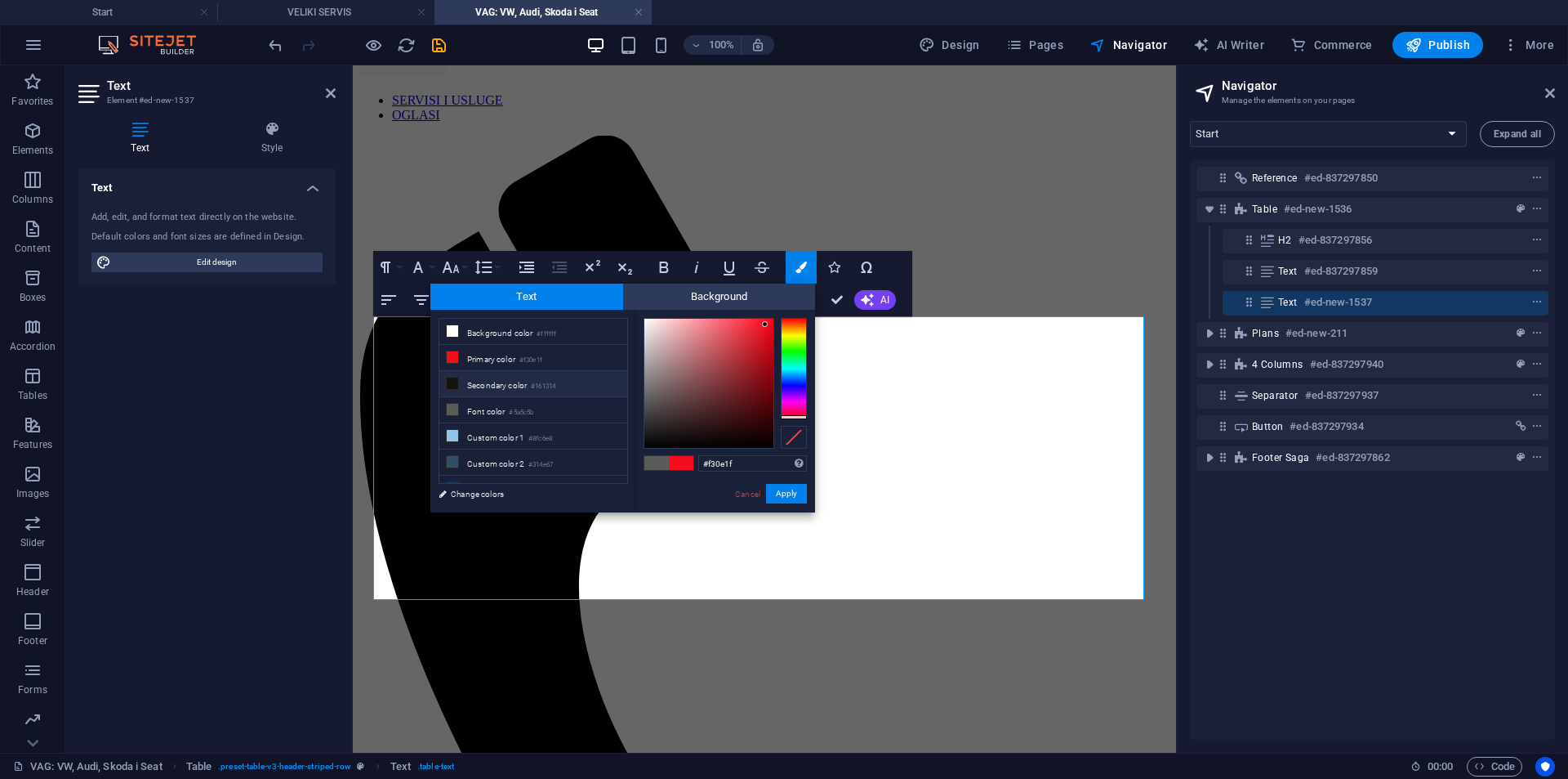
click at [563, 381] on li "Secondary color #161314" at bounding box center [534, 384] width 188 height 27
click at [772, 495] on button "Apply" at bounding box center [787, 493] width 41 height 19
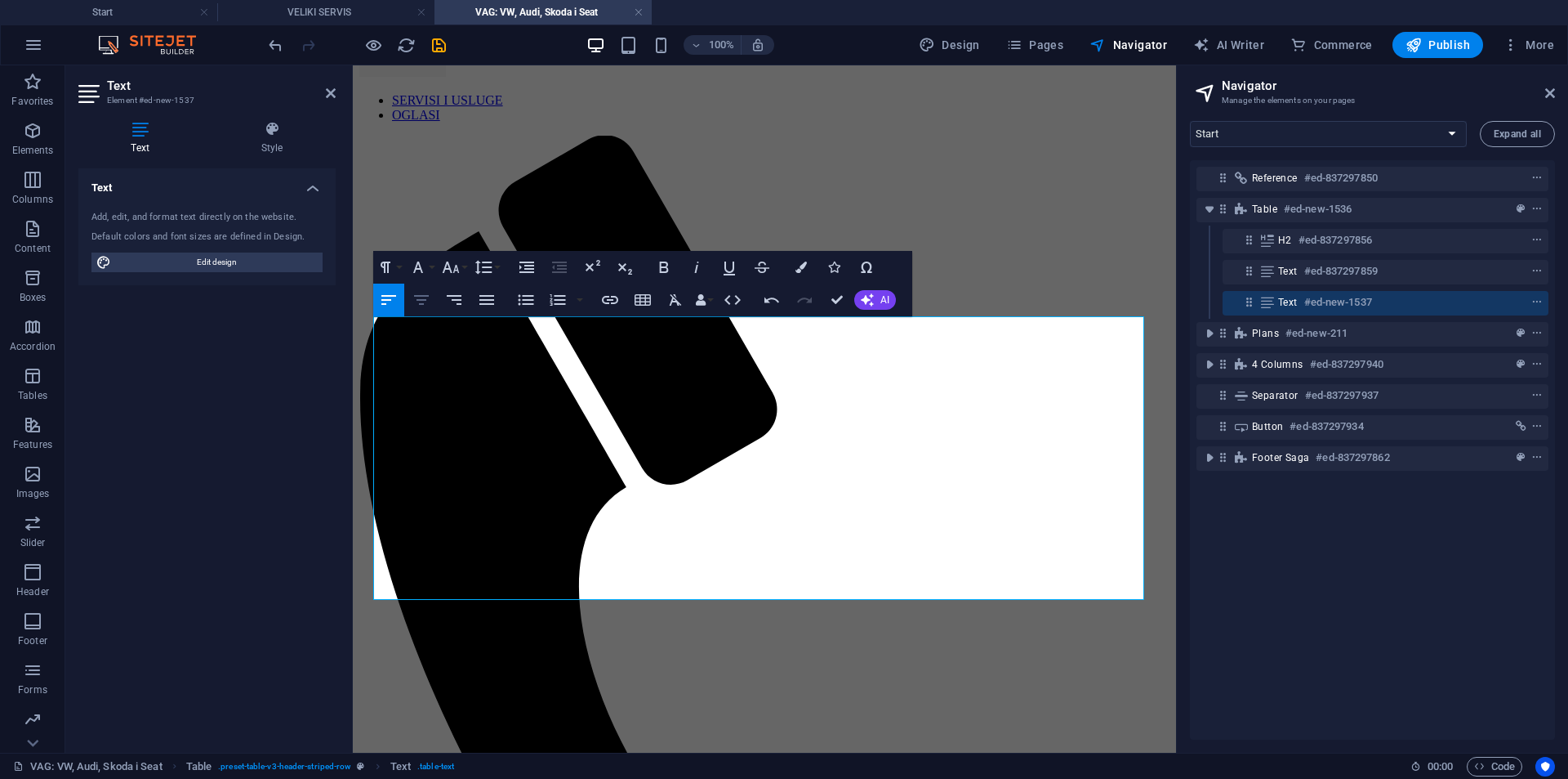
click at [423, 298] on icon "button" at bounding box center [421, 299] width 19 height 19
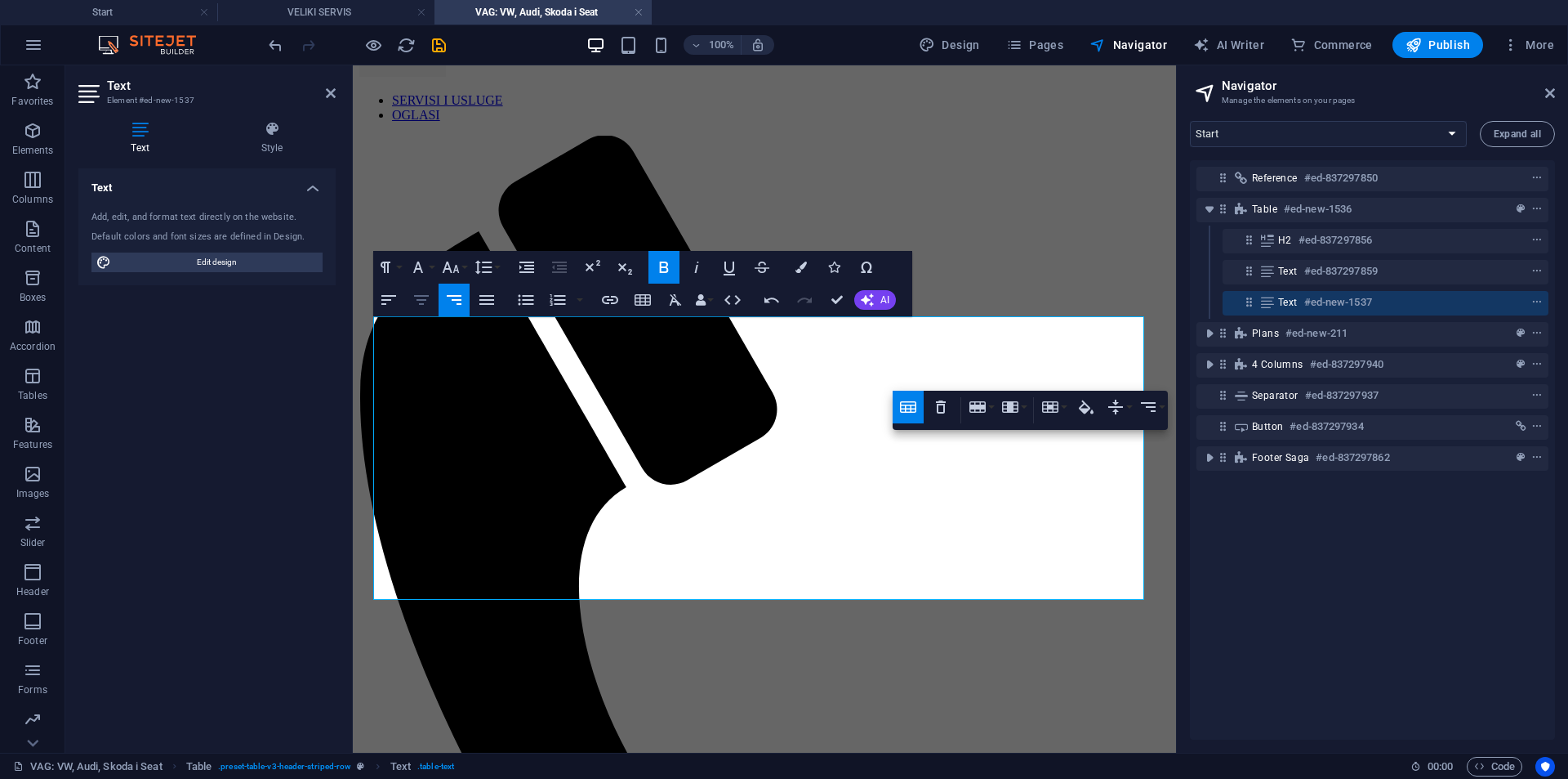
click at [429, 297] on icon "button" at bounding box center [421, 299] width 19 height 19
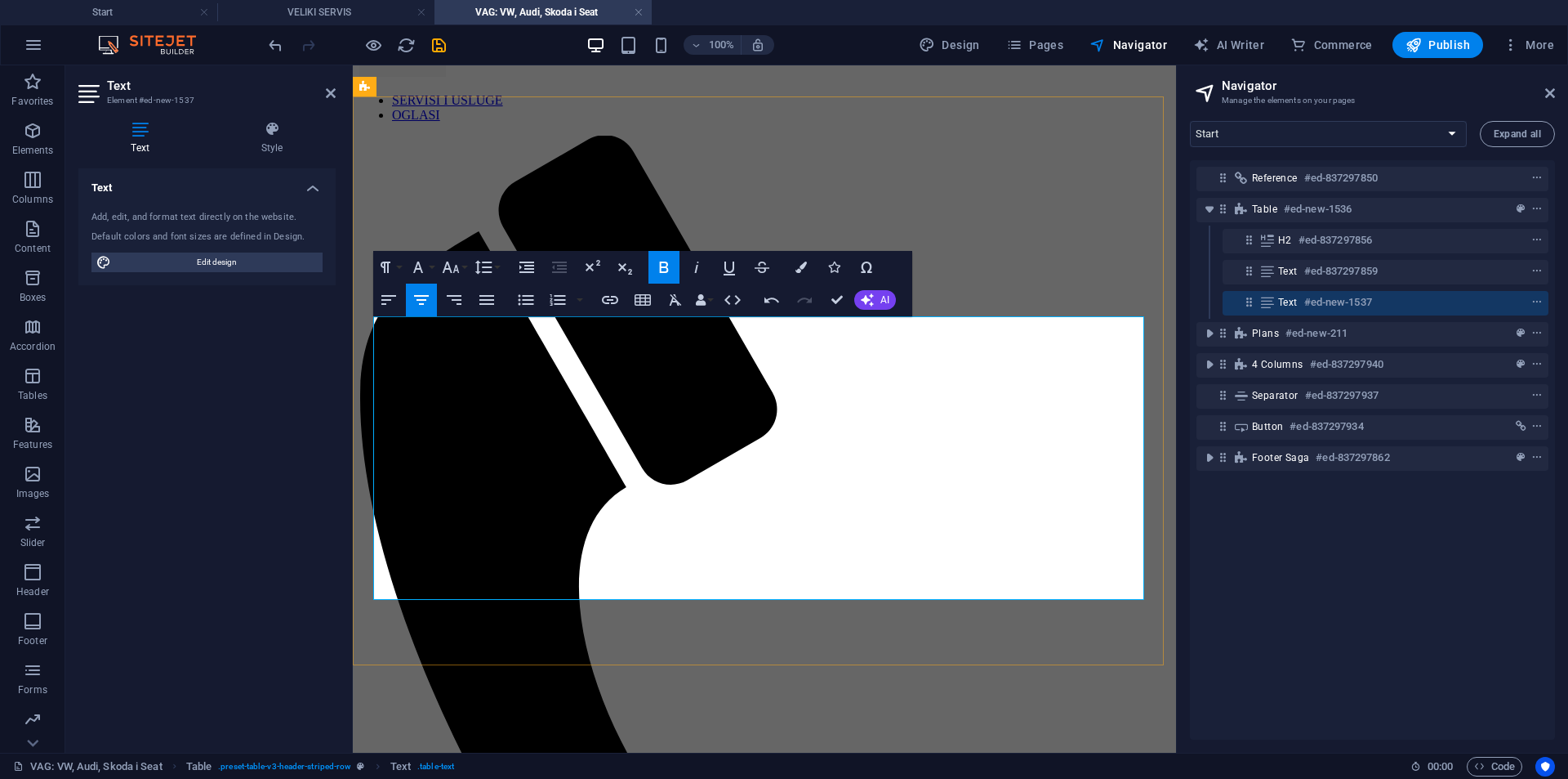
click at [794, 269] on button "Colors" at bounding box center [801, 267] width 31 height 33
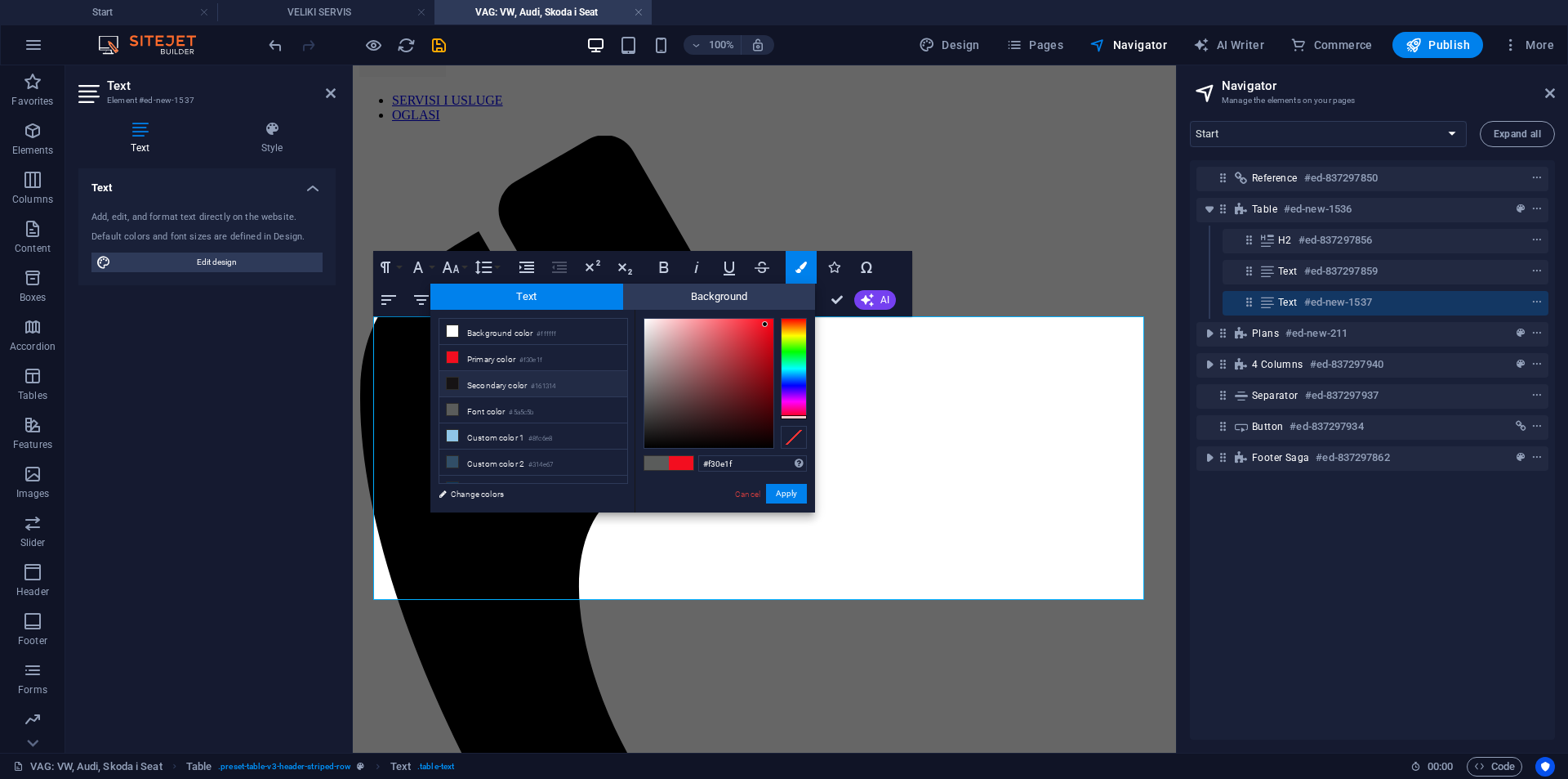
click at [512, 379] on li "Secondary color #161314" at bounding box center [534, 384] width 188 height 27
click at [779, 492] on button "Apply" at bounding box center [787, 493] width 41 height 19
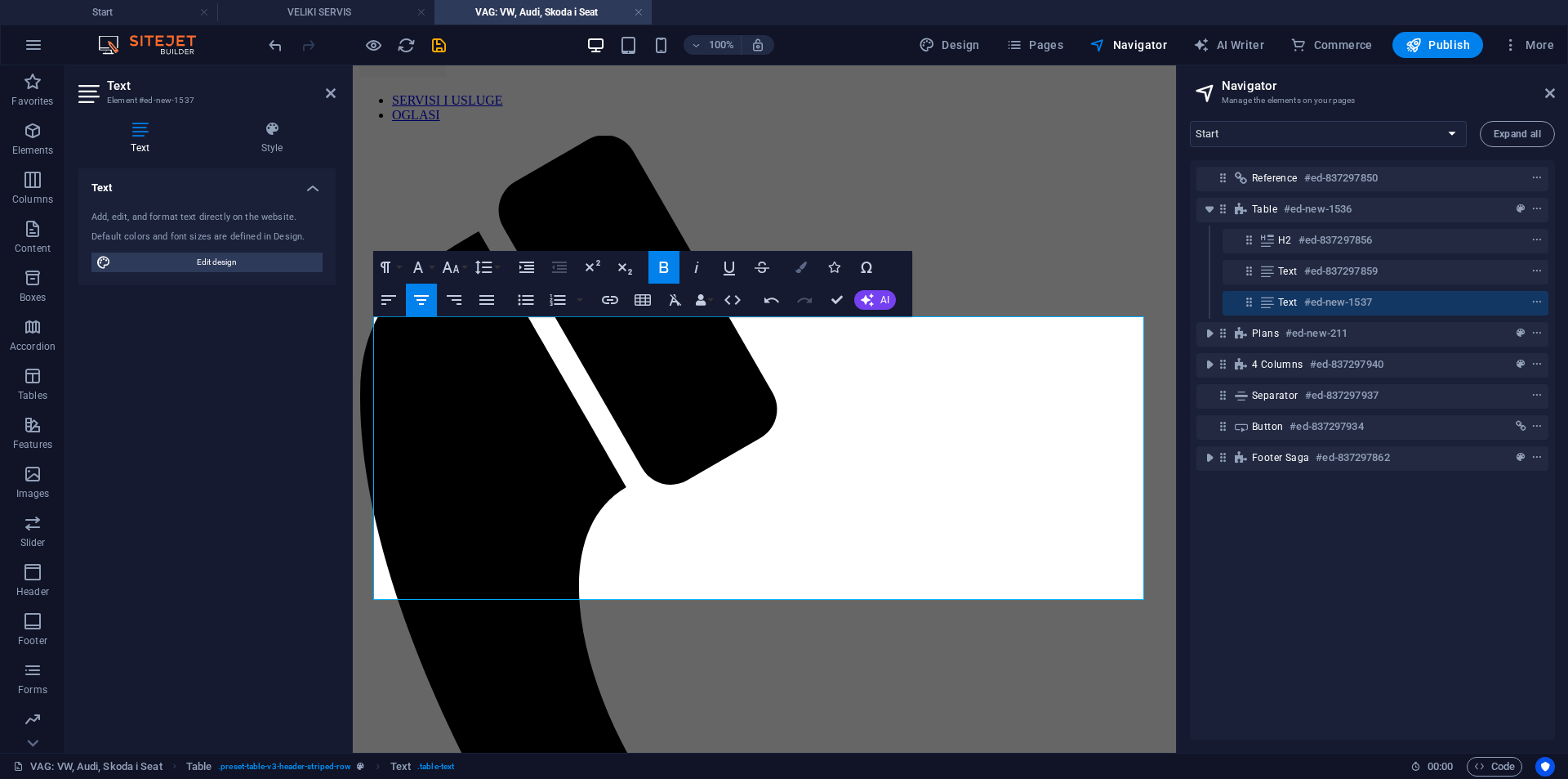
click at [811, 263] on button "Colors" at bounding box center [801, 267] width 31 height 33
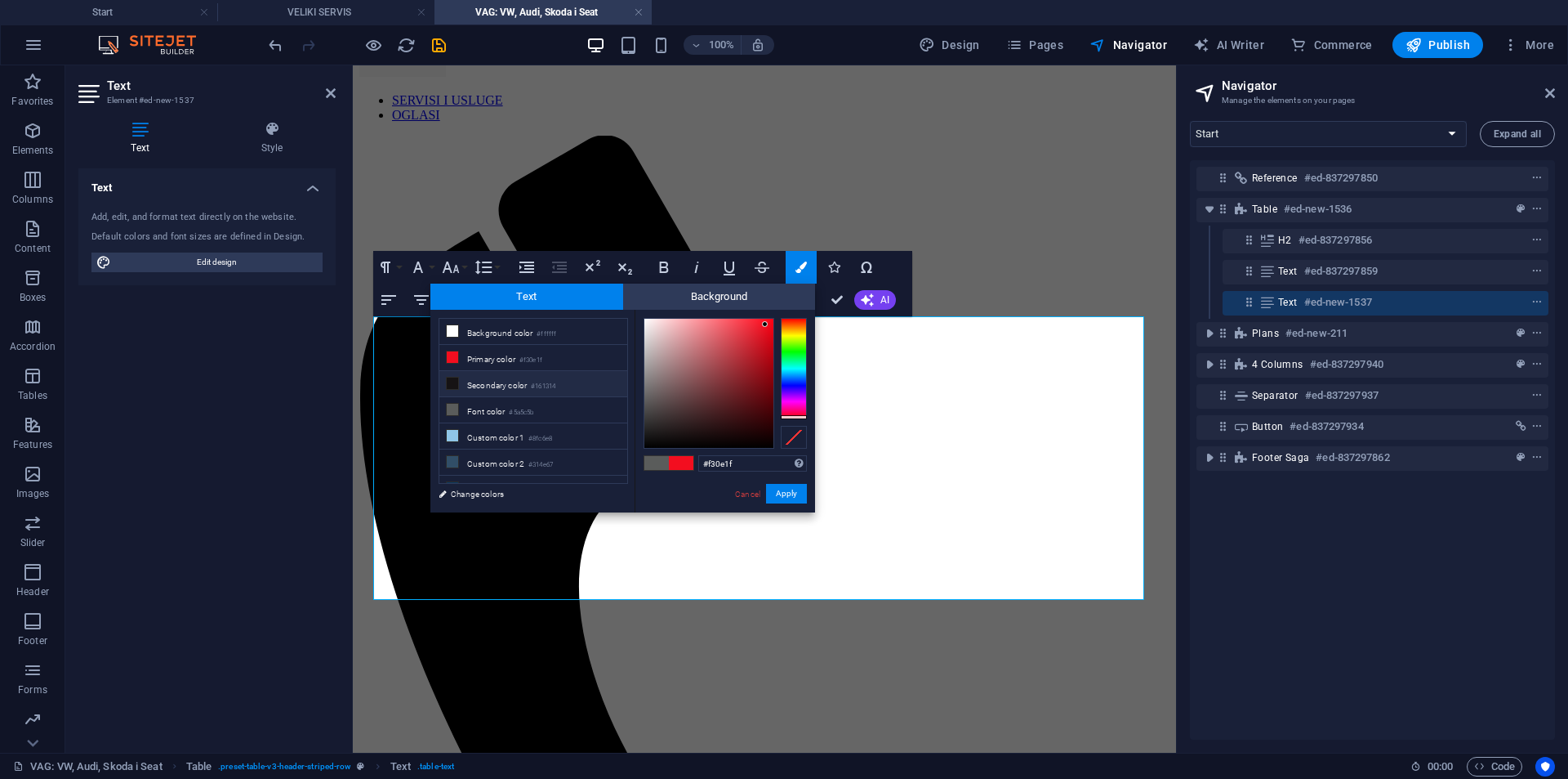
drag, startPoint x: 536, startPoint y: 381, endPoint x: 657, endPoint y: 436, distance: 132.9
click at [536, 381] on small "#161314" at bounding box center [543, 387] width 25 height 12
type input "#161314"
click at [777, 491] on button "Apply" at bounding box center [787, 493] width 41 height 19
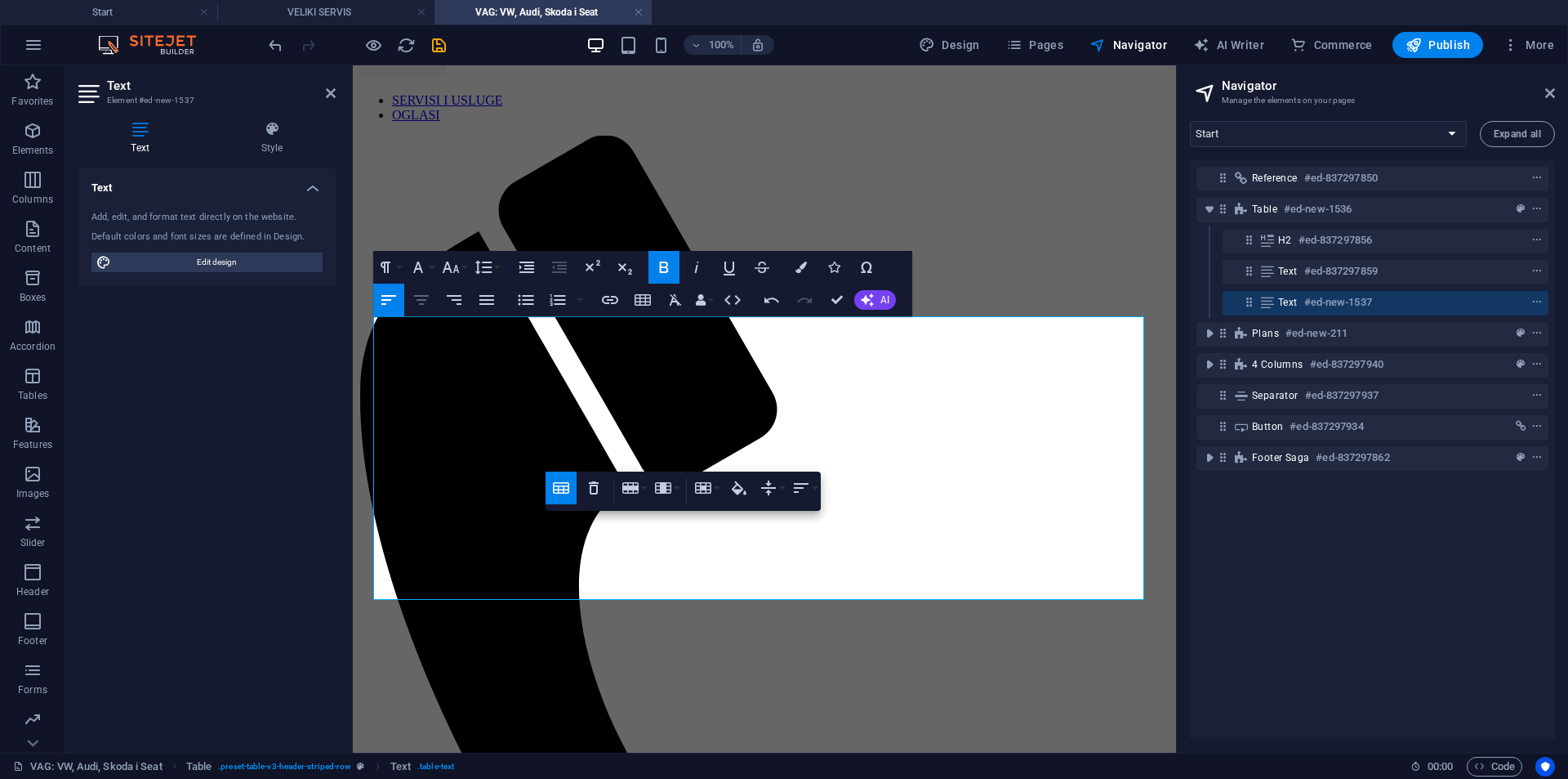
click at [423, 304] on icon "button" at bounding box center [421, 299] width 19 height 19
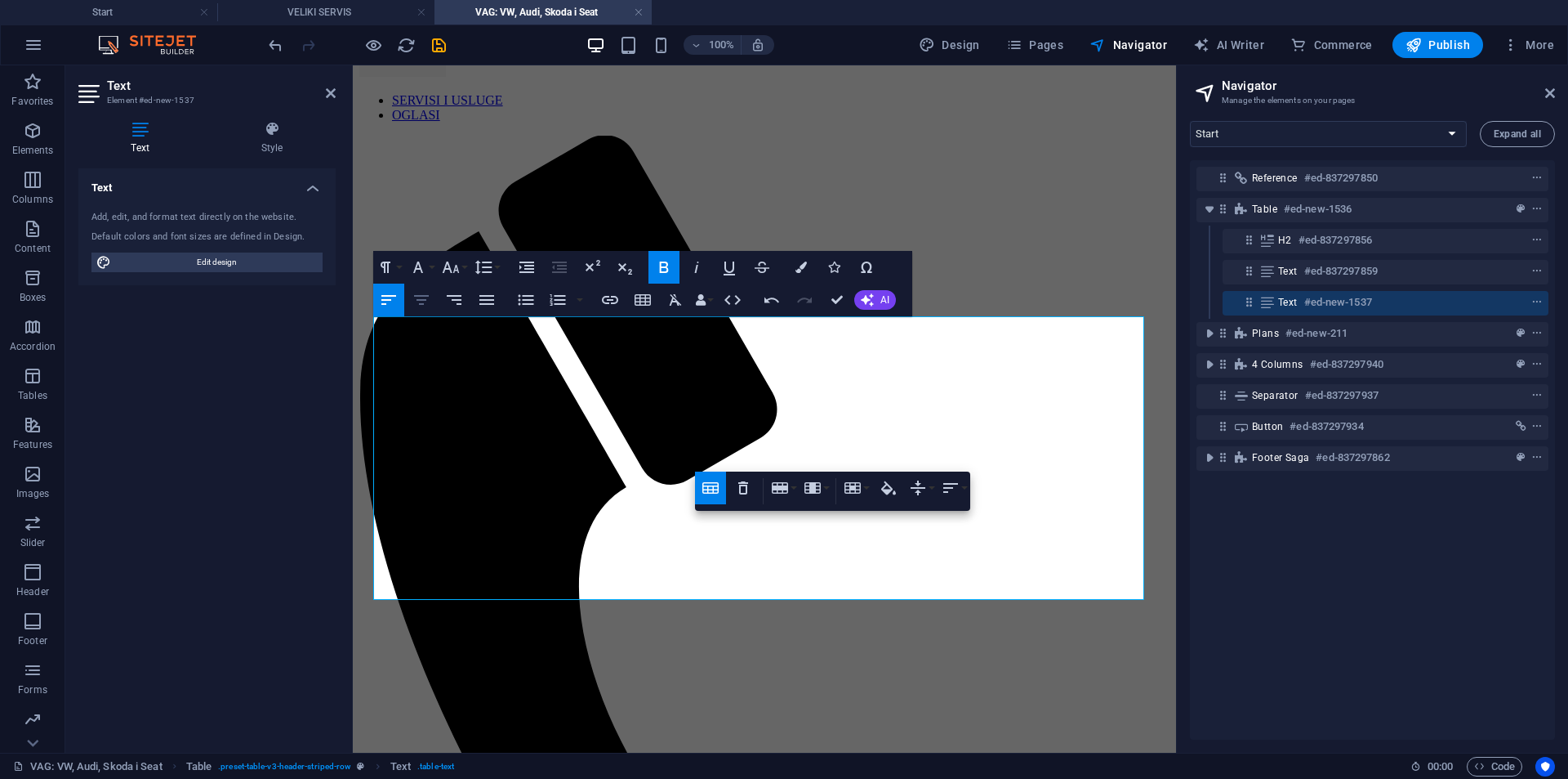
click at [409, 307] on button "Align Center" at bounding box center [421, 300] width 31 height 33
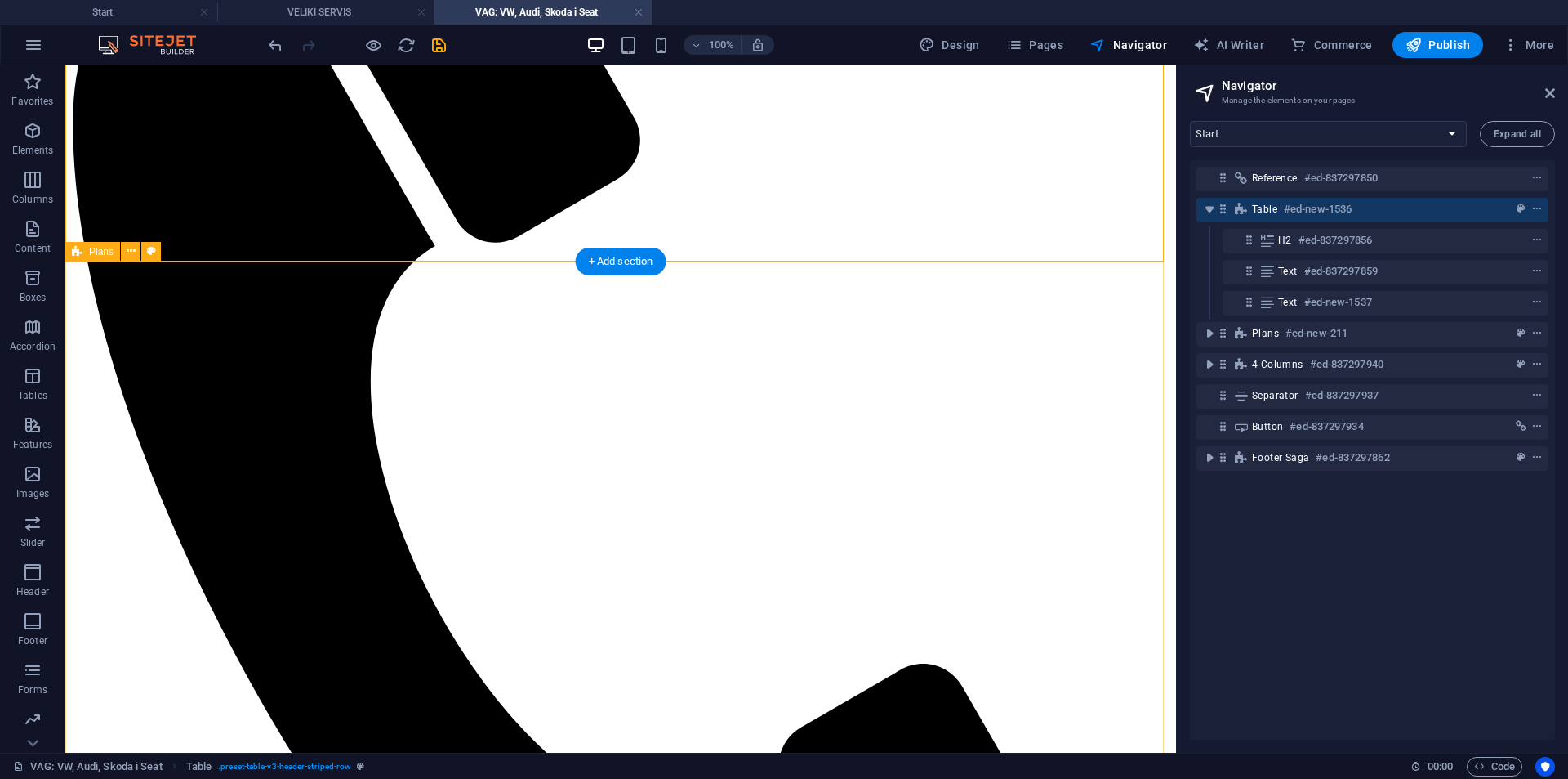
scroll to position [490, 0]
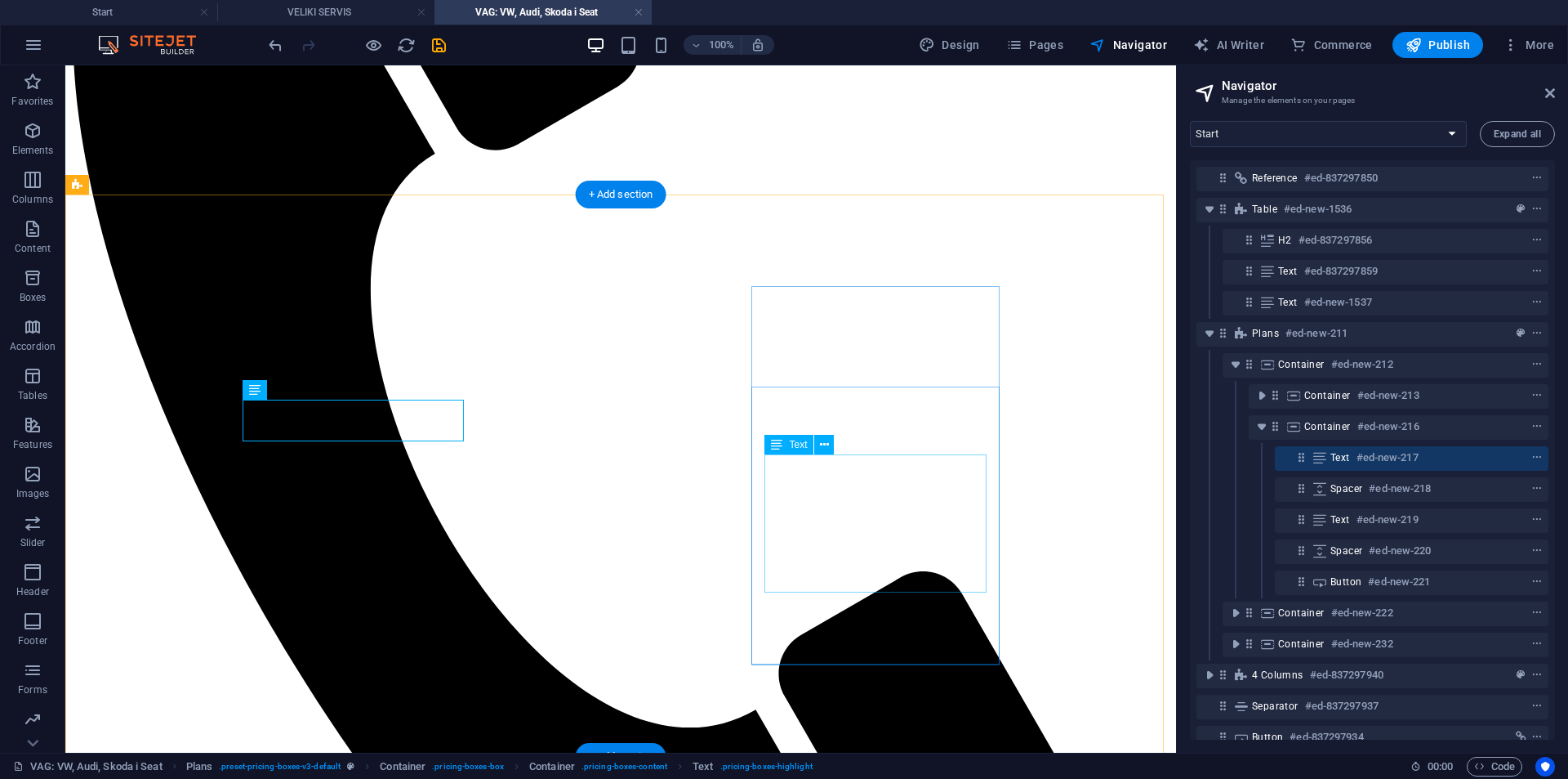
scroll to position [572, 0]
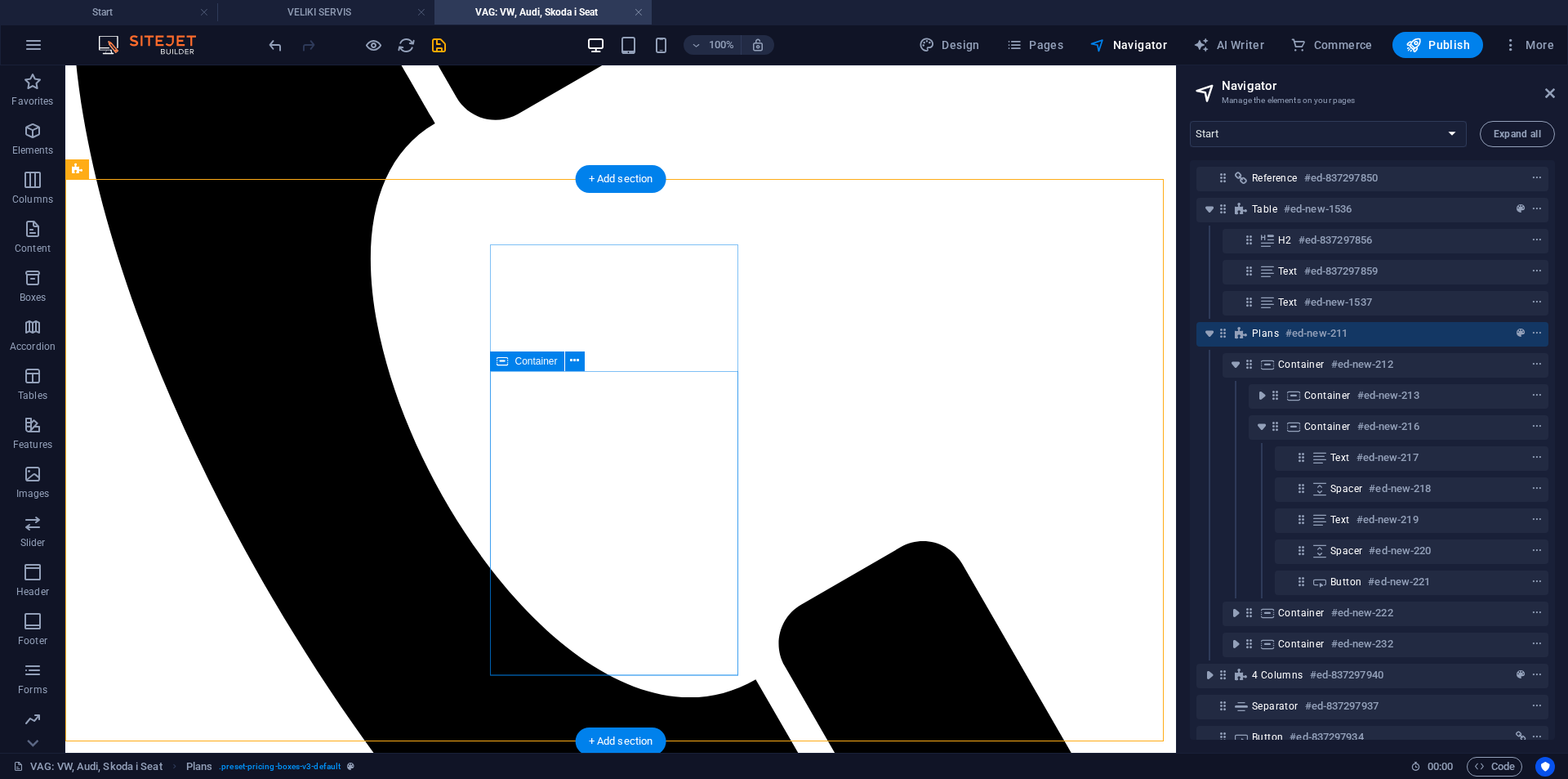
scroll to position [490, 0]
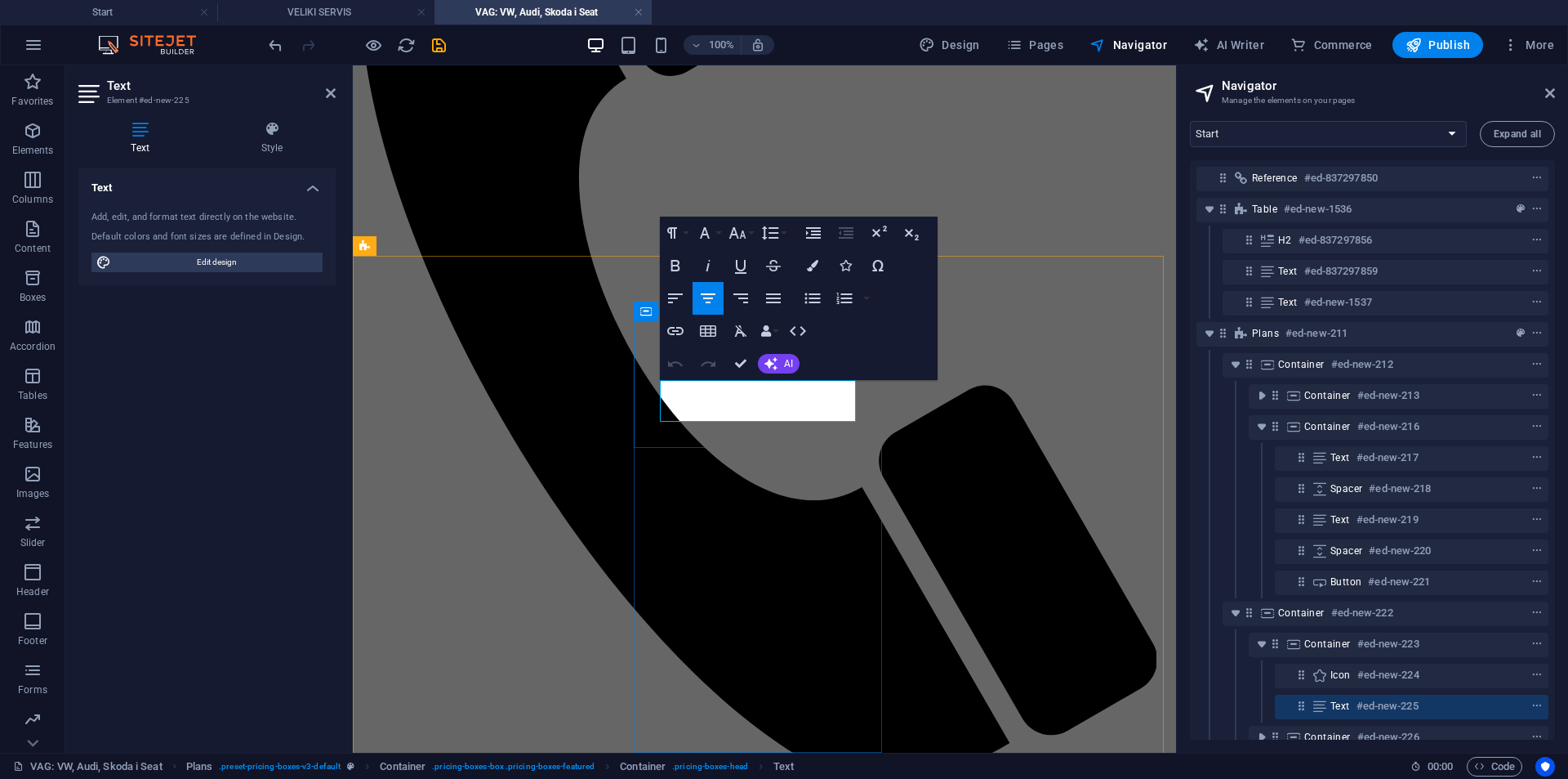
drag, startPoint x: 805, startPoint y: 413, endPoint x: 682, endPoint y: 384, distance: 126.4
